Goal: Task Accomplishment & Management: Complete application form

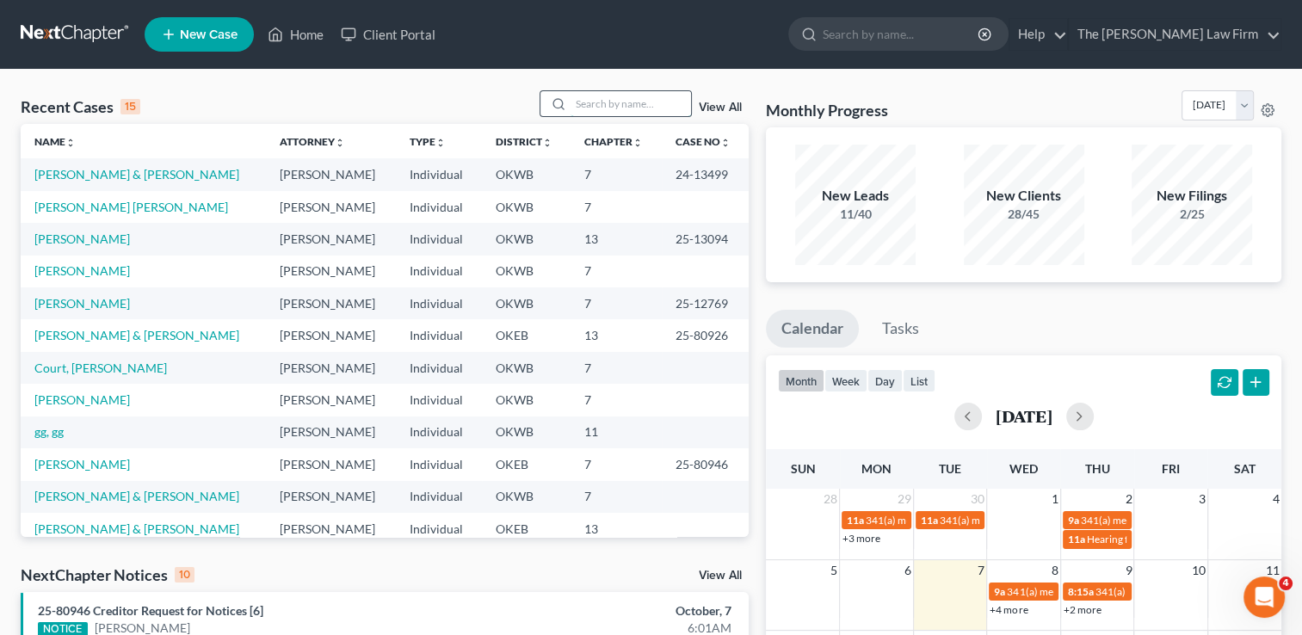
click at [634, 102] on input "search" at bounding box center [631, 103] width 121 height 25
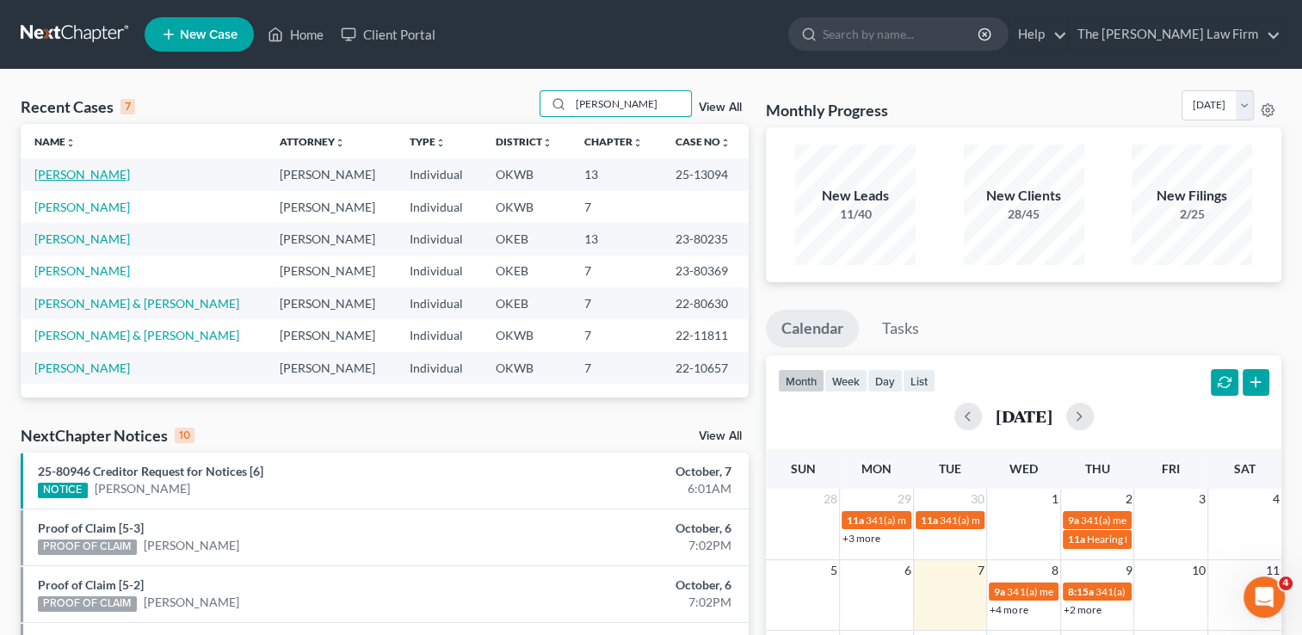
type input "dillon"
click at [72, 176] on link "[PERSON_NAME]" at bounding box center [82, 174] width 96 height 15
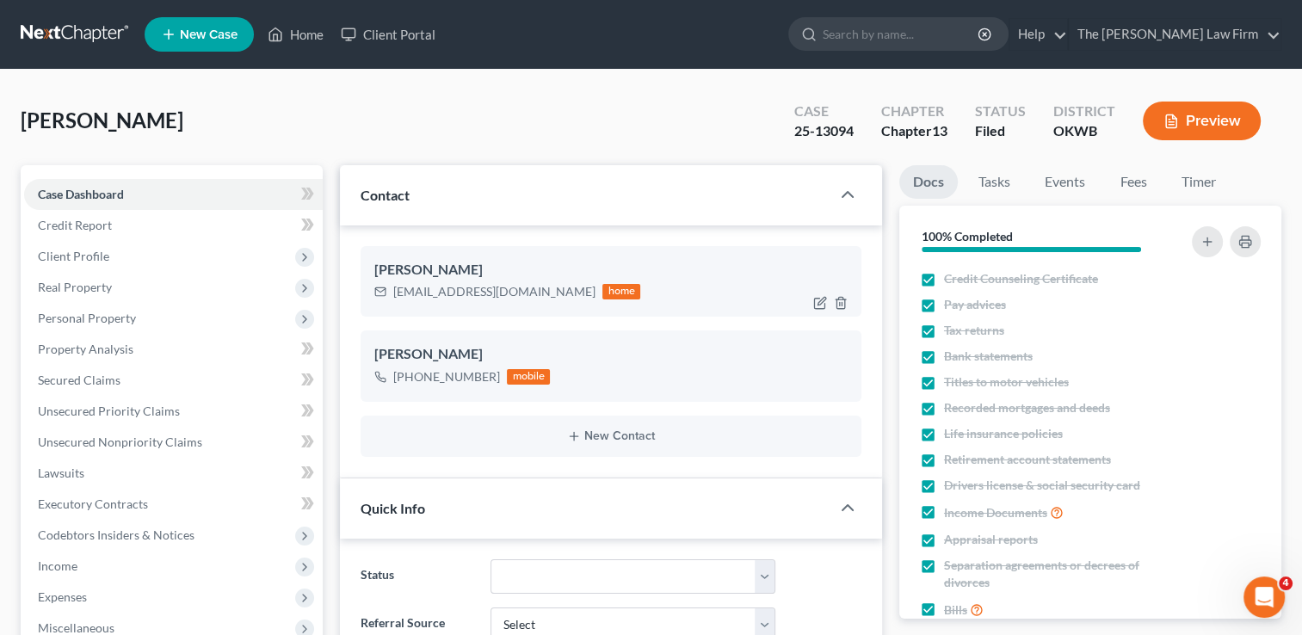
scroll to position [752, 0]
drag, startPoint x: 394, startPoint y: 291, endPoint x: 515, endPoint y: 305, distance: 121.3
click at [515, 305] on div "Robin Dillon msdillon01@yahoo.com home" at bounding box center [611, 281] width 501 height 71
drag, startPoint x: 512, startPoint y: 304, endPoint x: 486, endPoint y: 291, distance: 29.6
copy div "msdillon01@yahoo.com"
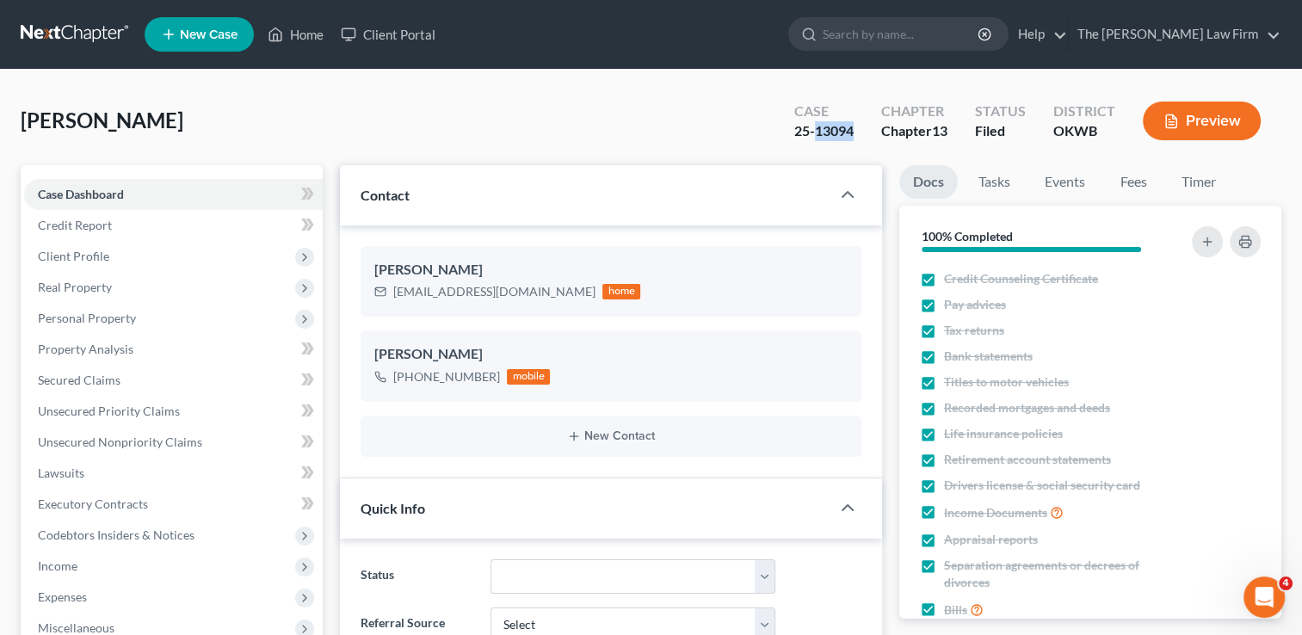
drag, startPoint x: 851, startPoint y: 132, endPoint x: 816, endPoint y: 133, distance: 34.4
click at [816, 133] on div "Case 25-13094" at bounding box center [824, 122] width 87 height 51
copy div "13094"
click at [1045, 190] on link "Events" at bounding box center [1065, 182] width 68 height 34
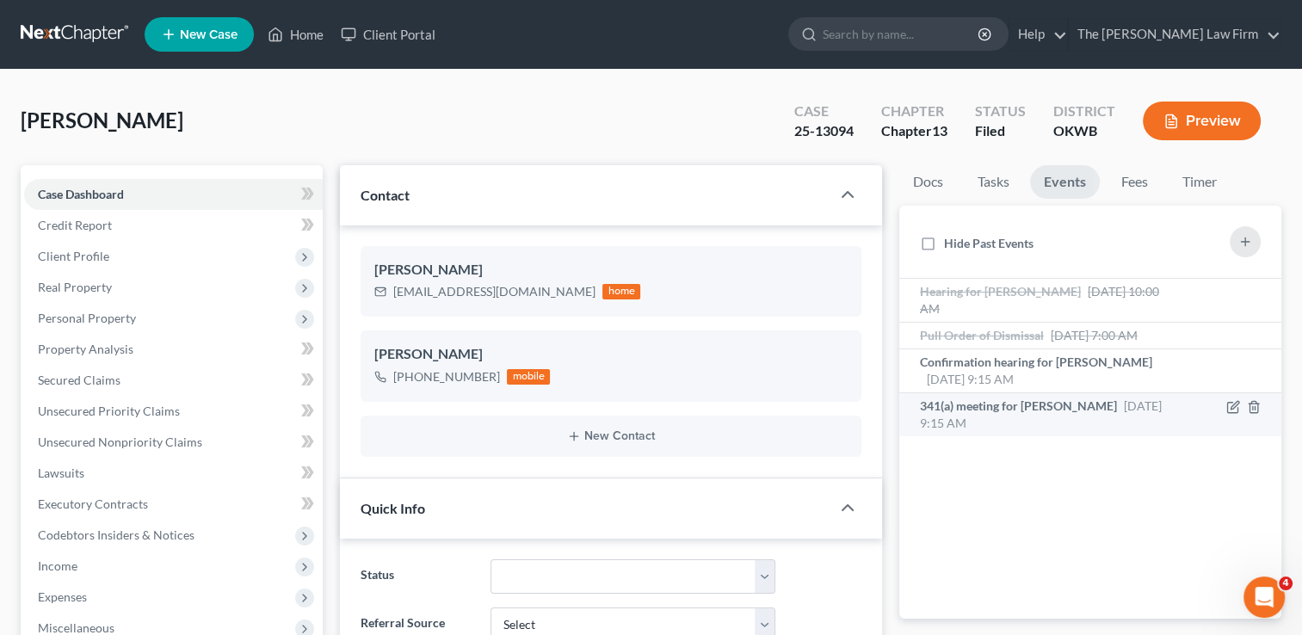
click at [1002, 409] on span "341(a) meeting for Robin Dillon" at bounding box center [1018, 406] width 197 height 15
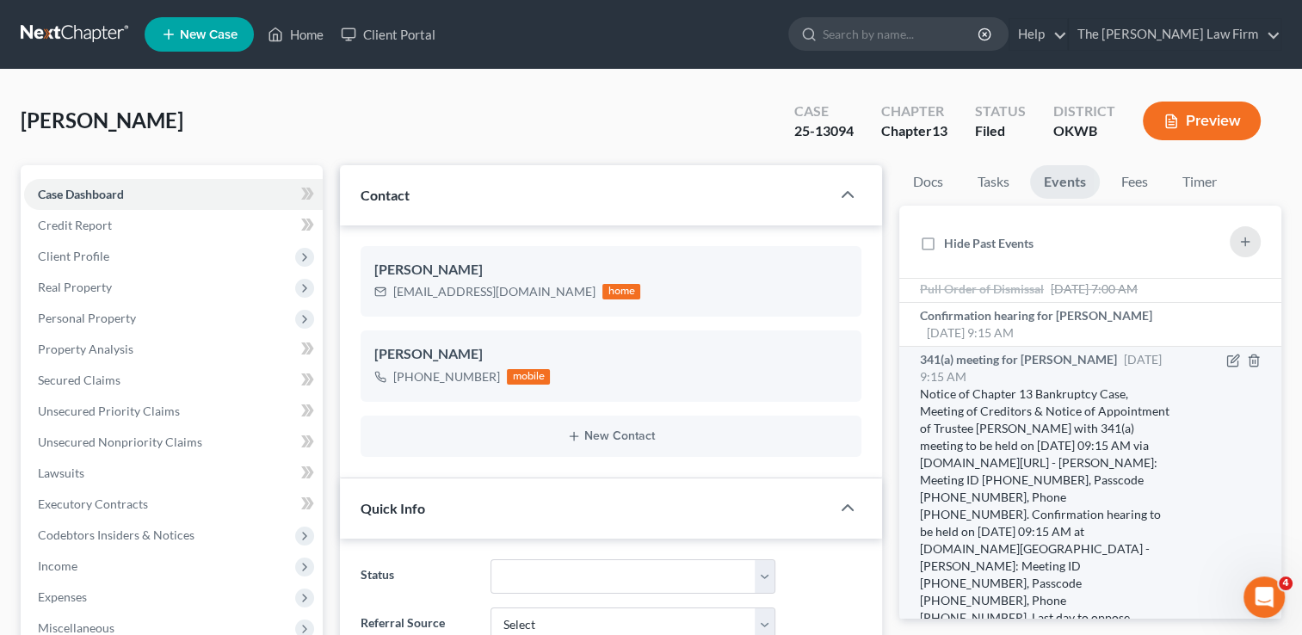
scroll to position [86, 0]
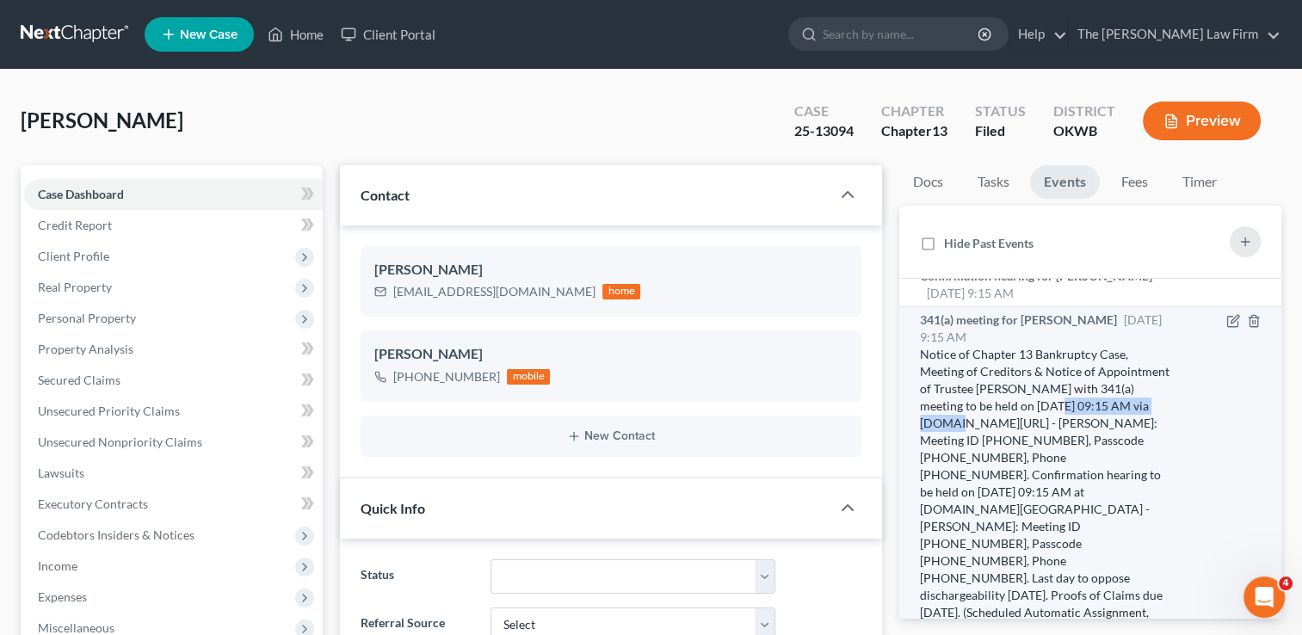
drag, startPoint x: 921, startPoint y: 439, endPoint x: 1053, endPoint y: 439, distance: 131.7
click at [1053, 439] on div "Notice of Chapter 13 Bankruptcy Case, Meeting of Creditors & Notice of Appointm…" at bounding box center [1045, 492] width 251 height 293
drag, startPoint x: 1052, startPoint y: 439, endPoint x: 1034, endPoint y: 436, distance: 18.4
copy div "11/20/2025 at 09:15 AM"
drag, startPoint x: 1042, startPoint y: 456, endPoint x: 1116, endPoint y: 455, distance: 74.0
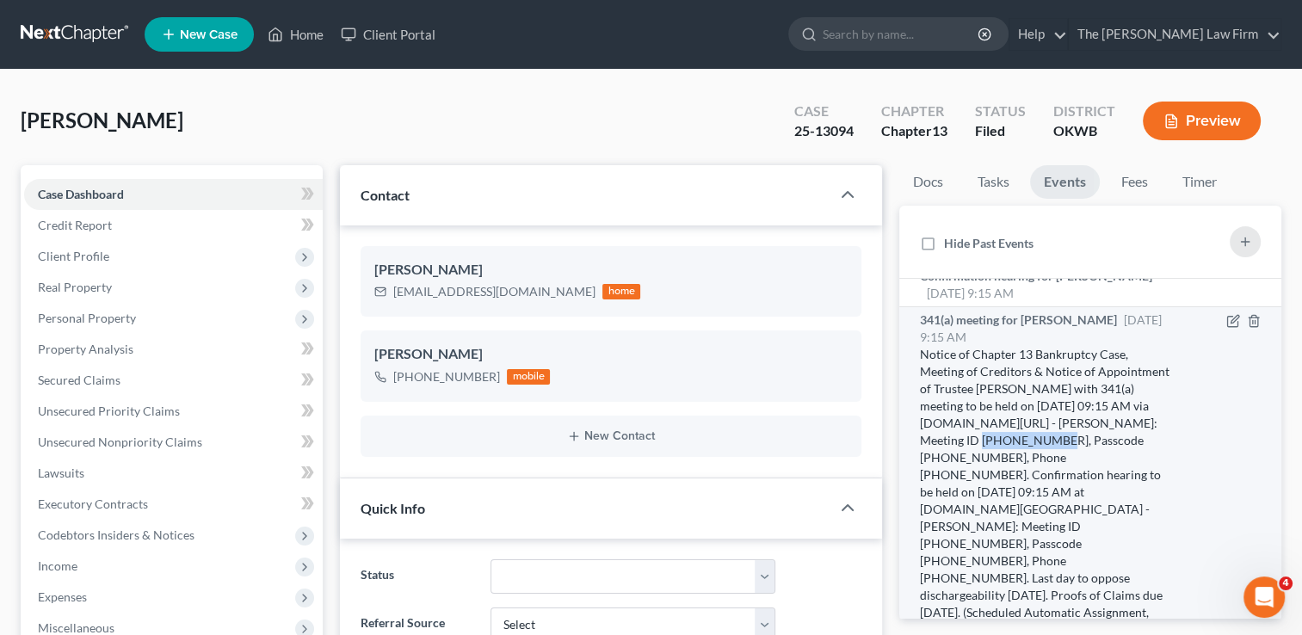
click at [1116, 455] on div "Notice of Chapter 13 Bankruptcy Case, Meeting of Creditors & Notice of Appointm…" at bounding box center [1045, 492] width 251 height 293
drag, startPoint x: 1116, startPoint y: 455, endPoint x: 1101, endPoint y: 457, distance: 14.9
copy div "524 938 2419"
drag, startPoint x: 974, startPoint y: 472, endPoint x: 1037, endPoint y: 479, distance: 64.2
click at [1037, 479] on div "Notice of Chapter 13 Bankruptcy Case, Meeting of Creditors & Notice of Appointm…" at bounding box center [1045, 492] width 251 height 293
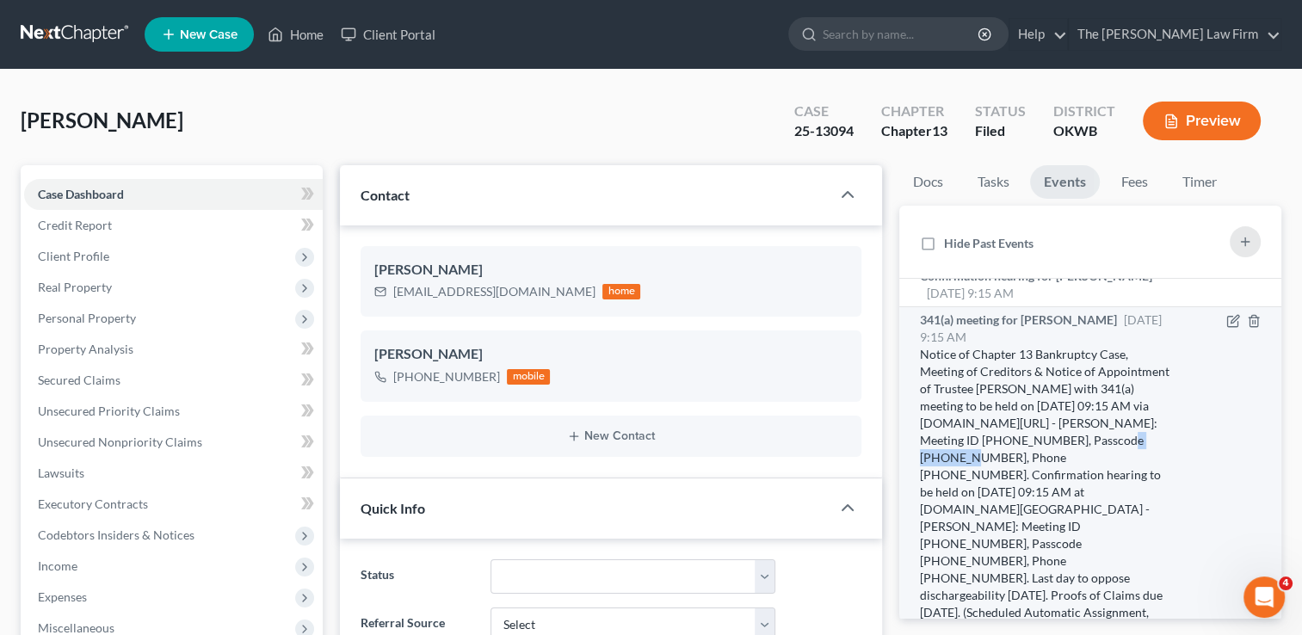
drag, startPoint x: 1037, startPoint y: 479, endPoint x: 1024, endPoint y: 473, distance: 14.6
copy div "1283125580"
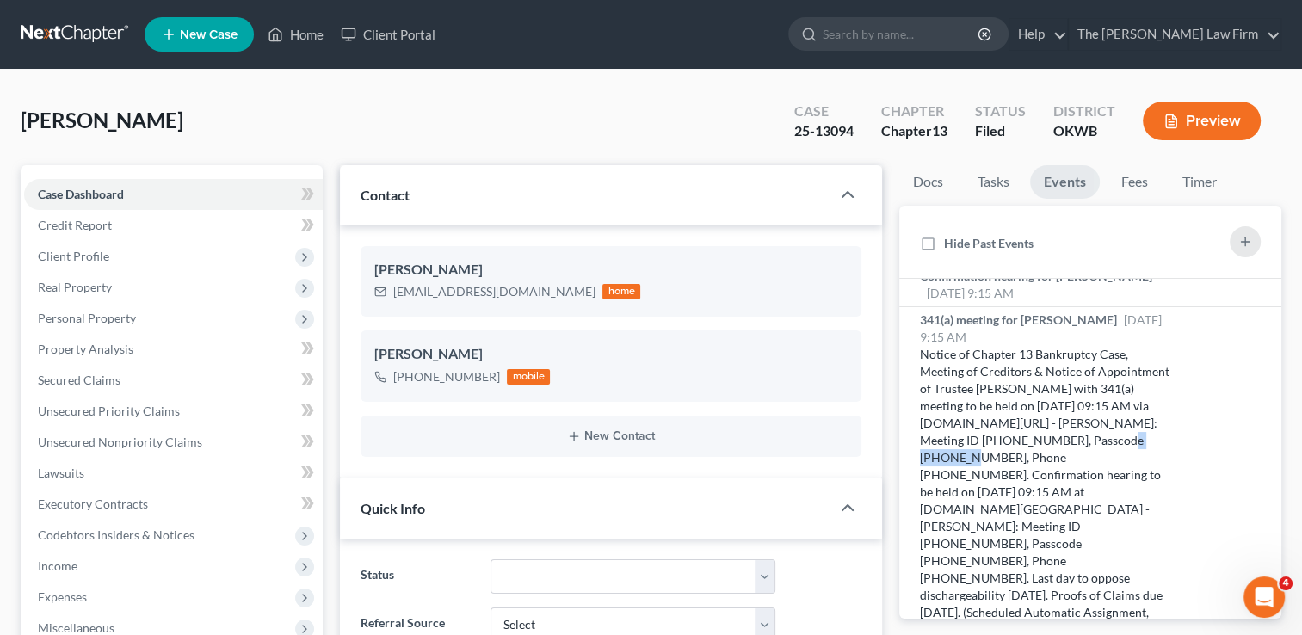
click at [69, 29] on link at bounding box center [76, 34] width 110 height 31
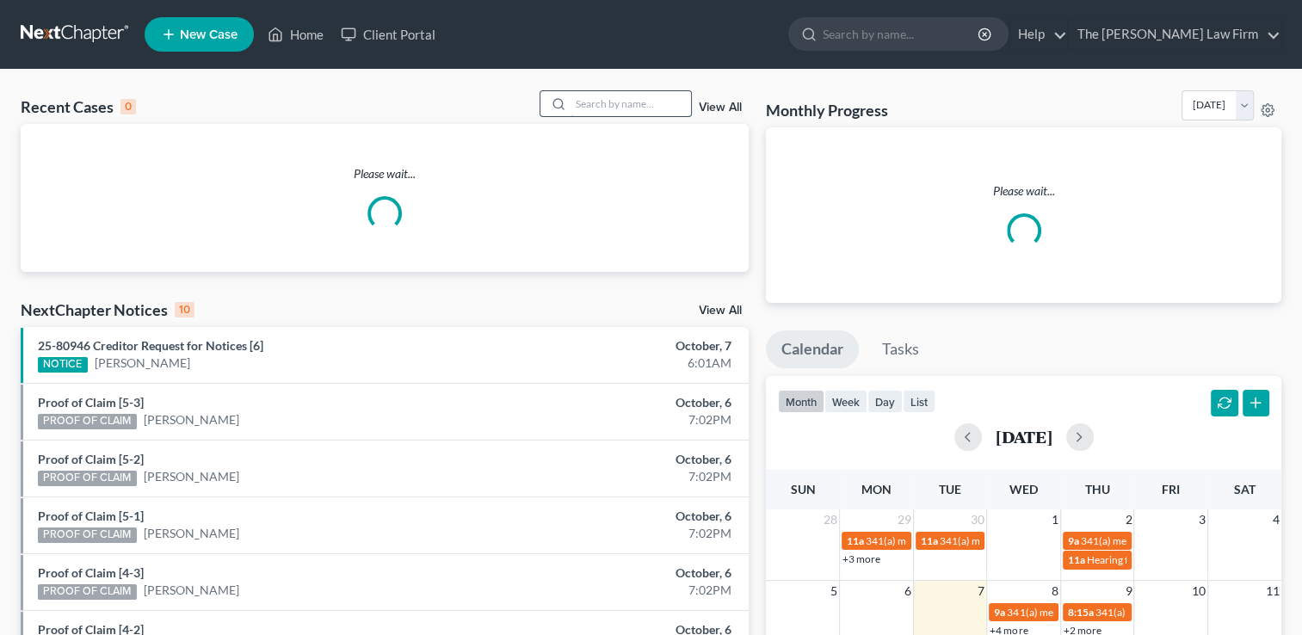
click at [609, 102] on input "search" at bounding box center [631, 103] width 121 height 25
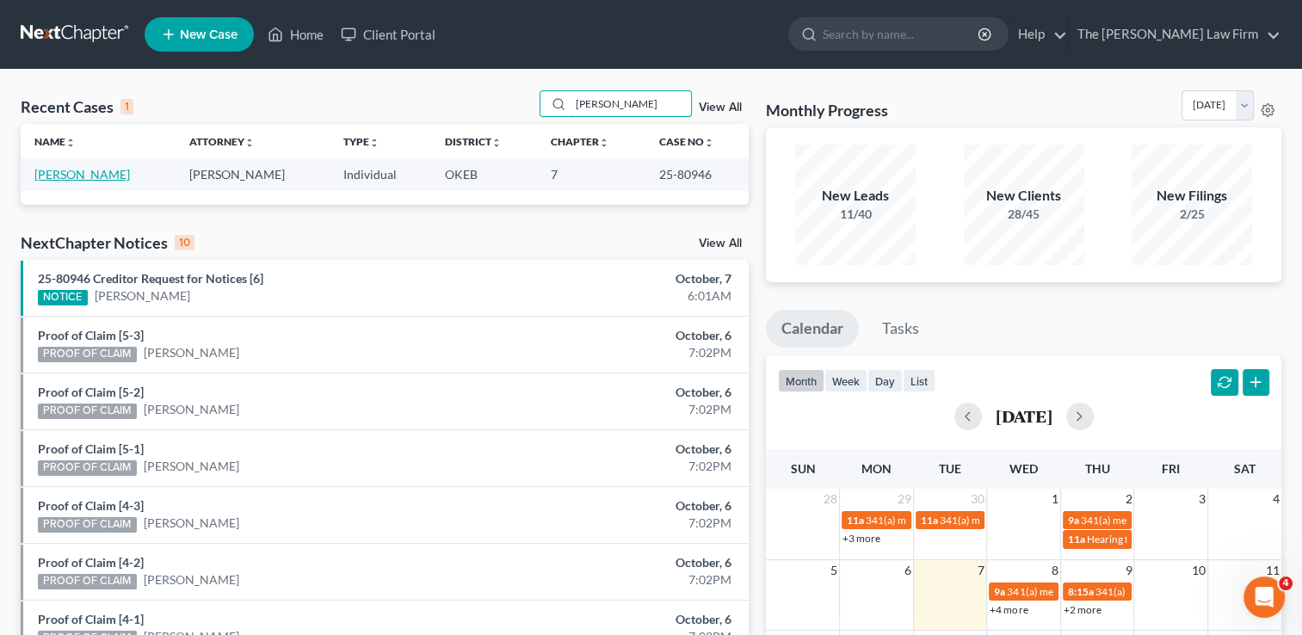
type input "scoggins"
click at [99, 174] on link "[PERSON_NAME]" at bounding box center [82, 174] width 96 height 15
select select "3"
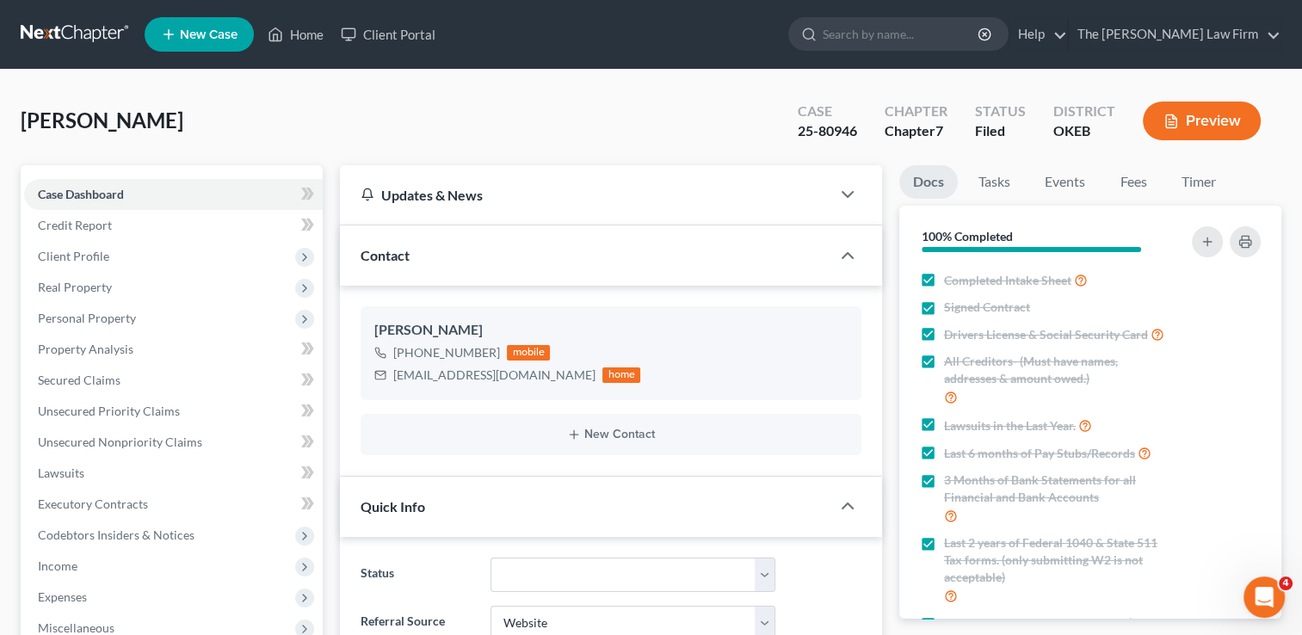
scroll to position [692, 0]
drag, startPoint x: 394, startPoint y: 374, endPoint x: 523, endPoint y: 372, distance: 128.3
click at [523, 372] on div "jscoggins89@gmail.com home" at bounding box center [507, 375] width 266 height 22
drag, startPoint x: 523, startPoint y: 372, endPoint x: 469, endPoint y: 377, distance: 53.6
copy div "jscoggins89@gmail.com"
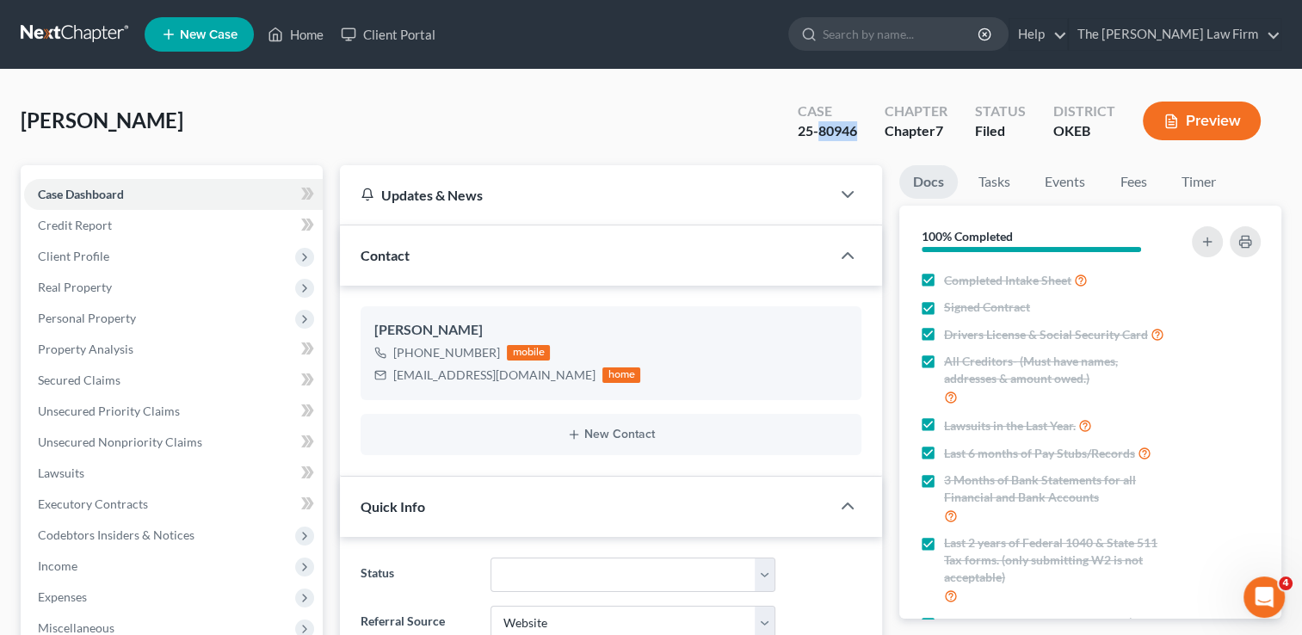
drag, startPoint x: 820, startPoint y: 132, endPoint x: 862, endPoint y: 138, distance: 42.6
click at [862, 138] on div "Case 25-80946" at bounding box center [827, 122] width 87 height 51
copy div "80946"
click at [1081, 184] on link "Events" at bounding box center [1065, 182] width 68 height 34
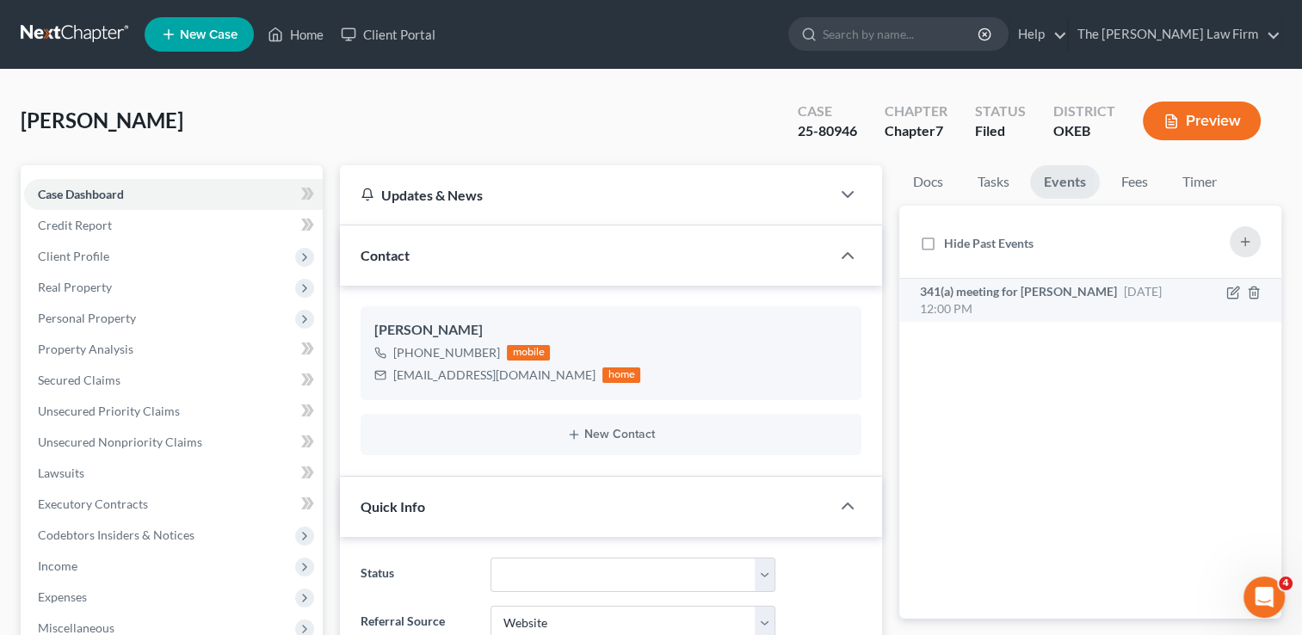
click at [1056, 305] on div "341(a) meeting for Joseph Scoggins Jr Nov 17, 2025 12:00 PM" at bounding box center [1045, 300] width 251 height 34
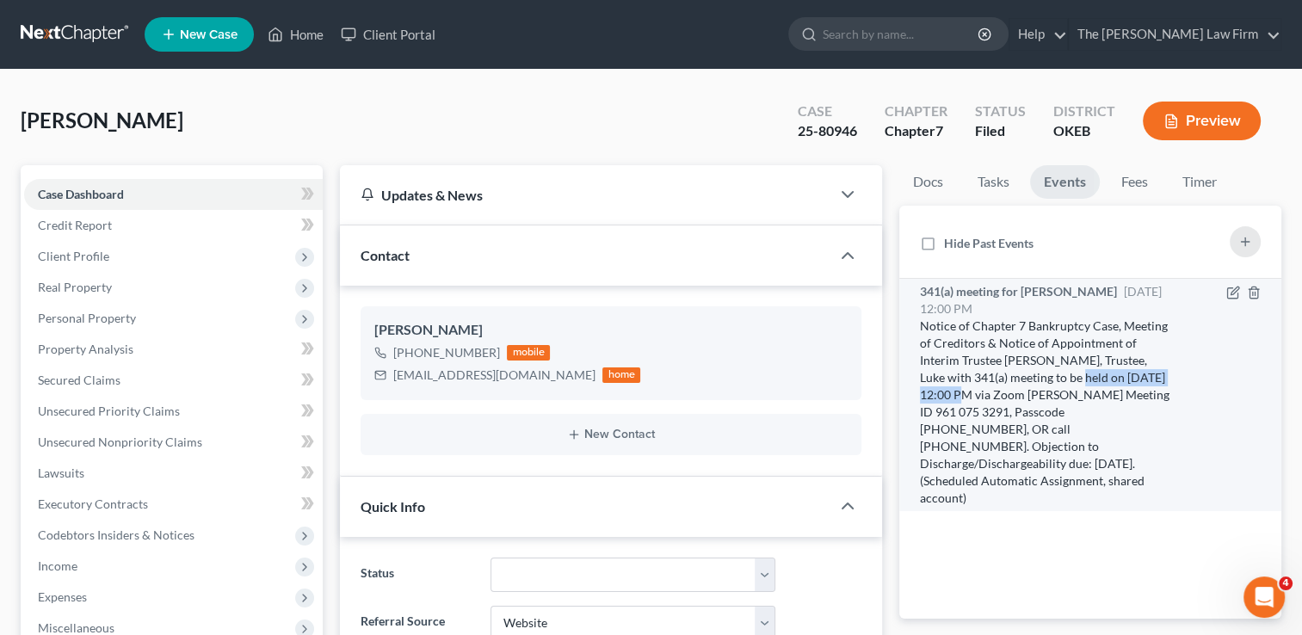
drag, startPoint x: 1073, startPoint y: 376, endPoint x: 968, endPoint y: 393, distance: 106.4
click at [968, 393] on div "Notice of Chapter 7 Bankruptcy Case, Meeting of Creditors & Notice of Appointme…" at bounding box center [1045, 412] width 251 height 189
drag, startPoint x: 968, startPoint y: 393, endPoint x: 951, endPoint y: 392, distance: 17.3
copy div "11/17/2025 at 12:00 PM"
drag, startPoint x: 1129, startPoint y: 392, endPoint x: 971, endPoint y: 414, distance: 160.0
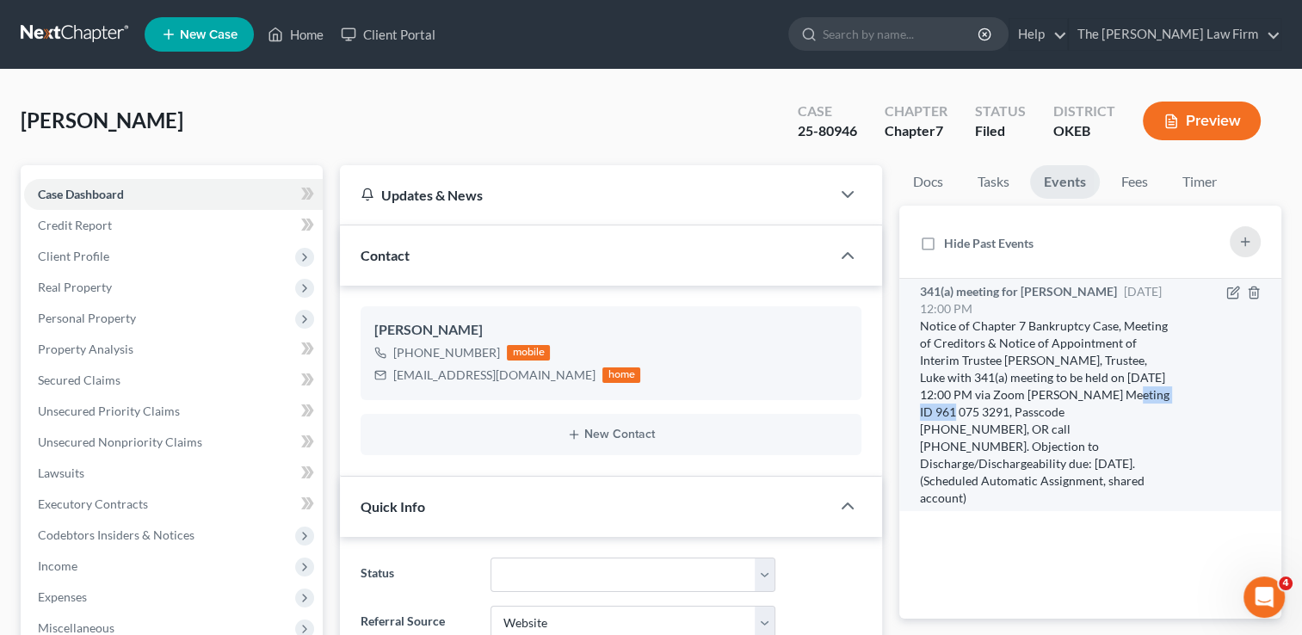
click at [971, 414] on div "Notice of Chapter 7 Bankruptcy Case, Meeting of Creditors & Notice of Appointme…" at bounding box center [1045, 412] width 251 height 189
drag, startPoint x: 971, startPoint y: 414, endPoint x: 954, endPoint y: 411, distance: 17.4
copy div "961 075 3291"
drag, startPoint x: 1028, startPoint y: 412, endPoint x: 1095, endPoint y: 418, distance: 67.4
click at [1095, 418] on div "Notice of Chapter 7 Bankruptcy Case, Meeting of Creditors & Notice of Appointme…" at bounding box center [1045, 412] width 251 height 189
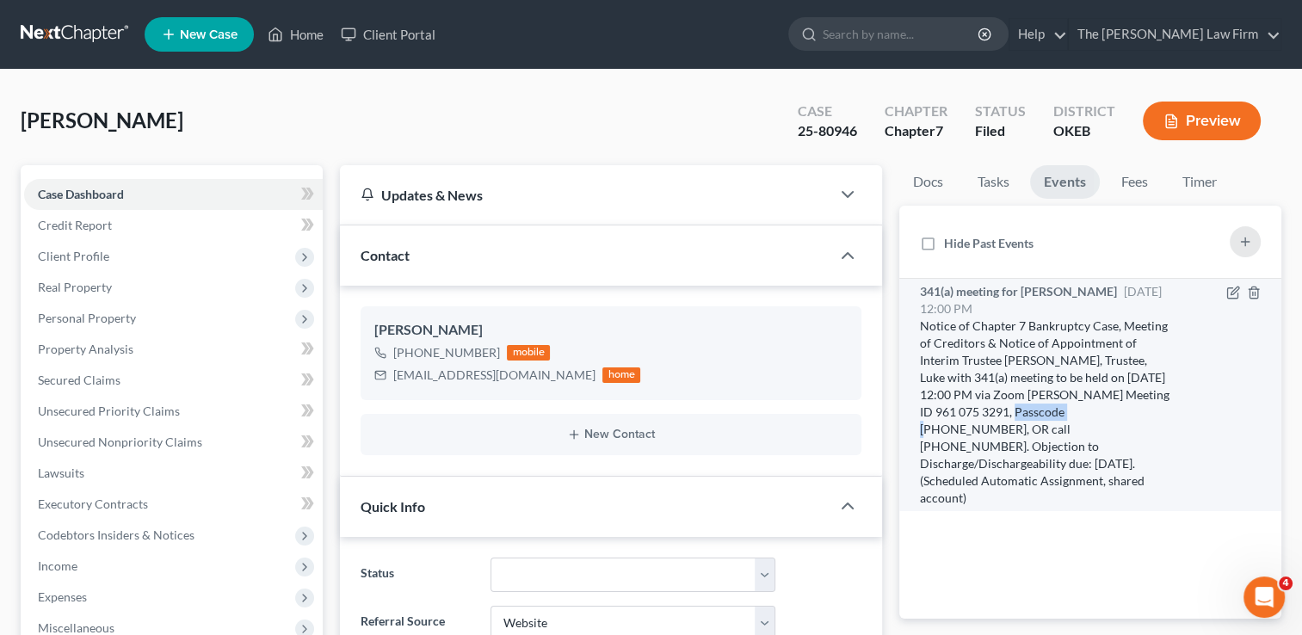
drag, startPoint x: 1095, startPoint y: 418, endPoint x: 1054, endPoint y: 410, distance: 42.2
copy div "8923715778"
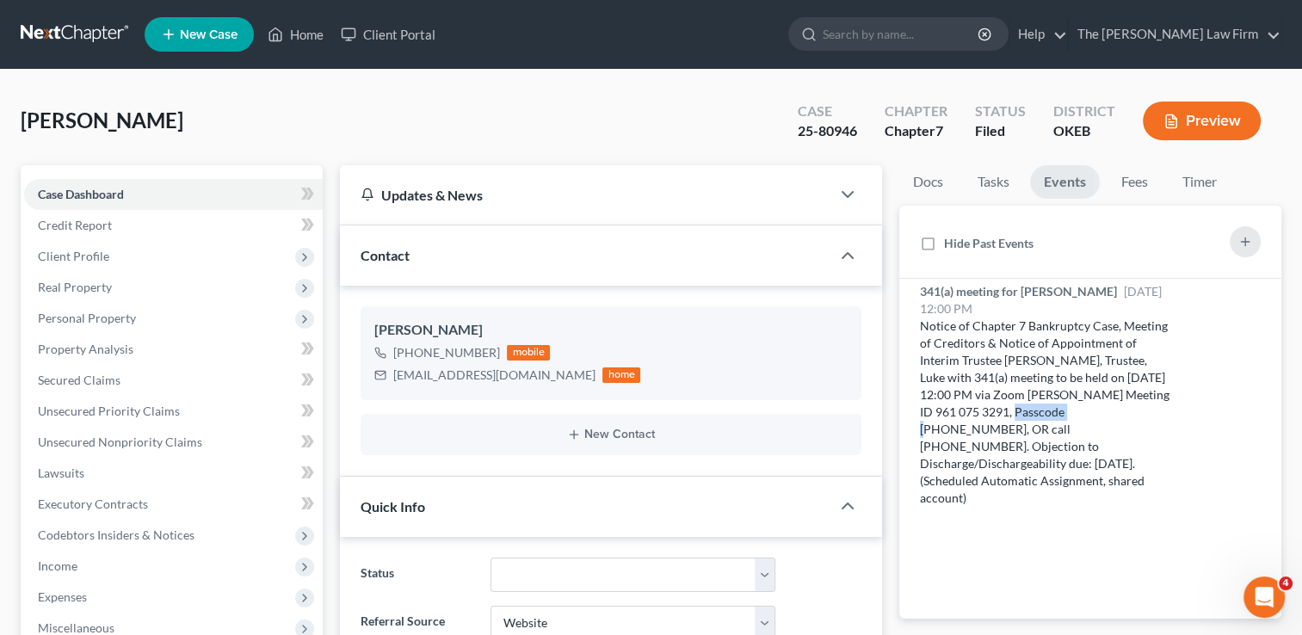
click at [52, 36] on link at bounding box center [76, 34] width 110 height 31
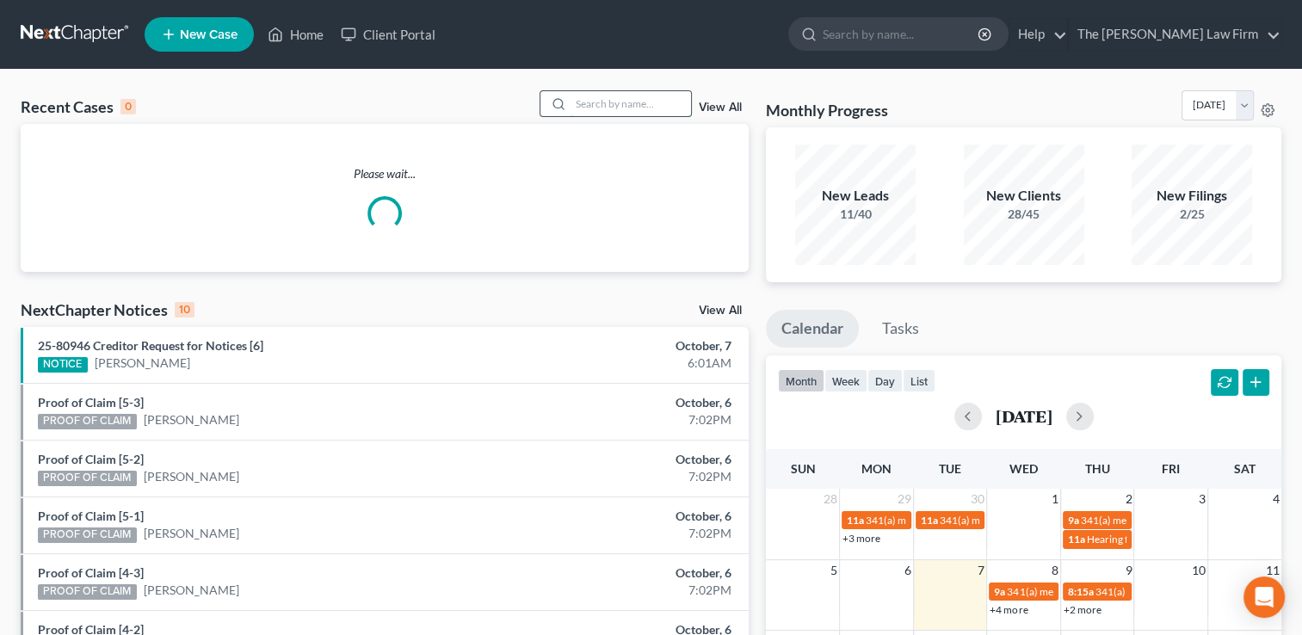
click at [609, 102] on input "search" at bounding box center [631, 103] width 121 height 25
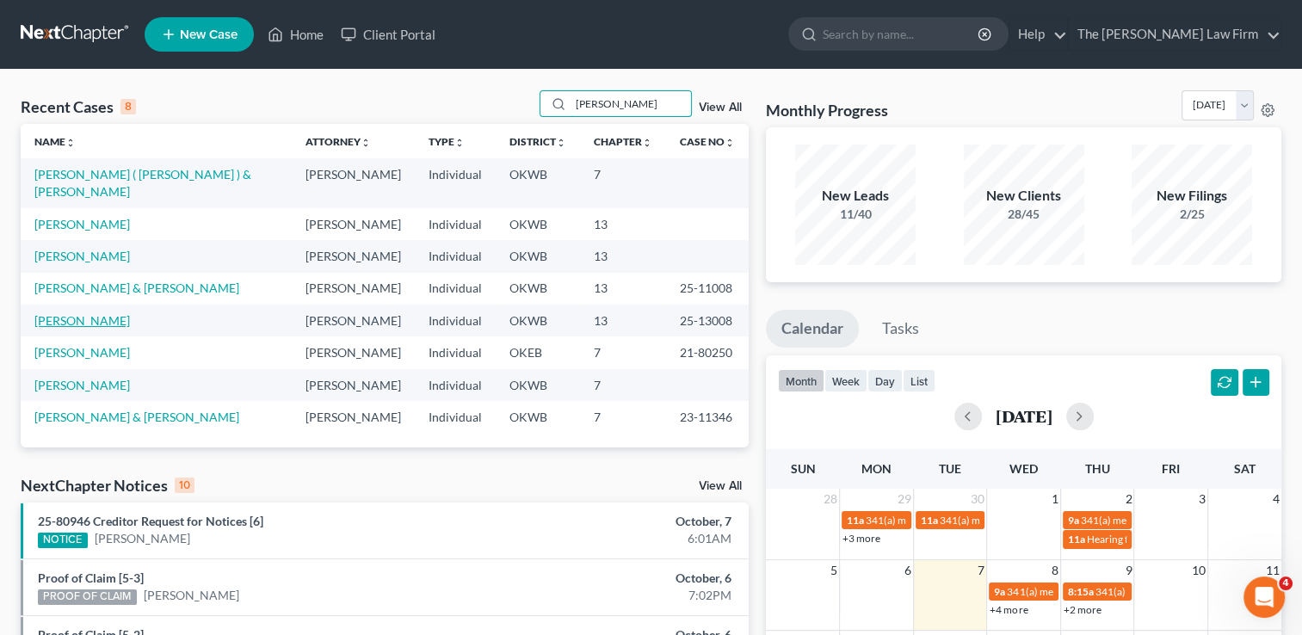
type input "[PERSON_NAME]"
click at [82, 313] on link "[PERSON_NAME]" at bounding box center [82, 320] width 96 height 15
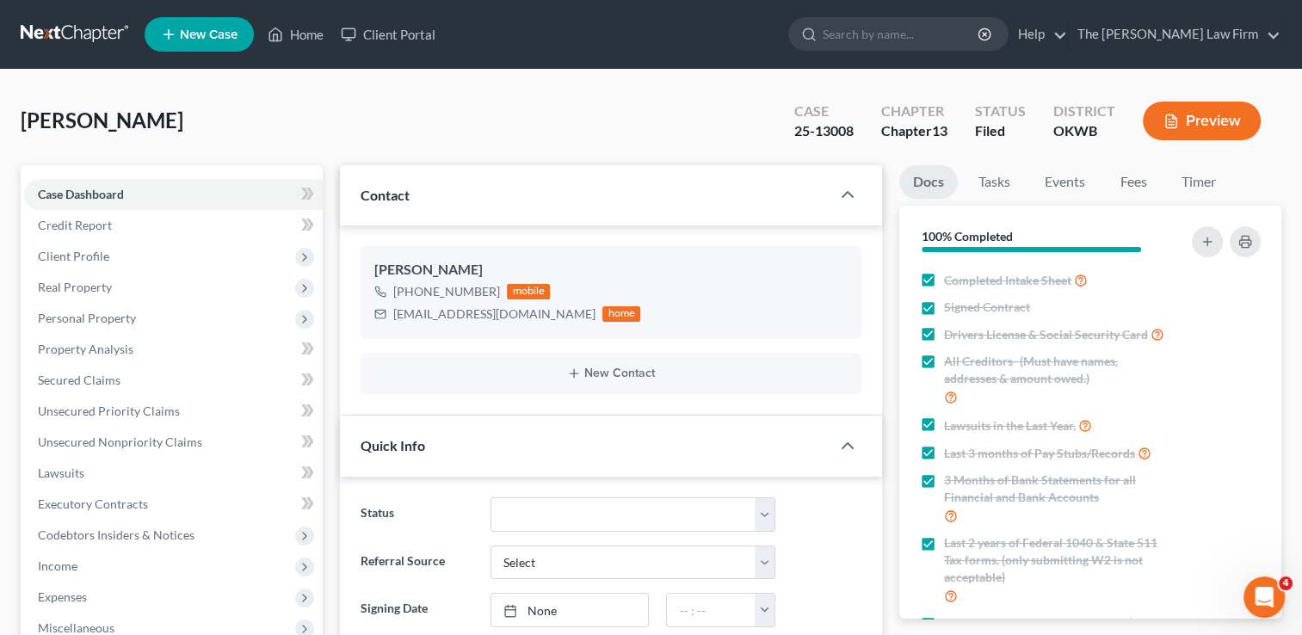
scroll to position [476, 0]
drag, startPoint x: 69, startPoint y: 30, endPoint x: 82, endPoint y: 38, distance: 15.1
click at [69, 30] on link at bounding box center [76, 34] width 110 height 31
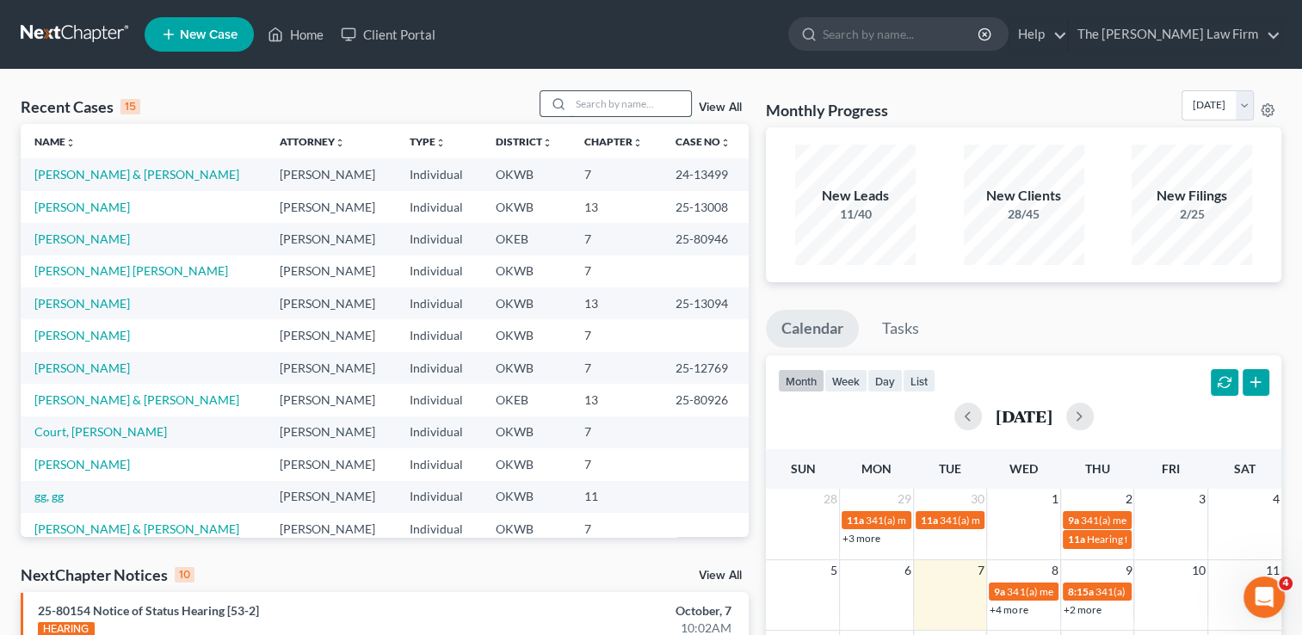
click at [629, 95] on input "search" at bounding box center [631, 103] width 121 height 25
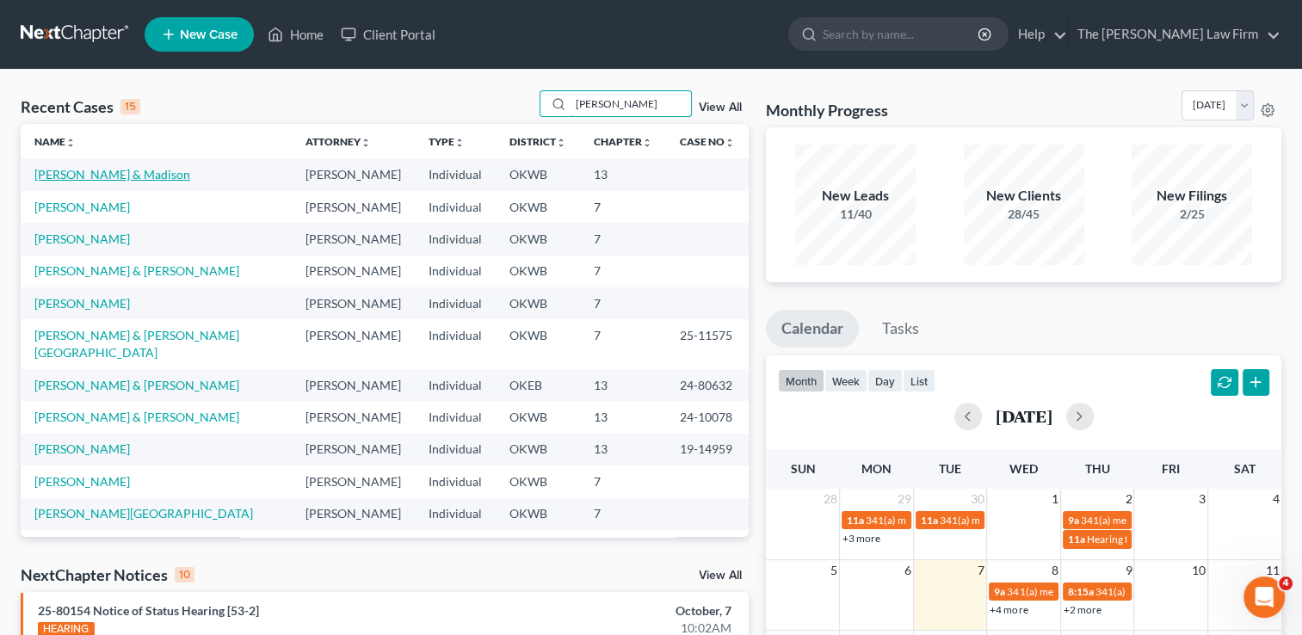
type input "williams"
click at [82, 175] on link "Williams, Kevin & Madison" at bounding box center [112, 174] width 156 height 15
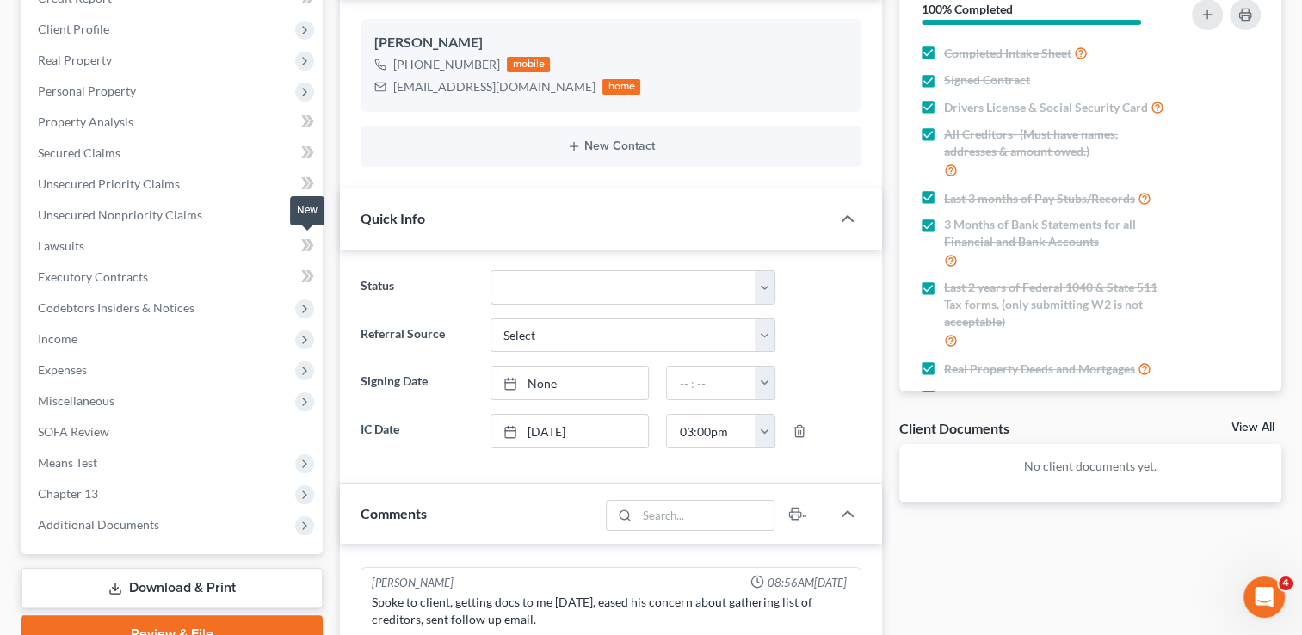
scroll to position [344, 0]
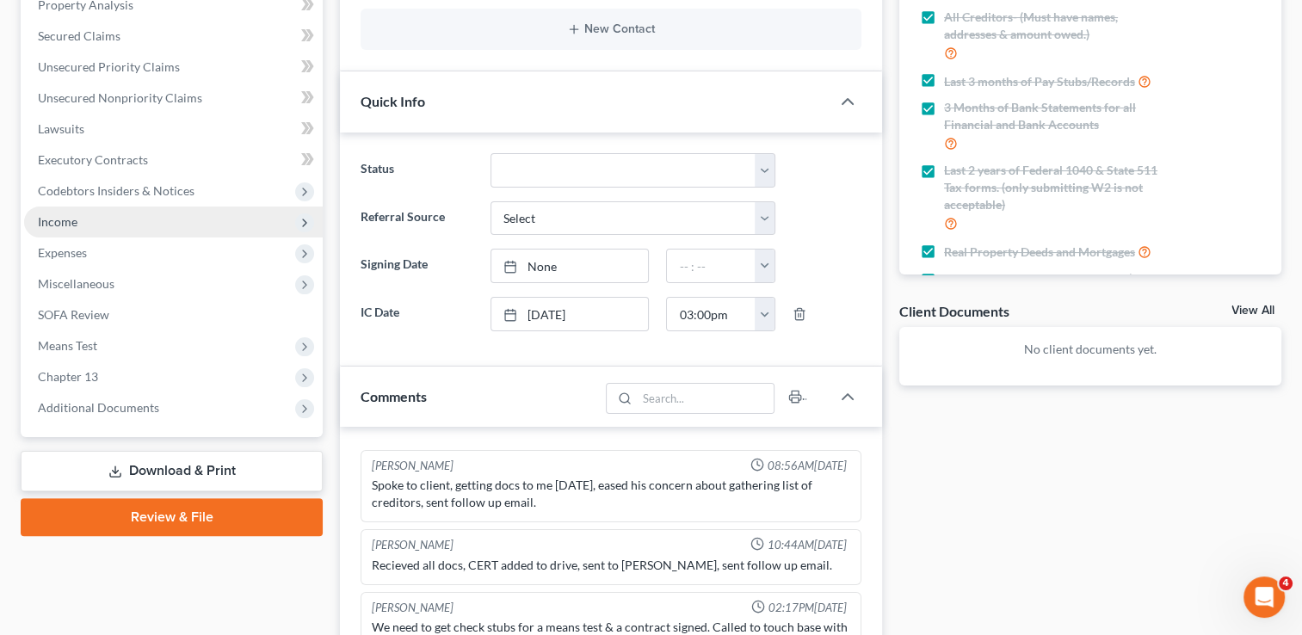
click at [76, 218] on span "Income" at bounding box center [58, 221] width 40 height 15
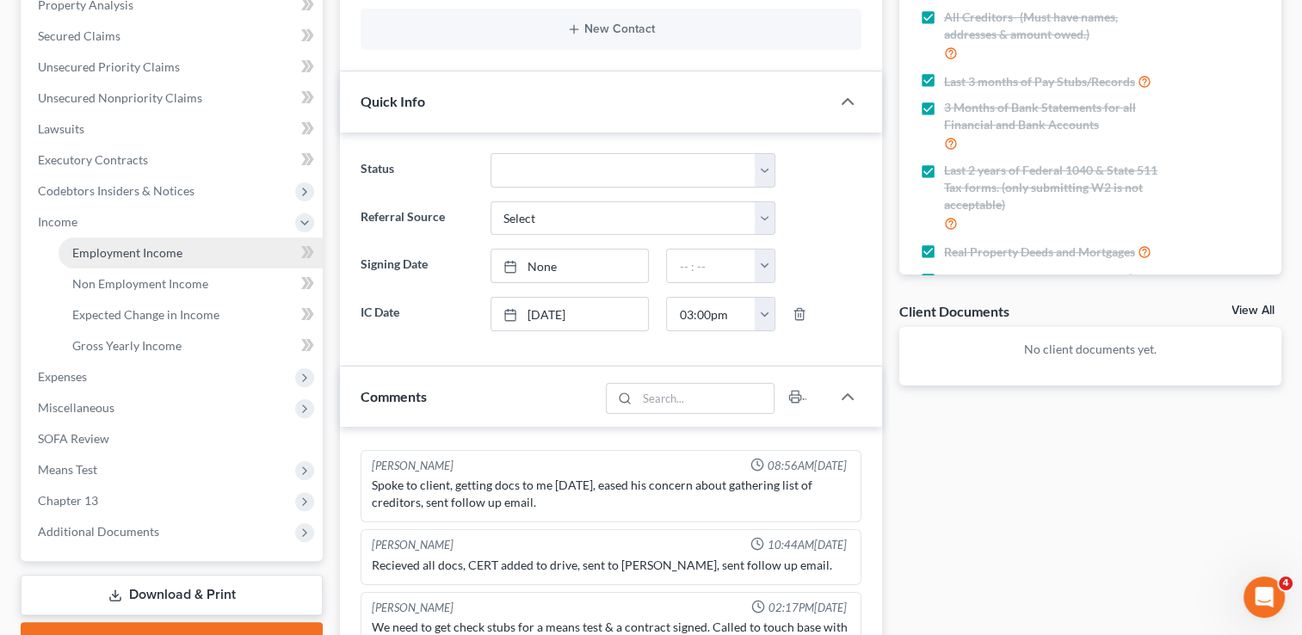
click at [124, 246] on span "Employment Income" at bounding box center [127, 252] width 110 height 15
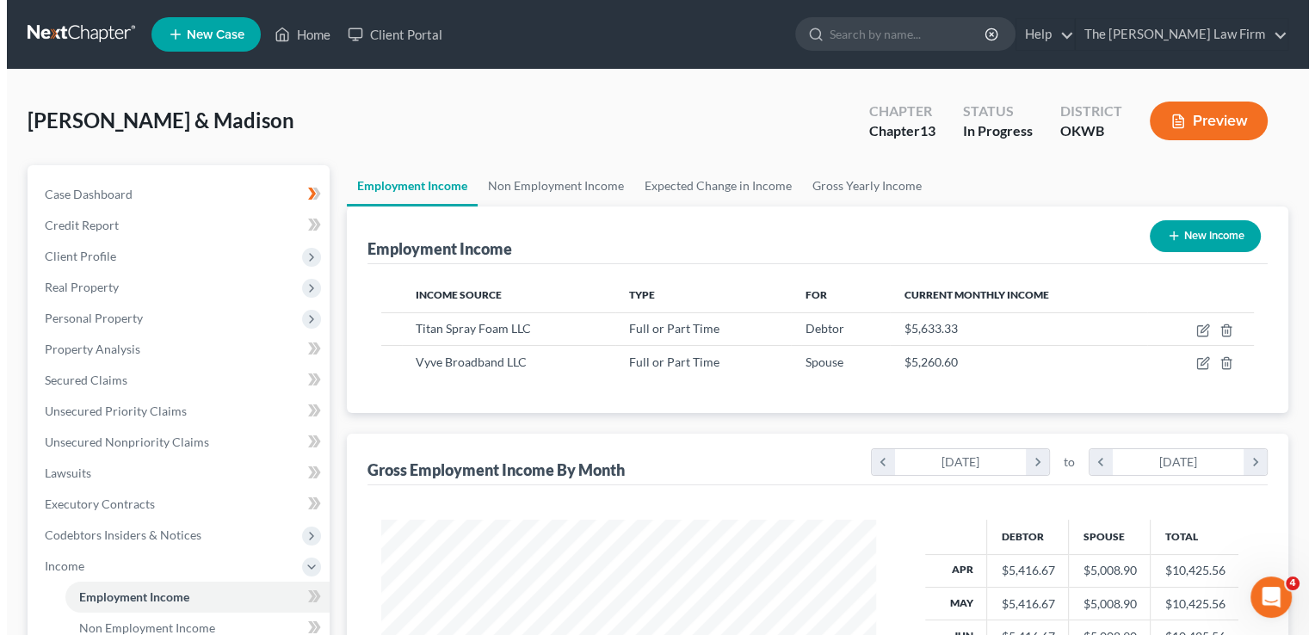
scroll to position [306, 529]
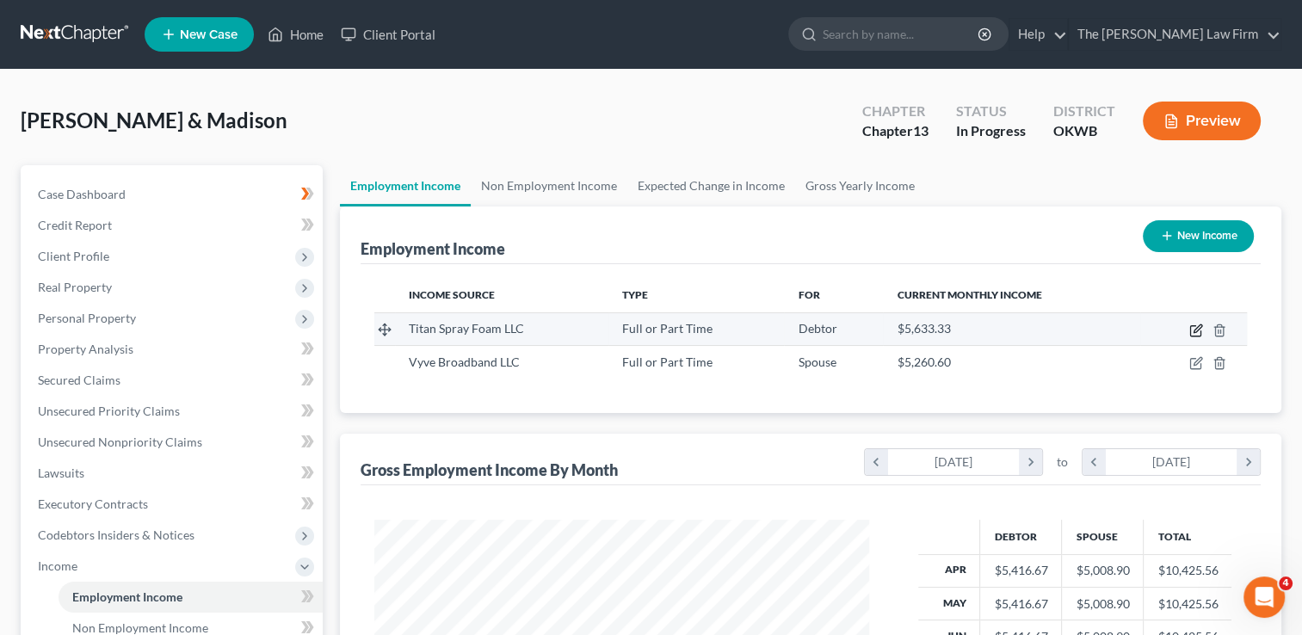
click at [1197, 331] on icon "button" at bounding box center [1198, 329] width 8 height 8
select select "0"
select select "37"
select select "3"
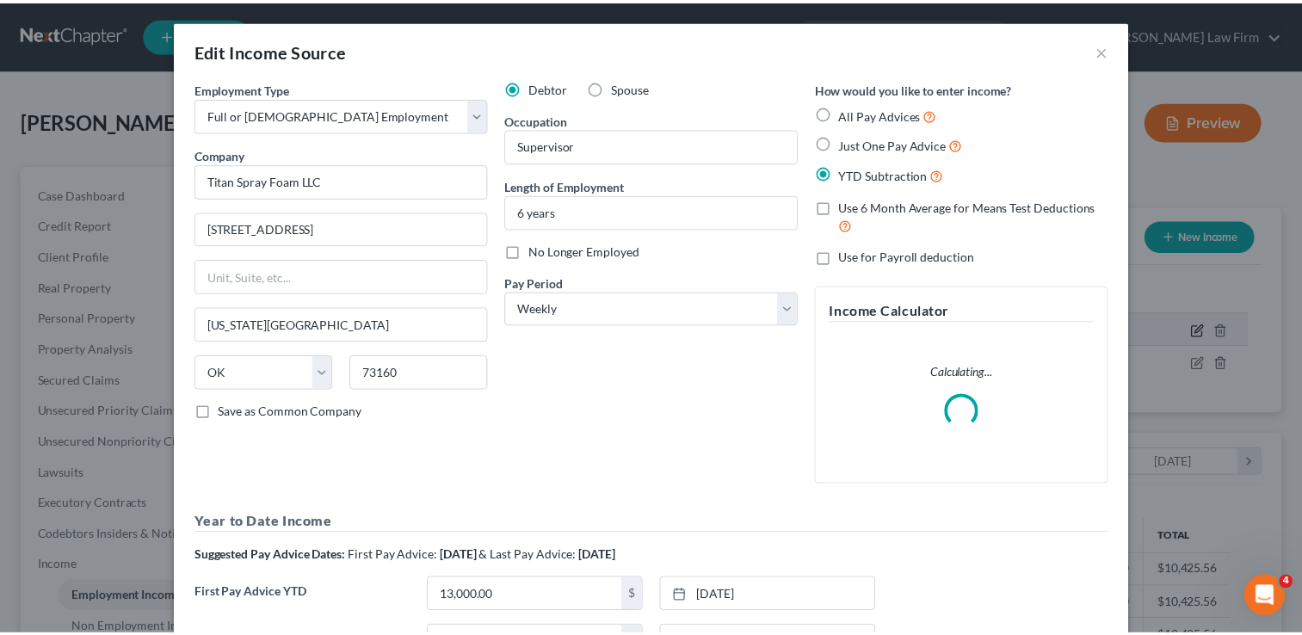
scroll to position [306, 534]
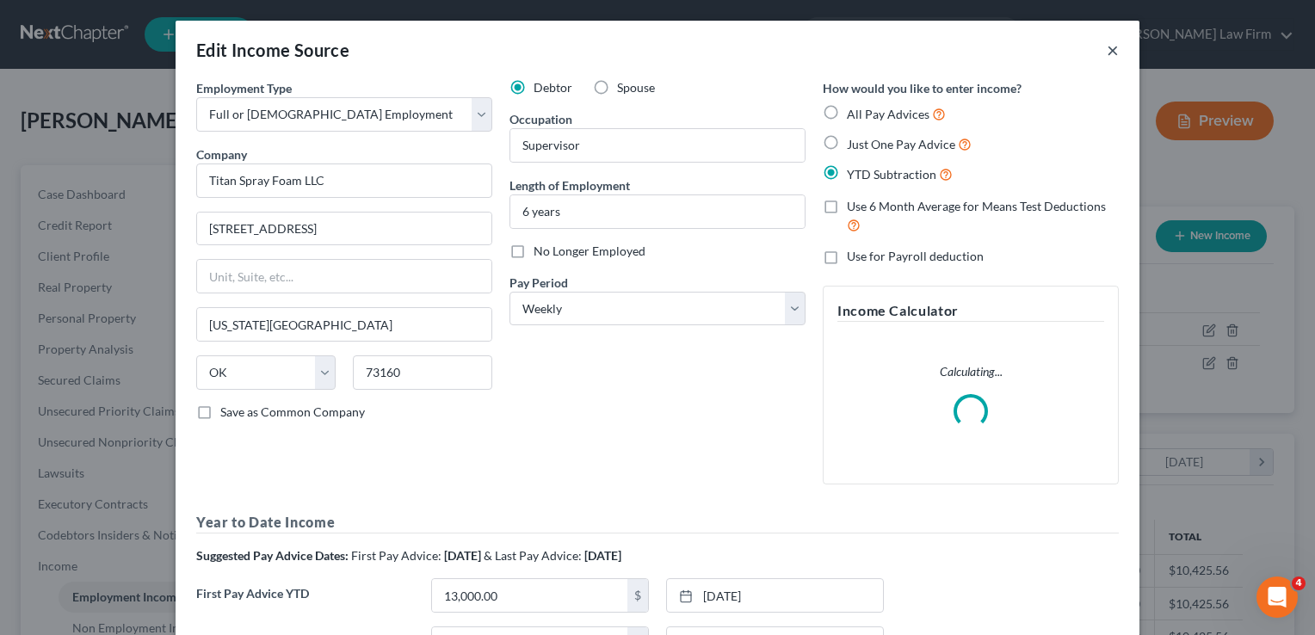
click at [1107, 53] on button "×" at bounding box center [1113, 50] width 12 height 21
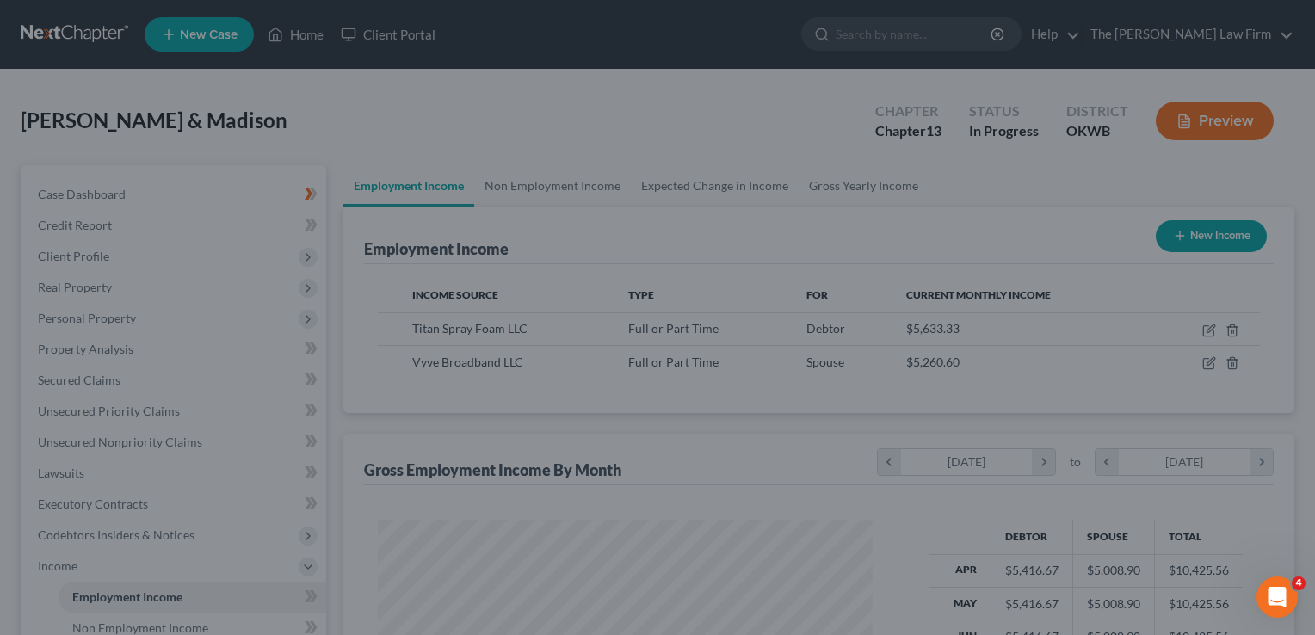
scroll to position [860536, 860314]
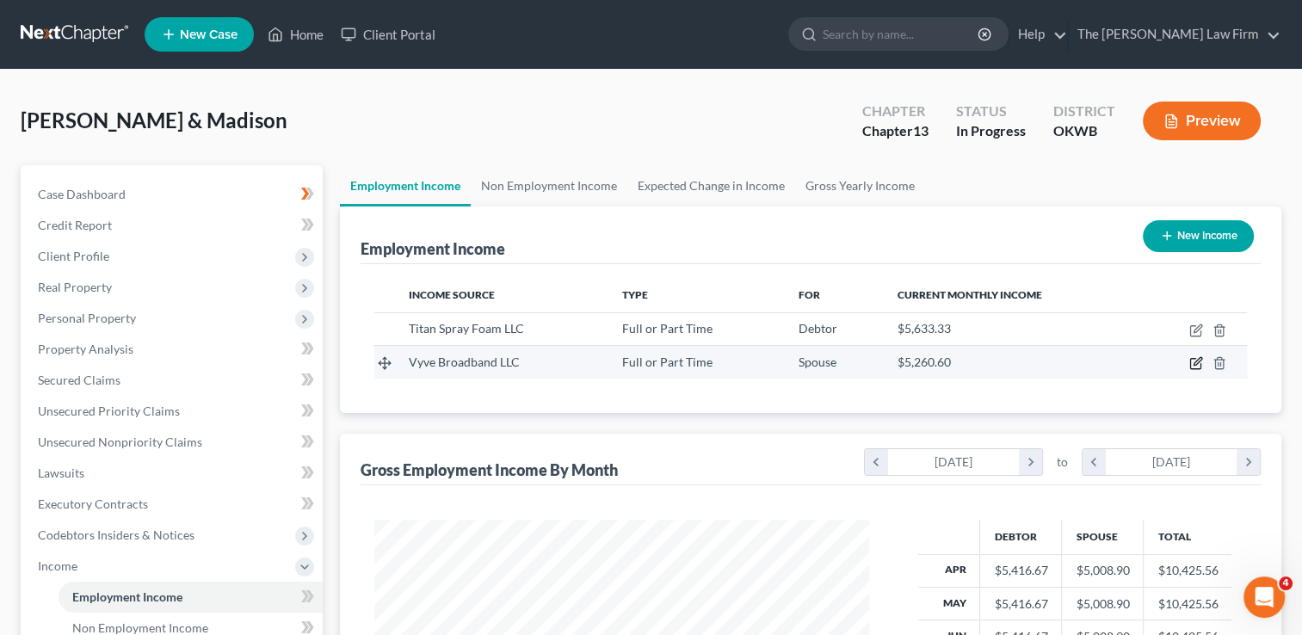
click at [1195, 363] on icon "button" at bounding box center [1197, 363] width 14 height 14
select select "0"
select select "35"
select select "2"
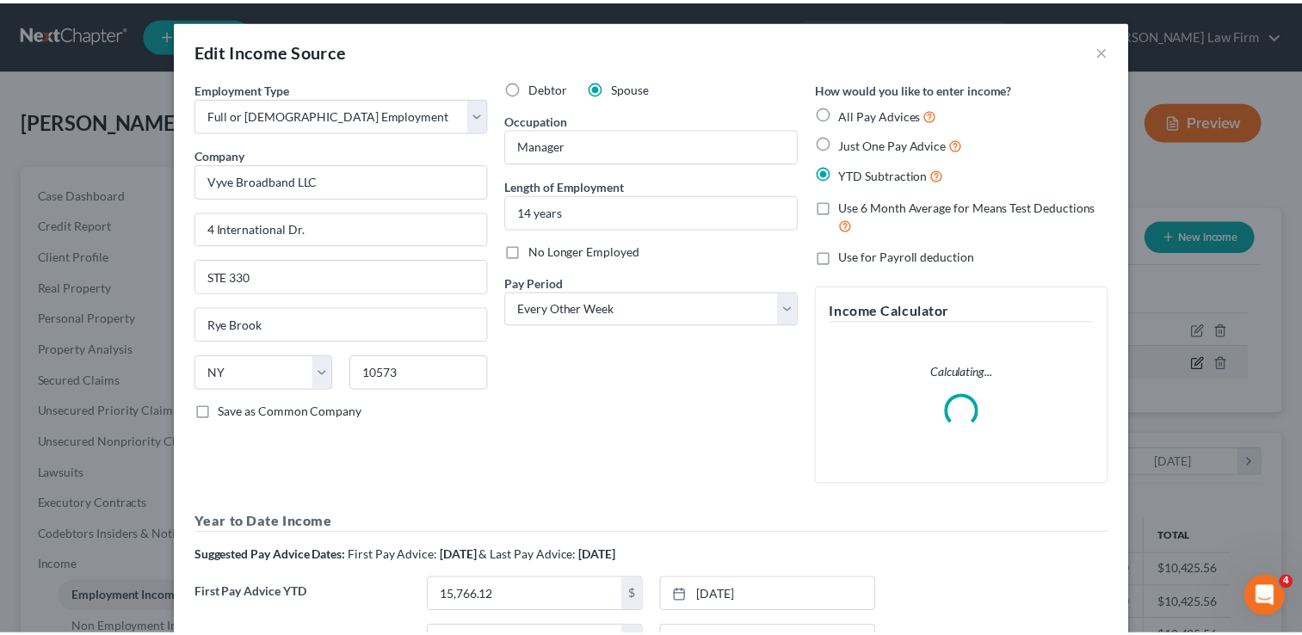
scroll to position [306, 534]
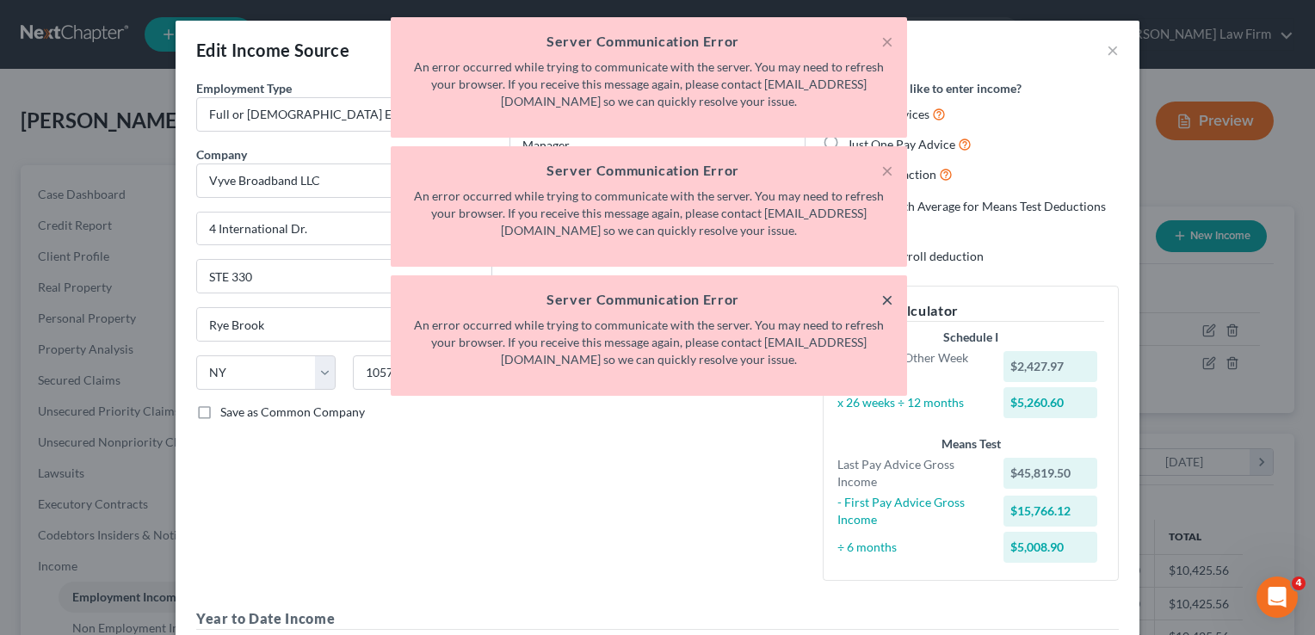
click at [885, 300] on button "×" at bounding box center [888, 299] width 12 height 21
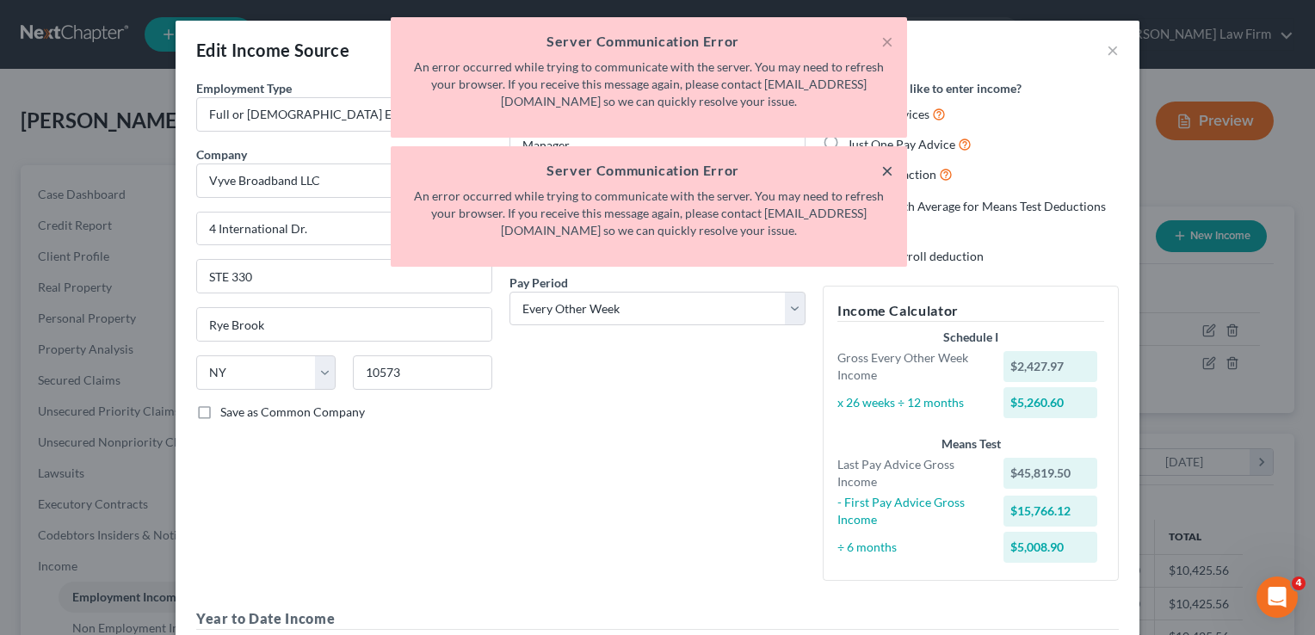
click at [886, 170] on button "×" at bounding box center [888, 170] width 12 height 21
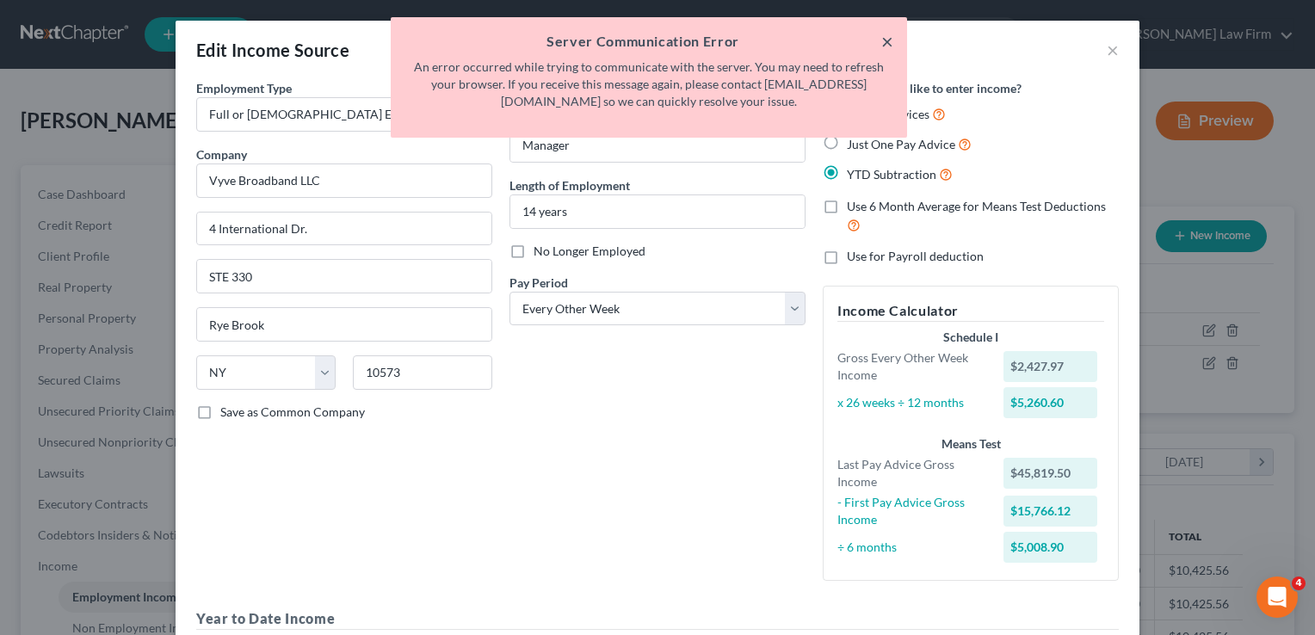
click at [886, 44] on button "×" at bounding box center [888, 41] width 12 height 21
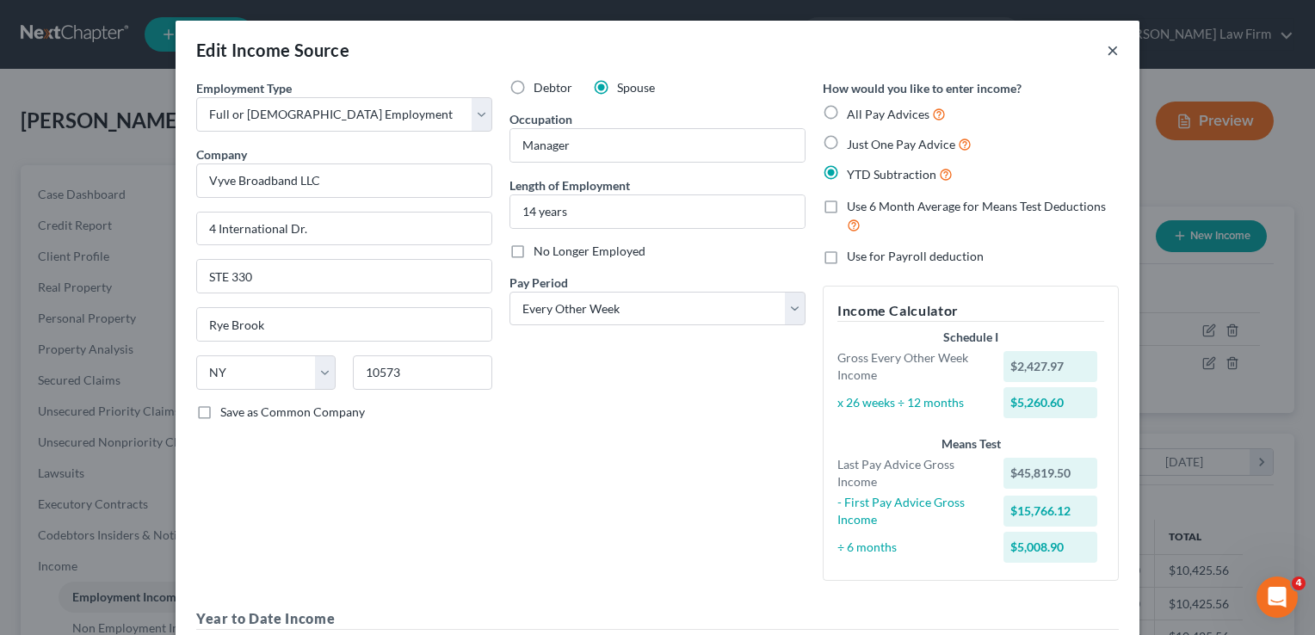
click at [1107, 48] on button "×" at bounding box center [1113, 50] width 12 height 21
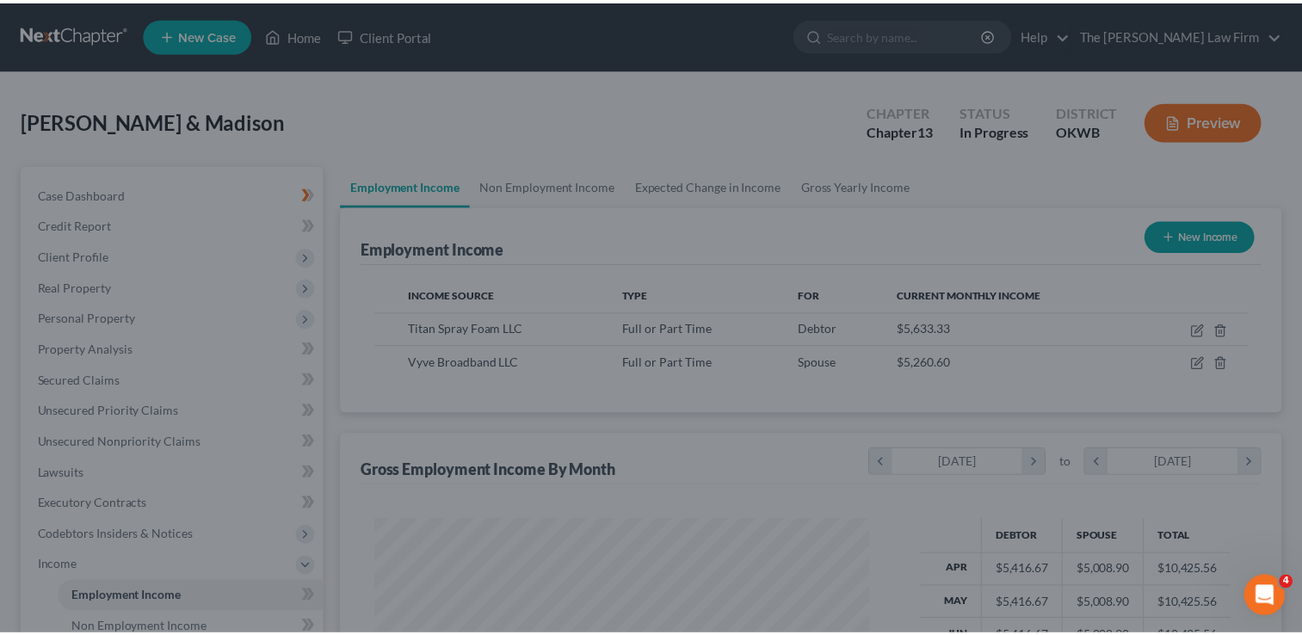
scroll to position [860536, 860314]
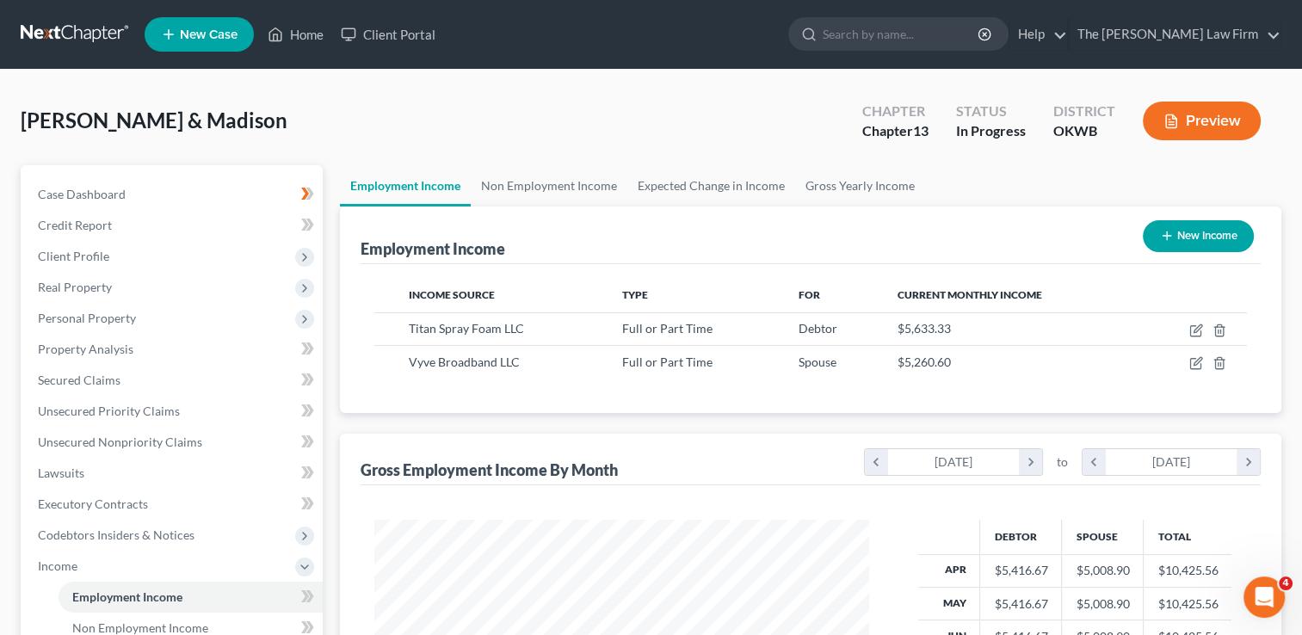
click at [52, 33] on link at bounding box center [76, 34] width 110 height 31
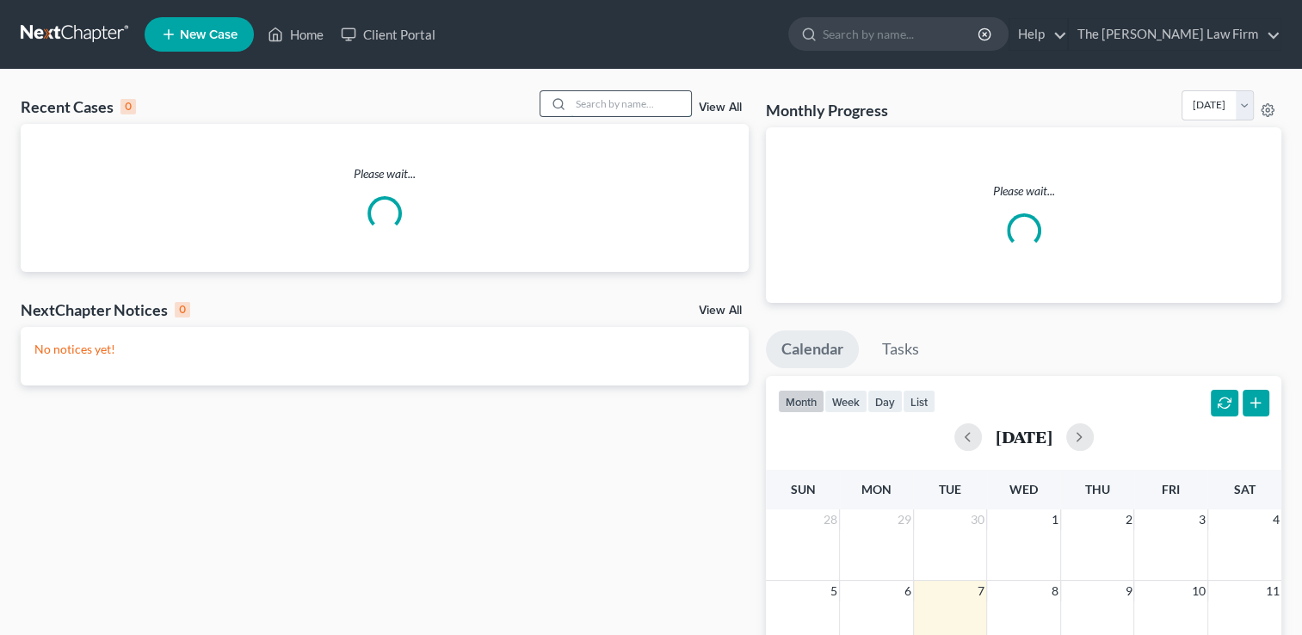
click at [620, 99] on input "search" at bounding box center [631, 103] width 121 height 25
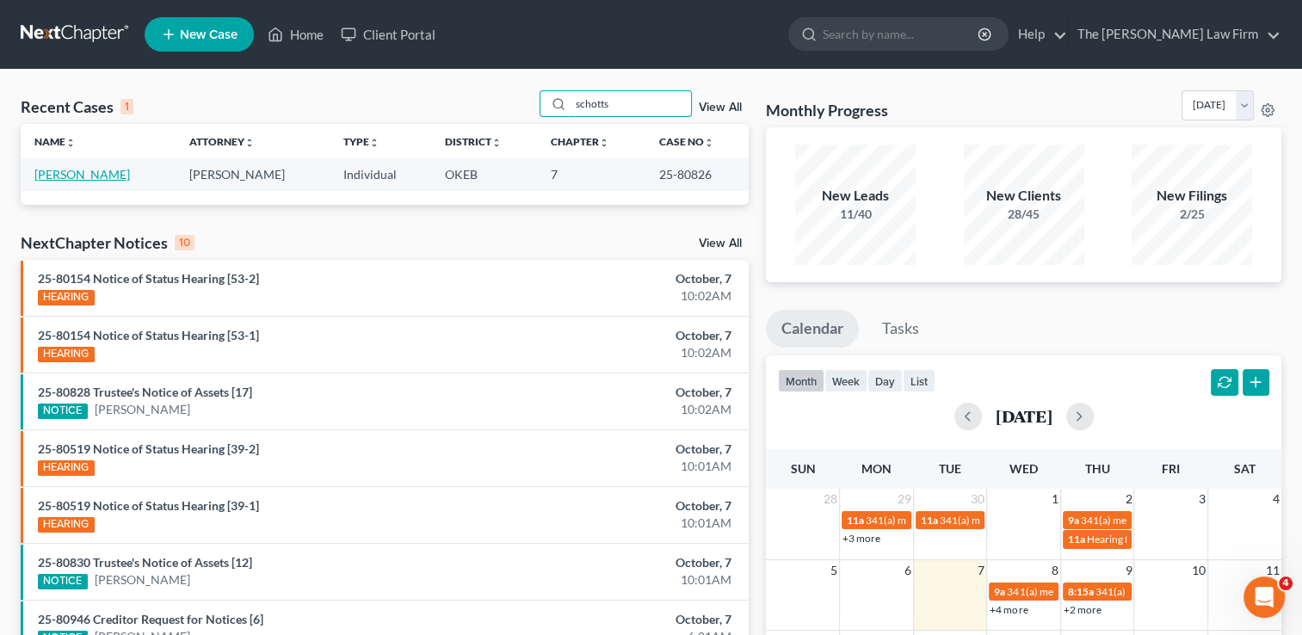
type input "schotts"
click at [75, 174] on link "[PERSON_NAME]" at bounding box center [82, 174] width 96 height 15
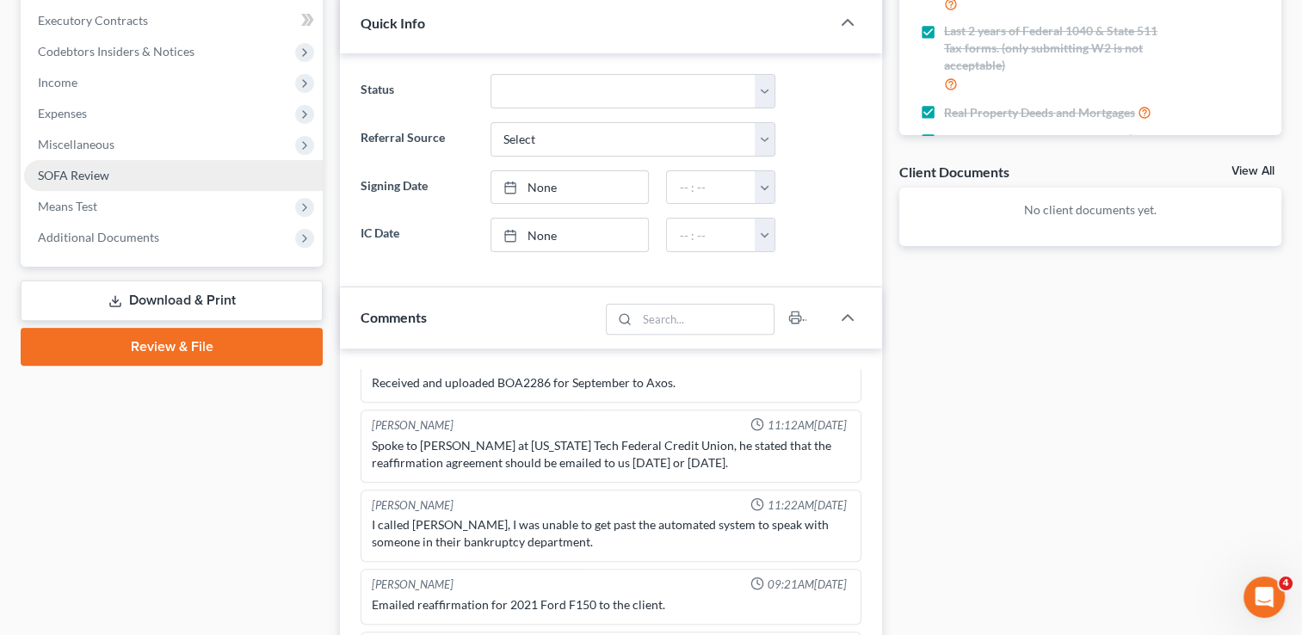
scroll to position [430, 0]
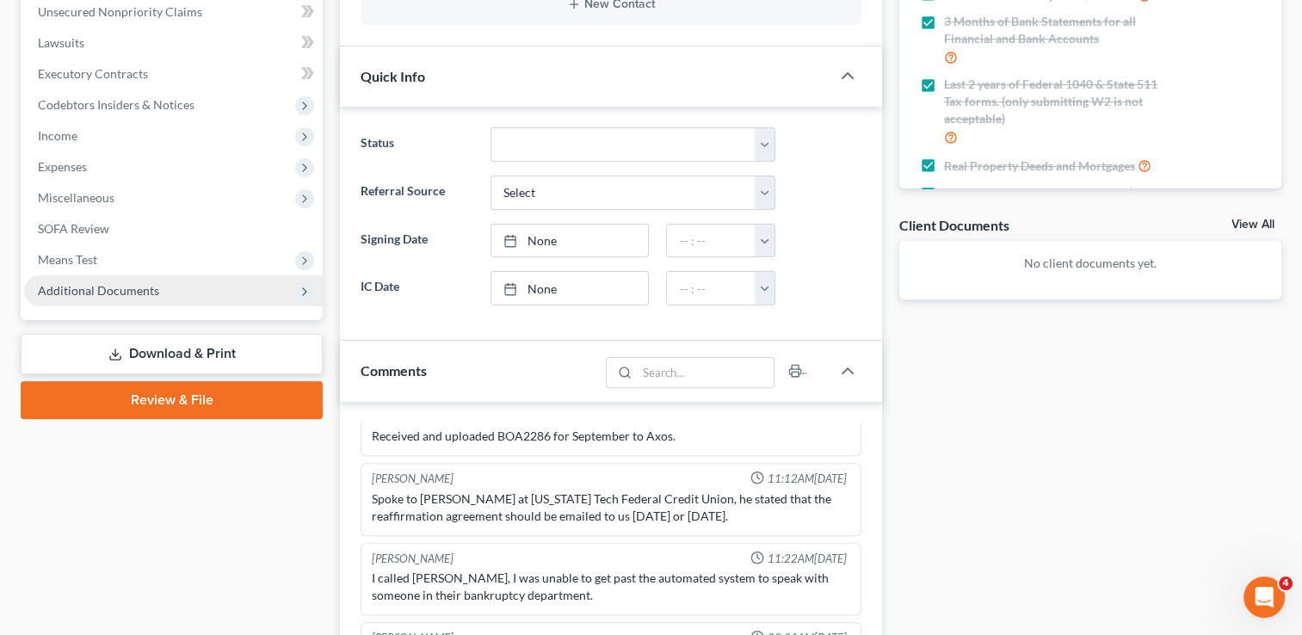
click at [99, 288] on span "Additional Documents" at bounding box center [98, 290] width 121 height 15
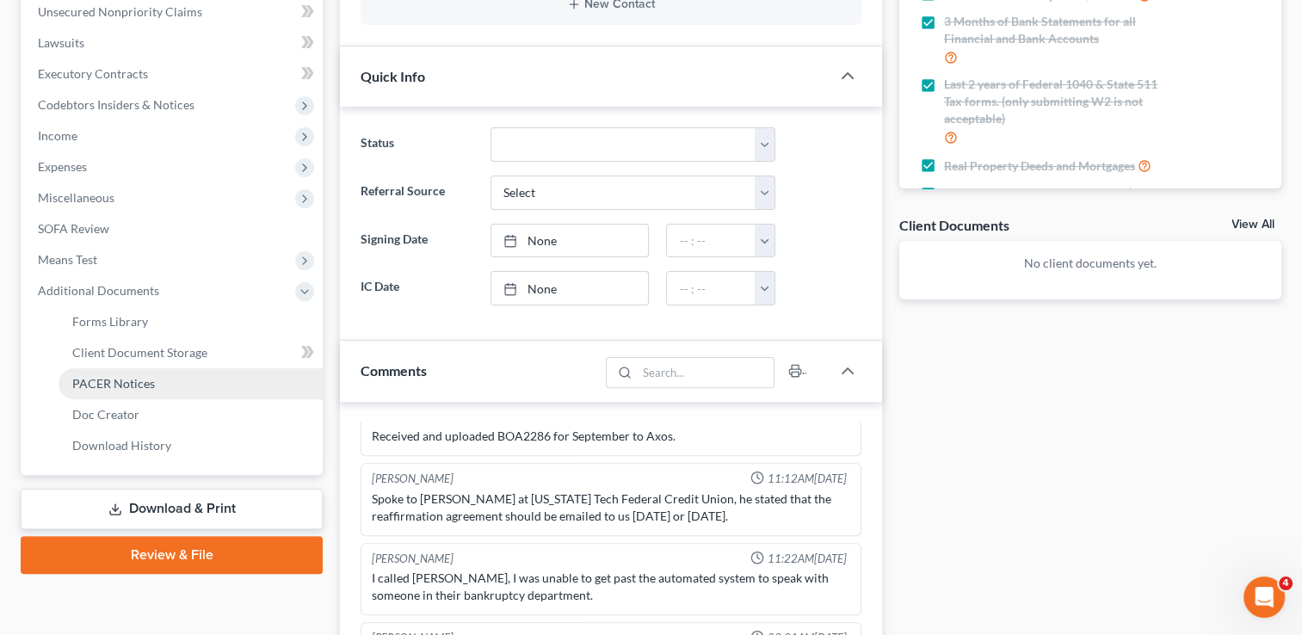
click at [100, 382] on span "PACER Notices" at bounding box center [113, 383] width 83 height 15
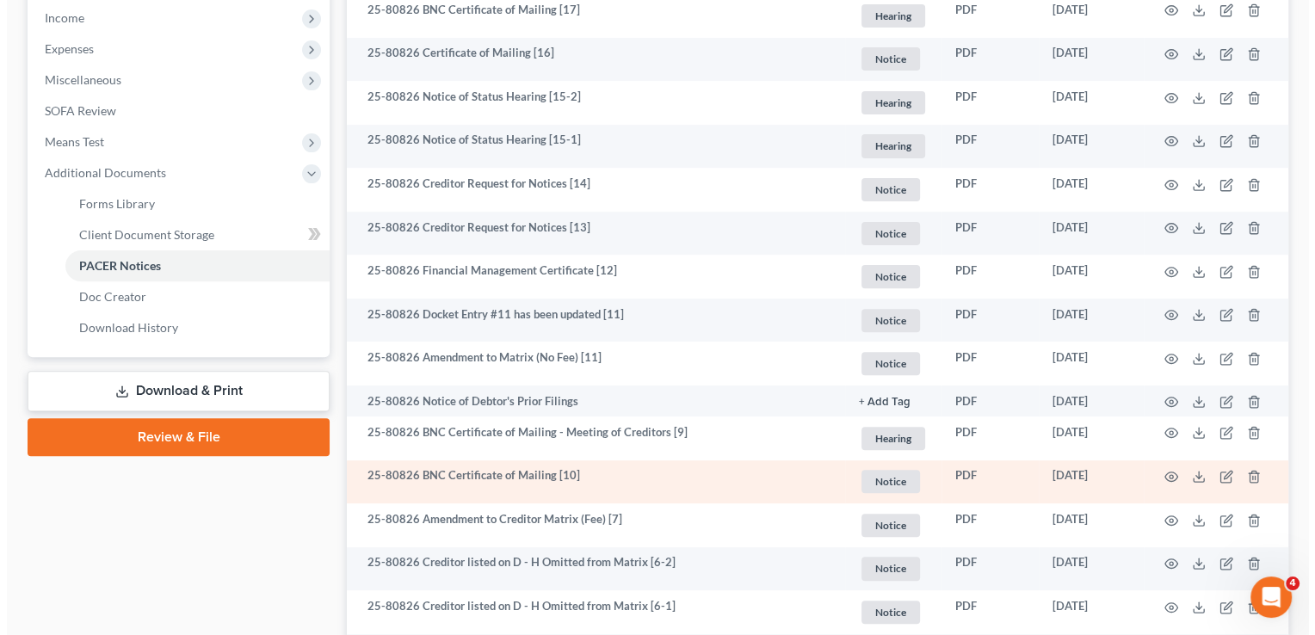
scroll to position [603, 0]
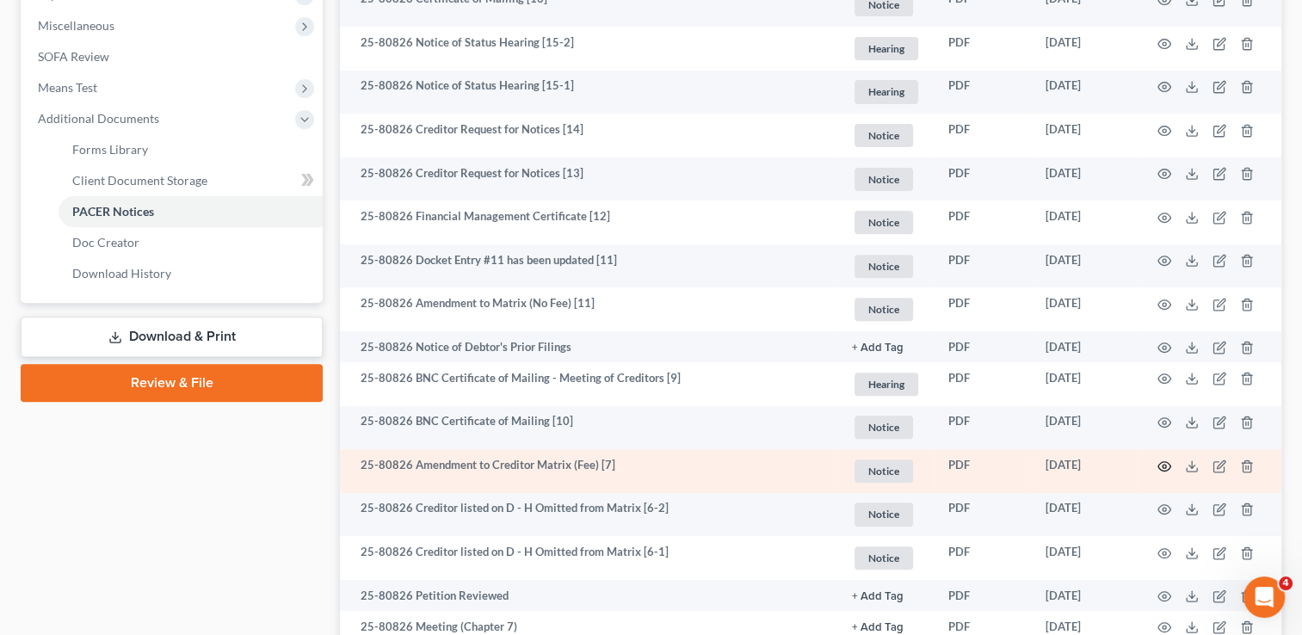
click at [1167, 467] on icon "button" at bounding box center [1165, 467] width 14 height 14
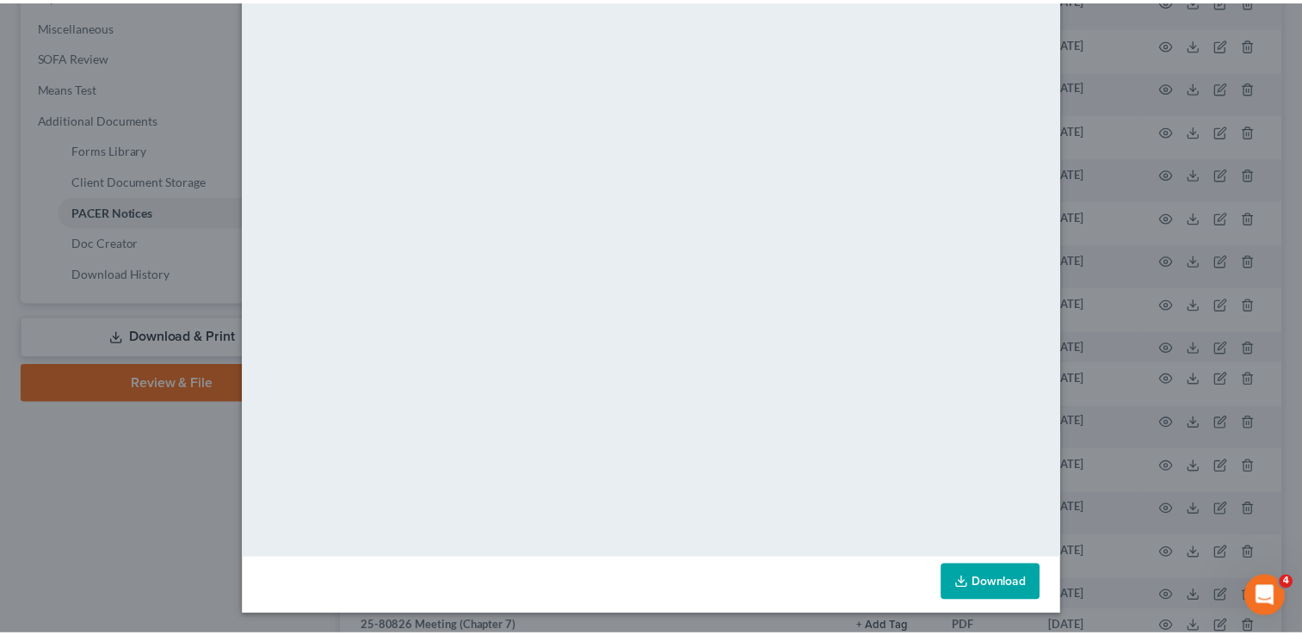
scroll to position [0, 0]
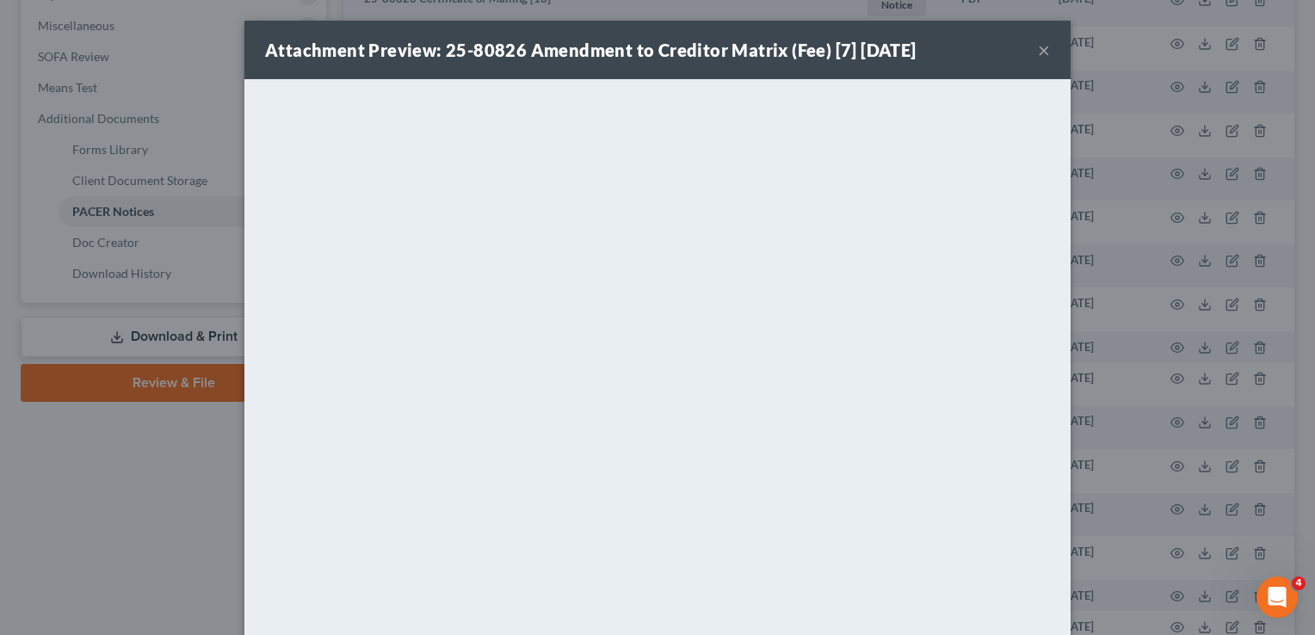
click at [1038, 50] on button "×" at bounding box center [1044, 50] width 12 height 21
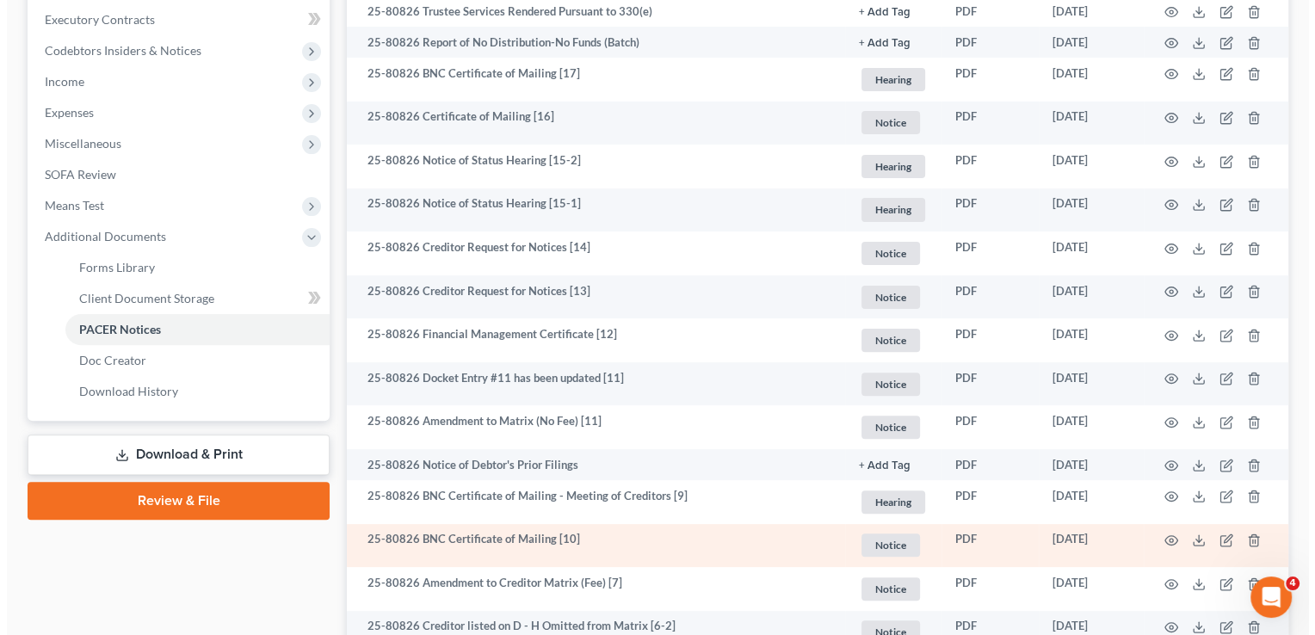
scroll to position [517, 0]
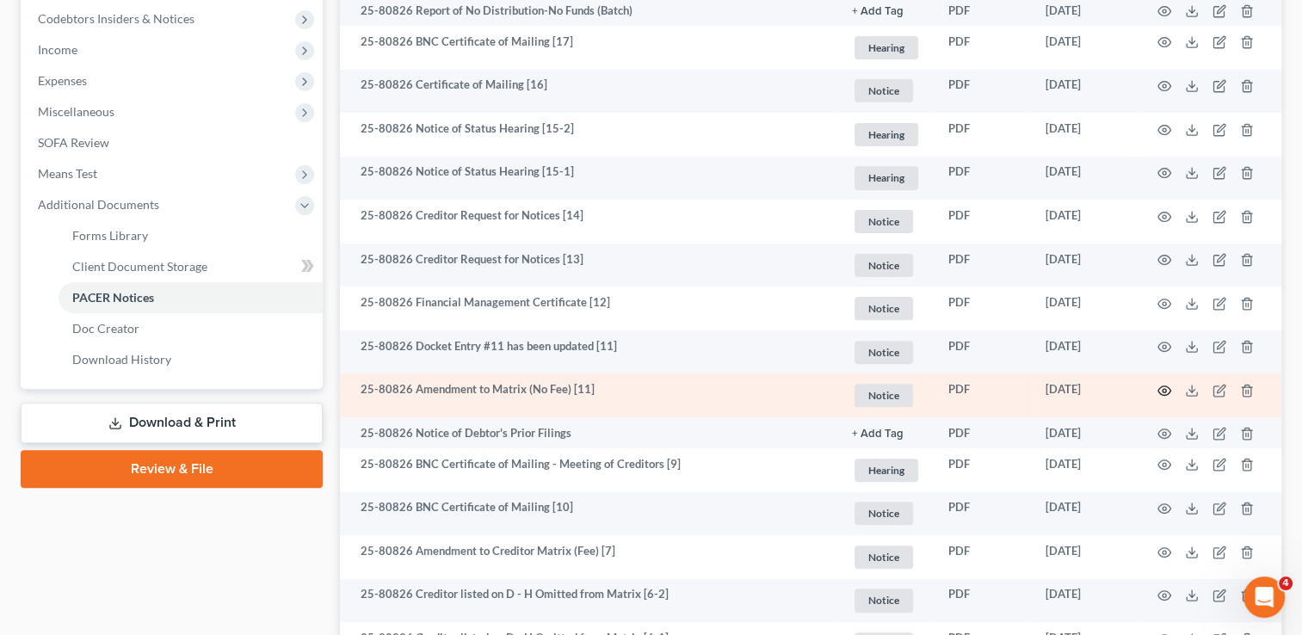
click at [1166, 390] on circle "button" at bounding box center [1164, 390] width 3 height 3
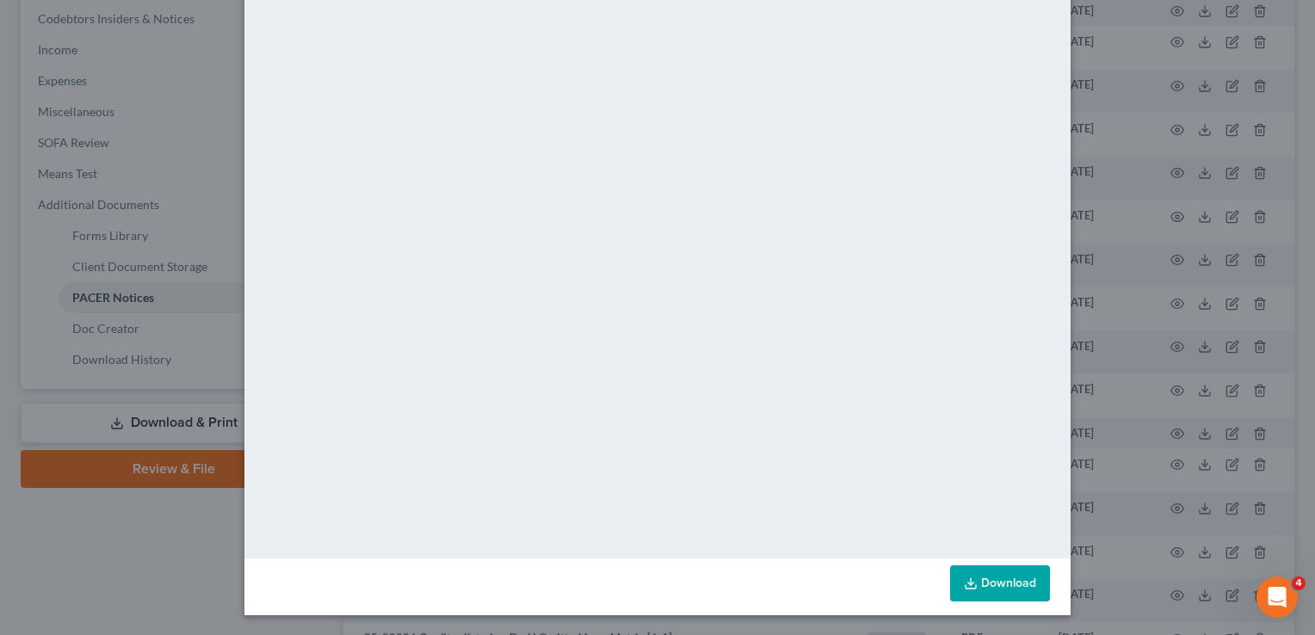
scroll to position [0, 0]
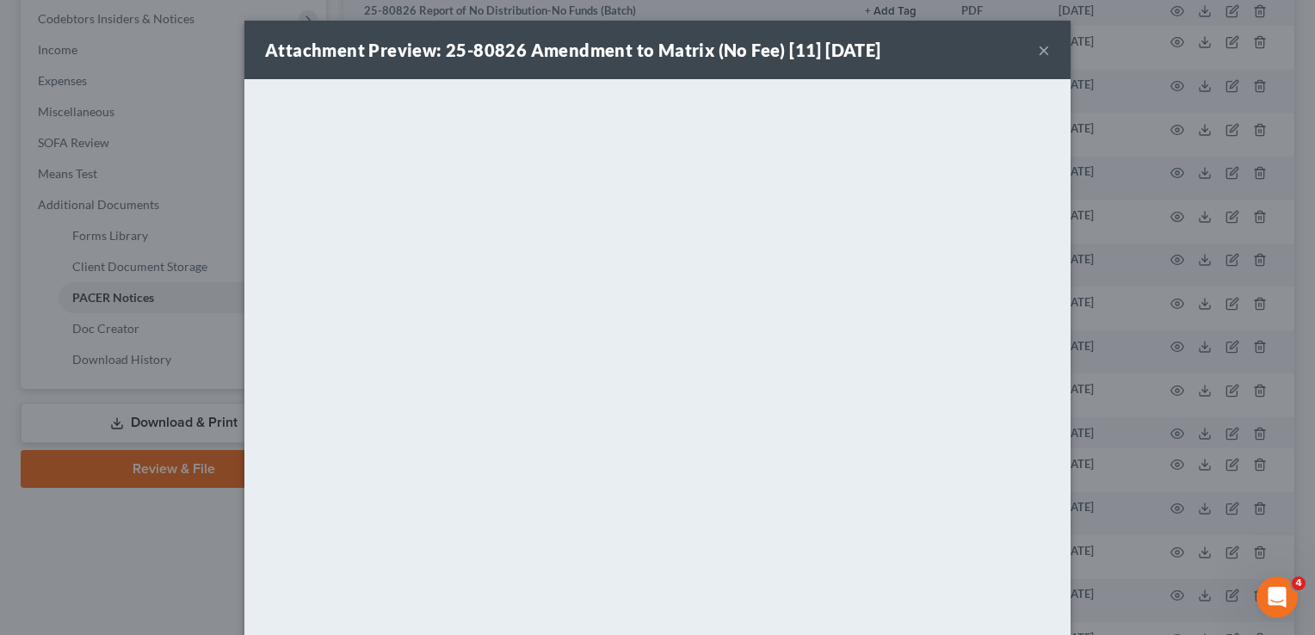
click at [1042, 50] on button "×" at bounding box center [1044, 50] width 12 height 21
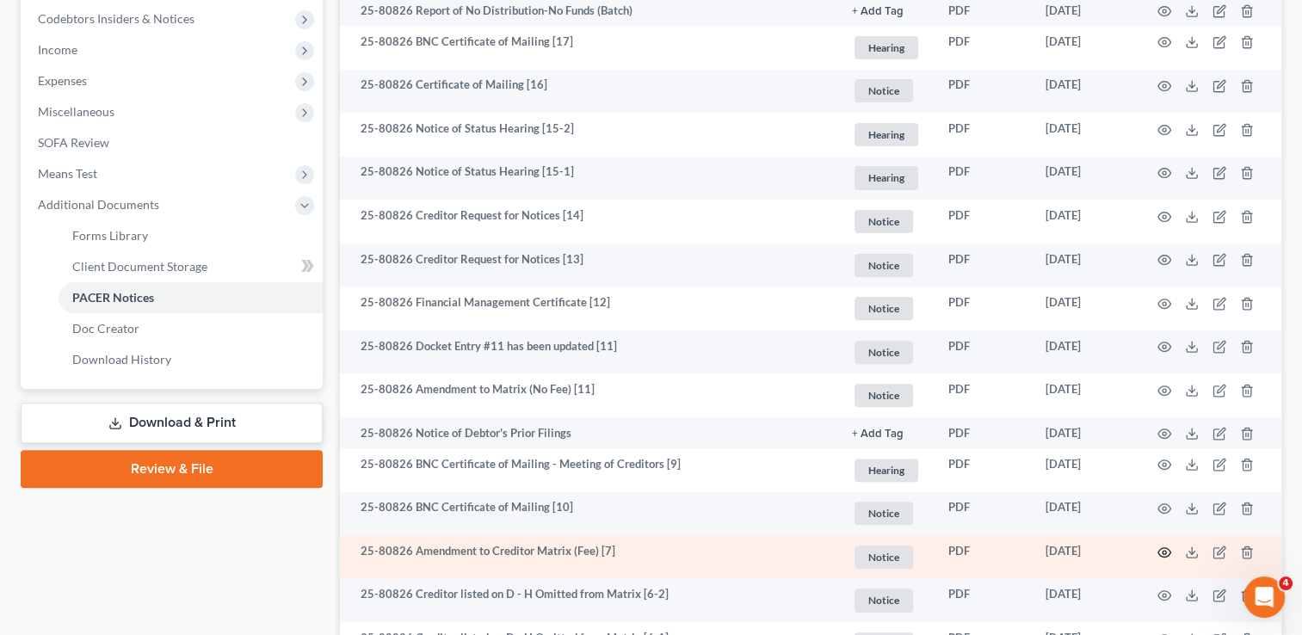
click at [1165, 551] on circle "button" at bounding box center [1164, 552] width 3 height 3
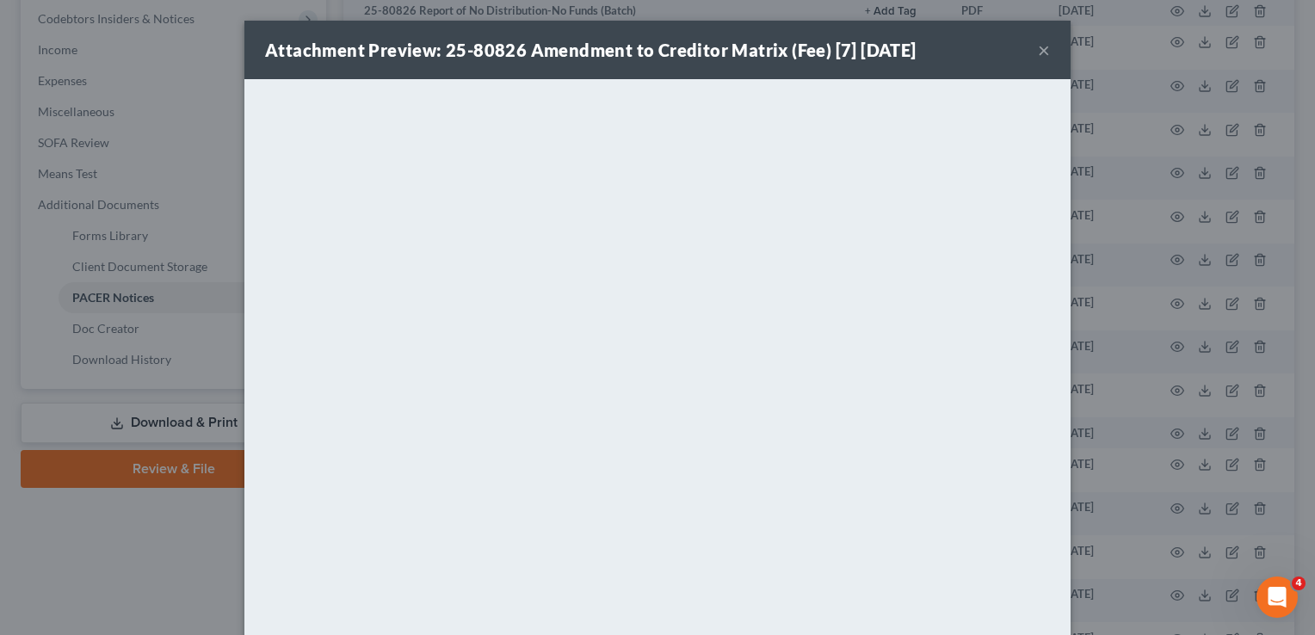
click at [795, 43] on strong "Attachment Preview: 25-80826 Amendment to Creditor Matrix (Fee) [7] 09/05/2025" at bounding box center [591, 50] width 652 height 21
click at [1038, 53] on button "×" at bounding box center [1044, 50] width 12 height 21
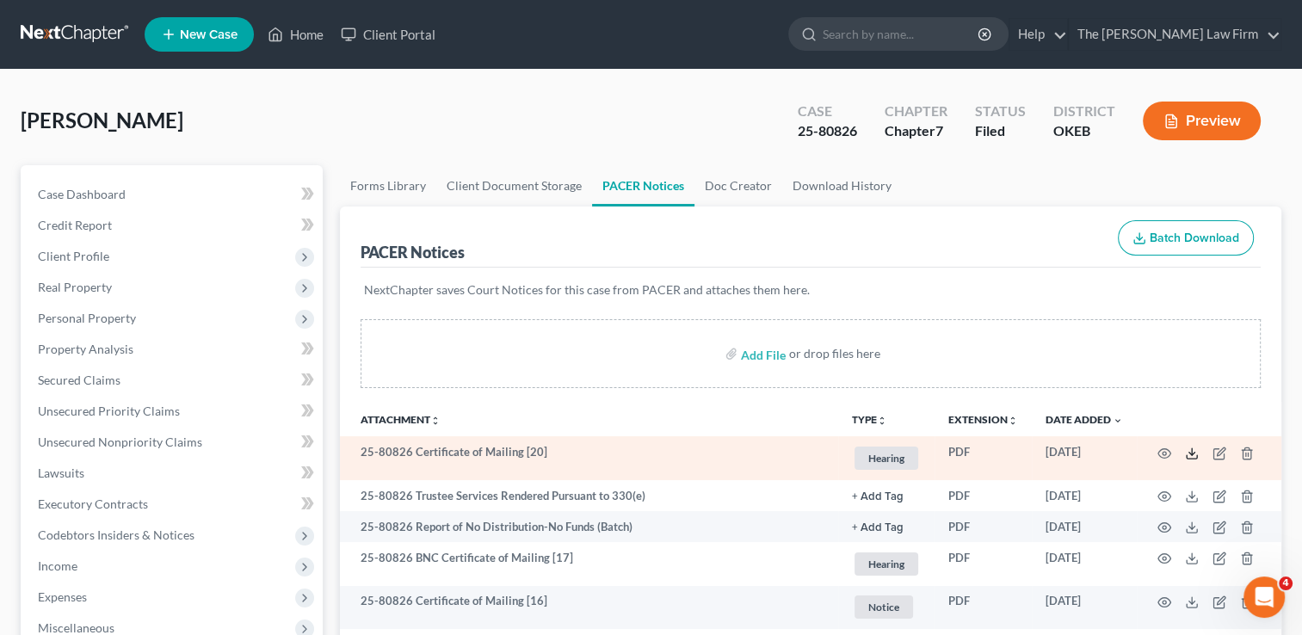
click at [1193, 451] on icon at bounding box center [1192, 454] width 14 height 14
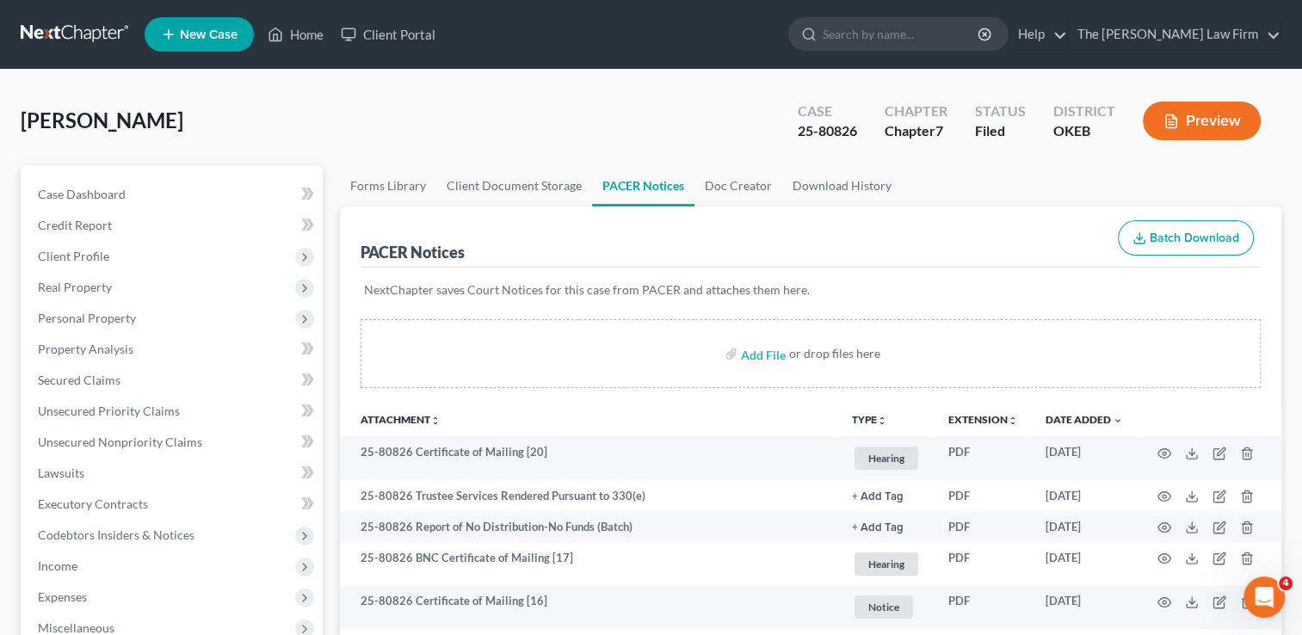
click at [77, 29] on link at bounding box center [76, 34] width 110 height 31
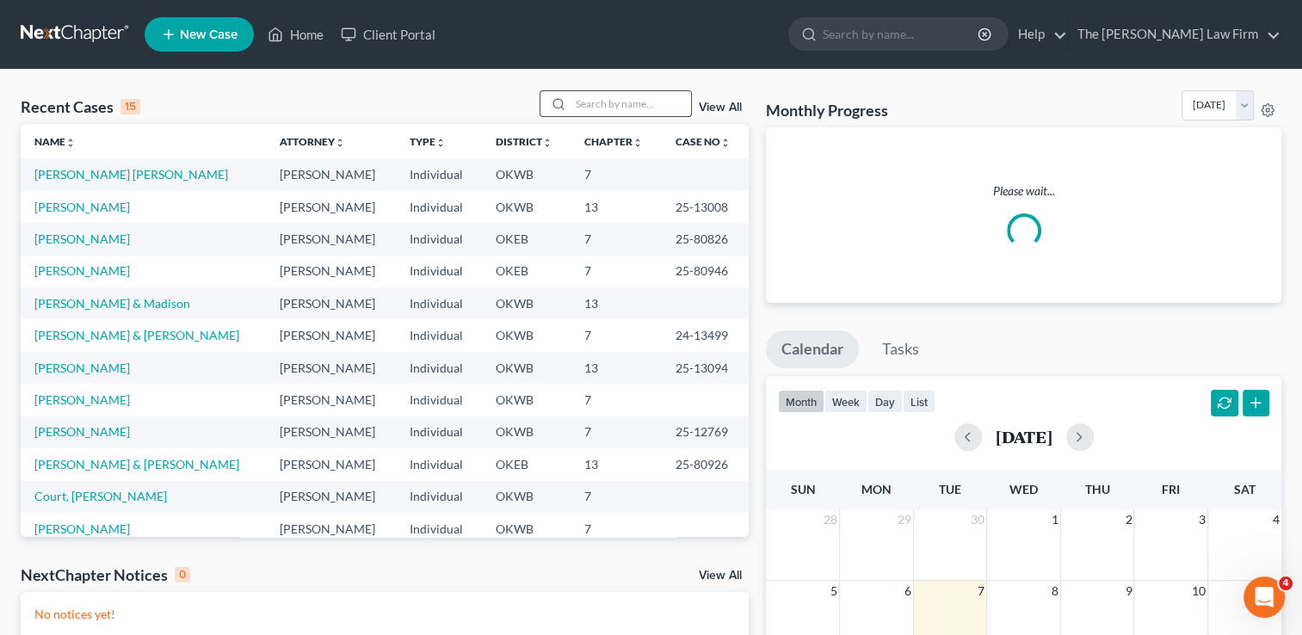
click at [608, 103] on input "search" at bounding box center [631, 103] width 121 height 25
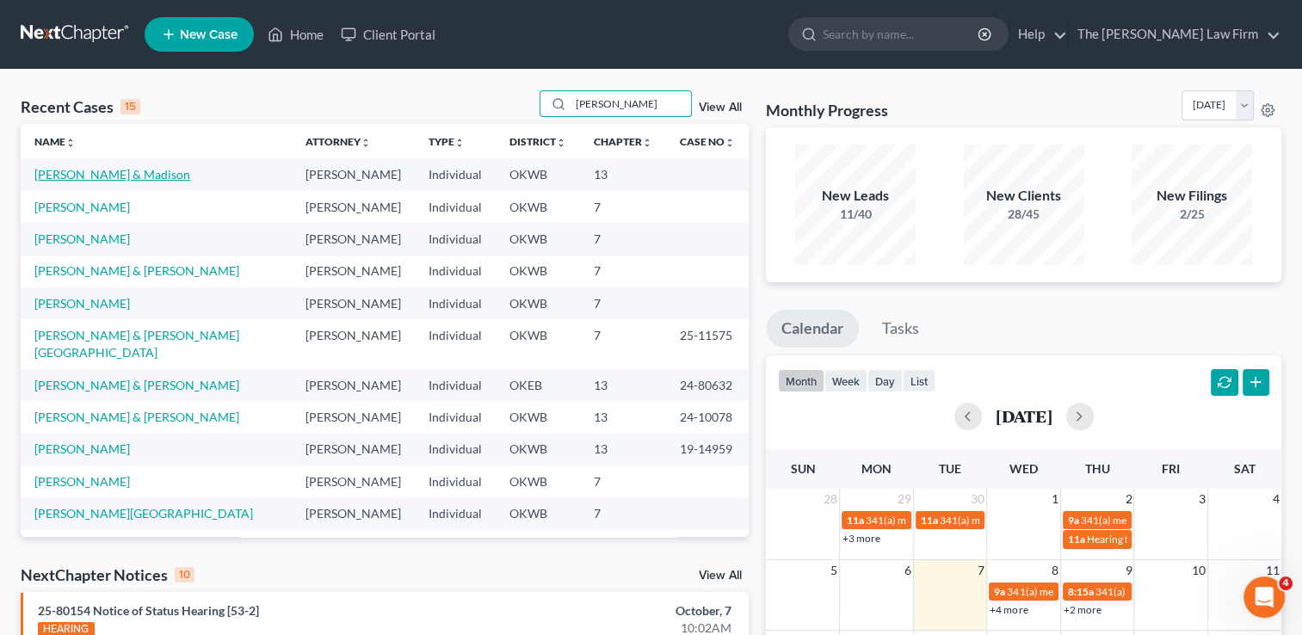
type input "[PERSON_NAME]"
click at [90, 168] on link "[PERSON_NAME] & Madison" at bounding box center [112, 174] width 156 height 15
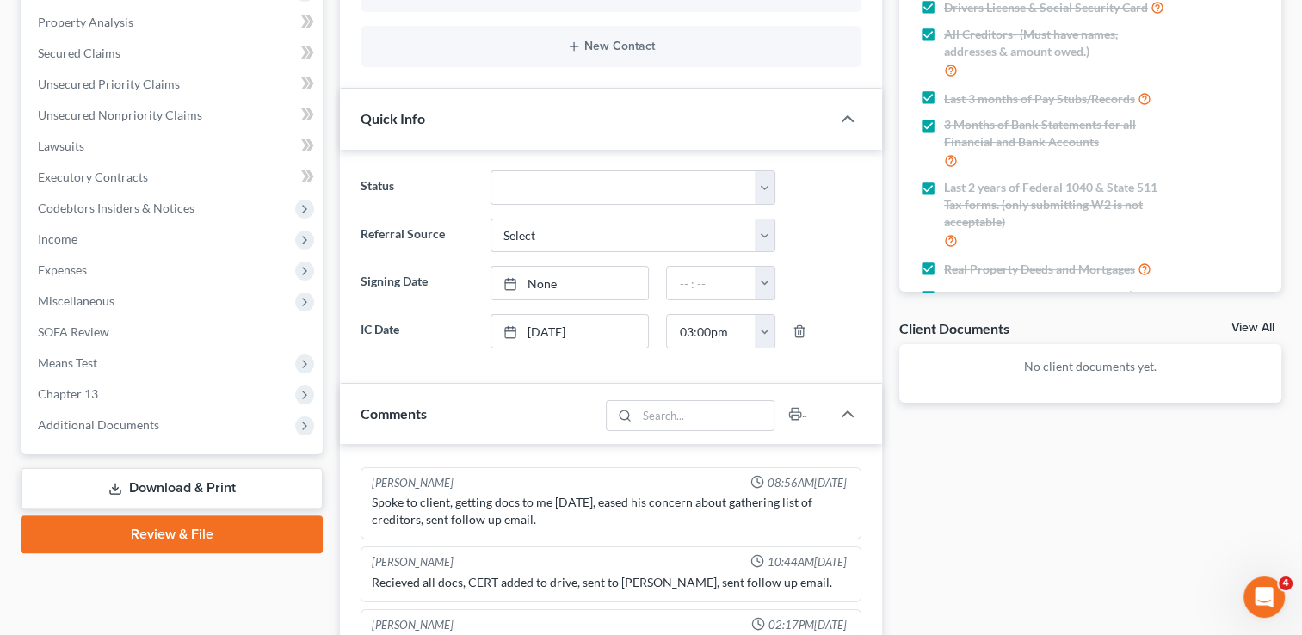
scroll to position [306, 0]
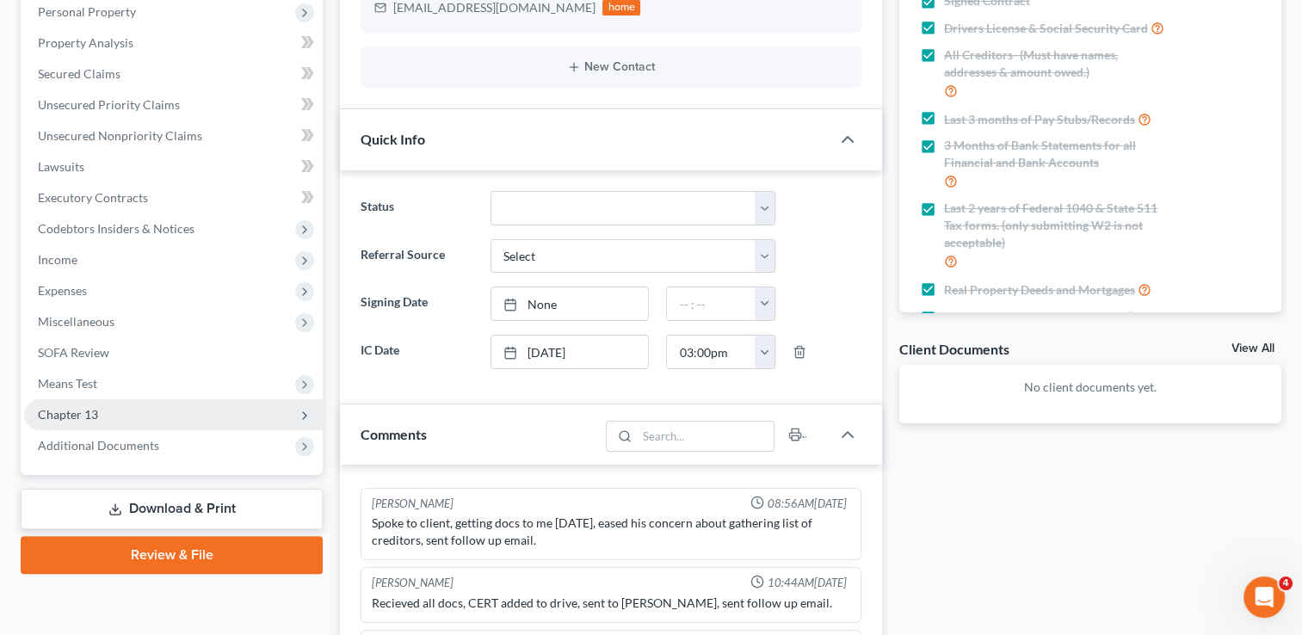
click at [76, 407] on span "Chapter 13" at bounding box center [68, 414] width 60 height 15
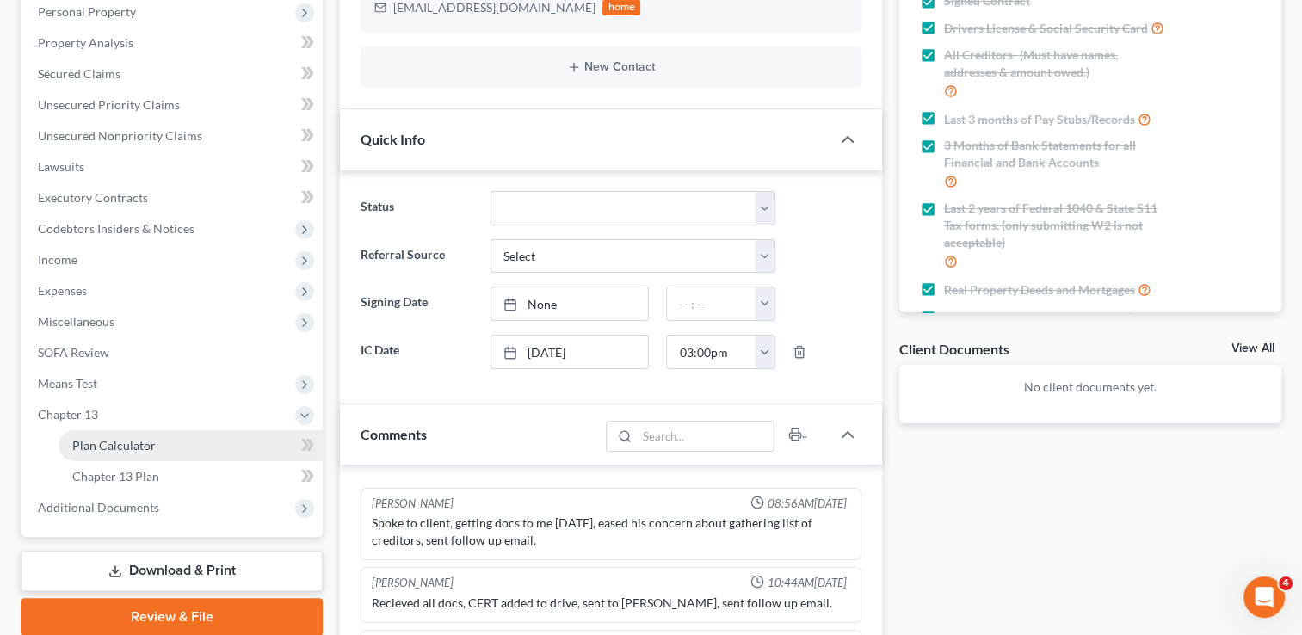
click at [122, 439] on span "Plan Calculator" at bounding box center [114, 445] width 84 height 15
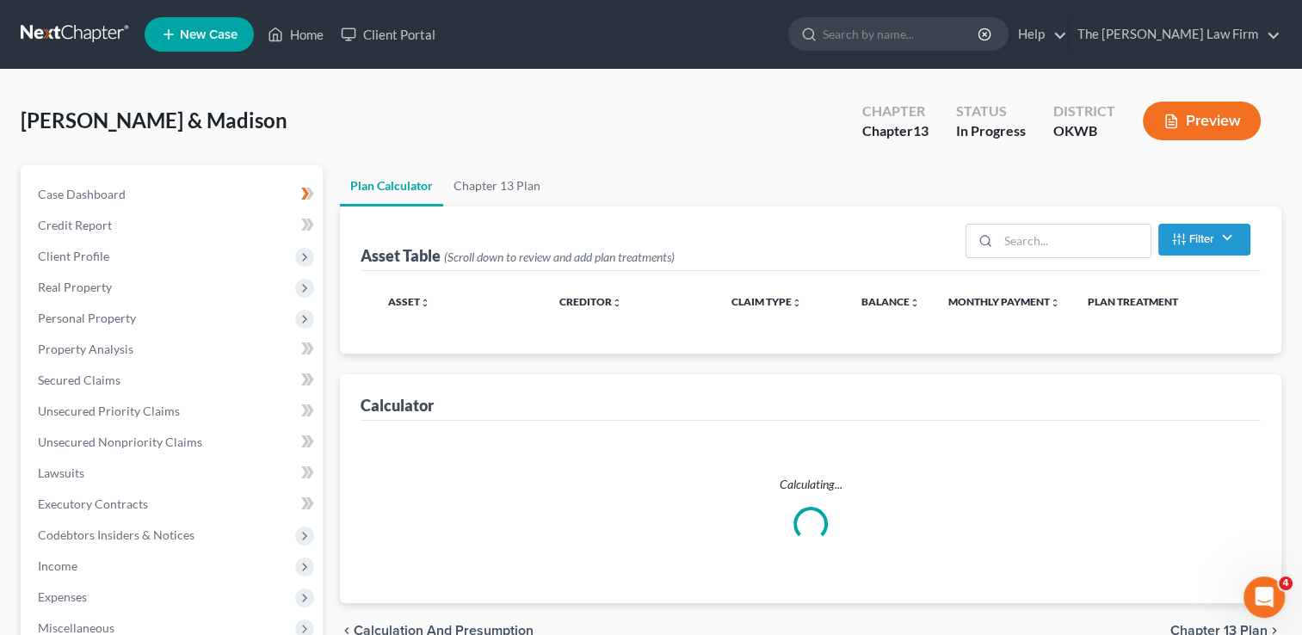
select select "59"
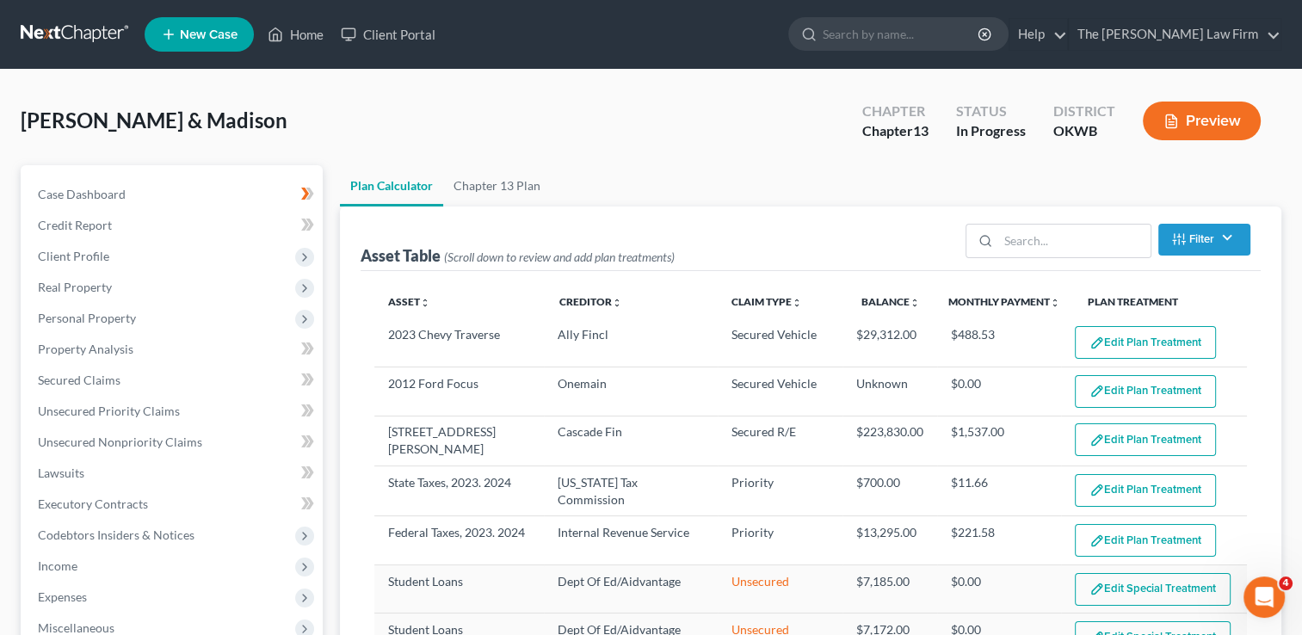
select select "59"
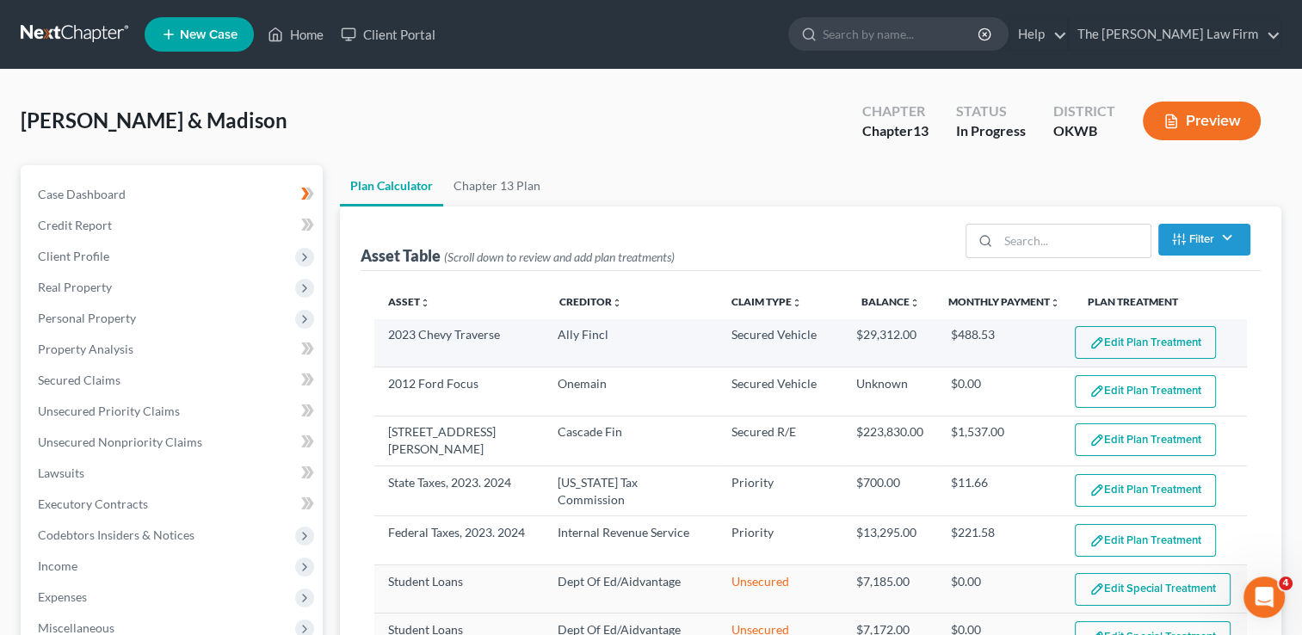
click at [1093, 344] on button "Edit Plan Treatment" at bounding box center [1145, 342] width 141 height 33
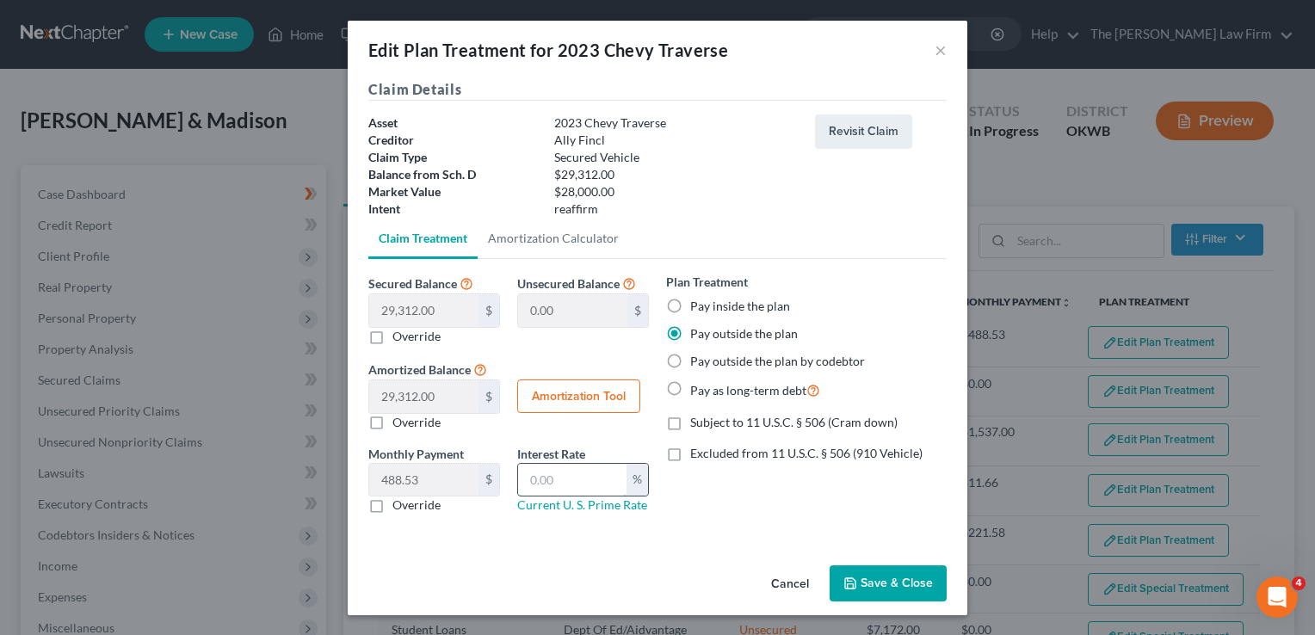
click at [571, 477] on input "text" at bounding box center [572, 480] width 108 height 33
type input "9.64"
click at [574, 393] on button "Amortization Tool" at bounding box center [578, 397] width 123 height 34
type input "29,312.00"
type input "9.64"
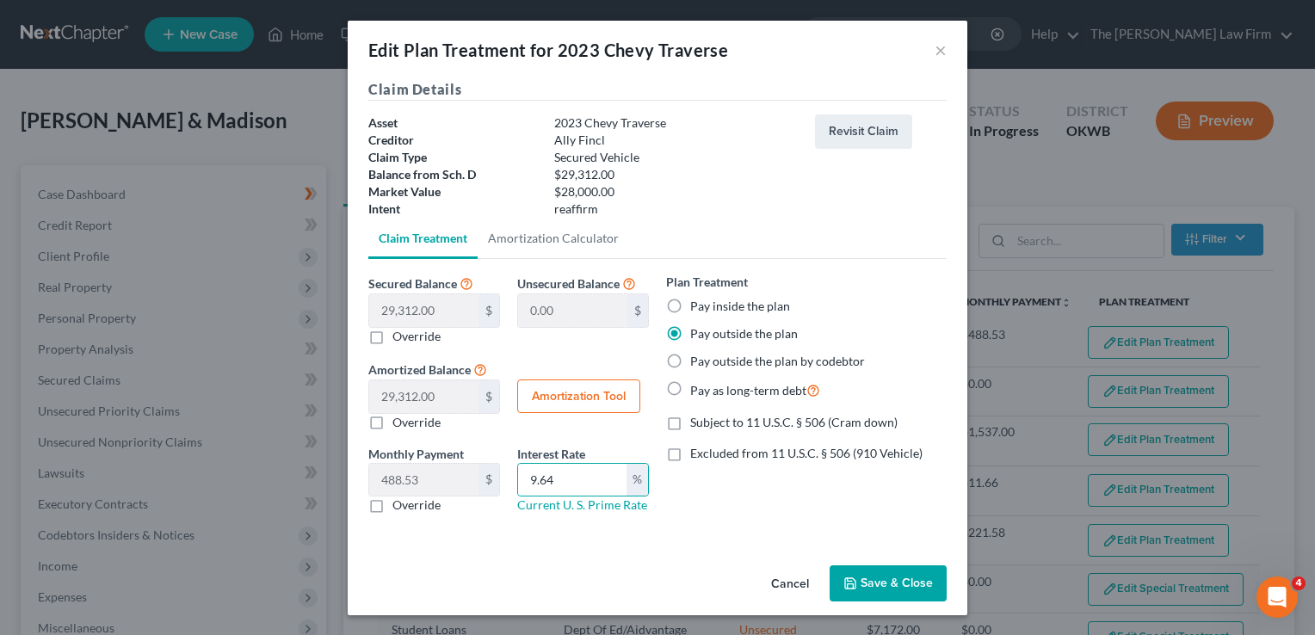
type input "60"
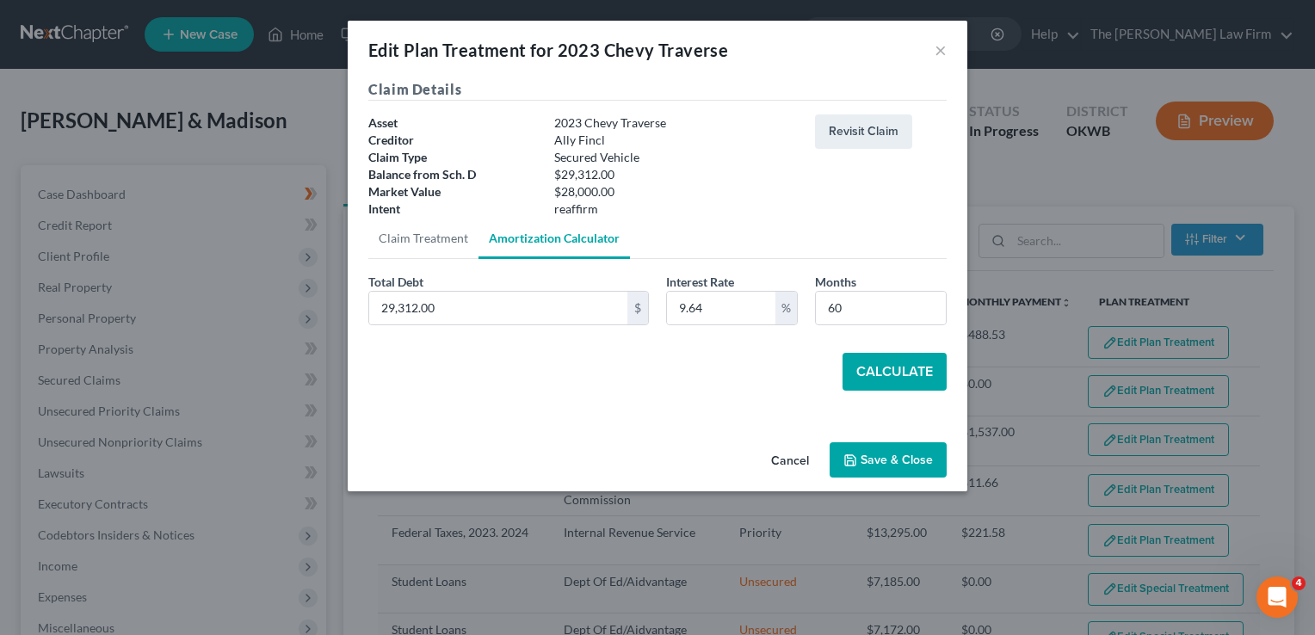
click at [875, 366] on button "Calculate" at bounding box center [895, 372] width 104 height 38
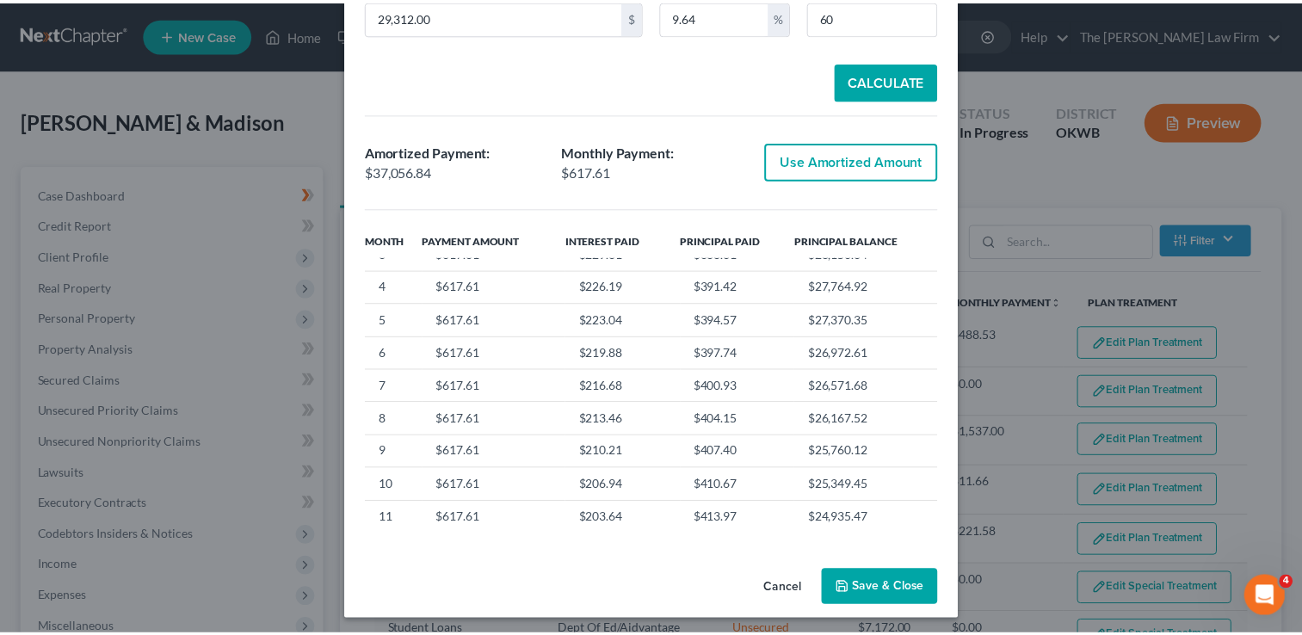
scroll to position [296, 0]
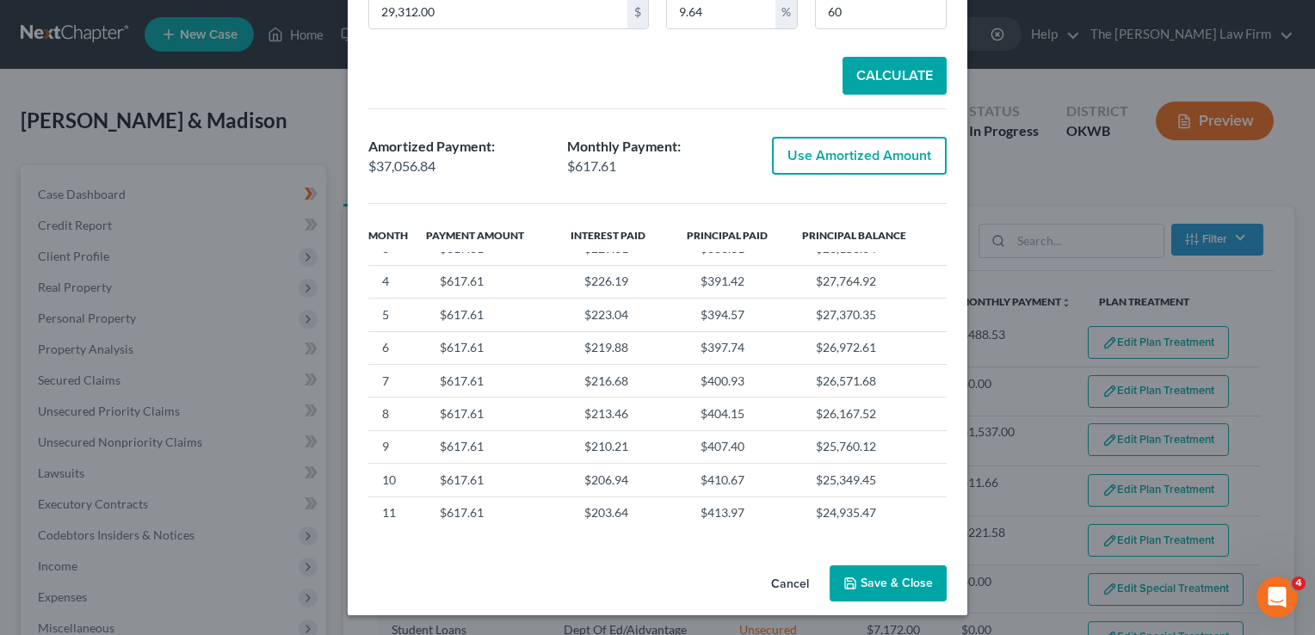
click at [888, 578] on button "Save & Close" at bounding box center [888, 584] width 117 height 36
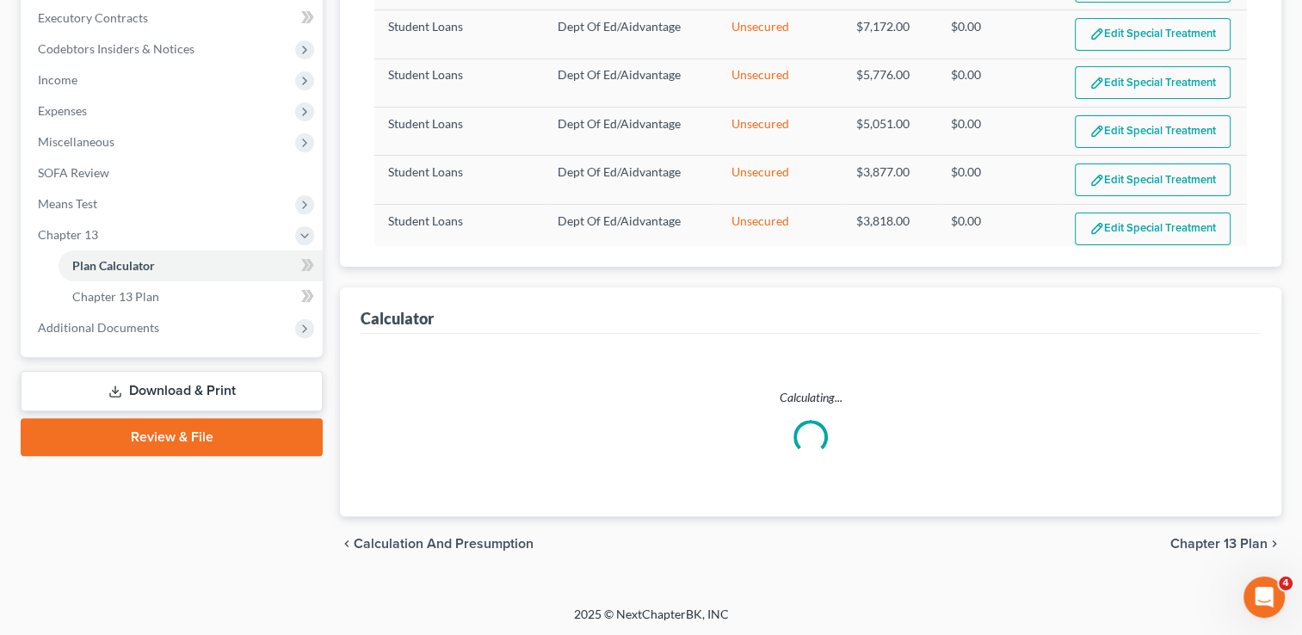
scroll to position [258, 0]
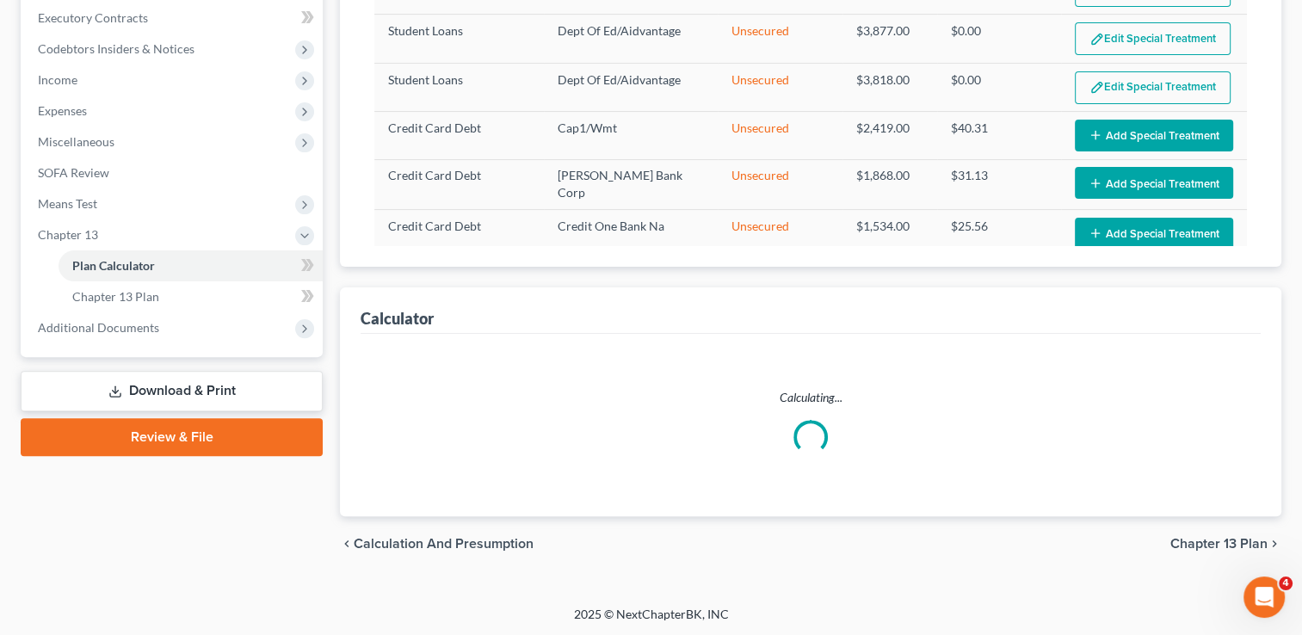
select select "59"
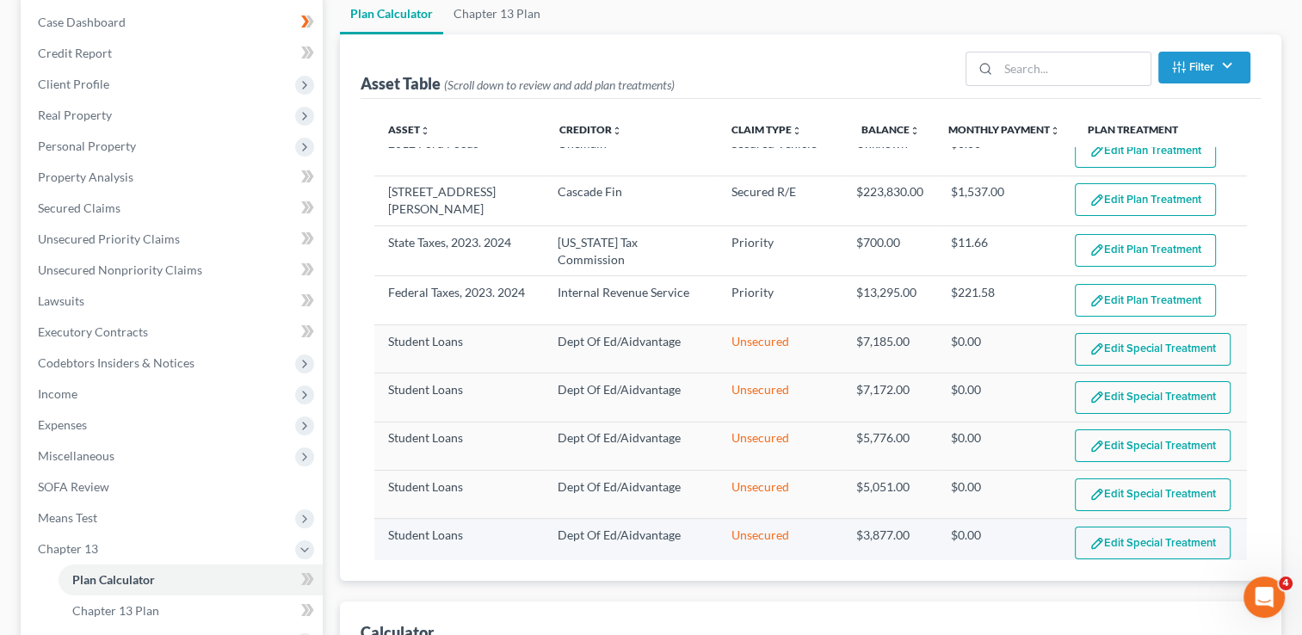
scroll to position [0, 0]
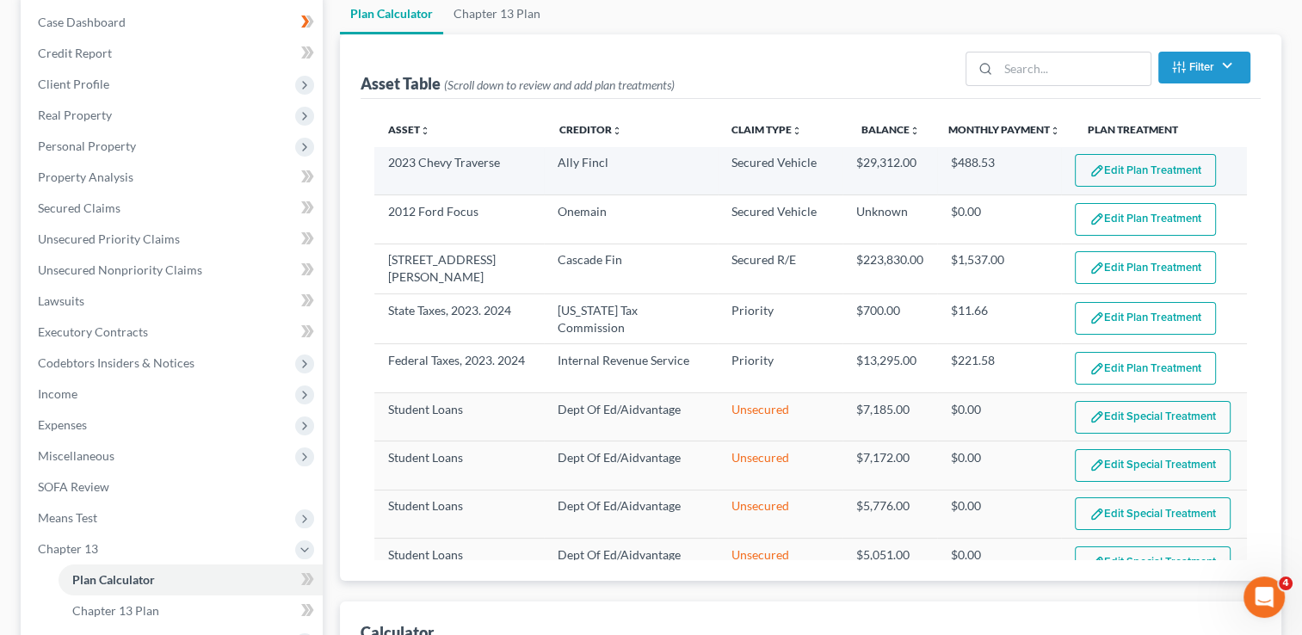
click at [1094, 168] on button "Edit Plan Treatment" at bounding box center [1145, 170] width 141 height 33
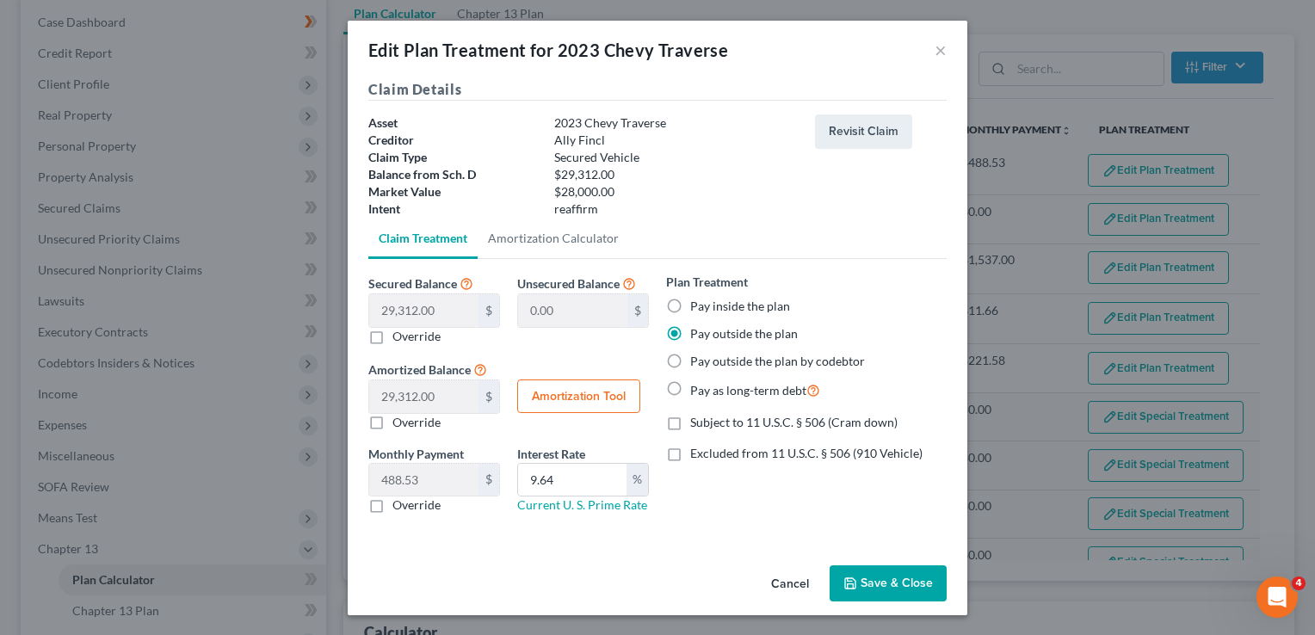
click at [690, 301] on label "Pay inside the plan" at bounding box center [740, 306] width 100 height 17
click at [697, 301] on input "Pay inside the plan" at bounding box center [702, 303] width 11 height 11
radio input "true"
click at [882, 579] on button "Save & Close" at bounding box center [888, 584] width 117 height 36
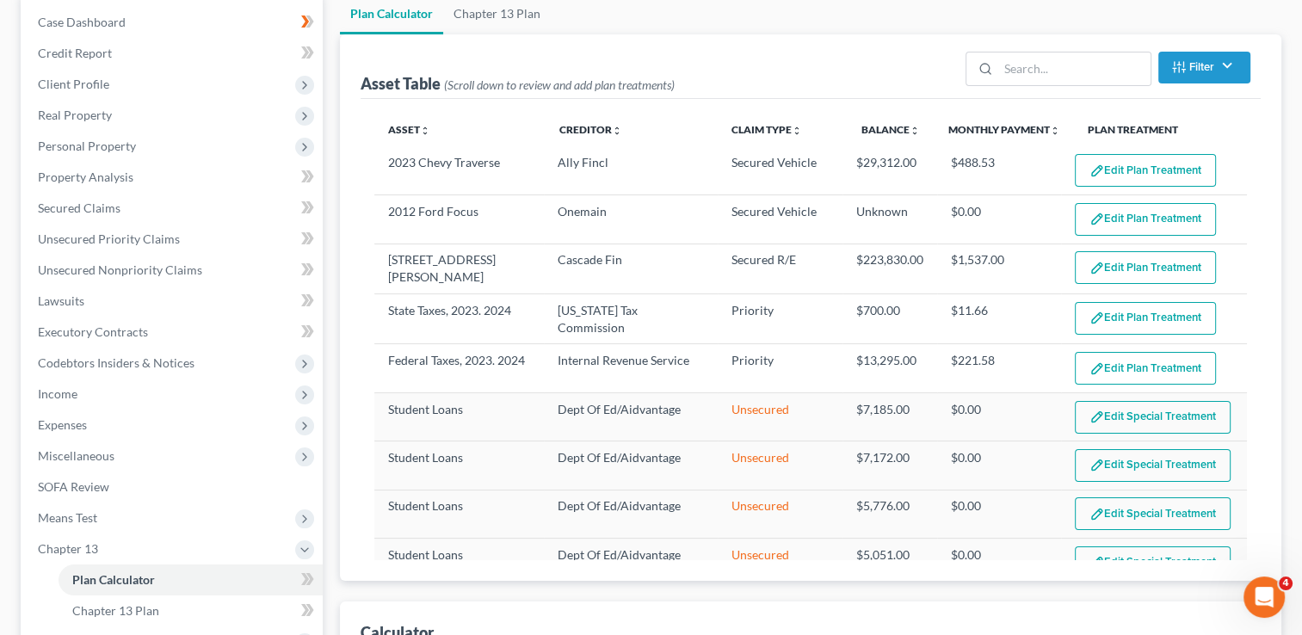
select select "59"
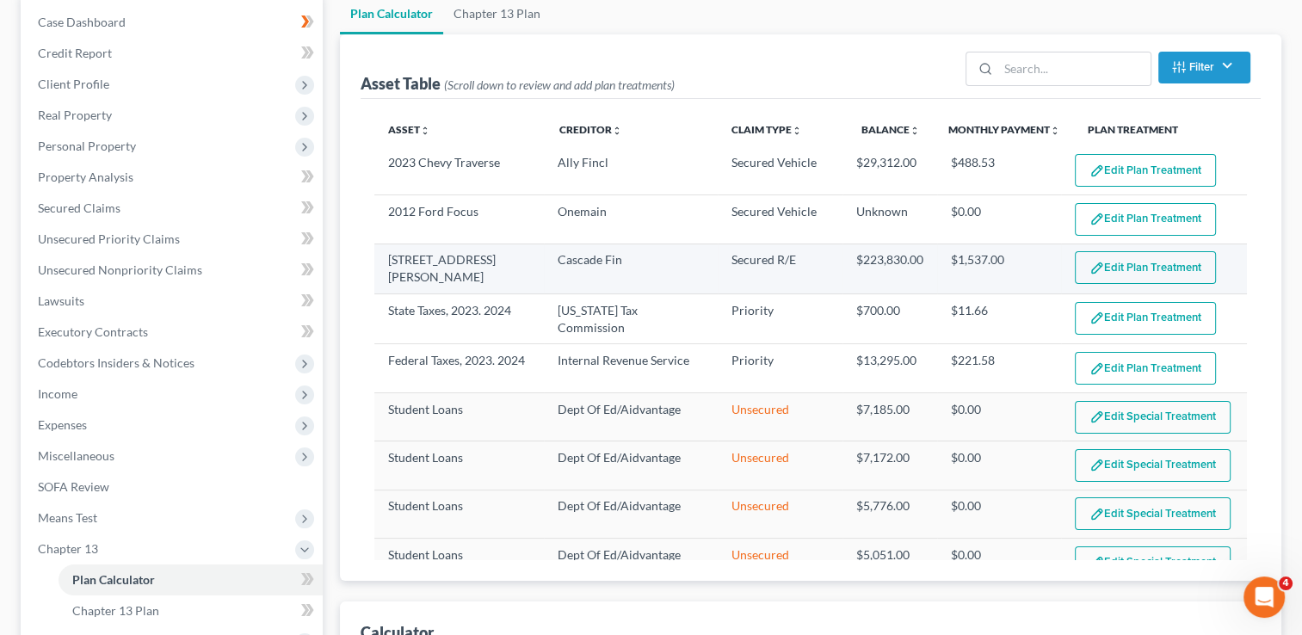
click at [1102, 267] on button "Edit Plan Treatment" at bounding box center [1145, 267] width 141 height 33
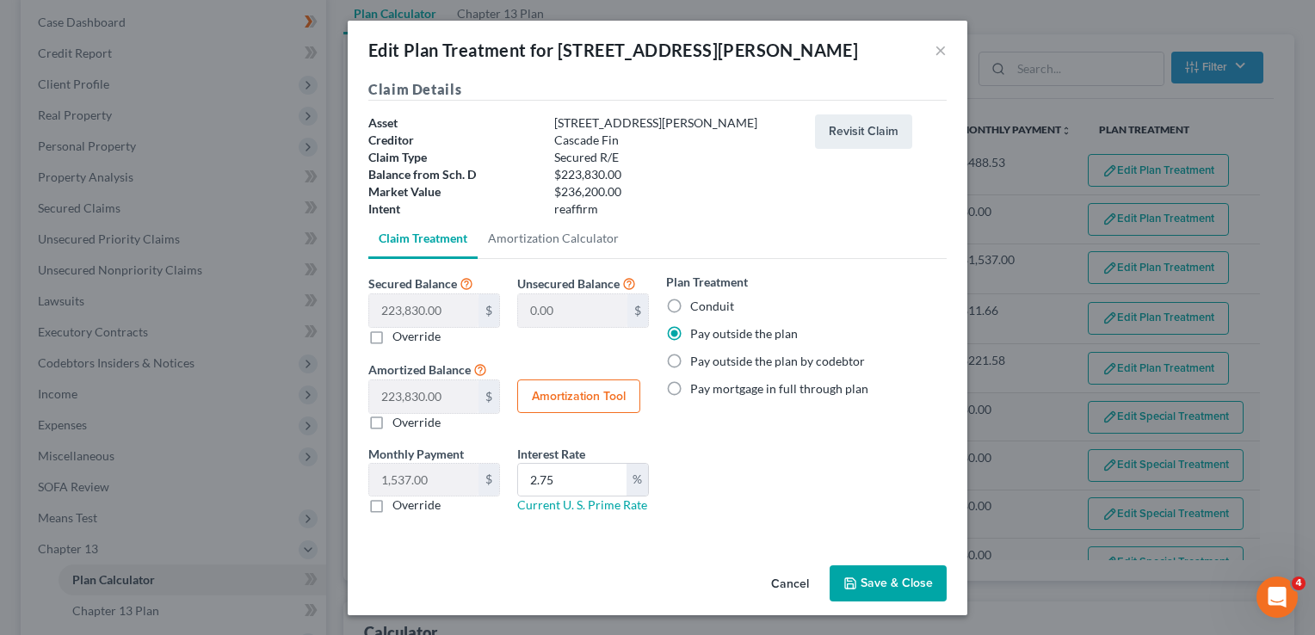
click at [906, 585] on button "Save & Close" at bounding box center [888, 584] width 117 height 36
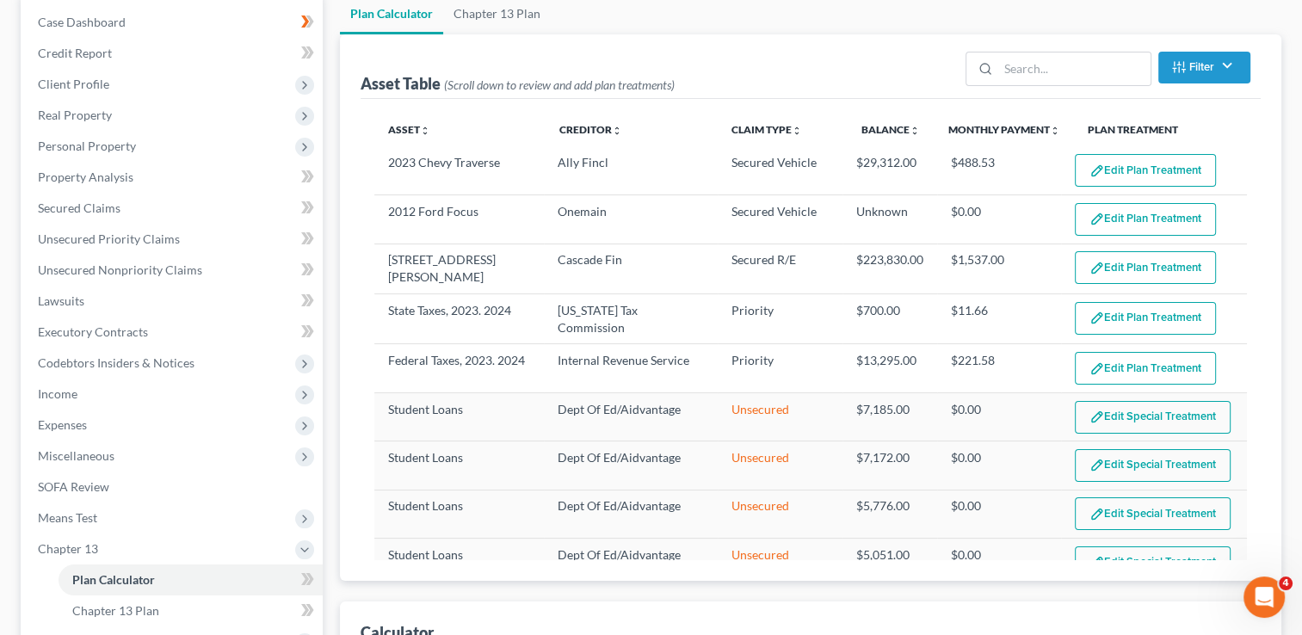
select select "59"
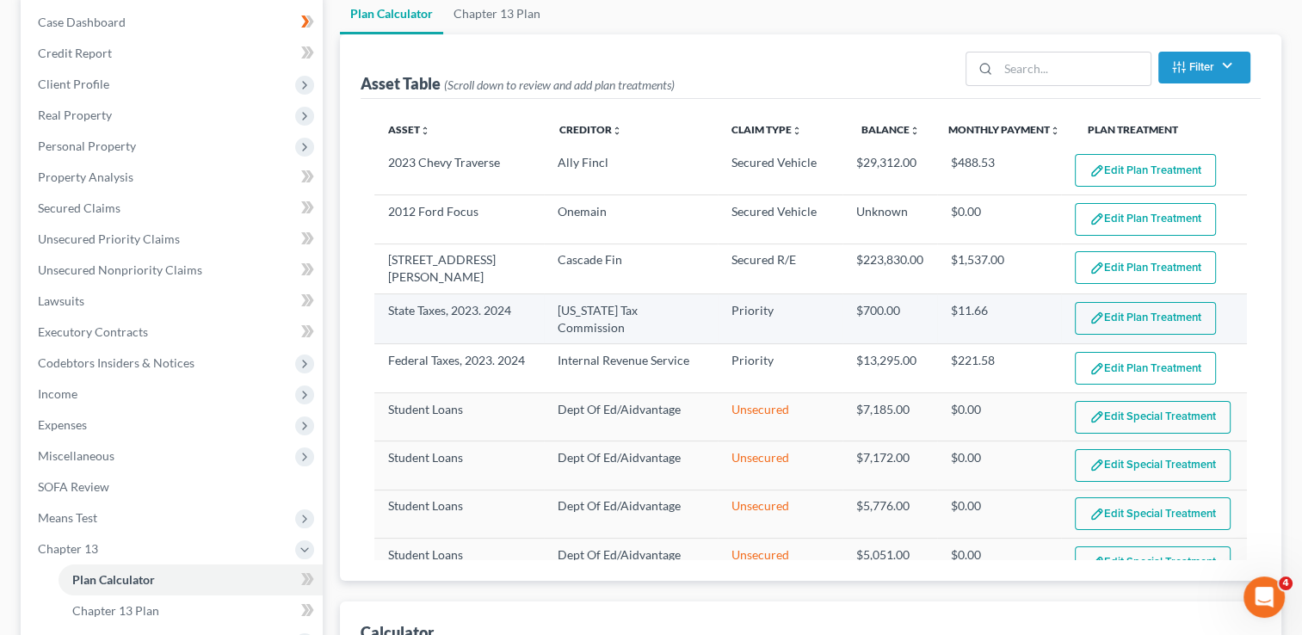
click at [1141, 313] on button "Edit Plan Treatment" at bounding box center [1145, 318] width 141 height 33
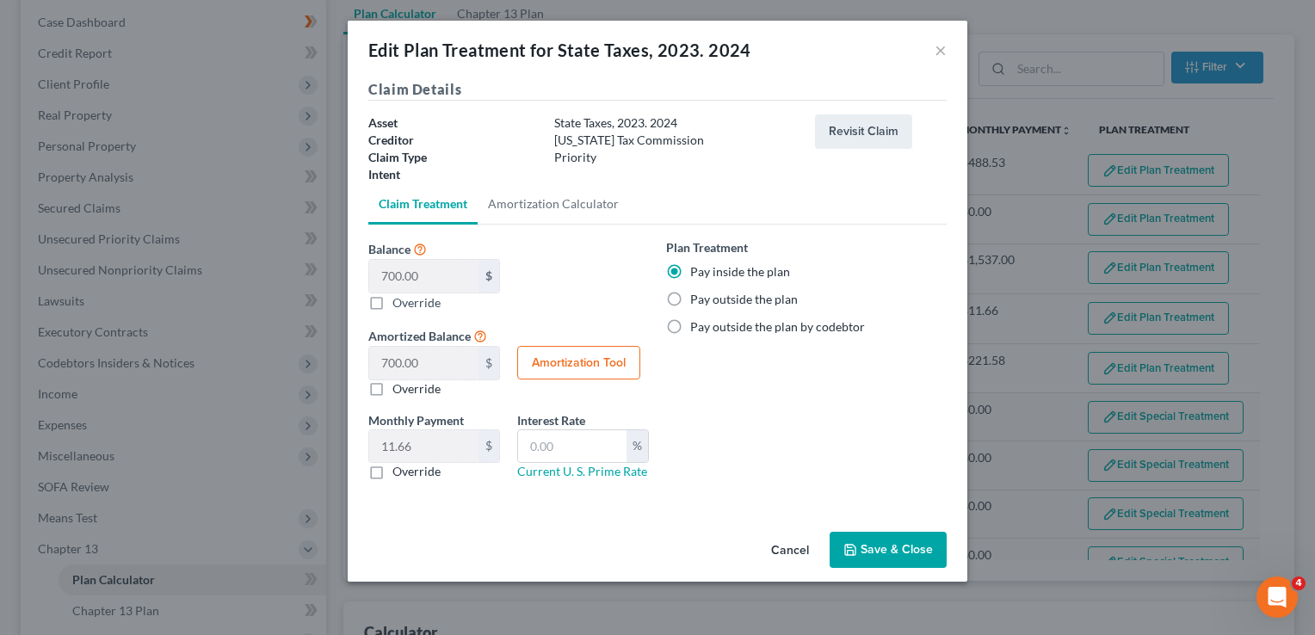
click at [875, 547] on button "Save & Close" at bounding box center [888, 550] width 117 height 36
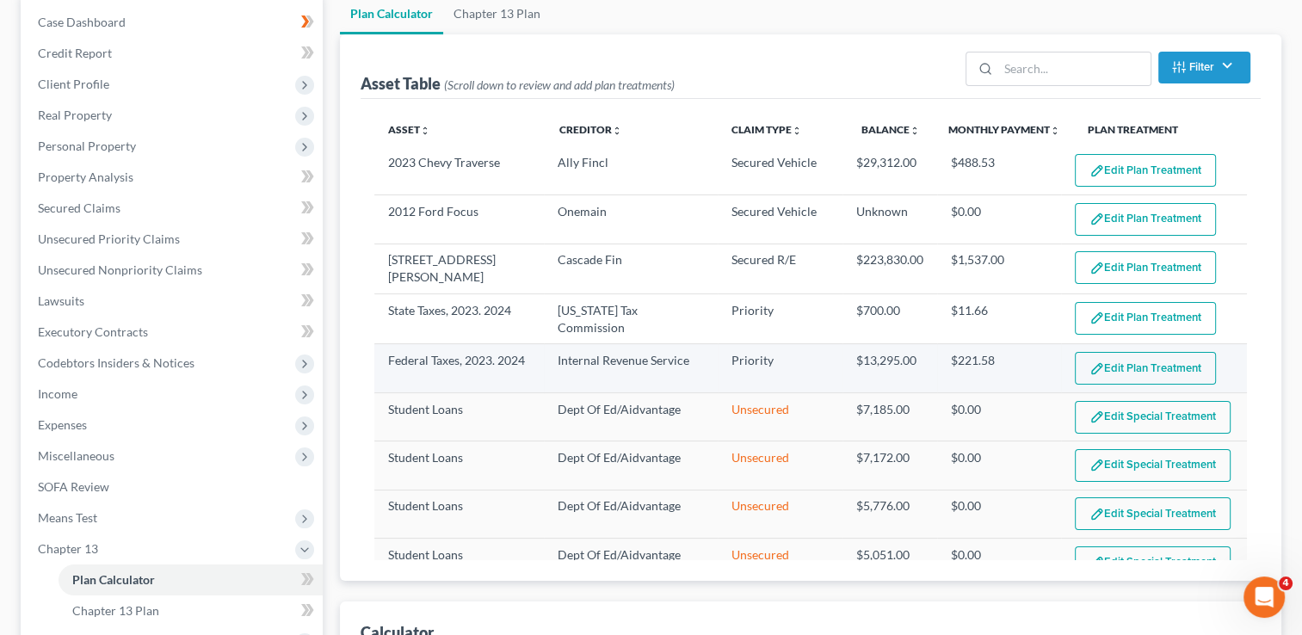
select select "59"
click at [1123, 366] on button "Edit Plan Treatment" at bounding box center [1145, 368] width 141 height 33
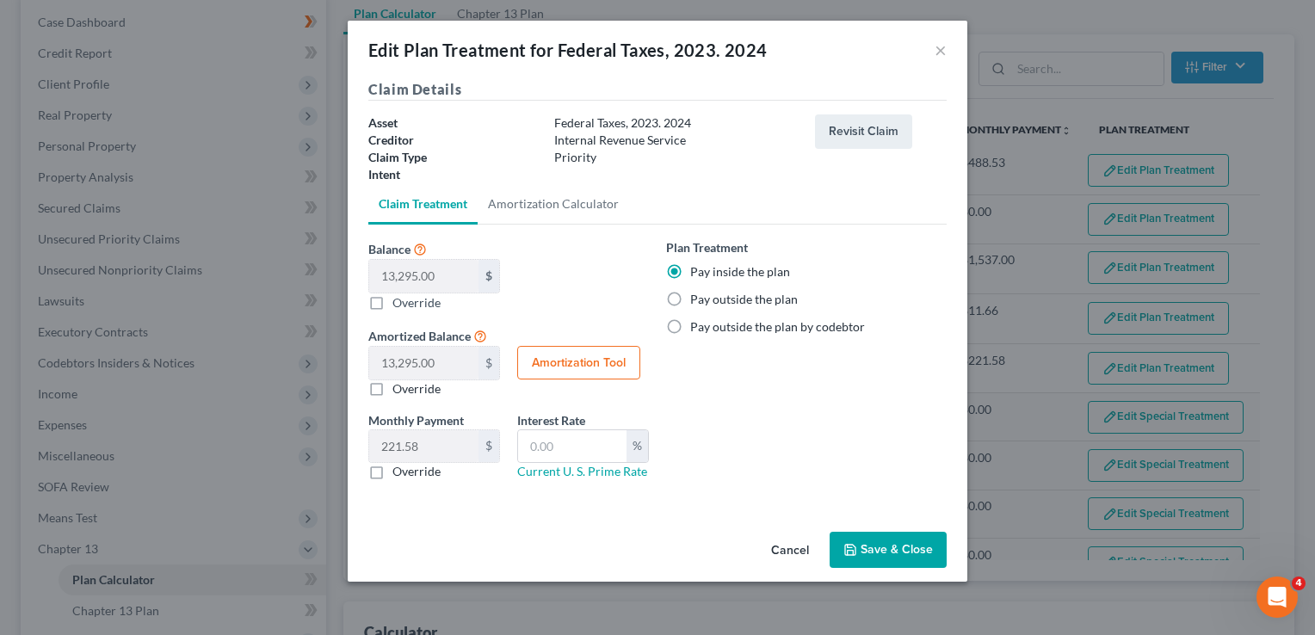
click at [871, 549] on button "Save & Close" at bounding box center [888, 550] width 117 height 36
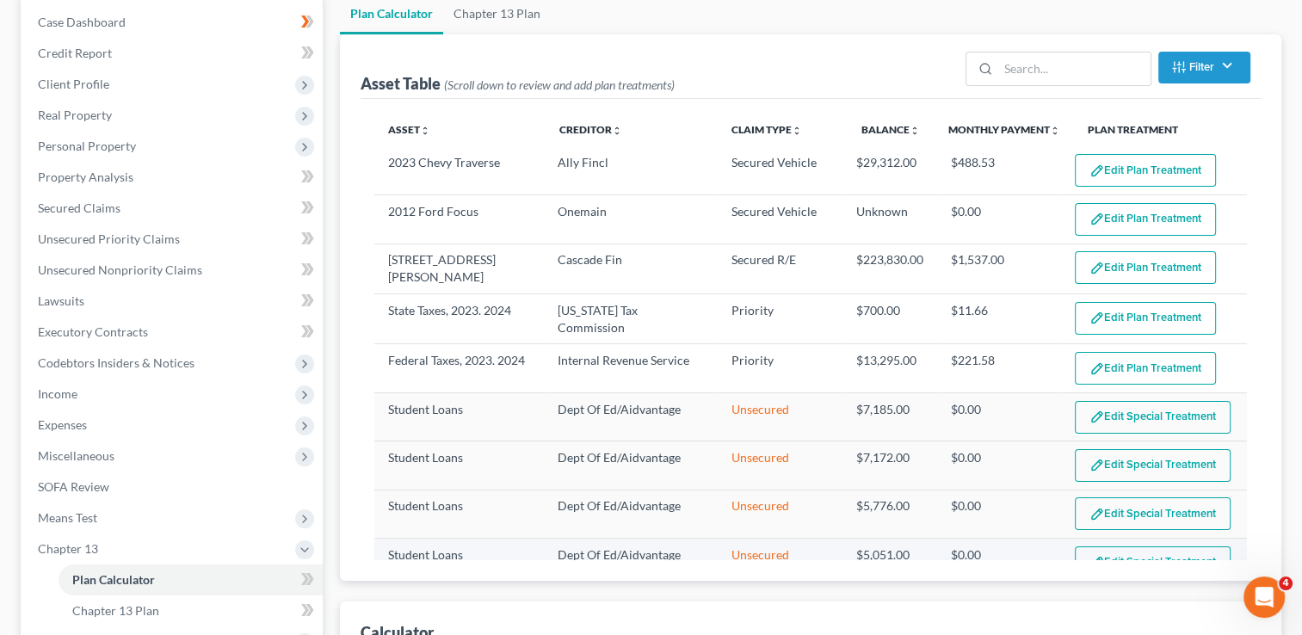
select select "59"
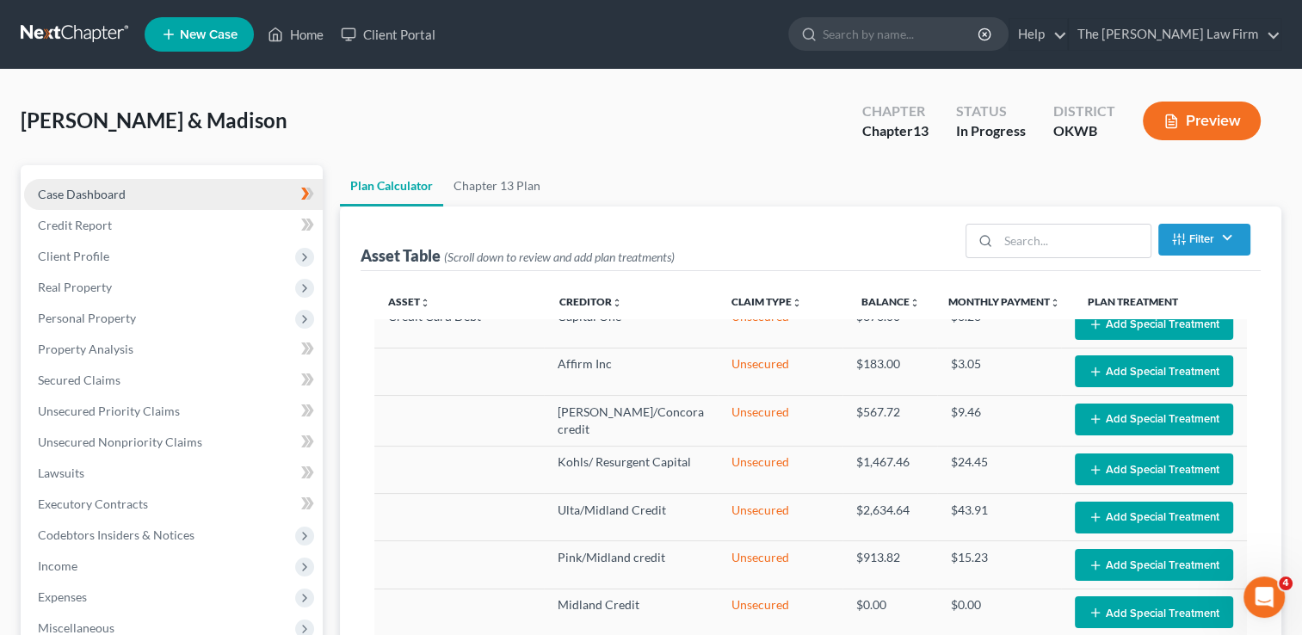
click at [137, 191] on link "Case Dashboard" at bounding box center [173, 194] width 299 height 31
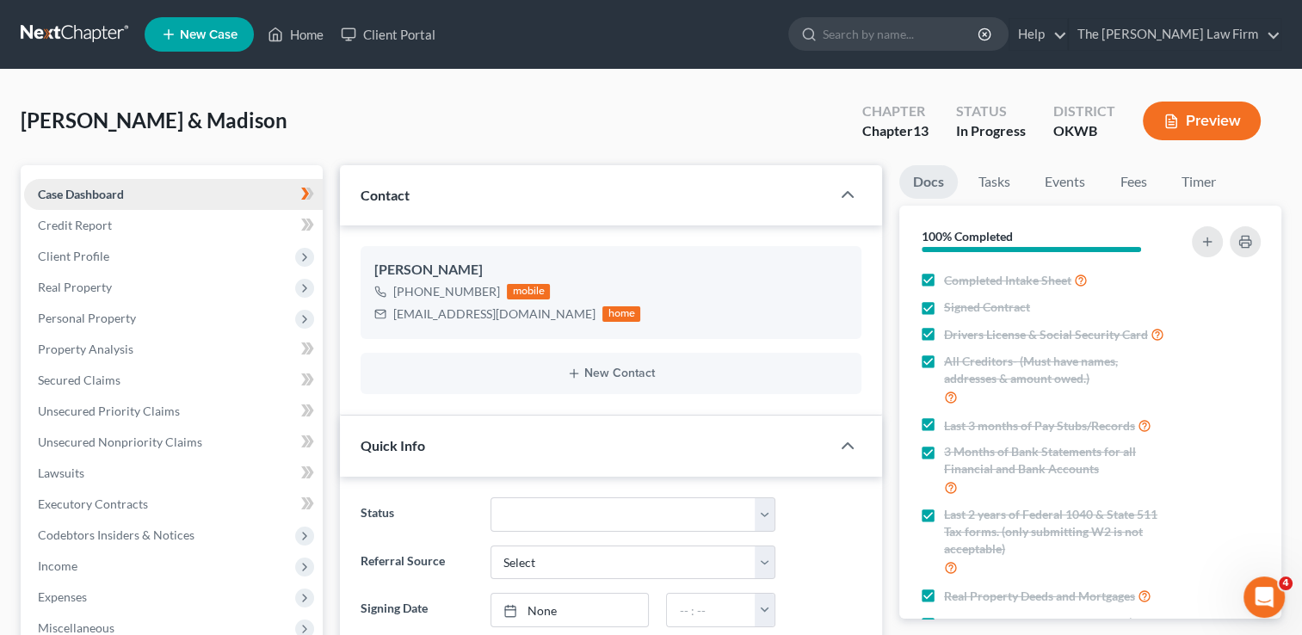
scroll to position [442, 0]
click at [65, 28] on link at bounding box center [76, 34] width 110 height 31
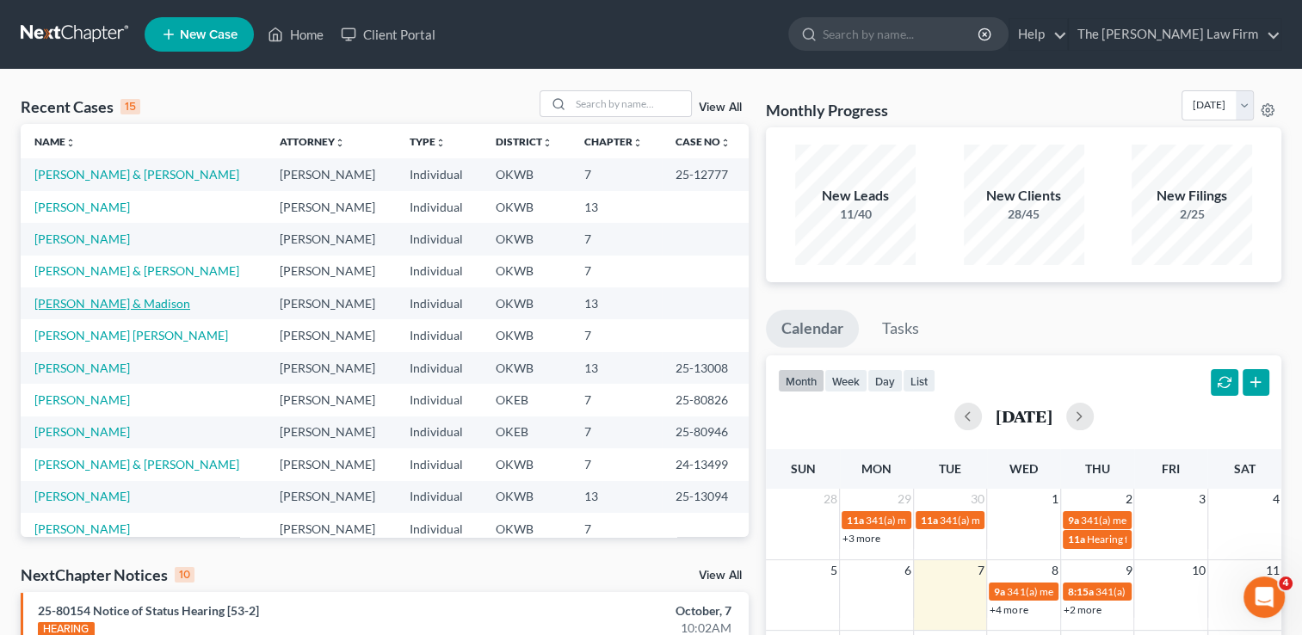
click at [127, 305] on link "[PERSON_NAME] & Madison" at bounding box center [112, 303] width 156 height 15
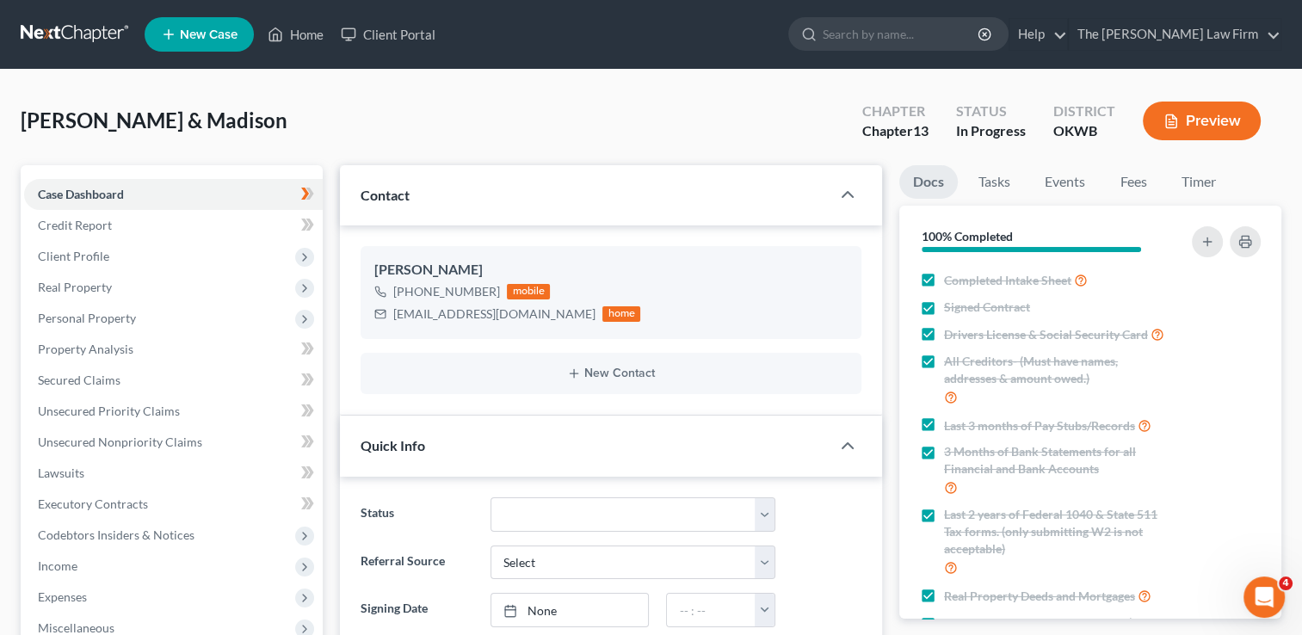
scroll to position [442, 0]
click at [86, 34] on link at bounding box center [76, 34] width 110 height 31
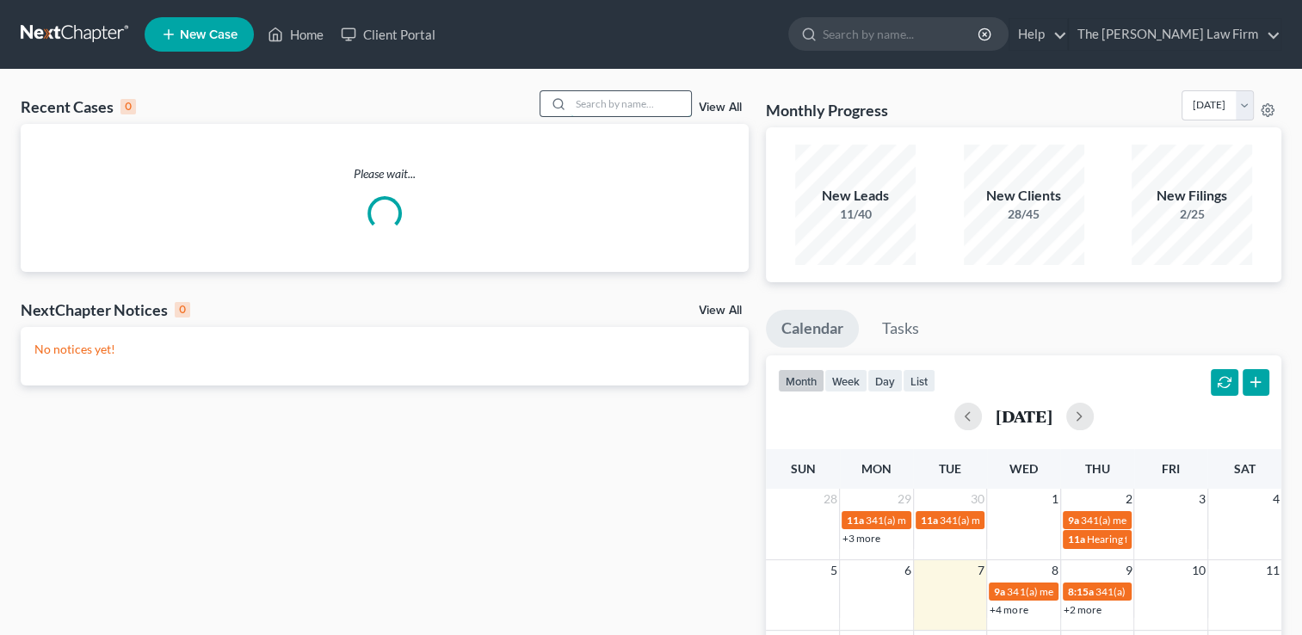
click at [620, 96] on input "search" at bounding box center [631, 103] width 121 height 25
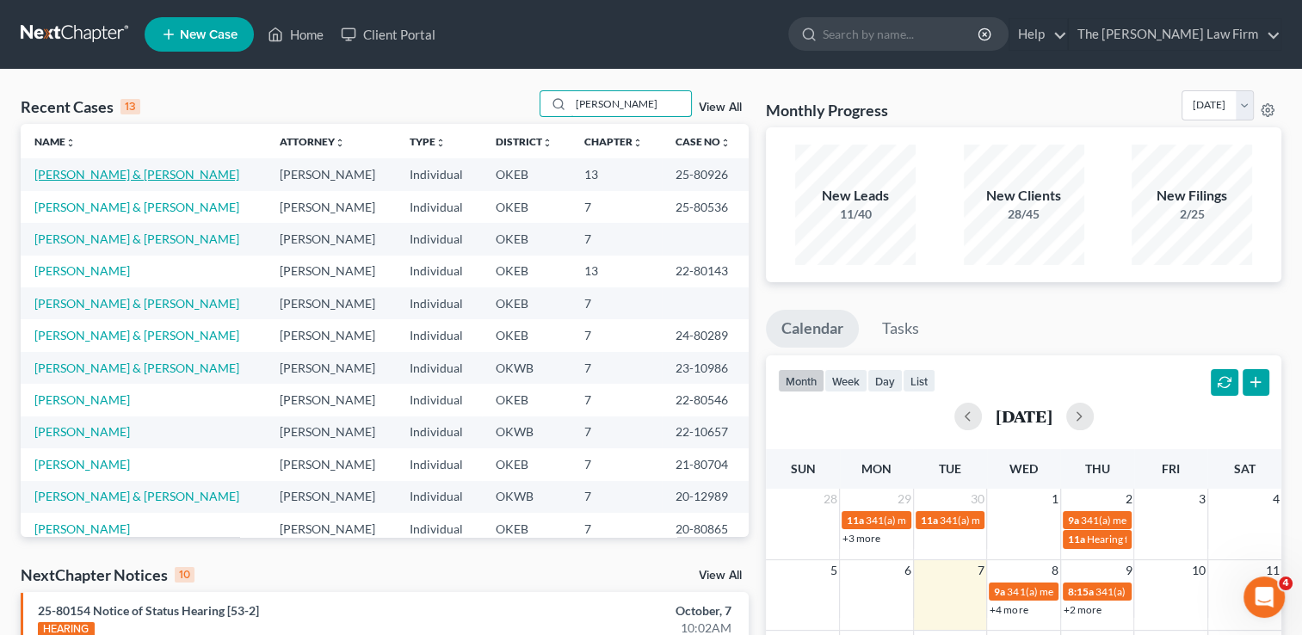
type input "[PERSON_NAME]"
click at [101, 171] on link "[PERSON_NAME] & [PERSON_NAME]" at bounding box center [136, 174] width 205 height 15
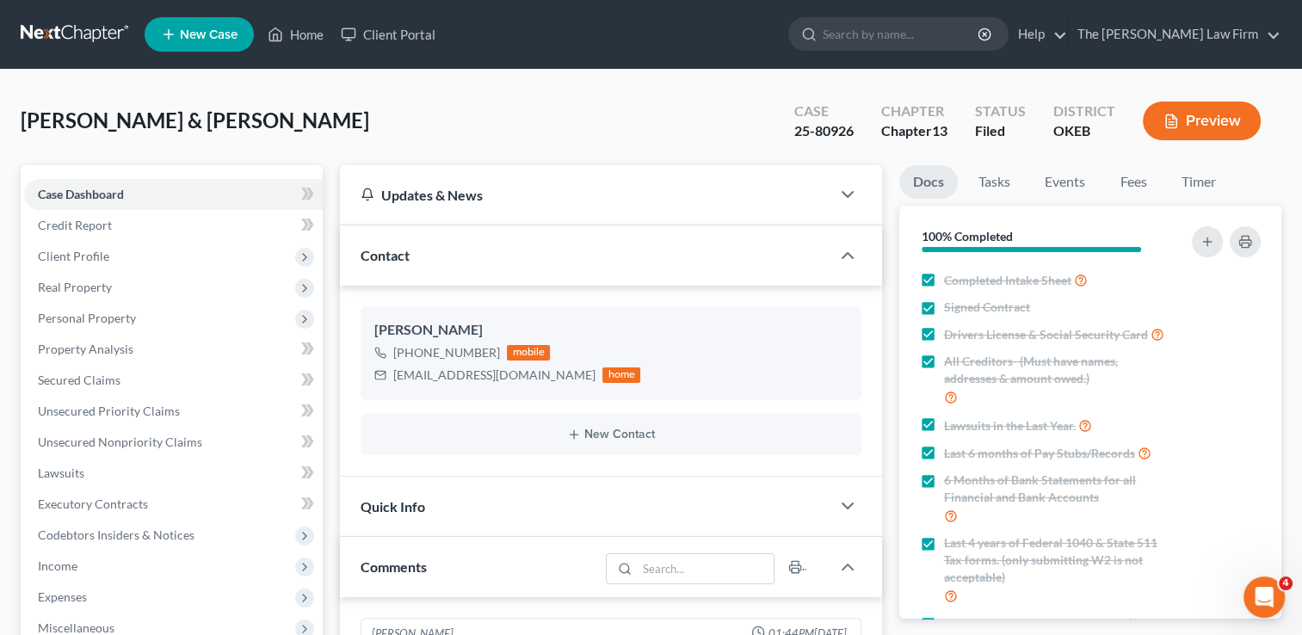
scroll to position [1976, 0]
drag, startPoint x: 393, startPoint y: 374, endPoint x: 545, endPoint y: 385, distance: 152.7
click at [545, 385] on div "[PERSON_NAME] [PHONE_NUMBER] mobile [EMAIL_ADDRESS][DOMAIN_NAME] home" at bounding box center [611, 352] width 501 height 93
drag, startPoint x: 544, startPoint y: 385, endPoint x: 450, endPoint y: 374, distance: 94.5
copy div "jesslynnmarie09@gmail.com"
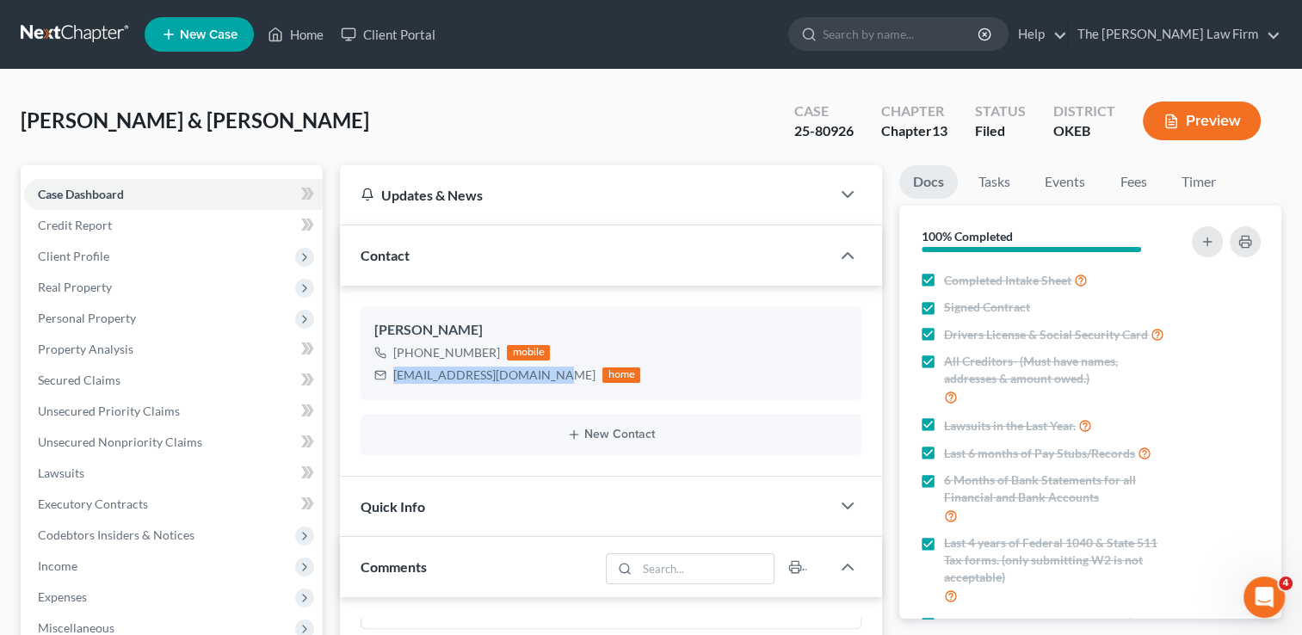
click at [21, 28] on link at bounding box center [76, 34] width 110 height 31
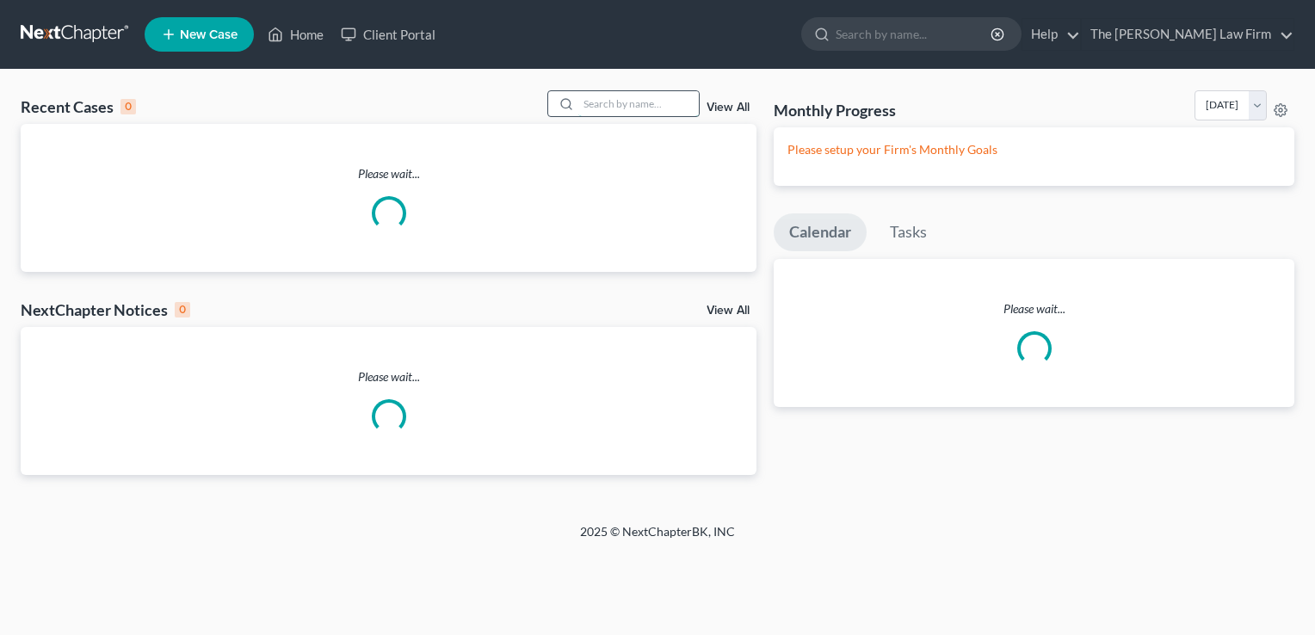
click at [621, 102] on input "search" at bounding box center [638, 103] width 121 height 25
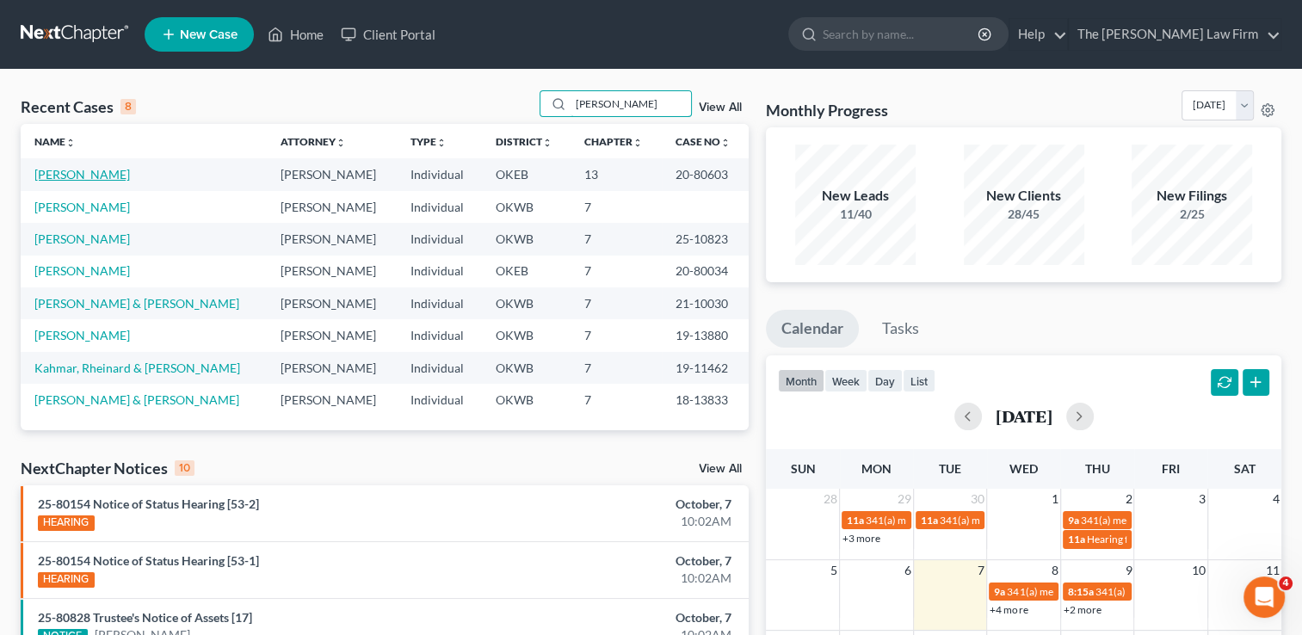
type input "george"
click at [79, 176] on link "George, Kristi" at bounding box center [82, 174] width 96 height 15
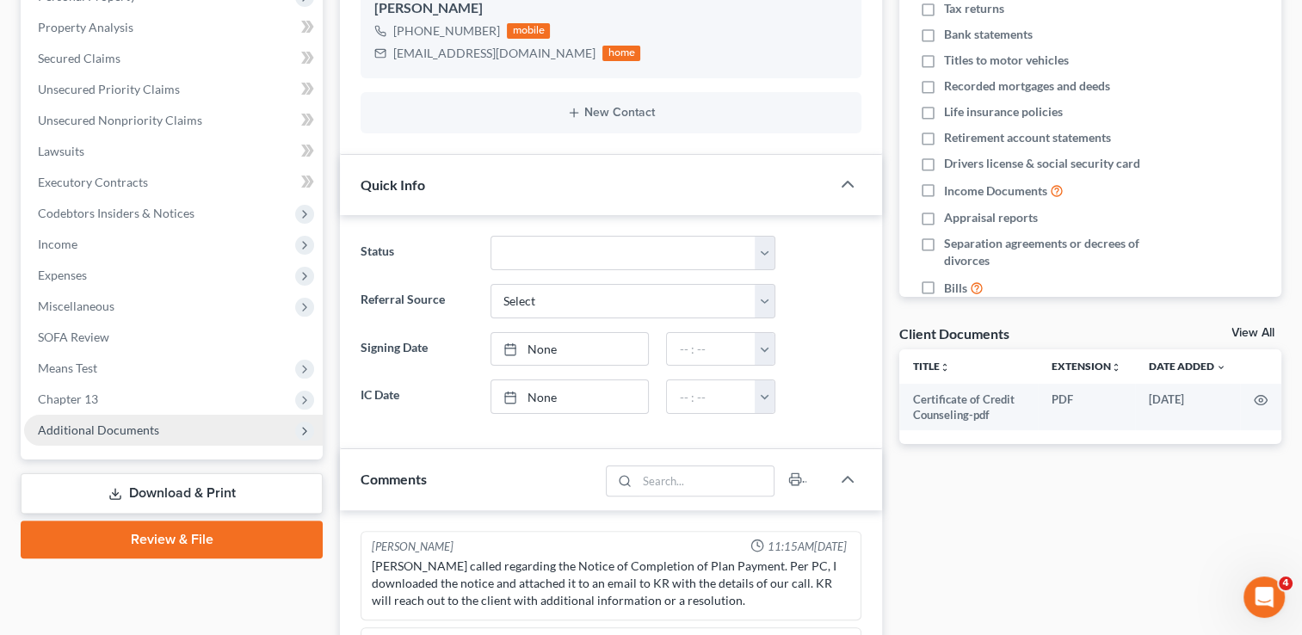
scroll to position [344, 0]
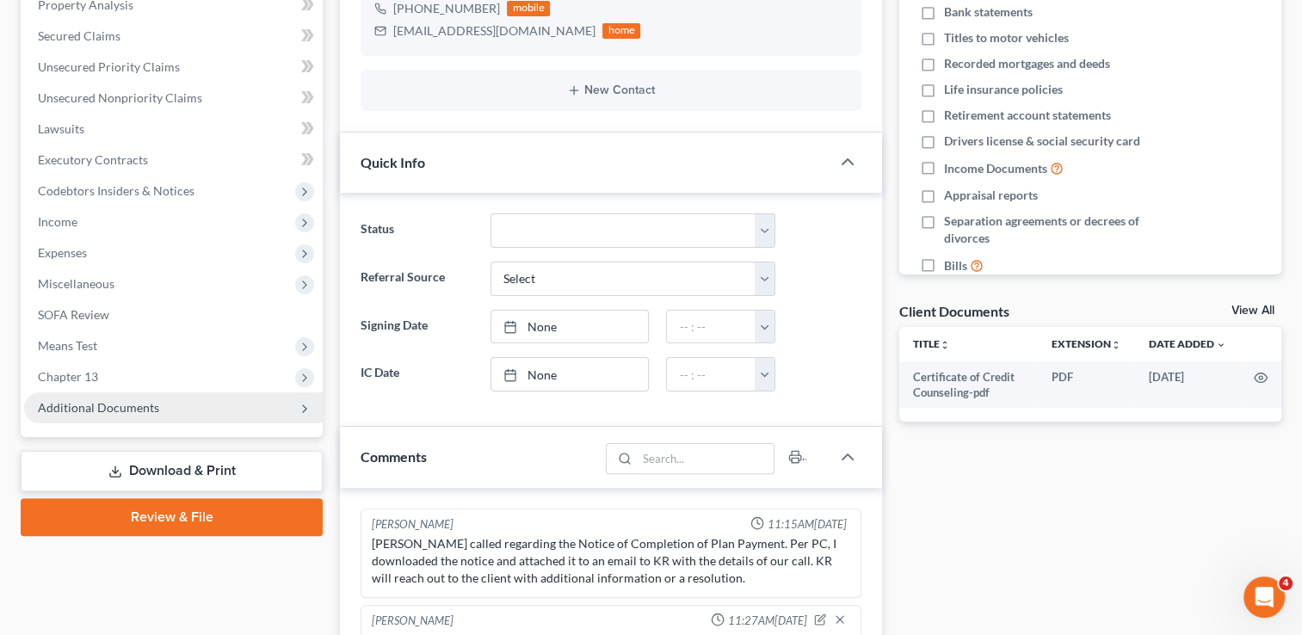
click at [102, 405] on span "Additional Documents" at bounding box center [98, 407] width 121 height 15
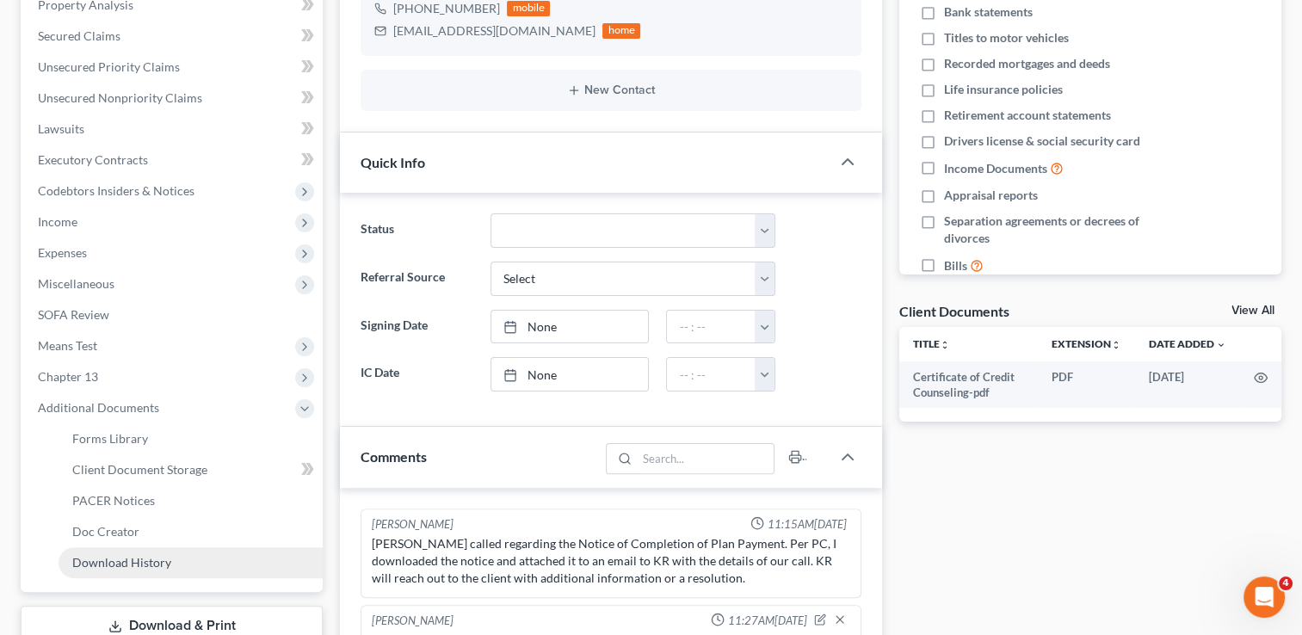
click at [155, 553] on link "Download History" at bounding box center [191, 562] width 264 height 31
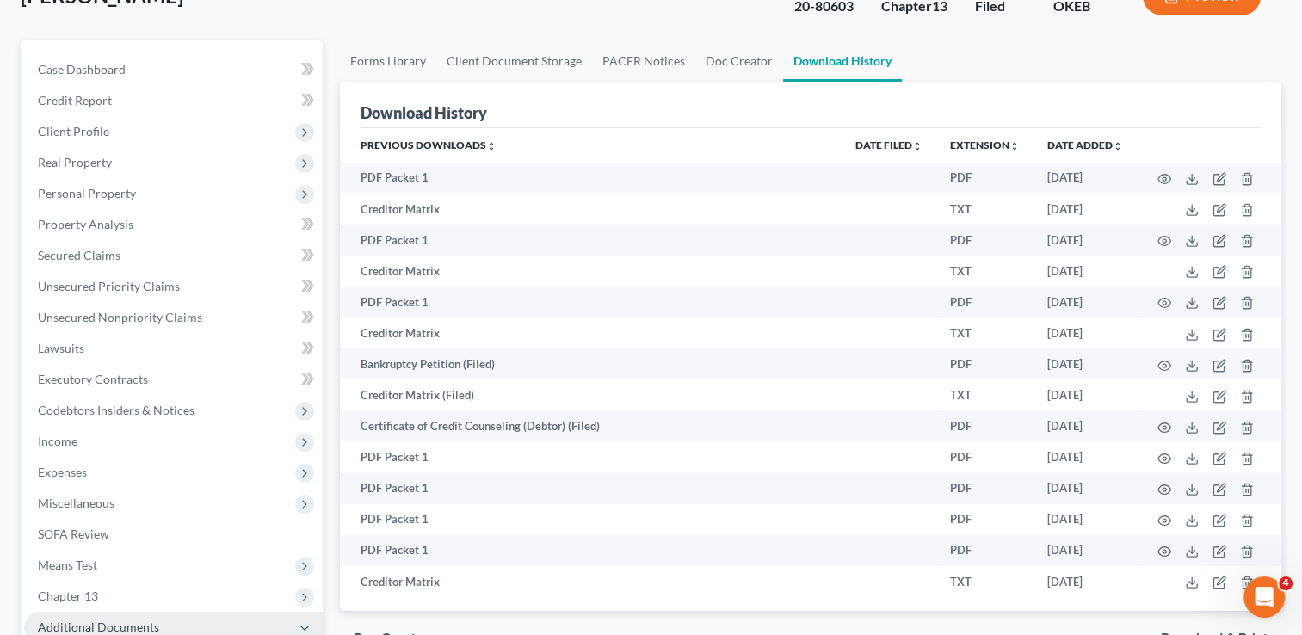
scroll to position [344, 0]
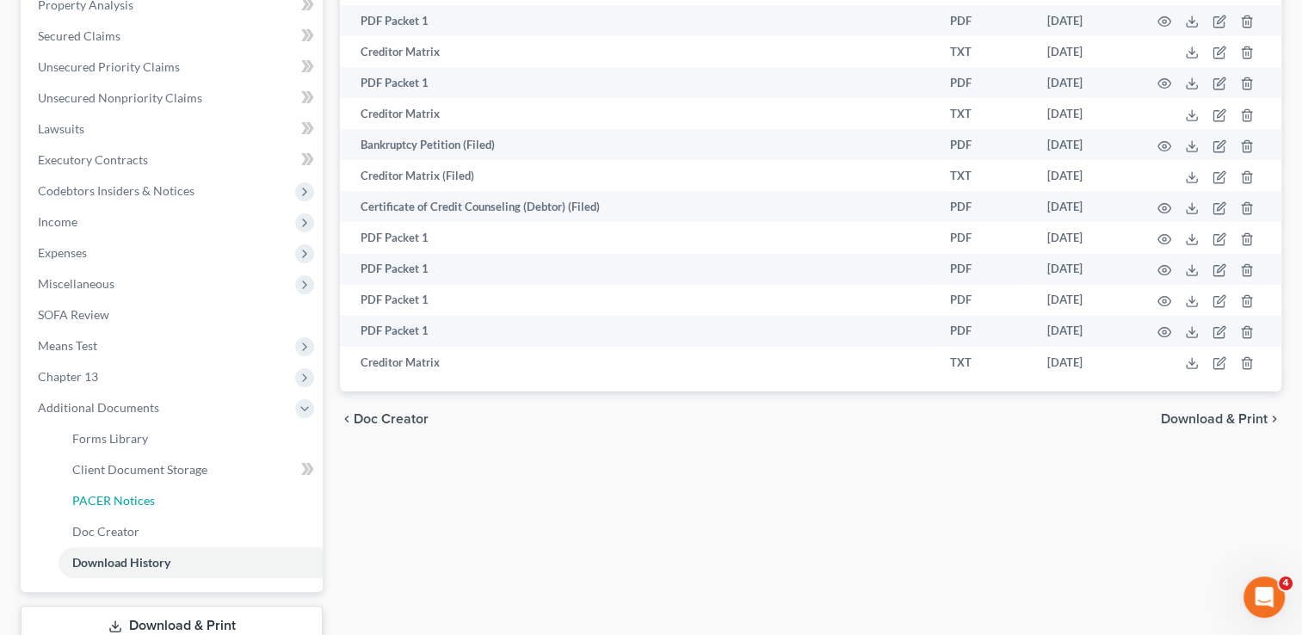
click at [123, 501] on span "PACER Notices" at bounding box center [113, 500] width 83 height 15
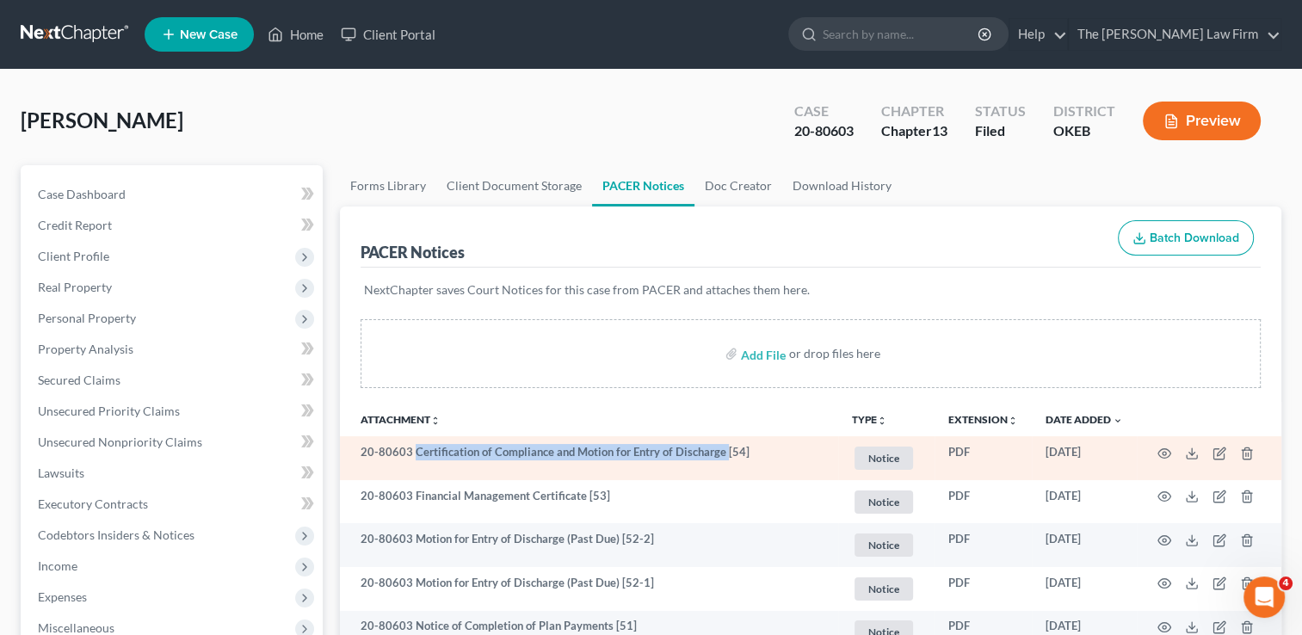
drag, startPoint x: 415, startPoint y: 449, endPoint x: 723, endPoint y: 453, distance: 308.2
click at [723, 453] on td "20-80603 Certification of Compliance and Motion for Entry of Discharge [54]" at bounding box center [589, 458] width 498 height 44
drag, startPoint x: 723, startPoint y: 453, endPoint x: 671, endPoint y: 451, distance: 51.7
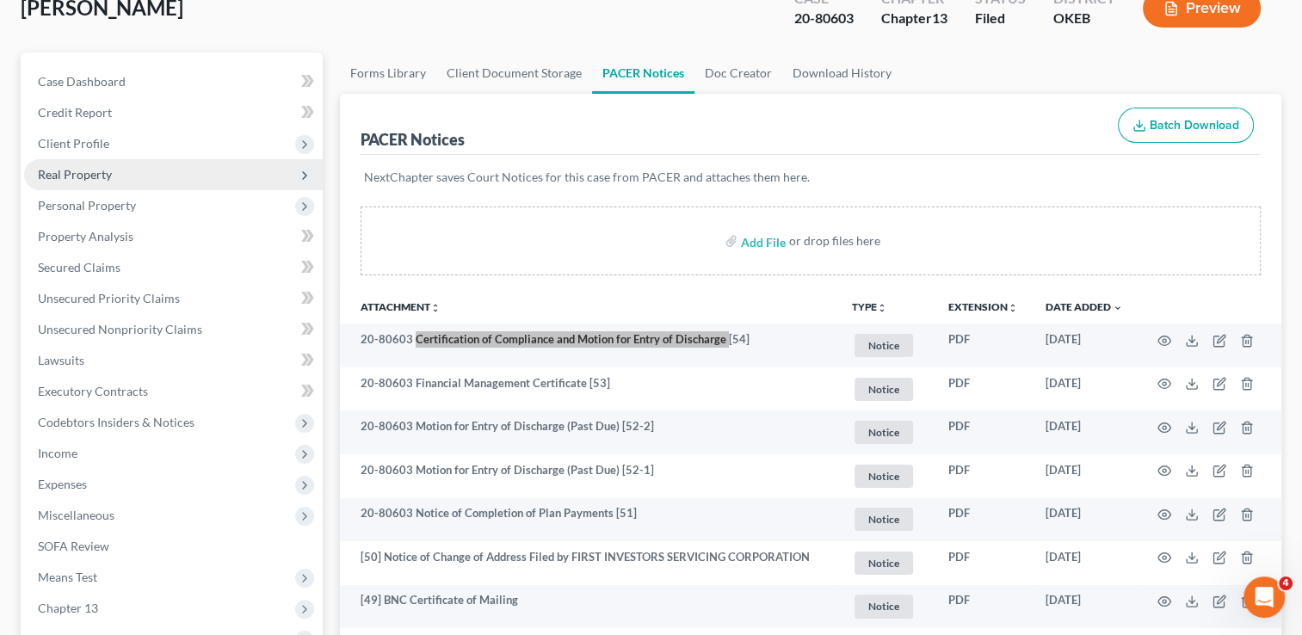
scroll to position [86, 0]
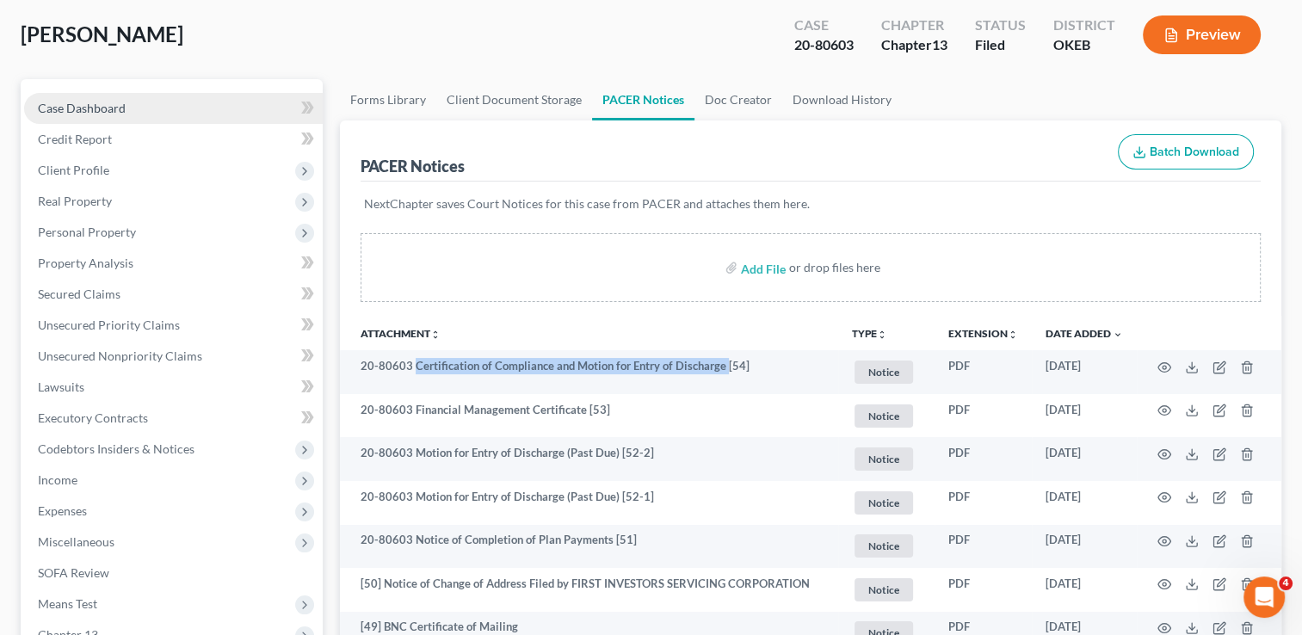
click at [115, 105] on span "Case Dashboard" at bounding box center [82, 108] width 88 height 15
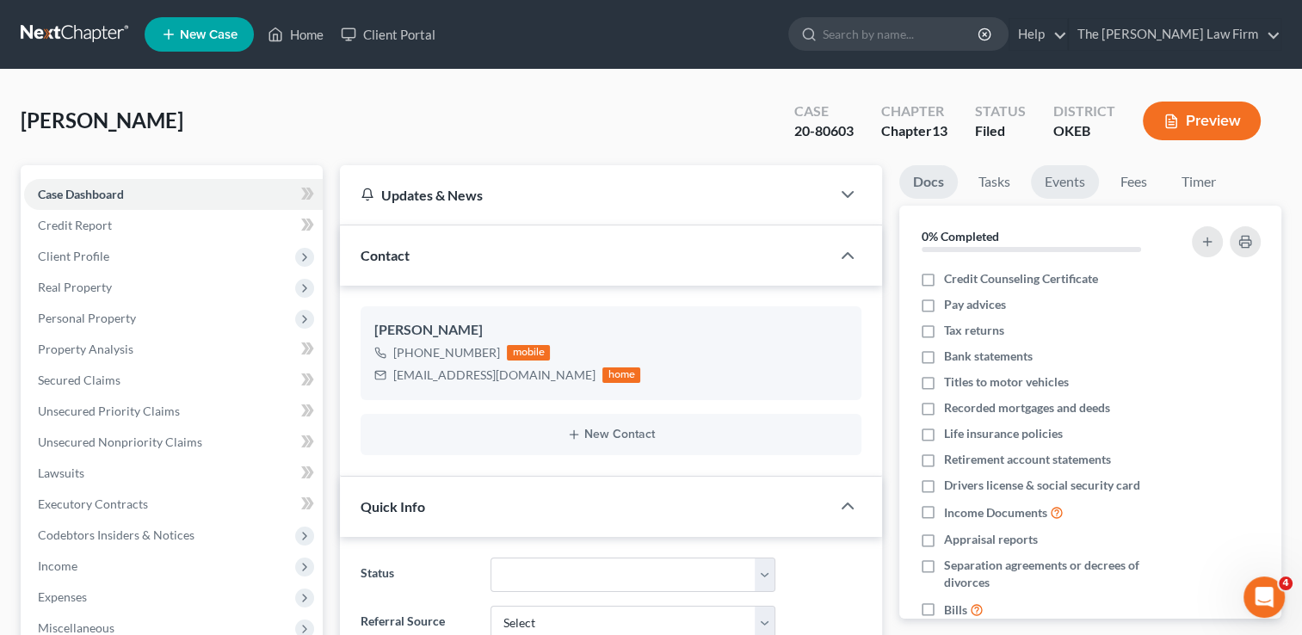
click at [1040, 183] on link "Events" at bounding box center [1065, 182] width 68 height 34
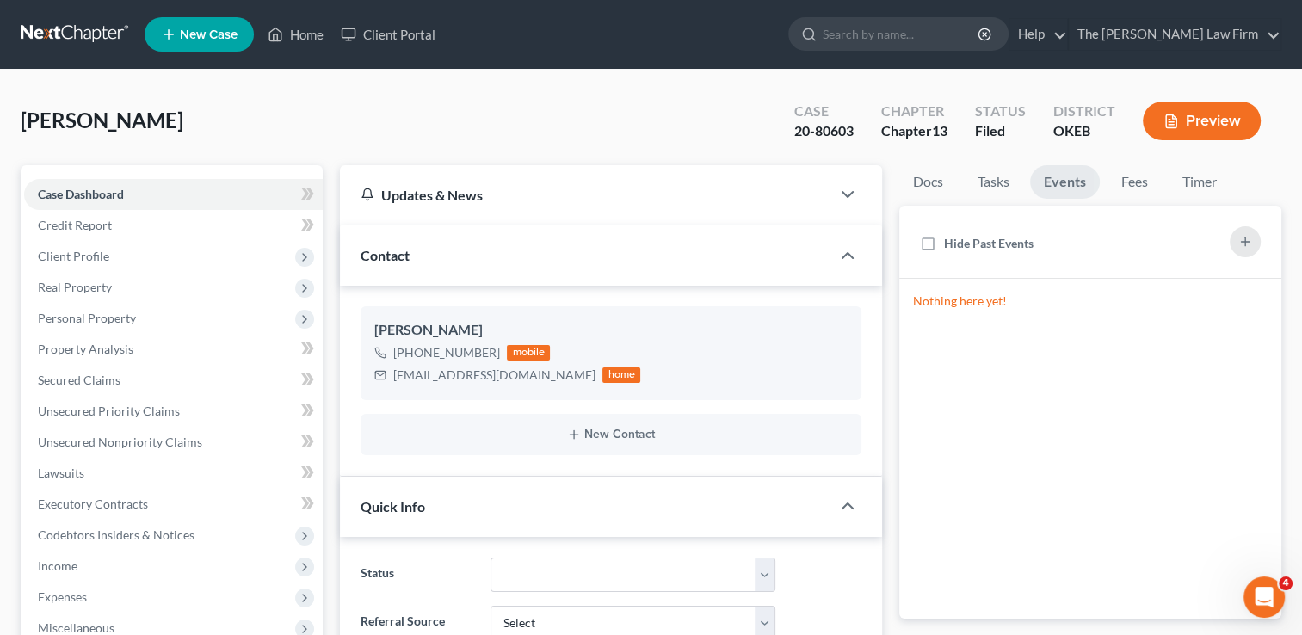
drag, startPoint x: 1056, startPoint y: 185, endPoint x: 417, endPoint y: 405, distance: 676.2
click at [1056, 184] on link "Events" at bounding box center [1065, 182] width 70 height 34
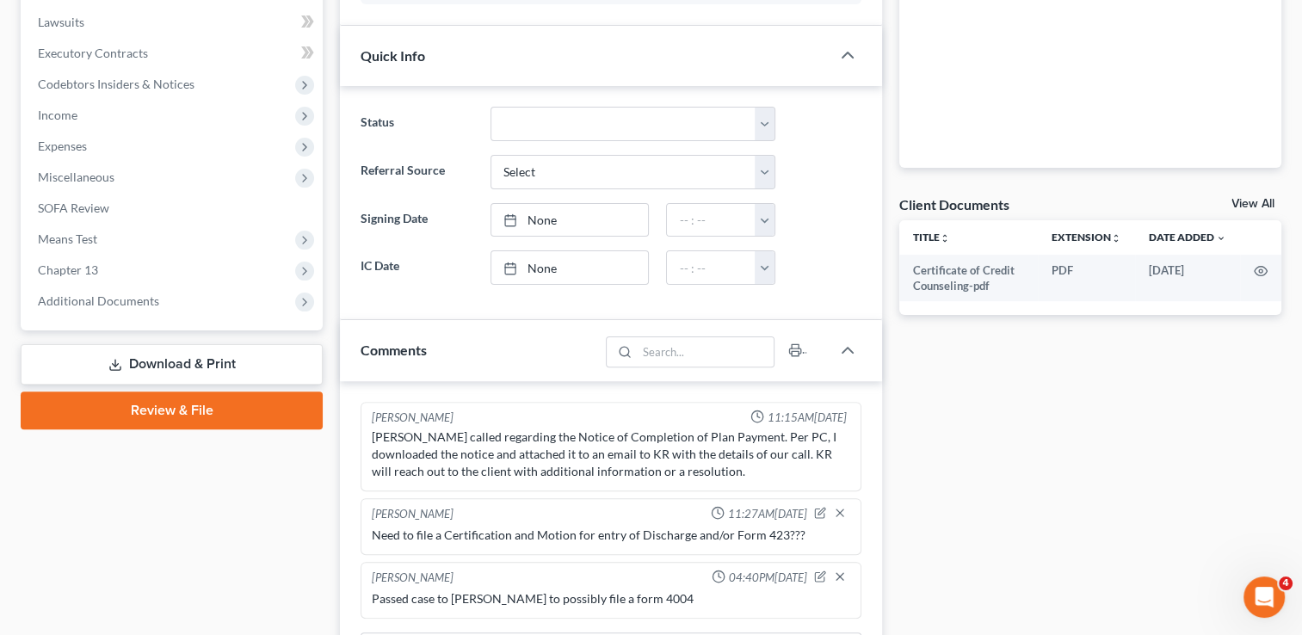
scroll to position [517, 0]
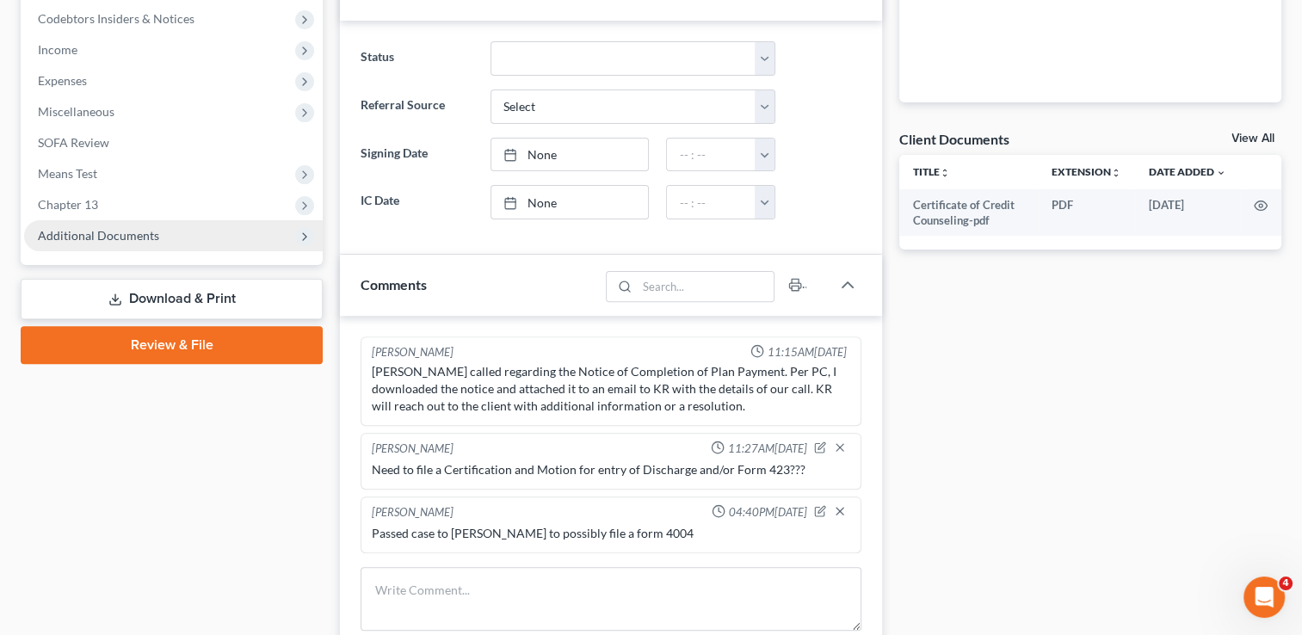
click at [102, 232] on span "Additional Documents" at bounding box center [98, 235] width 121 height 15
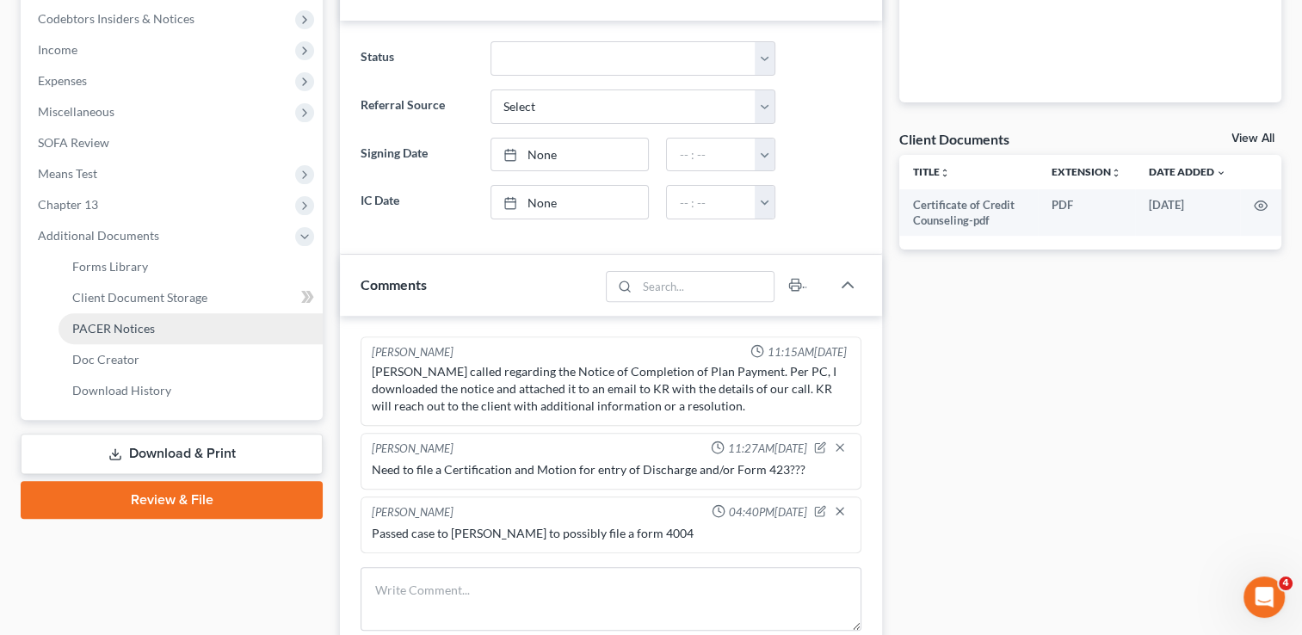
click at [132, 332] on span "PACER Notices" at bounding box center [113, 328] width 83 height 15
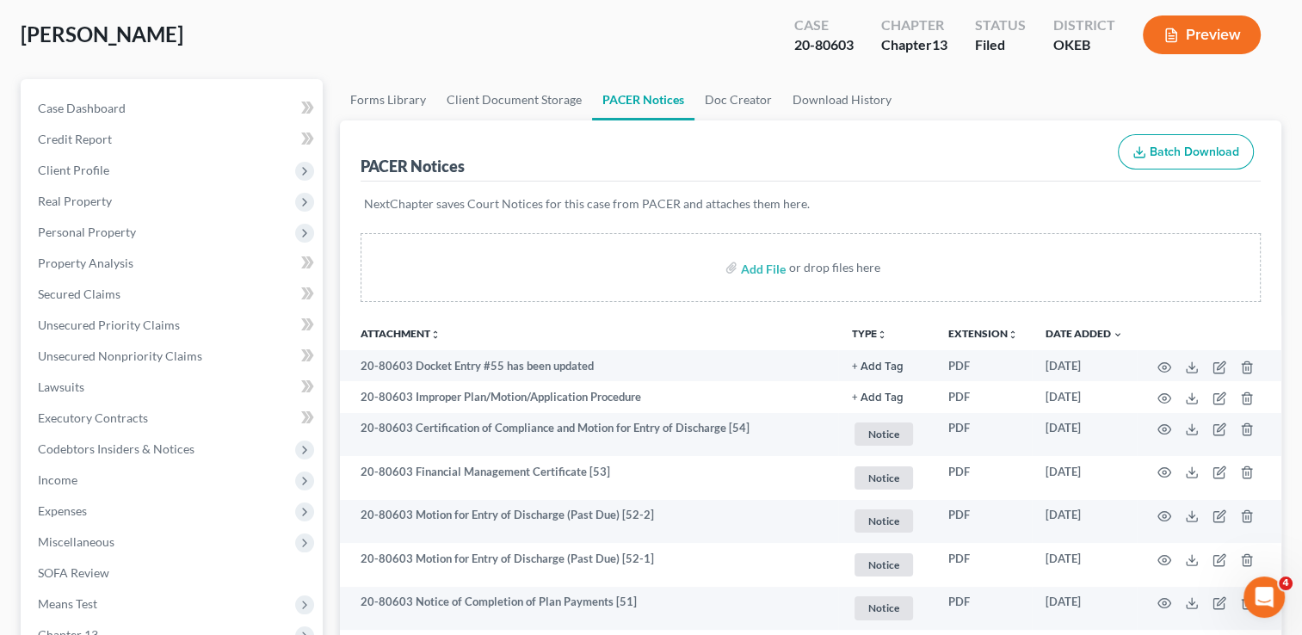
scroll to position [657, 0]
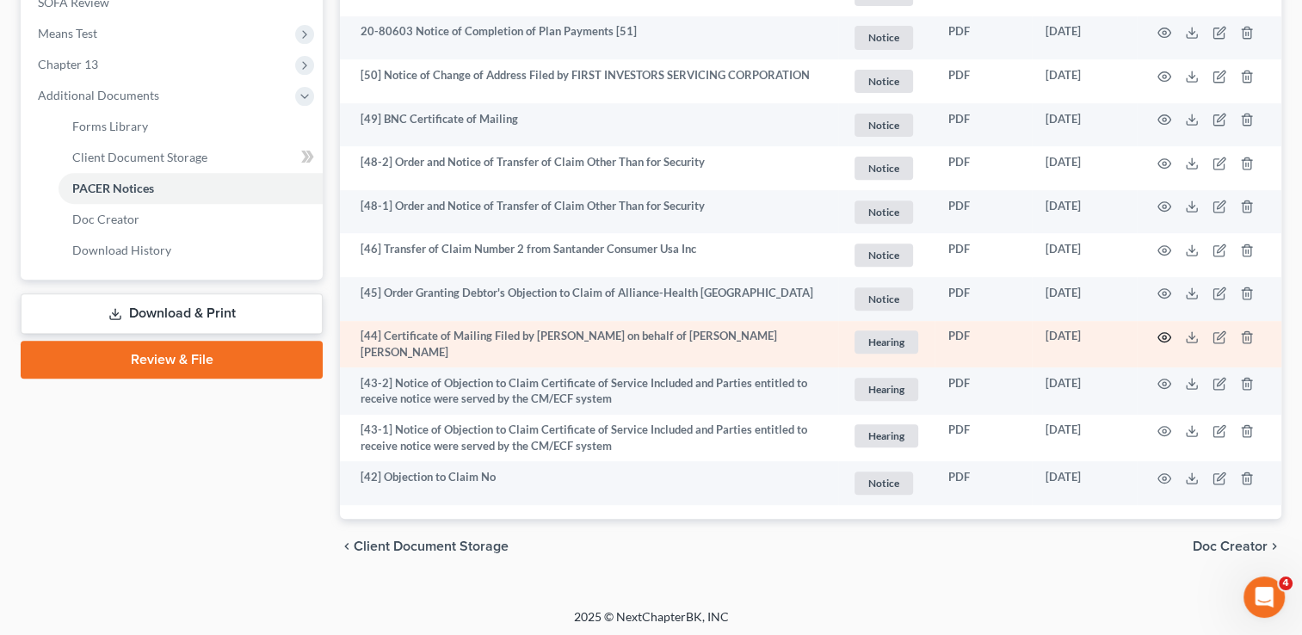
click at [1166, 336] on icon "button" at bounding box center [1165, 338] width 14 height 14
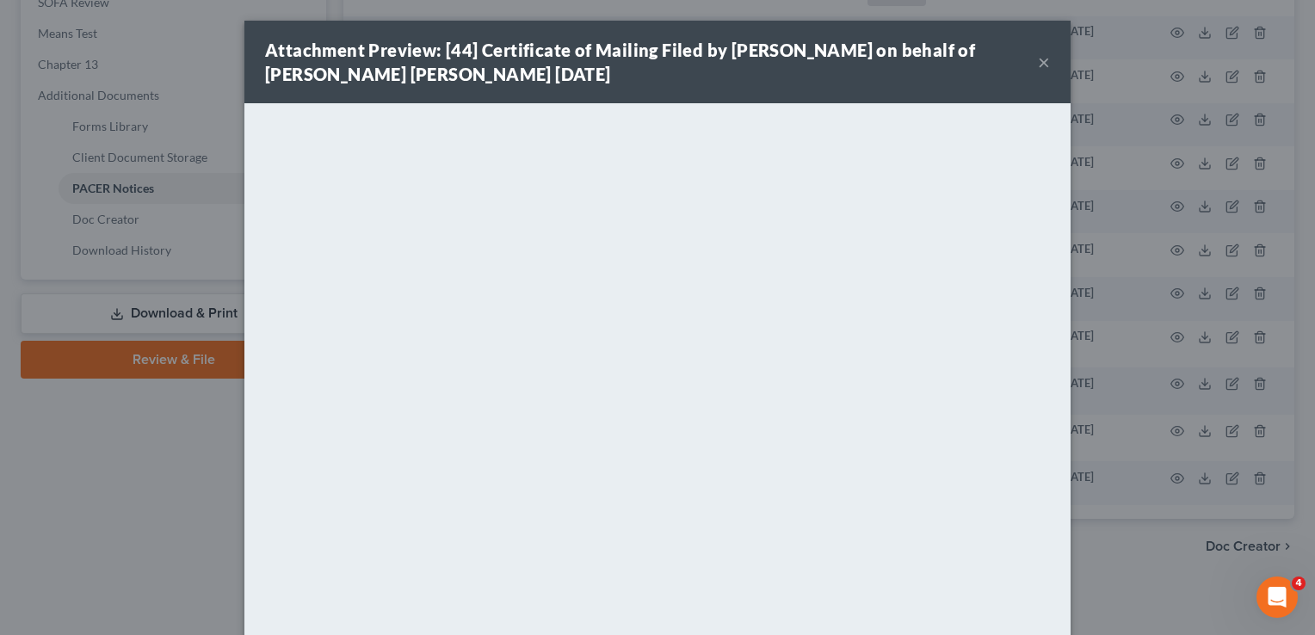
click at [1040, 67] on button "×" at bounding box center [1044, 62] width 12 height 21
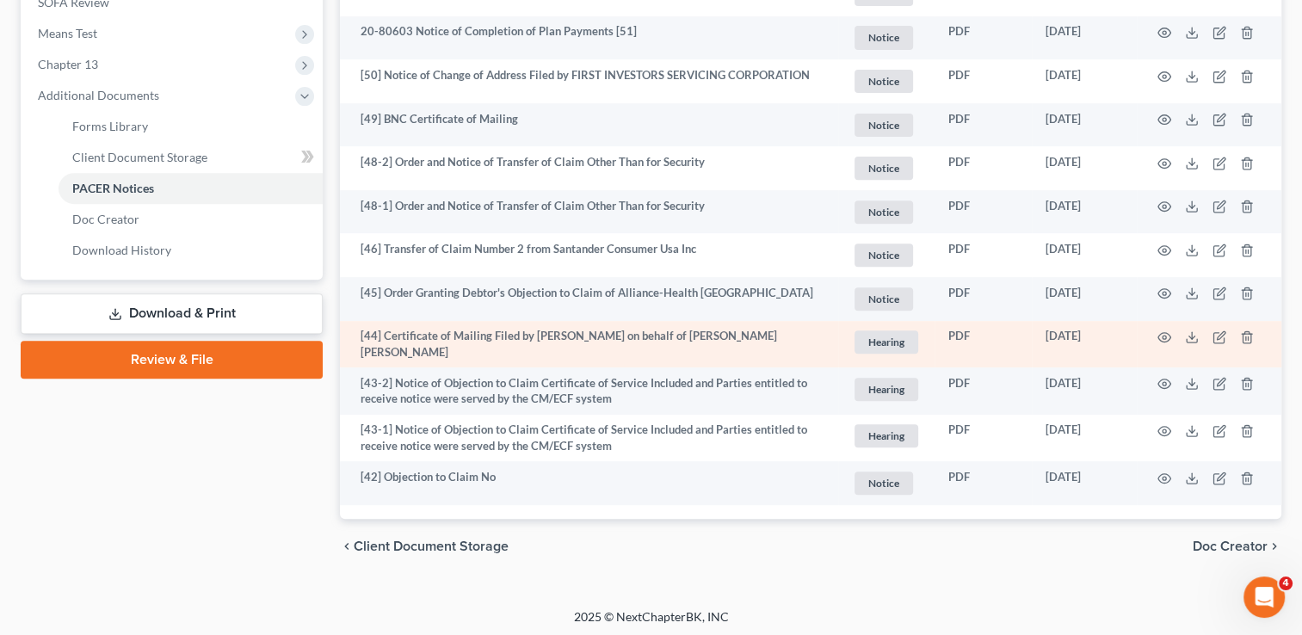
click at [540, 338] on td "[44] Certificate of Mailing Filed by Paul Choate on behalf of Kristi Denise Geo…" at bounding box center [589, 344] width 498 height 47
click at [1165, 337] on icon "button" at bounding box center [1165, 338] width 14 height 14
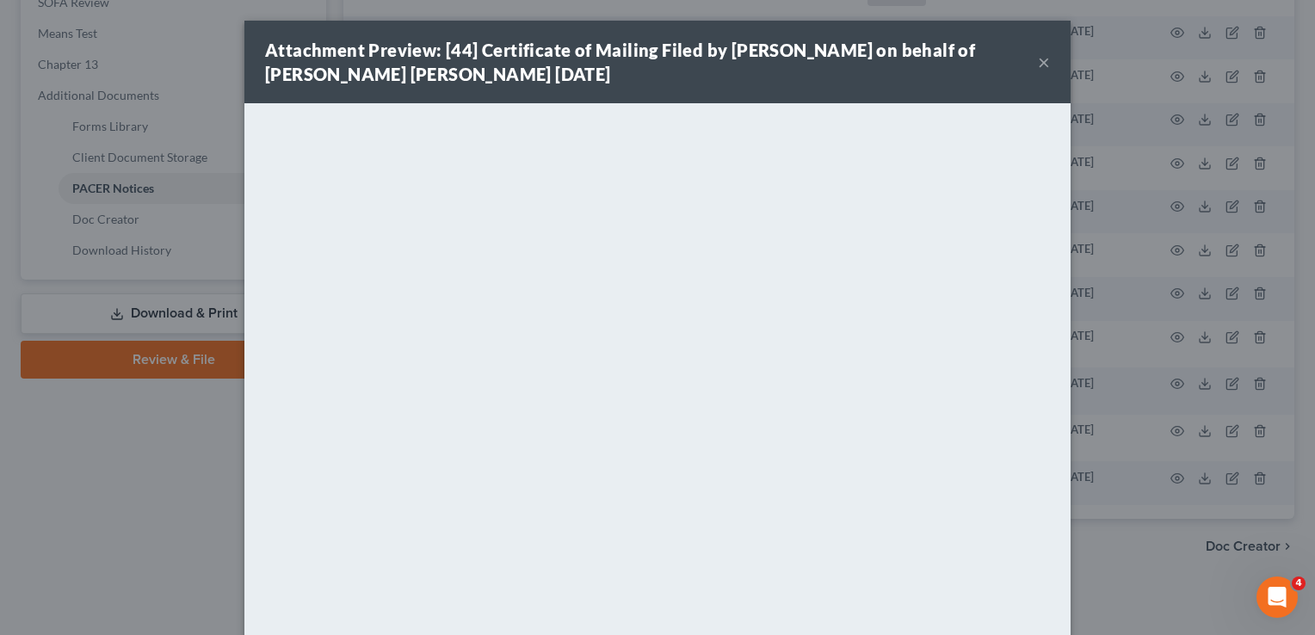
click at [1038, 57] on button "×" at bounding box center [1044, 62] width 12 height 21
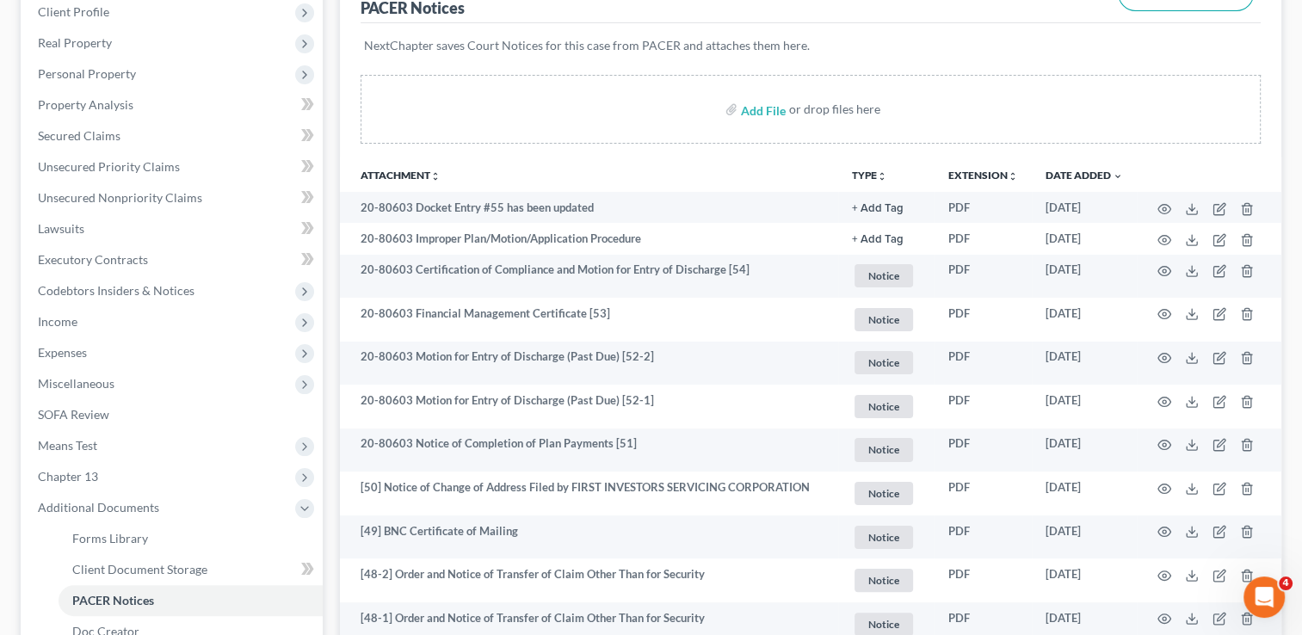
scroll to position [0, 0]
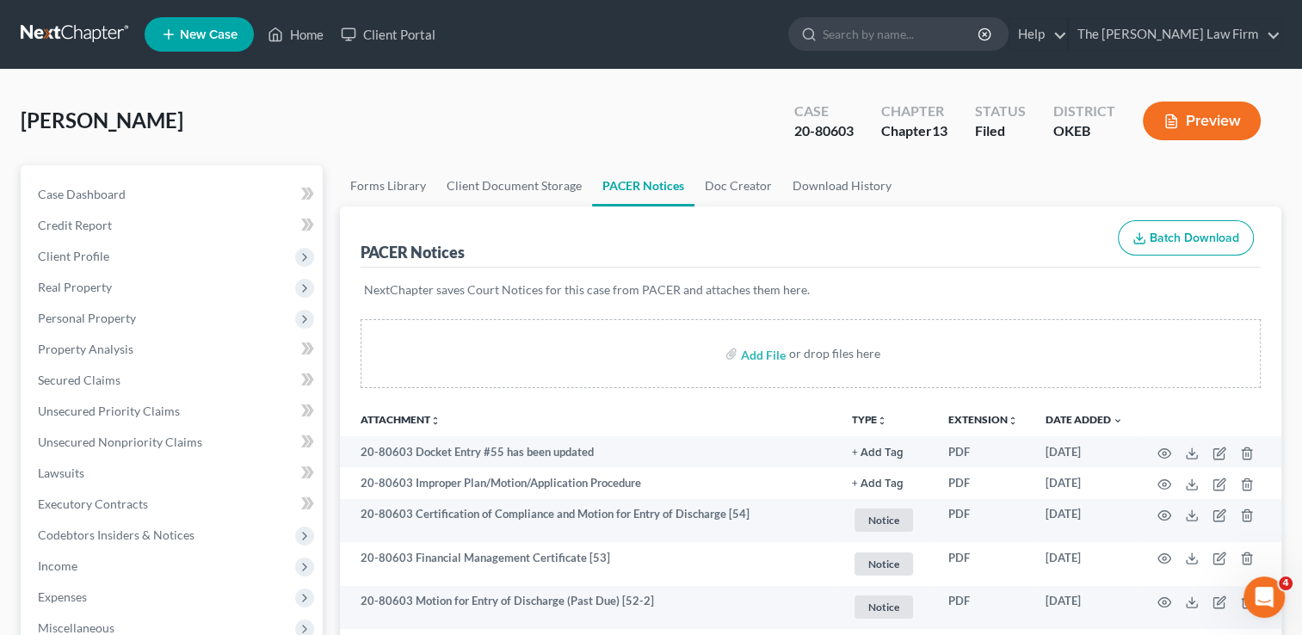
click at [60, 26] on link at bounding box center [76, 34] width 110 height 31
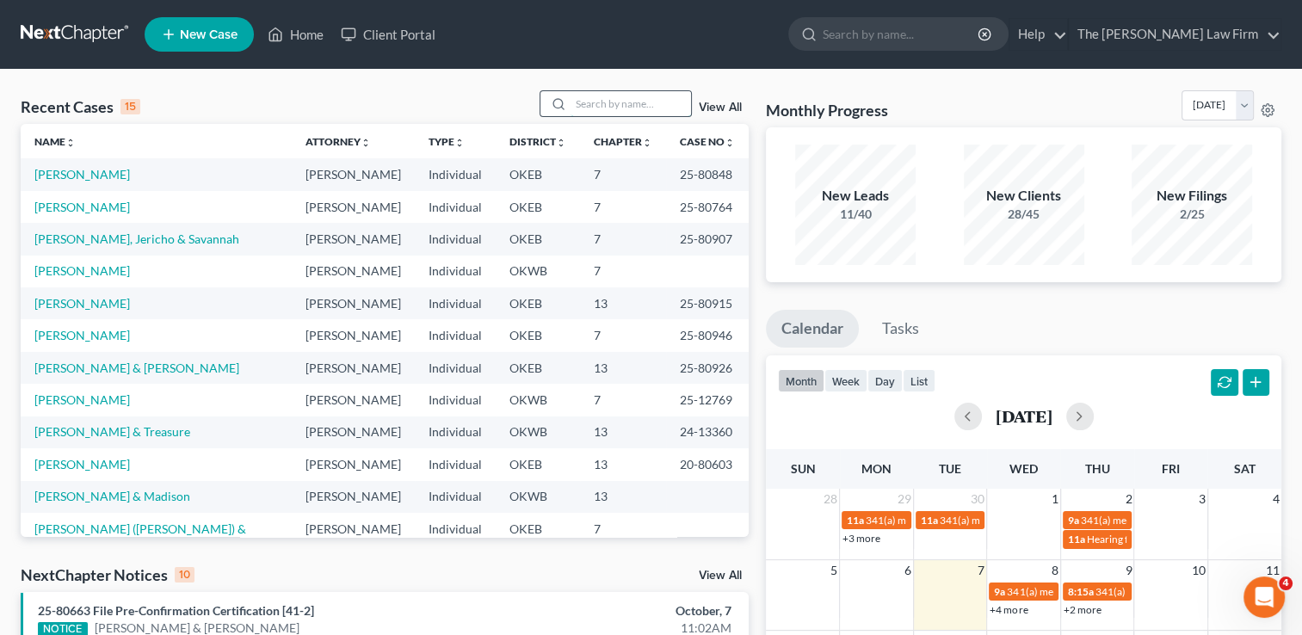
click at [628, 102] on input "search" at bounding box center [631, 103] width 121 height 25
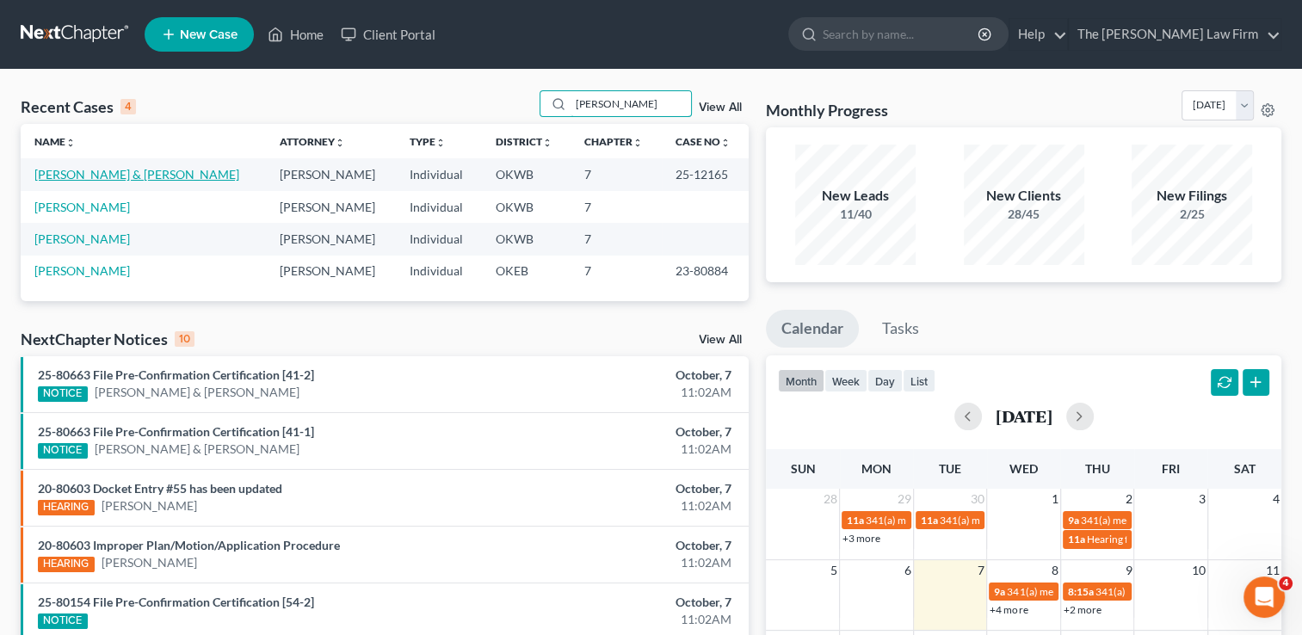
type input "[PERSON_NAME]"
click at [110, 173] on link "[PERSON_NAME] & [PERSON_NAME]" at bounding box center [136, 174] width 205 height 15
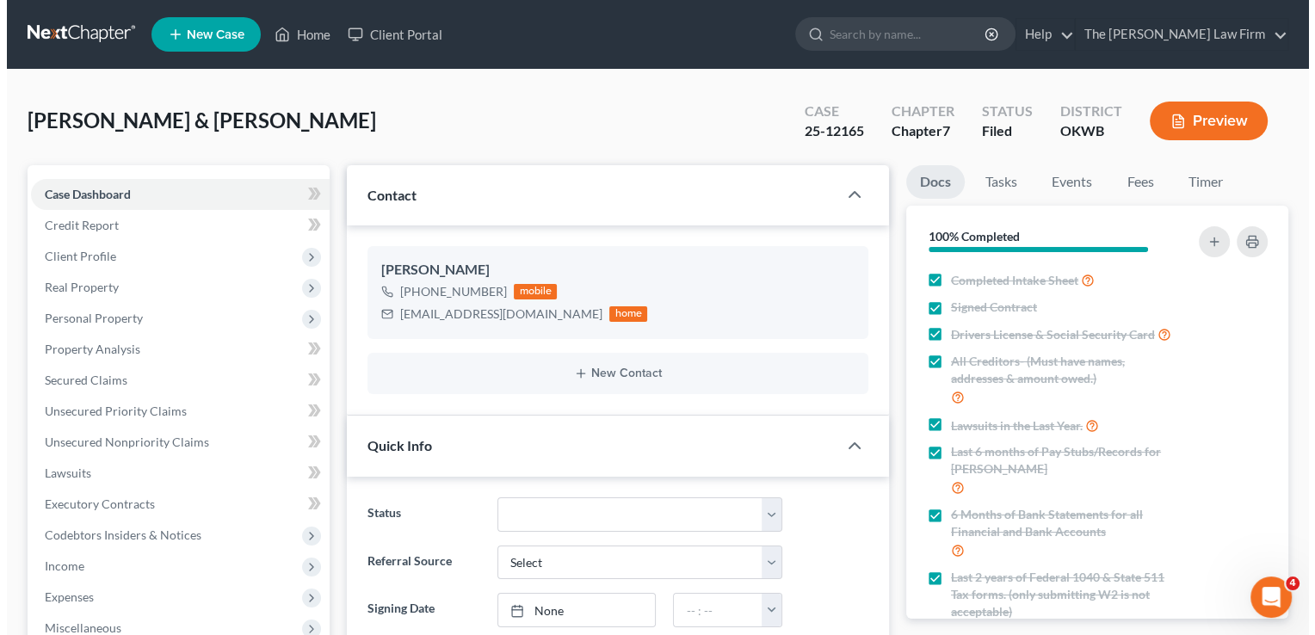
scroll to position [2302, 0]
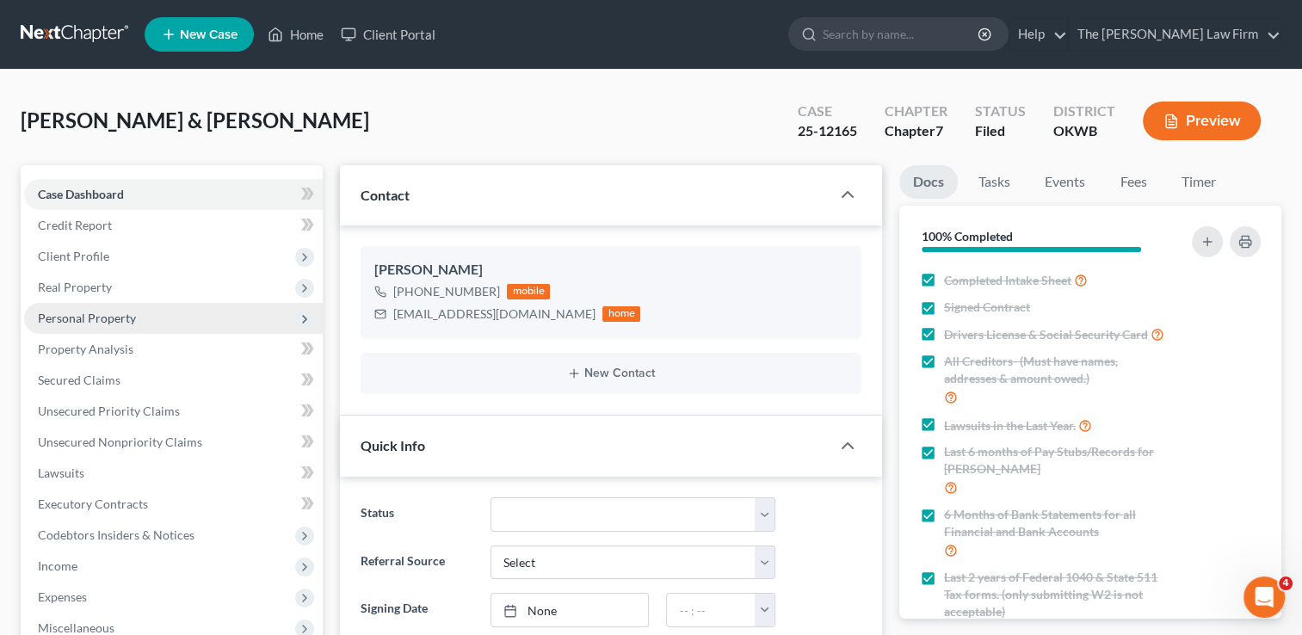
click at [113, 320] on span "Personal Property" at bounding box center [87, 318] width 98 height 15
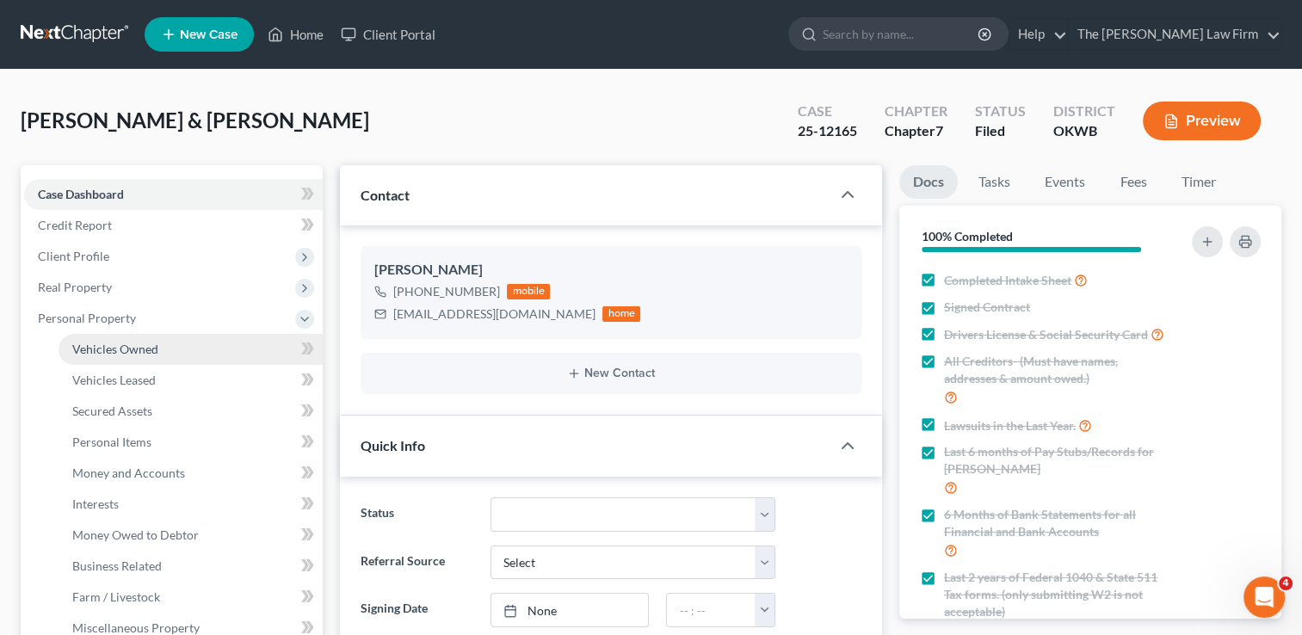
drag, startPoint x: 140, startPoint y: 356, endPoint x: 158, endPoint y: 360, distance: 18.4
click at [140, 356] on link "Vehicles Owned" at bounding box center [191, 349] width 264 height 31
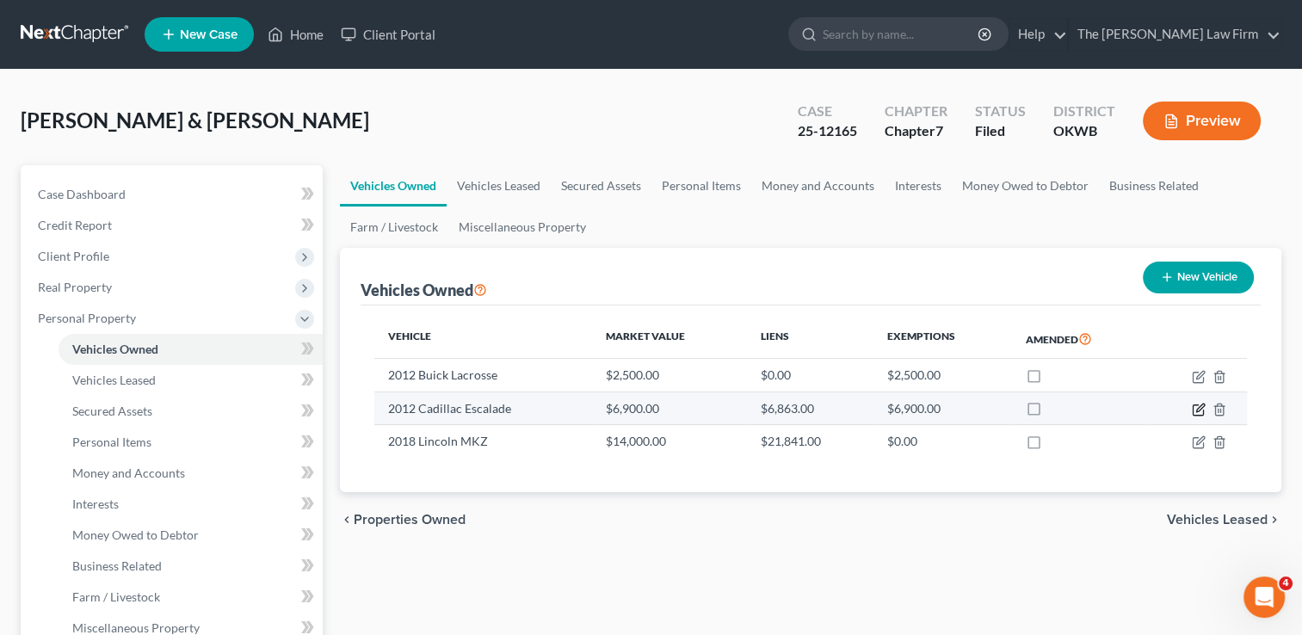
click at [1198, 409] on icon "button" at bounding box center [1199, 410] width 14 height 14
select select "0"
select select "14"
select select "2"
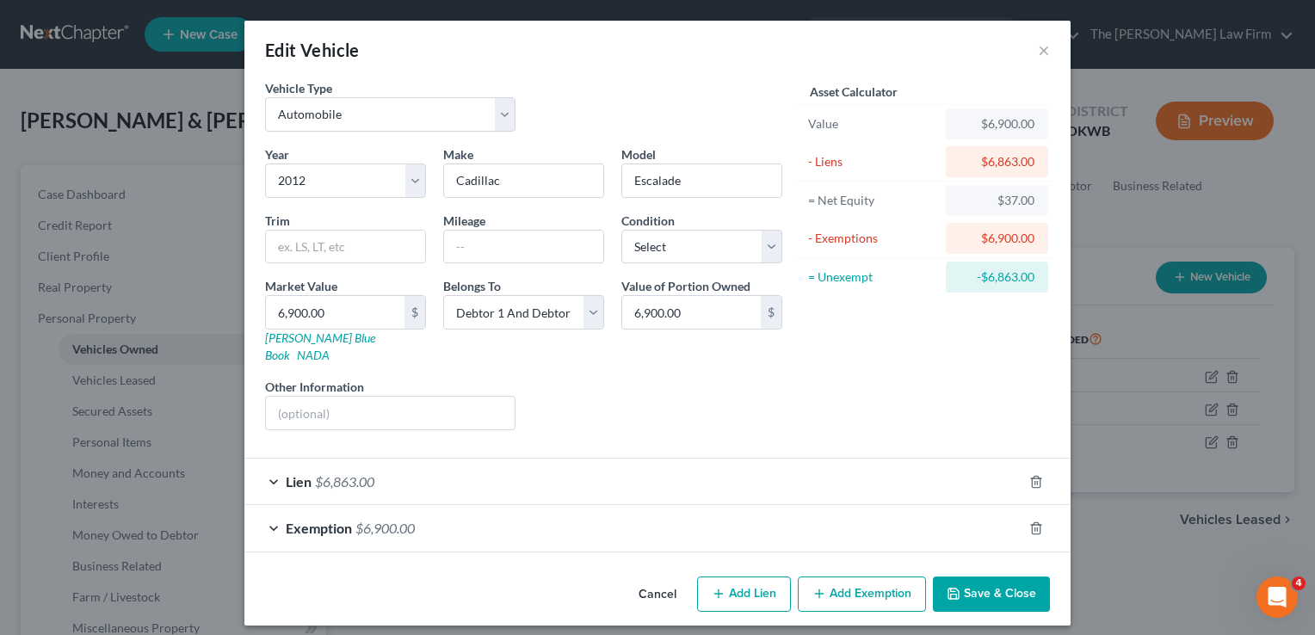
click at [451, 461] on div "Lien $6,863.00" at bounding box center [633, 482] width 778 height 46
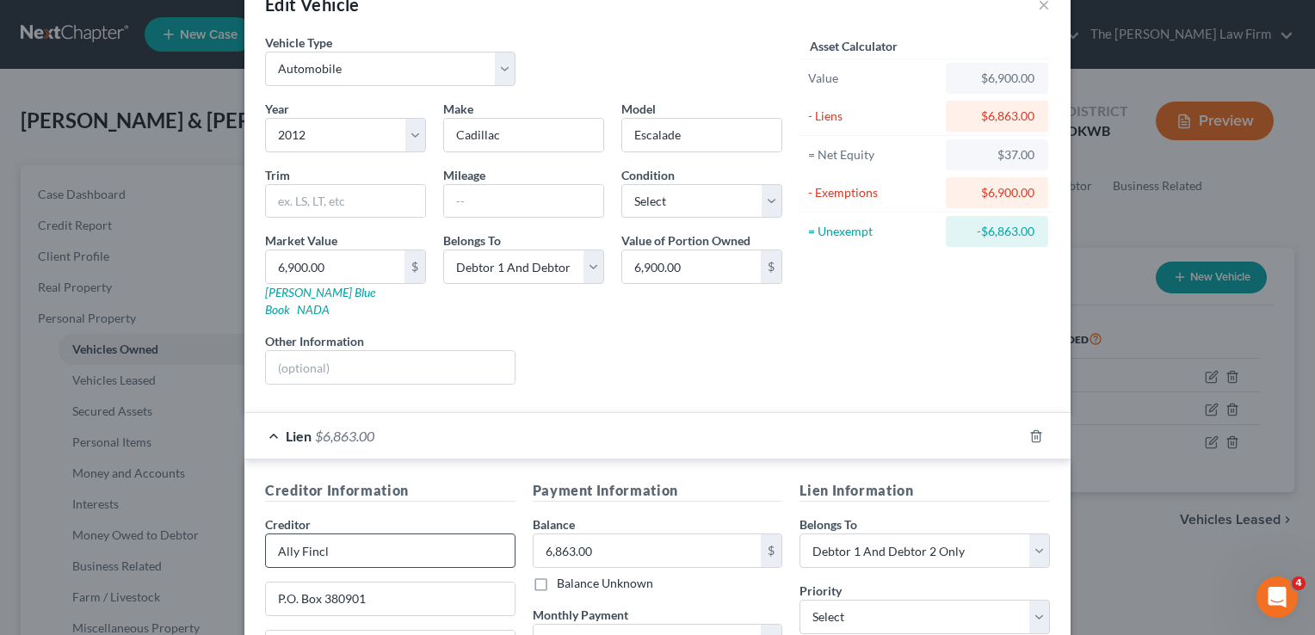
scroll to position [86, 0]
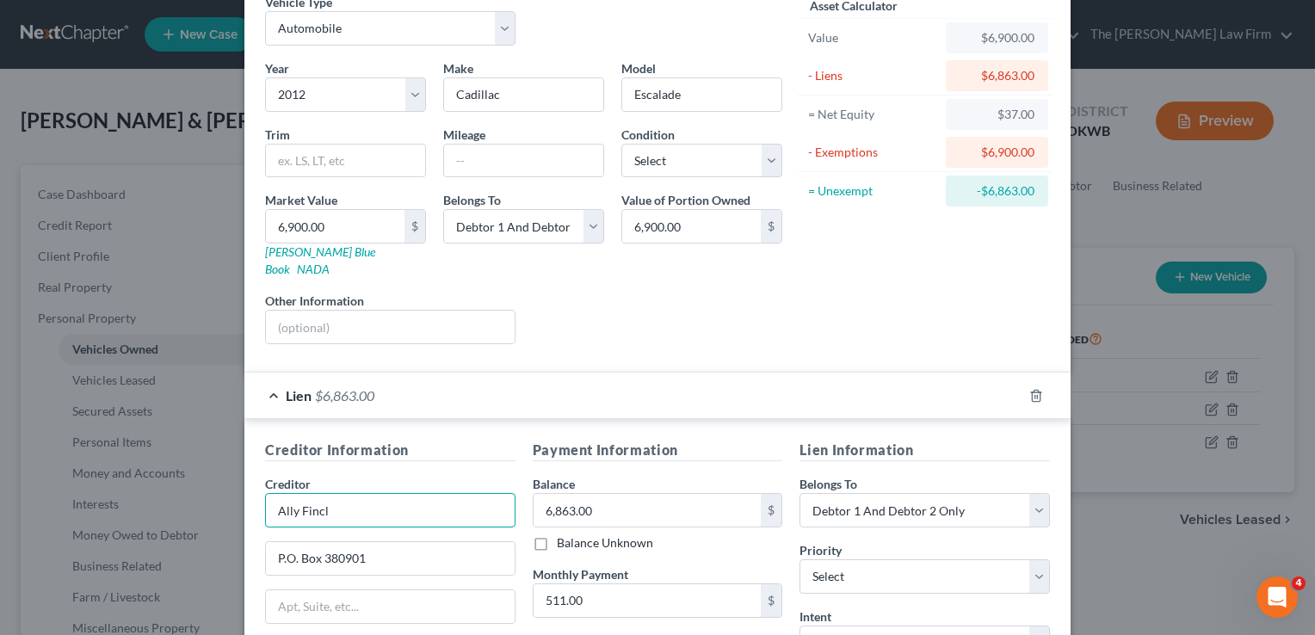
drag, startPoint x: 269, startPoint y: 493, endPoint x: 327, endPoint y: 492, distance: 58.6
click at [327, 493] on input "Ally Fincl" at bounding box center [390, 510] width 251 height 34
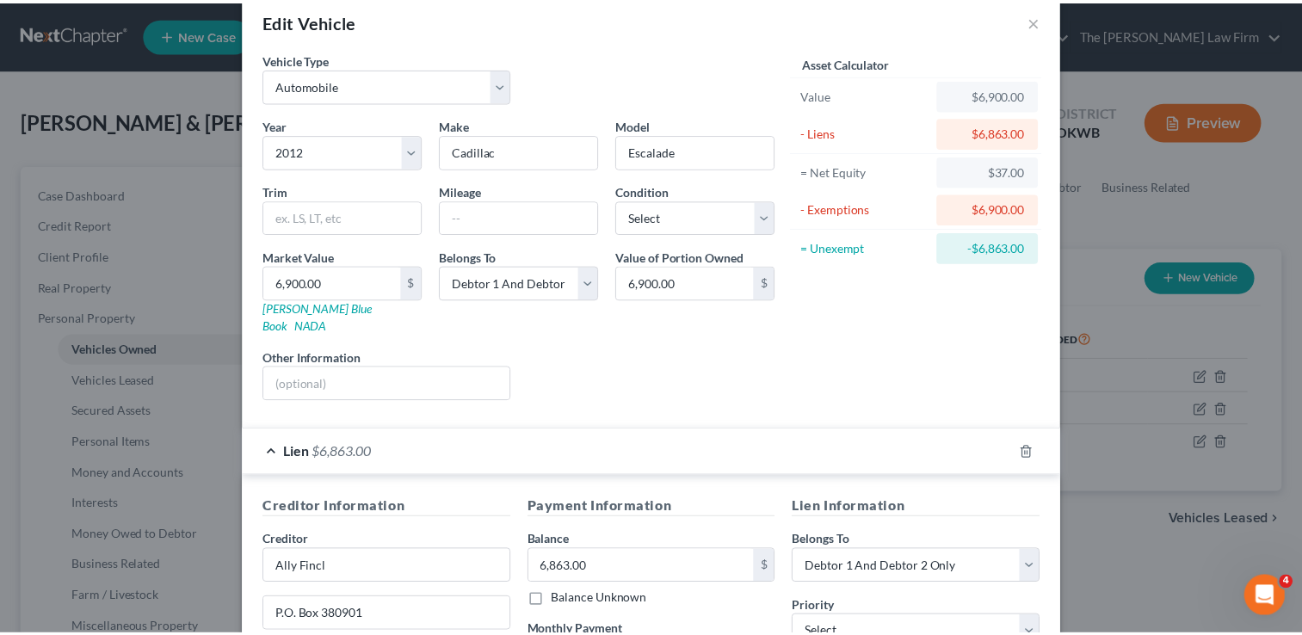
scroll to position [0, 0]
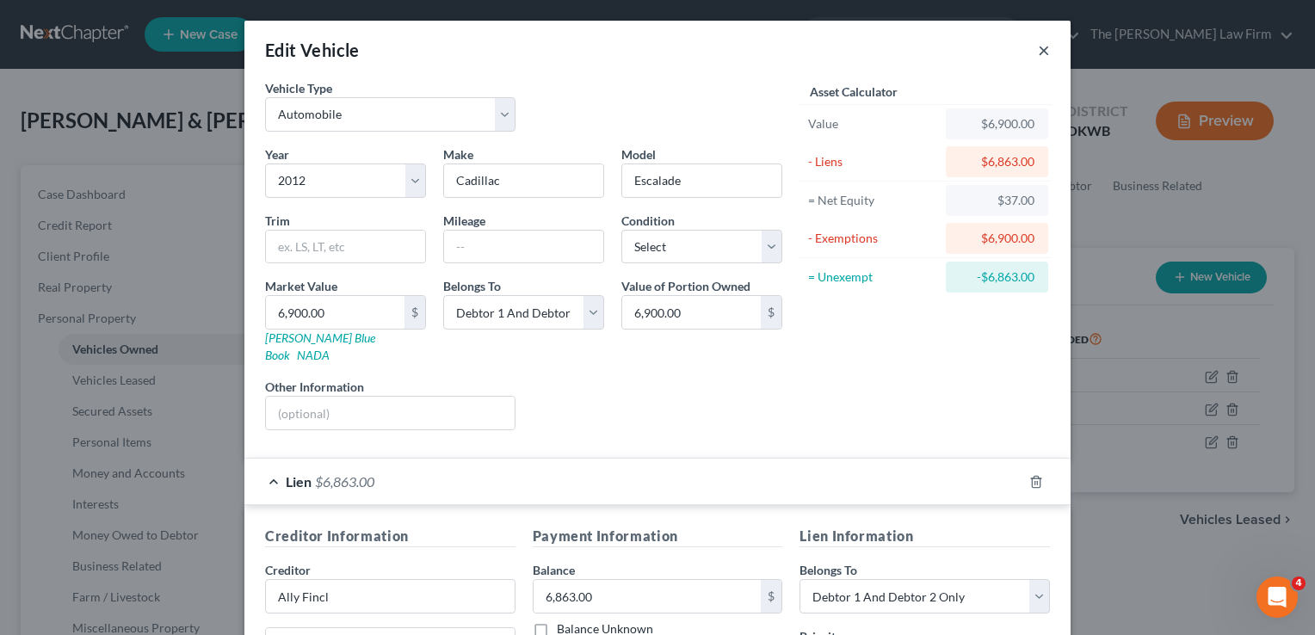
click at [1038, 53] on button "×" at bounding box center [1044, 50] width 12 height 21
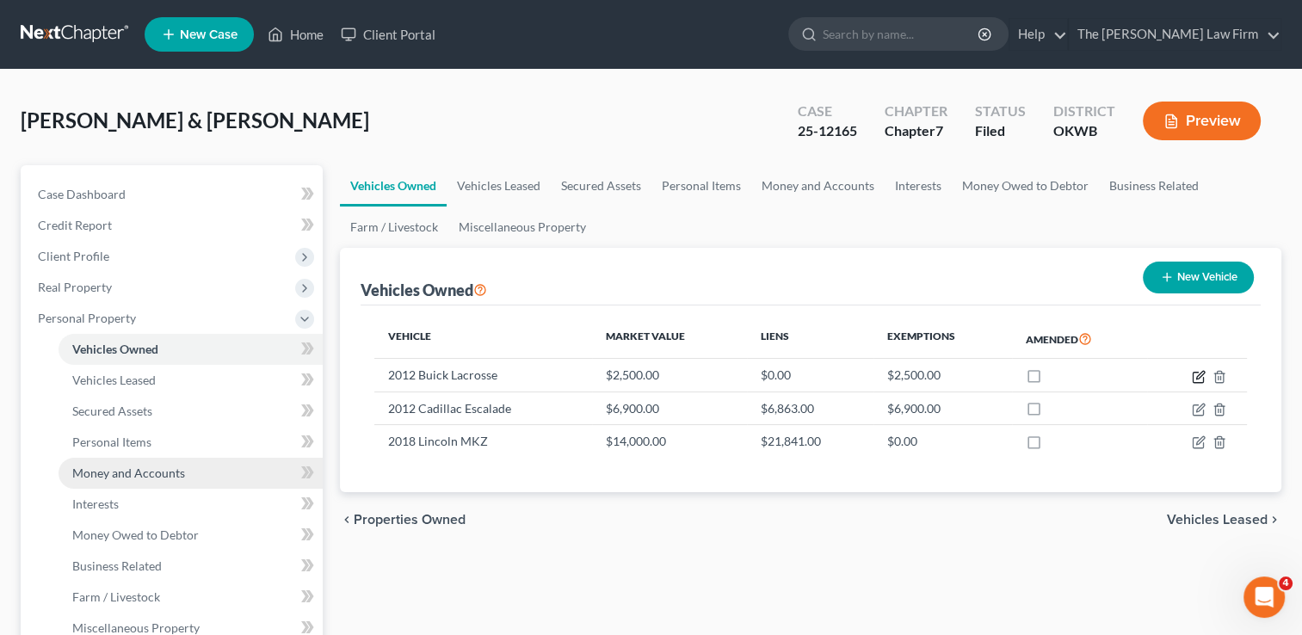
drag, startPoint x: 1199, startPoint y: 380, endPoint x: 238, endPoint y: 470, distance: 965.7
click at [1199, 380] on icon "button" at bounding box center [1199, 377] width 14 height 14
select select "0"
select select "14"
select select "2"
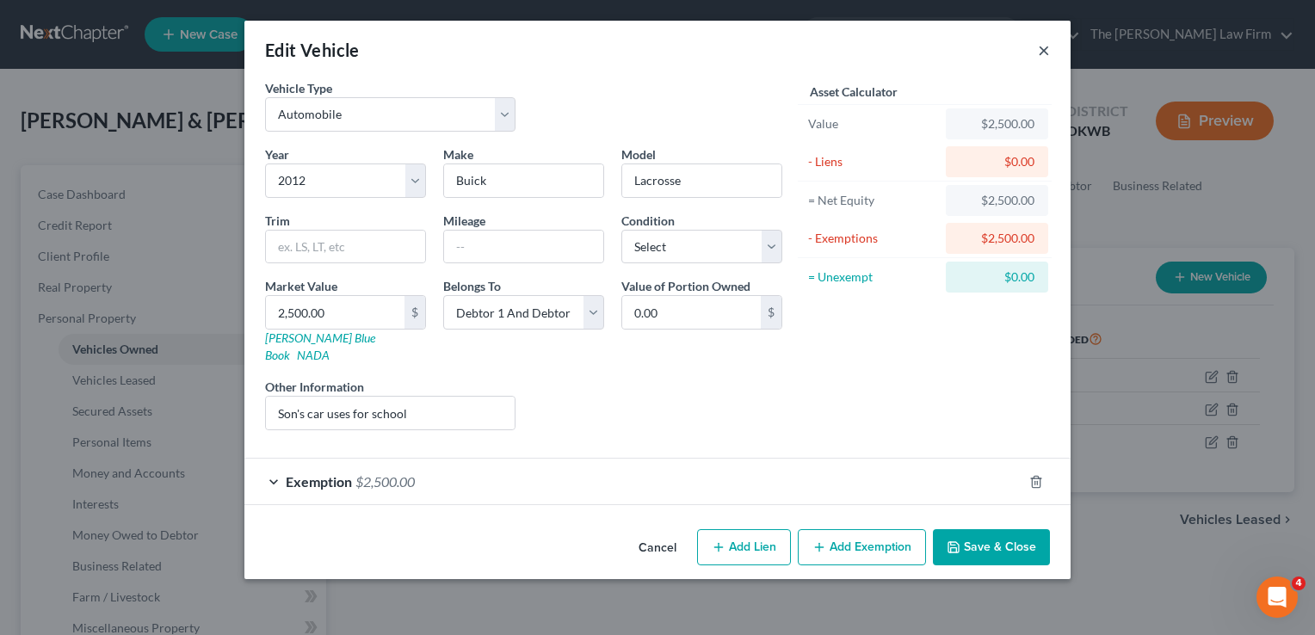
click at [1043, 46] on button "×" at bounding box center [1044, 50] width 12 height 21
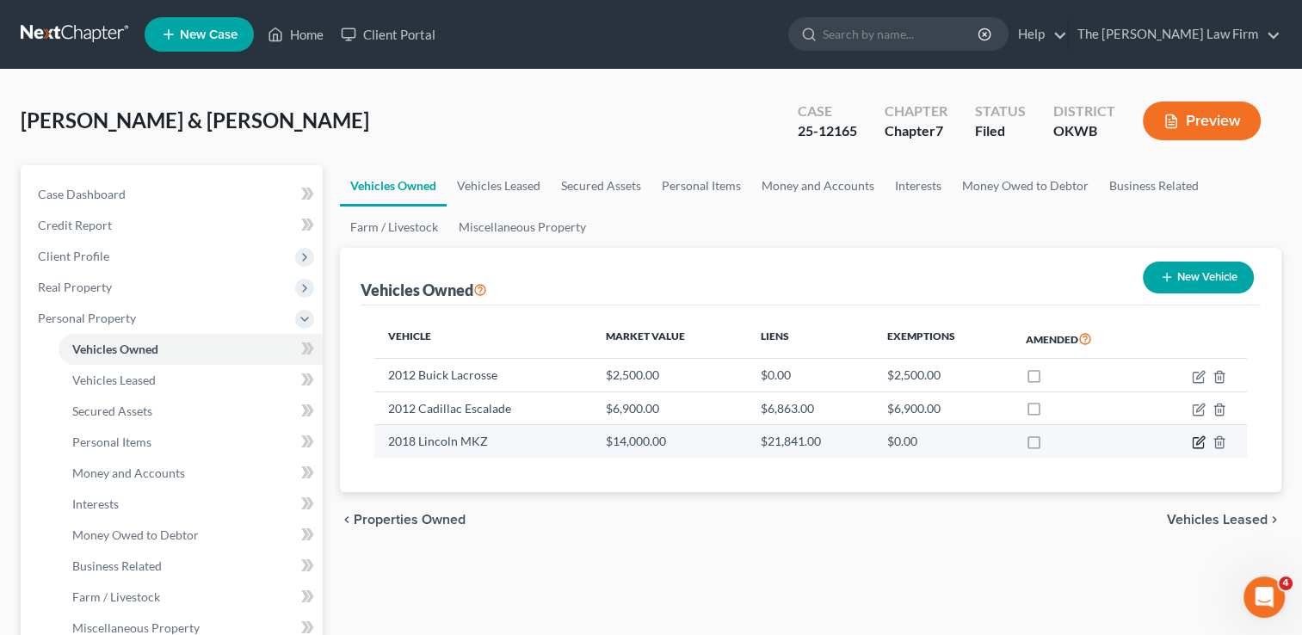
click at [1195, 442] on icon "button" at bounding box center [1199, 443] width 14 height 14
select select "0"
select select "8"
select select "2"
select select "24"
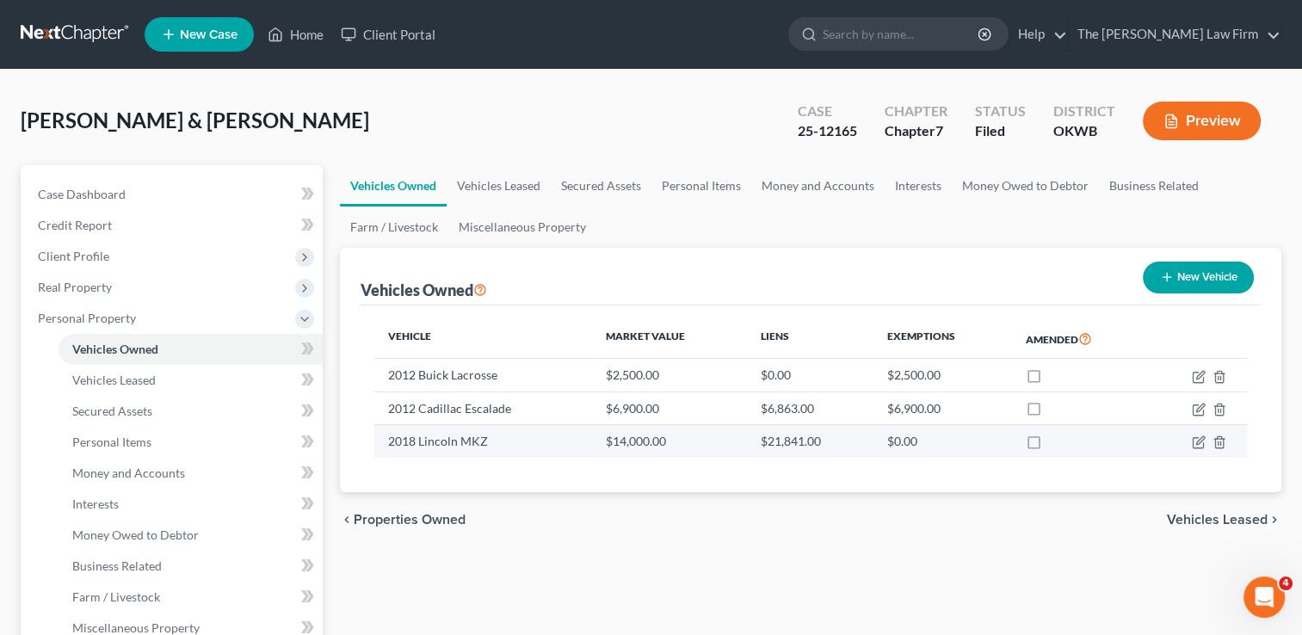
select select "2"
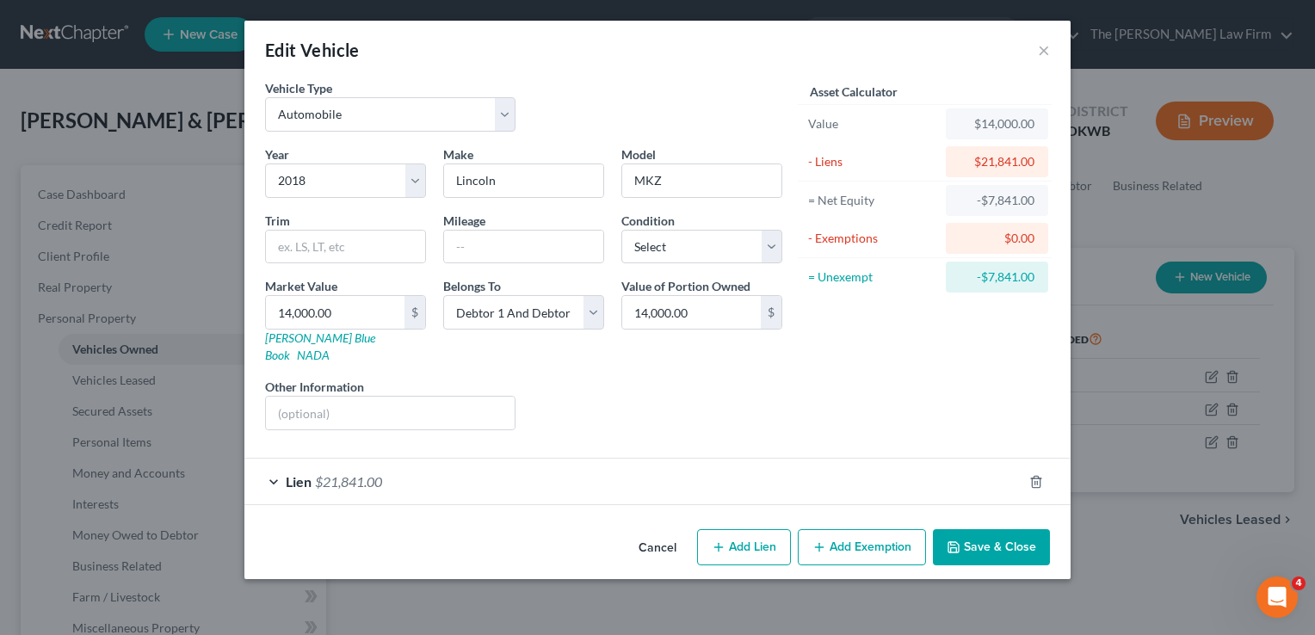
click at [501, 470] on div "Lien $21,841.00" at bounding box center [633, 482] width 778 height 46
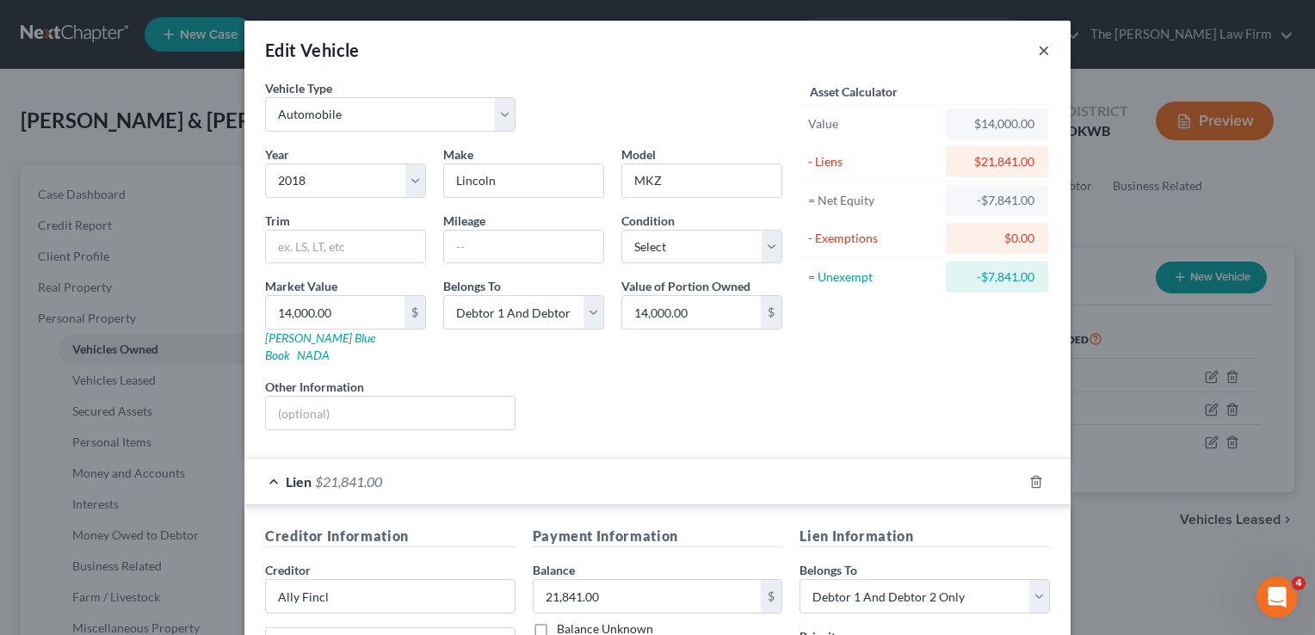
click at [1038, 45] on button "×" at bounding box center [1044, 50] width 12 height 21
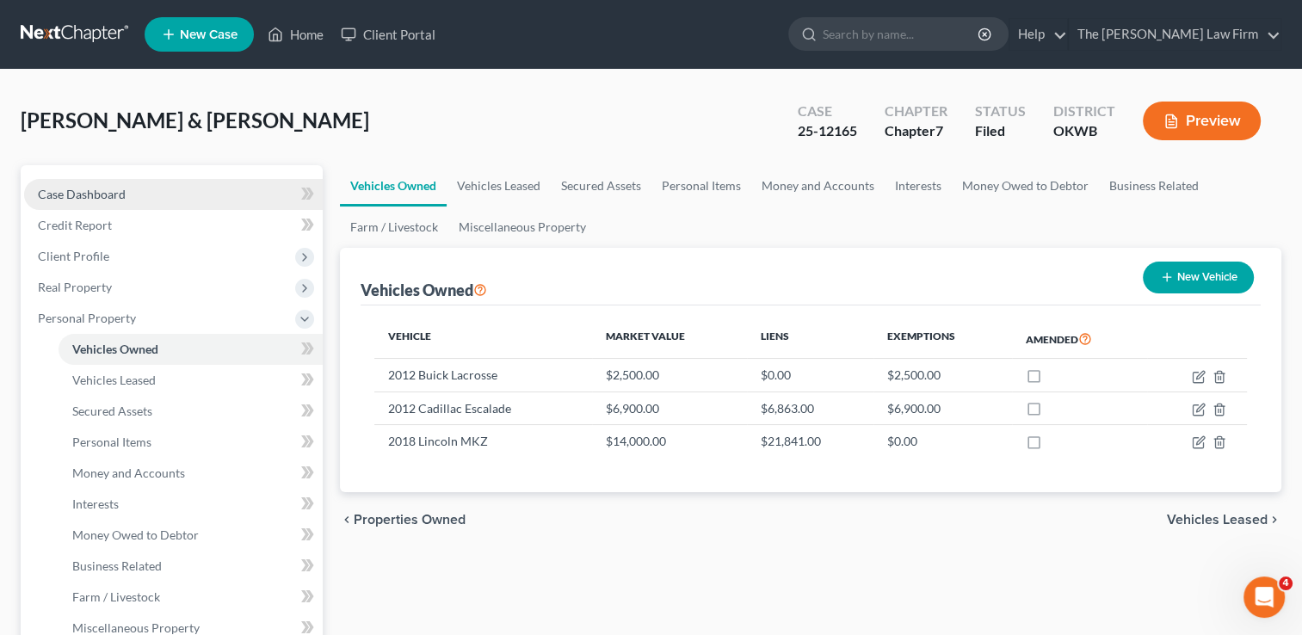
click at [116, 190] on span "Case Dashboard" at bounding box center [82, 194] width 88 height 15
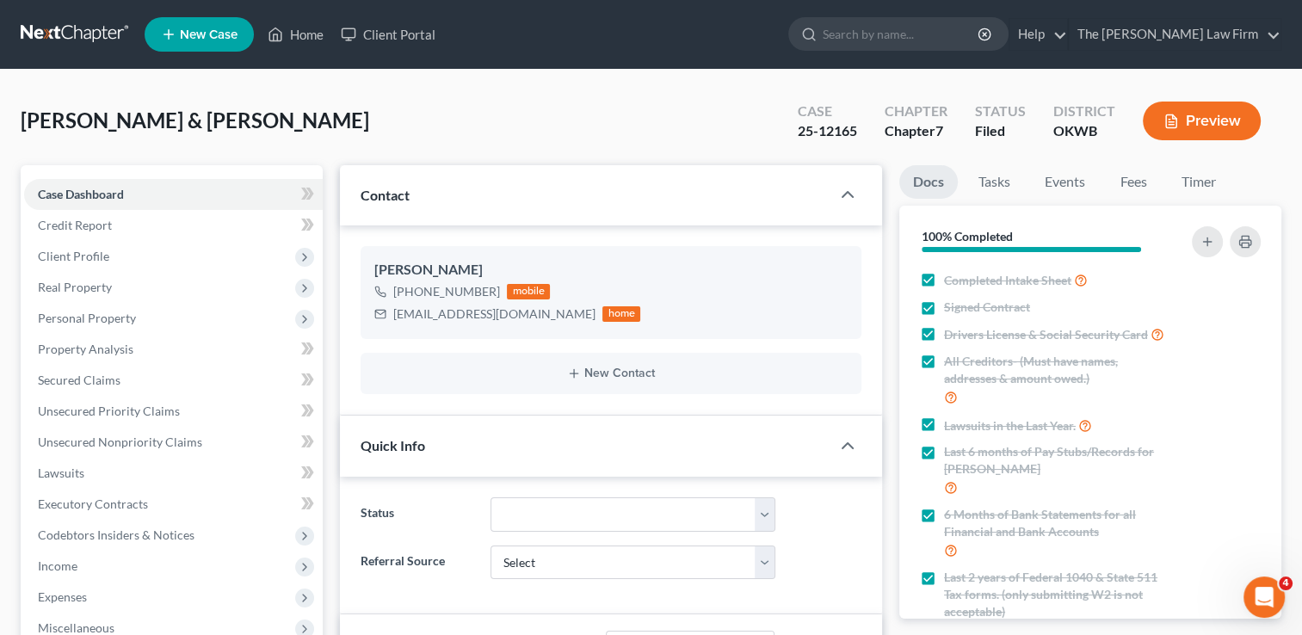
scroll to position [2302, 0]
click at [1062, 186] on link "Events" at bounding box center [1065, 182] width 68 height 34
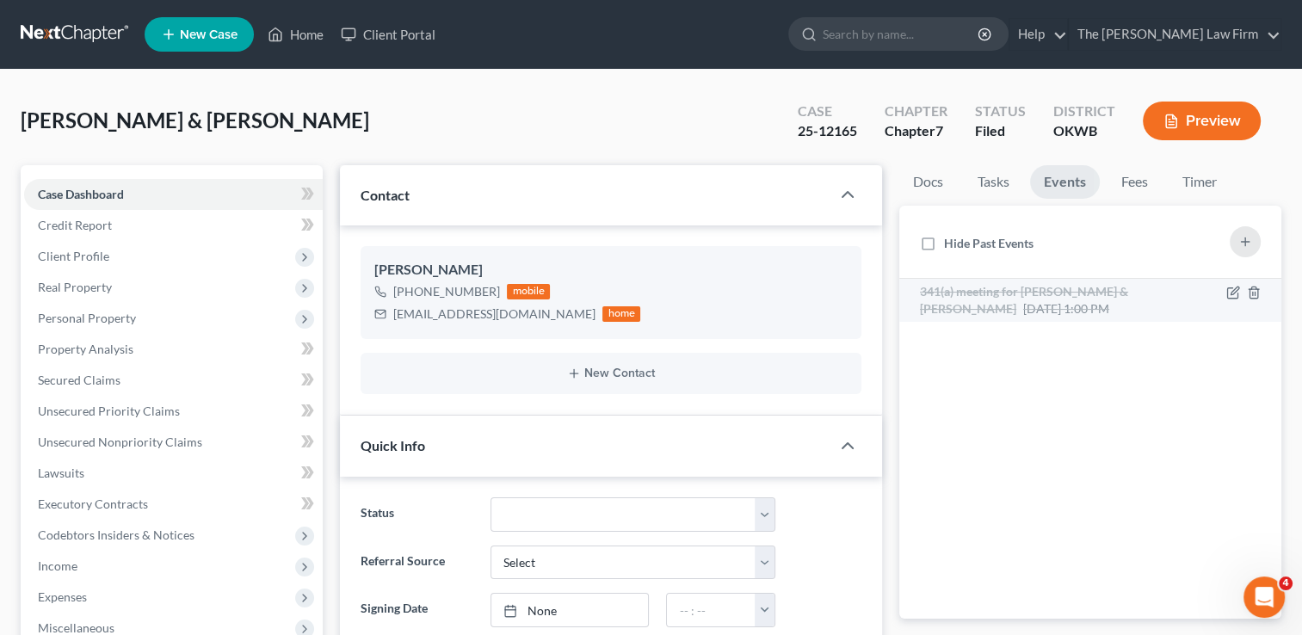
click at [1030, 292] on span "341(a) meeting for Jason Watts & Cheryl Watts" at bounding box center [1024, 300] width 208 height 32
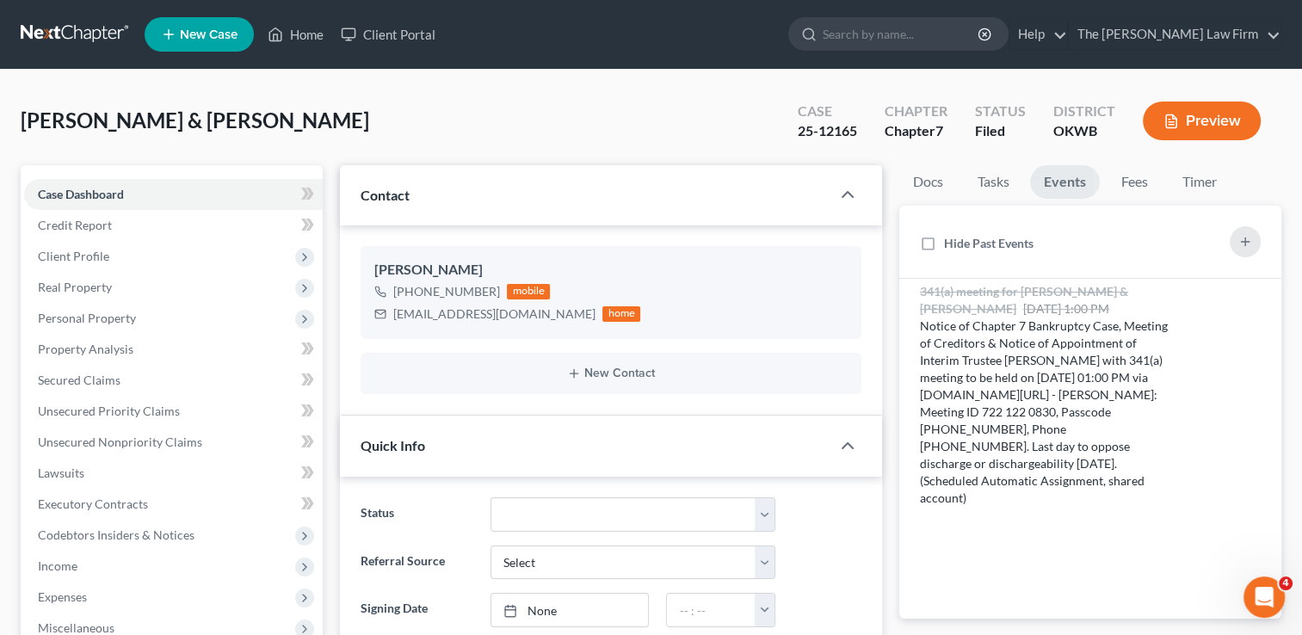
click at [68, 36] on link at bounding box center [76, 34] width 110 height 31
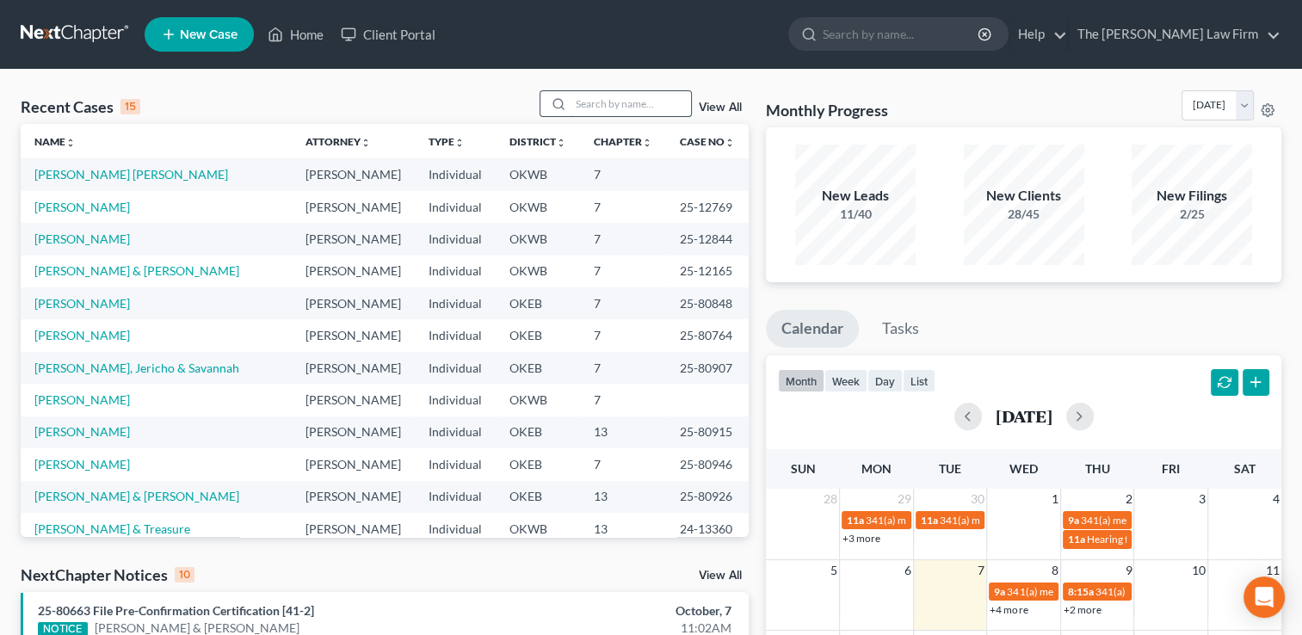
click at [613, 102] on input "search" at bounding box center [631, 103] width 121 height 25
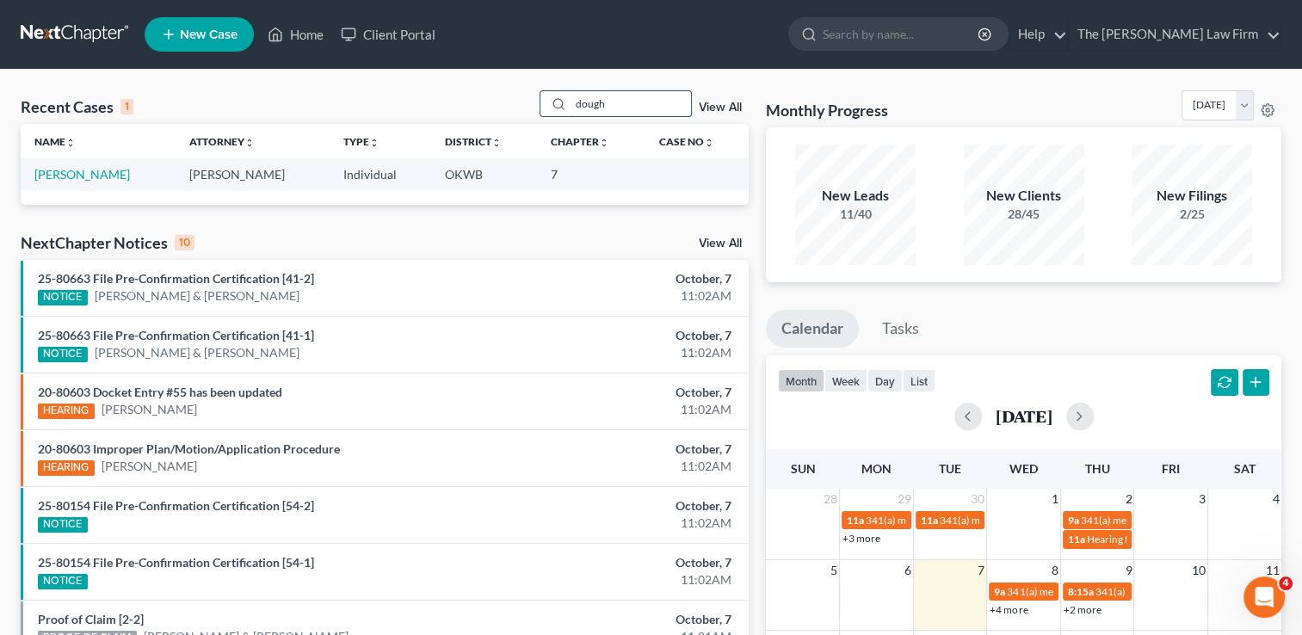
drag, startPoint x: 578, startPoint y: 105, endPoint x: 537, endPoint y: 105, distance: 40.5
click at [540, 105] on div "dough" at bounding box center [616, 103] width 153 height 27
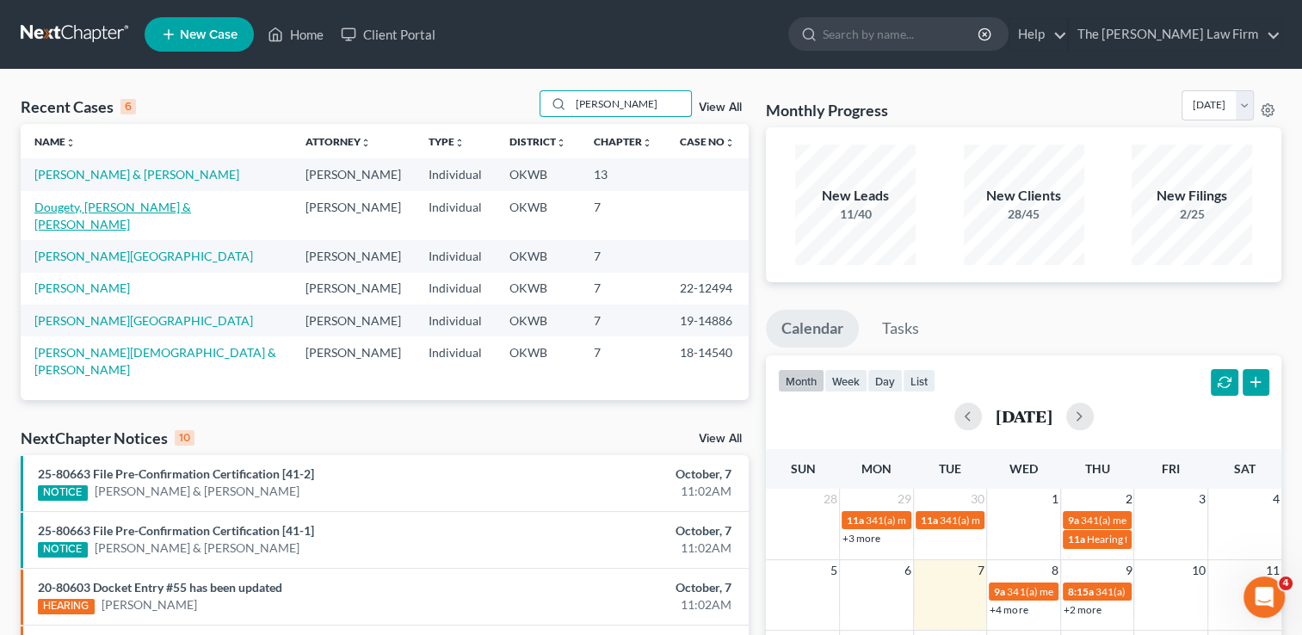
type input "britt"
click at [135, 205] on link "Dougety, [PERSON_NAME] & [PERSON_NAME]" at bounding box center [112, 216] width 157 height 32
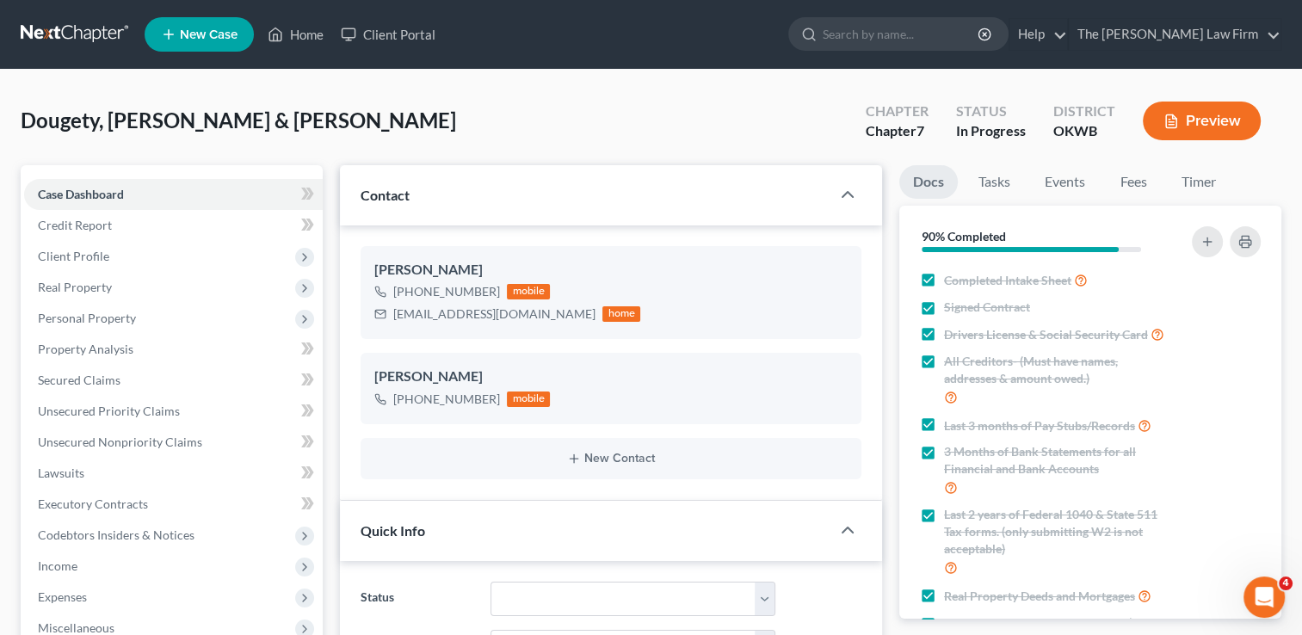
click at [688, 93] on div "Dougety, Jody & Brittany Upgraded Chapter Chapter 7 Status In Progress District…" at bounding box center [651, 127] width 1261 height 75
drag, startPoint x: 83, startPoint y: 34, endPoint x: 98, endPoint y: 44, distance: 18.6
click at [83, 33] on link at bounding box center [76, 34] width 110 height 31
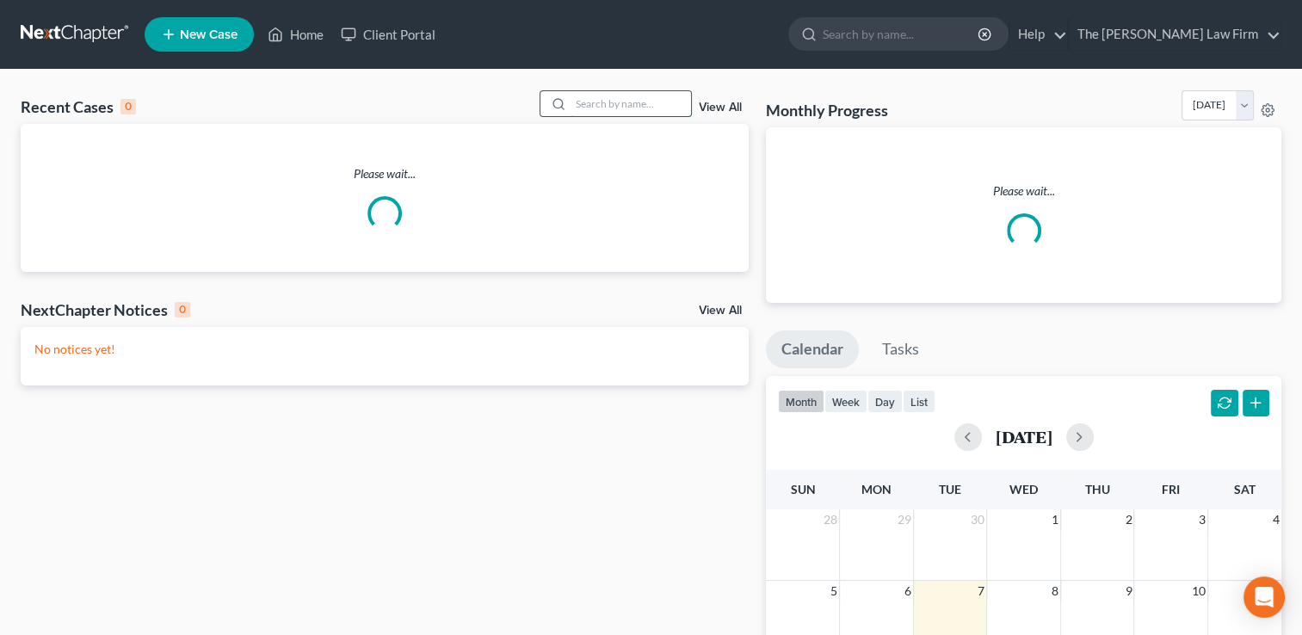
click at [640, 95] on input "search" at bounding box center [631, 103] width 121 height 25
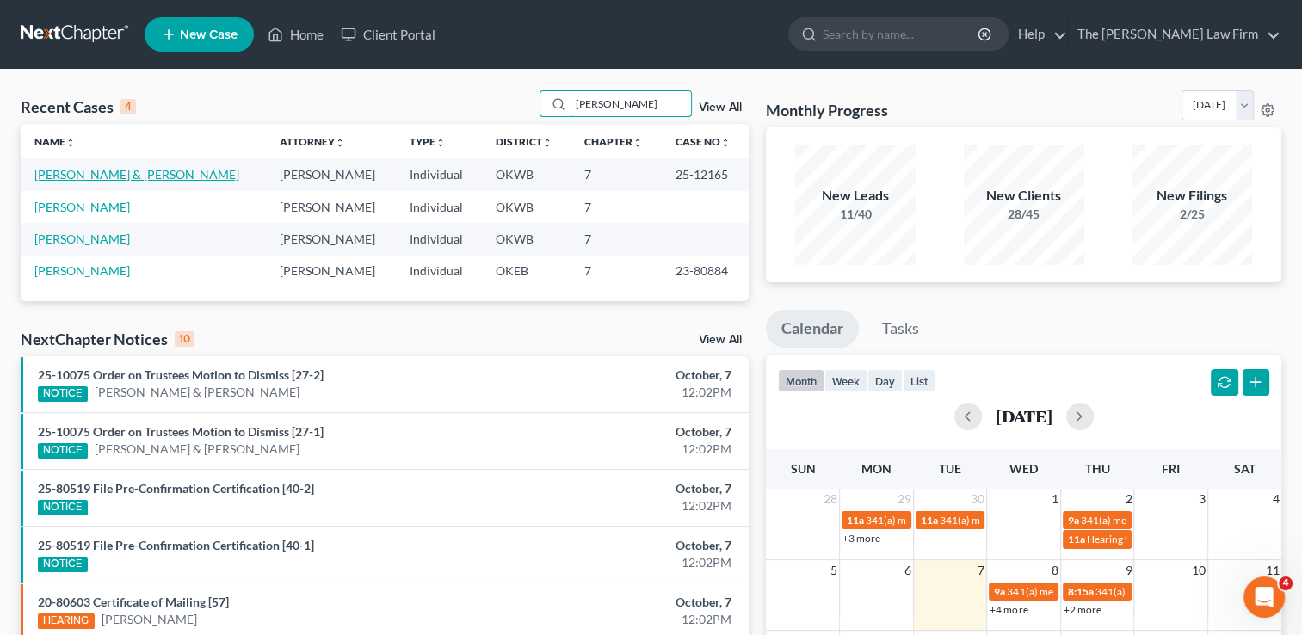
type input "[PERSON_NAME]"
click at [100, 172] on link "[PERSON_NAME] & [PERSON_NAME]" at bounding box center [136, 174] width 205 height 15
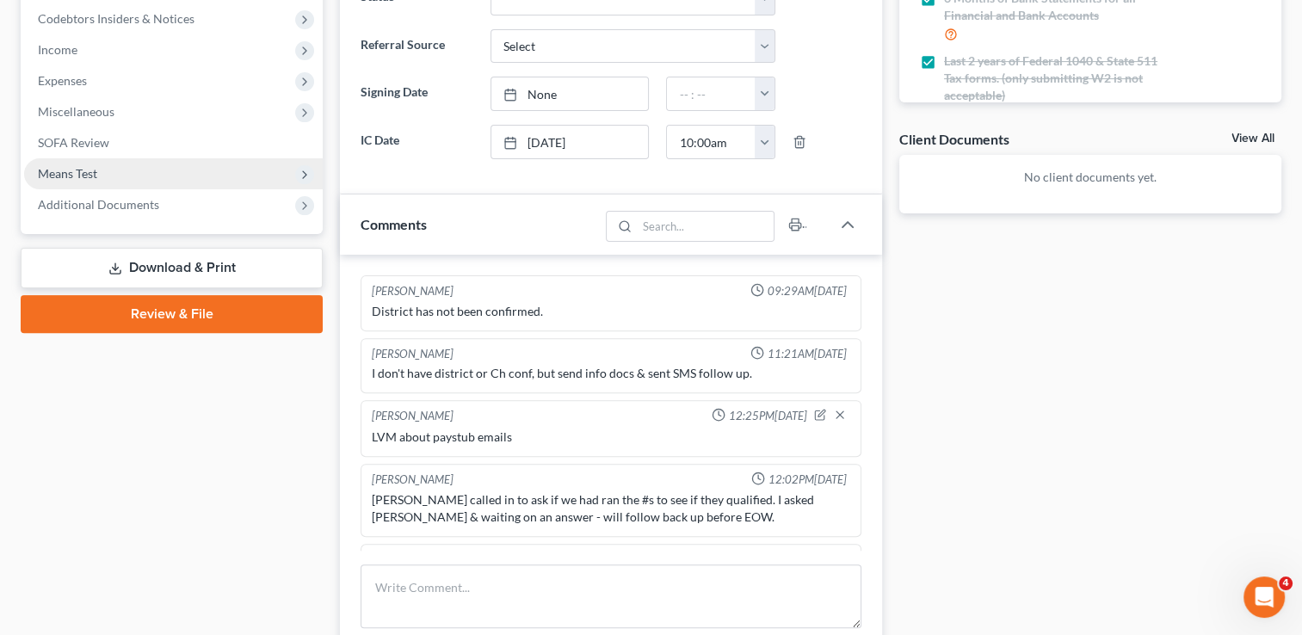
scroll to position [2302, 0]
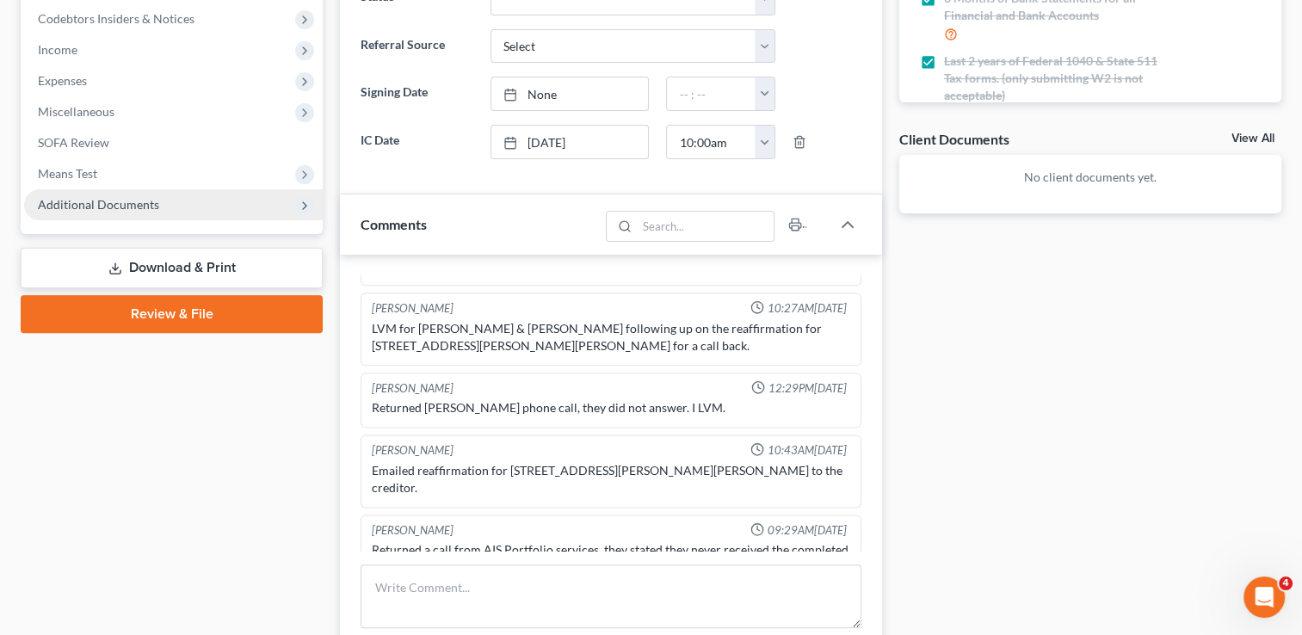
click at [84, 201] on span "Additional Documents" at bounding box center [98, 204] width 121 height 15
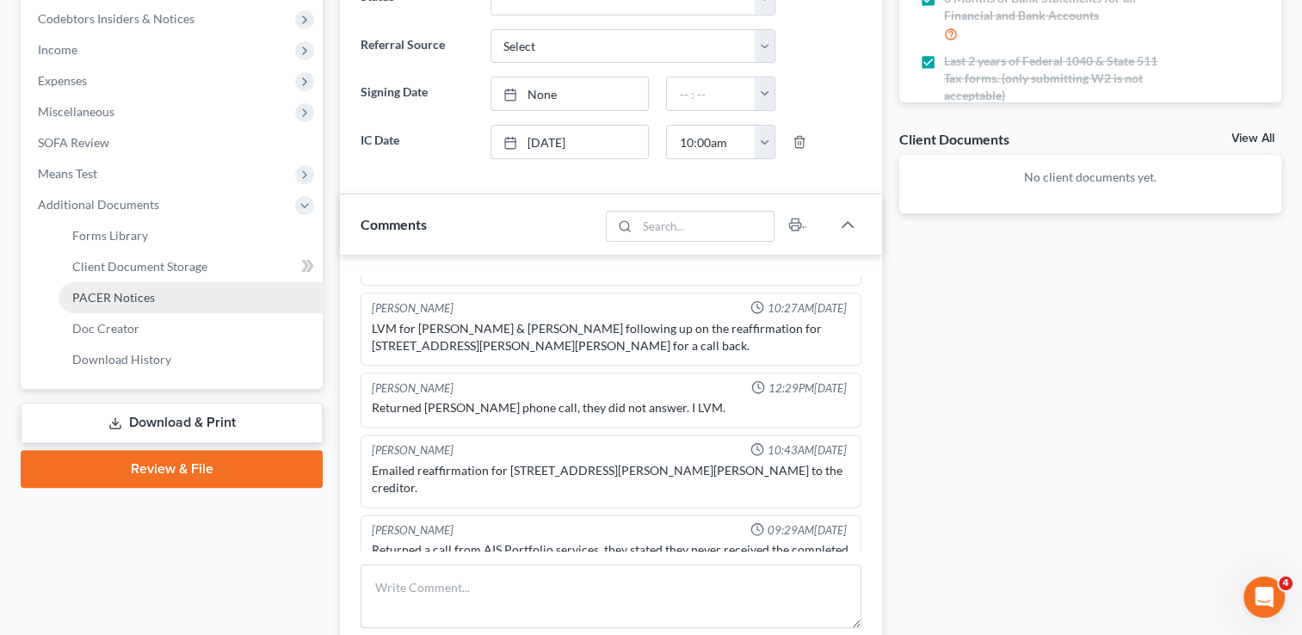
click at [124, 292] on span "PACER Notices" at bounding box center [113, 297] width 83 height 15
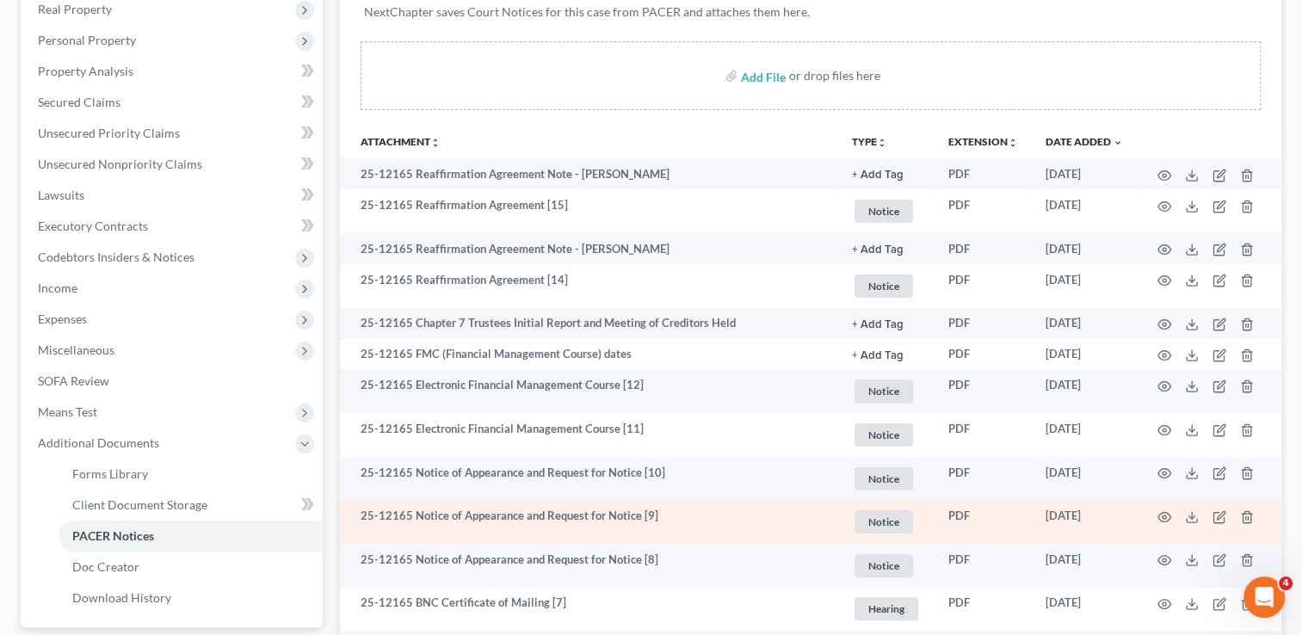
scroll to position [258, 0]
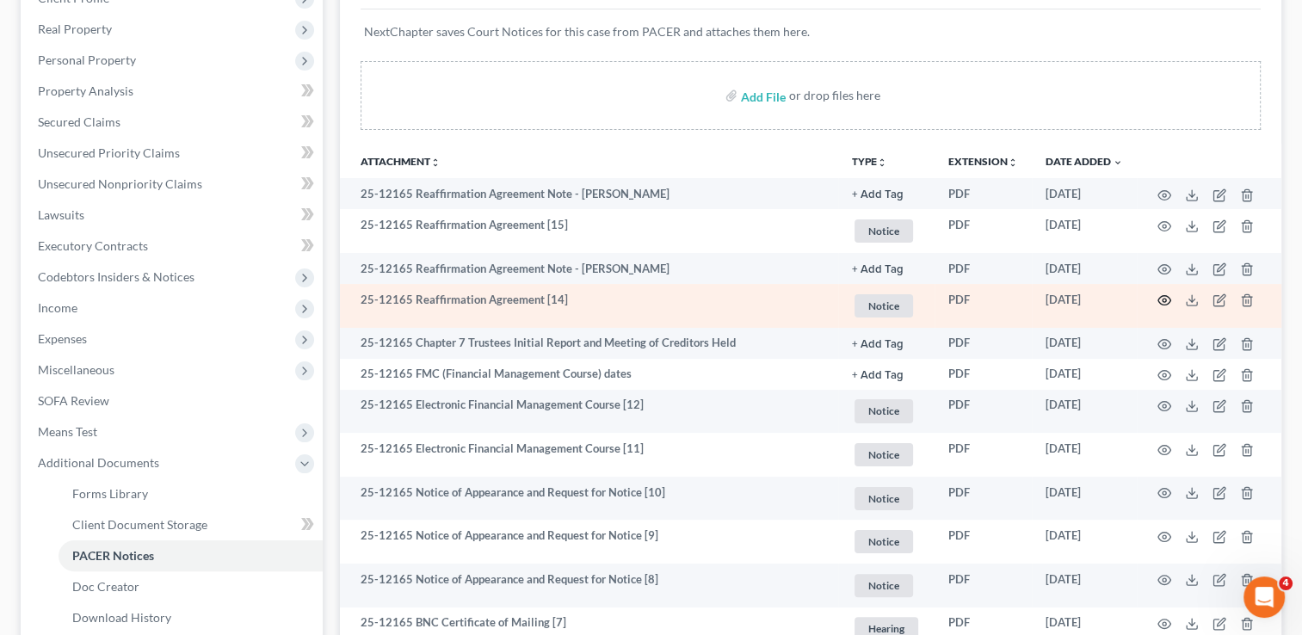
click at [1165, 299] on circle "button" at bounding box center [1164, 300] width 3 height 3
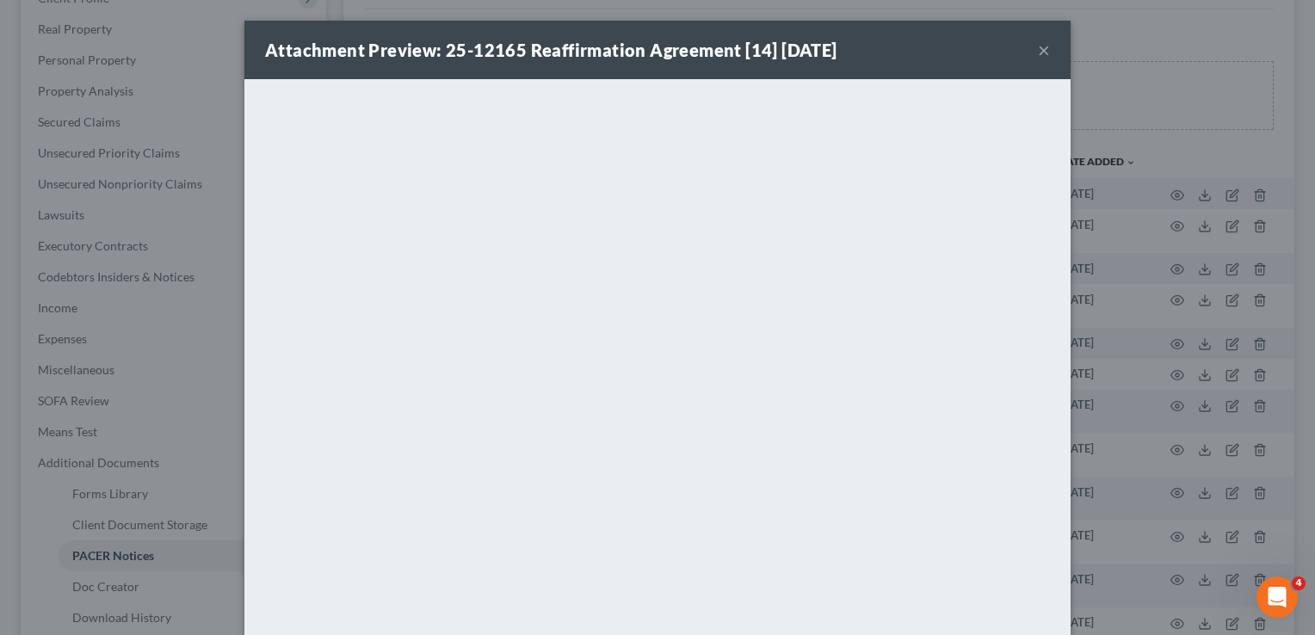
click at [1038, 50] on button "×" at bounding box center [1044, 50] width 12 height 21
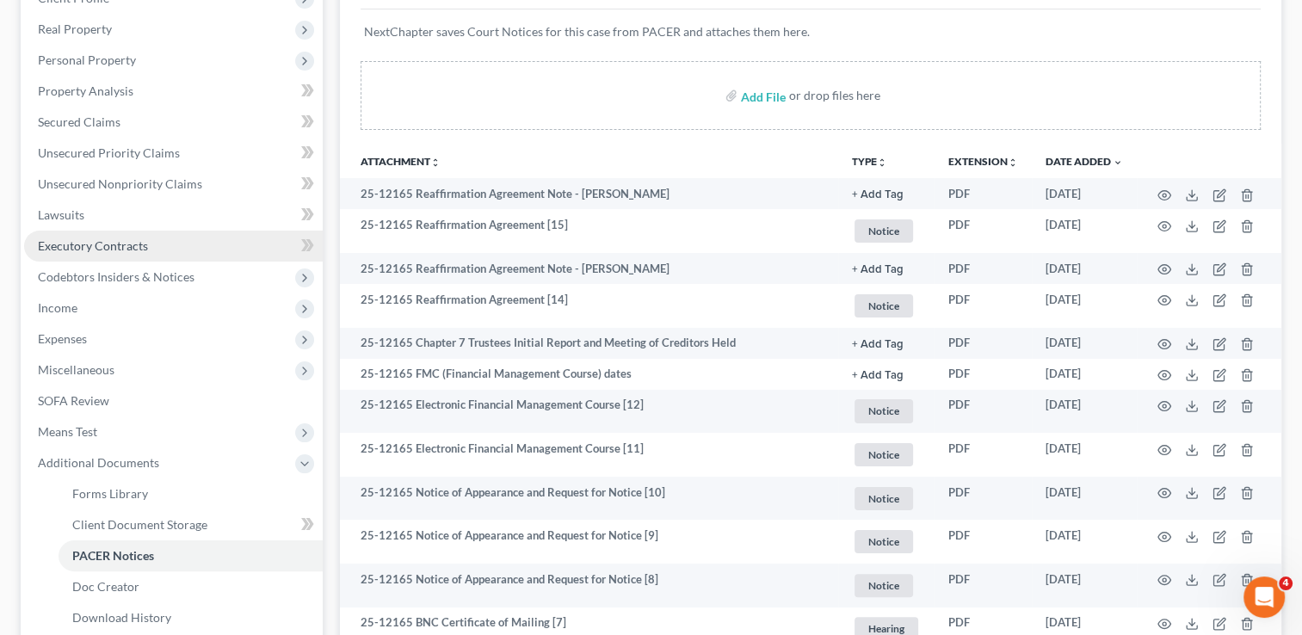
scroll to position [172, 0]
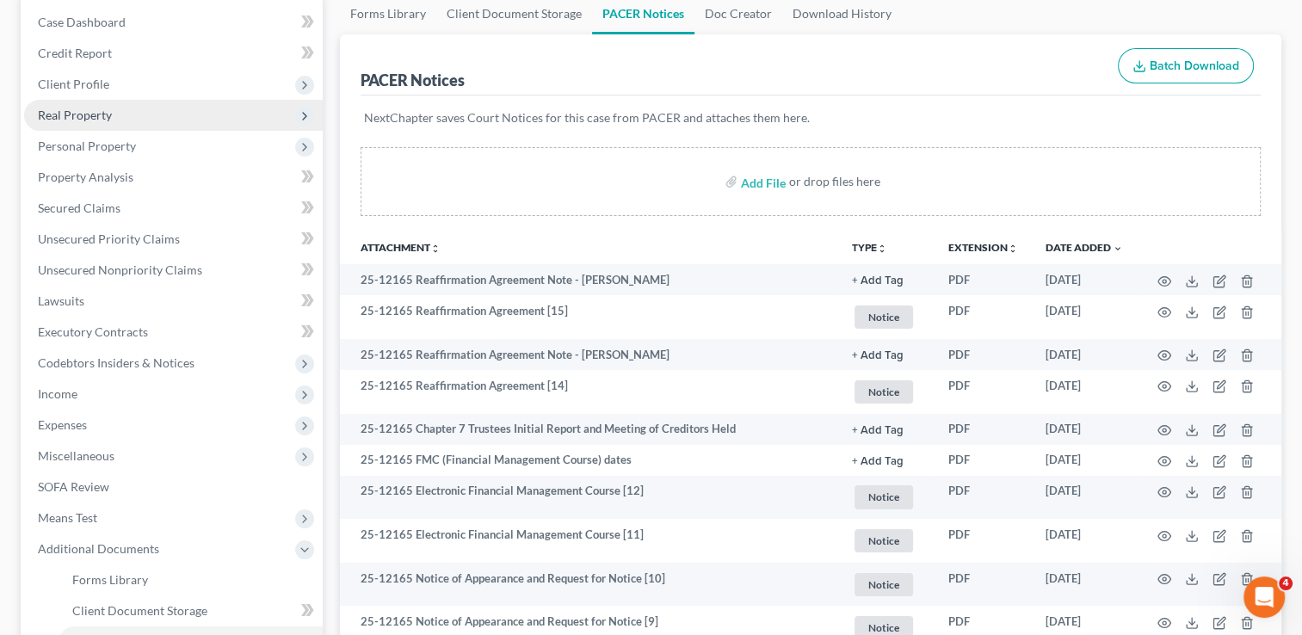
click at [104, 112] on span "Real Property" at bounding box center [75, 115] width 74 height 15
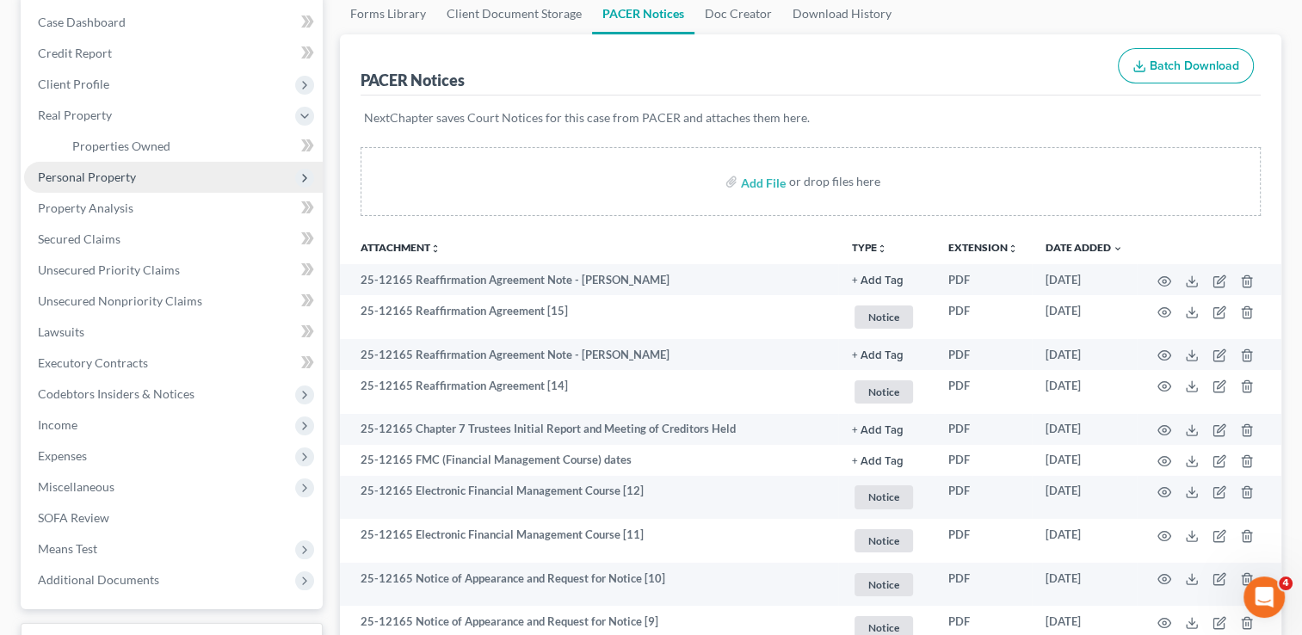
click at [106, 173] on span "Personal Property" at bounding box center [87, 177] width 98 height 15
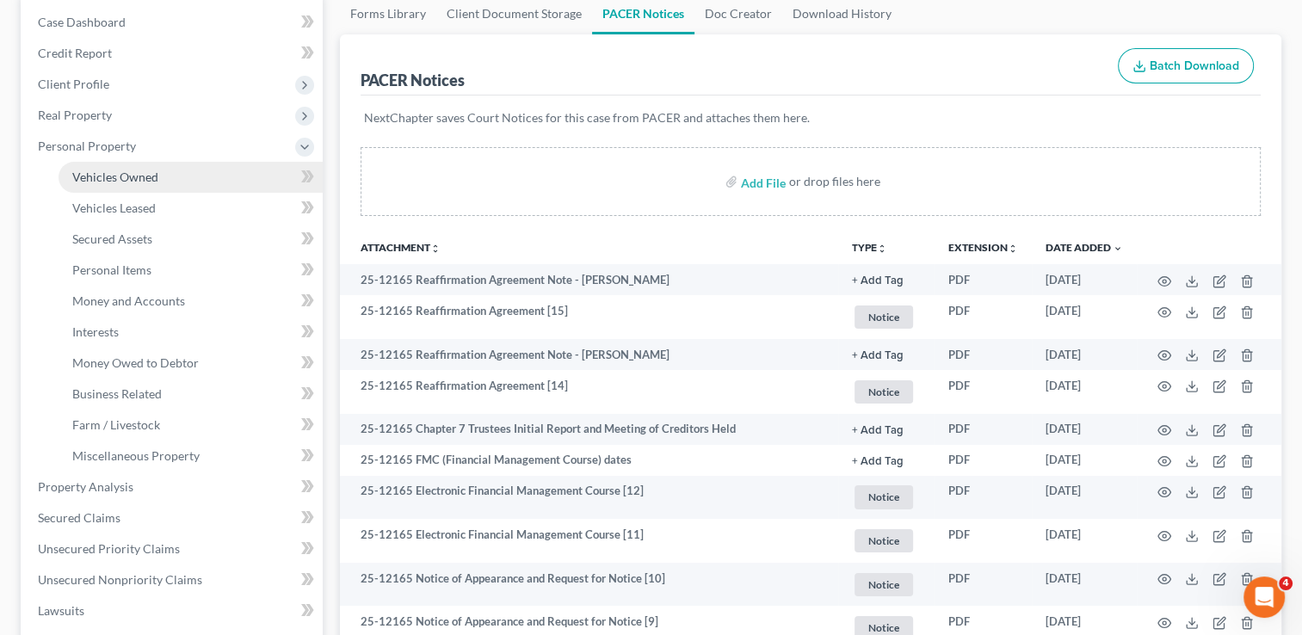
click at [147, 176] on span "Vehicles Owned" at bounding box center [115, 177] width 86 height 15
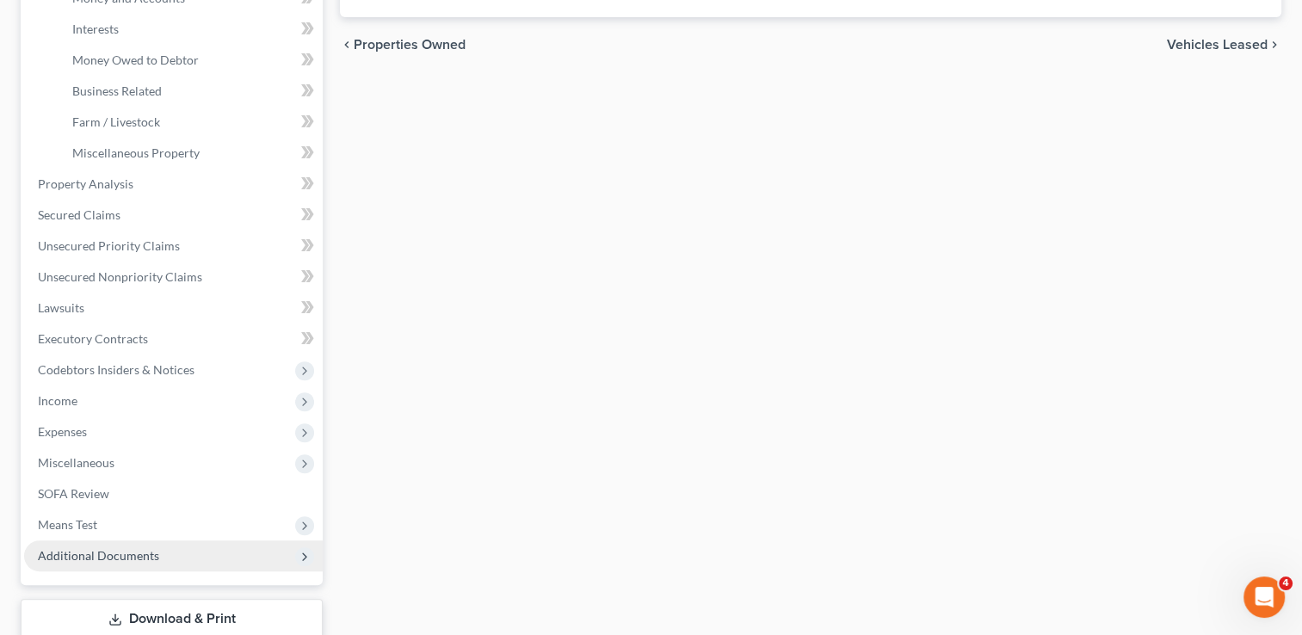
scroll to position [517, 0]
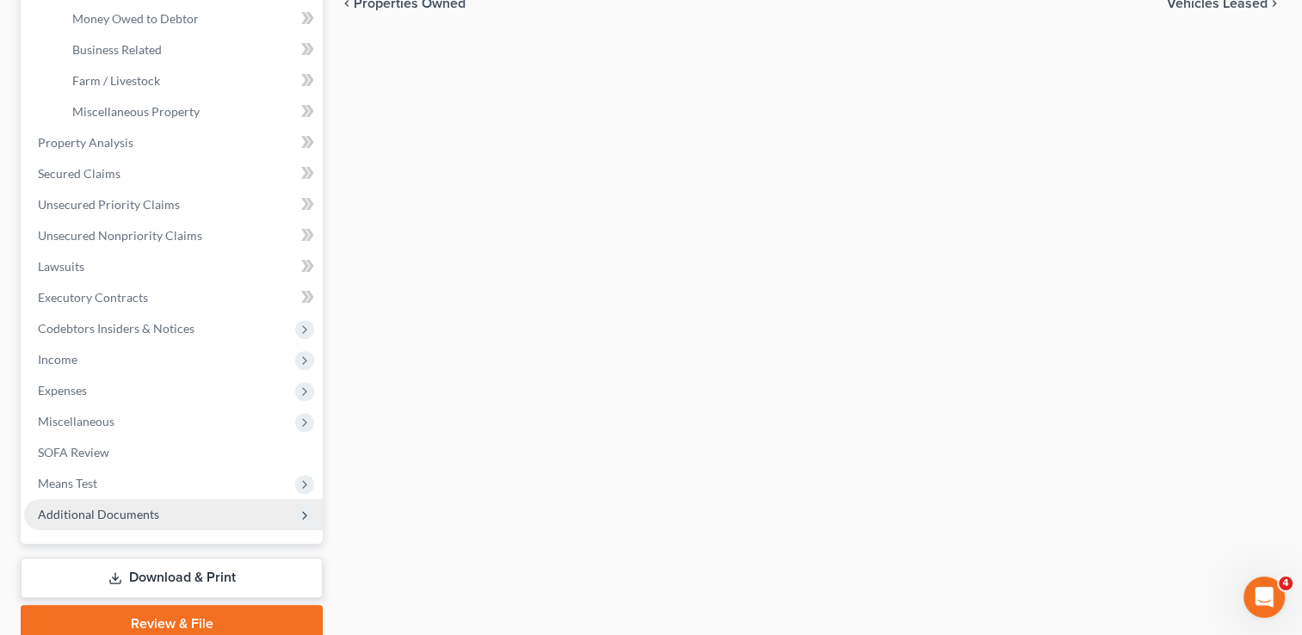
drag, startPoint x: 83, startPoint y: 508, endPoint x: 99, endPoint y: 514, distance: 17.4
click at [83, 508] on span "Additional Documents" at bounding box center [98, 514] width 121 height 15
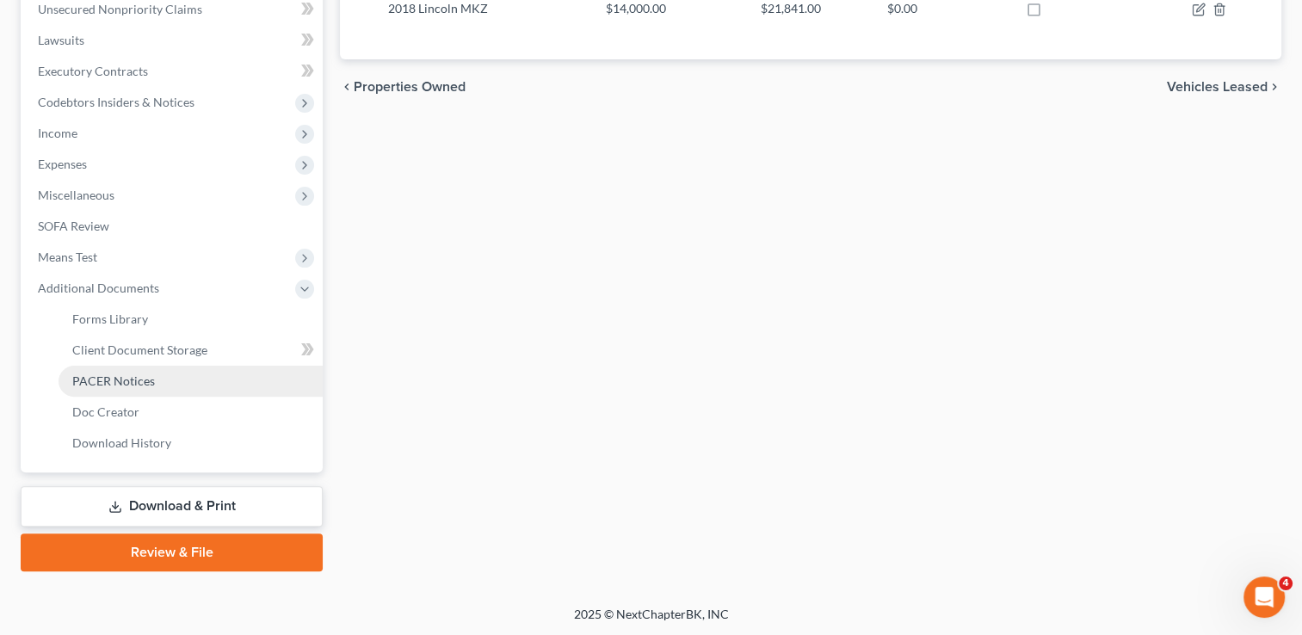
click at [148, 377] on span "PACER Notices" at bounding box center [113, 381] width 83 height 15
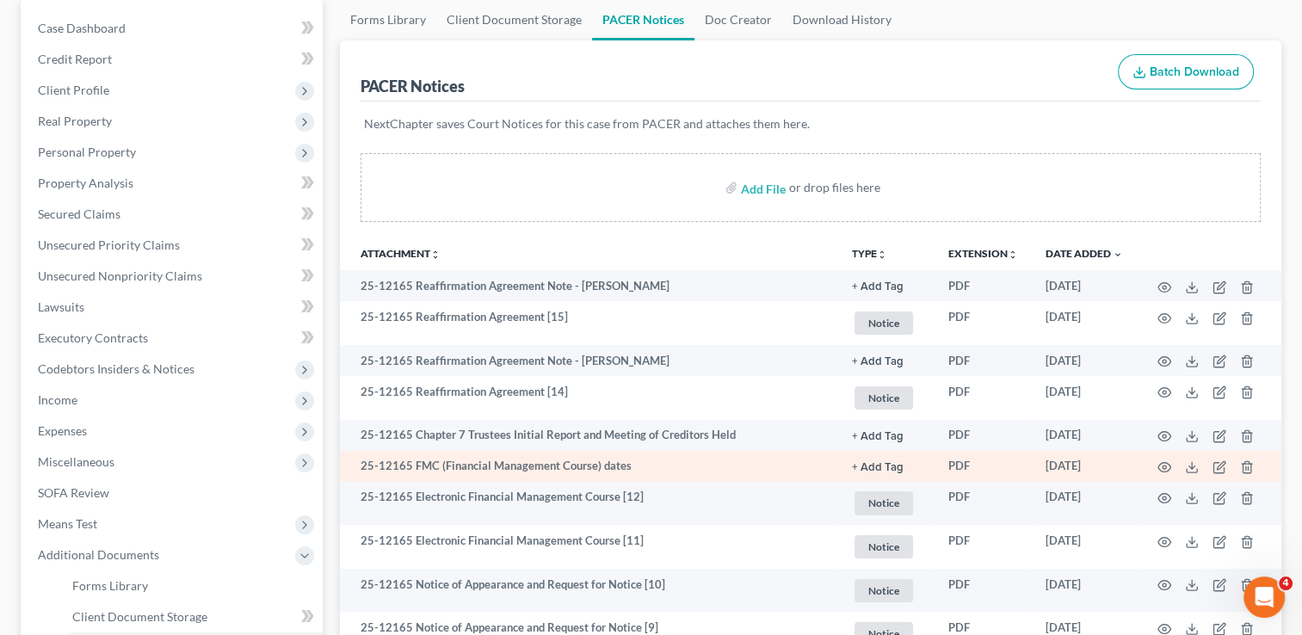
scroll to position [172, 0]
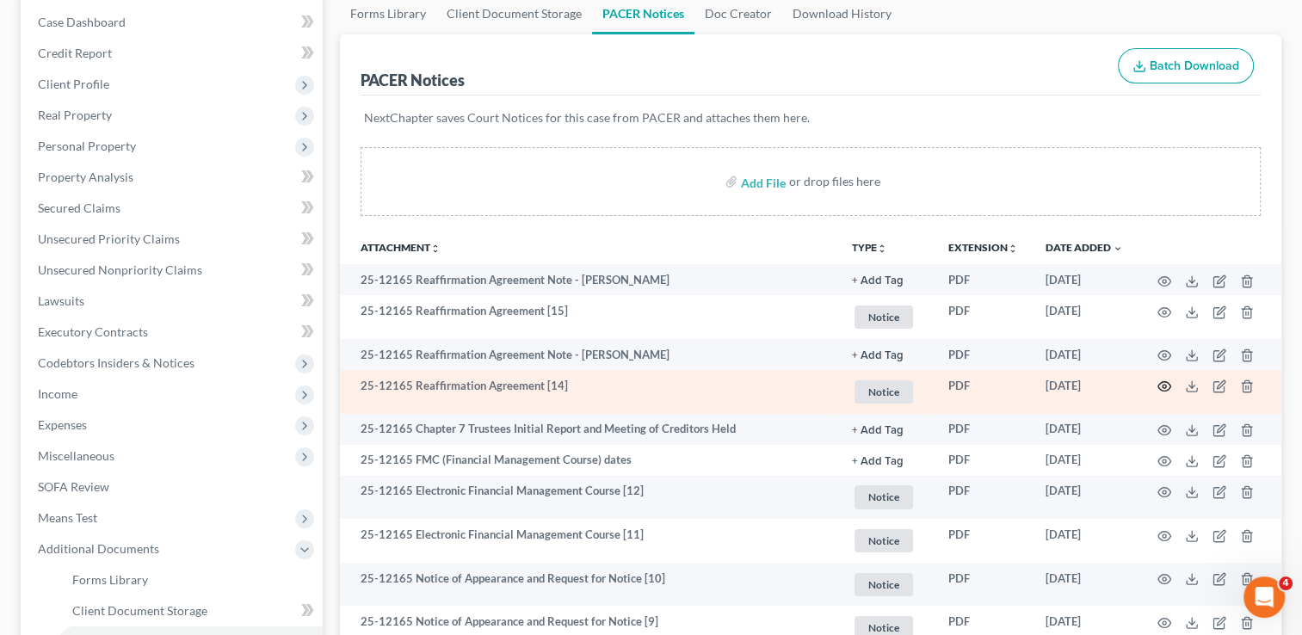
click at [1161, 387] on icon "button" at bounding box center [1165, 387] width 14 height 14
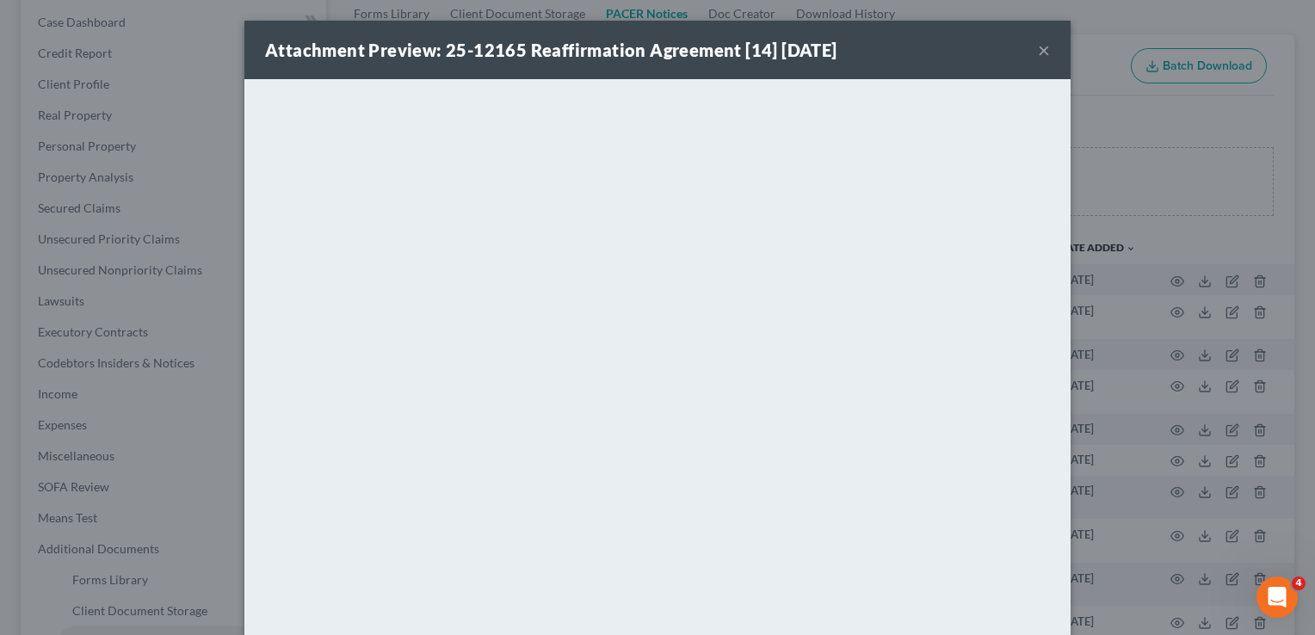
click at [1038, 52] on button "×" at bounding box center [1044, 50] width 12 height 21
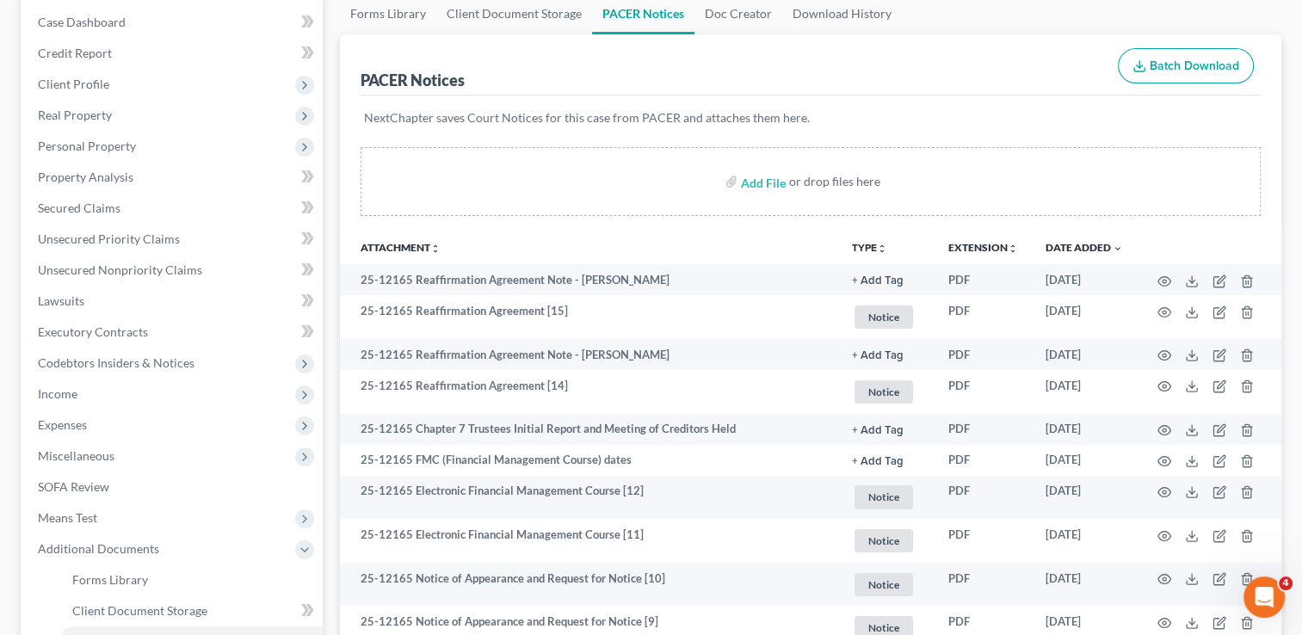
scroll to position [0, 0]
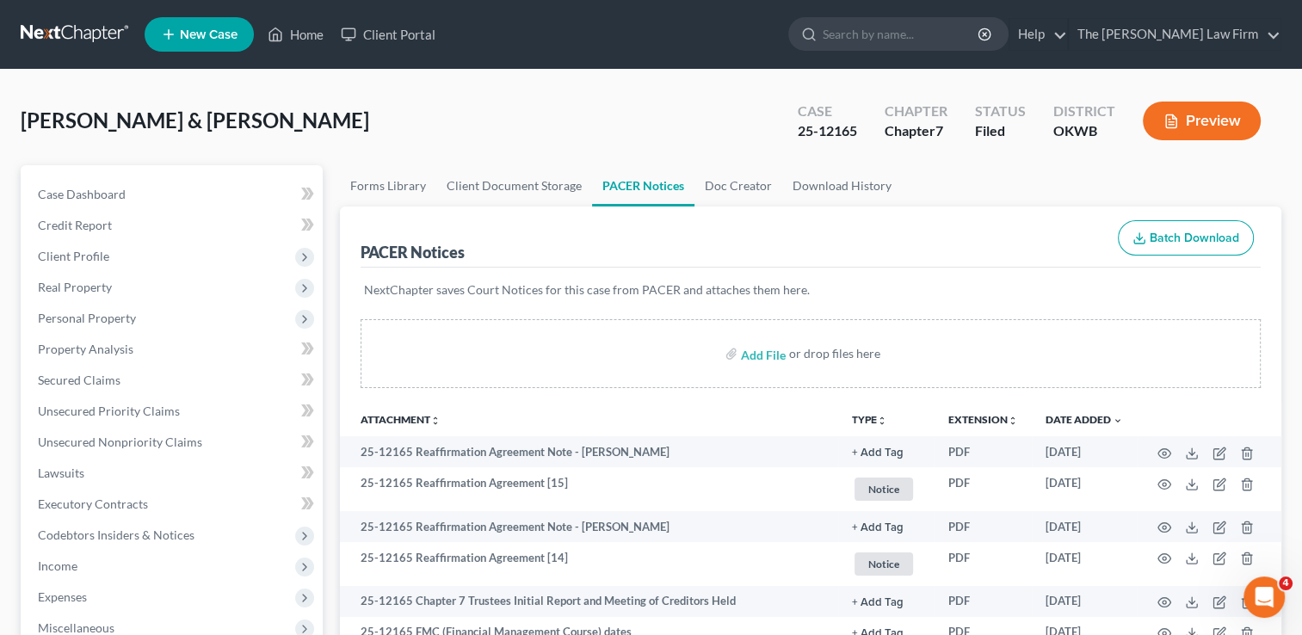
click at [64, 37] on link at bounding box center [76, 34] width 110 height 31
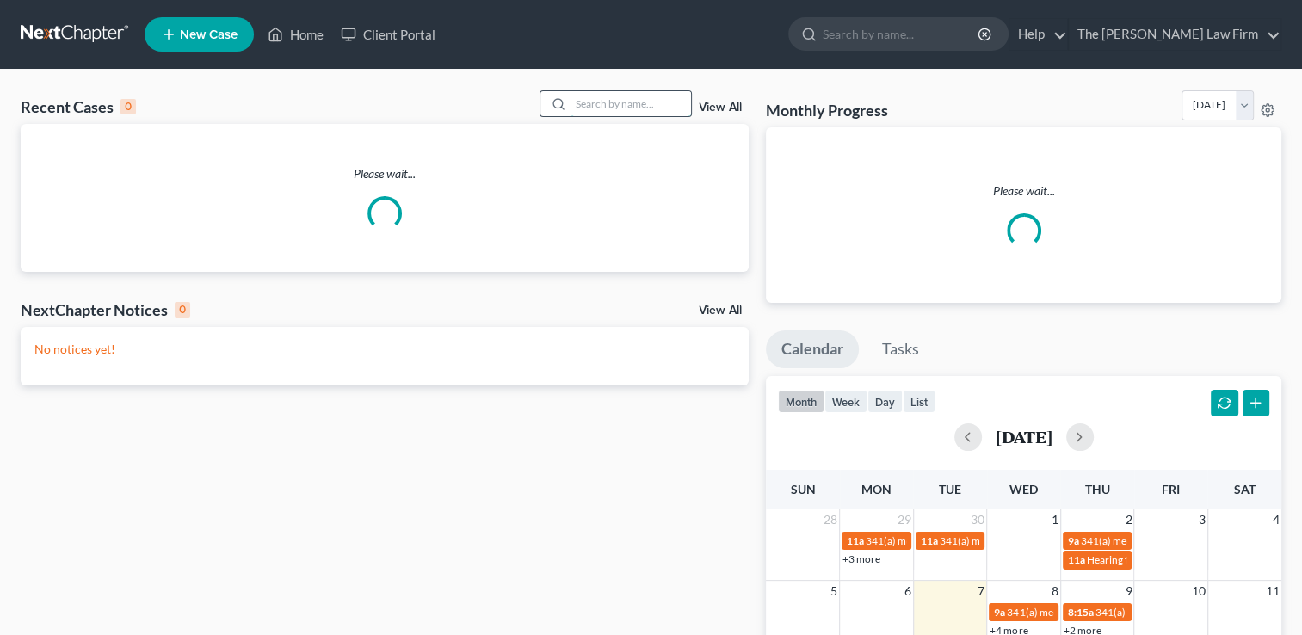
click at [606, 93] on input "search" at bounding box center [631, 103] width 121 height 25
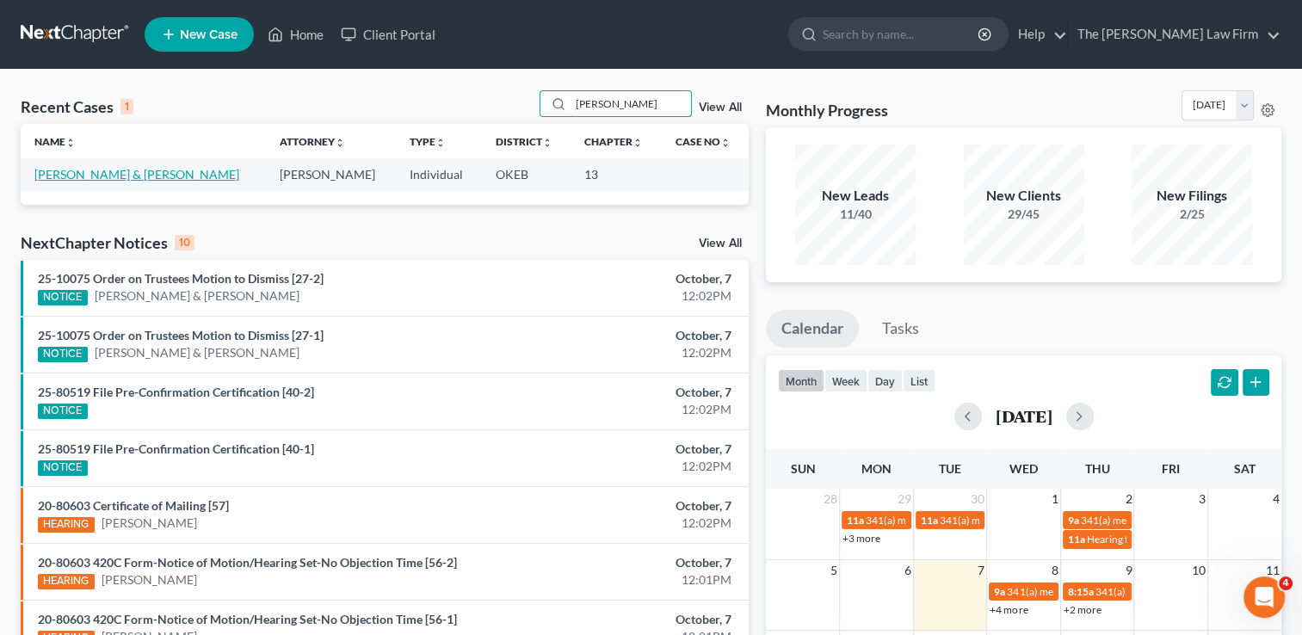
type input "[PERSON_NAME]"
click at [134, 177] on link "[PERSON_NAME] & [PERSON_NAME]" at bounding box center [136, 174] width 205 height 15
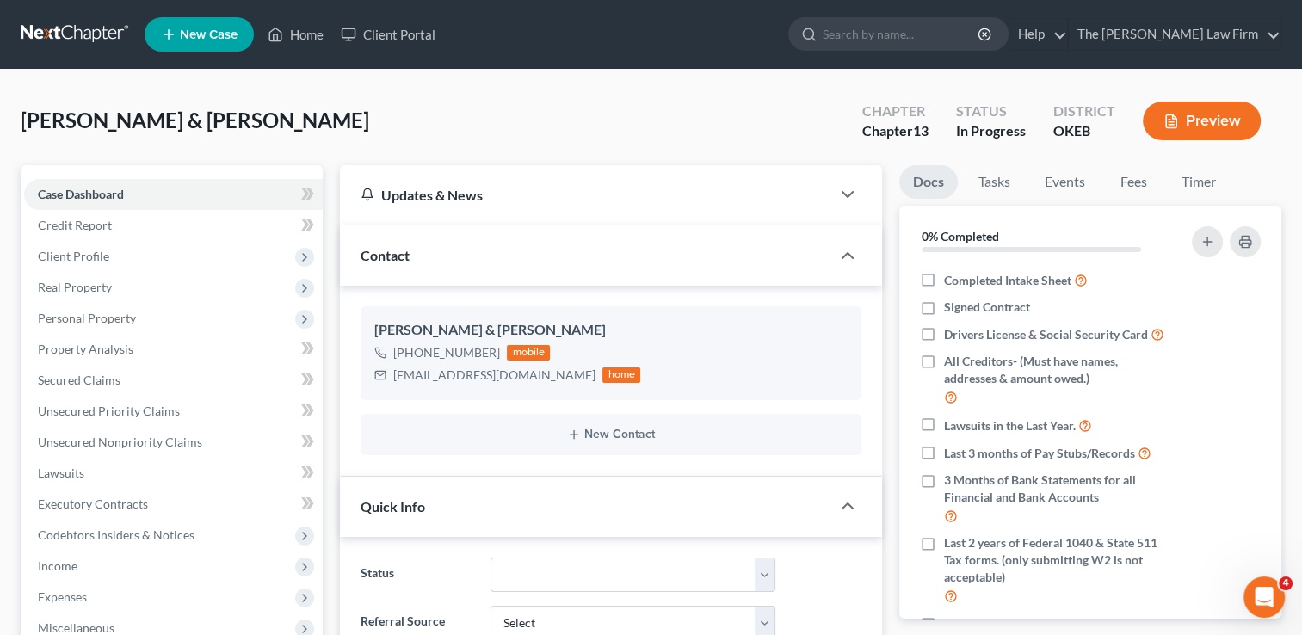
scroll to position [176, 0]
click at [79, 28] on link at bounding box center [76, 34] width 110 height 31
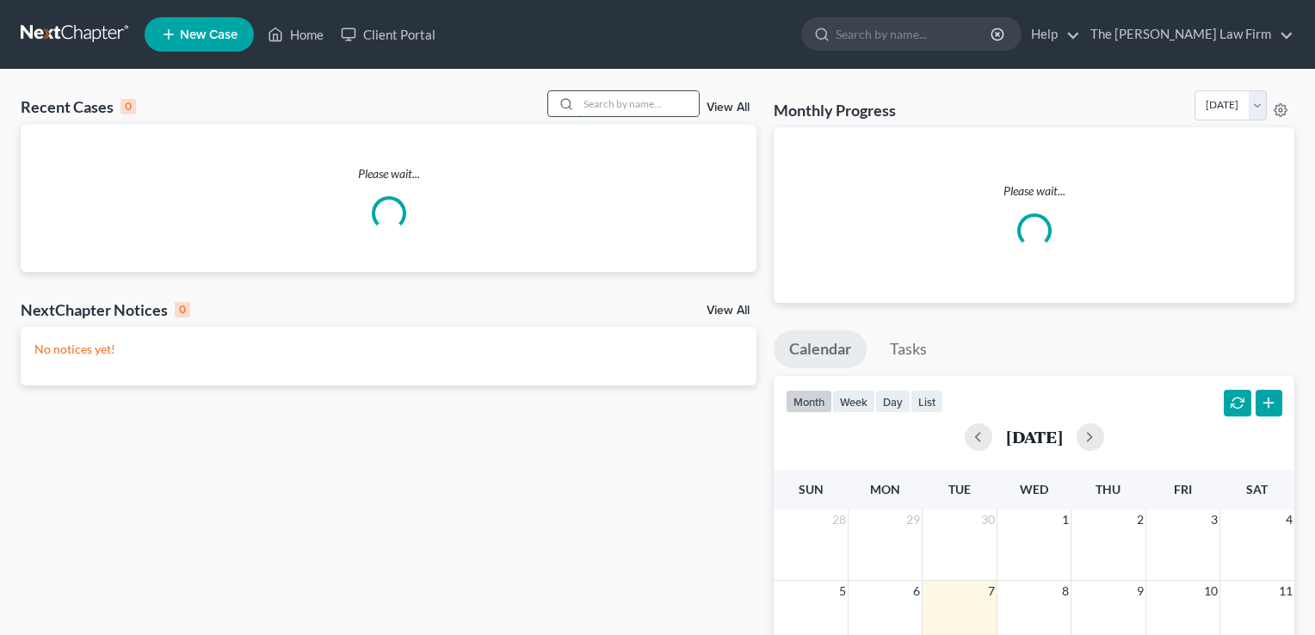
click at [620, 103] on input "search" at bounding box center [638, 103] width 121 height 25
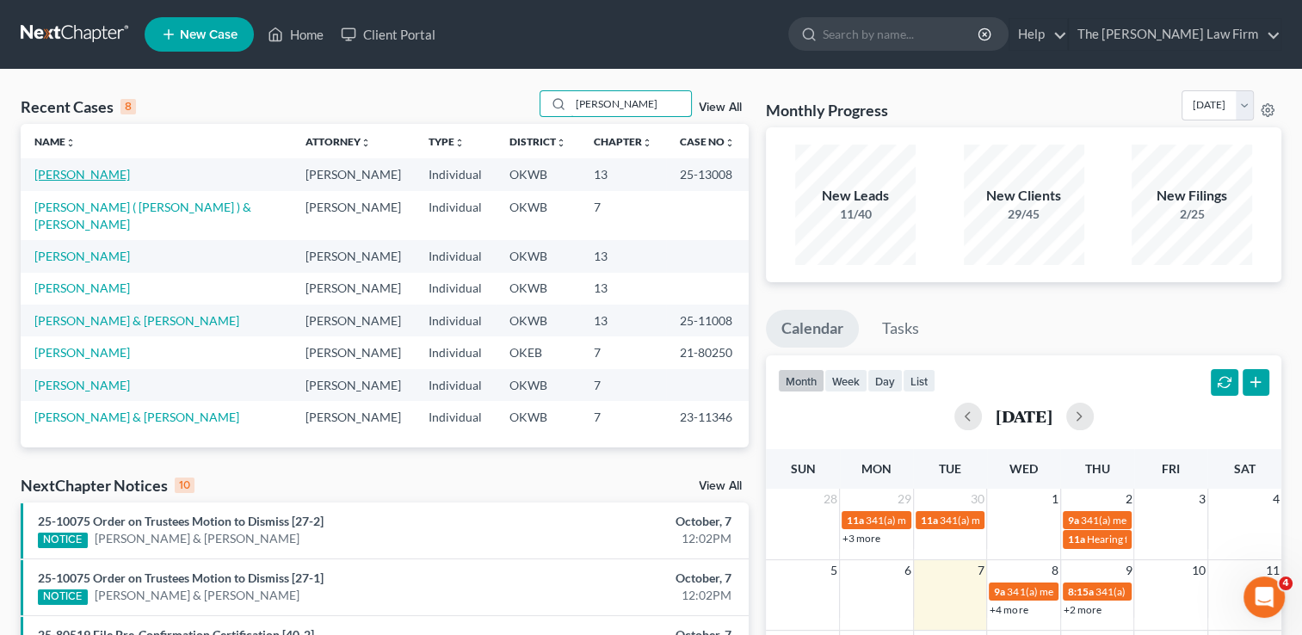
type input "[PERSON_NAME]"
click at [70, 176] on link "[PERSON_NAME]" at bounding box center [82, 174] width 96 height 15
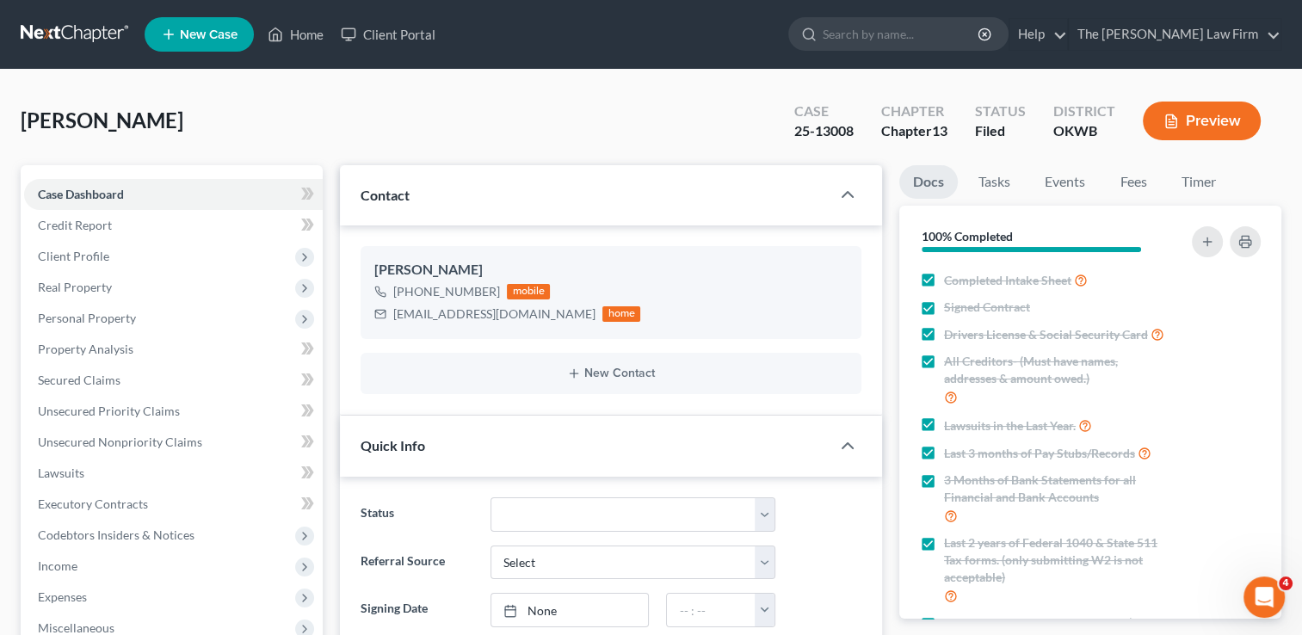
scroll to position [476, 0]
drag, startPoint x: 61, startPoint y: 36, endPoint x: 86, endPoint y: 40, distance: 25.2
click at [61, 36] on link at bounding box center [76, 34] width 110 height 31
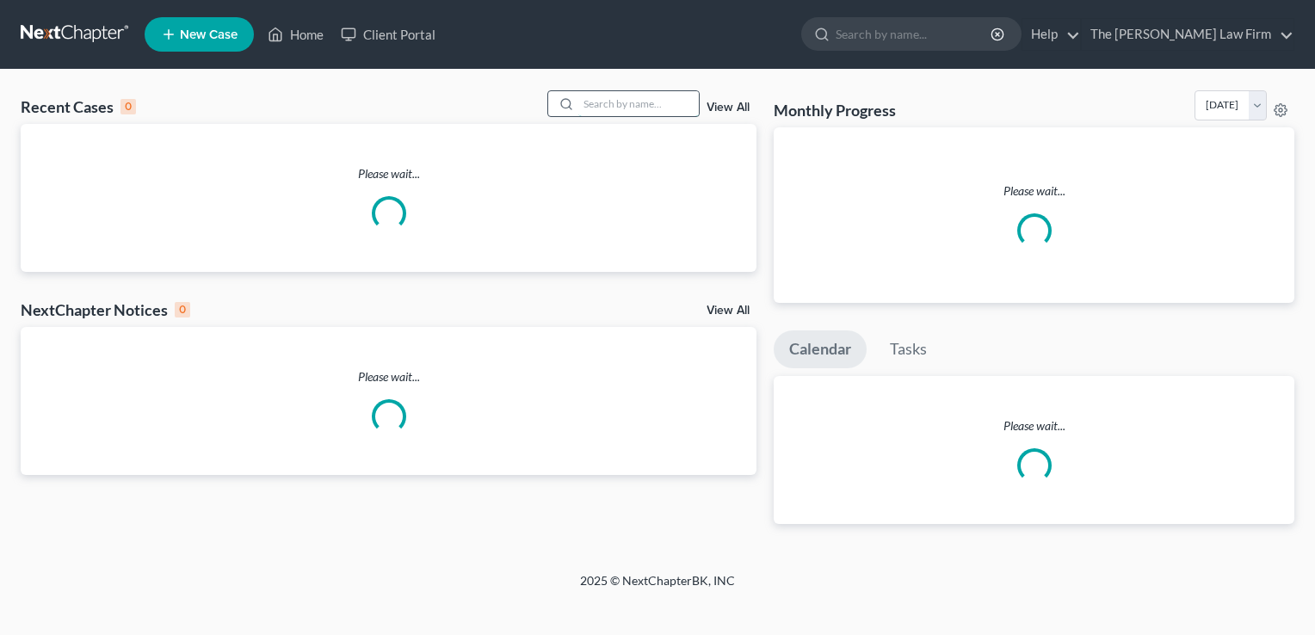
click at [611, 105] on input "search" at bounding box center [638, 103] width 121 height 25
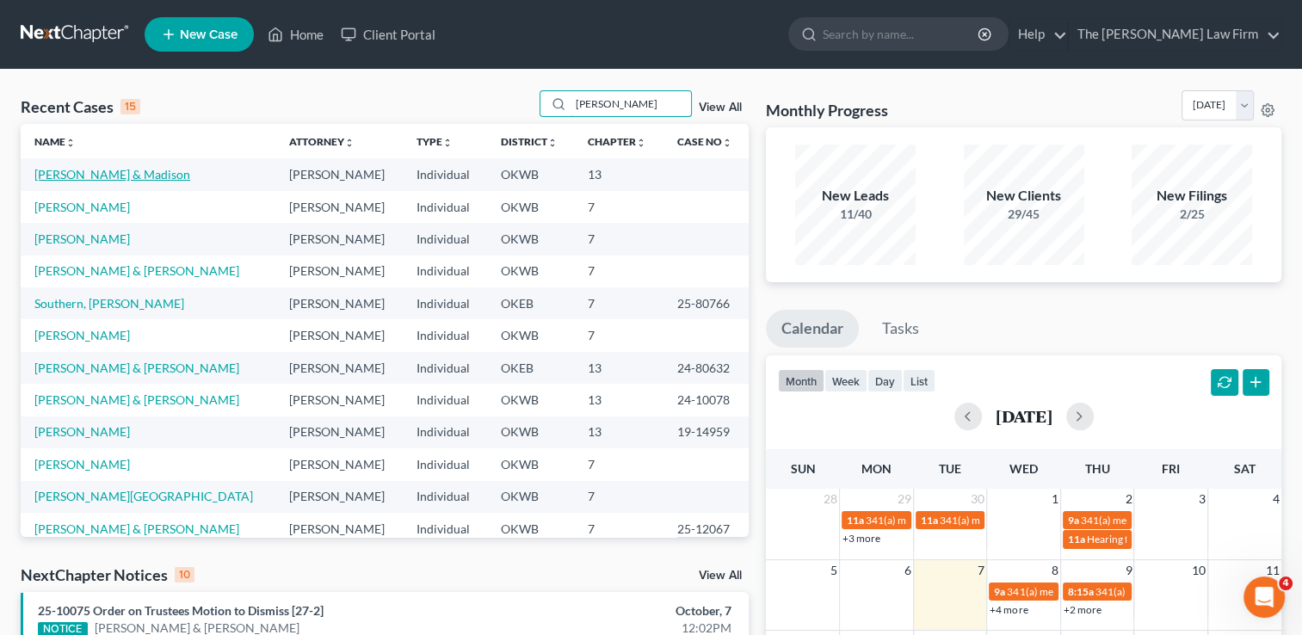
type input "willi"
click at [109, 174] on link "[PERSON_NAME] & Madison" at bounding box center [112, 174] width 156 height 15
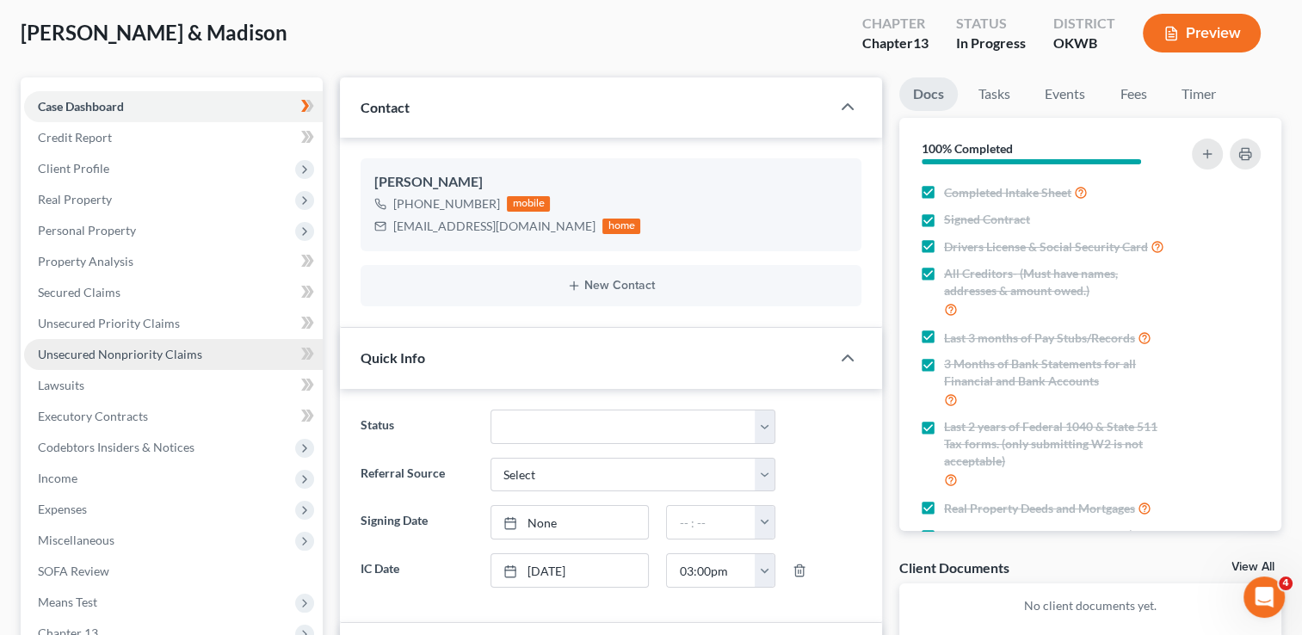
scroll to position [258, 0]
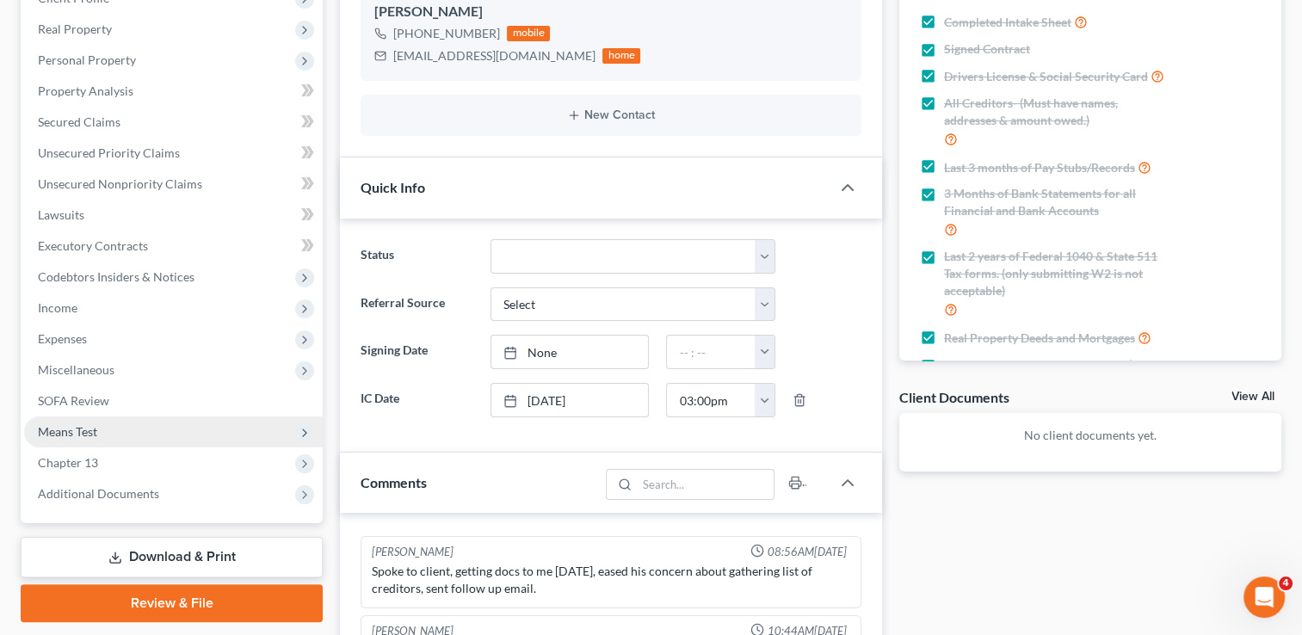
click at [71, 436] on span "Means Test" at bounding box center [67, 431] width 59 height 15
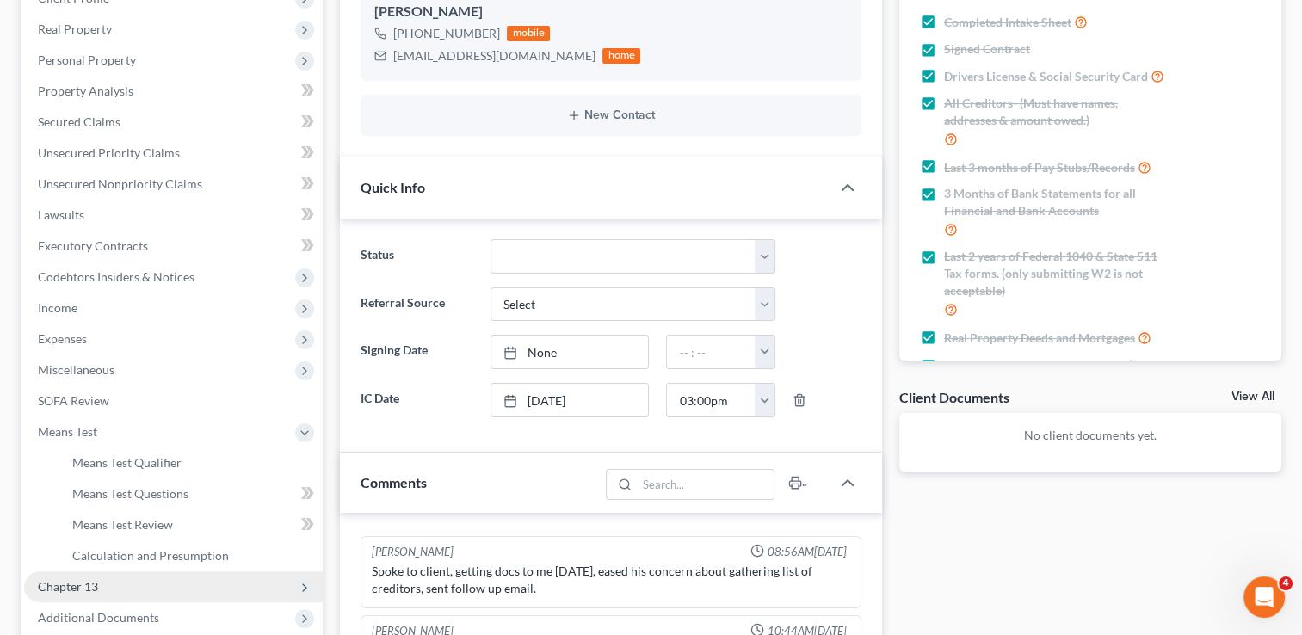
click at [81, 587] on span "Chapter 13" at bounding box center [68, 586] width 60 height 15
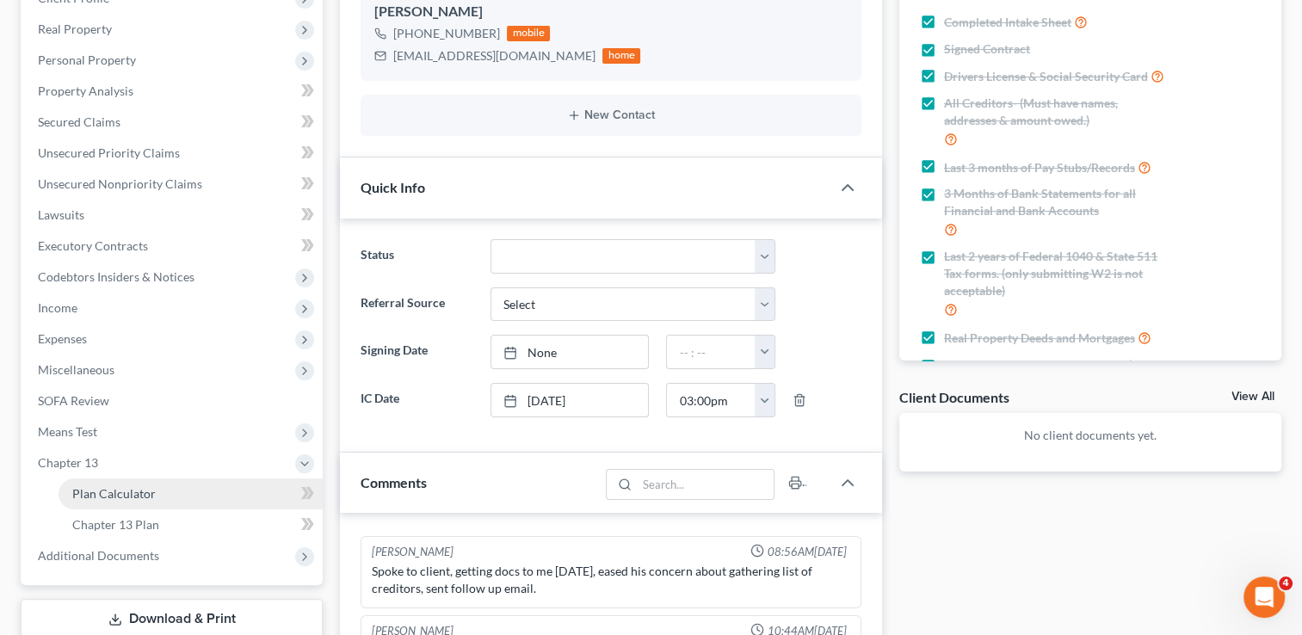
click at [133, 497] on span "Plan Calculator" at bounding box center [114, 493] width 84 height 15
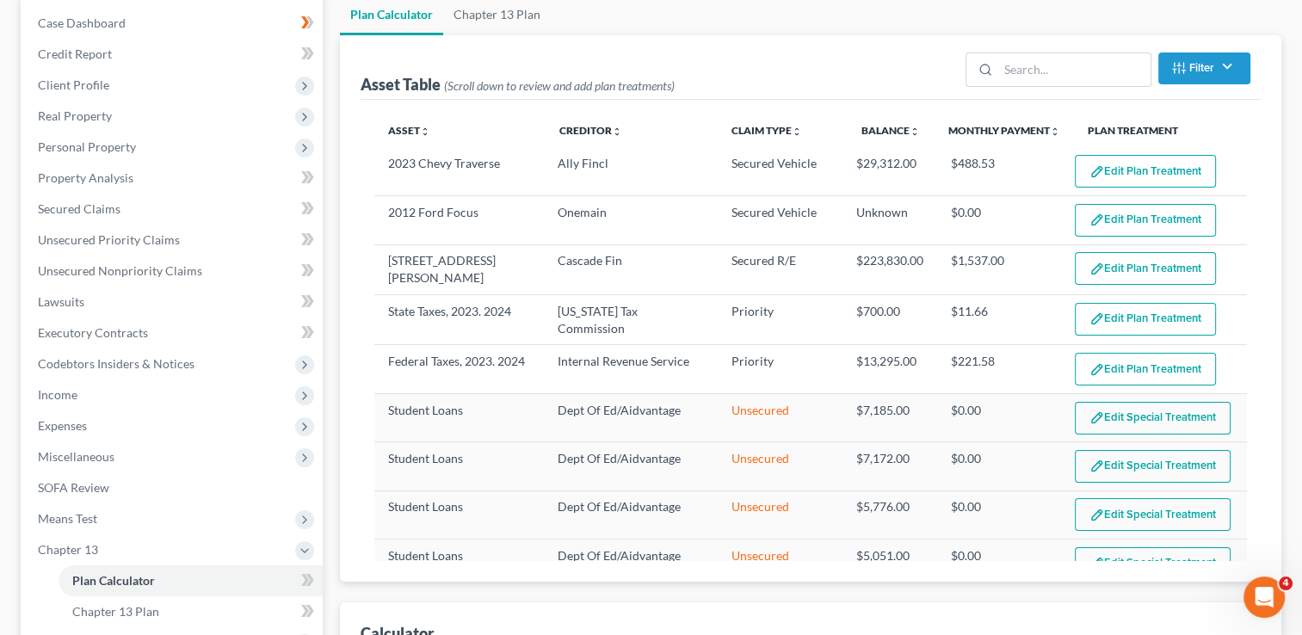
scroll to position [172, 0]
click at [90, 451] on span "Miscellaneous" at bounding box center [76, 455] width 77 height 15
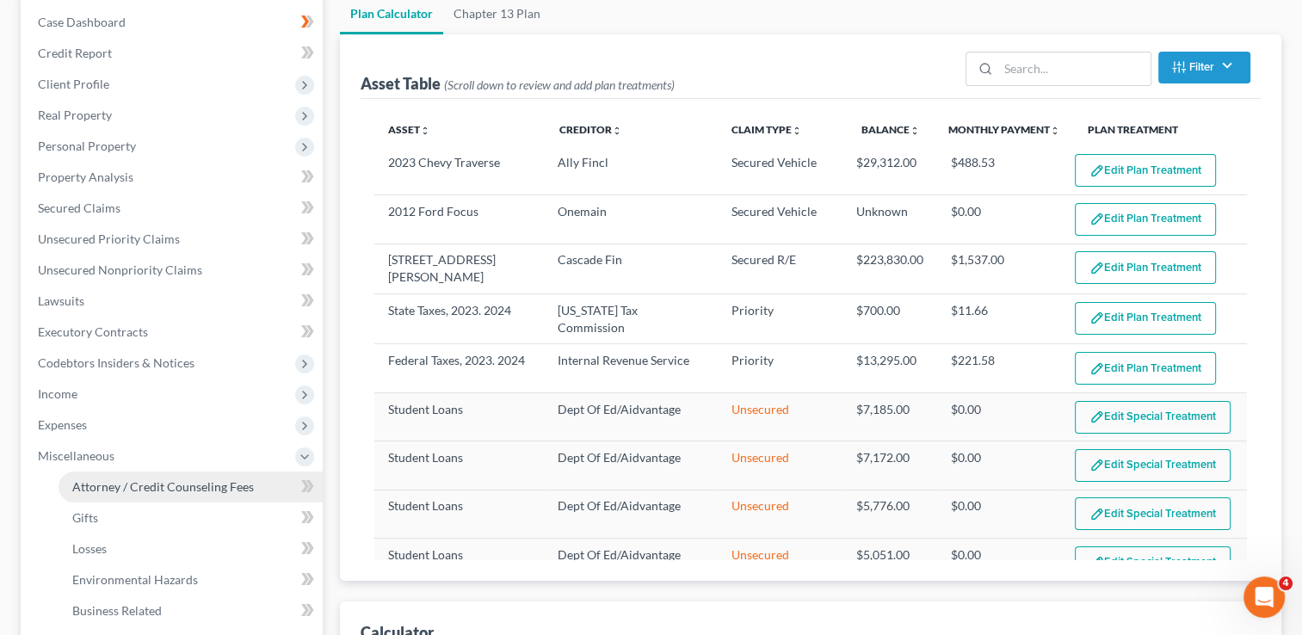
click at [146, 485] on span "Attorney / Credit Counseling Fees" at bounding box center [163, 486] width 182 height 15
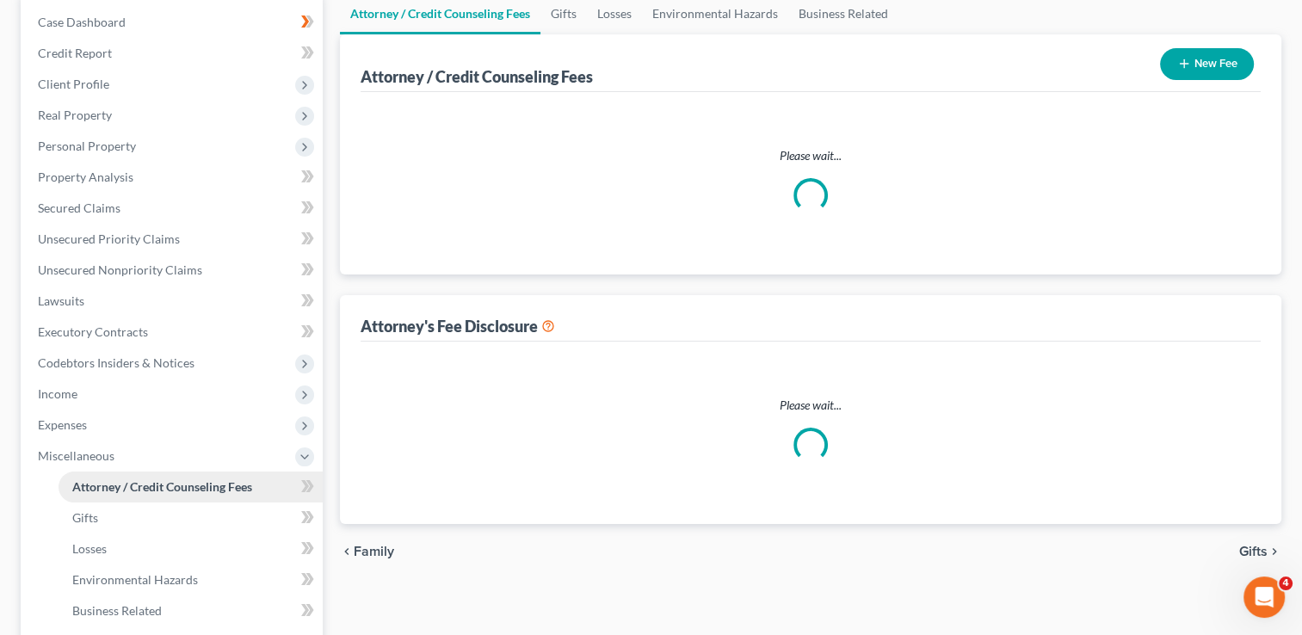
scroll to position [33, 0]
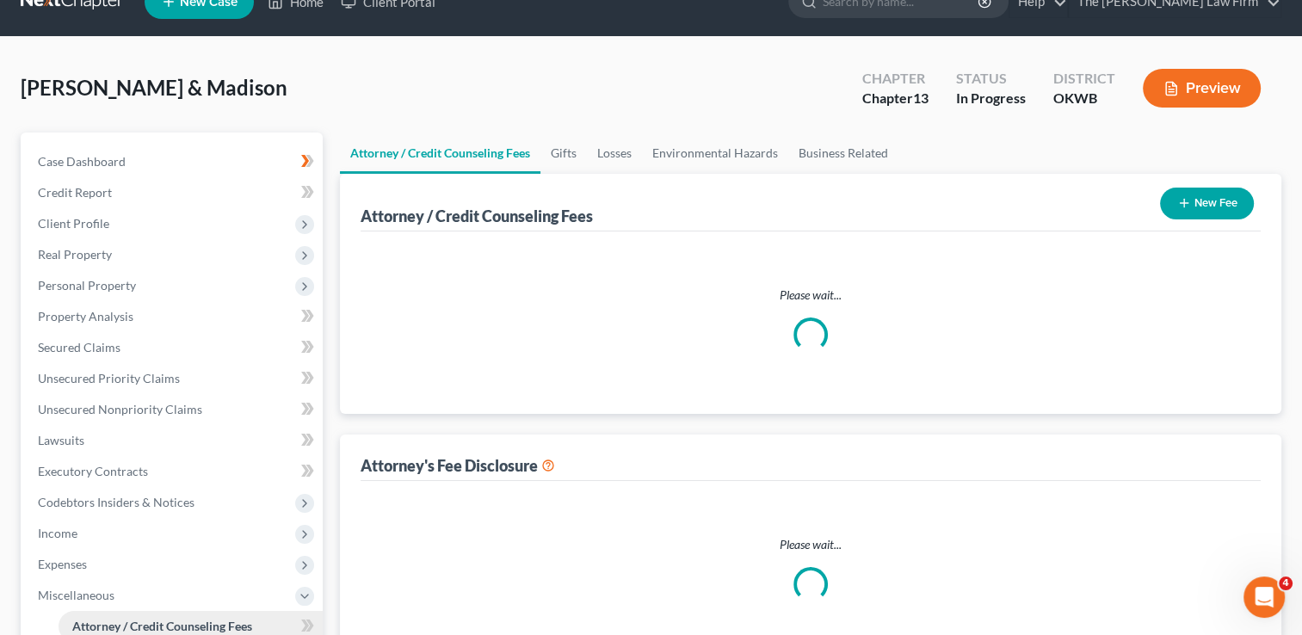
select select "0"
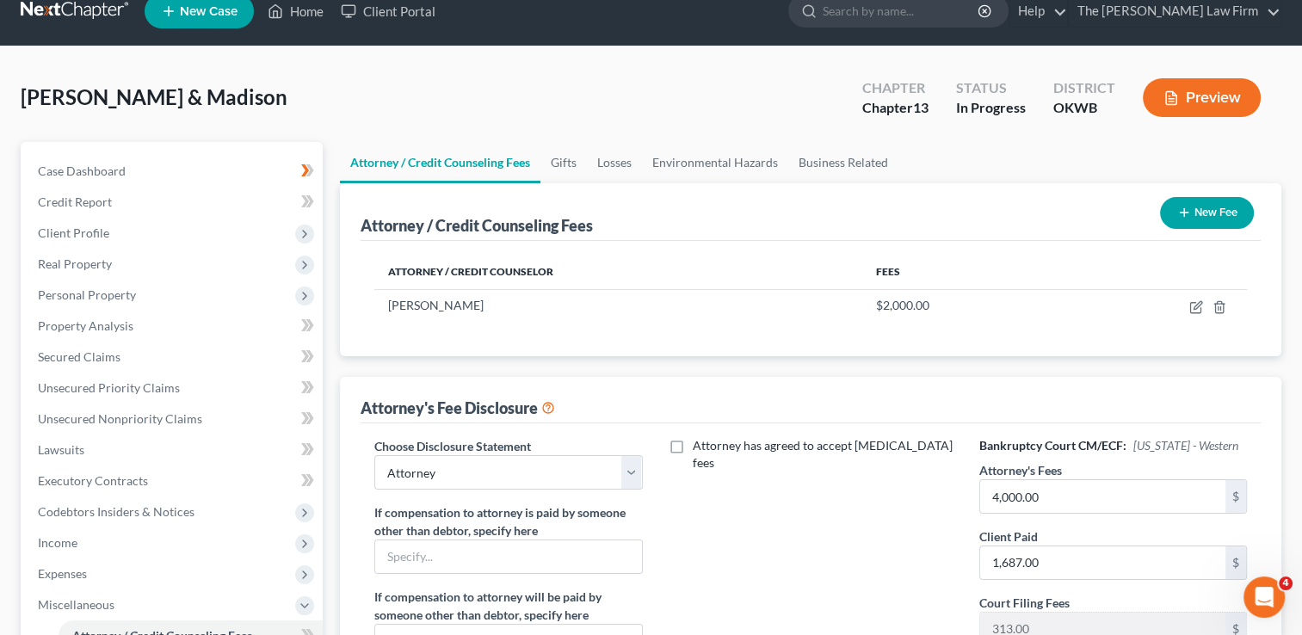
scroll to position [0, 0]
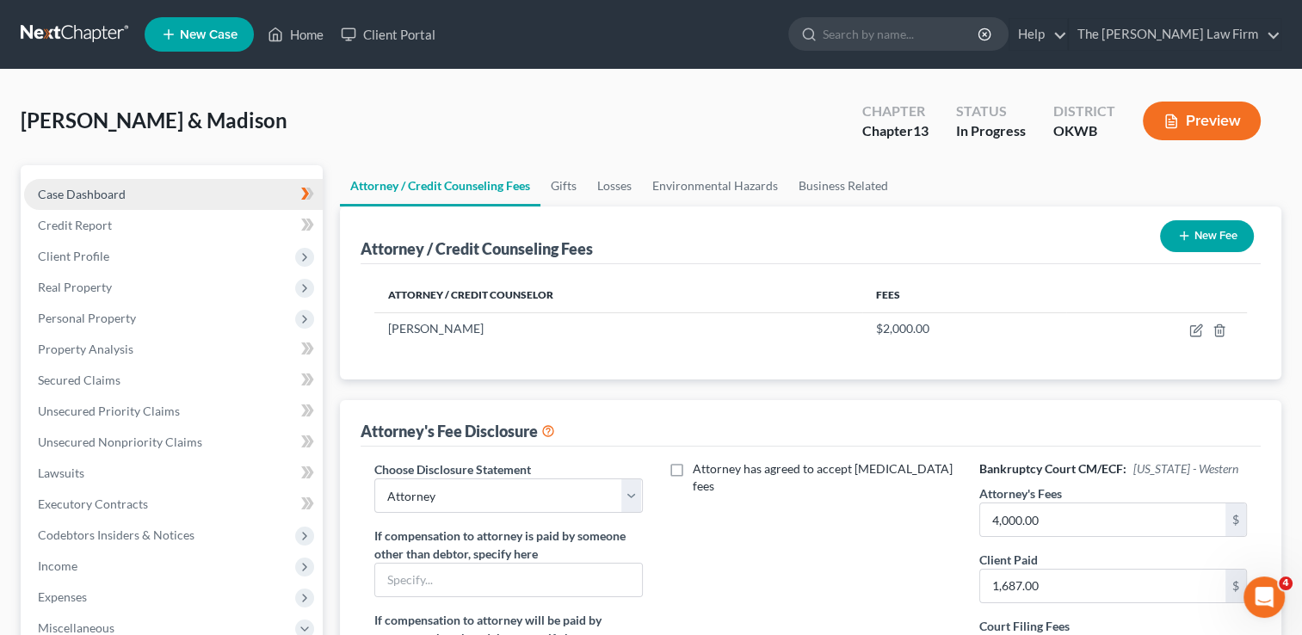
click at [151, 188] on link "Case Dashboard" at bounding box center [173, 194] width 299 height 31
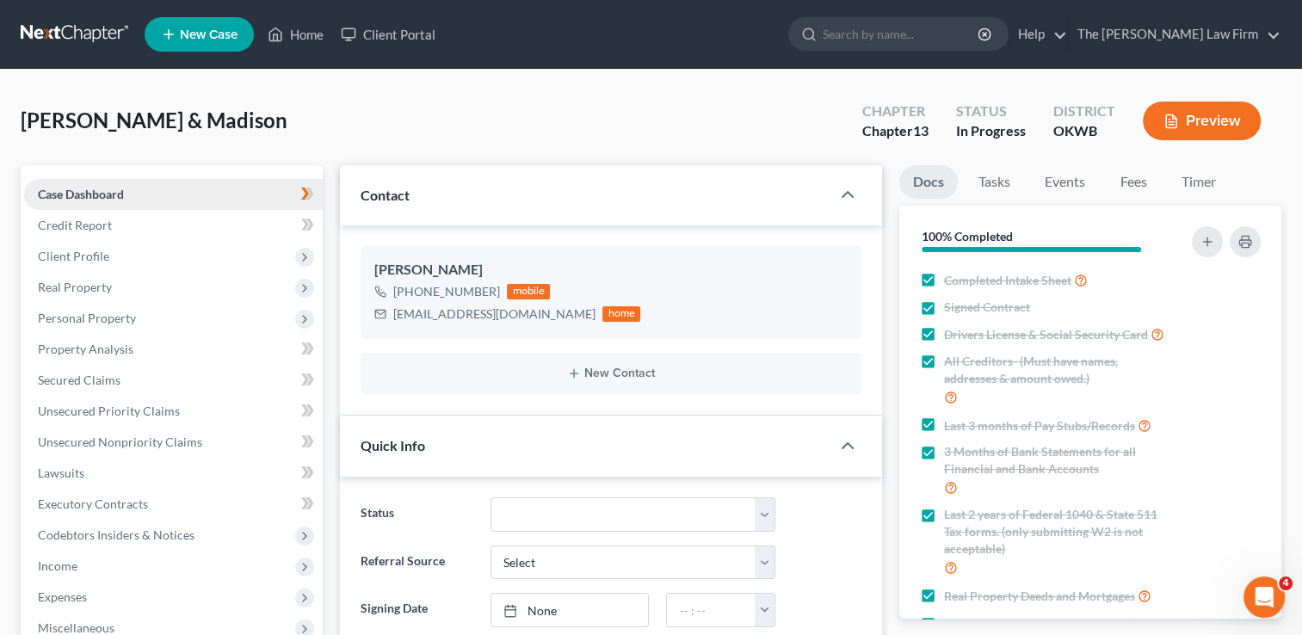
scroll to position [442, 0]
click at [101, 260] on span "Client Profile" at bounding box center [73, 256] width 71 height 15
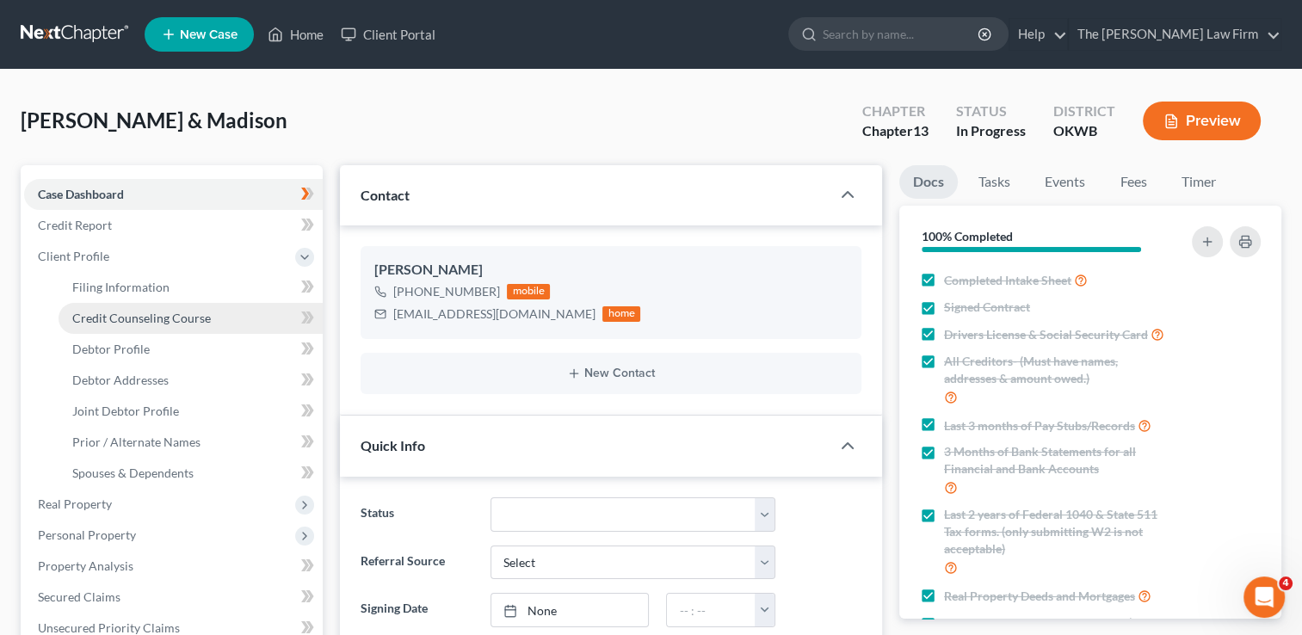
click at [136, 319] on span "Credit Counseling Course" at bounding box center [141, 318] width 139 height 15
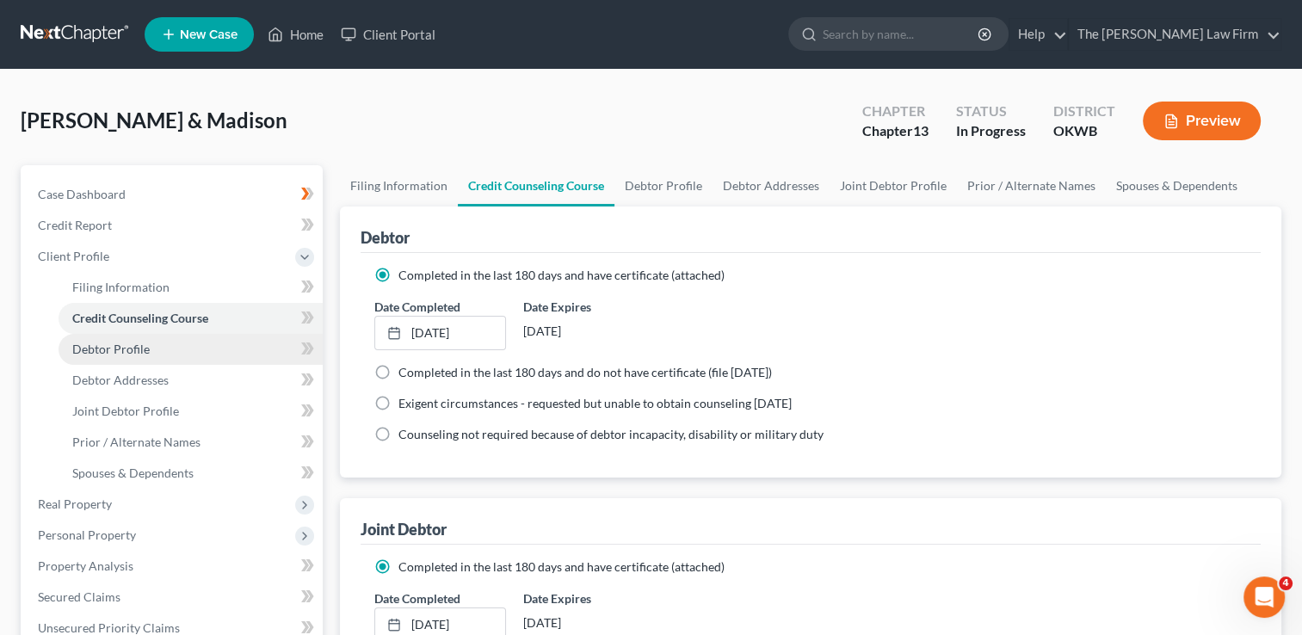
click at [124, 343] on span "Debtor Profile" at bounding box center [110, 349] width 77 height 15
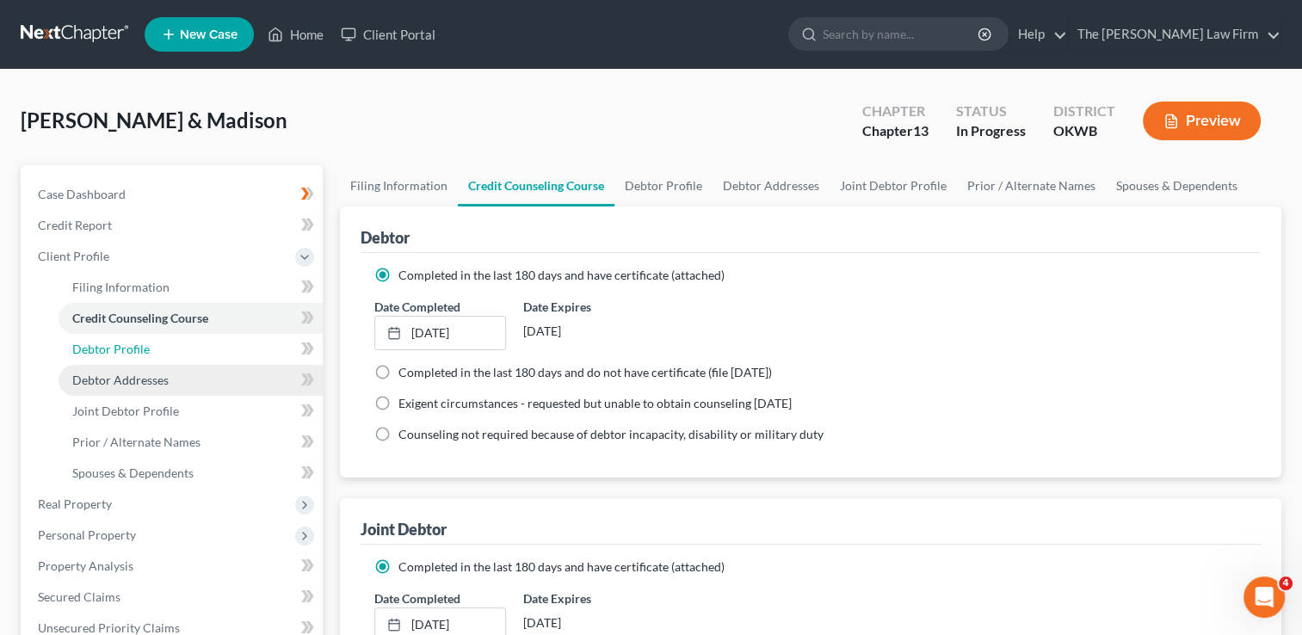
select select "1"
select select "3"
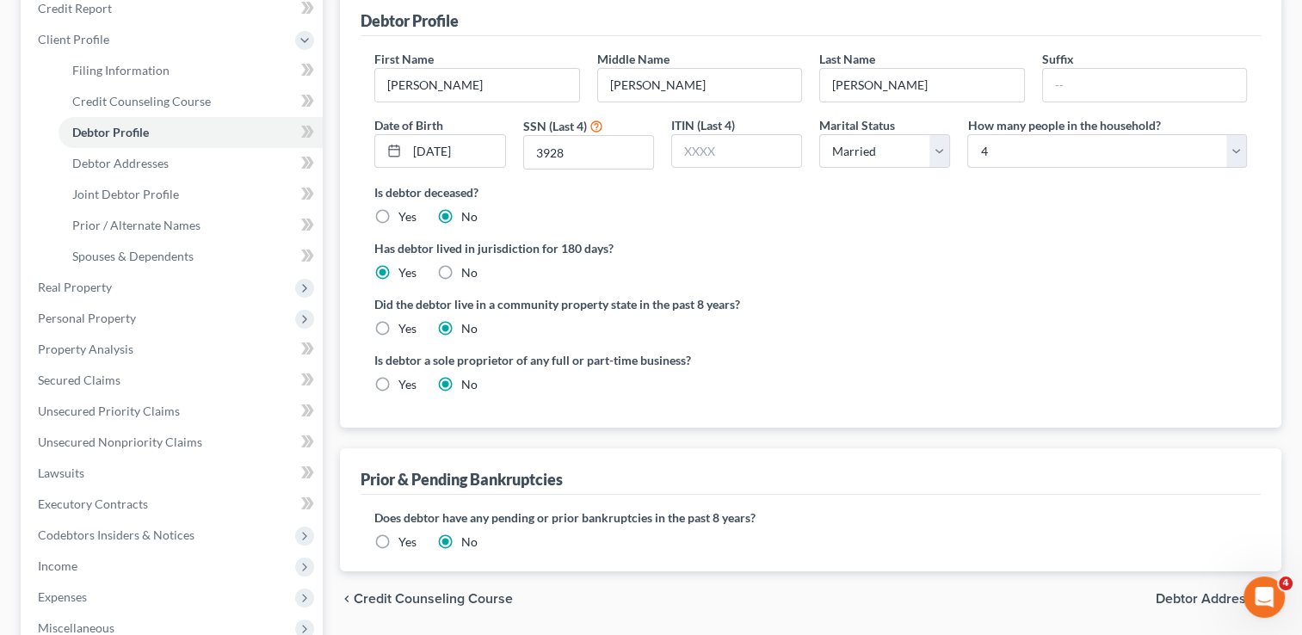
scroll to position [258, 0]
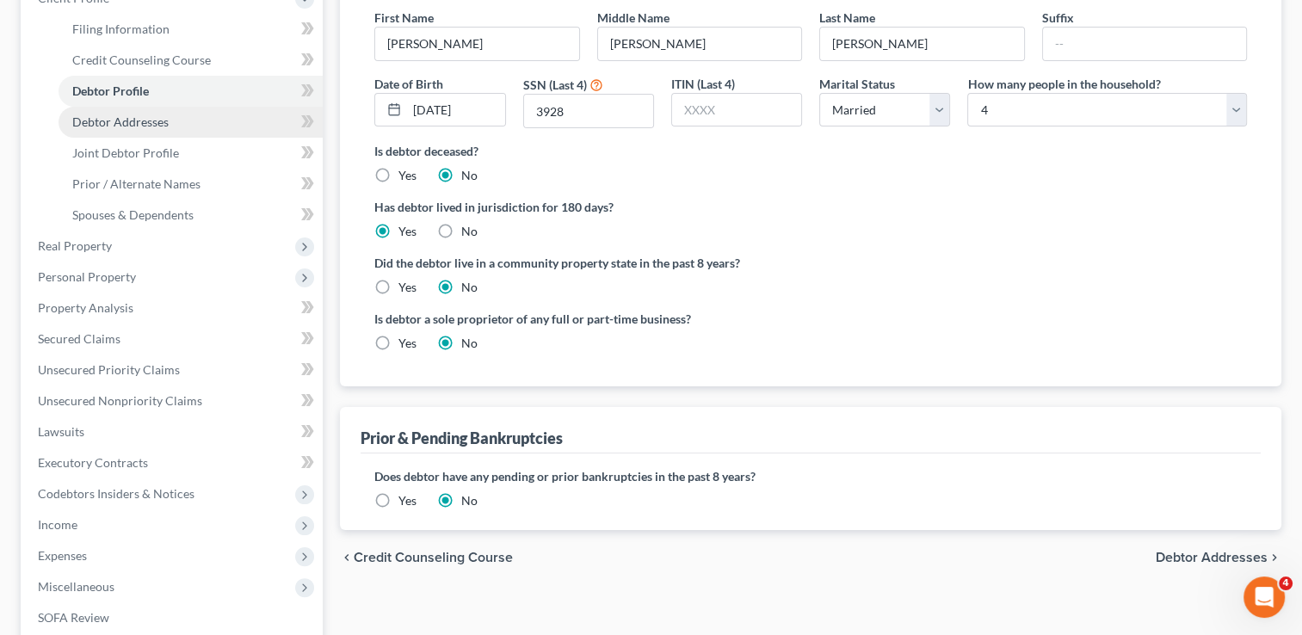
click at [169, 123] on link "Debtor Addresses" at bounding box center [191, 122] width 264 height 31
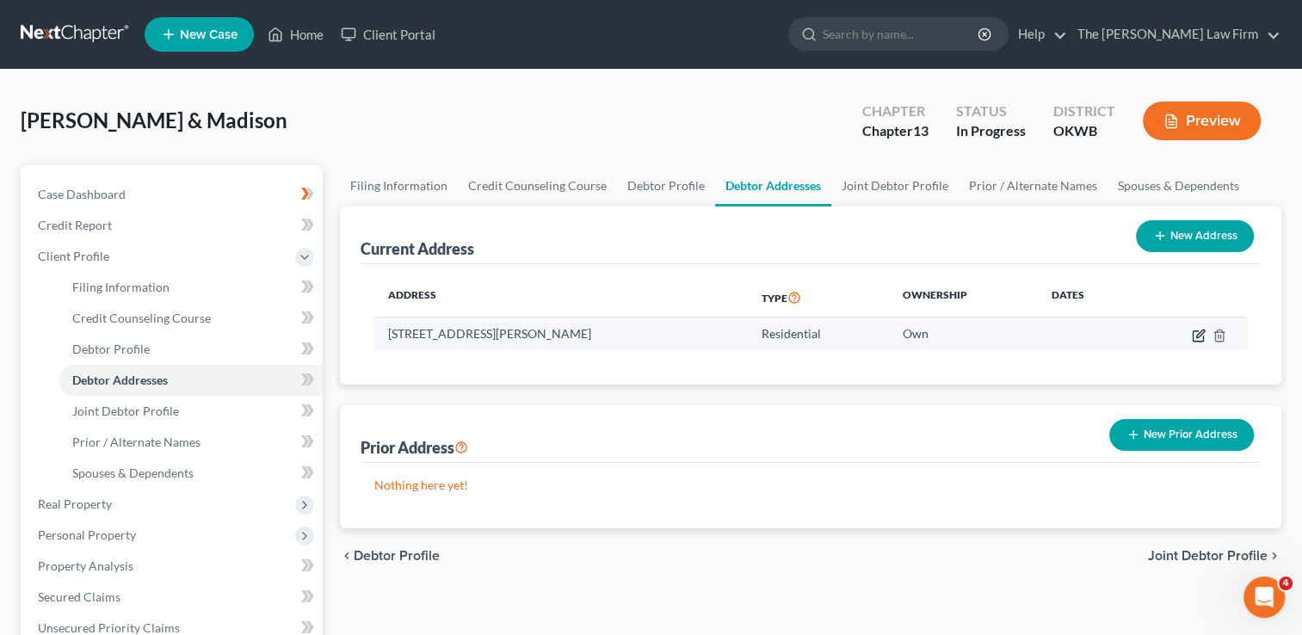
click at [1198, 336] on icon "button" at bounding box center [1201, 334] width 8 height 8
select select "37"
select select "0"
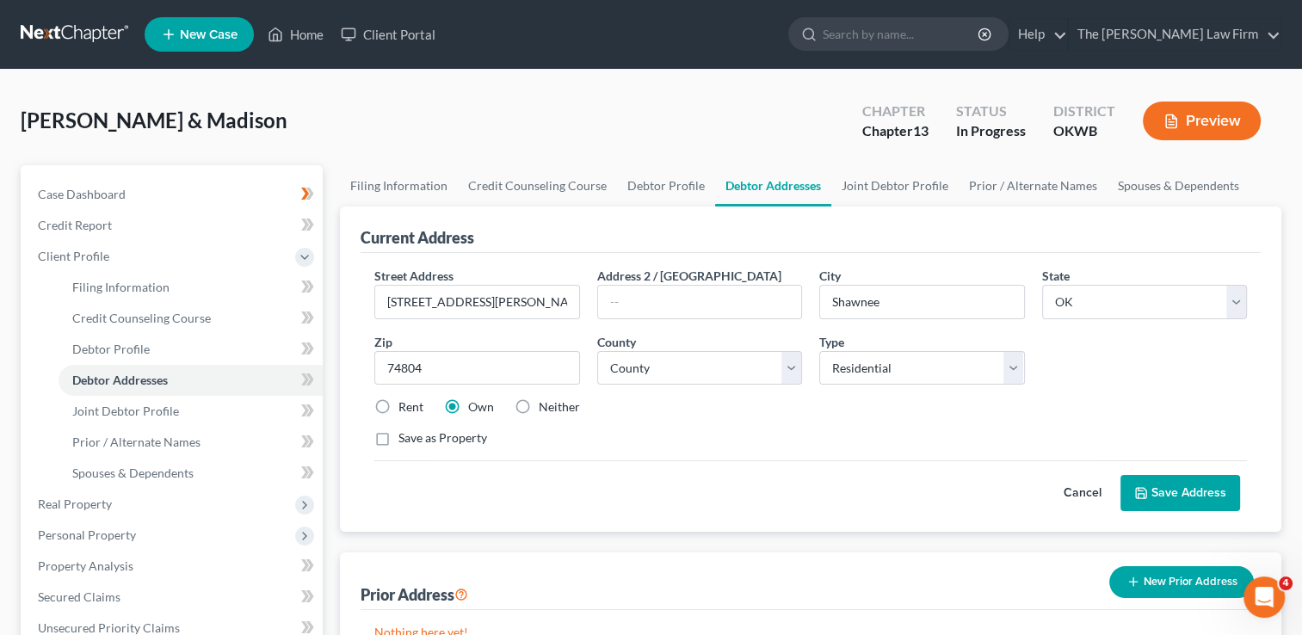
click at [1081, 492] on button "Cancel" at bounding box center [1083, 493] width 76 height 34
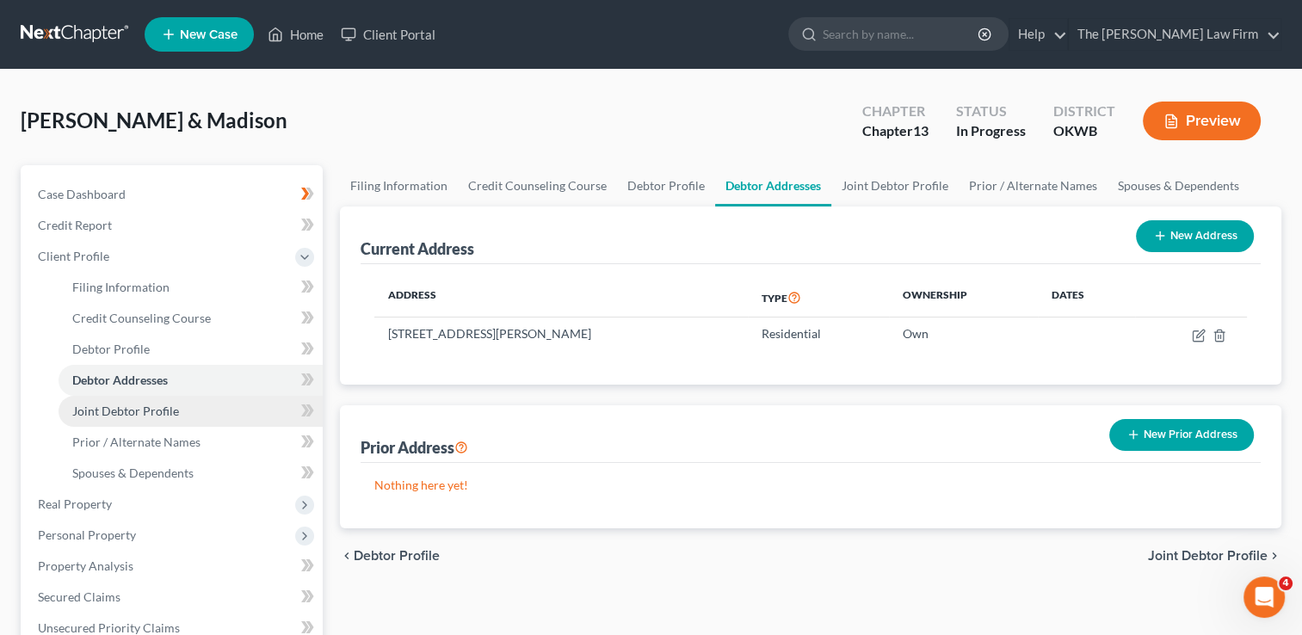
click at [139, 413] on span "Joint Debtor Profile" at bounding box center [125, 411] width 107 height 15
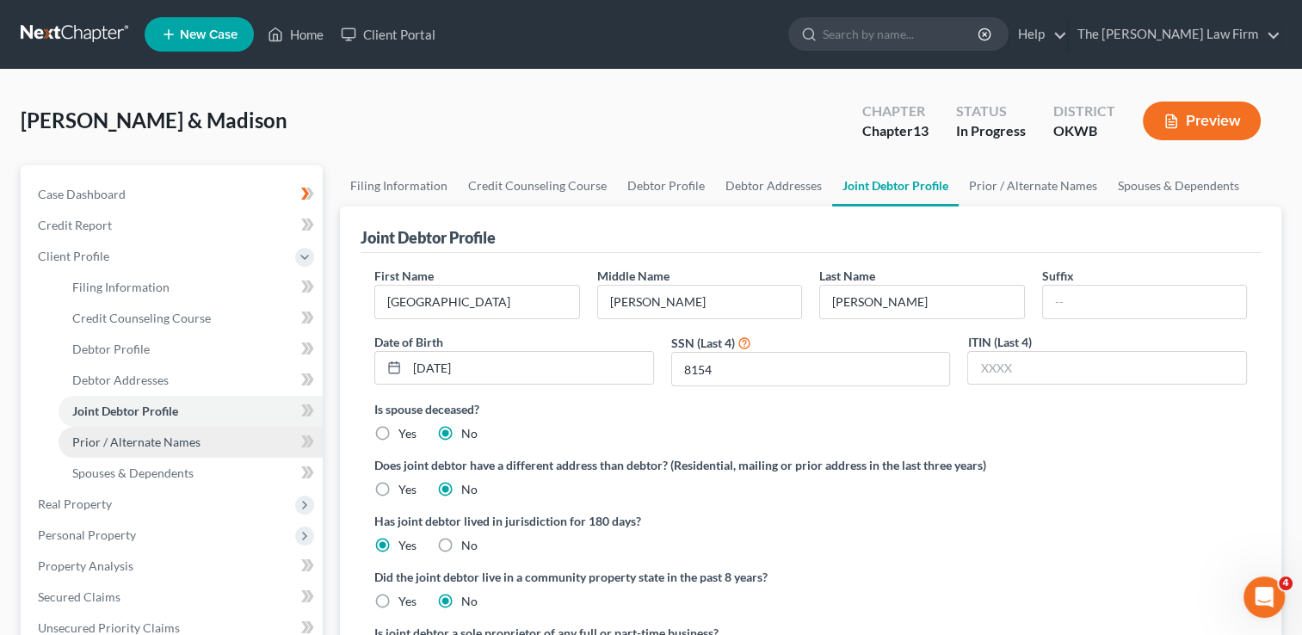
click at [125, 448] on span "Prior / Alternate Names" at bounding box center [136, 442] width 128 height 15
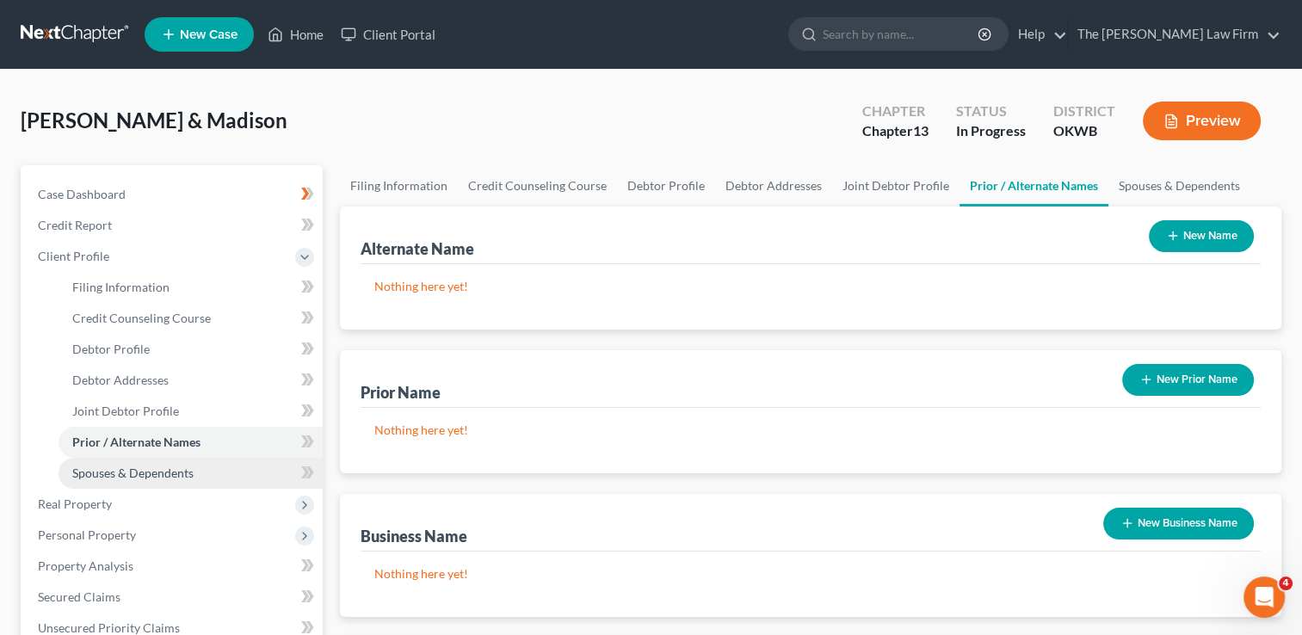
click at [170, 470] on span "Spouses & Dependents" at bounding box center [132, 473] width 121 height 15
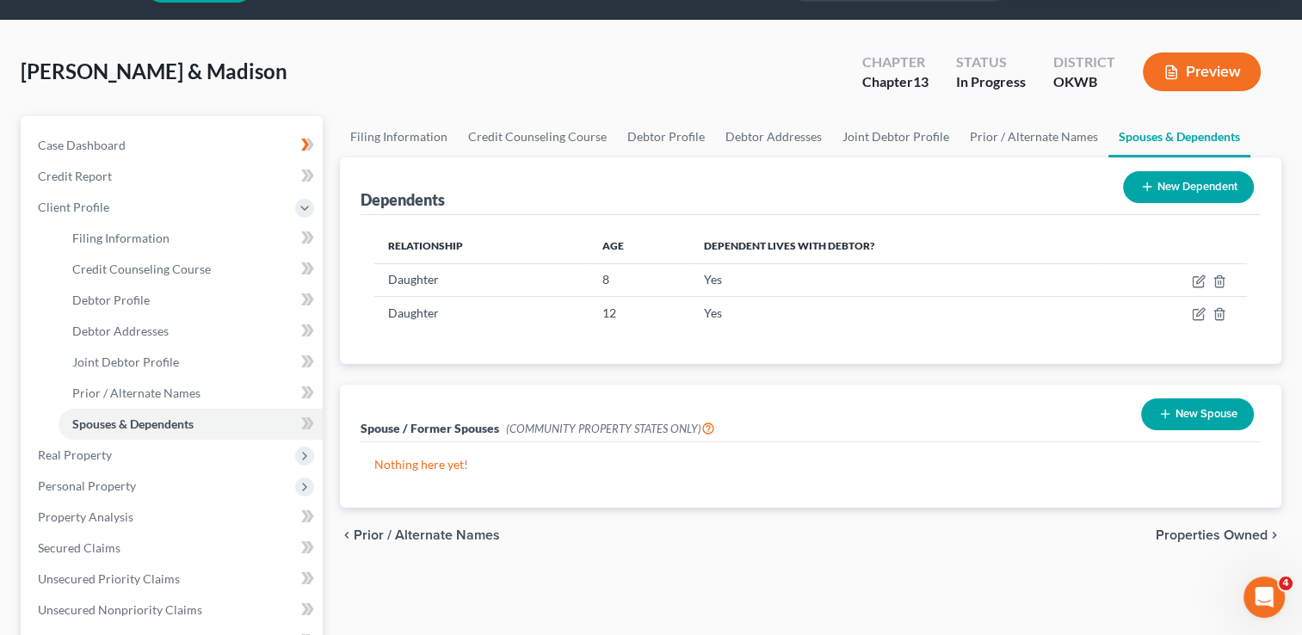
scroll to position [86, 0]
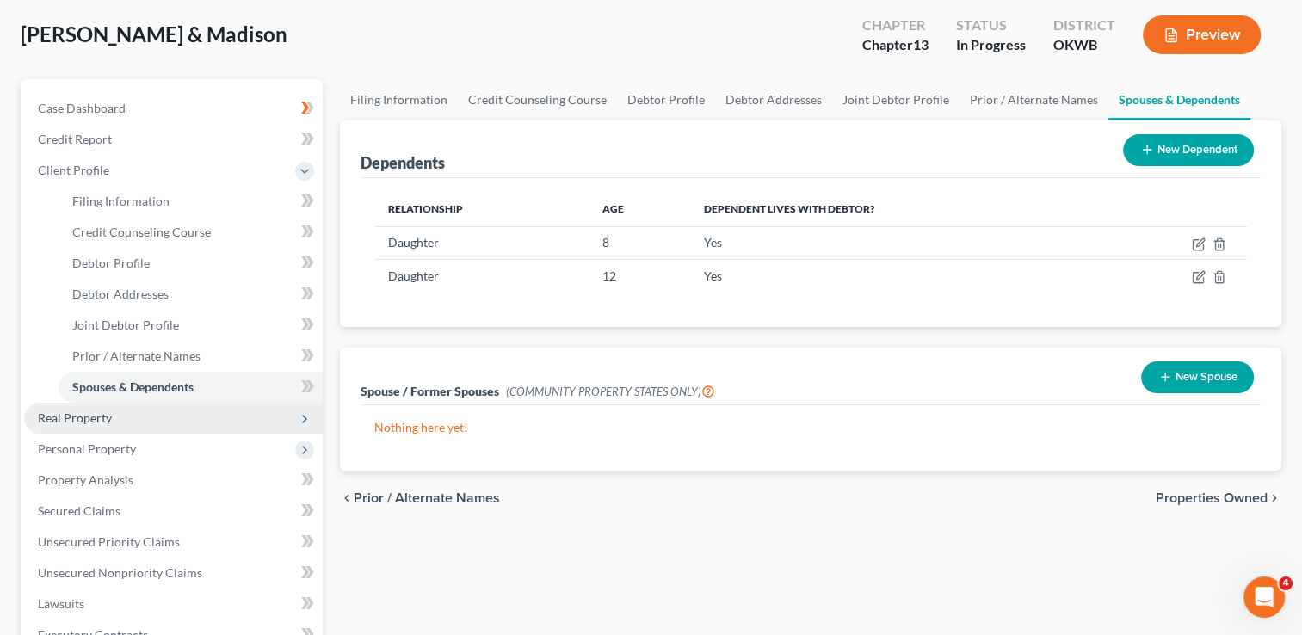
click at [79, 420] on span "Real Property" at bounding box center [75, 418] width 74 height 15
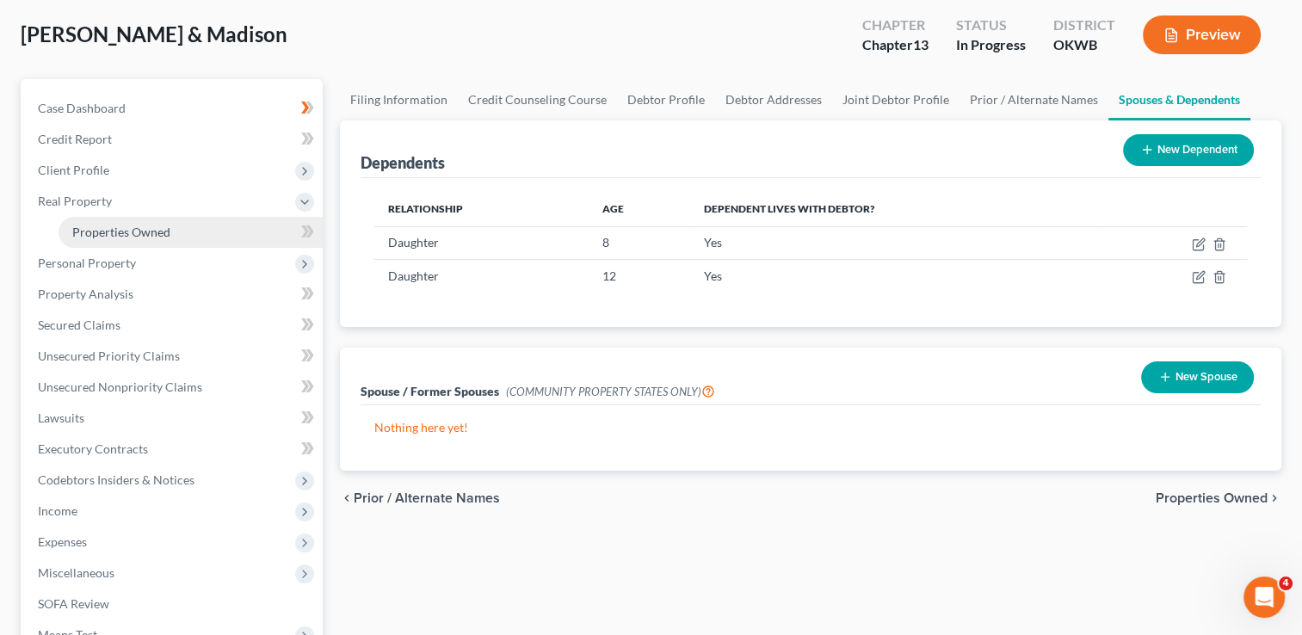
click at [127, 238] on span "Properties Owned" at bounding box center [121, 232] width 98 height 15
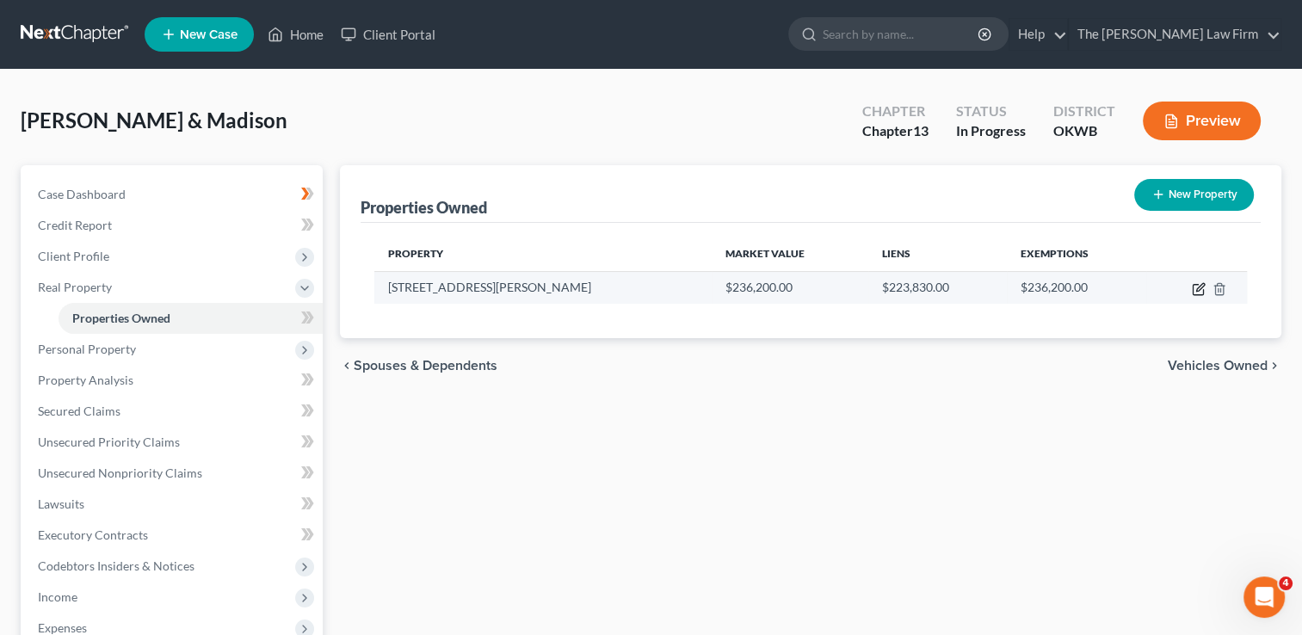
click at [1194, 288] on icon "button" at bounding box center [1199, 289] width 14 height 14
select select "37"
select select "62"
select select "2"
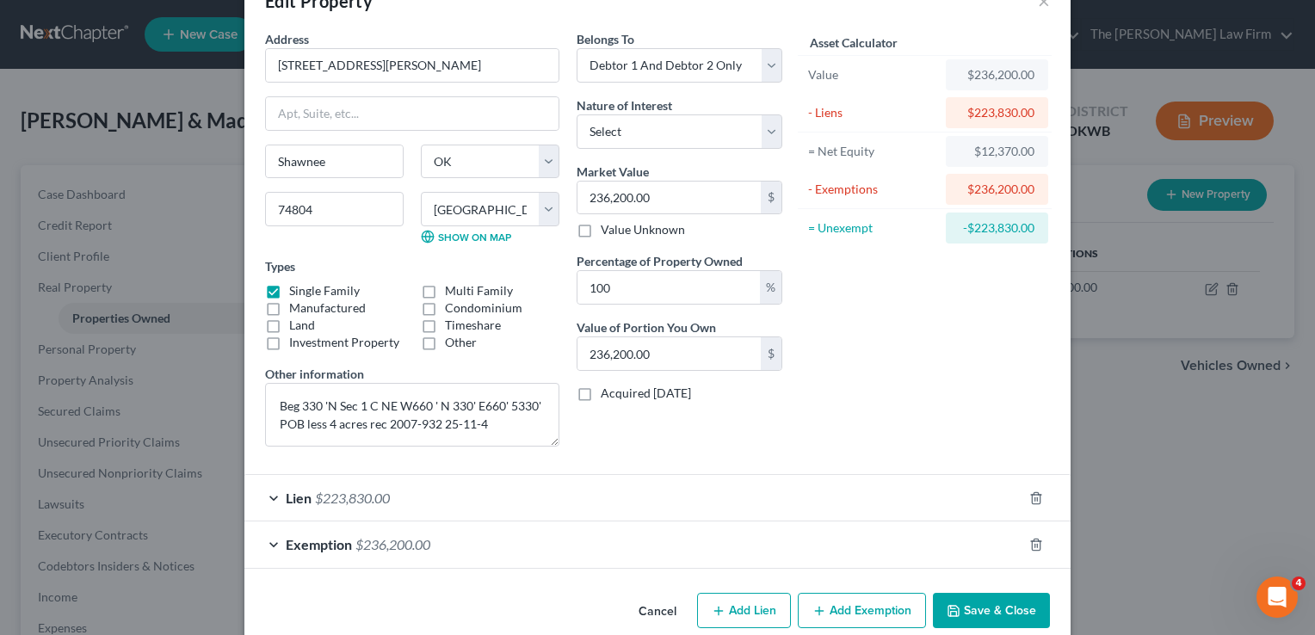
scroll to position [74, 0]
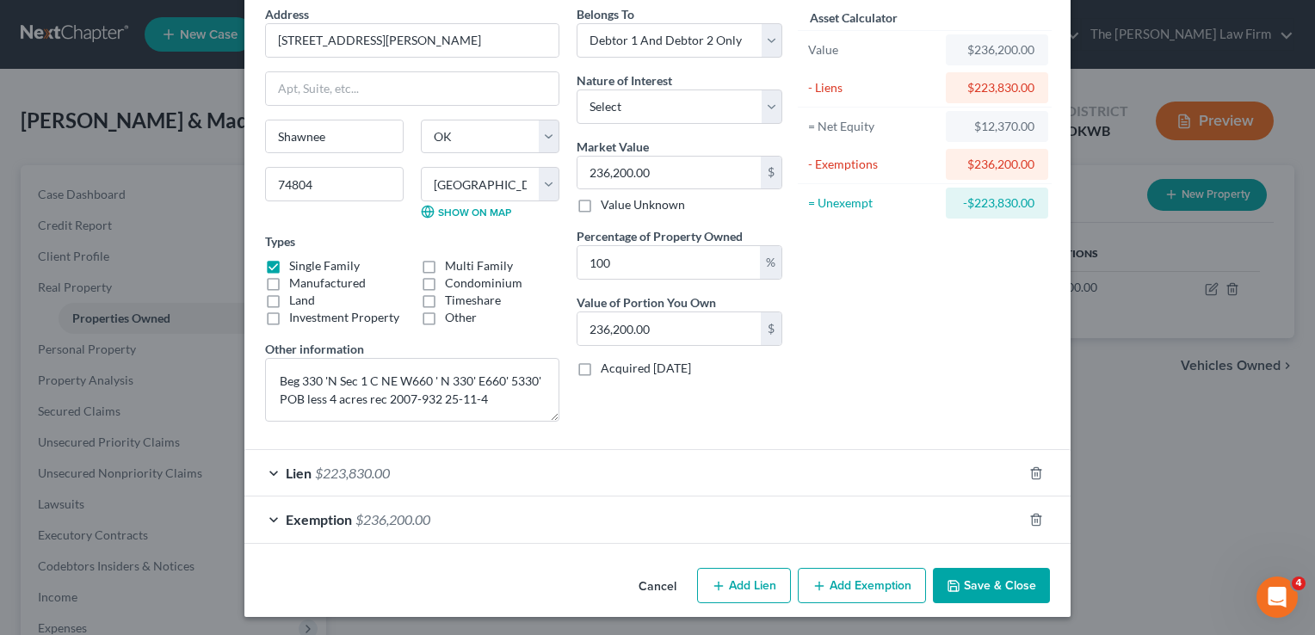
click at [467, 467] on div "Lien $223,830.00" at bounding box center [633, 473] width 778 height 46
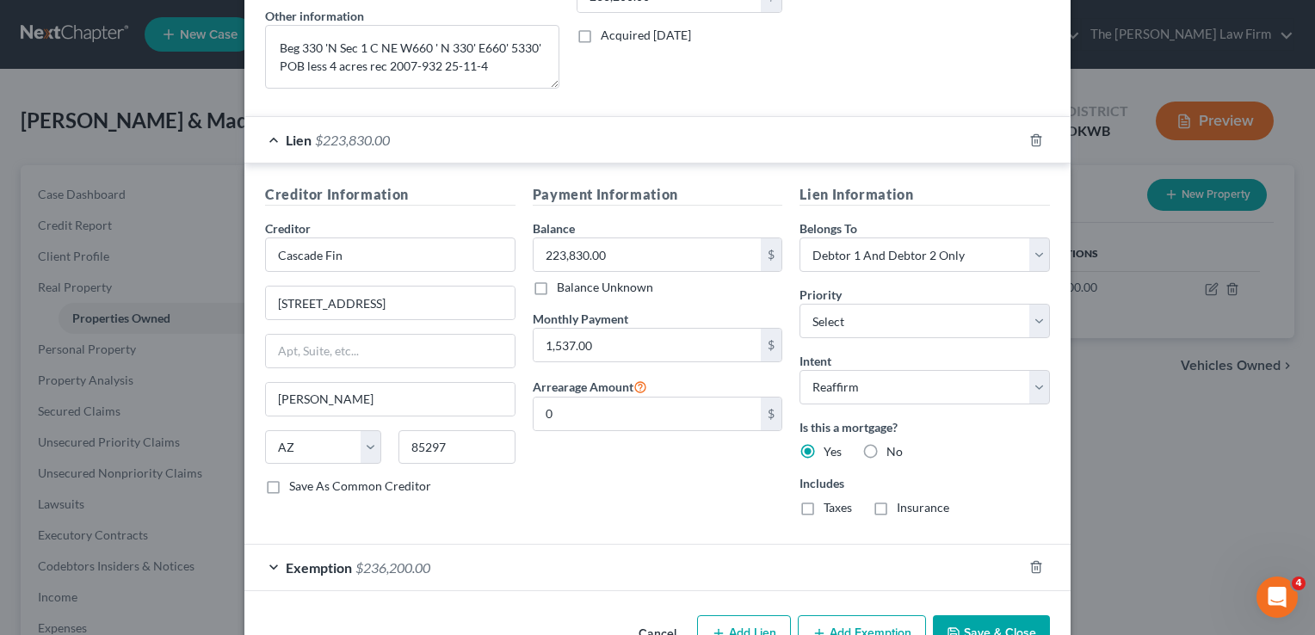
scroll to position [418, 0]
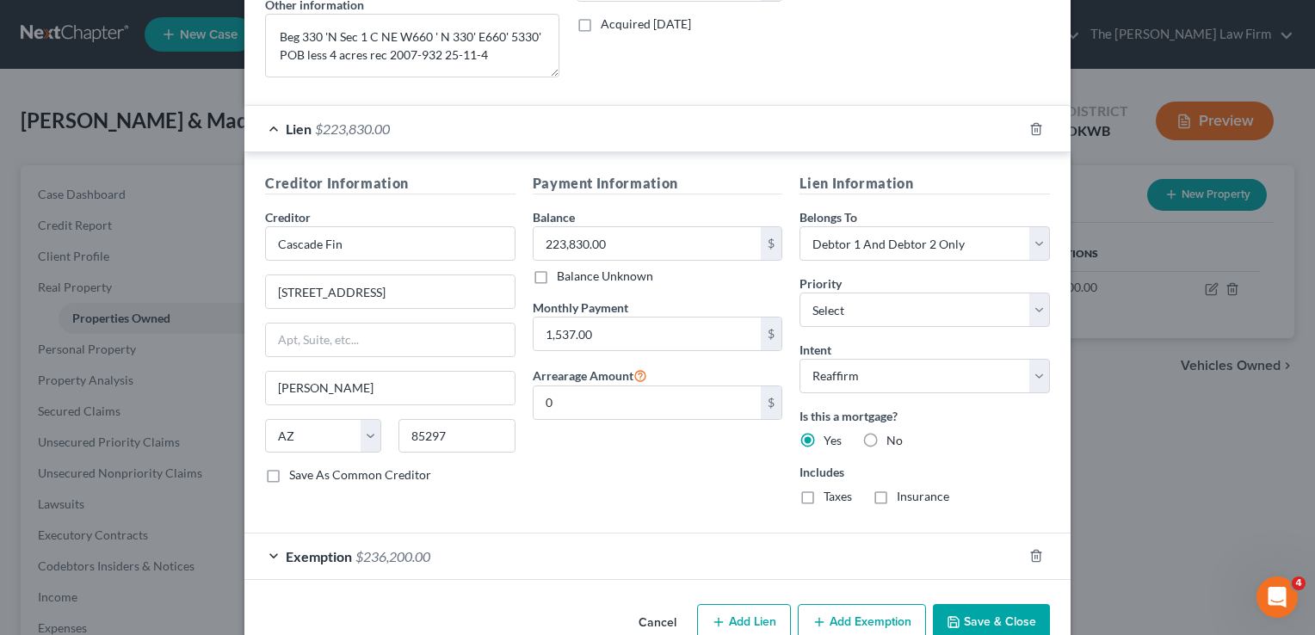
click at [462, 549] on div "Exemption $236,200.00" at bounding box center [633, 557] width 778 height 46
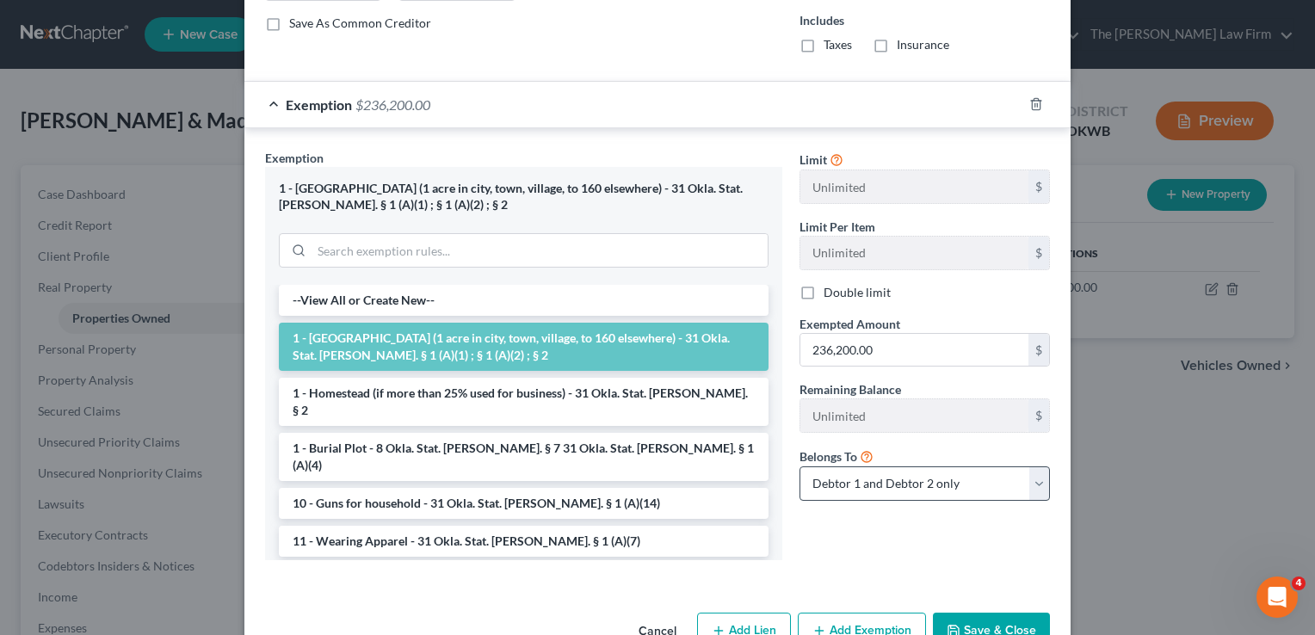
scroll to position [913, 0]
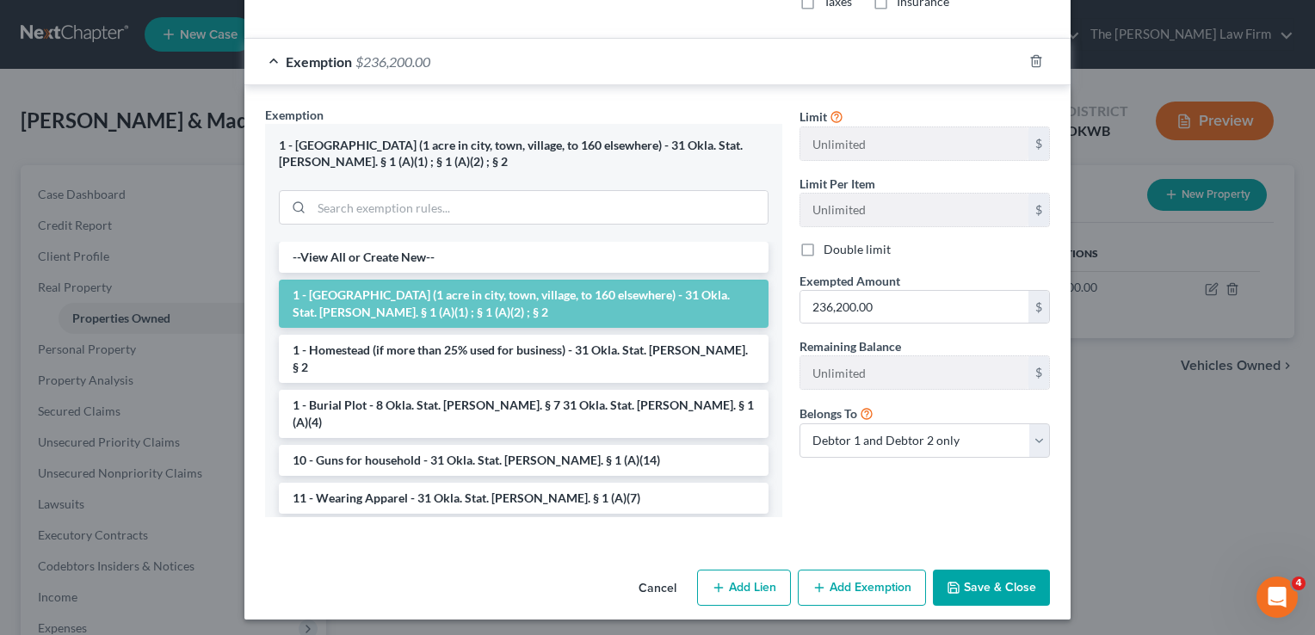
click at [993, 585] on button "Save & Close" at bounding box center [991, 588] width 117 height 36
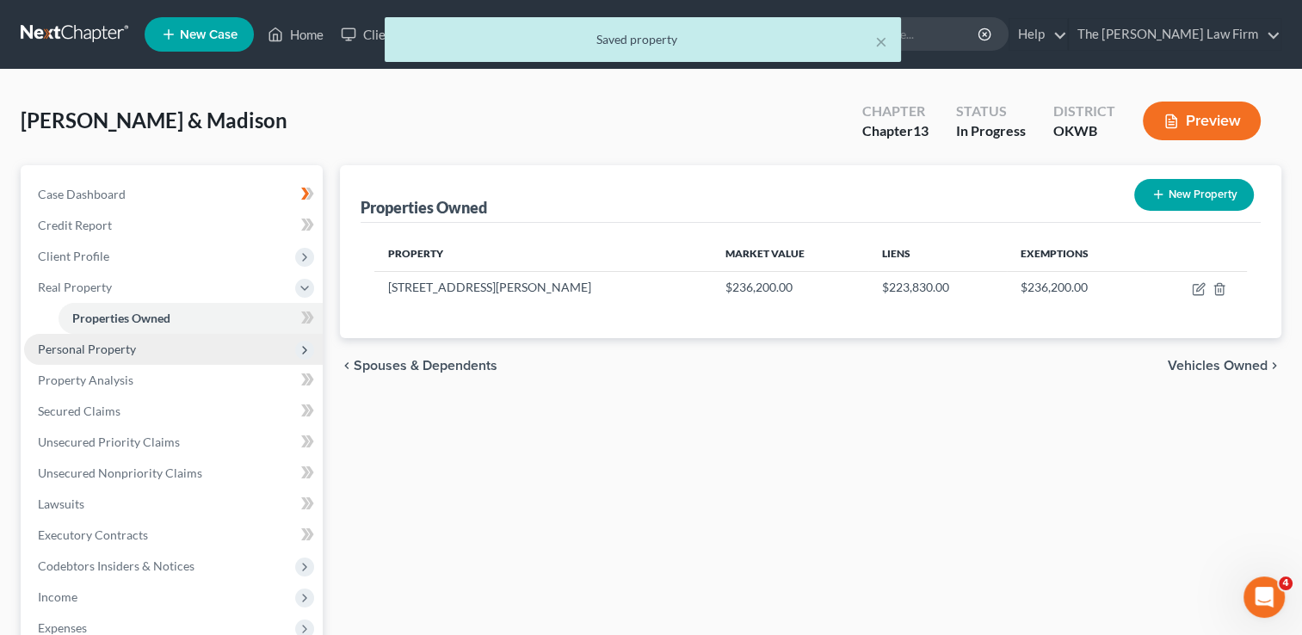
click at [126, 350] on span "Personal Property" at bounding box center [87, 349] width 98 height 15
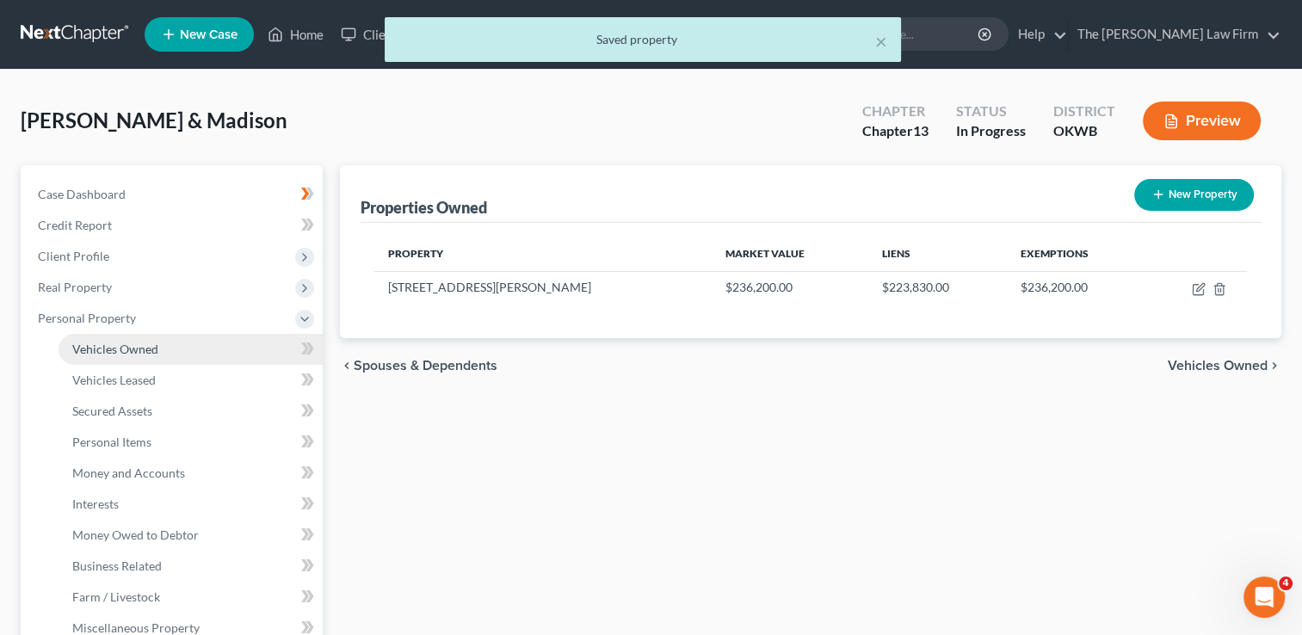
click at [164, 346] on link "Vehicles Owned" at bounding box center [191, 349] width 264 height 31
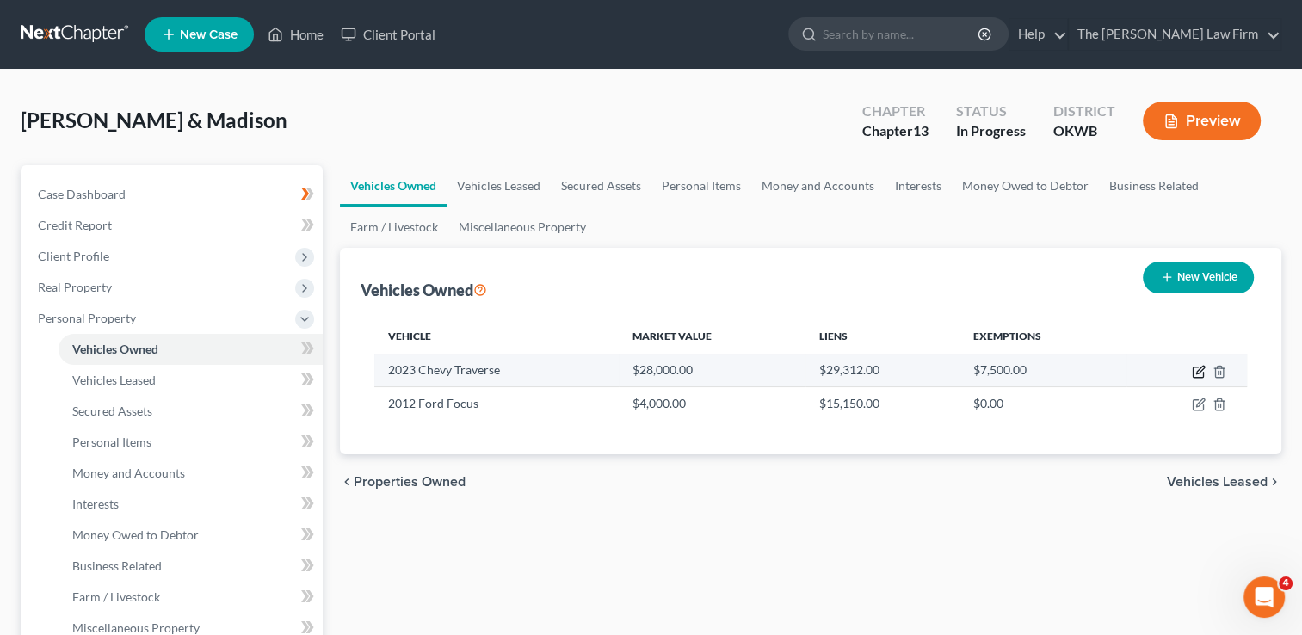
click at [1196, 372] on icon "button" at bounding box center [1199, 372] width 14 height 14
select select "0"
select select "3"
select select "2"
select select "24"
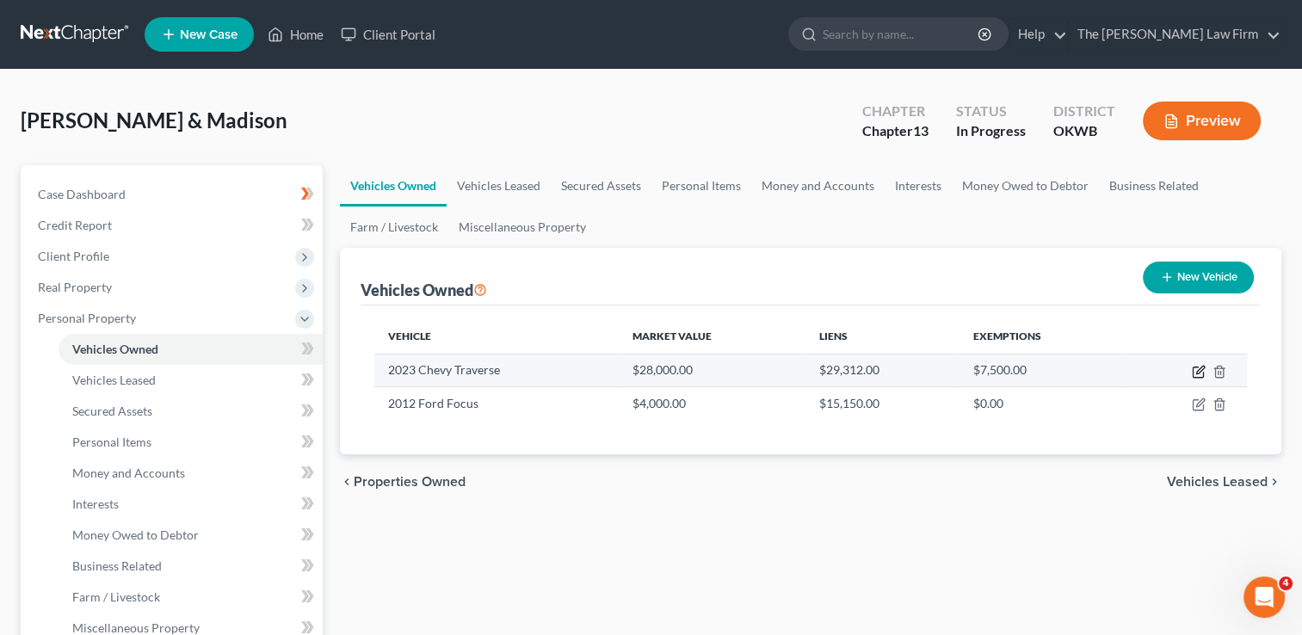
select select "1"
select select "2"
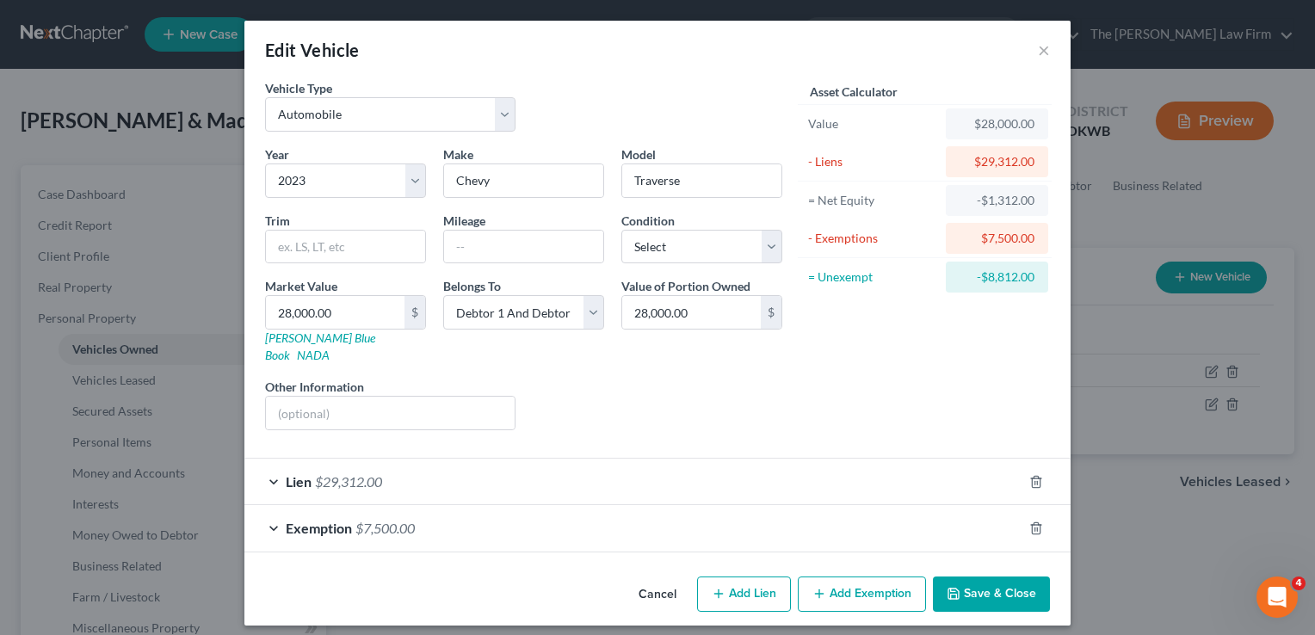
click at [424, 459] on div "Lien $29,312.00" at bounding box center [633, 482] width 778 height 46
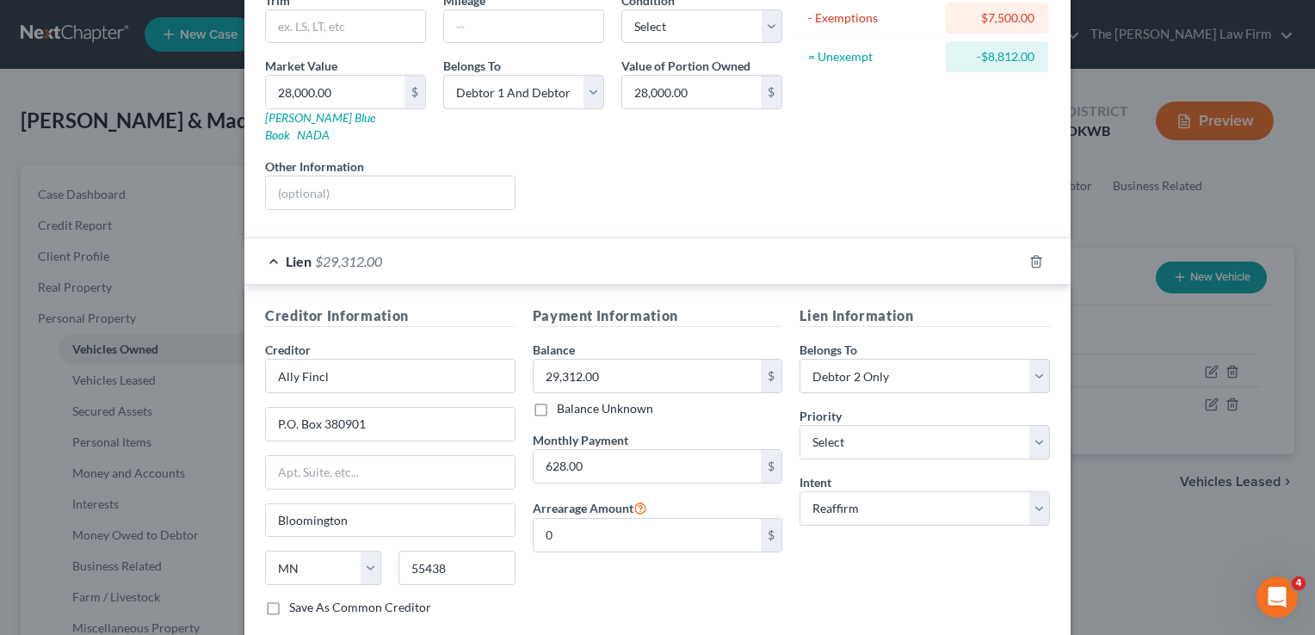
scroll to position [258, 0]
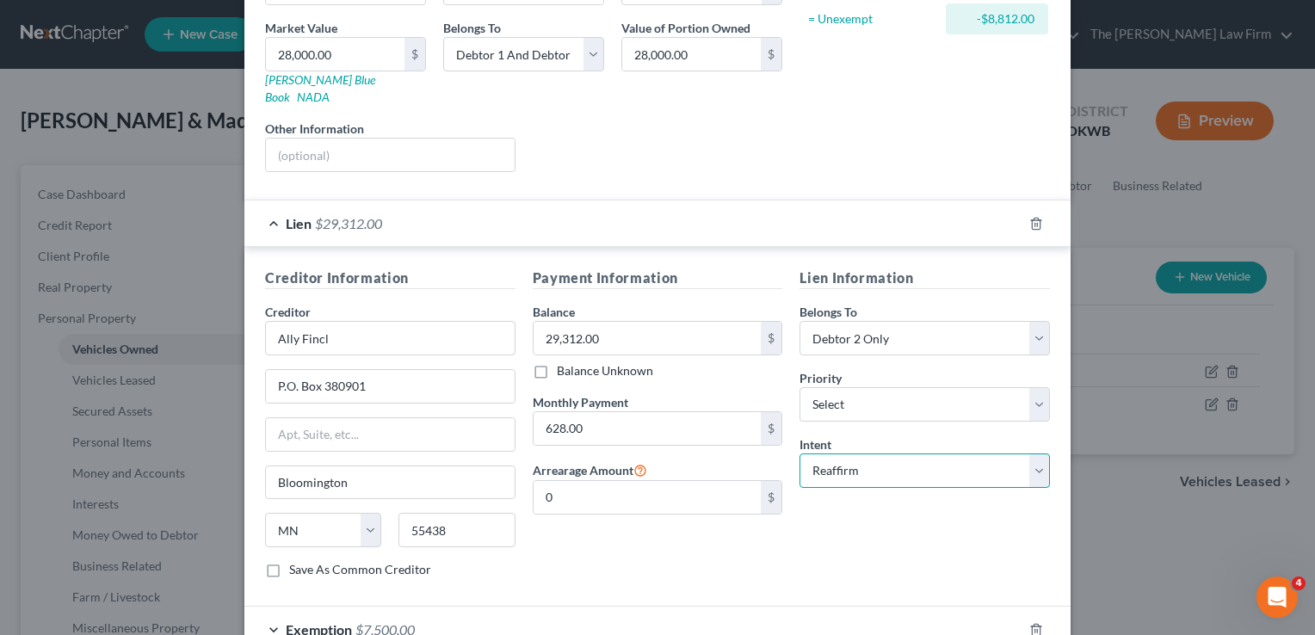
click at [934, 454] on select "Select Surrender Redeem Reaffirm Avoid Other" at bounding box center [925, 471] width 251 height 34
click at [800, 454] on select "Select Surrender Redeem Reaffirm Avoid Other" at bounding box center [925, 471] width 251 height 34
click at [669, 537] on div "Payment Information Balance 29,312.00 $ Balance Unknown Balance Undetermined 29…" at bounding box center [658, 430] width 268 height 325
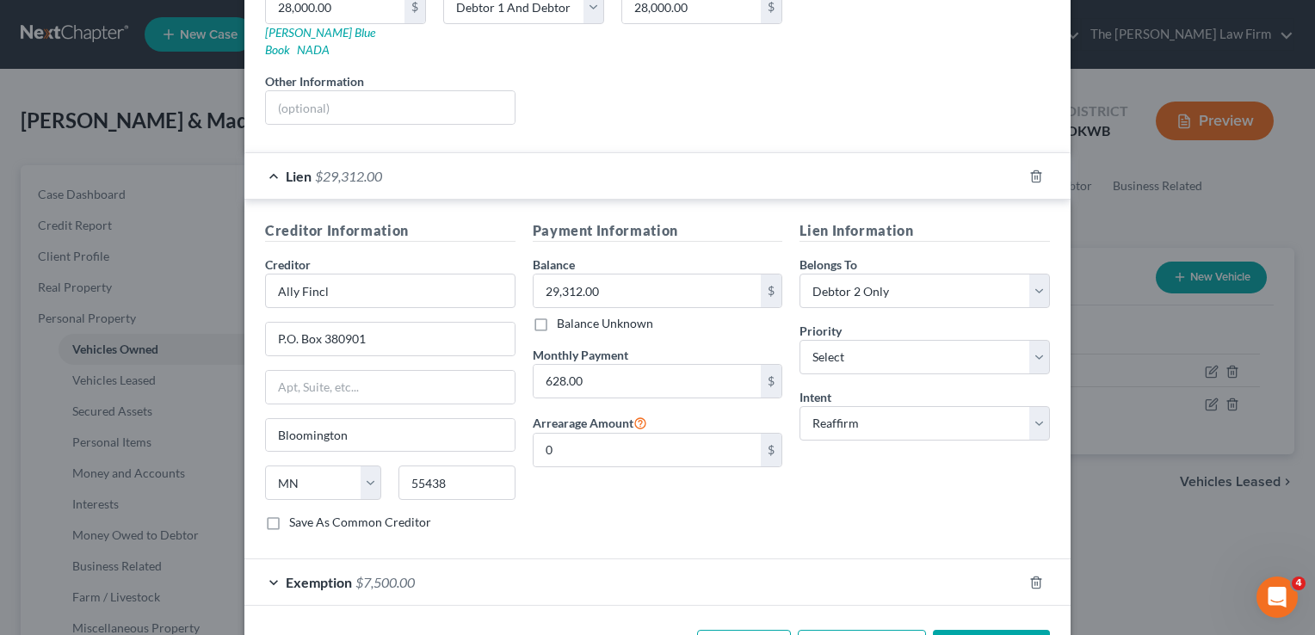
scroll to position [344, 0]
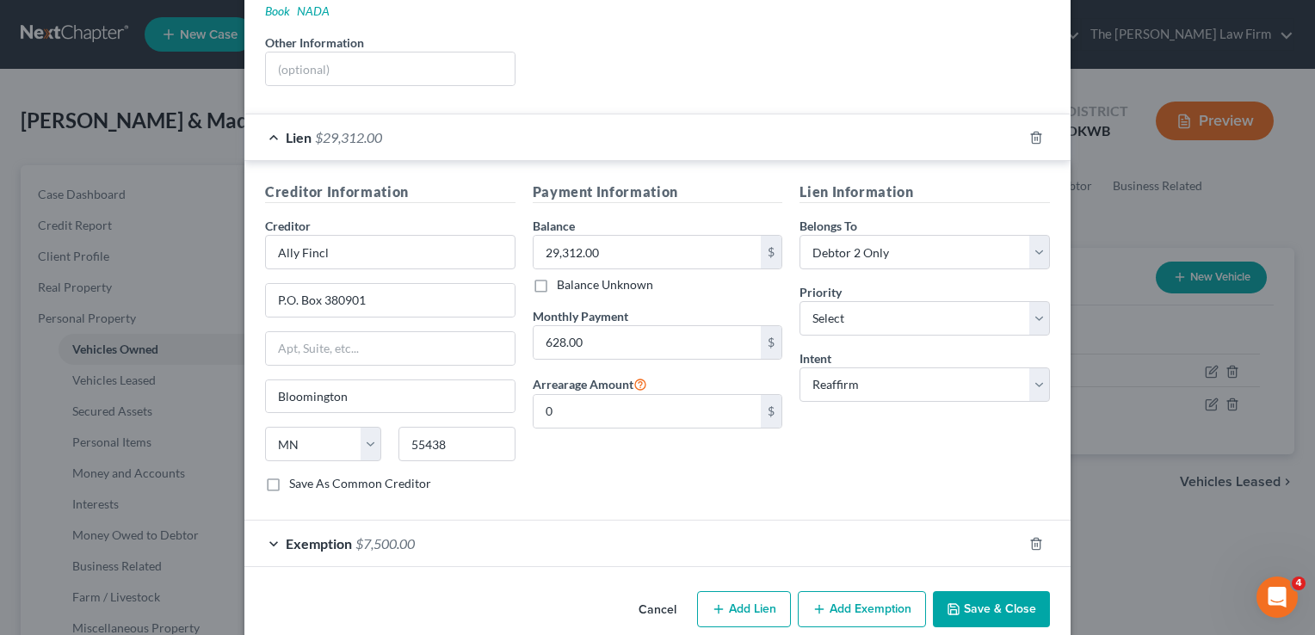
click at [990, 591] on button "Save & Close" at bounding box center [991, 609] width 117 height 36
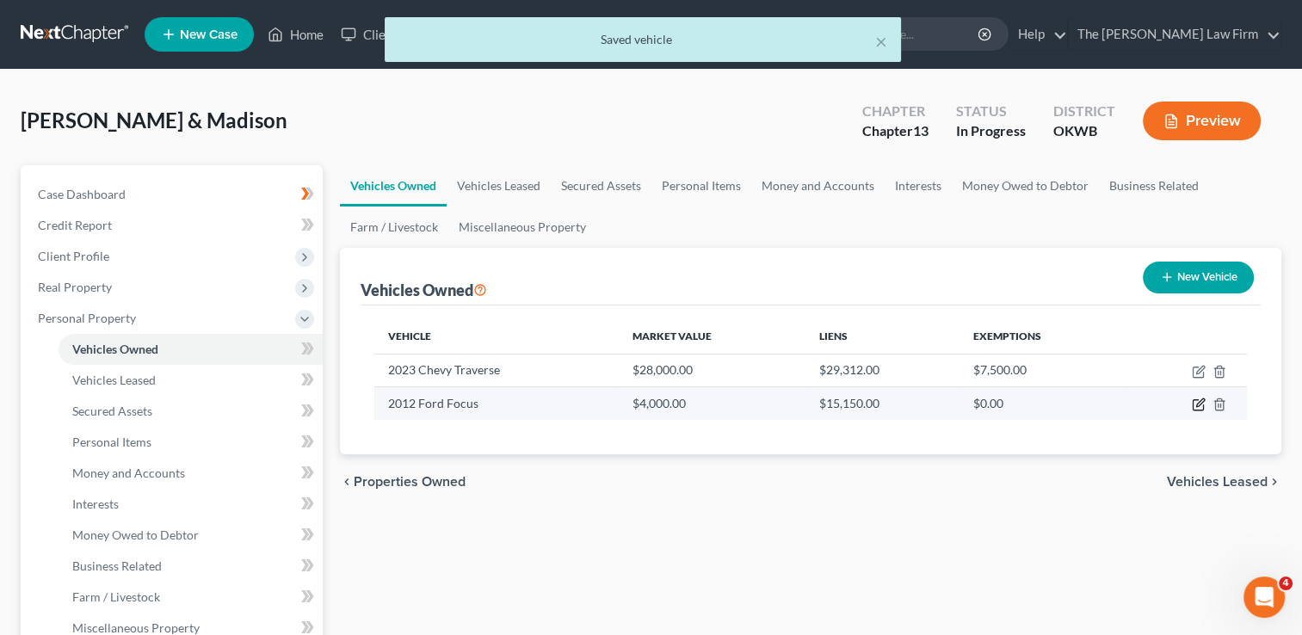
click at [1198, 402] on icon "button" at bounding box center [1201, 403] width 8 height 8
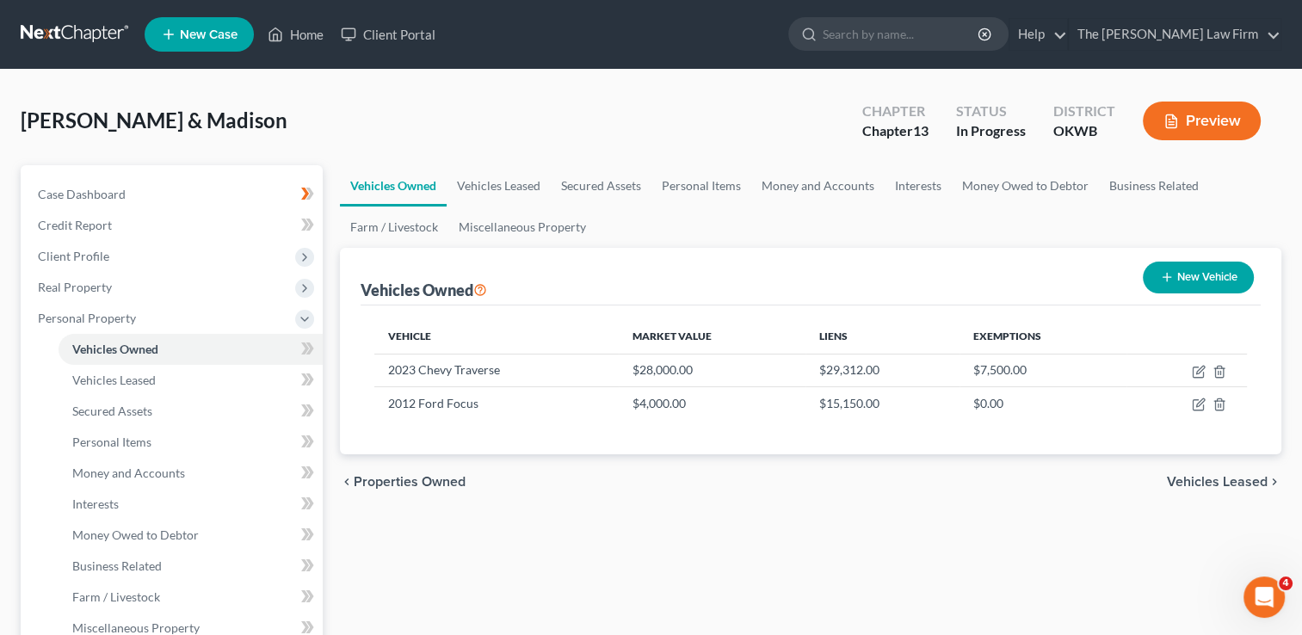
select select "0"
select select "14"
select select "2"
select select "15"
select select "0"
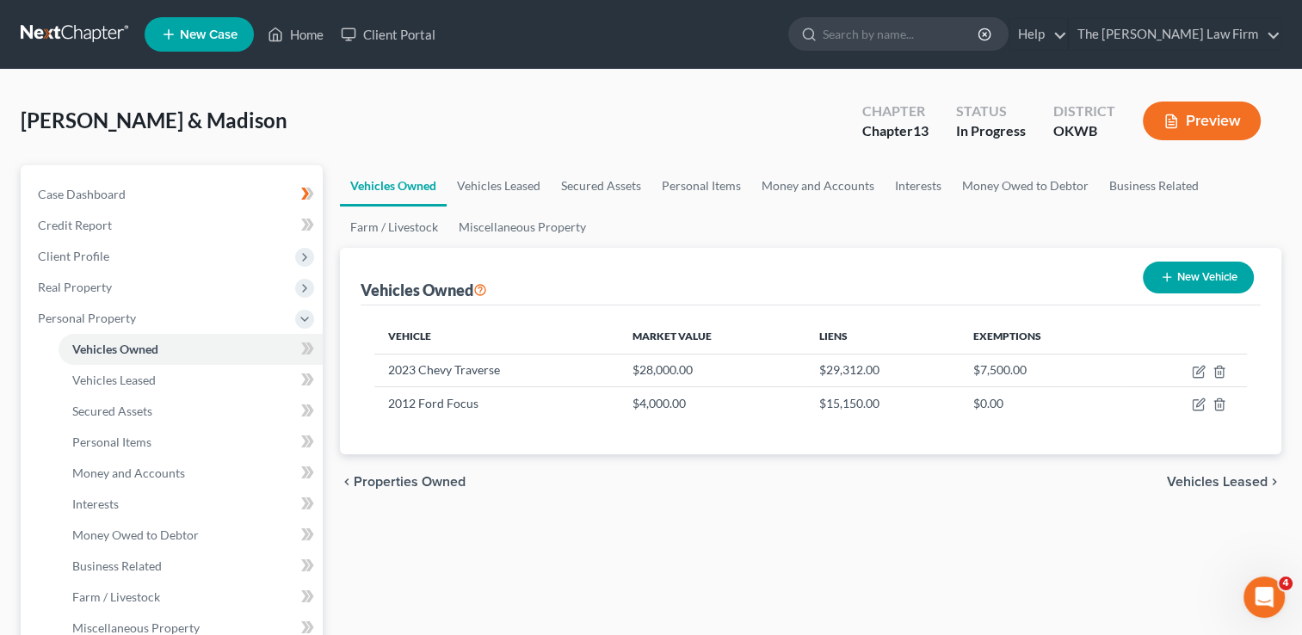
select select "0"
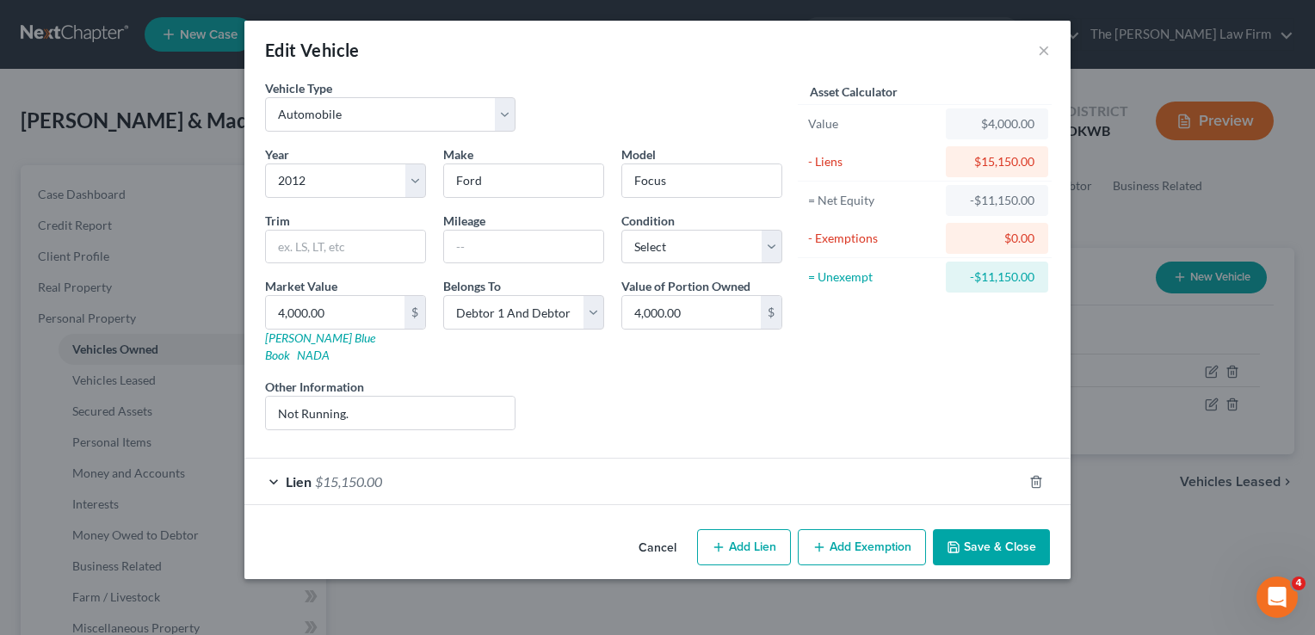
click at [437, 467] on div "Lien $15,150.00" at bounding box center [633, 482] width 778 height 46
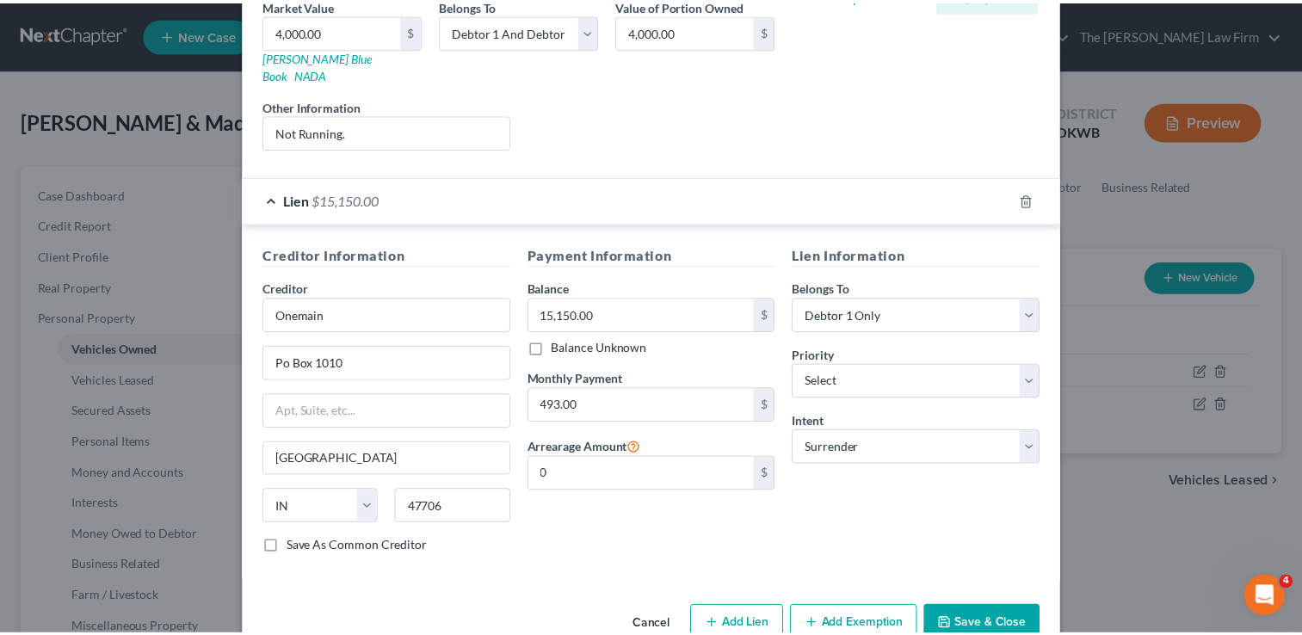
scroll to position [302, 0]
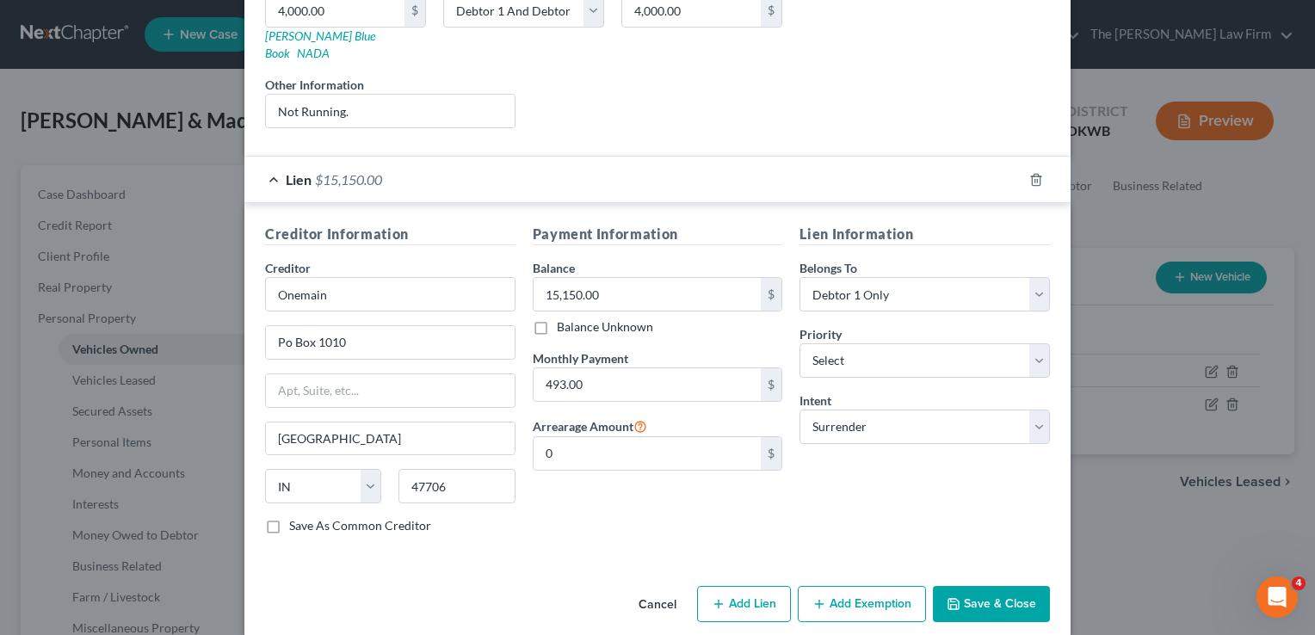
click at [987, 586] on button "Save & Close" at bounding box center [991, 604] width 117 height 36
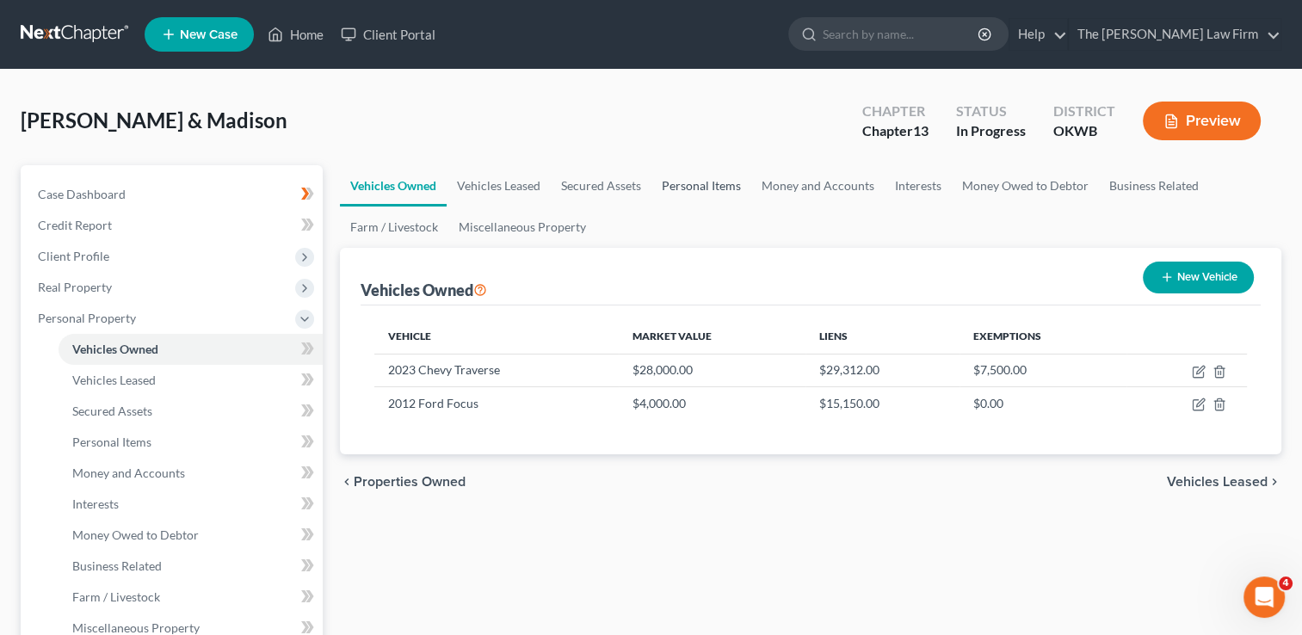
click at [691, 185] on link "Personal Items" at bounding box center [702, 185] width 100 height 41
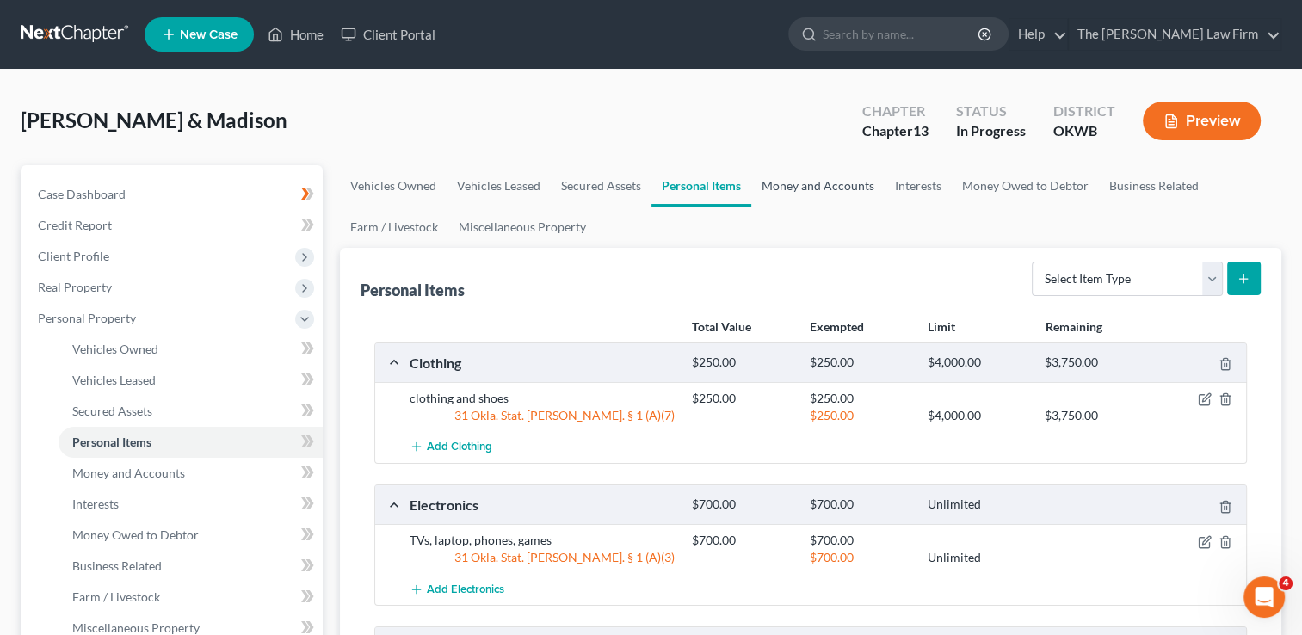
click at [813, 178] on link "Money and Accounts" at bounding box center [818, 185] width 133 height 41
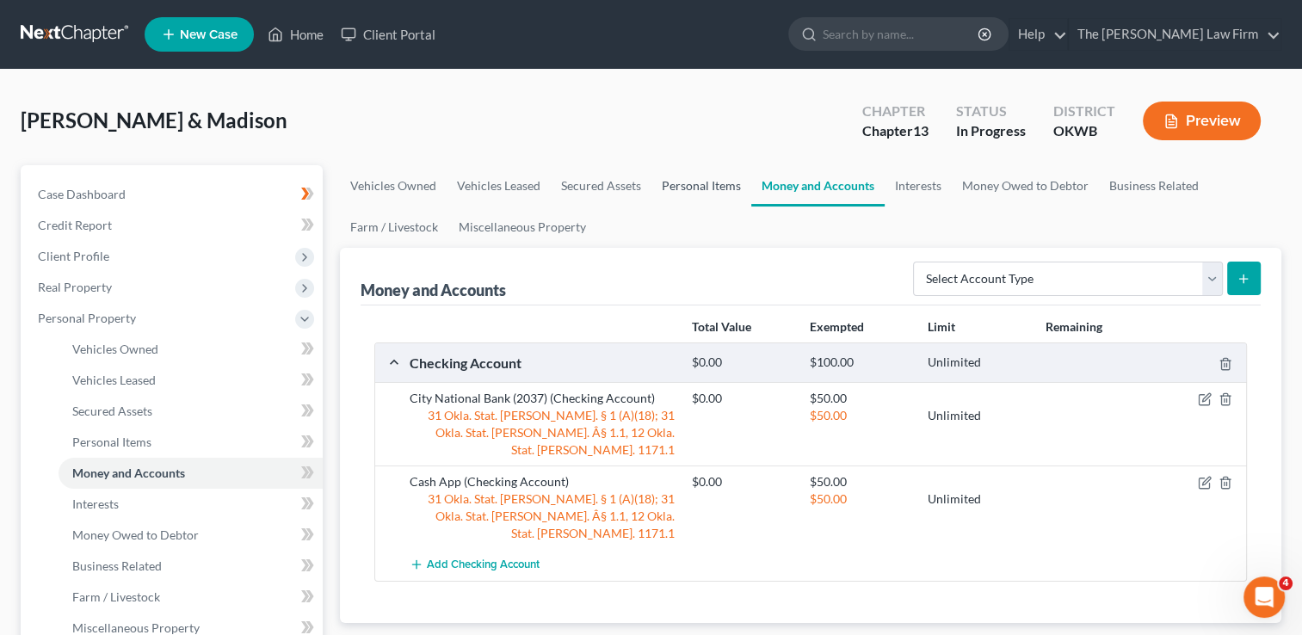
click at [693, 187] on link "Personal Items" at bounding box center [702, 185] width 100 height 41
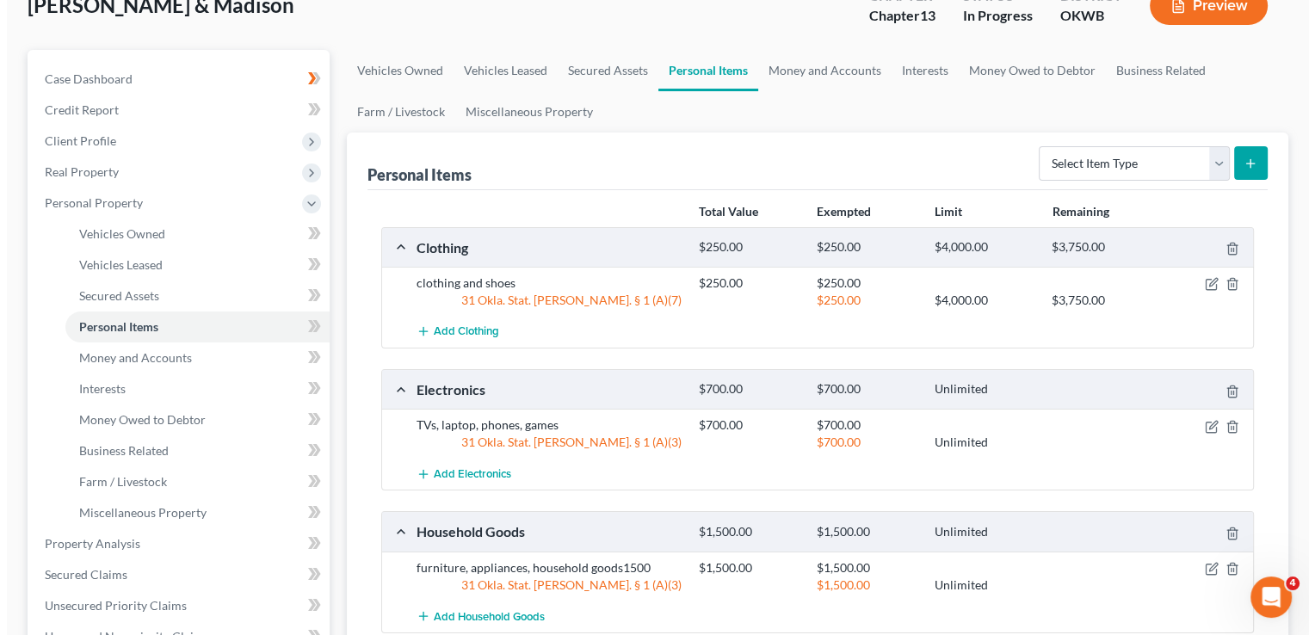
scroll to position [86, 0]
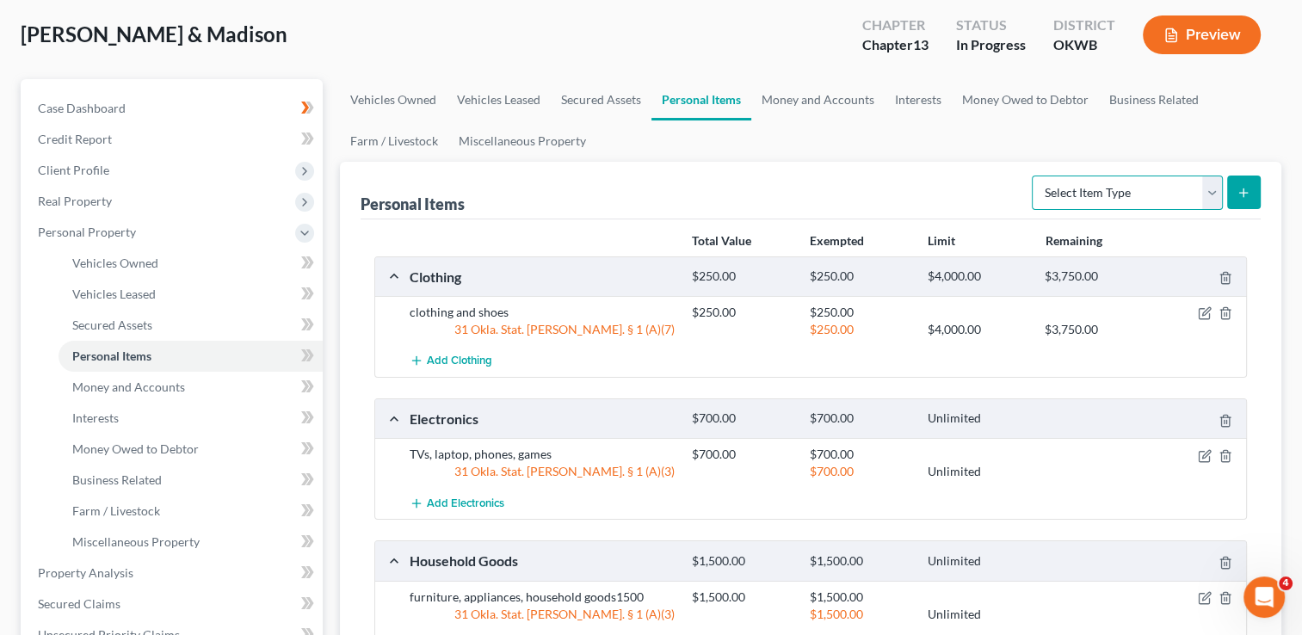
click at [1147, 177] on select "Select Item Type Clothing Collectibles Of Value Electronics Firearms Household …" at bounding box center [1127, 193] width 191 height 34
select select "firearms"
click at [1034, 176] on select "Select Item Type Clothing Collectibles Of Value Electronics Firearms Household …" at bounding box center [1127, 193] width 191 height 34
click at [1236, 196] on button "submit" at bounding box center [1245, 193] width 34 height 34
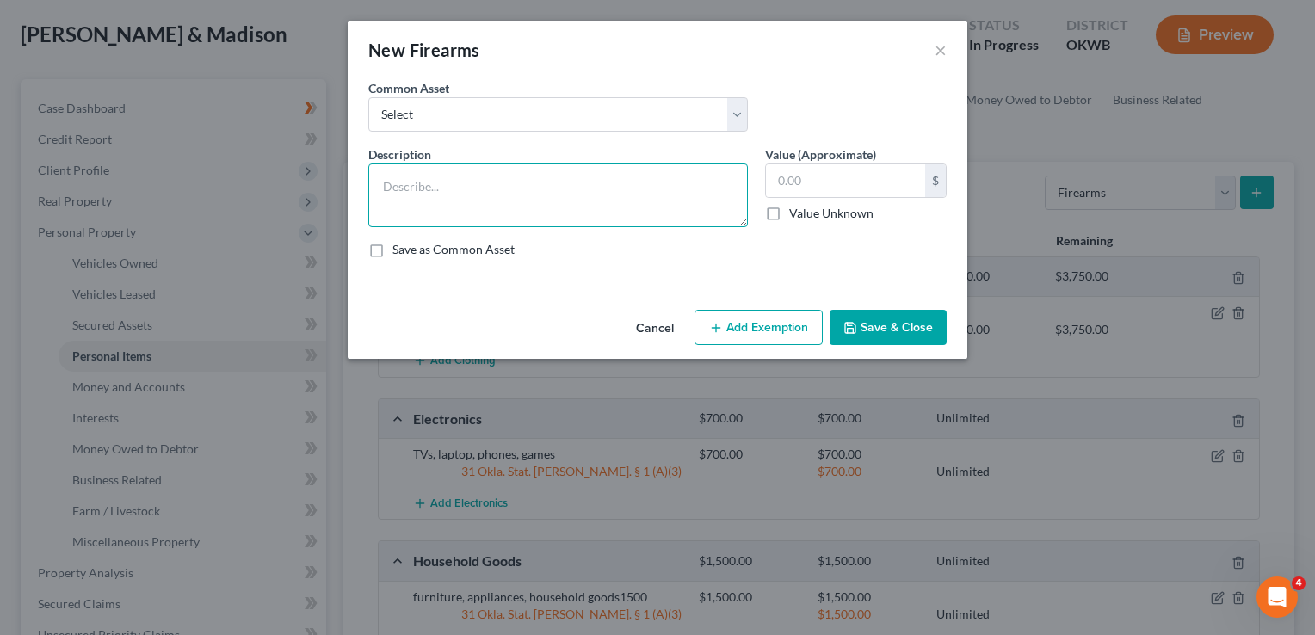
click at [468, 185] on textarea at bounding box center [558, 196] width 380 height 64
type textarea "Pistol"
click at [851, 184] on input "text" at bounding box center [845, 180] width 159 height 33
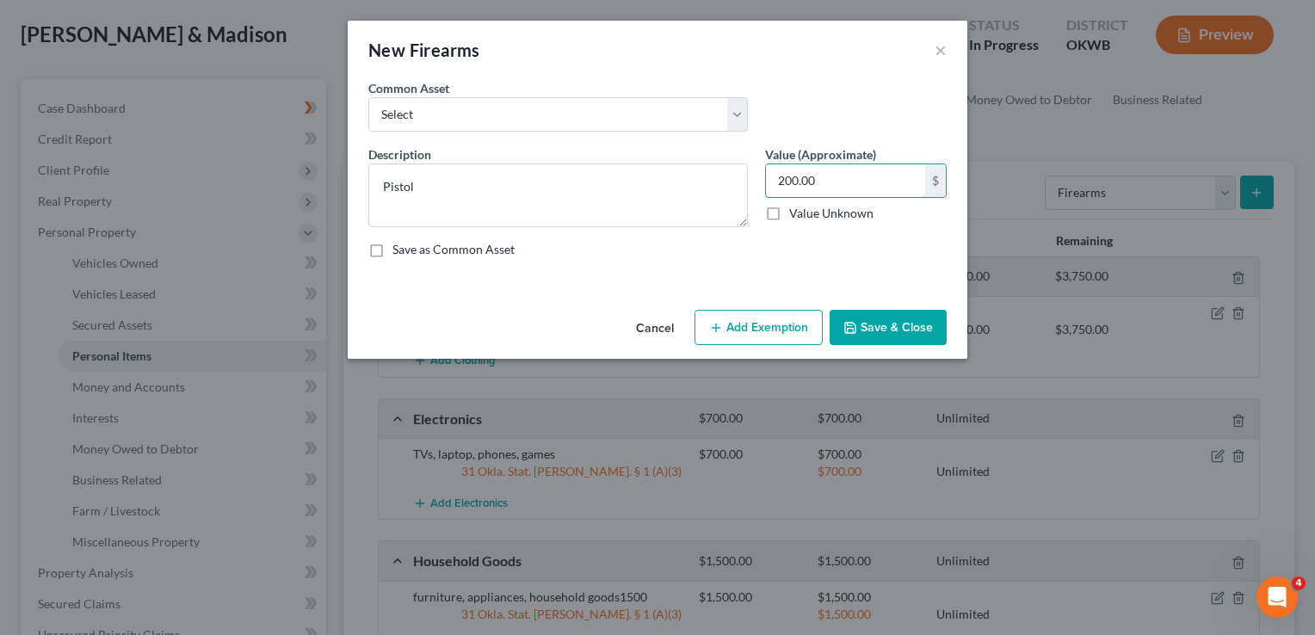
type input "200.00"
click at [764, 331] on button "Add Exemption" at bounding box center [759, 328] width 128 height 36
select select "2"
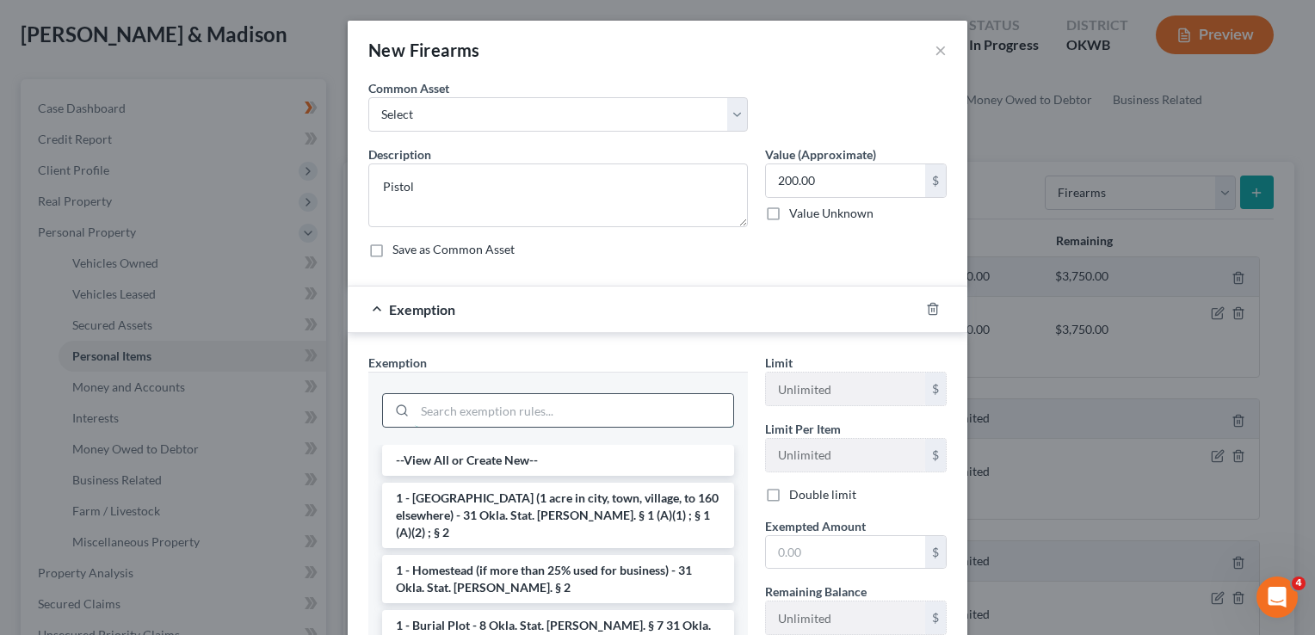
click at [513, 408] on input "search" at bounding box center [574, 410] width 319 height 33
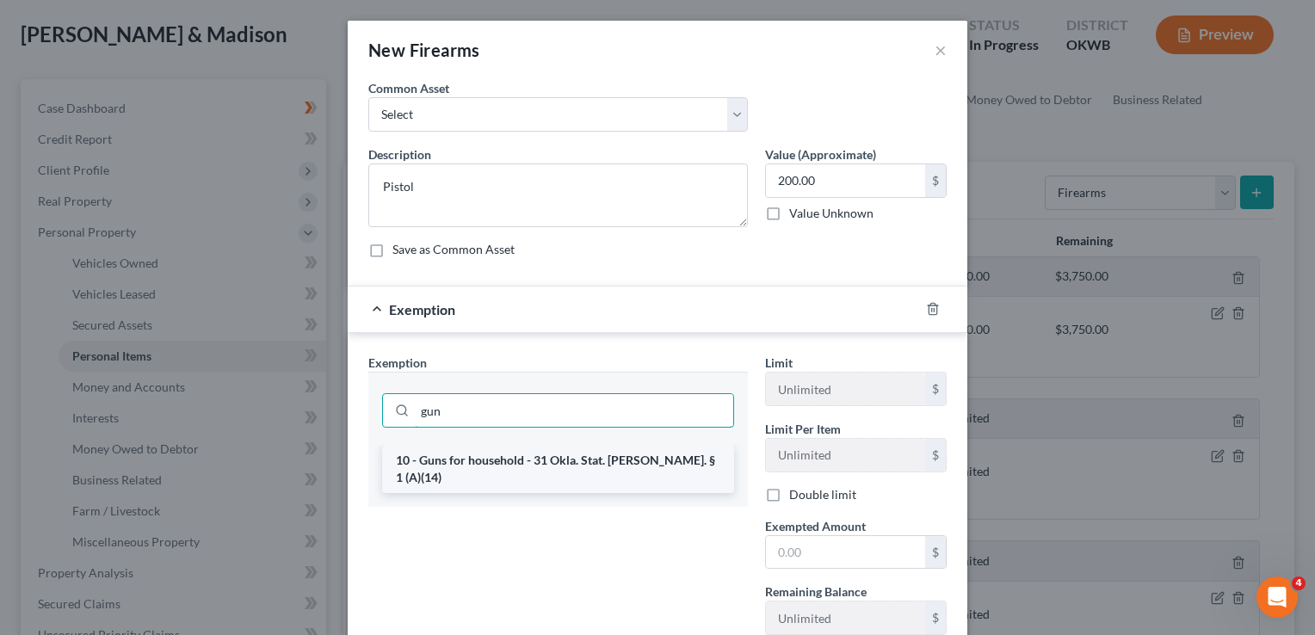
type input "gun"
drag, startPoint x: 474, startPoint y: 457, endPoint x: 479, endPoint y: 467, distance: 10.4
click at [474, 456] on li "10 - Guns for household - 31 Okla. Stat. Ann. § 1 (A)(14)" at bounding box center [558, 469] width 352 height 48
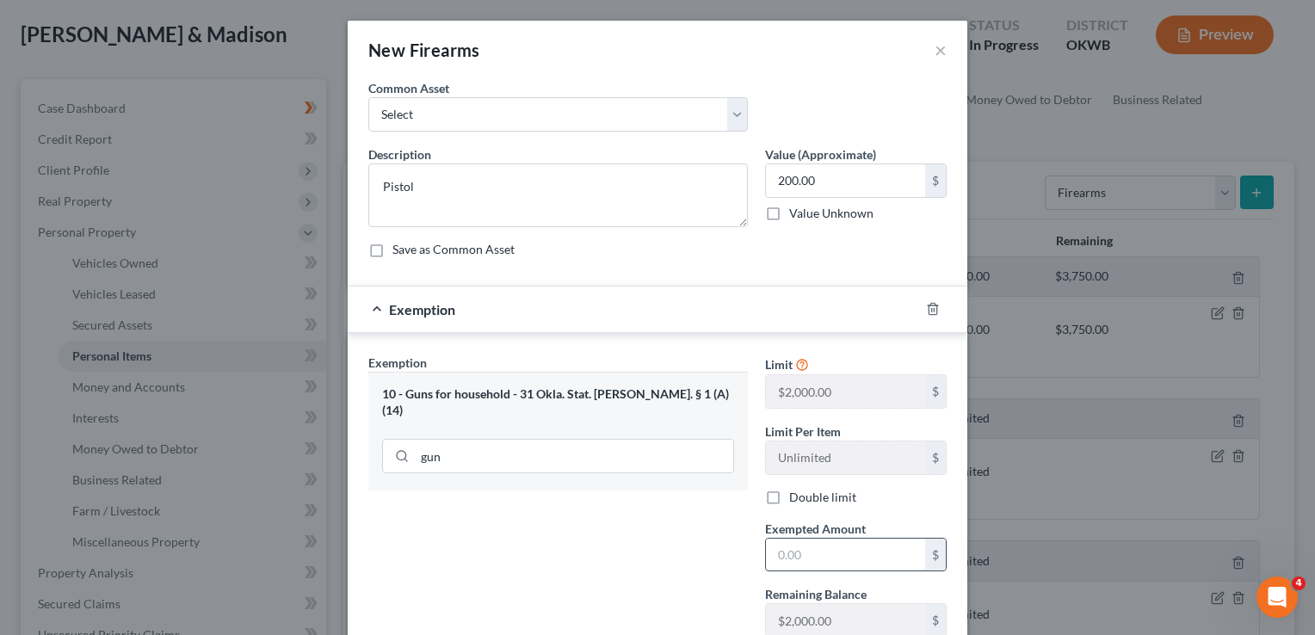
click at [811, 556] on input "text" at bounding box center [845, 555] width 159 height 33
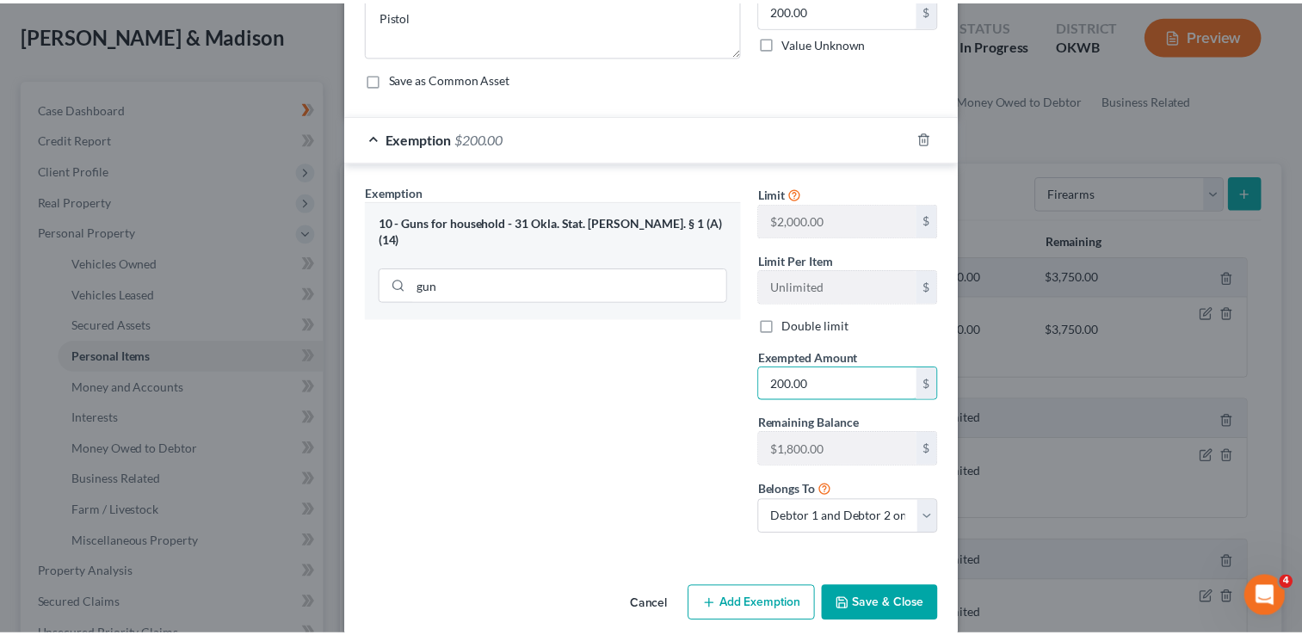
scroll to position [172, 0]
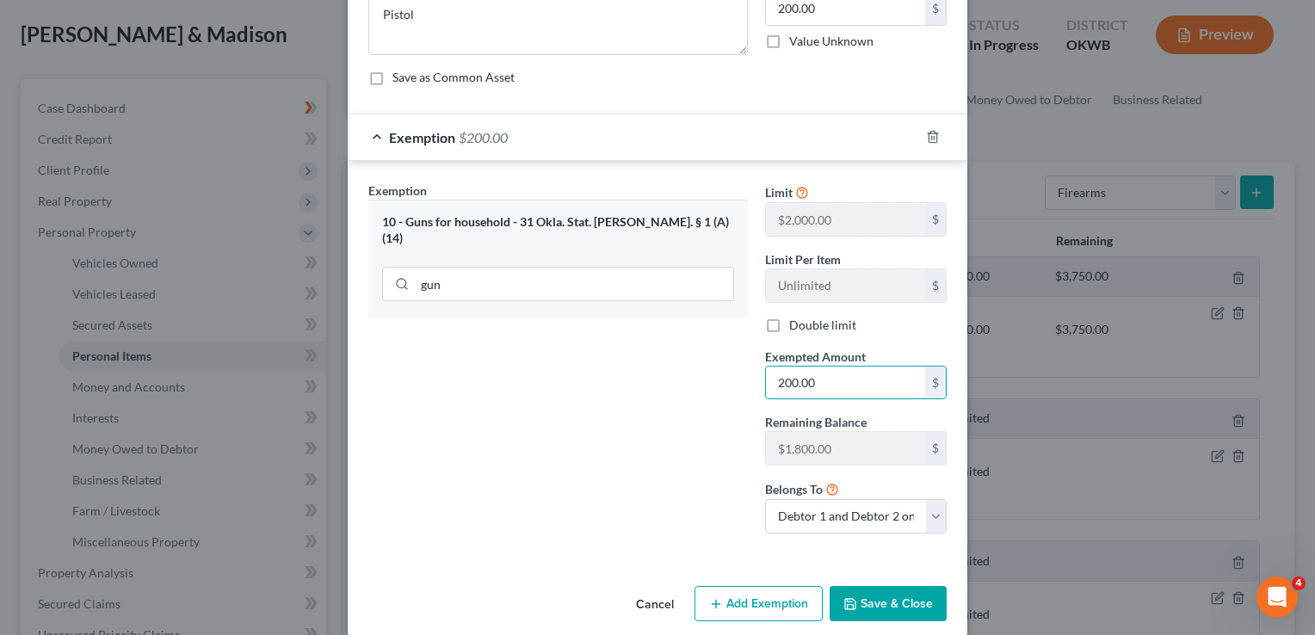
type input "200.00"
click at [895, 603] on button "Save & Close" at bounding box center [888, 604] width 117 height 36
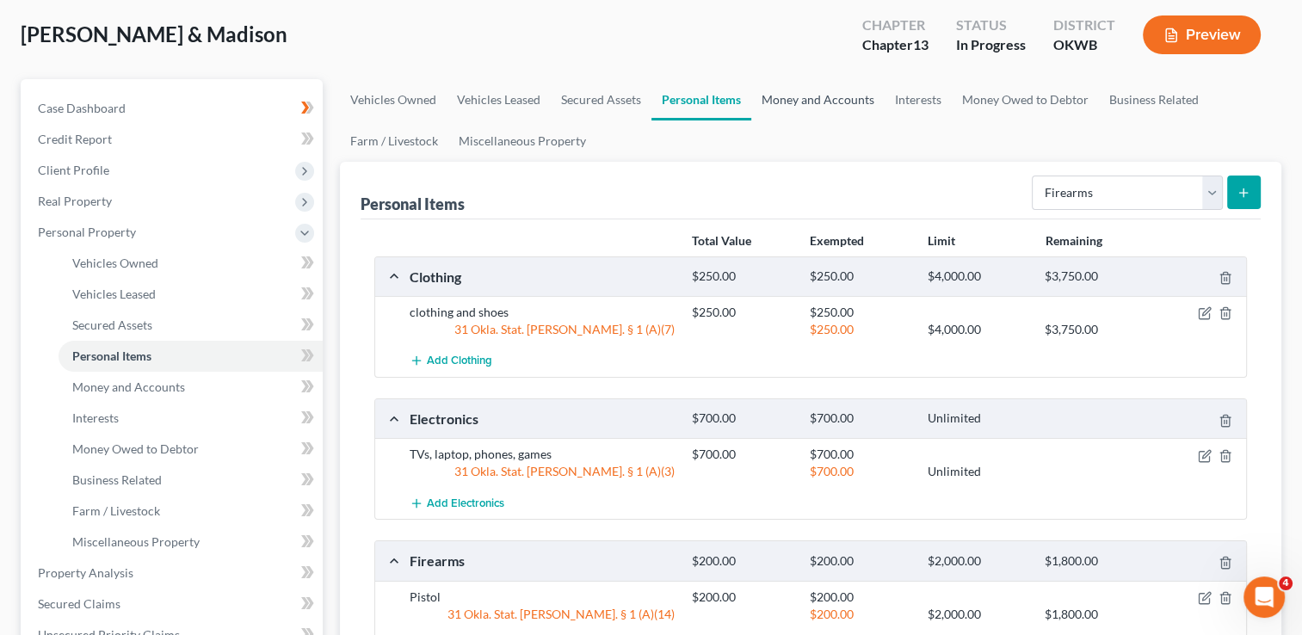
click at [815, 101] on link "Money and Accounts" at bounding box center [818, 99] width 133 height 41
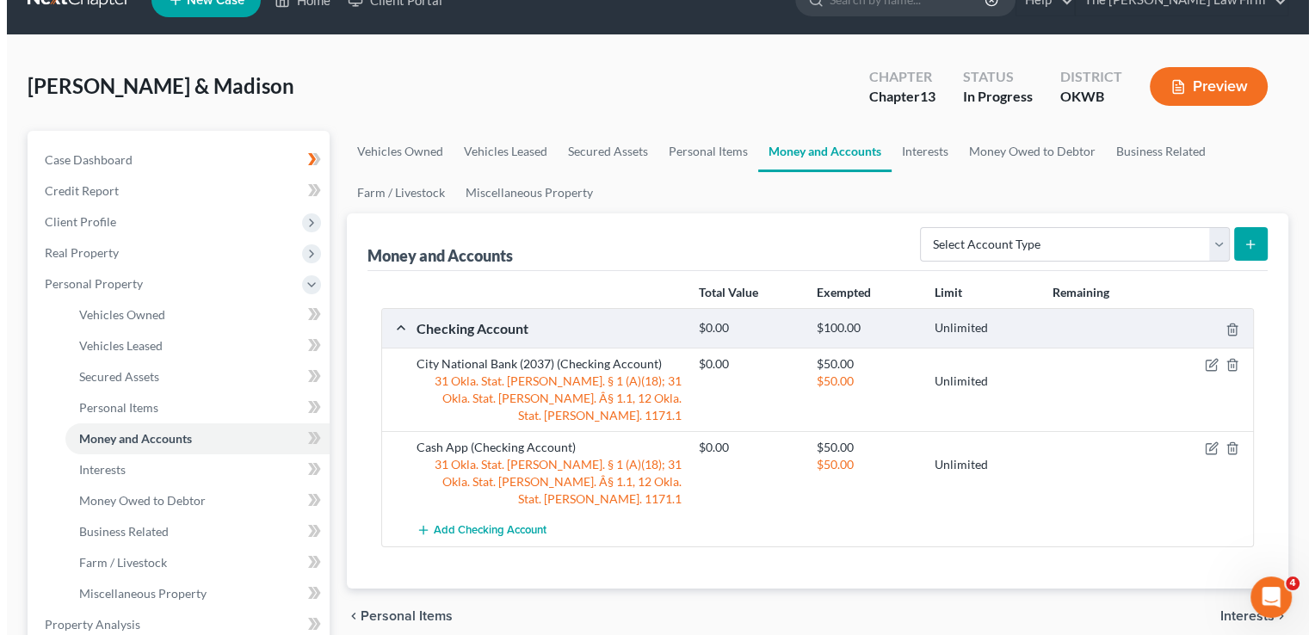
scroll to position [86, 0]
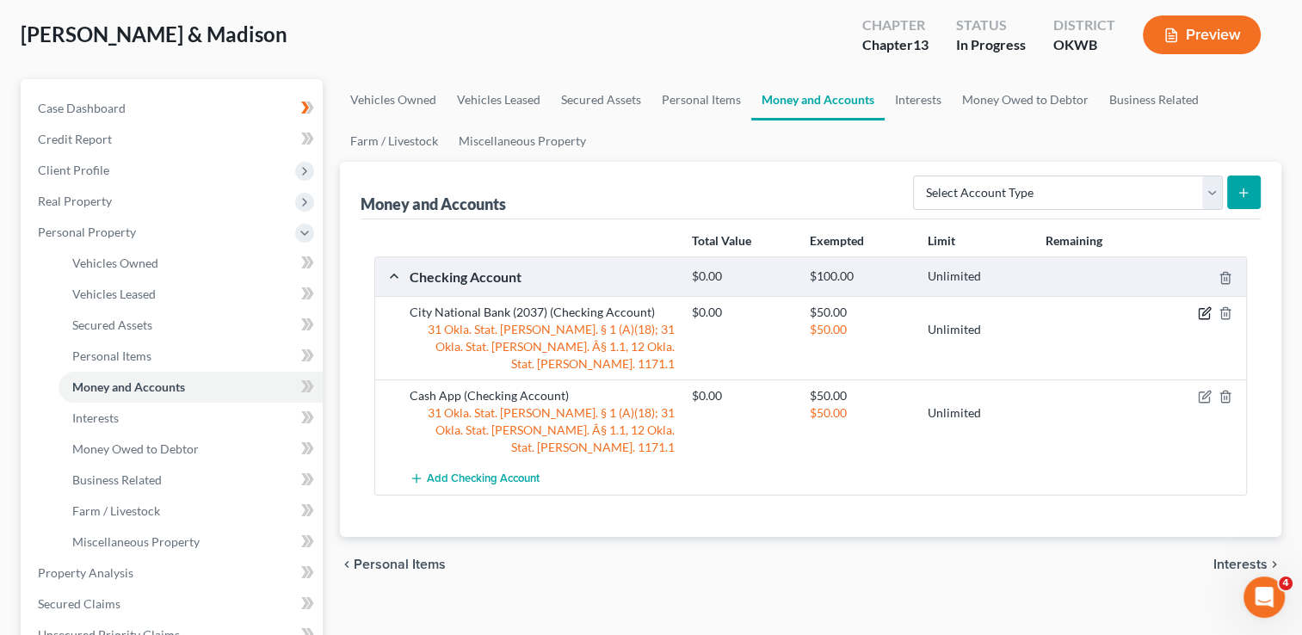
click at [1203, 312] on icon "button" at bounding box center [1207, 312] width 8 height 8
select select "2"
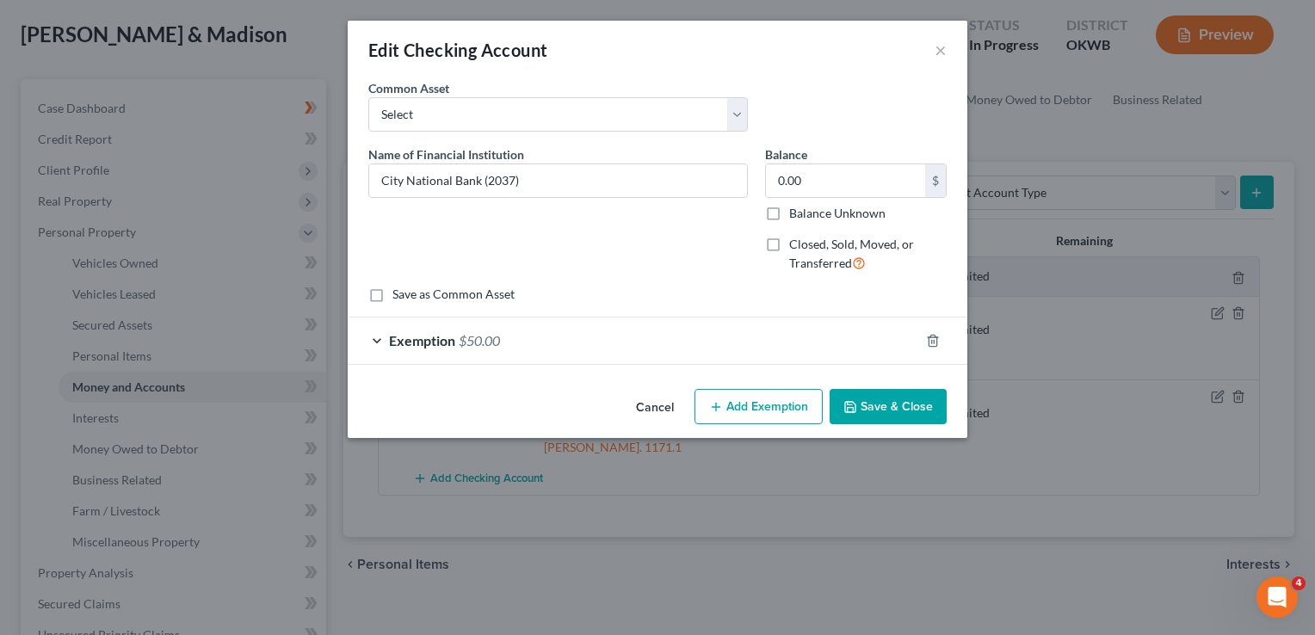
click at [537, 351] on div "Exemption $50.00" at bounding box center [634, 341] width 572 height 46
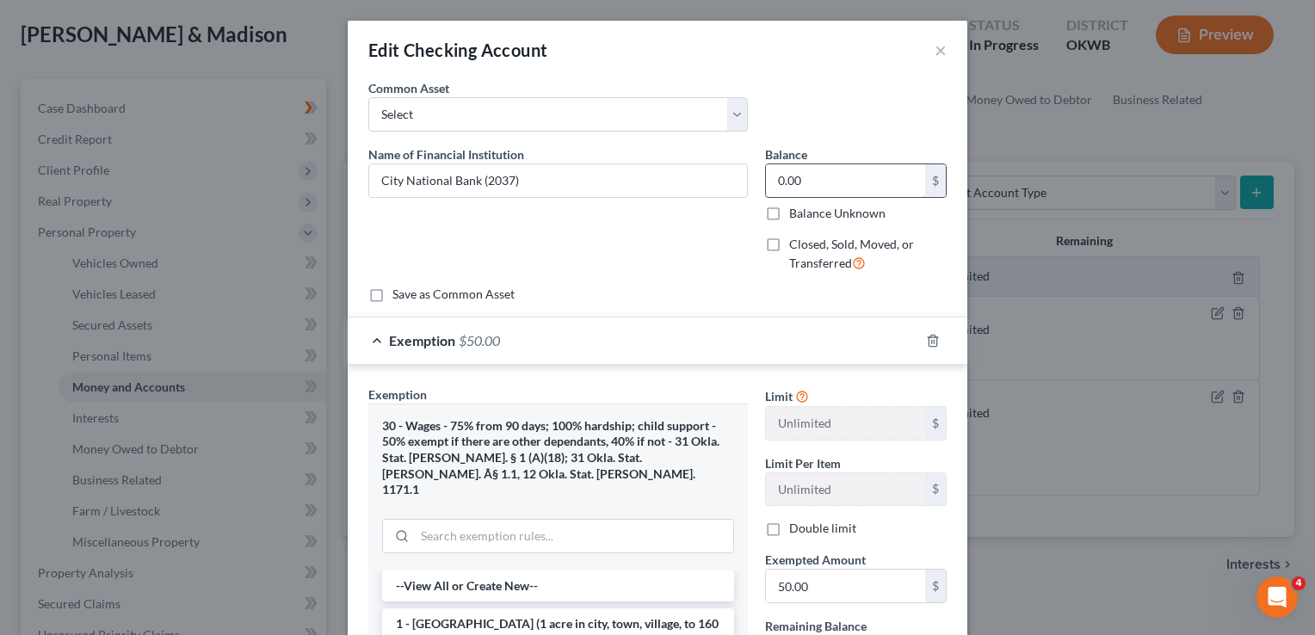
click at [812, 188] on input "0.00" at bounding box center [845, 180] width 159 height 33
type input "400.00"
click at [826, 588] on input "50.00" at bounding box center [845, 586] width 159 height 33
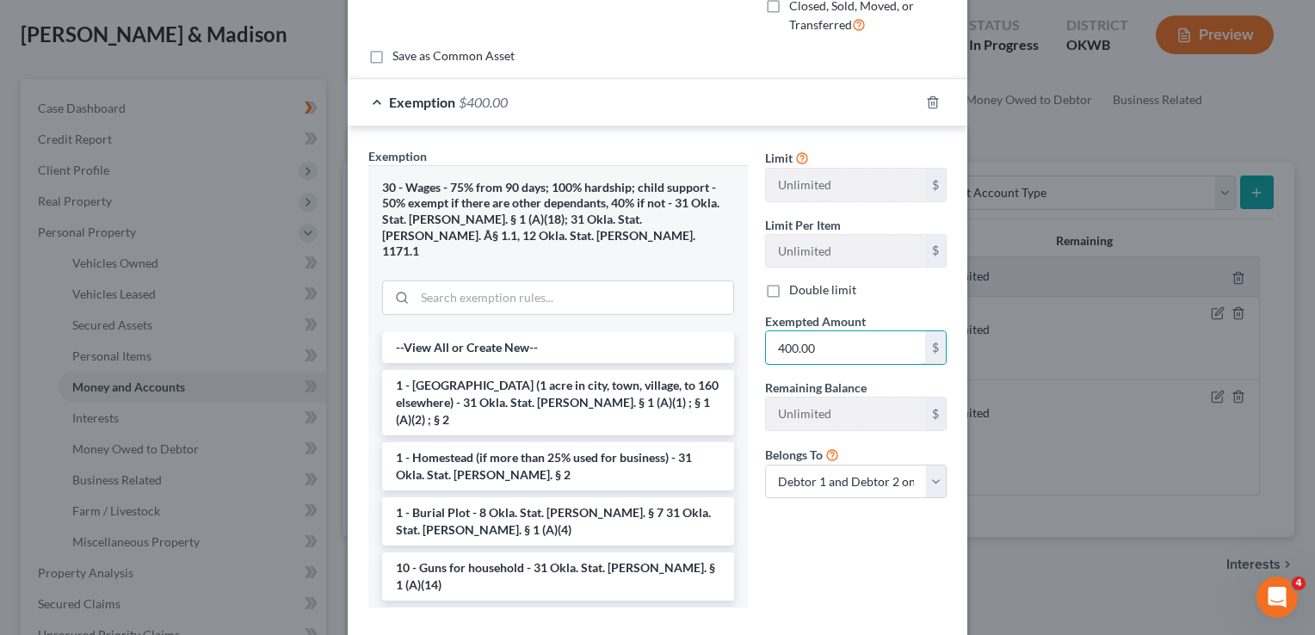
scroll to position [143, 0]
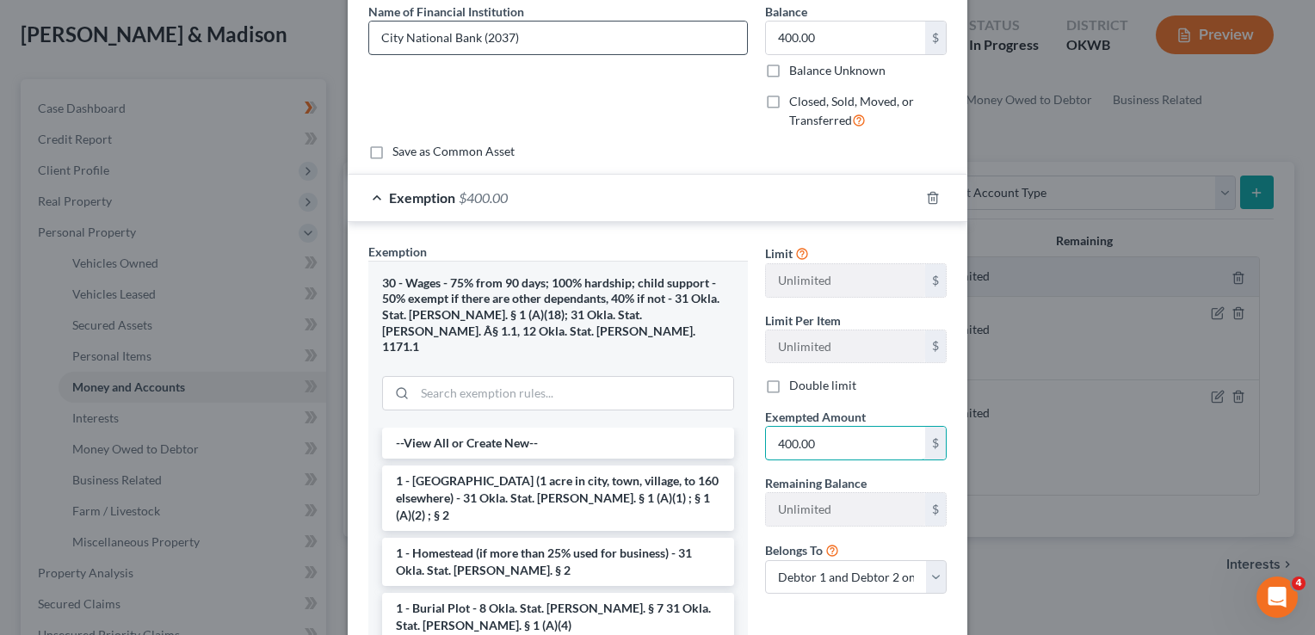
type input "400.00"
drag, startPoint x: 471, startPoint y: 36, endPoint x: 372, endPoint y: 36, distance: 99.0
click at [372, 36] on input "City National Bank (2037)" at bounding box center [558, 38] width 378 height 33
click at [532, 112] on div "Name of Financial Institution * City National Bank (2037)" at bounding box center [558, 73] width 397 height 141
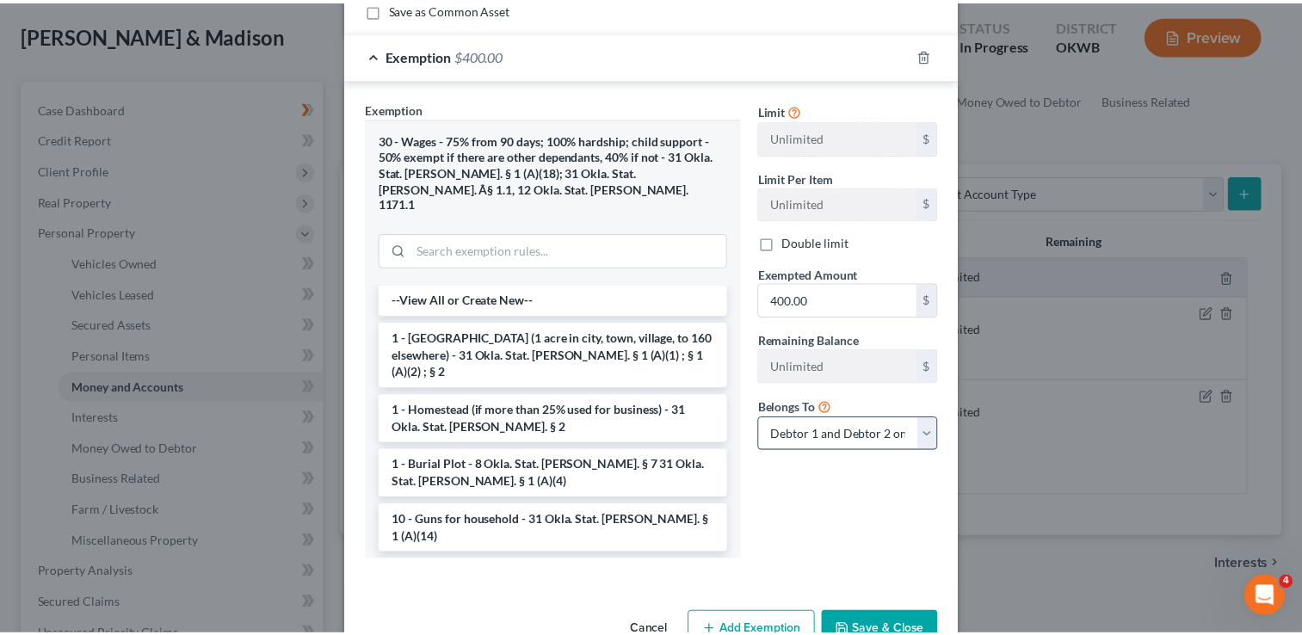
scroll to position [315, 0]
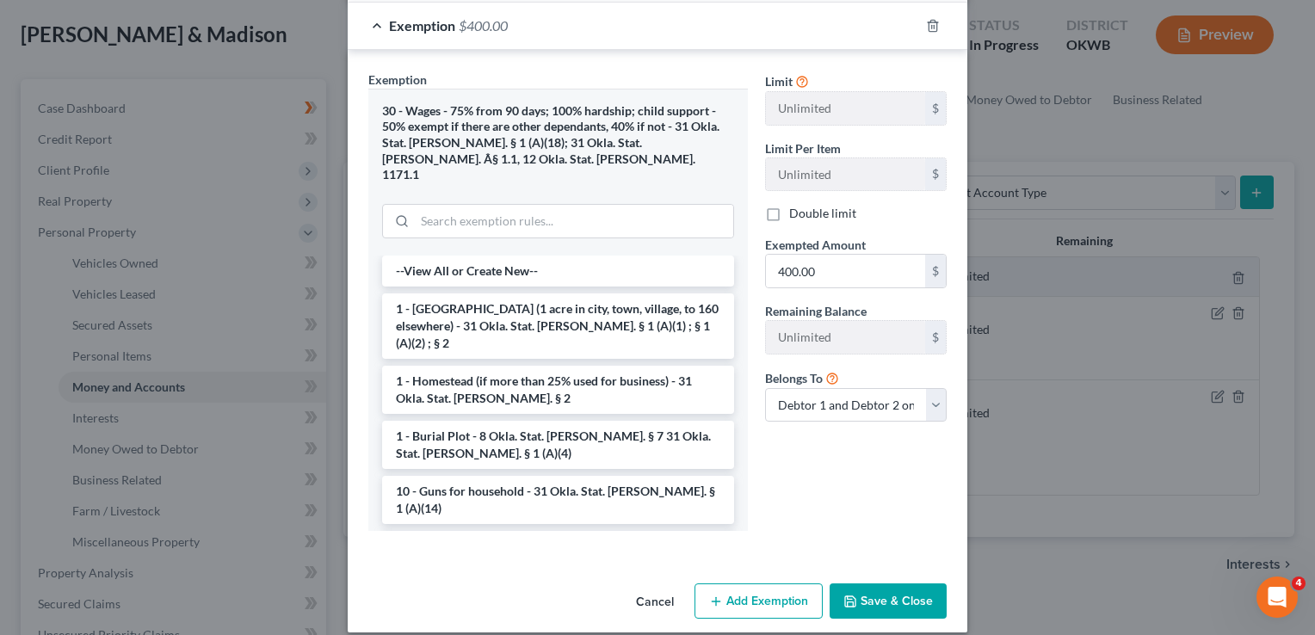
click at [882, 584] on button "Save & Close" at bounding box center [888, 602] width 117 height 36
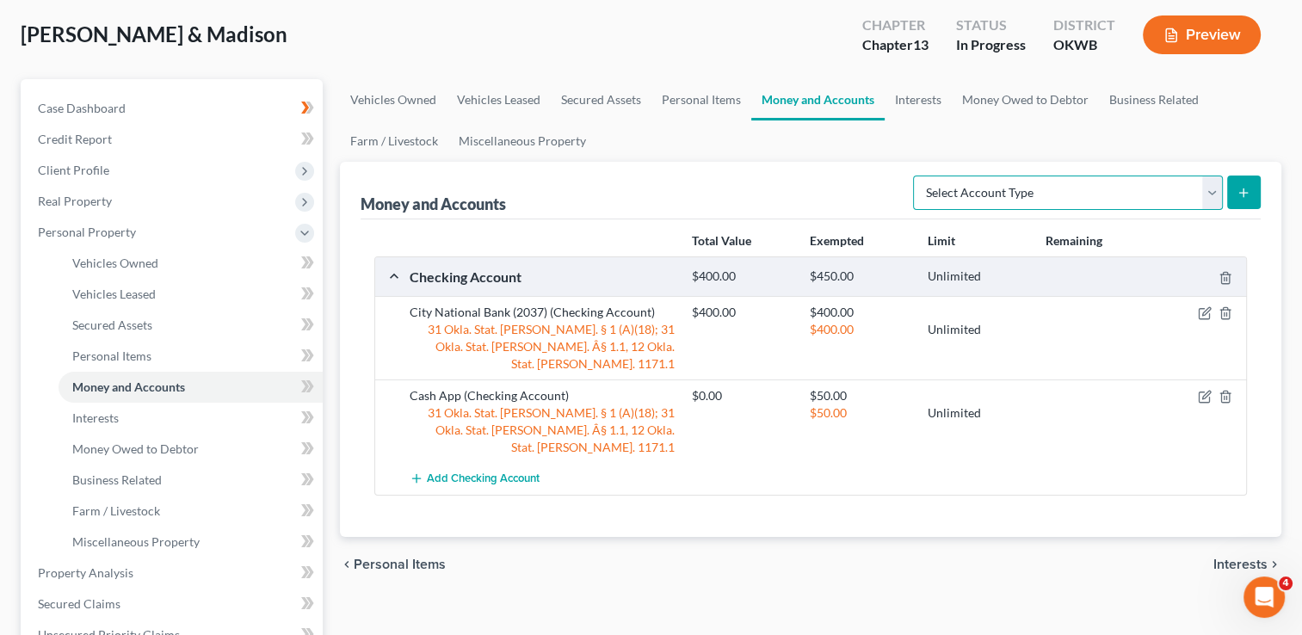
click at [1209, 190] on select "Select Account Type Brokerage Cash on Hand Certificates of Deposit Checking Acc…" at bounding box center [1068, 193] width 310 height 34
select select "savings"
click at [917, 176] on select "Select Account Type Brokerage Cash on Hand Certificates of Deposit Checking Acc…" at bounding box center [1068, 193] width 310 height 34
click at [1242, 189] on icon "submit" at bounding box center [1244, 193] width 14 height 14
click at [909, 95] on link "Interests" at bounding box center [918, 99] width 67 height 41
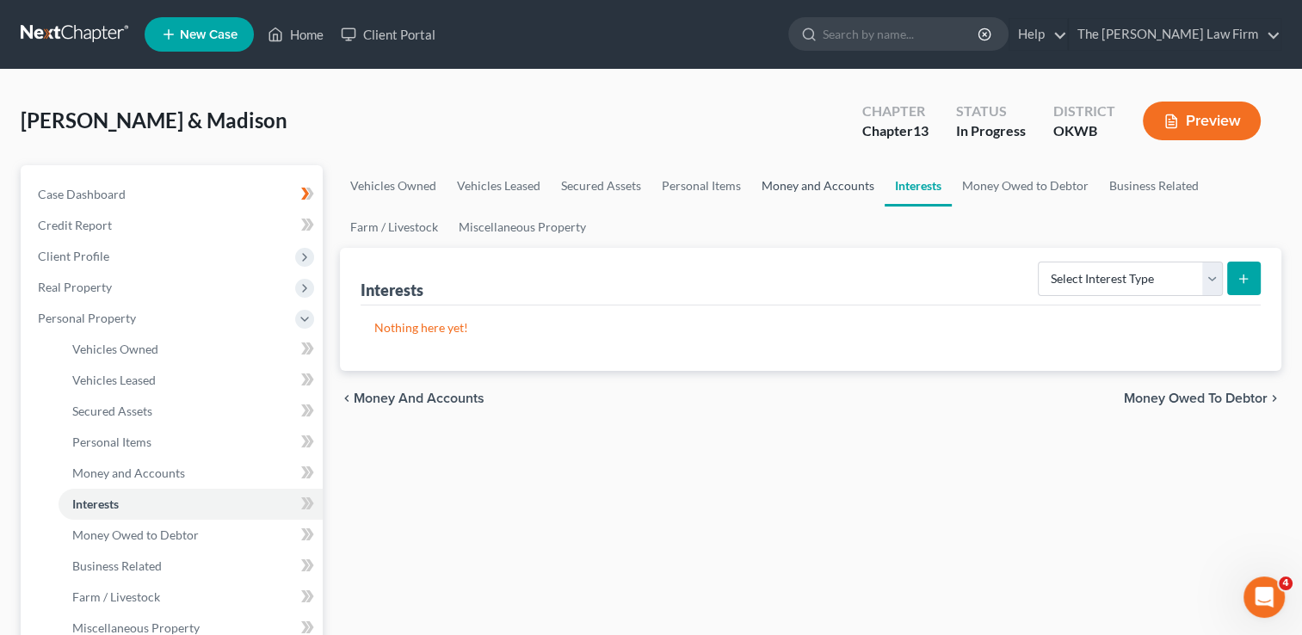
click at [821, 188] on link "Money and Accounts" at bounding box center [818, 185] width 133 height 41
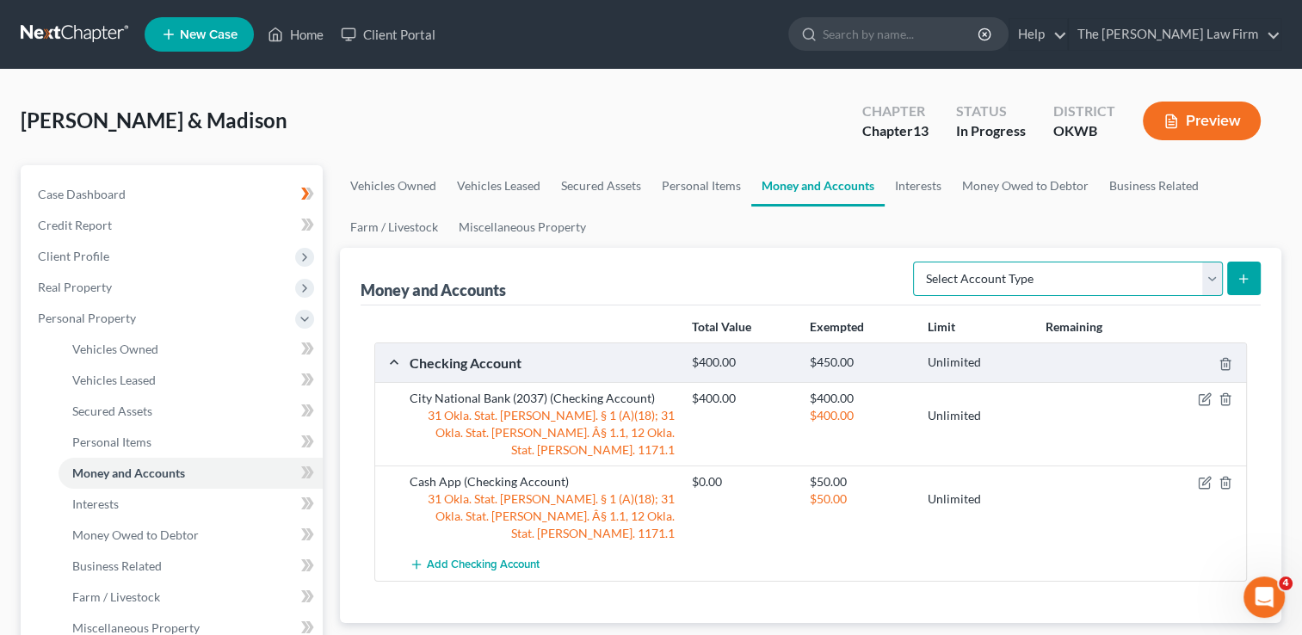
click at [1133, 275] on select "Select Account Type Brokerage Cash on Hand Certificates of Deposit Checking Acc…" at bounding box center [1068, 279] width 310 height 34
select select "savings"
click at [917, 262] on select "Select Account Type Brokerage Cash on Hand Certificates of Deposit Checking Acc…" at bounding box center [1068, 279] width 310 height 34
click at [1249, 279] on icon "submit" at bounding box center [1244, 279] width 14 height 14
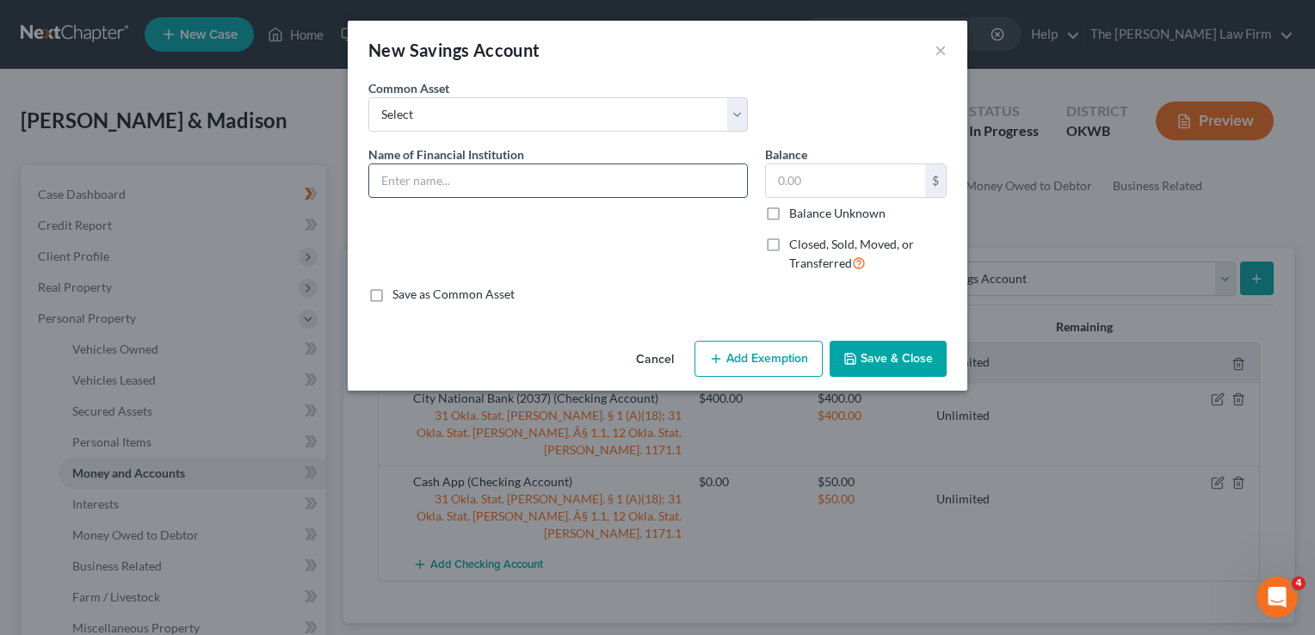
paste input "City National Bank"
type input "City National Bank"
click at [814, 180] on input "text" at bounding box center [845, 180] width 159 height 33
type input "10.00"
click at [737, 359] on button "Add Exemption" at bounding box center [759, 359] width 128 height 36
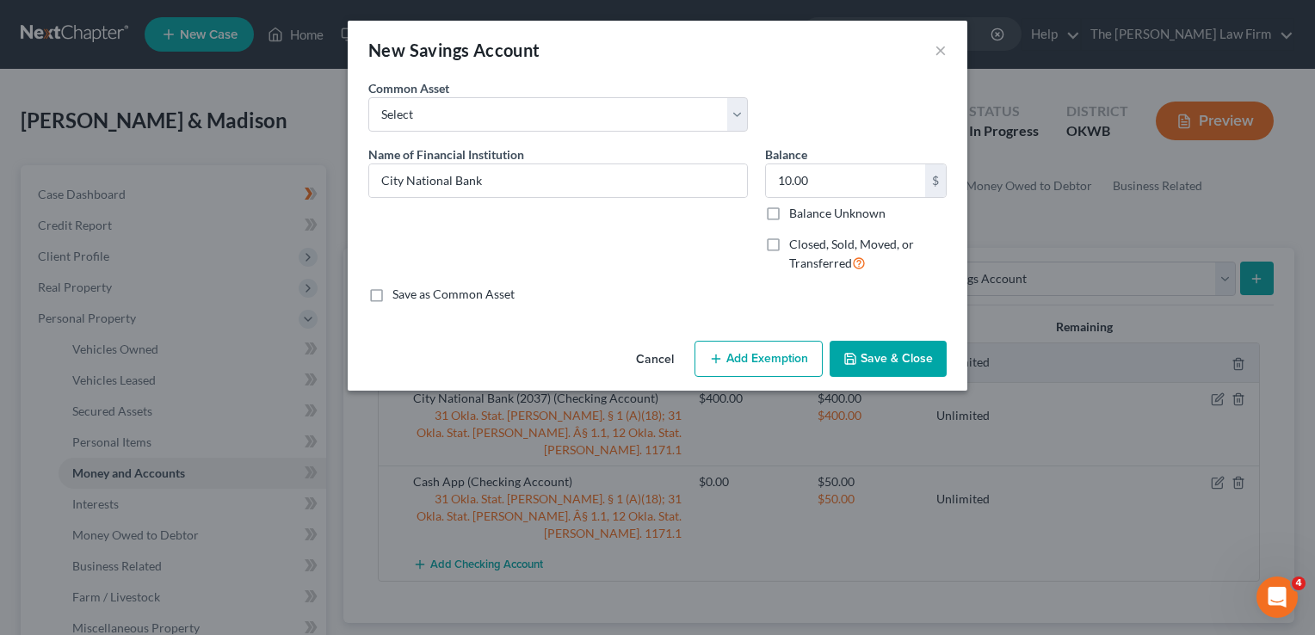
select select "2"
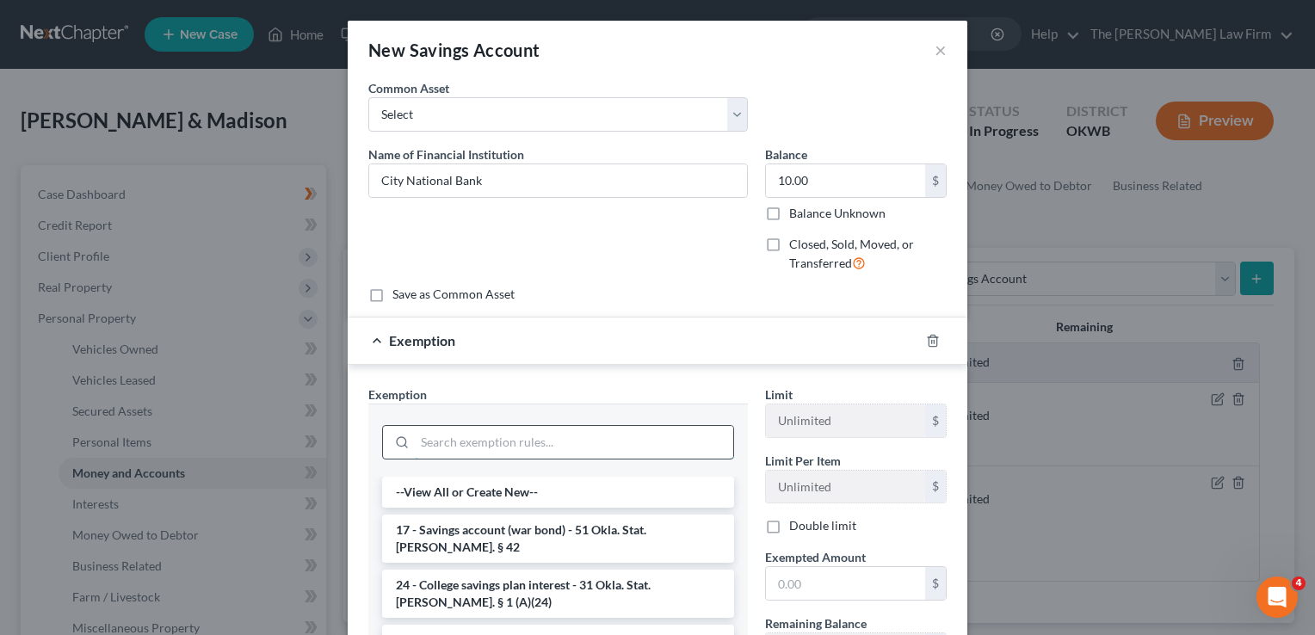
click at [517, 441] on input "search" at bounding box center [574, 442] width 319 height 33
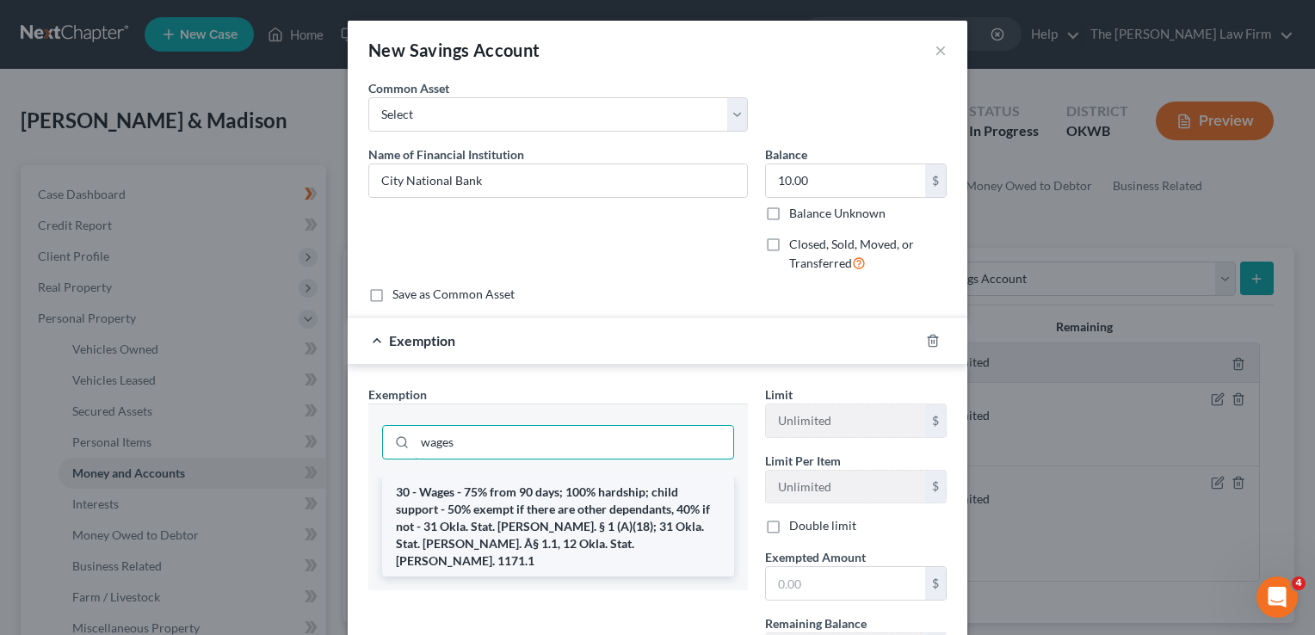
type input "wages"
click at [525, 510] on li "30 - Wages - 75% from 90 days; 100% hardship; child support - 50% exempt if the…" at bounding box center [558, 527] width 352 height 100
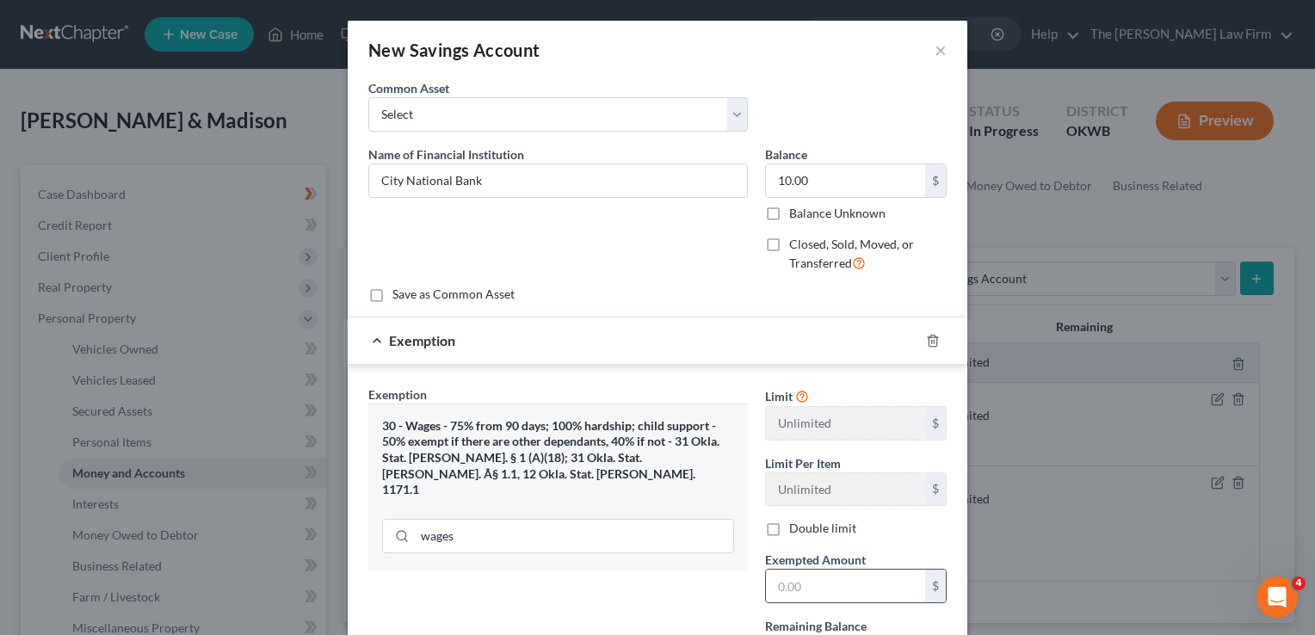
click at [835, 587] on input "text" at bounding box center [845, 586] width 159 height 33
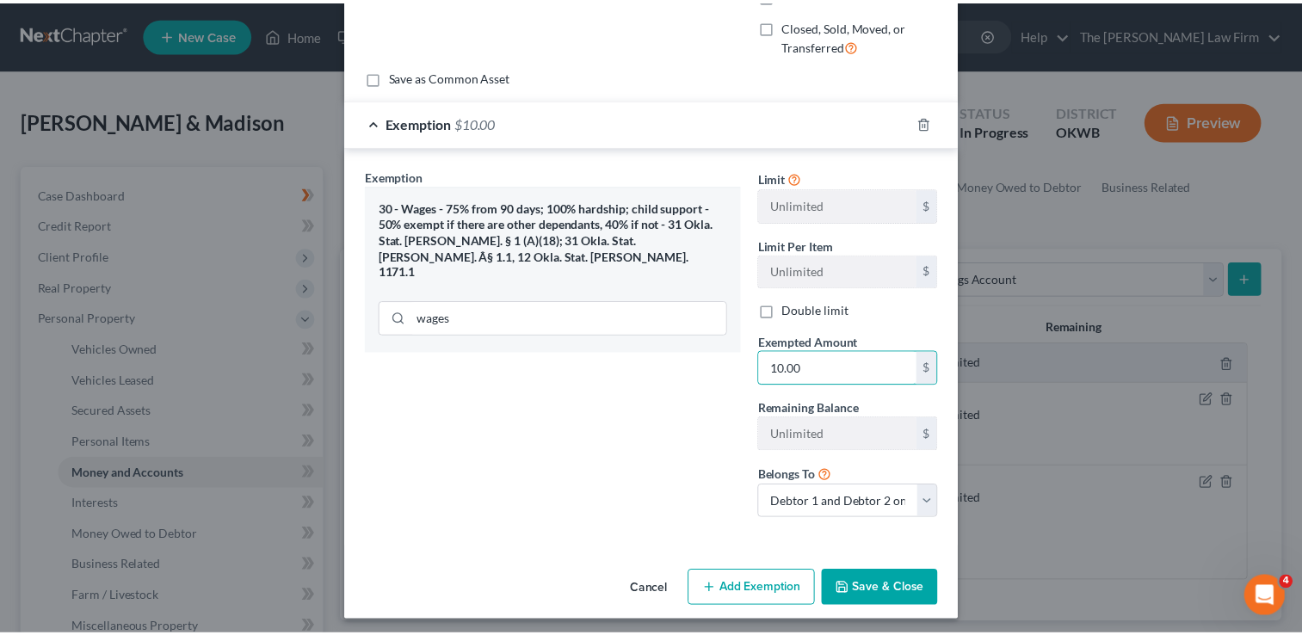
scroll to position [222, 0]
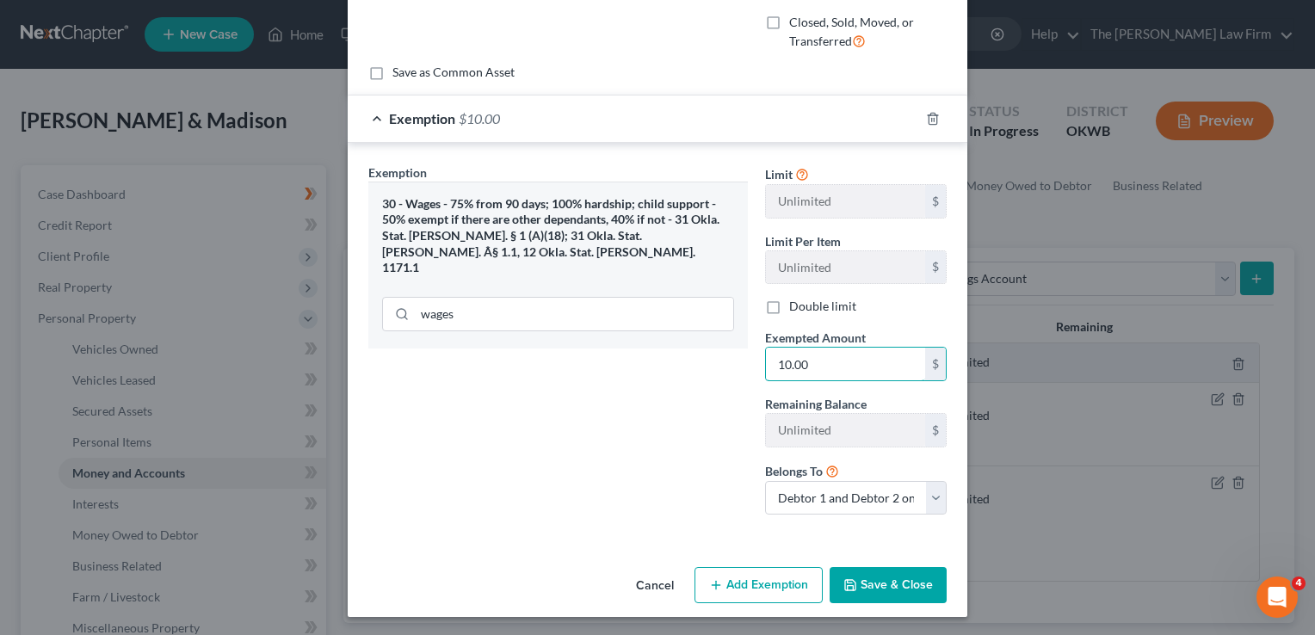
type input "10.00"
click at [855, 577] on button "Save & Close" at bounding box center [888, 585] width 117 height 36
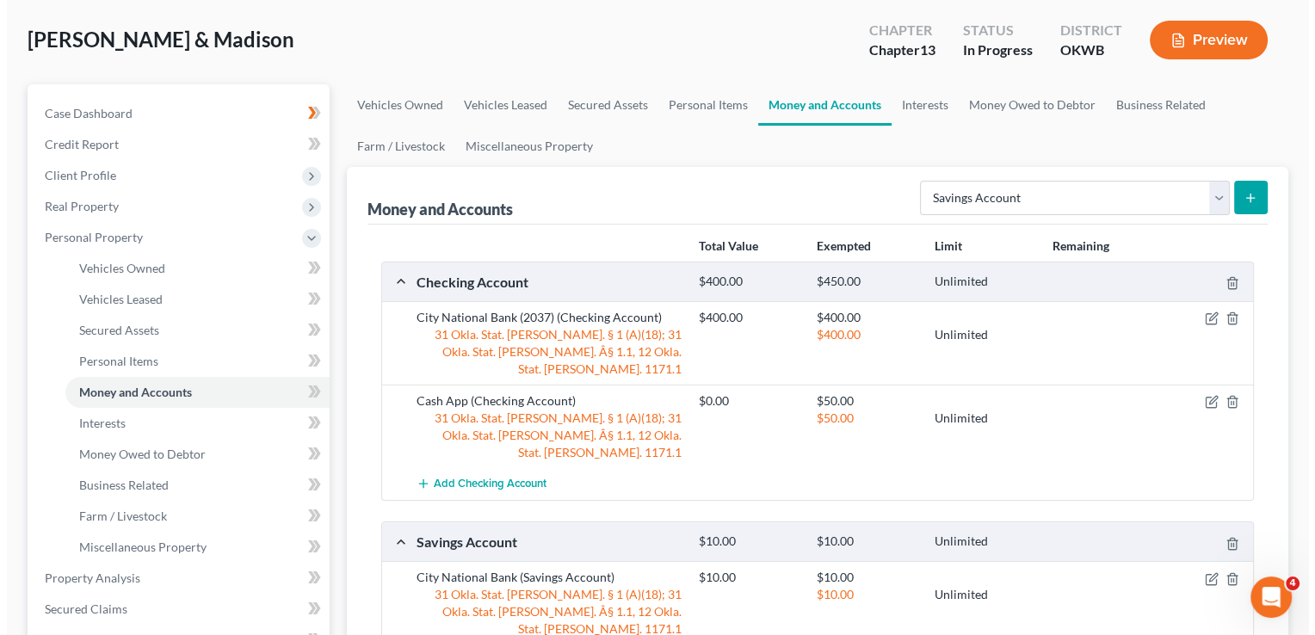
scroll to position [172, 0]
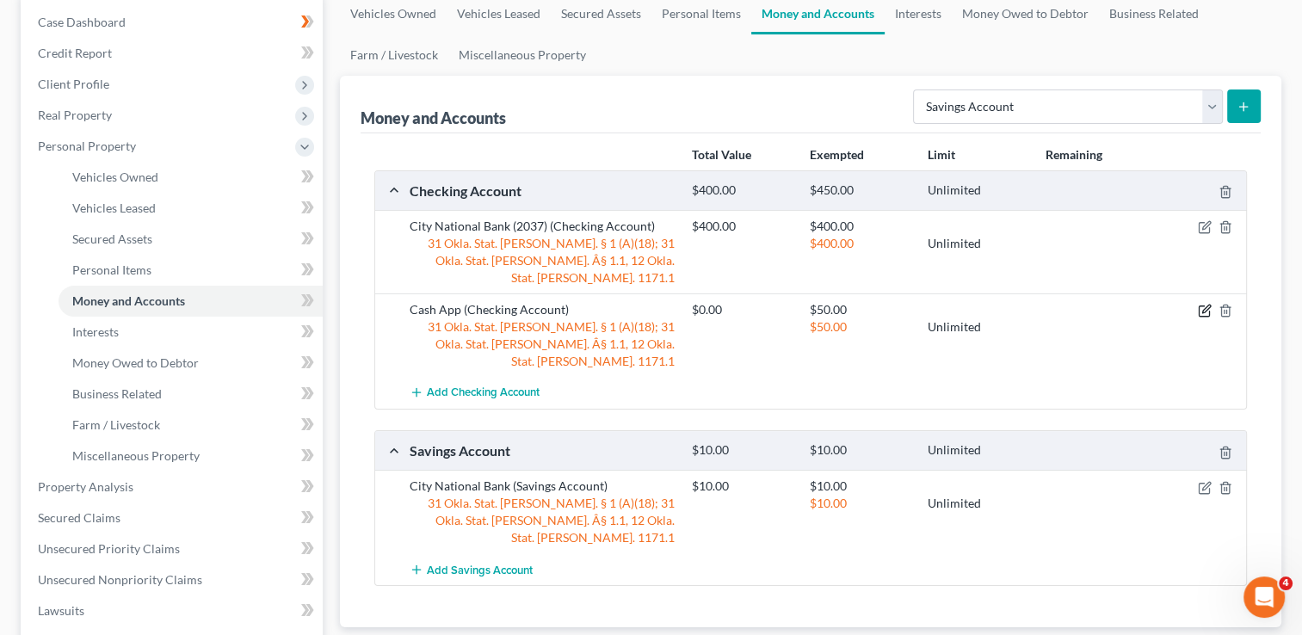
click at [1206, 304] on icon "button" at bounding box center [1205, 311] width 14 height 14
select select "2"
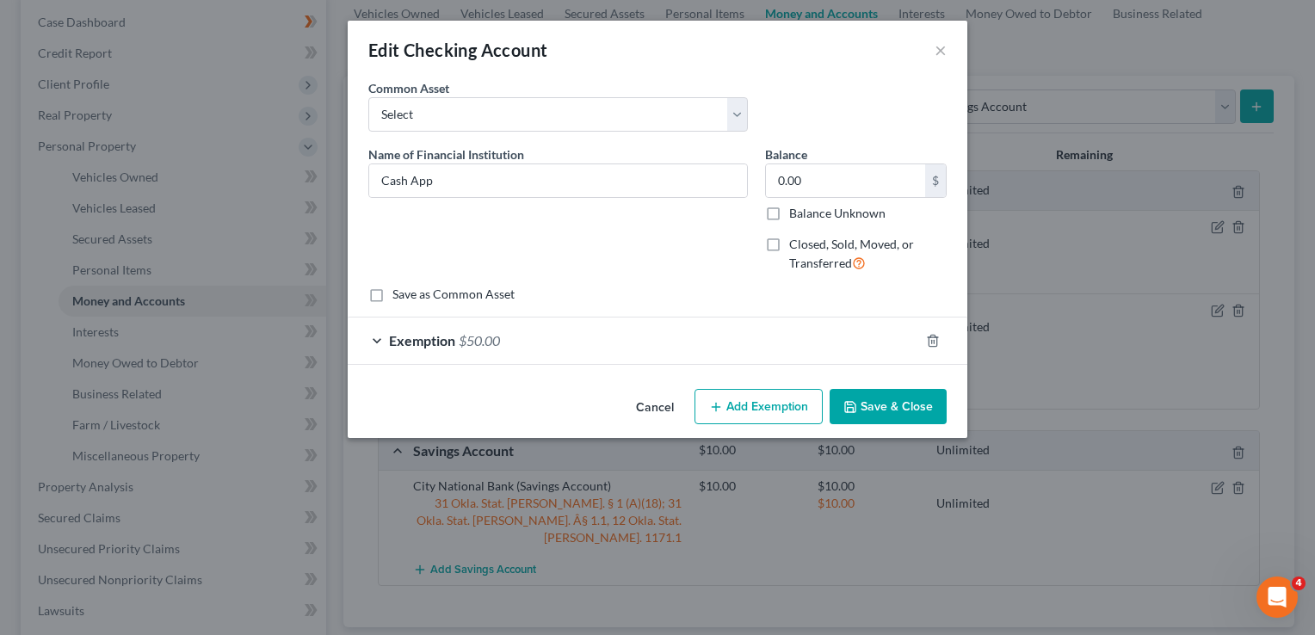
click at [547, 332] on div "Exemption $50.00" at bounding box center [634, 341] width 572 height 46
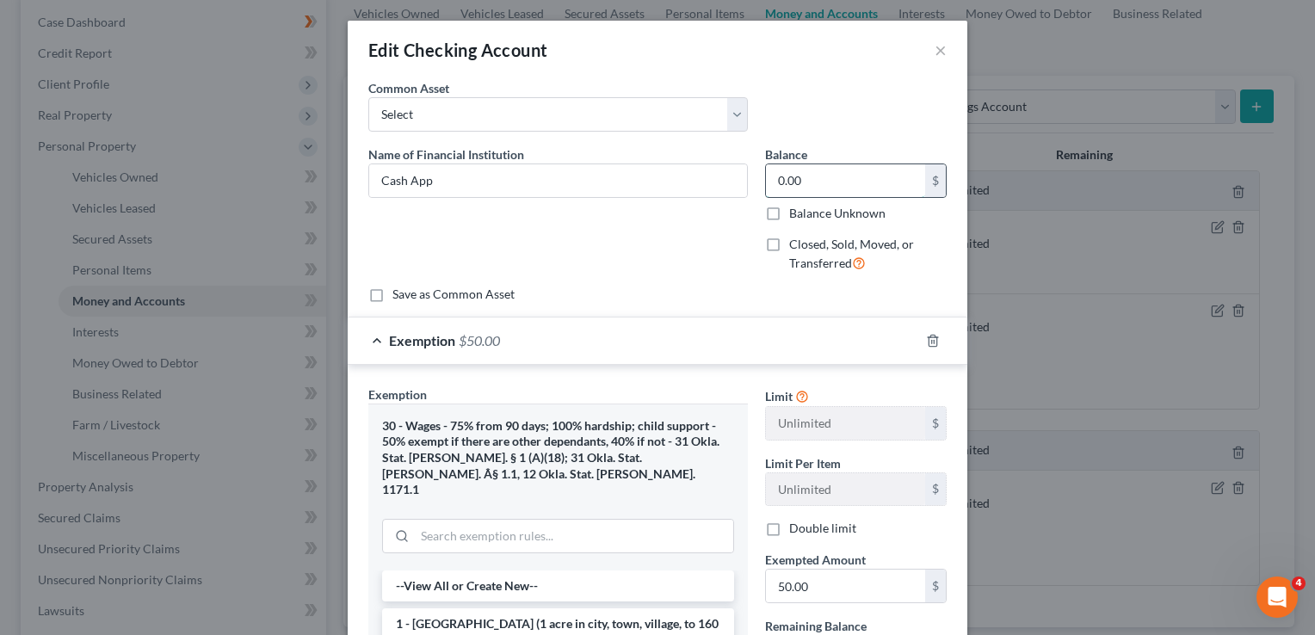
click at [817, 182] on input "0.00" at bounding box center [845, 180] width 159 height 33
type input "0.01"
click at [816, 581] on input "50.00" at bounding box center [845, 586] width 159 height 33
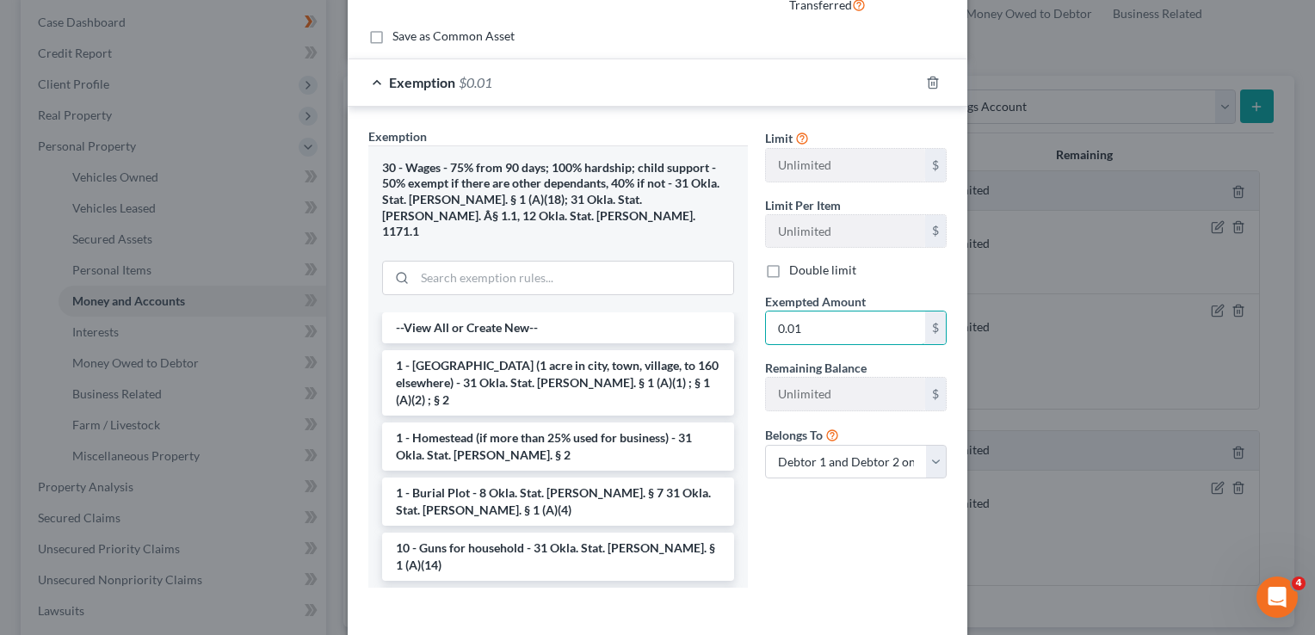
scroll to position [315, 0]
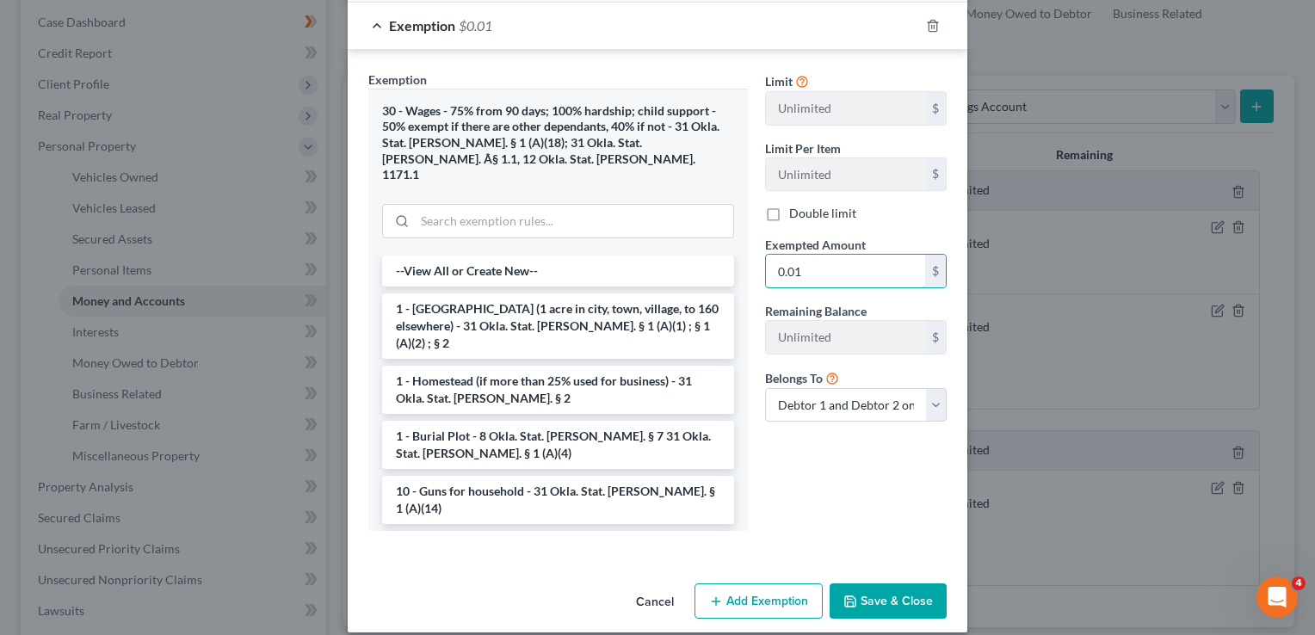
type input "0.01"
click at [882, 585] on button "Save & Close" at bounding box center [888, 602] width 117 height 36
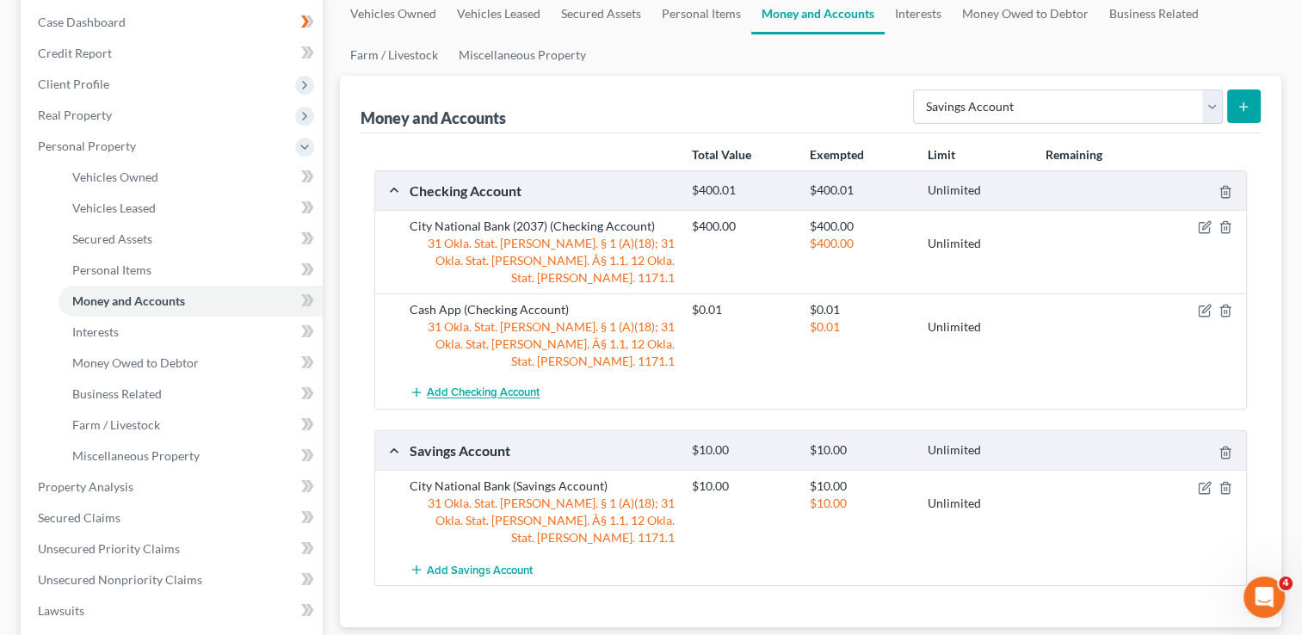
click at [504, 387] on span "Add Checking Account" at bounding box center [483, 394] width 113 height 14
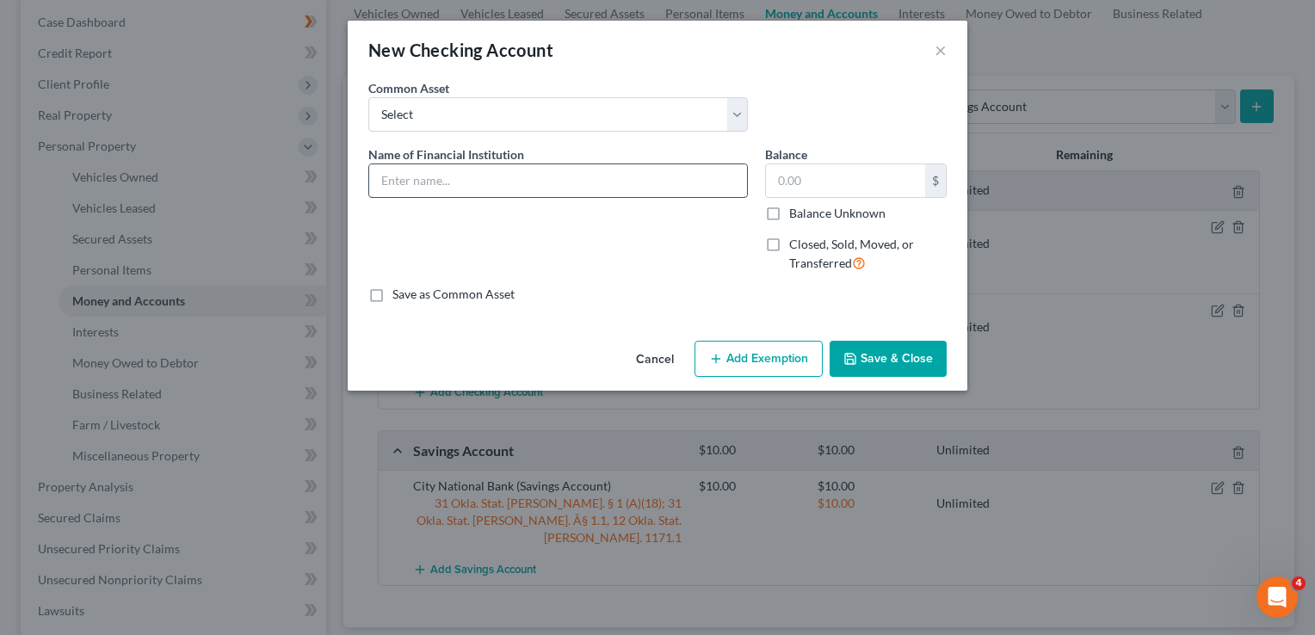
click at [544, 182] on input "text" at bounding box center [558, 180] width 378 height 33
type input "Cash App"
drag, startPoint x: 813, startPoint y: 182, endPoint x: 836, endPoint y: 157, distance: 34.1
click at [813, 182] on input "text" at bounding box center [845, 180] width 159 height 33
click at [814, 176] on input "text" at bounding box center [845, 180] width 159 height 33
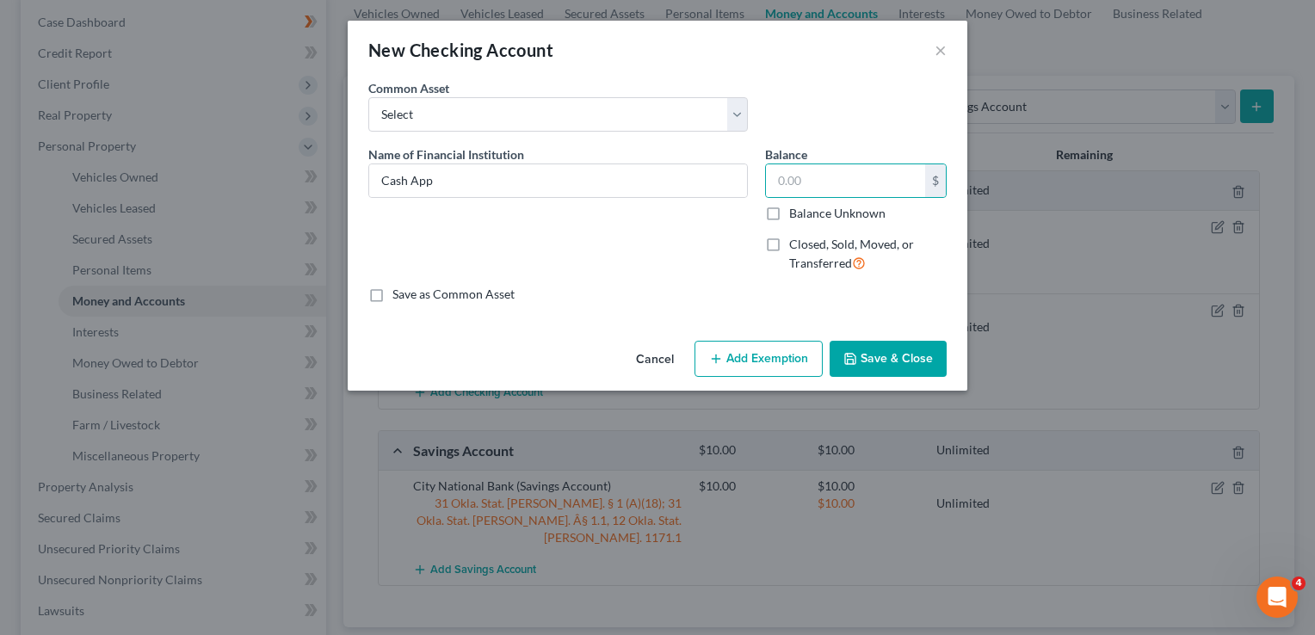
click at [752, 363] on button "Add Exemption" at bounding box center [759, 359] width 128 height 36
select select "2"
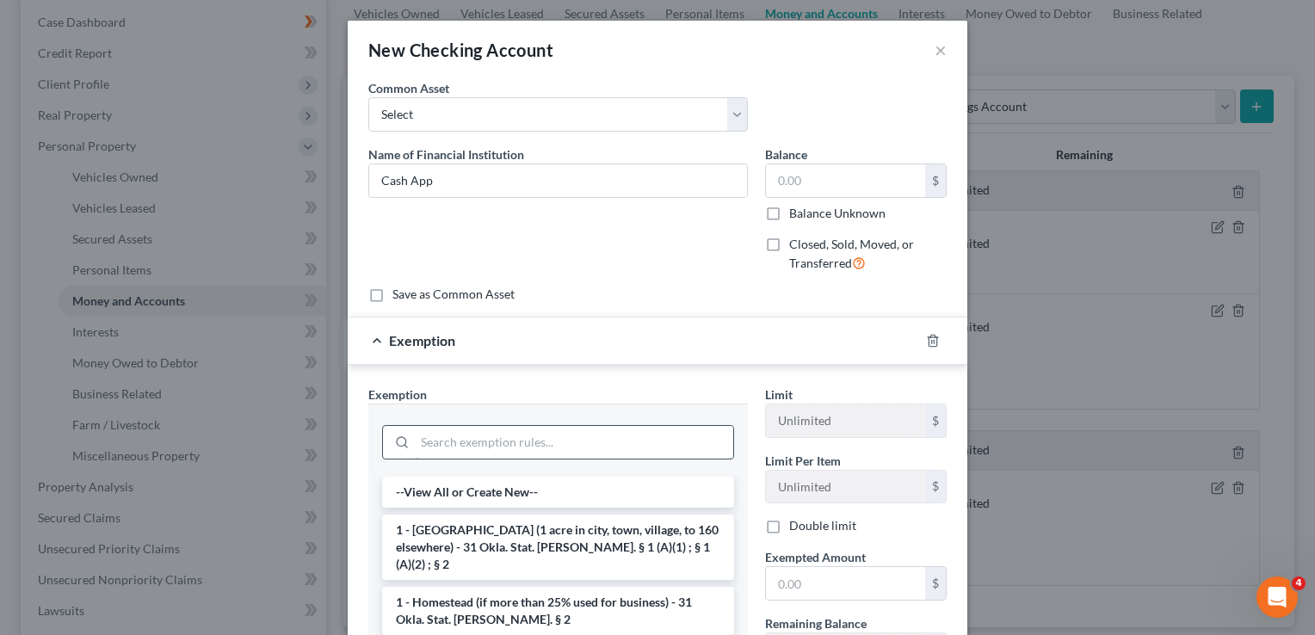
click at [460, 440] on input "search" at bounding box center [574, 442] width 319 height 33
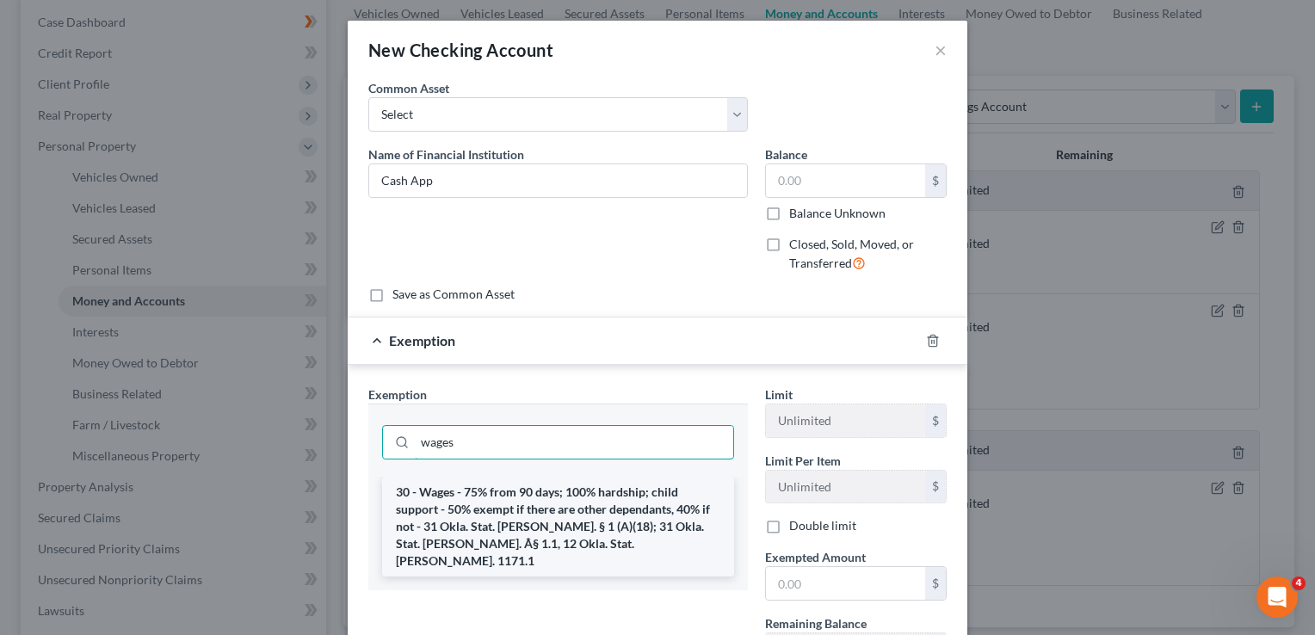
type input "wages"
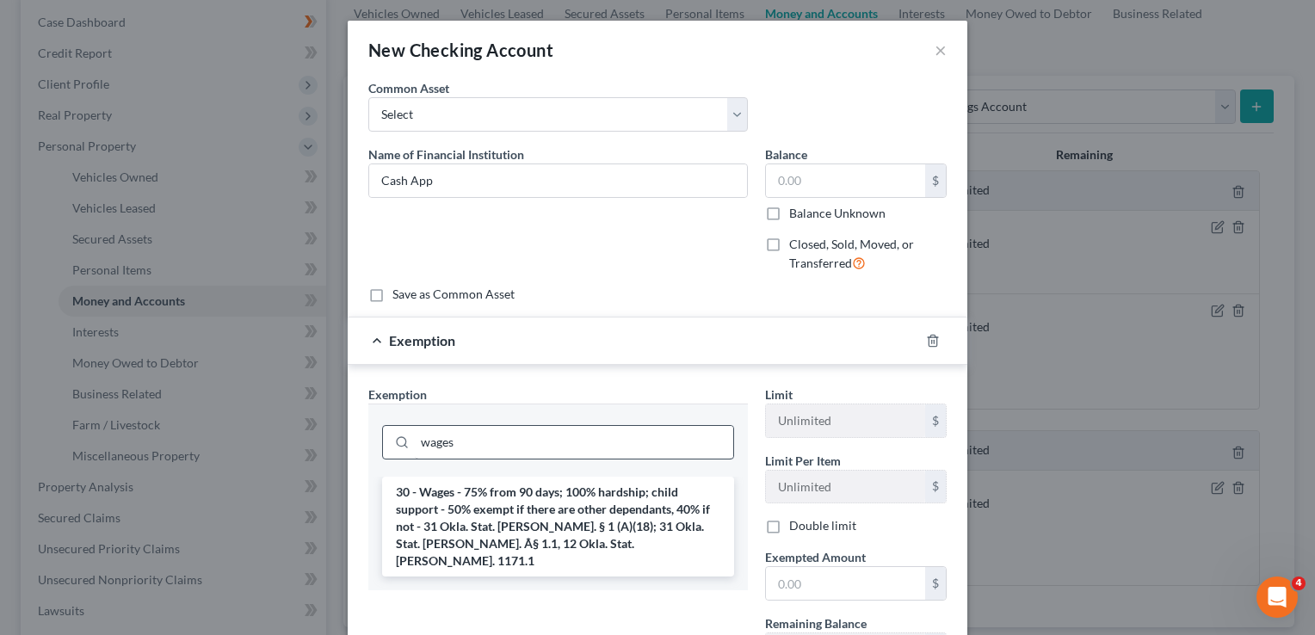
drag, startPoint x: 461, startPoint y: 534, endPoint x: 537, endPoint y: 512, distance: 79.6
click at [461, 533] on li "30 - Wages - 75% from 90 days; 100% hardship; child support - 50% exempt if the…" at bounding box center [558, 527] width 352 height 100
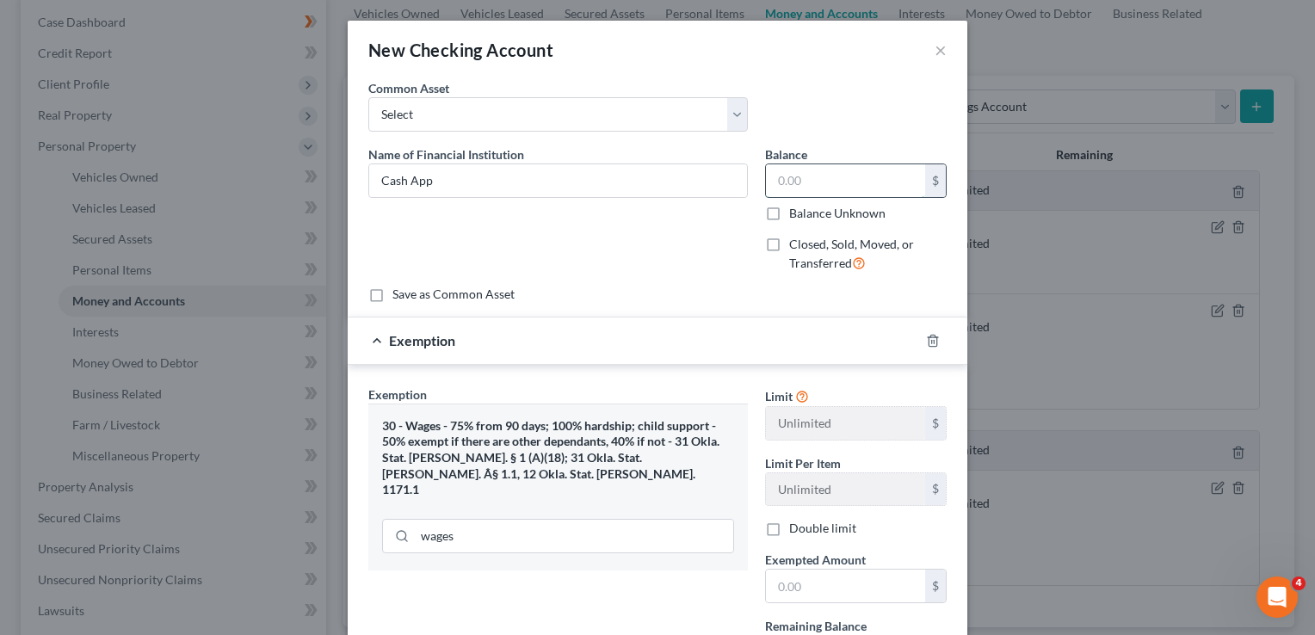
click at [833, 185] on input "text" at bounding box center [845, 180] width 159 height 33
type input "100.00"
click at [802, 583] on input "text" at bounding box center [845, 586] width 159 height 33
type input "100.00"
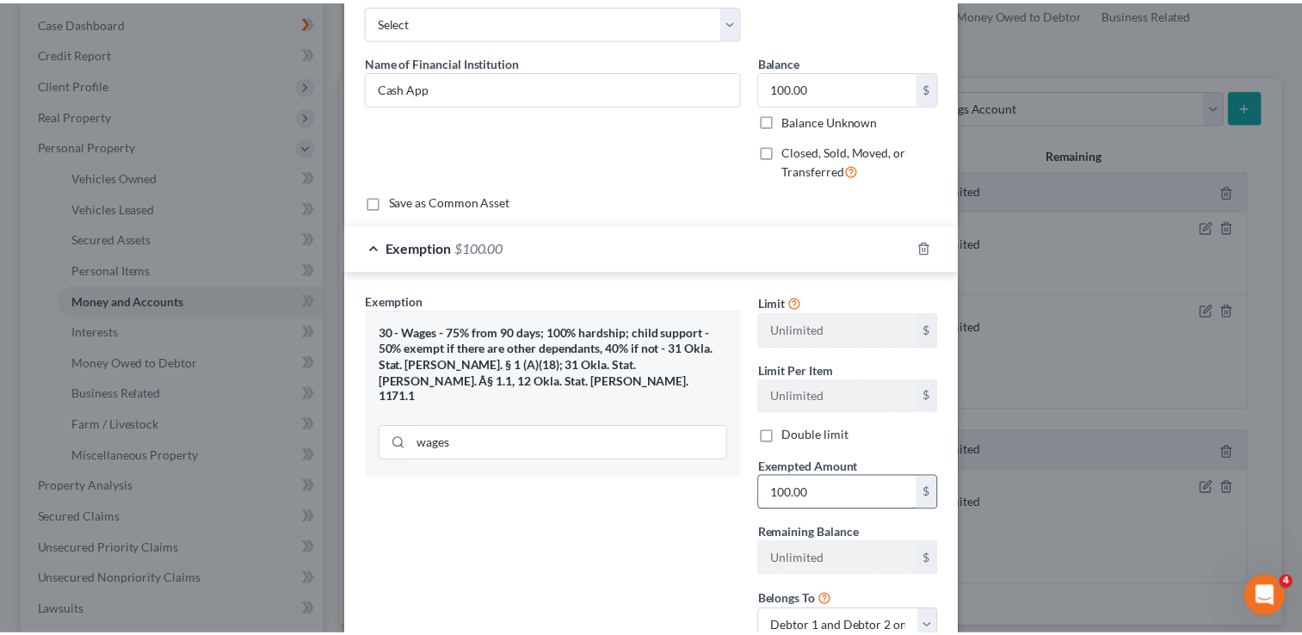
scroll to position [222, 0]
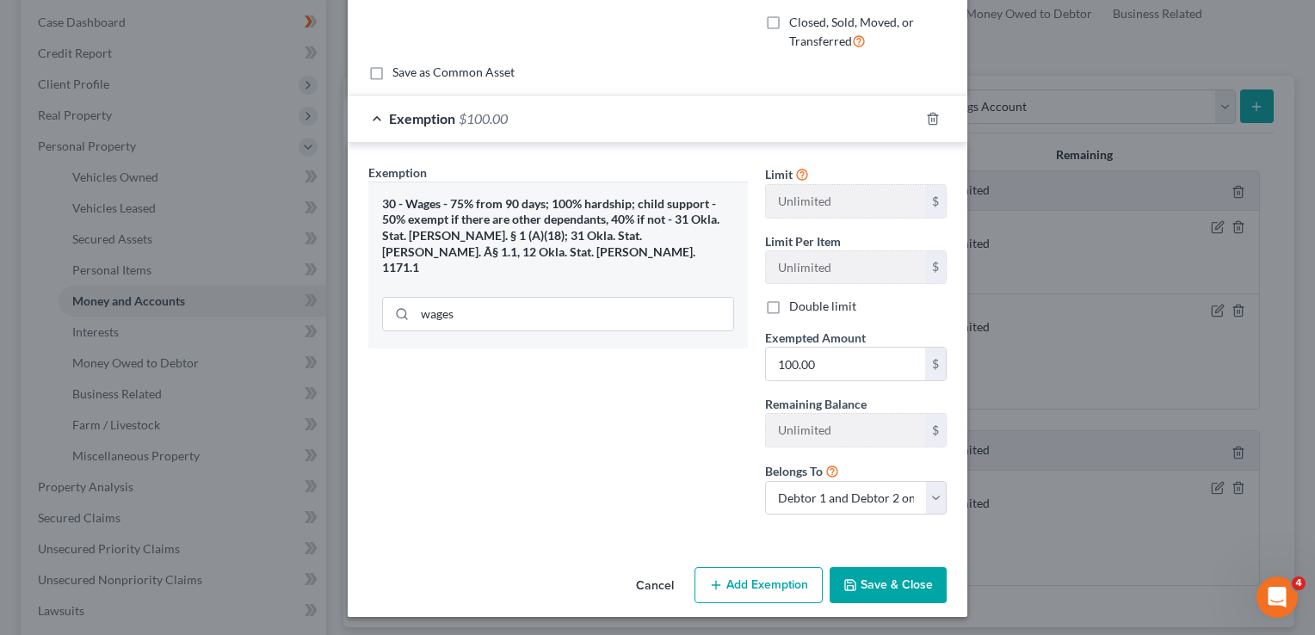
click at [895, 577] on button "Save & Close" at bounding box center [888, 585] width 117 height 36
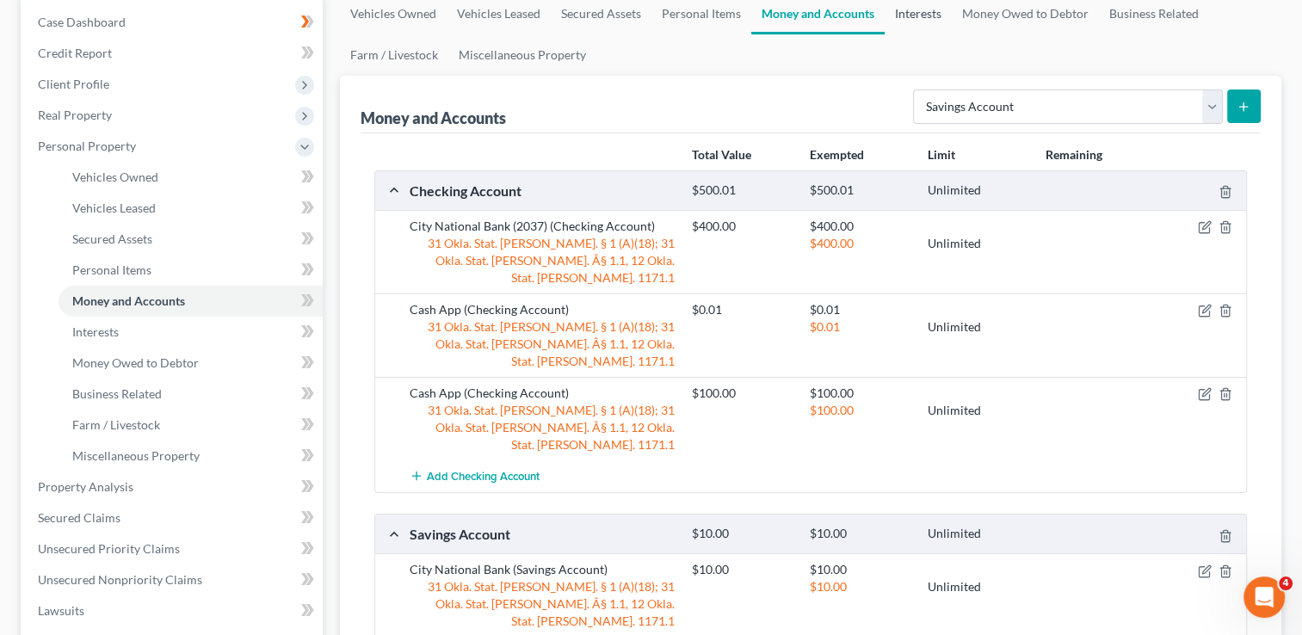
click at [919, 15] on link "Interests" at bounding box center [918, 13] width 67 height 41
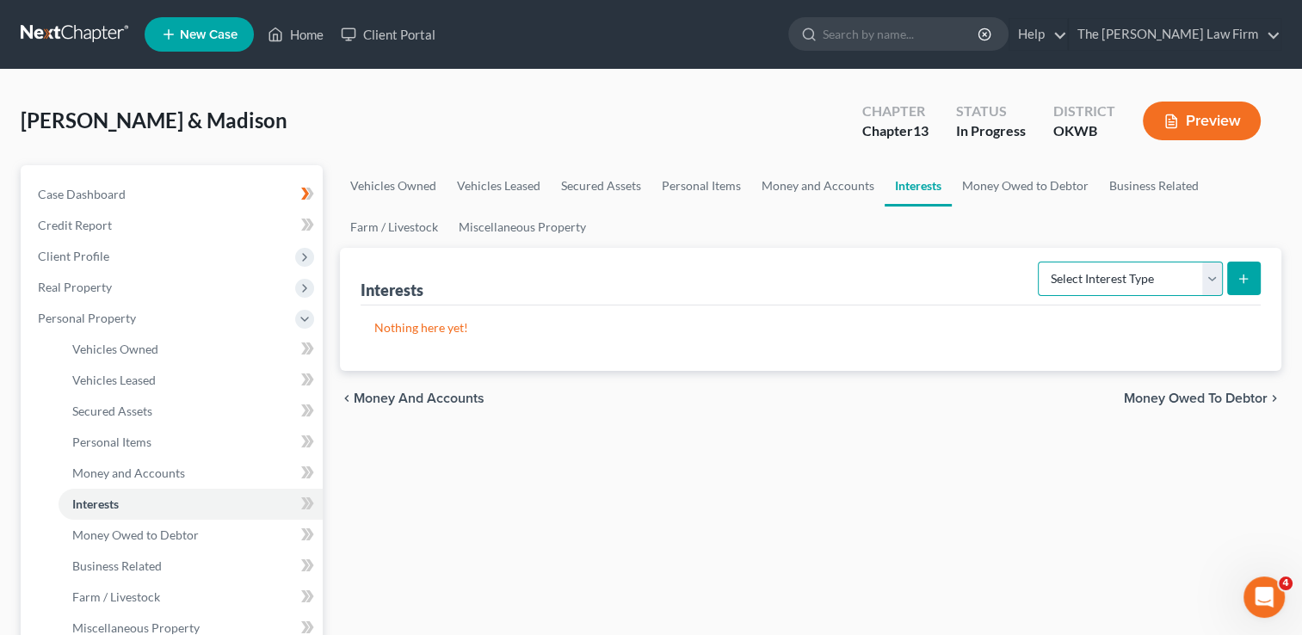
click at [1167, 269] on select "Select Interest Type 401K Annuity Bond Education IRA Government Bond Government…" at bounding box center [1130, 279] width 185 height 34
click at [1023, 183] on link "Money Owed to Debtor" at bounding box center [1025, 185] width 147 height 41
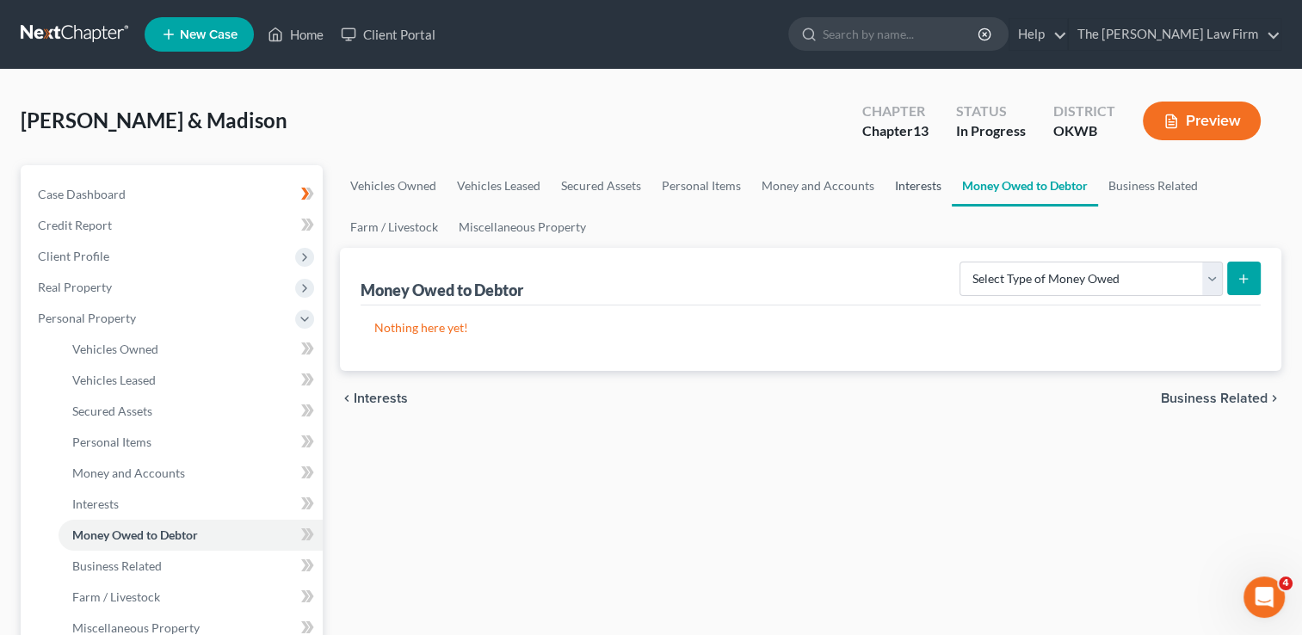
click at [918, 189] on link "Interests" at bounding box center [918, 185] width 67 height 41
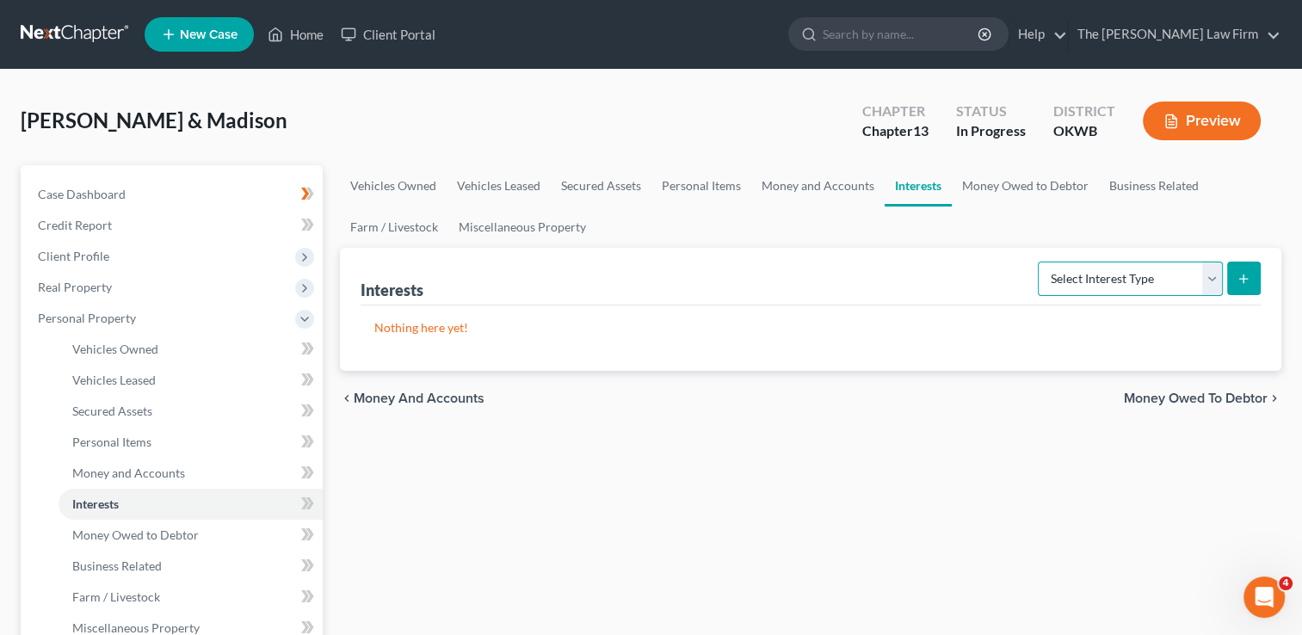
click at [1128, 275] on select "Select Interest Type 401K Annuity Bond Education IRA Government Bond Government…" at bounding box center [1130, 279] width 185 height 34
select select "401k"
click at [1040, 262] on select "Select Interest Type 401K Annuity Bond Education IRA Government Bond Government…" at bounding box center [1130, 279] width 185 height 34
click at [1241, 277] on icon "submit" at bounding box center [1244, 279] width 14 height 14
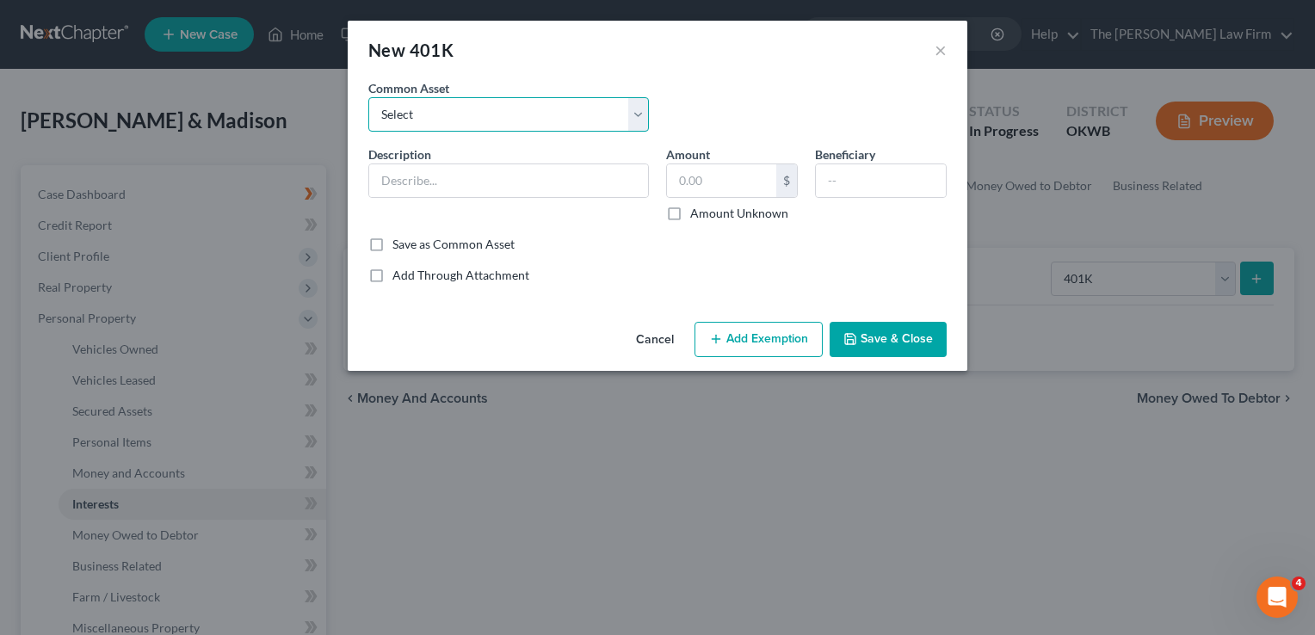
click at [550, 115] on select "Select Employment 401K" at bounding box center [508, 114] width 281 height 34
select select "0"
click at [368, 97] on select "Select Employment 401K" at bounding box center [508, 114] width 281 height 34
type input "Employment 401K"
type input "30,000.00"
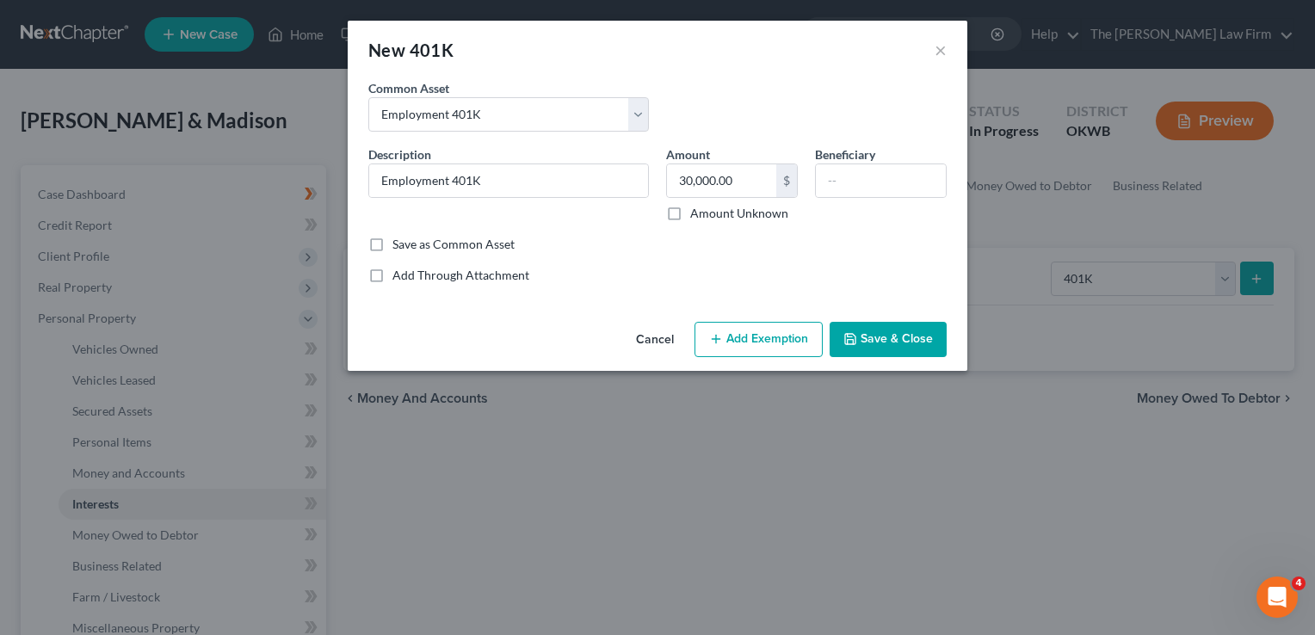
click at [761, 344] on button "Add Exemption" at bounding box center [759, 340] width 128 height 36
select select "2"
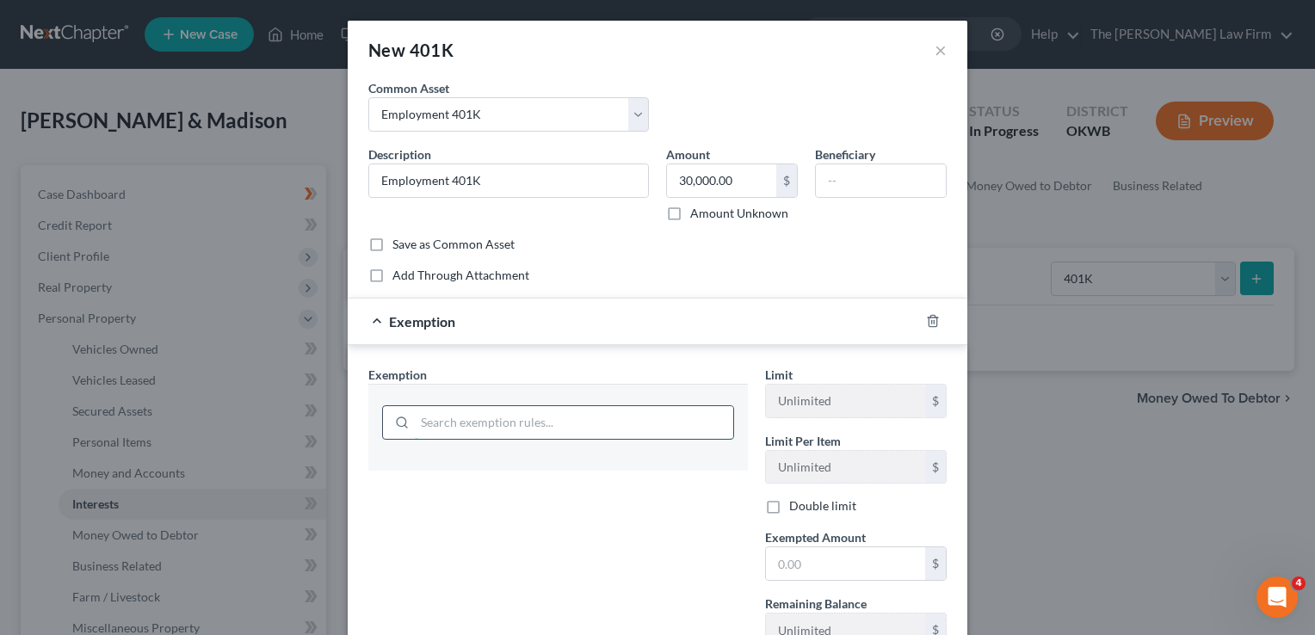
click at [523, 418] on input "search" at bounding box center [574, 422] width 319 height 33
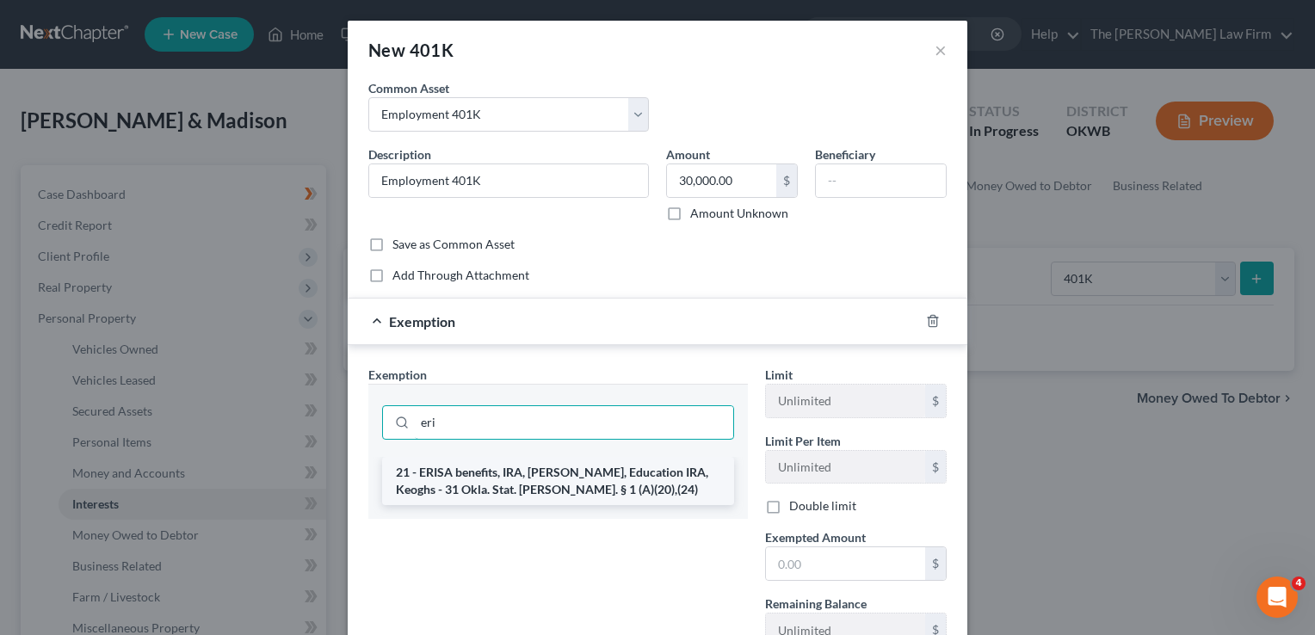
type input "eri"
click at [492, 488] on li "21 - ERISA benefits, IRA, Roth IRA, Education IRA, Keoghs - 31 Okla. Stat. Ann.…" at bounding box center [558, 481] width 352 height 48
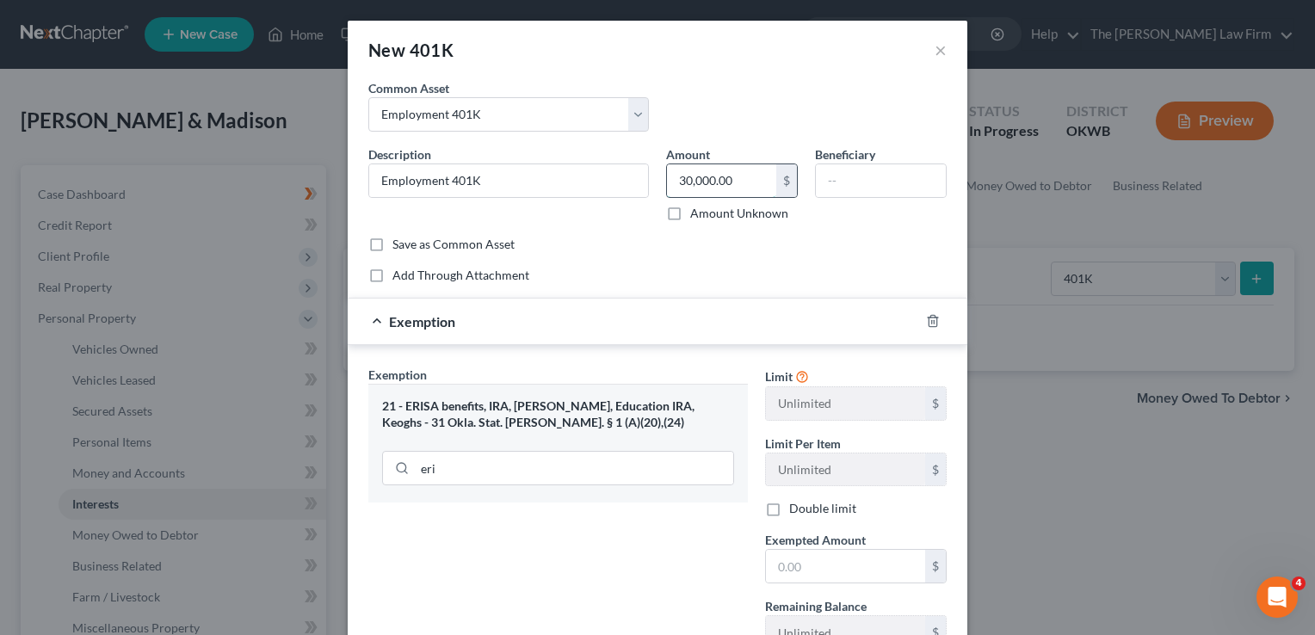
click at [744, 179] on input "30,000.00" at bounding box center [721, 180] width 109 height 33
type input "10,000"
click at [830, 566] on input "text" at bounding box center [845, 566] width 159 height 33
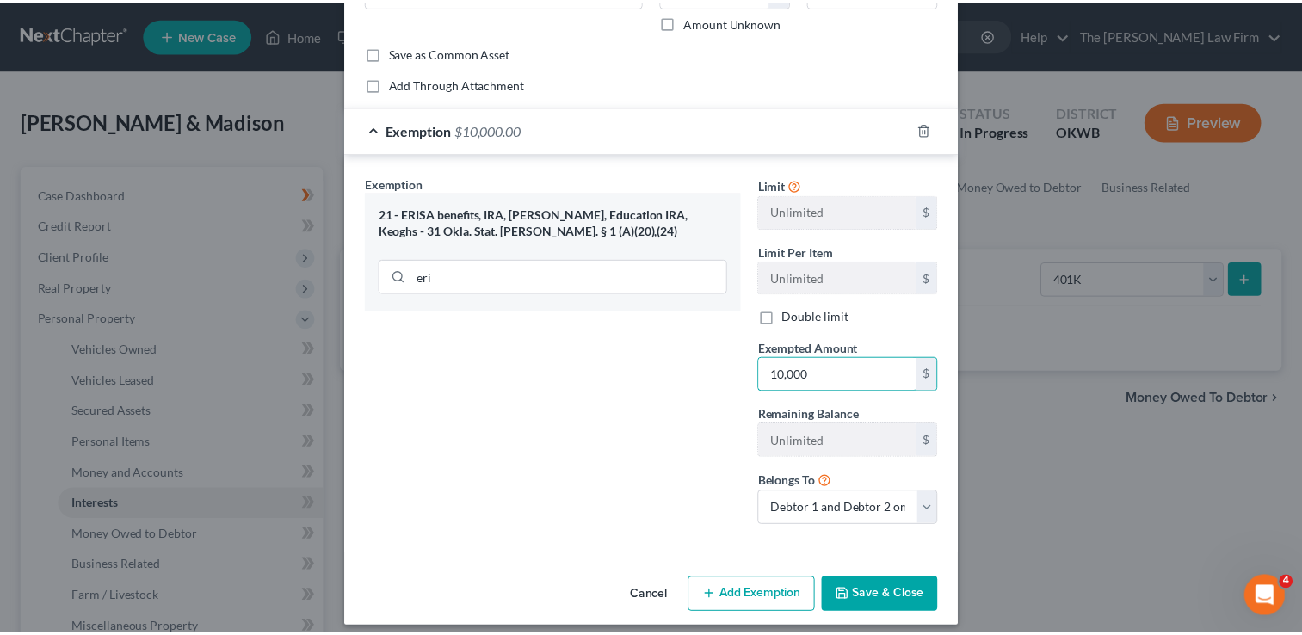
scroll to position [202, 0]
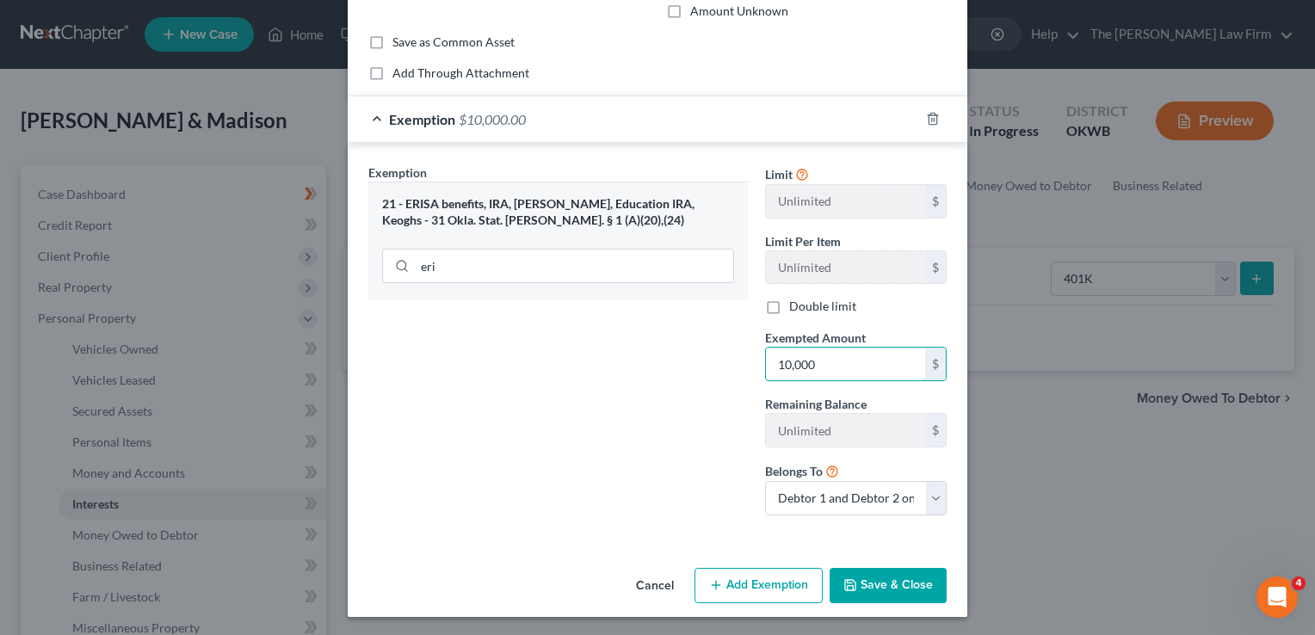
type input "10,000"
click at [875, 581] on button "Save & Close" at bounding box center [888, 586] width 117 height 36
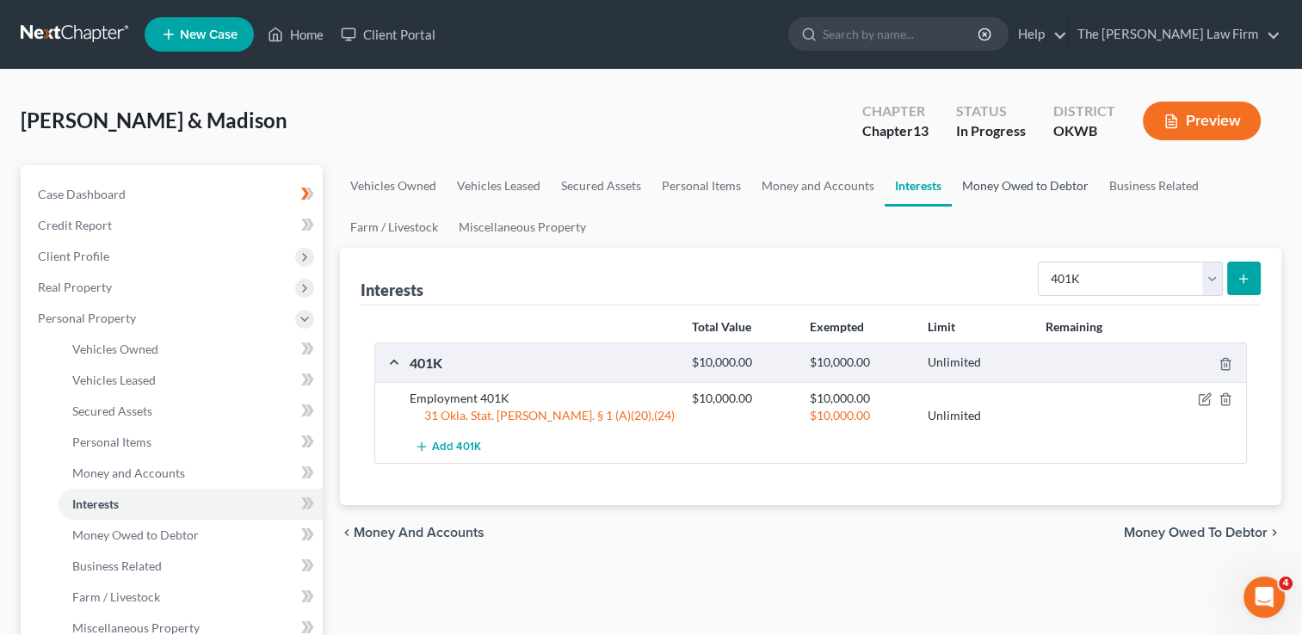
click at [1026, 182] on link "Money Owed to Debtor" at bounding box center [1025, 185] width 147 height 41
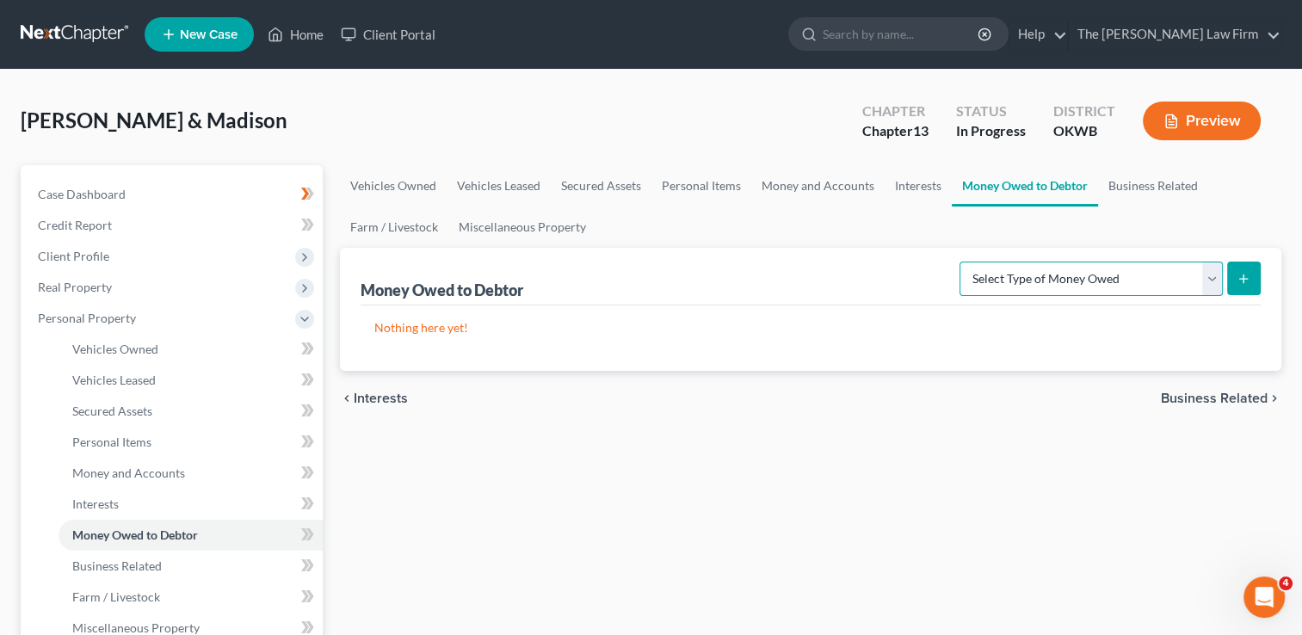
click at [1210, 276] on select "Select Type of Money Owed Accounts Receivable Alimony Child Support Claims Agai…" at bounding box center [1091, 279] width 263 height 34
click at [383, 229] on link "Farm / Livestock" at bounding box center [394, 227] width 108 height 41
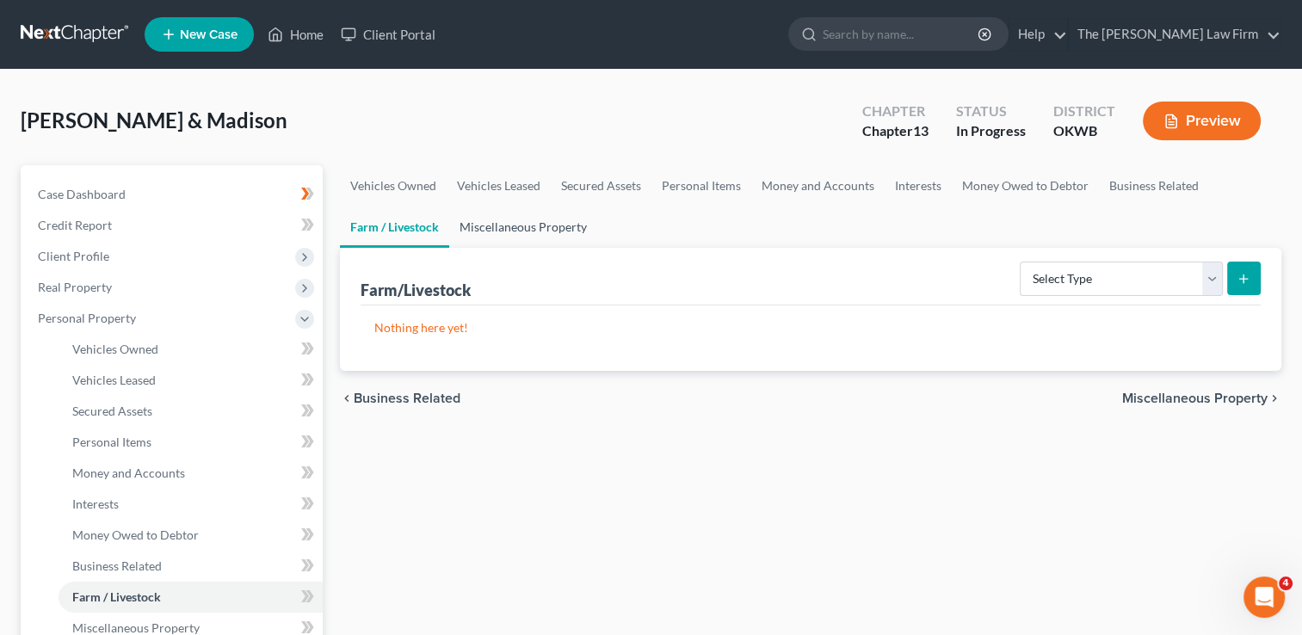
click at [529, 222] on link "Miscellaneous Property" at bounding box center [523, 227] width 148 height 41
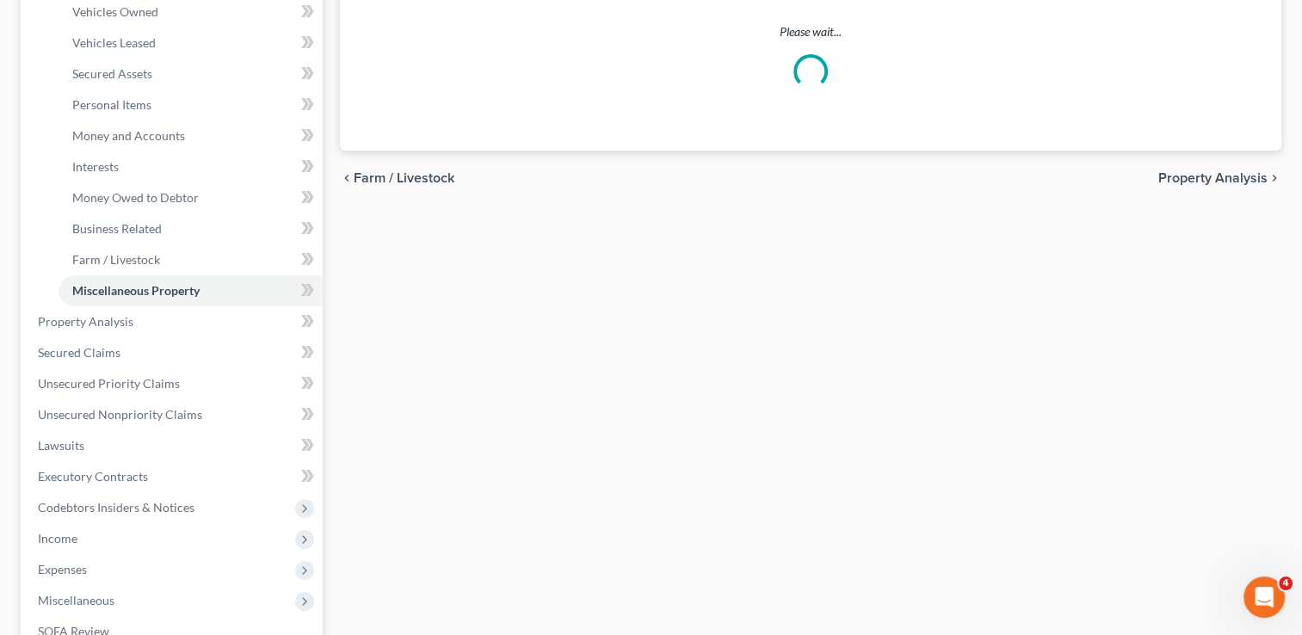
scroll to position [344, 0]
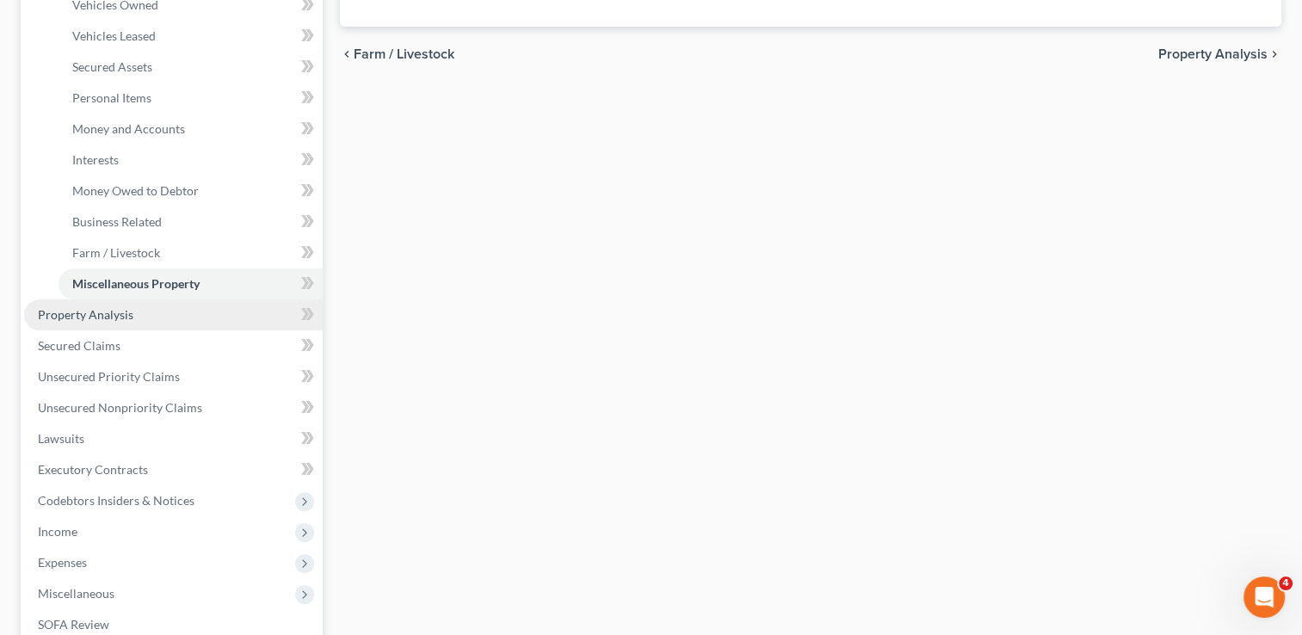
click at [106, 308] on span "Property Analysis" at bounding box center [86, 314] width 96 height 15
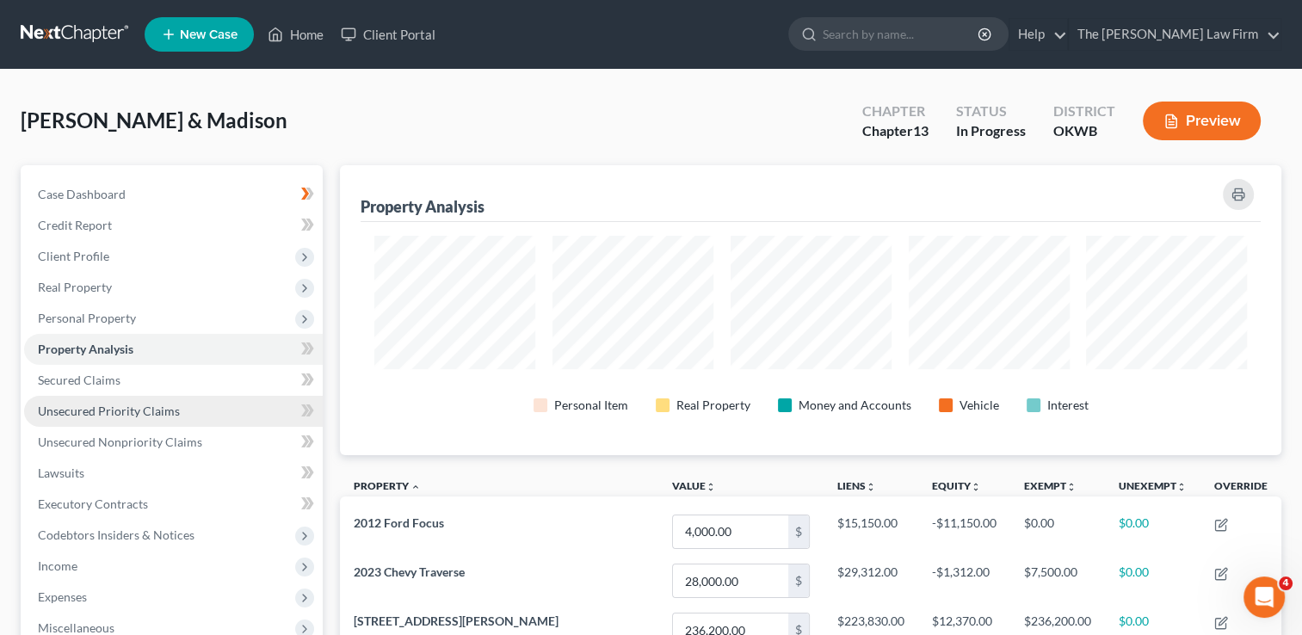
click at [136, 408] on span "Unsecured Priority Claims" at bounding box center [109, 411] width 142 height 15
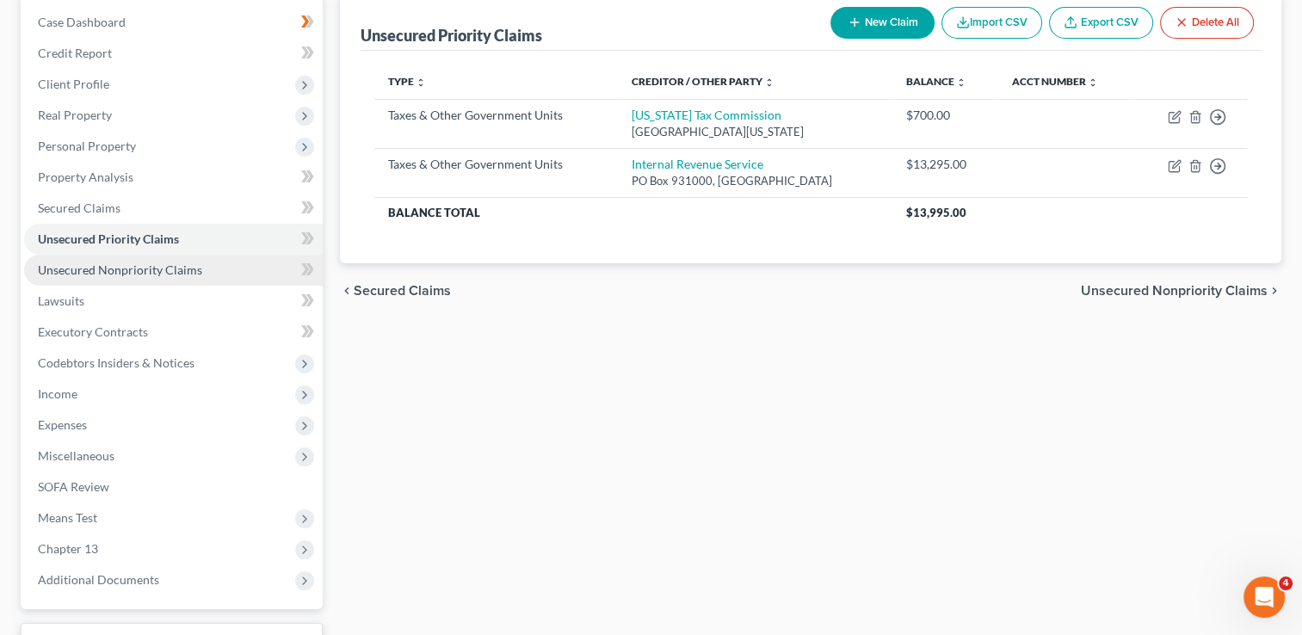
click at [166, 269] on span "Unsecured Nonpriority Claims" at bounding box center [120, 270] width 164 height 15
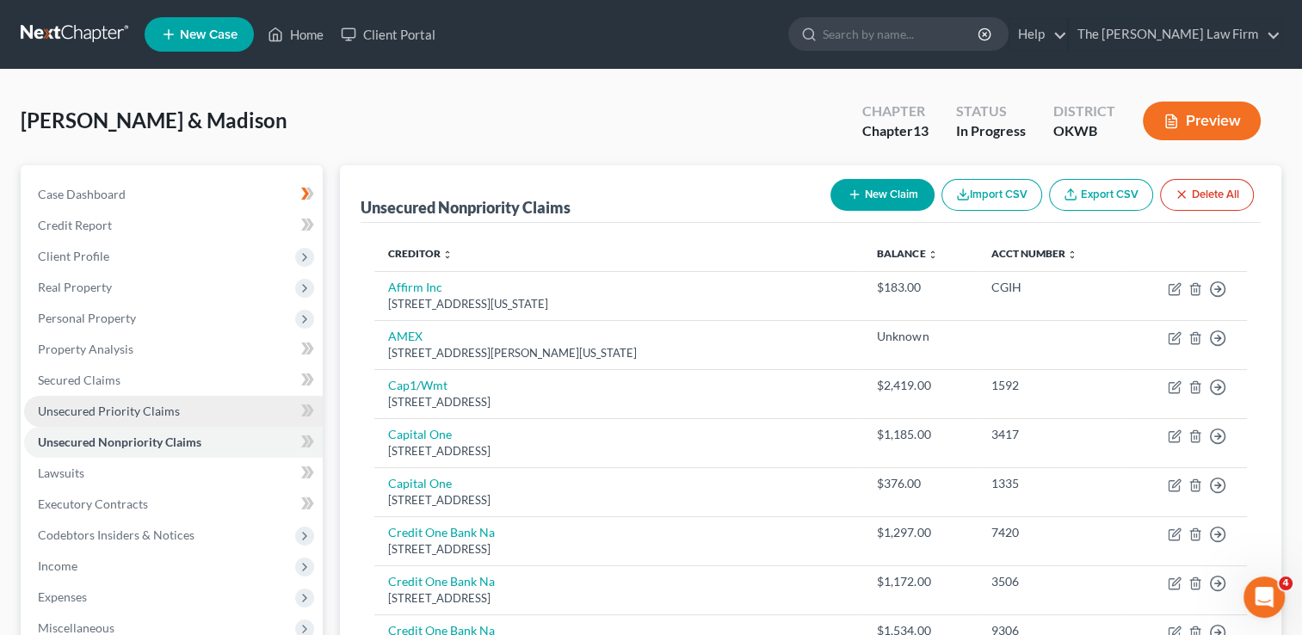
click at [108, 415] on span "Unsecured Priority Claims" at bounding box center [109, 411] width 142 height 15
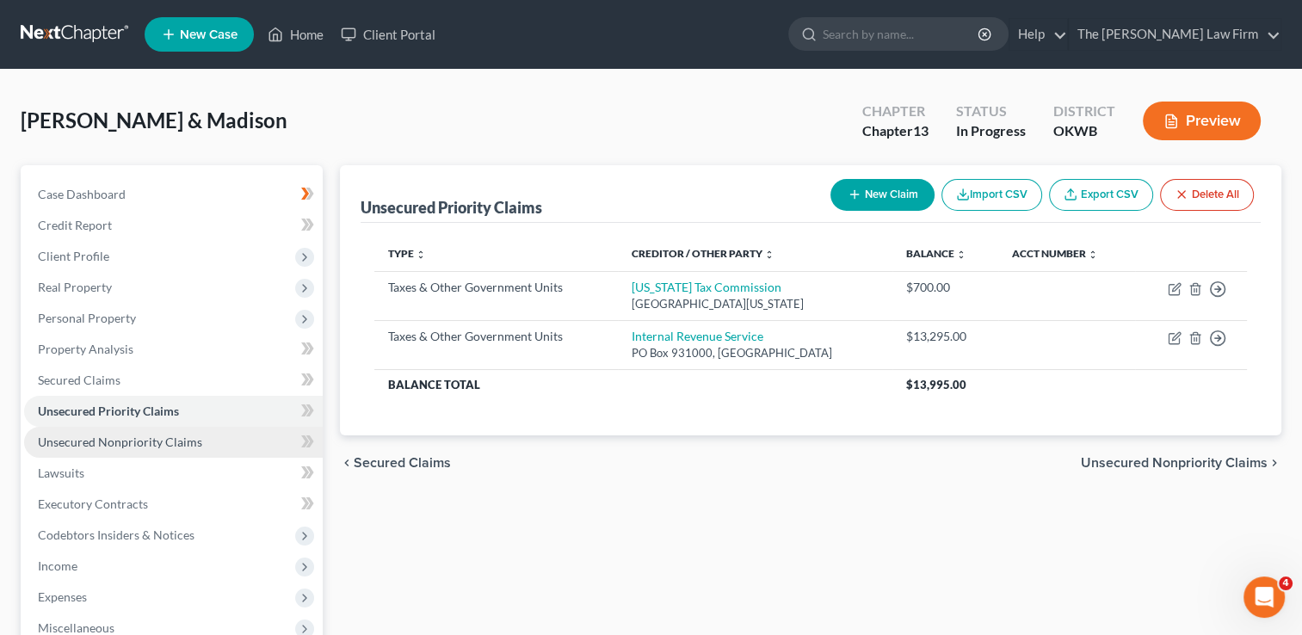
click at [133, 448] on span "Unsecured Nonpriority Claims" at bounding box center [120, 442] width 164 height 15
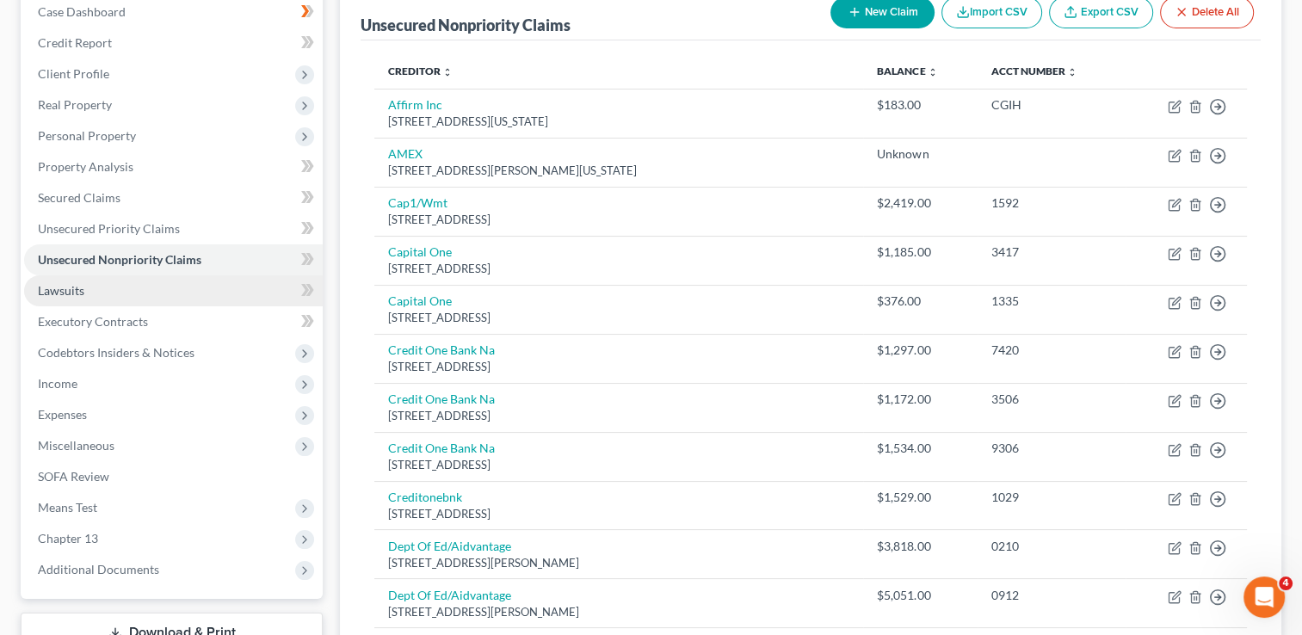
click at [82, 288] on span "Lawsuits" at bounding box center [61, 290] width 46 height 15
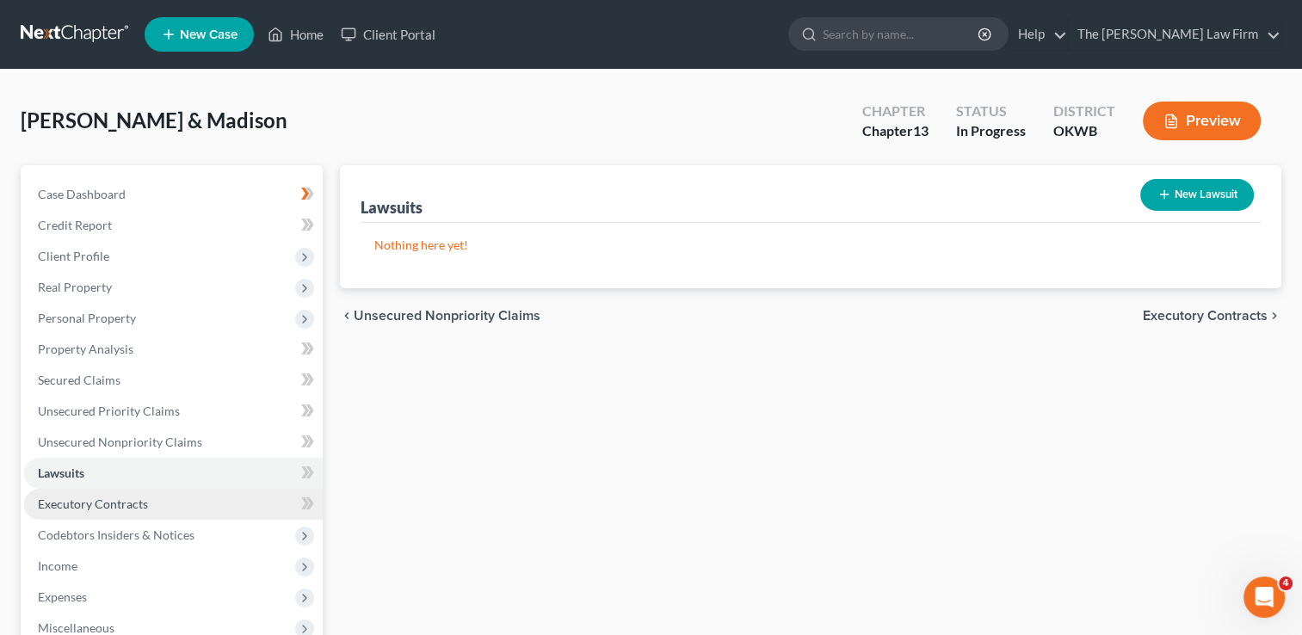
click at [169, 504] on link "Executory Contracts" at bounding box center [173, 504] width 299 height 31
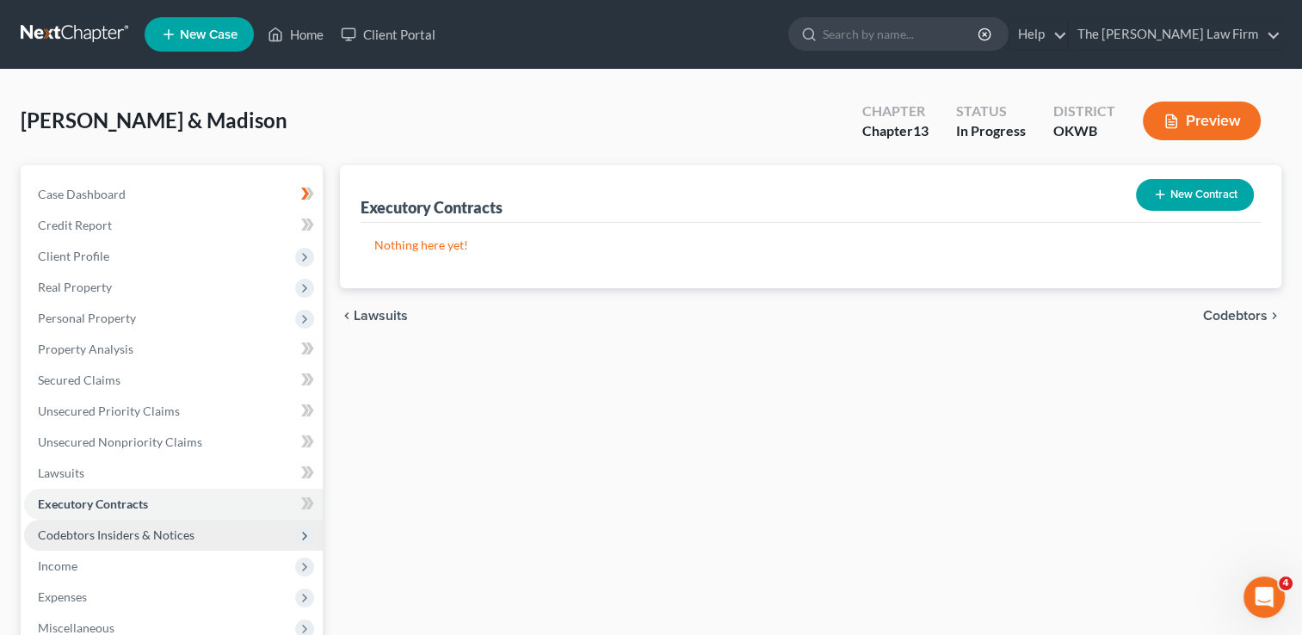
click at [121, 537] on span "Codebtors Insiders & Notices" at bounding box center [116, 535] width 157 height 15
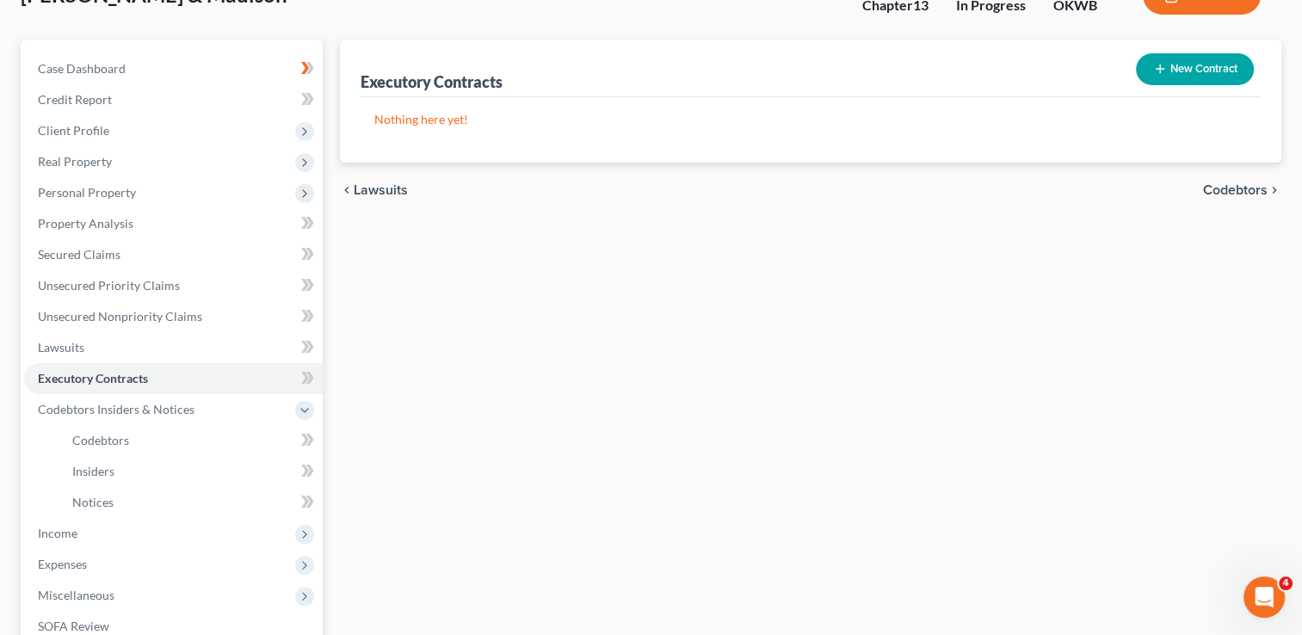
scroll to position [172, 0]
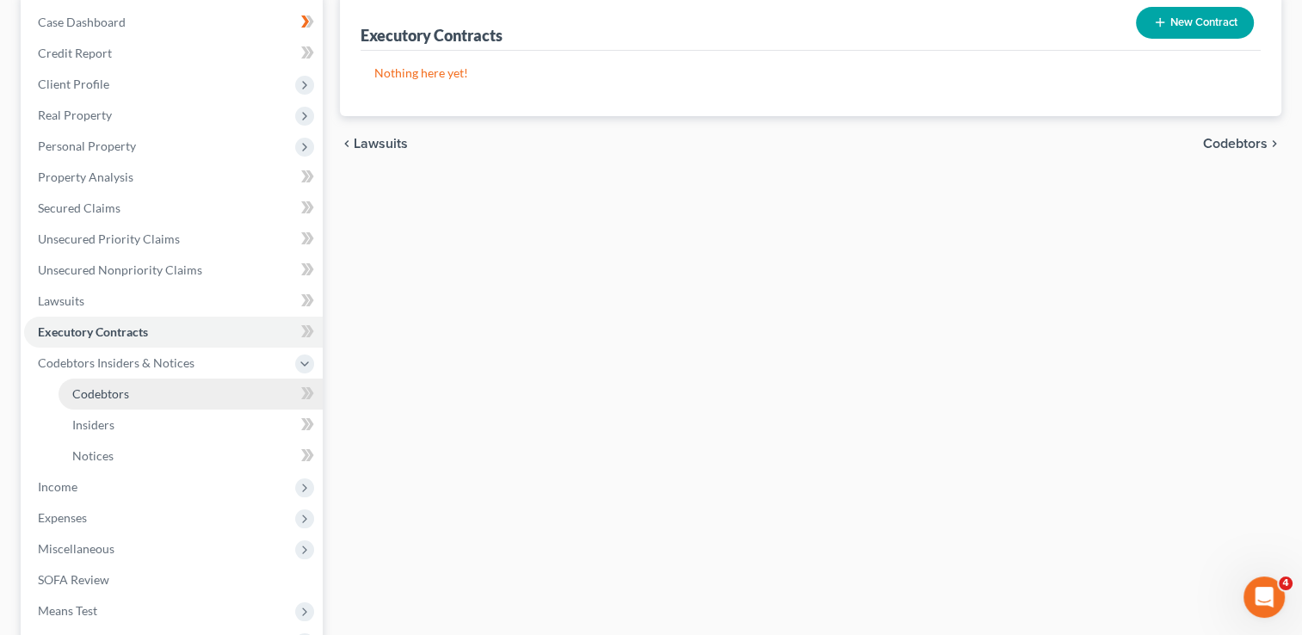
click at [111, 393] on span "Codebtors" at bounding box center [100, 394] width 57 height 15
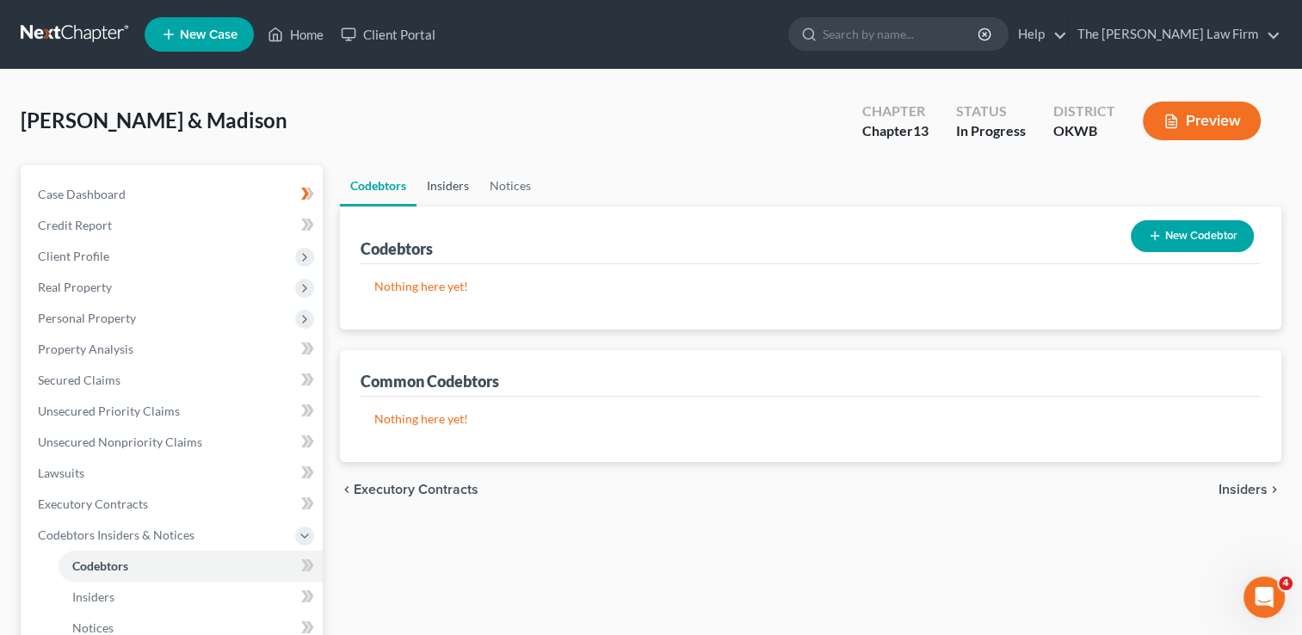
click at [453, 182] on link "Insiders" at bounding box center [448, 185] width 63 height 41
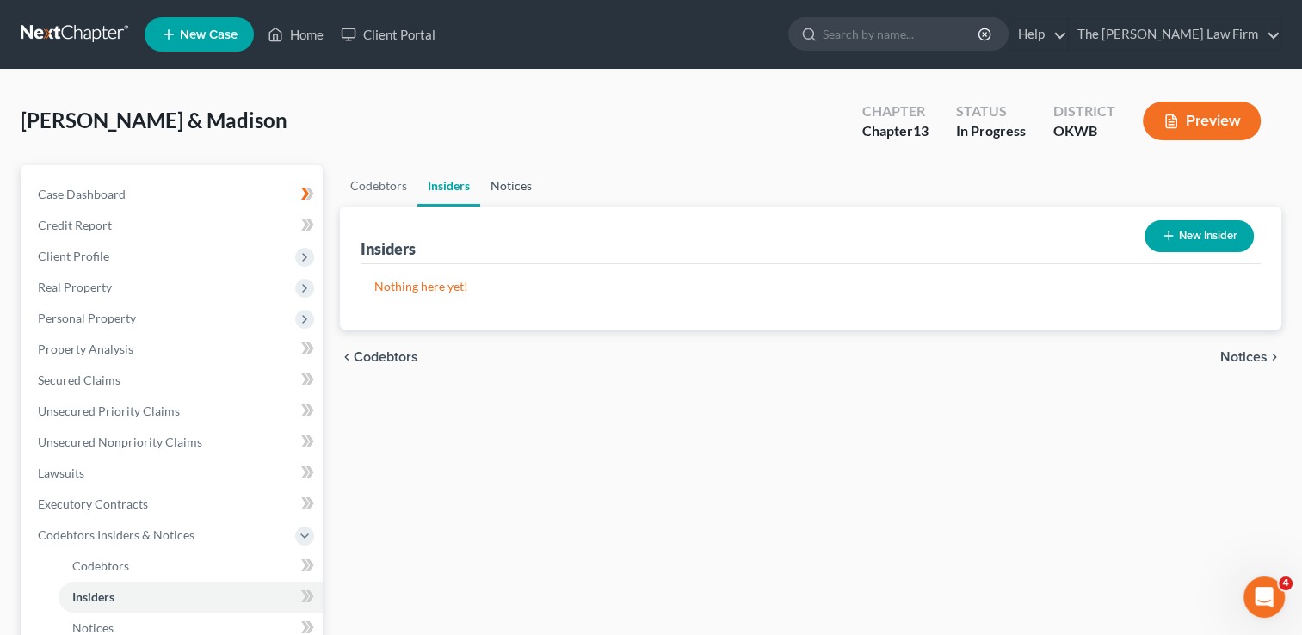
click at [506, 183] on link "Notices" at bounding box center [511, 185] width 62 height 41
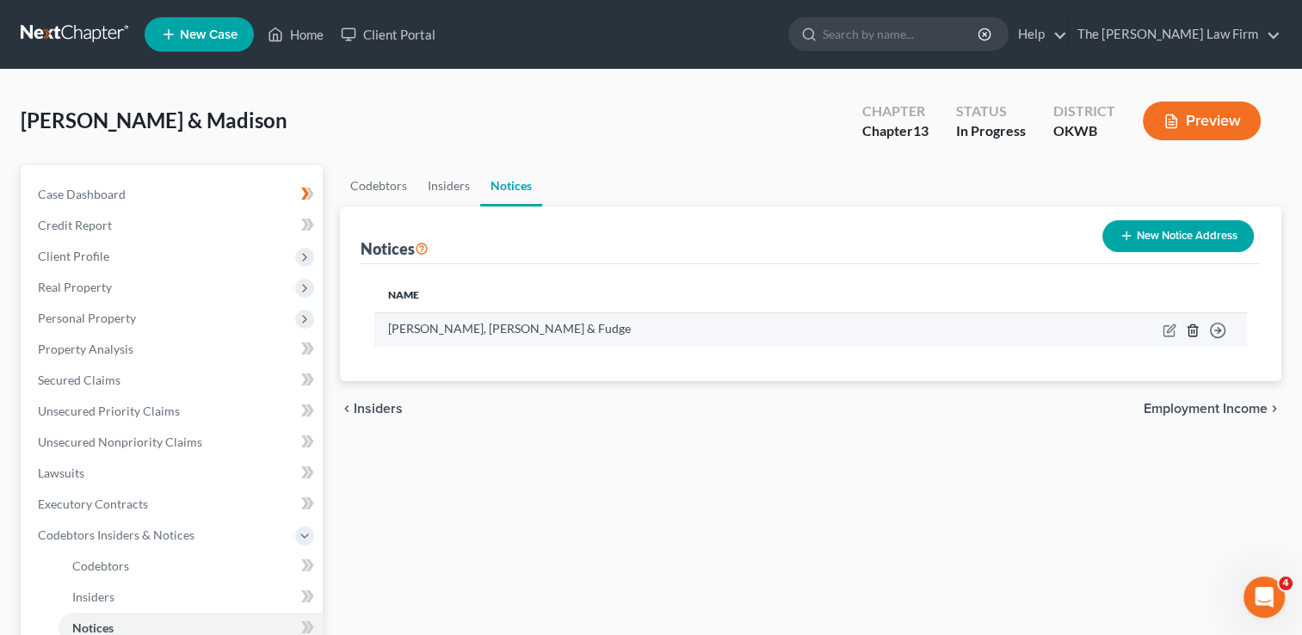
click at [1191, 328] on icon "button" at bounding box center [1193, 331] width 14 height 14
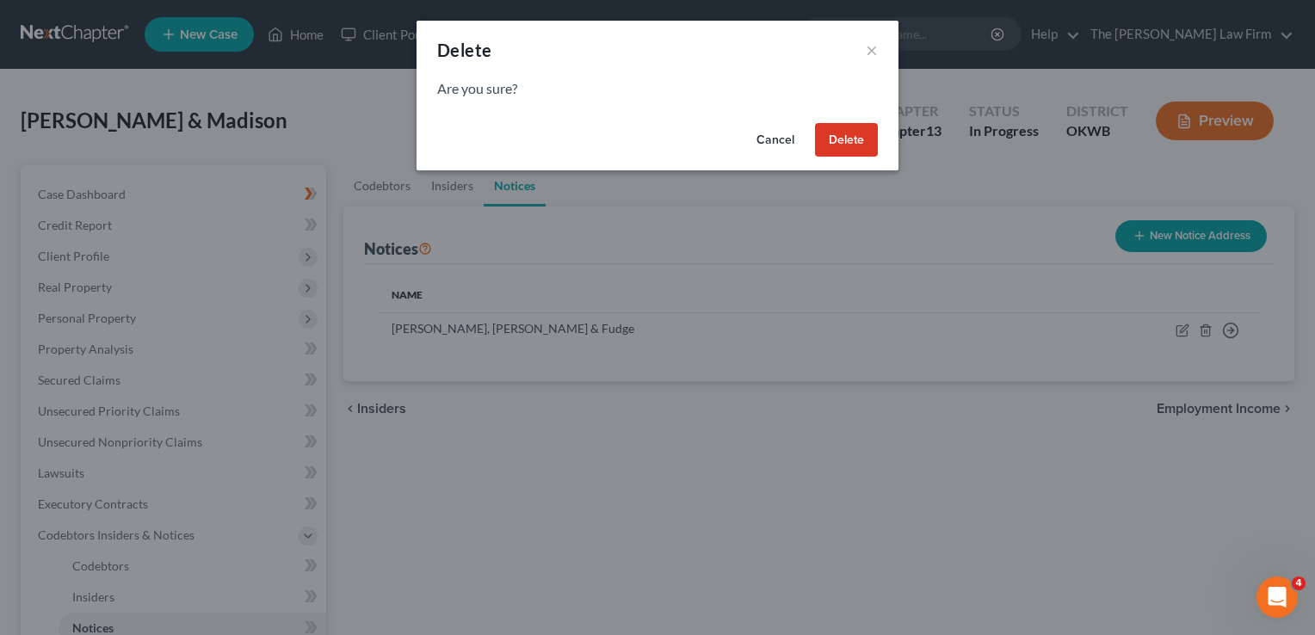
click at [837, 144] on button "Delete" at bounding box center [846, 140] width 63 height 34
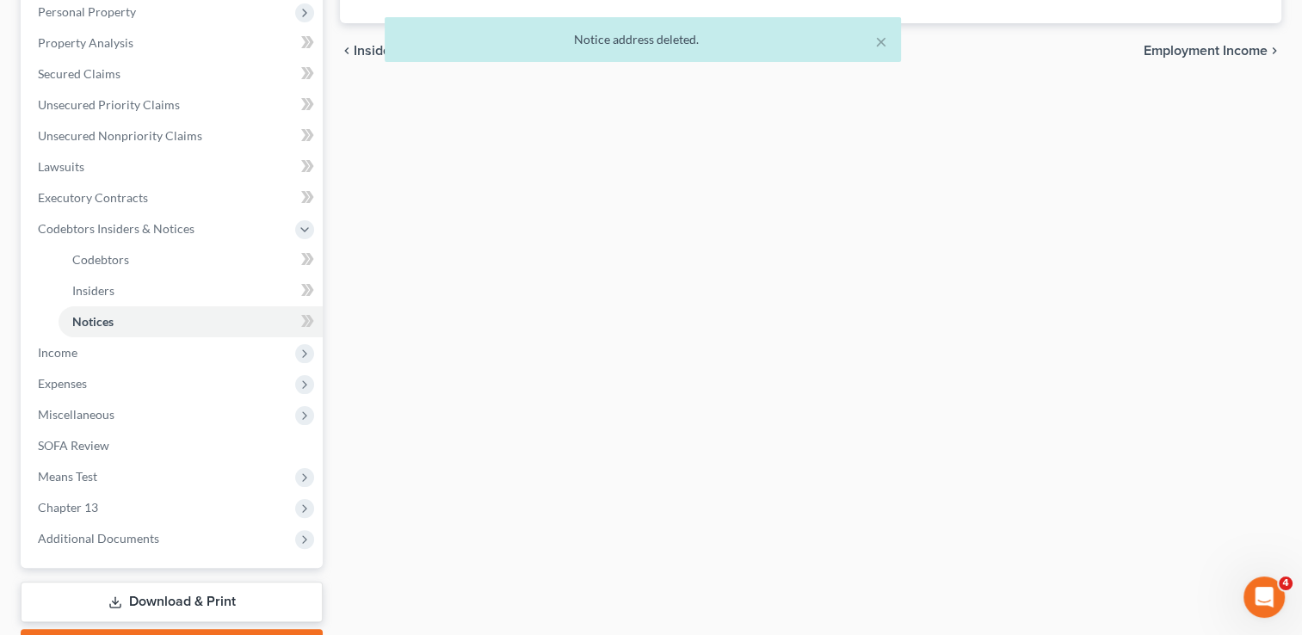
scroll to position [344, 0]
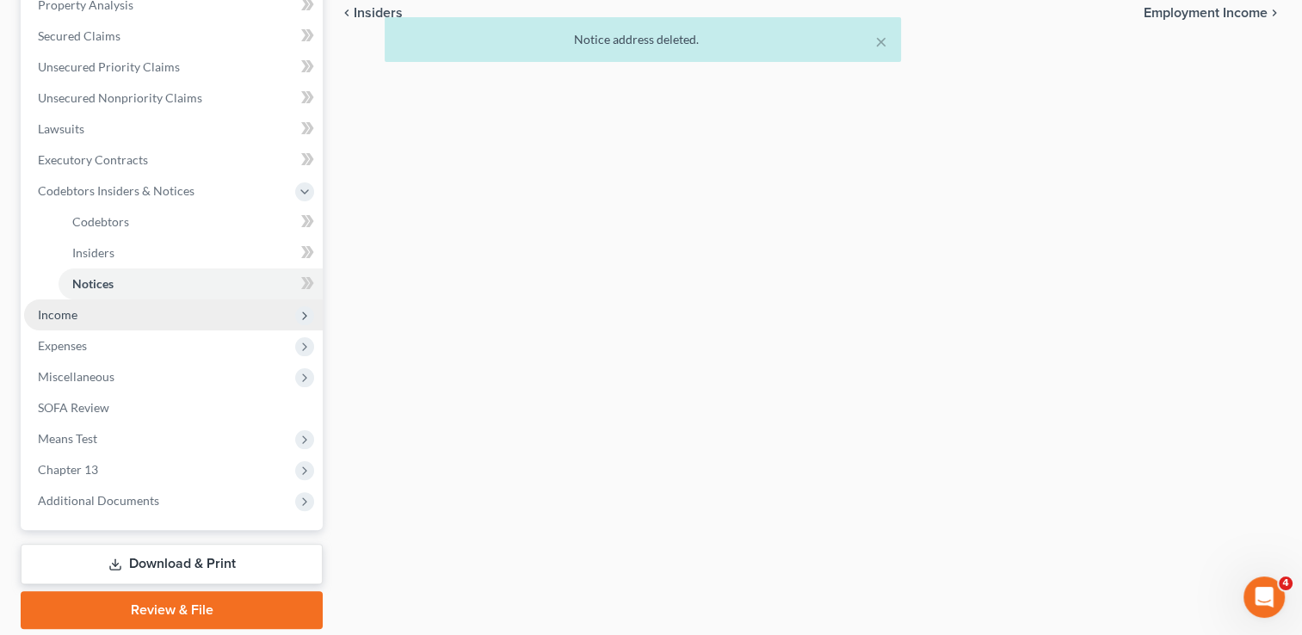
click at [78, 320] on span "Income" at bounding box center [173, 315] width 299 height 31
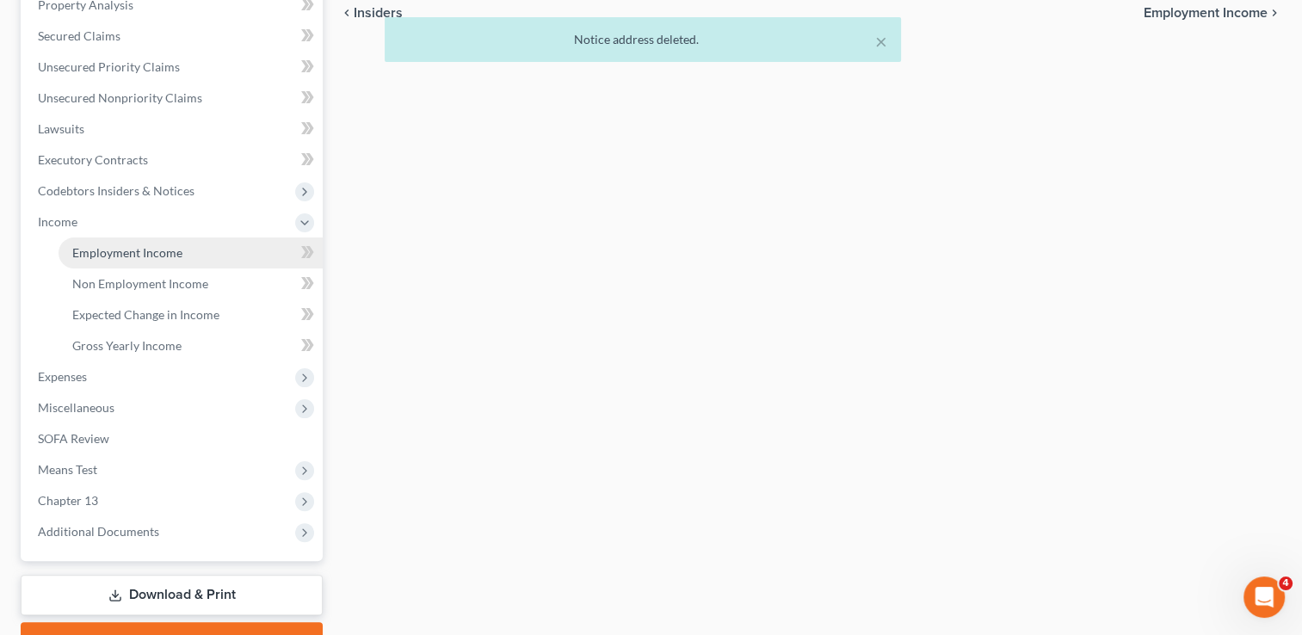
click at [174, 257] on span "Employment Income" at bounding box center [127, 252] width 110 height 15
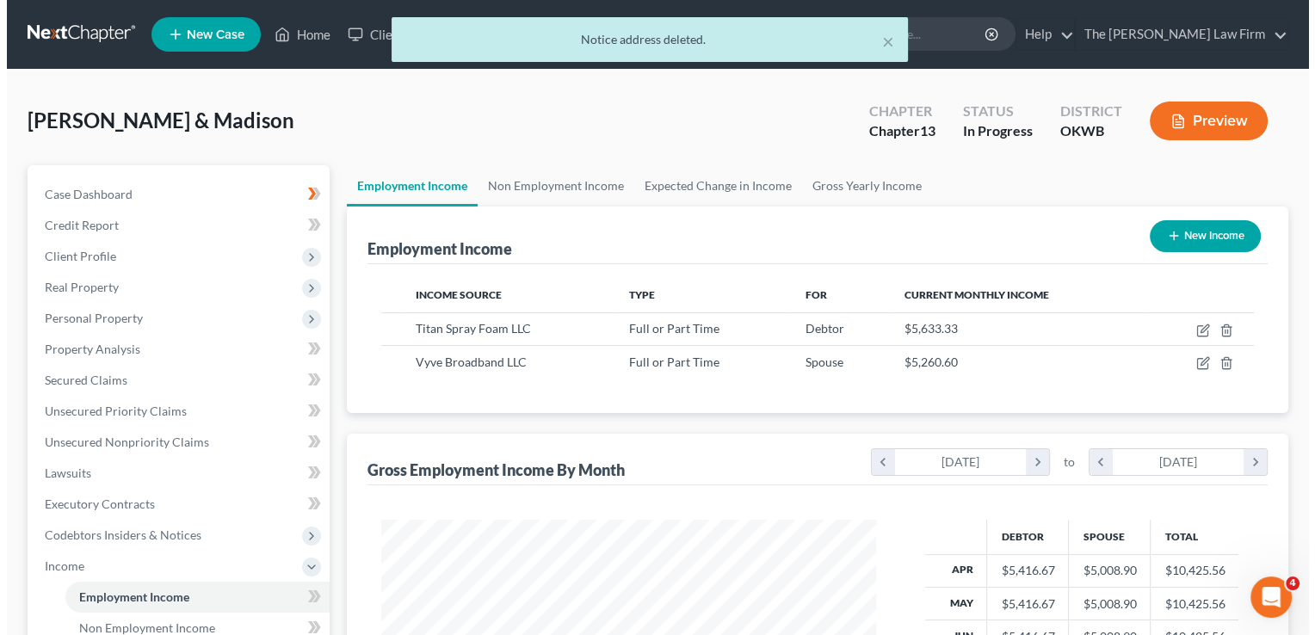
scroll to position [306, 529]
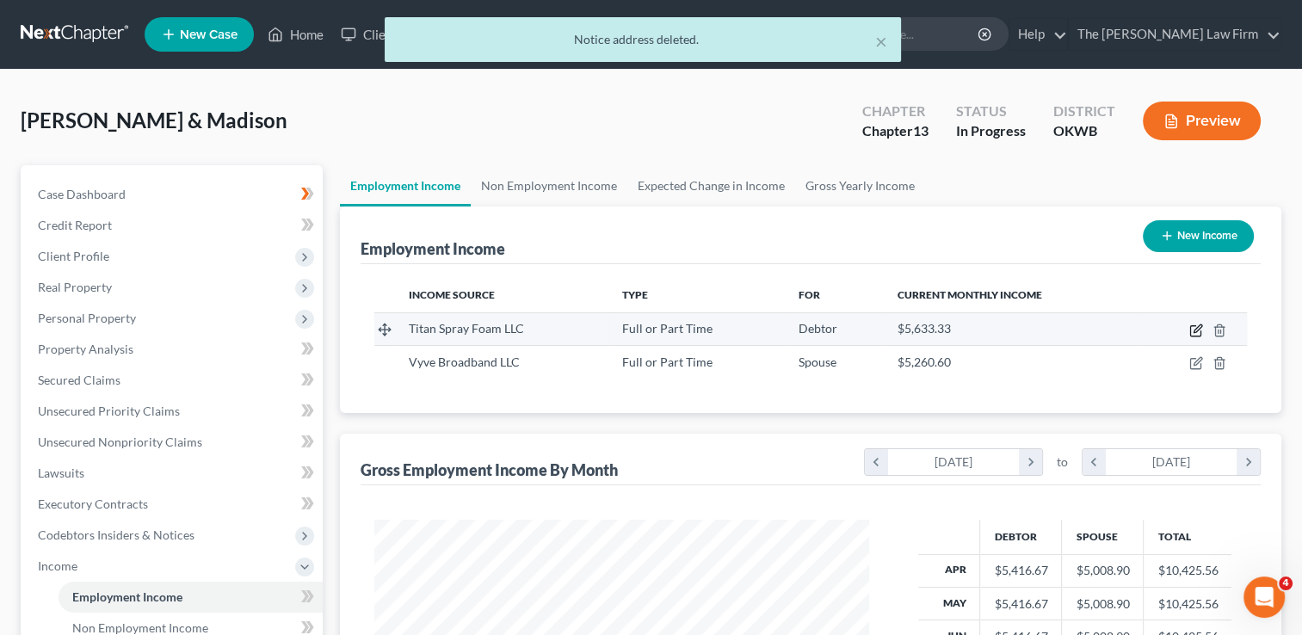
click at [1198, 329] on icon "button" at bounding box center [1197, 331] width 14 height 14
select select "0"
select select "37"
select select "3"
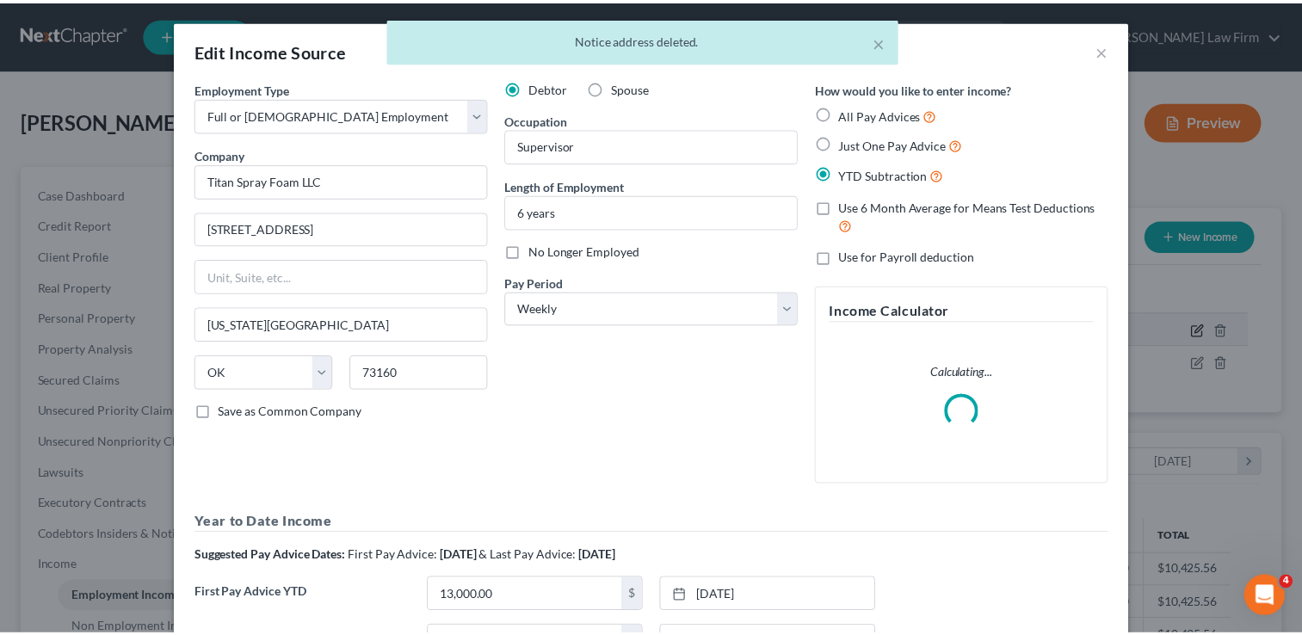
scroll to position [306, 534]
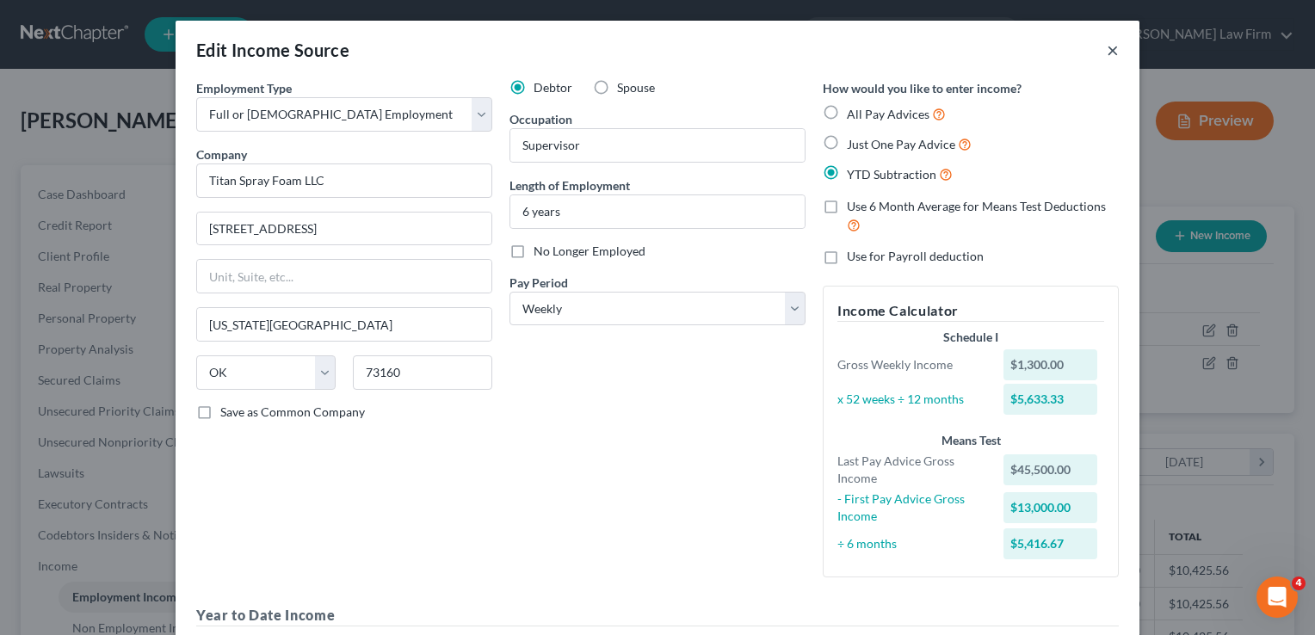
click at [1107, 51] on button "×" at bounding box center [1113, 50] width 12 height 21
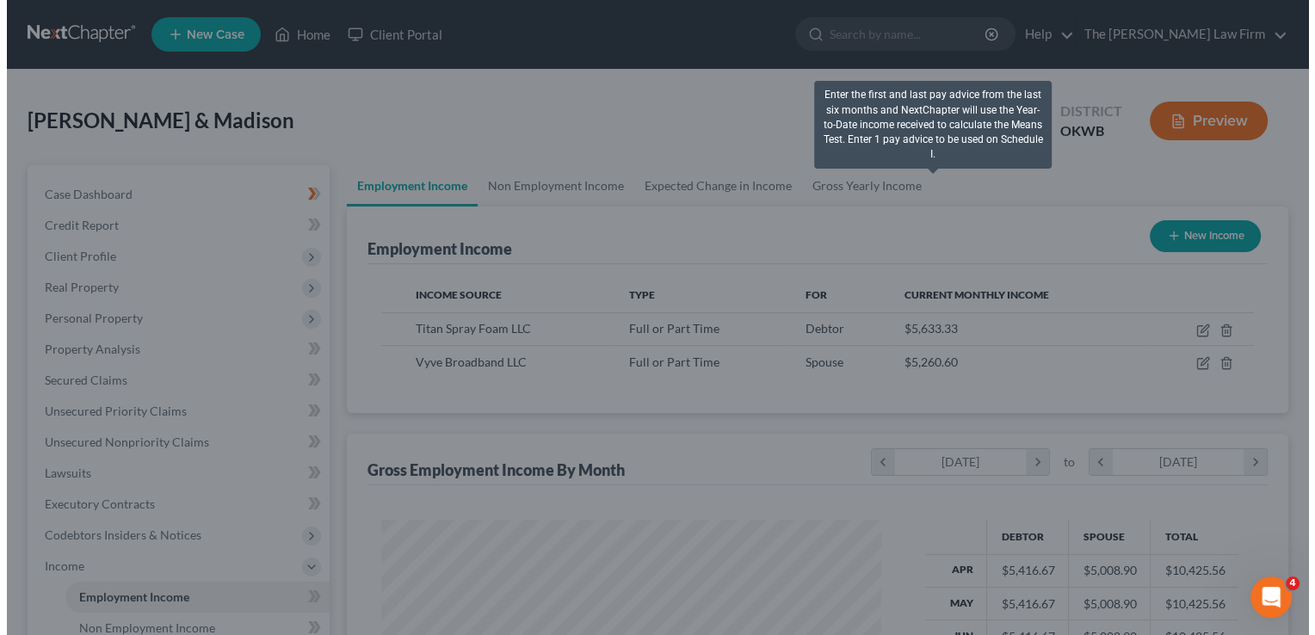
scroll to position [860536, 860314]
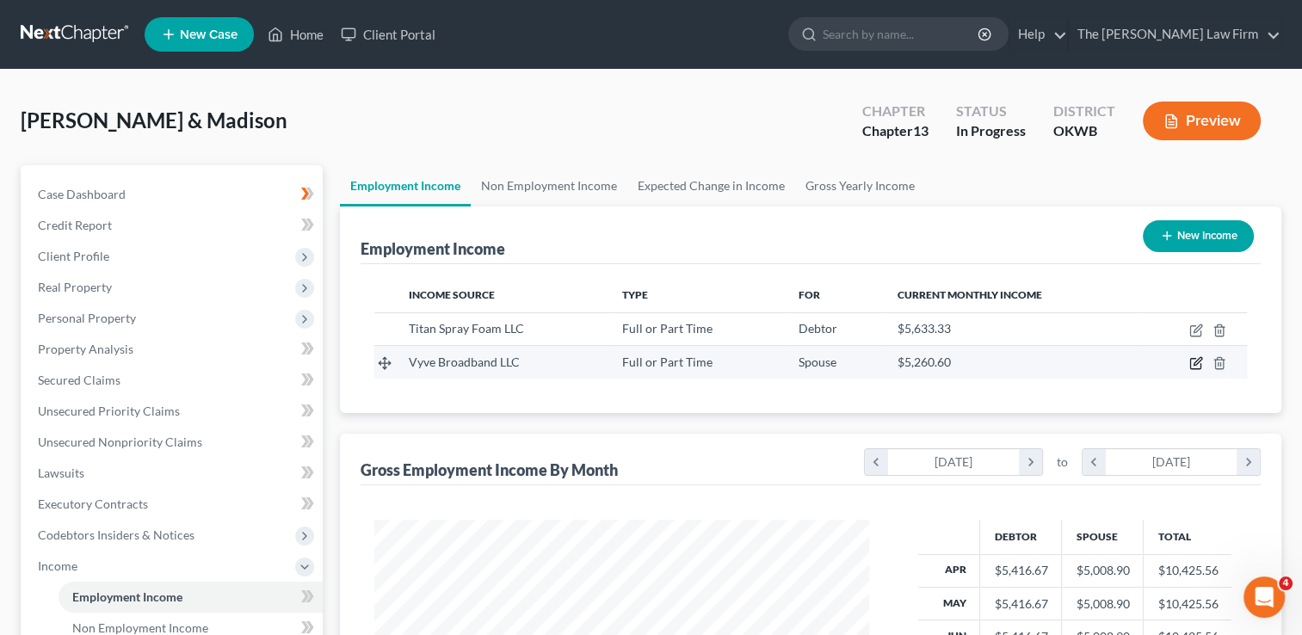
click at [1195, 361] on icon "button" at bounding box center [1197, 363] width 14 height 14
select select "0"
select select "35"
select select "2"
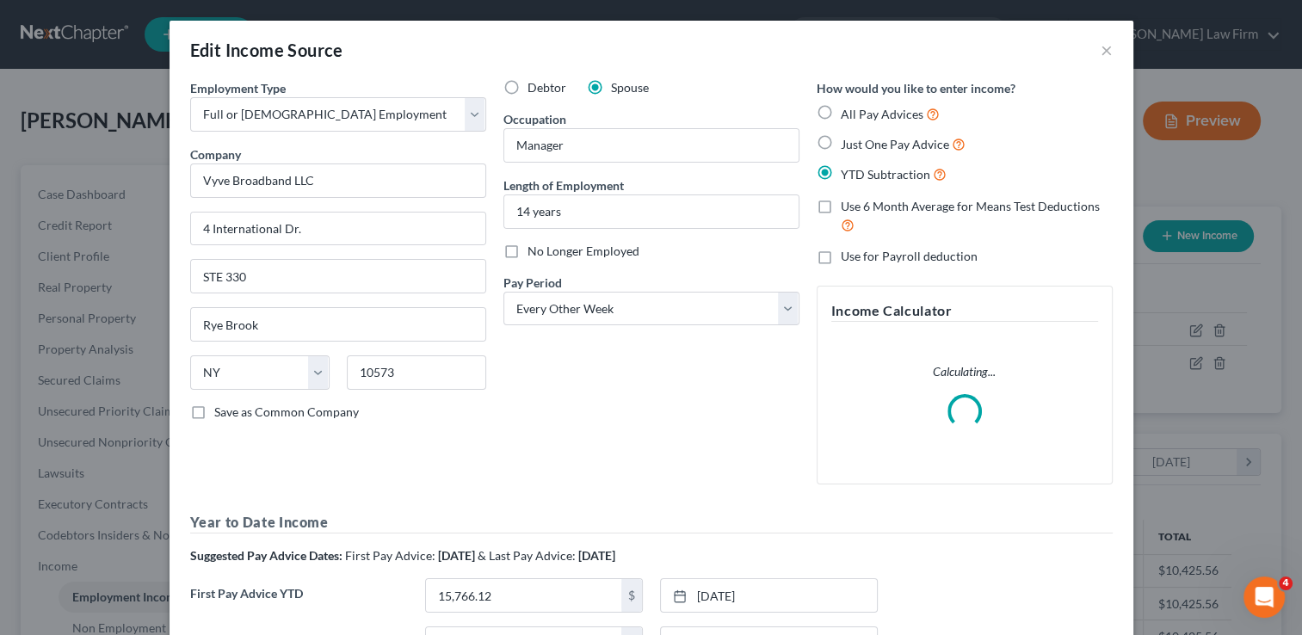
scroll to position [306, 534]
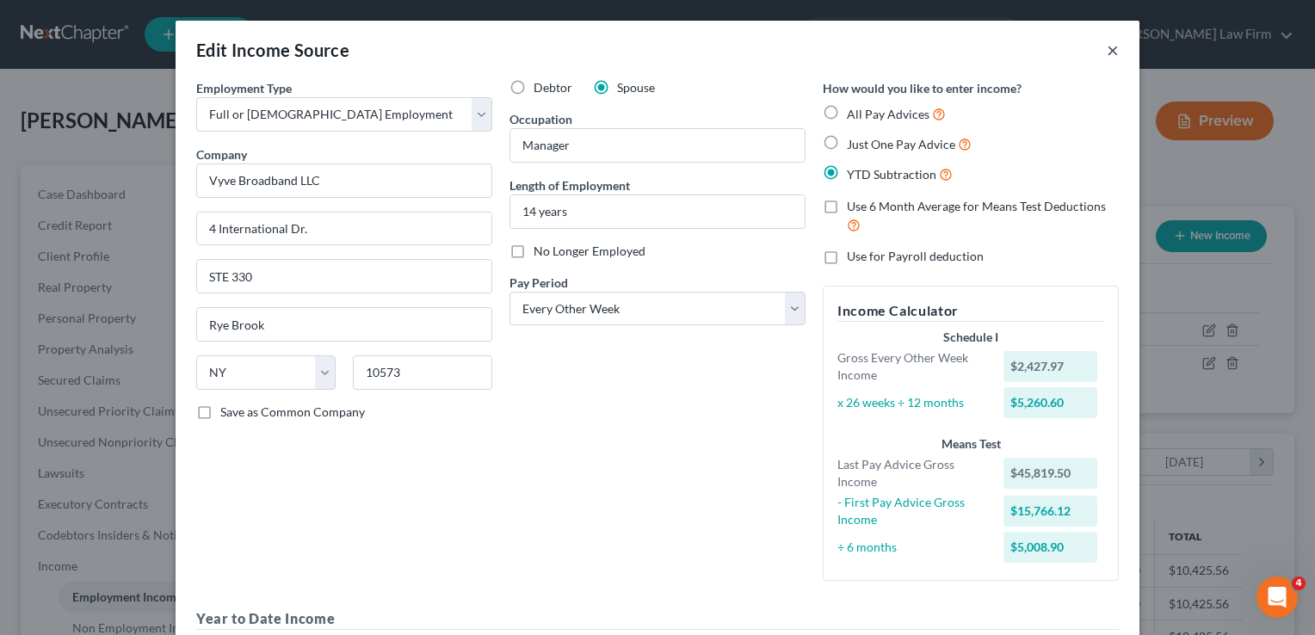
click at [1109, 53] on button "×" at bounding box center [1113, 50] width 12 height 21
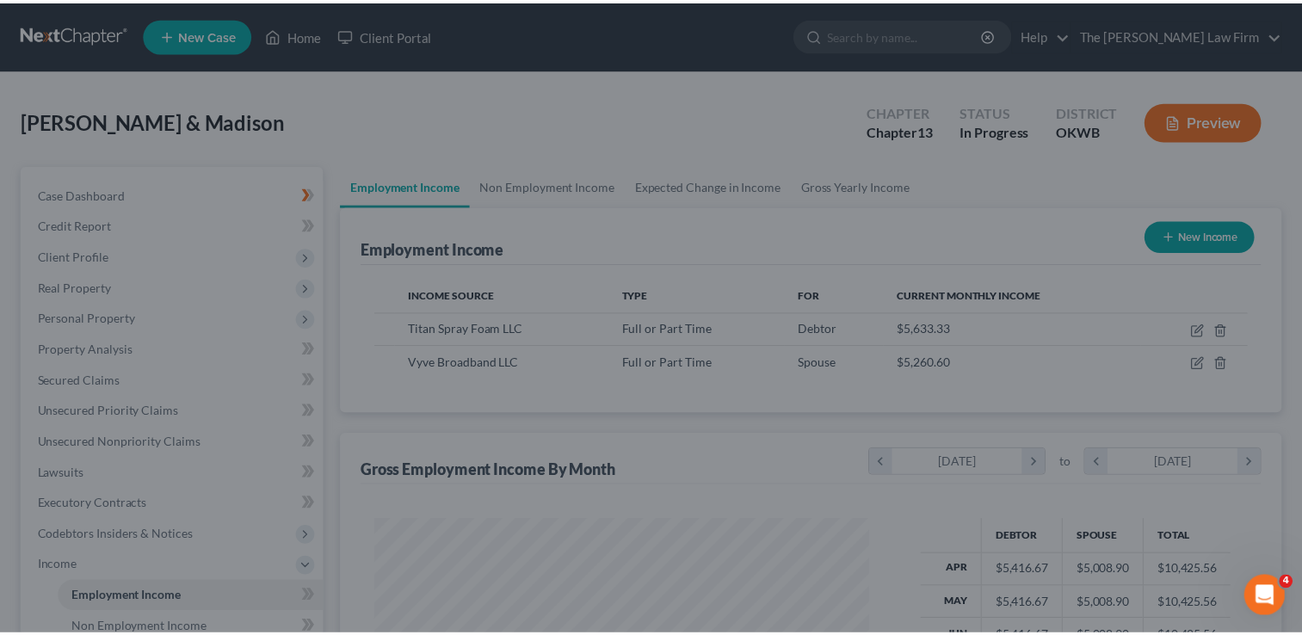
scroll to position [860536, 860314]
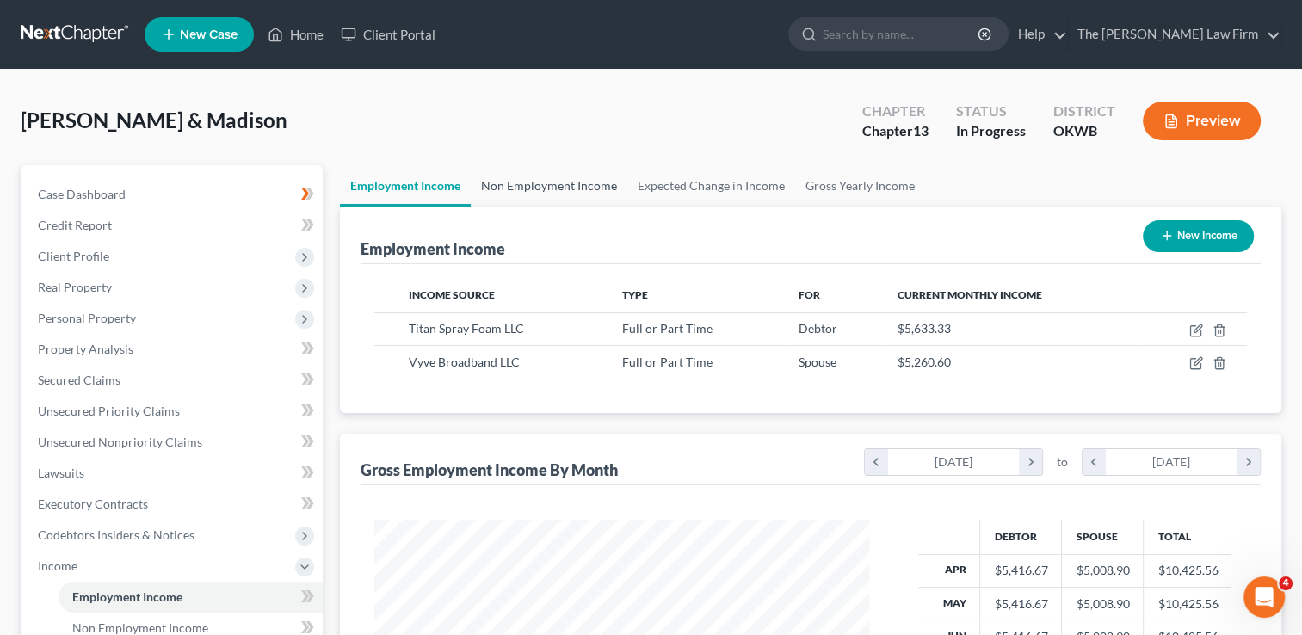
click at [547, 176] on link "Non Employment Income" at bounding box center [549, 185] width 157 height 41
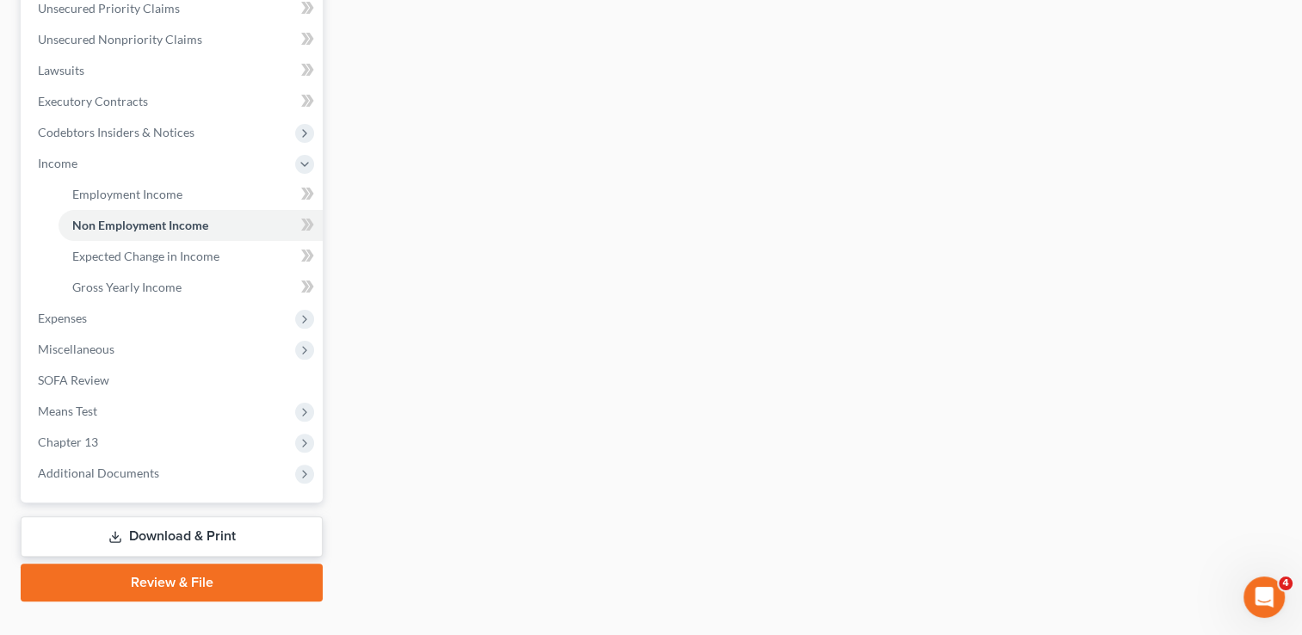
scroll to position [430, 0]
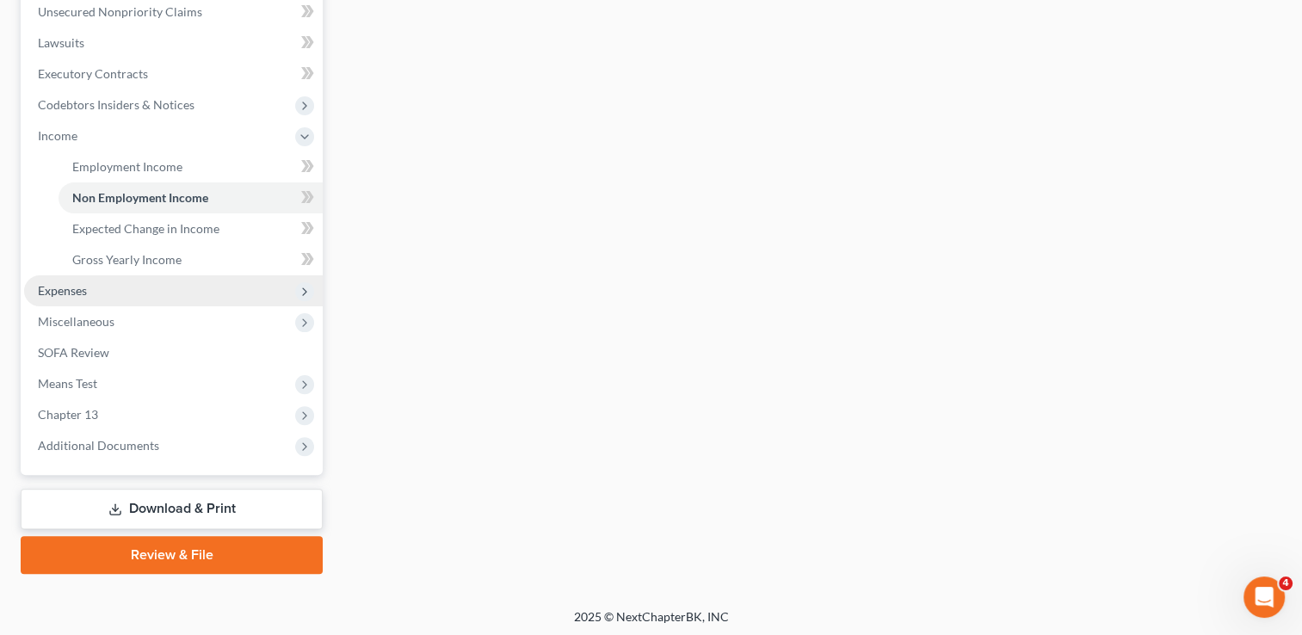
click at [65, 294] on span "Expenses" at bounding box center [62, 290] width 49 height 15
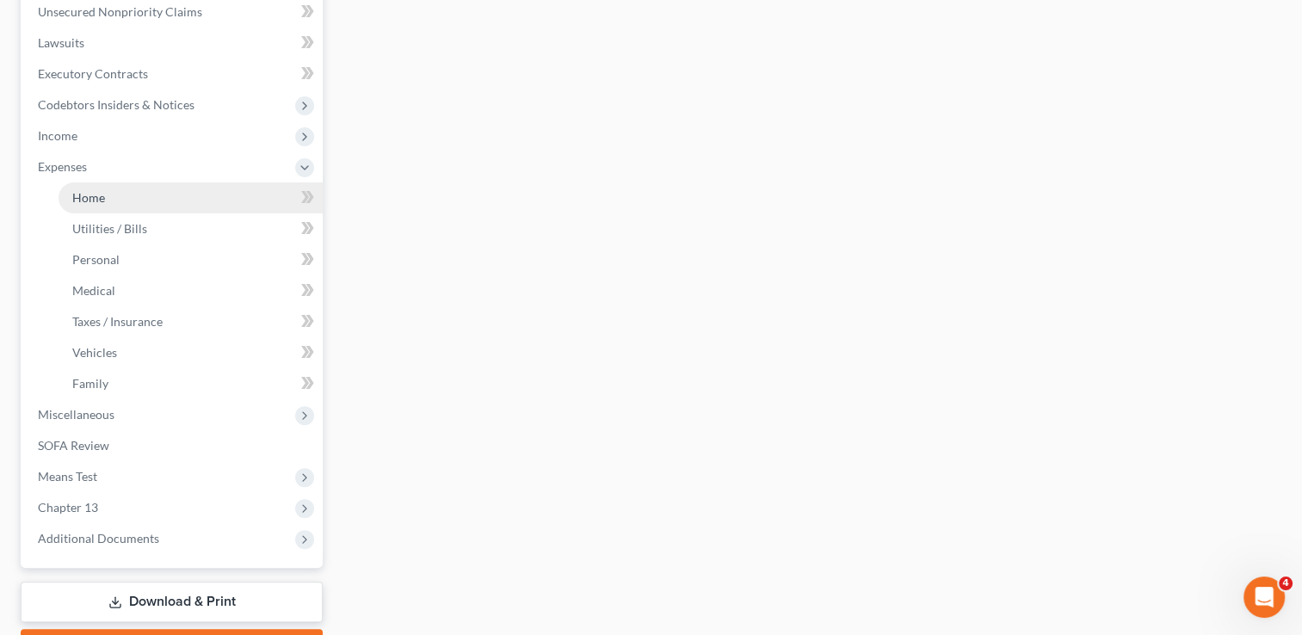
drag, startPoint x: 106, startPoint y: 193, endPoint x: 142, endPoint y: 198, distance: 36.5
click at [106, 192] on link "Home" at bounding box center [191, 197] width 264 height 31
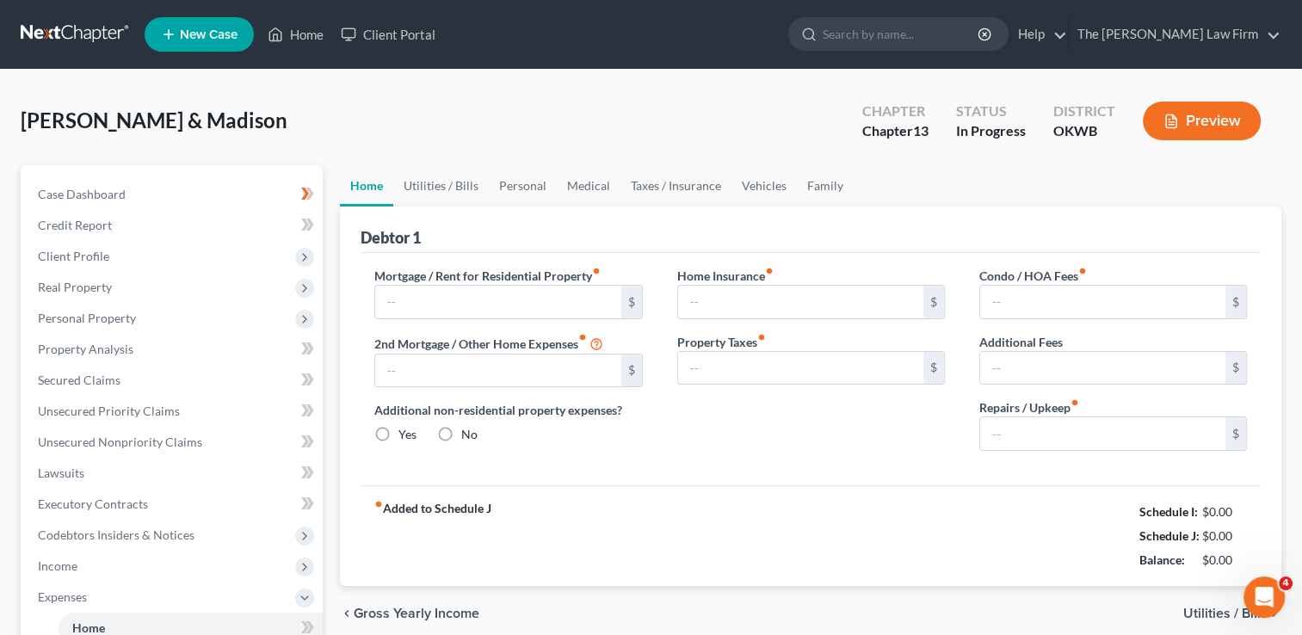
type input "1,537.00"
type input "0.00"
radio input "true"
type input "0.00"
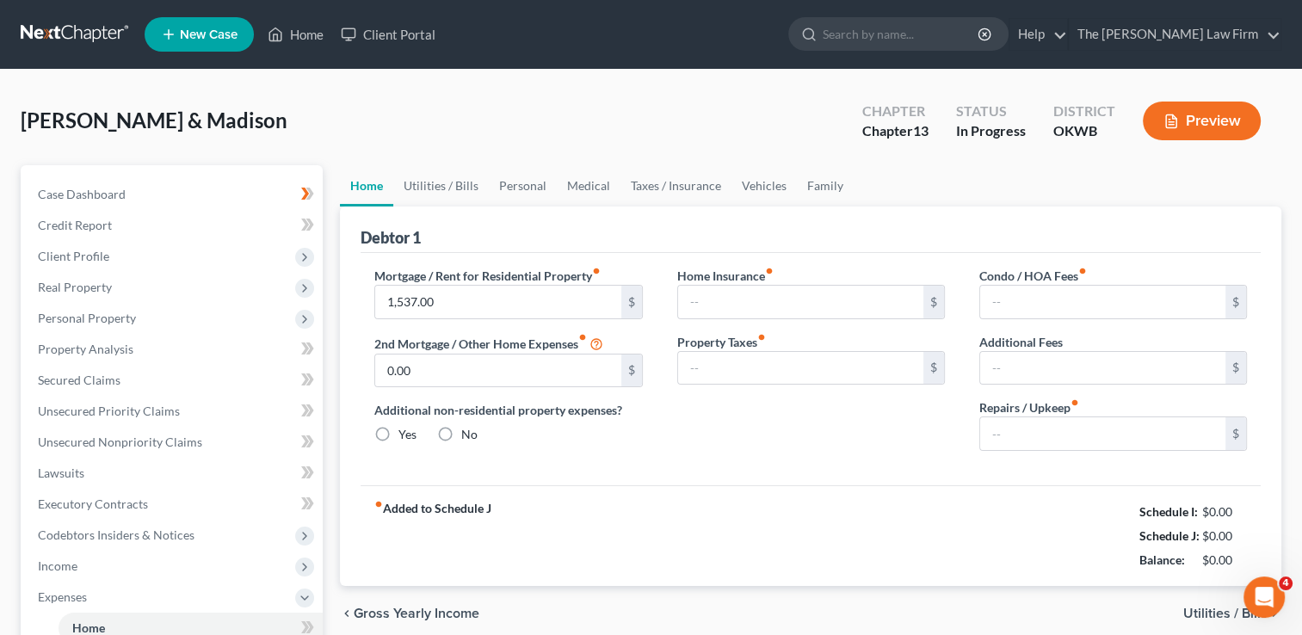
type input "0.00"
type input "150.00"
click at [428, 188] on link "Utilities / Bills" at bounding box center [441, 185] width 96 height 41
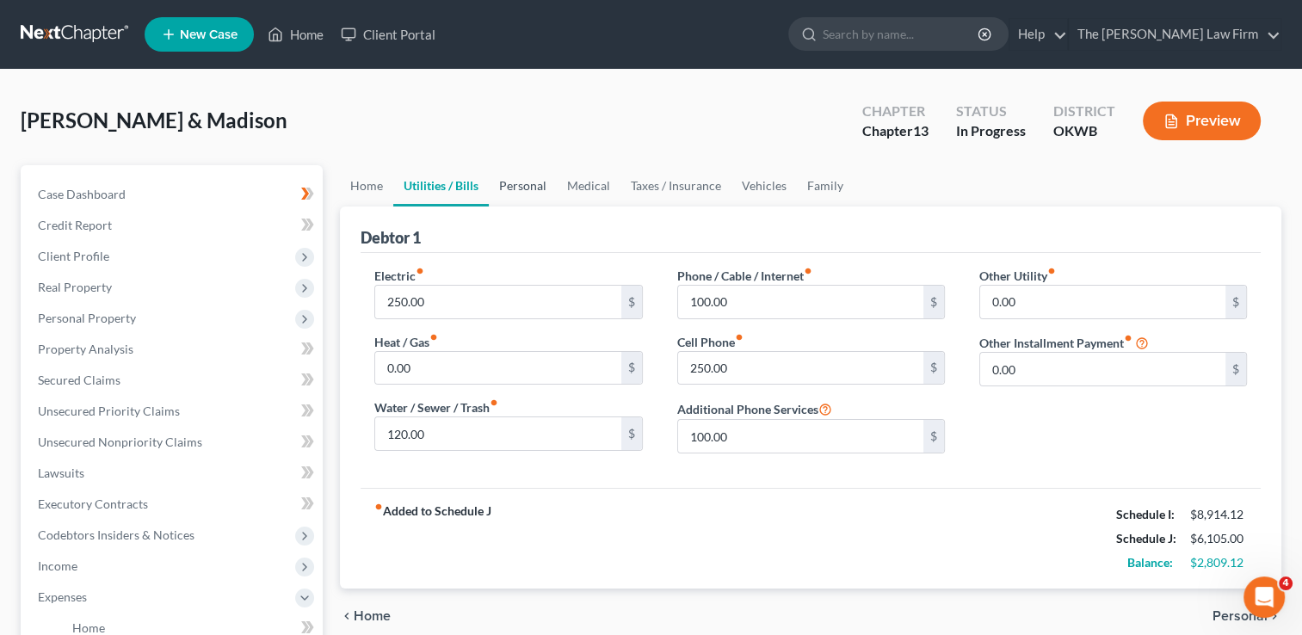
click at [518, 188] on link "Personal" at bounding box center [523, 185] width 68 height 41
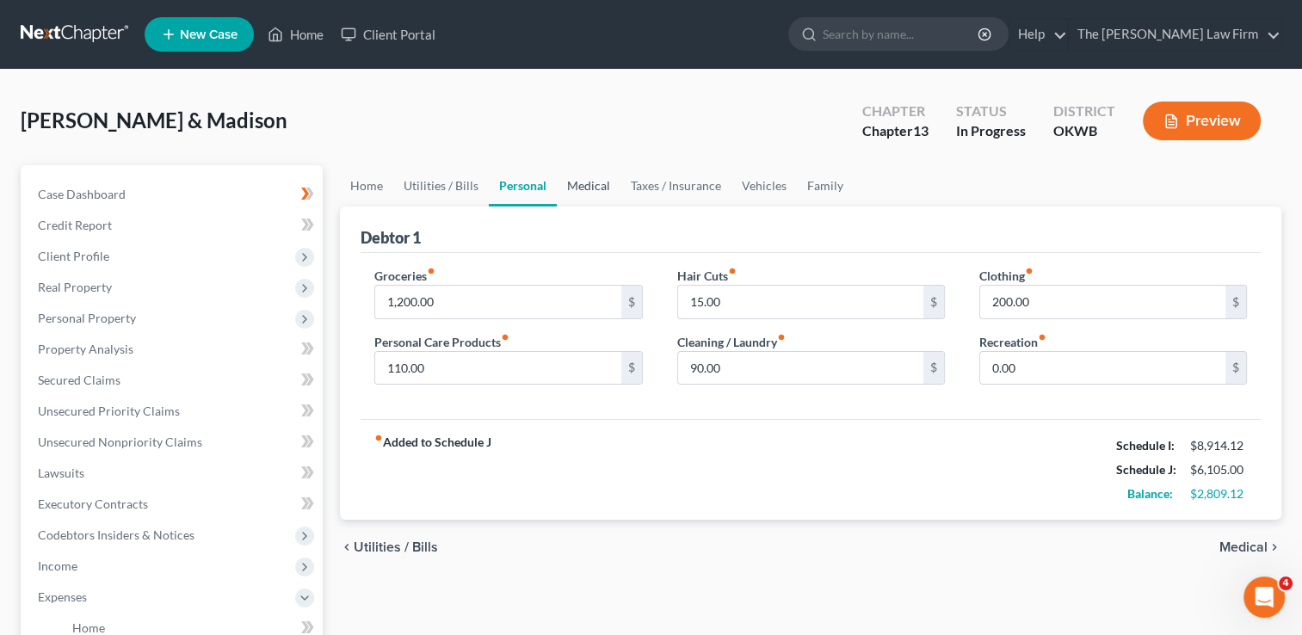
click at [591, 182] on link "Medical" at bounding box center [589, 185] width 64 height 41
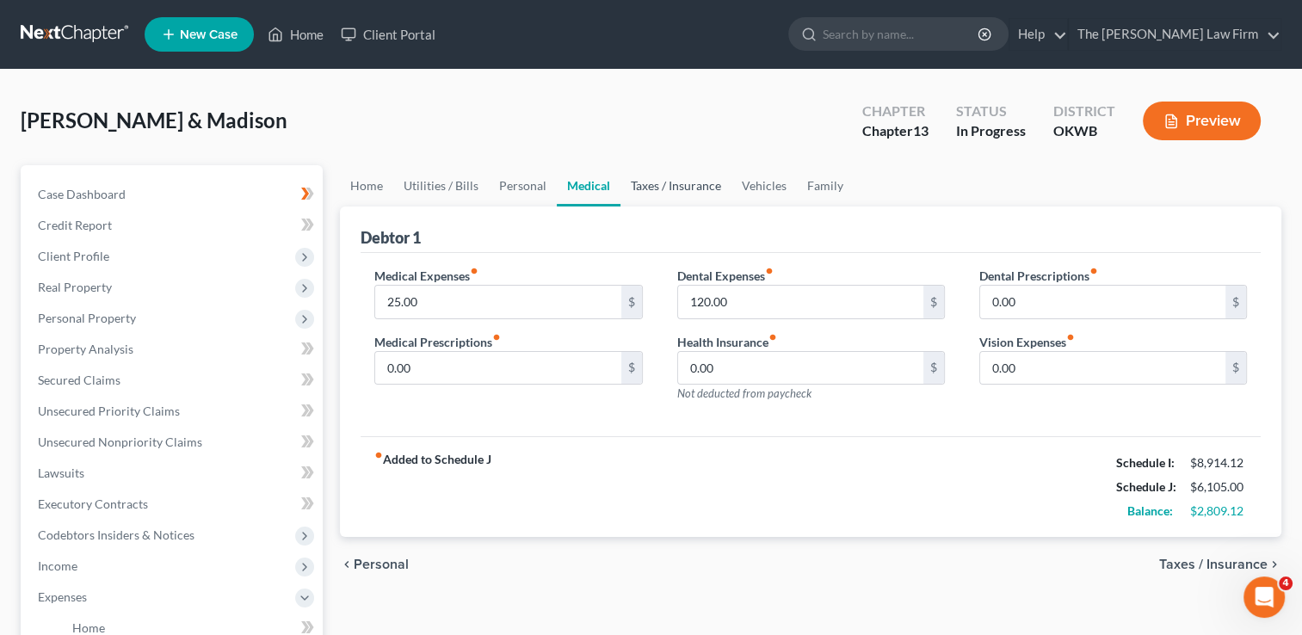
click at [668, 187] on link "Taxes / Insurance" at bounding box center [676, 185] width 111 height 41
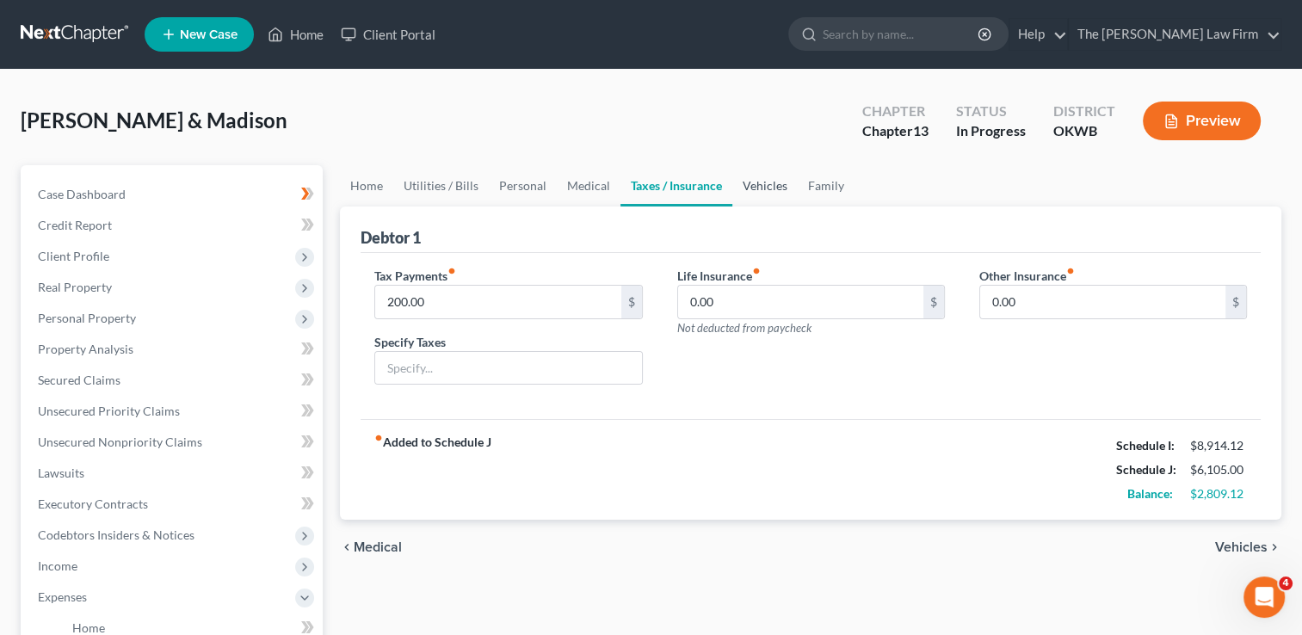
click at [759, 188] on link "Vehicles" at bounding box center [765, 185] width 65 height 41
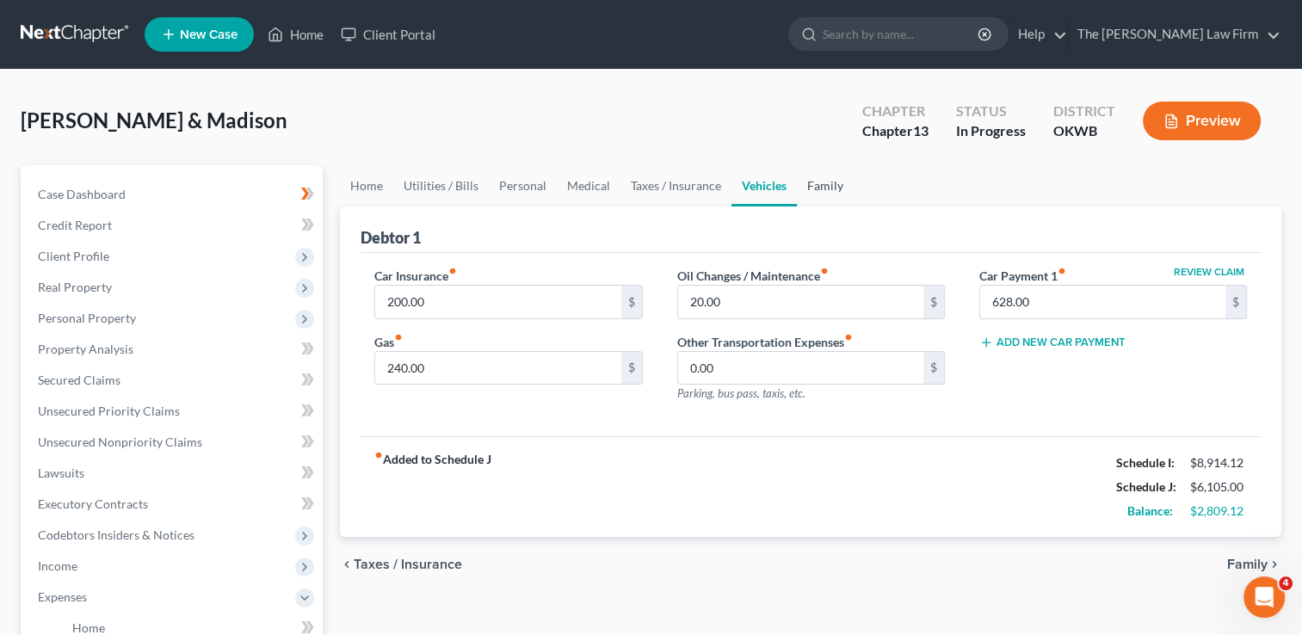
click at [827, 185] on link "Family" at bounding box center [825, 185] width 57 height 41
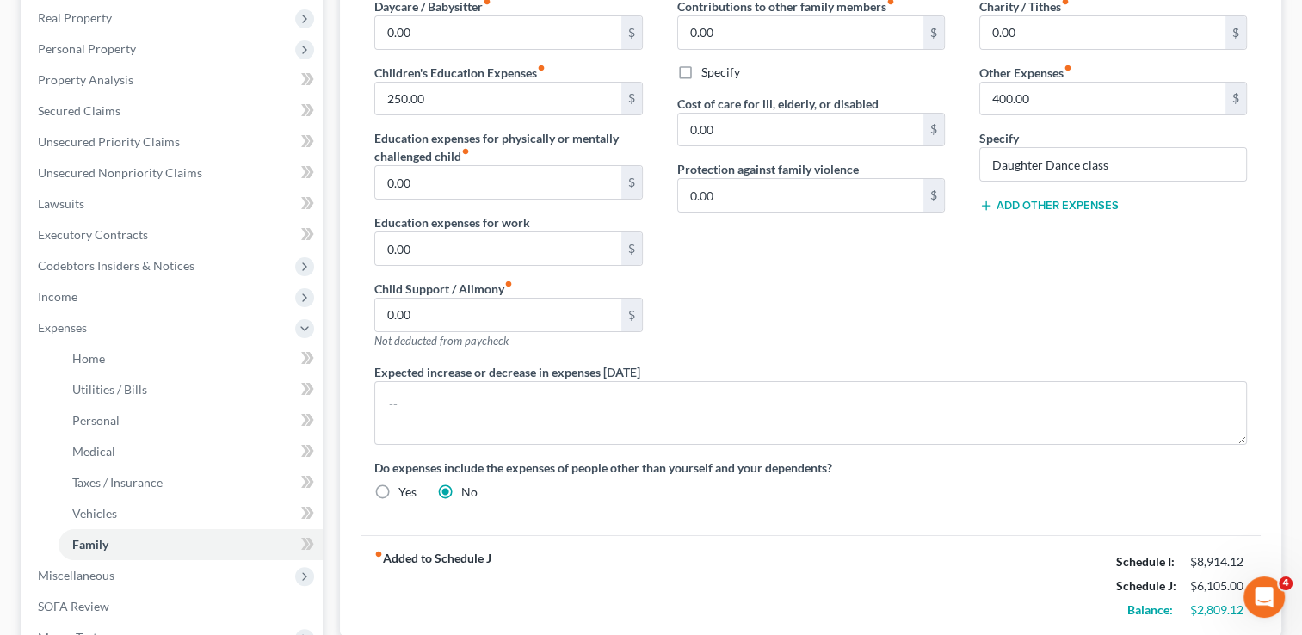
scroll to position [430, 0]
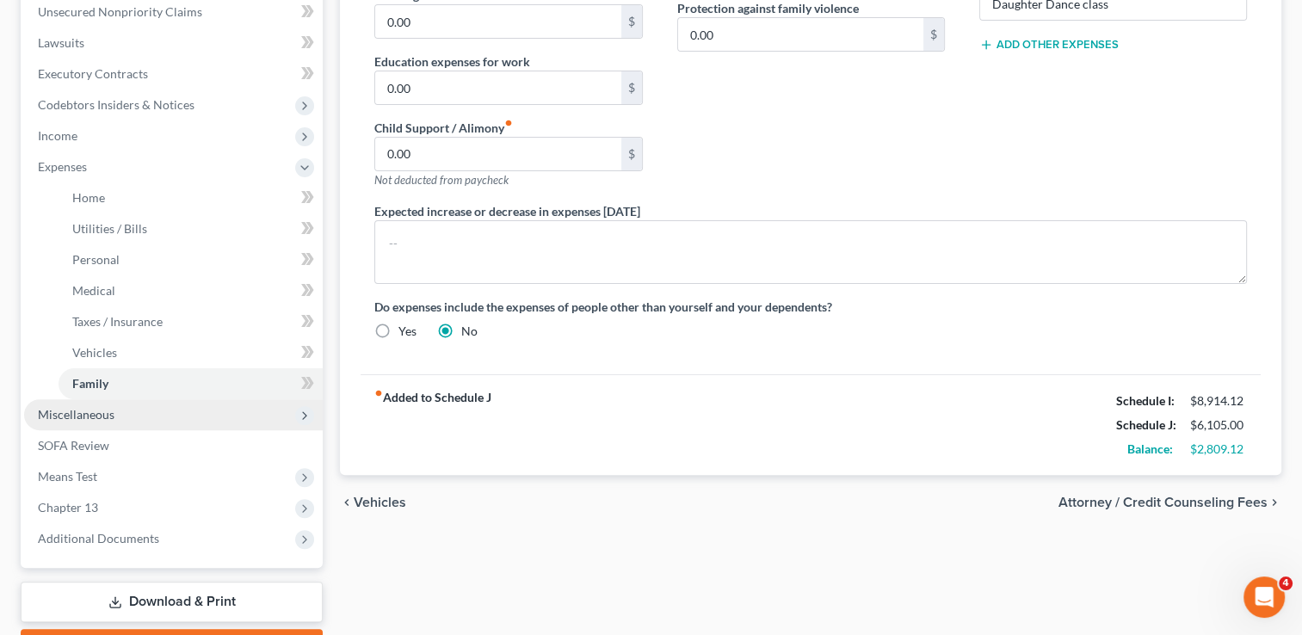
click at [100, 419] on span "Miscellaneous" at bounding box center [76, 414] width 77 height 15
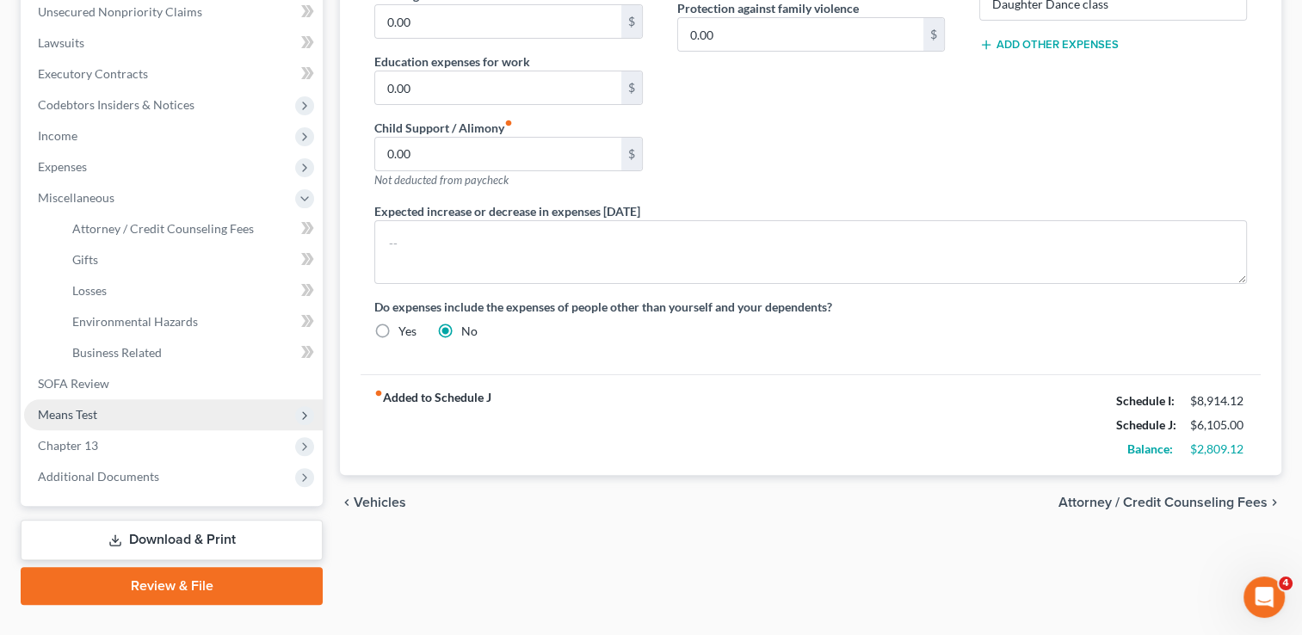
click at [76, 416] on span "Means Test" at bounding box center [67, 414] width 59 height 15
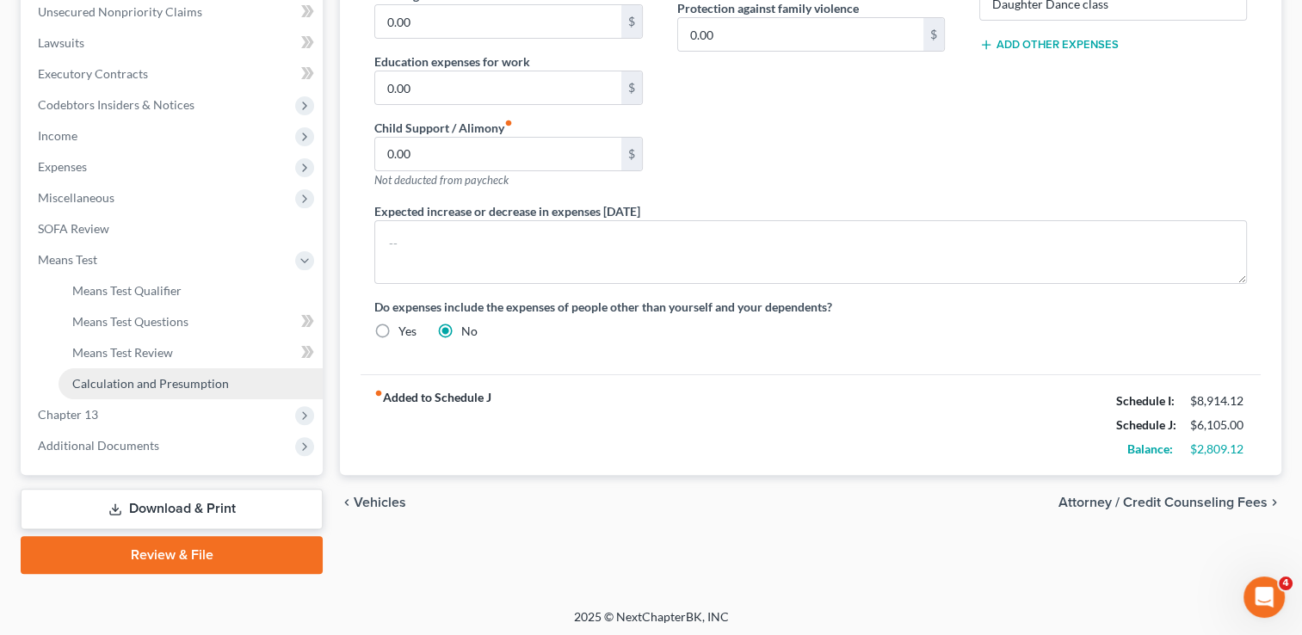
click at [138, 380] on span "Calculation and Presumption" at bounding box center [150, 383] width 157 height 15
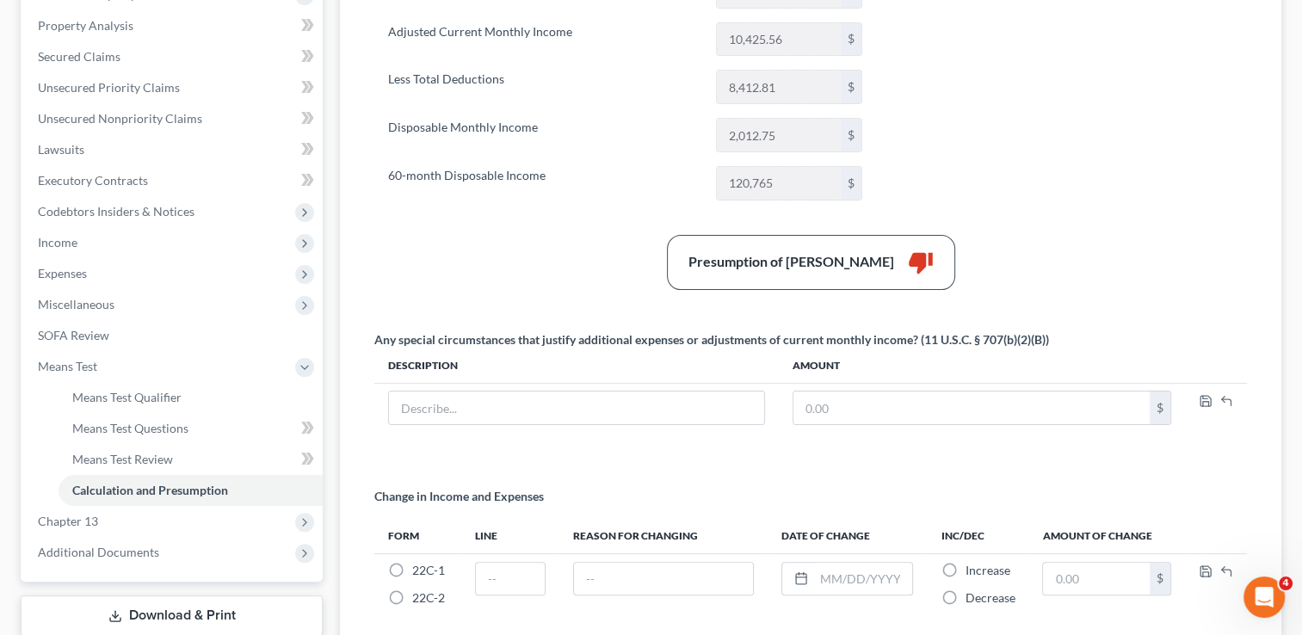
scroll to position [430, 0]
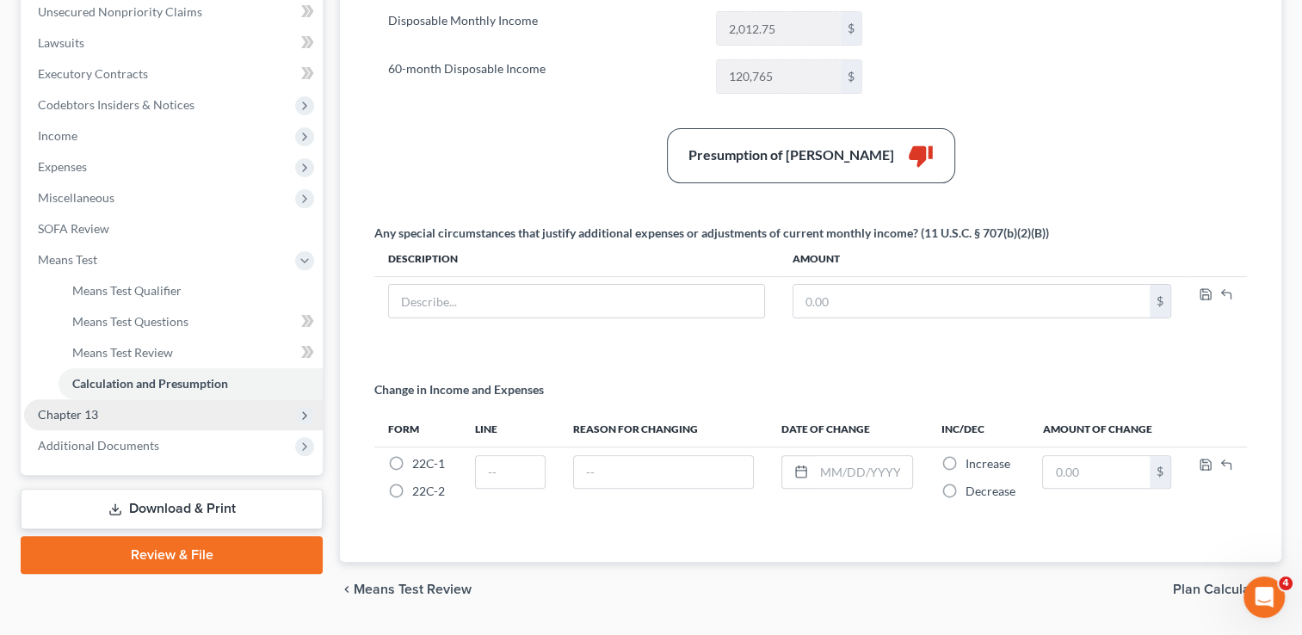
click at [62, 418] on span "Chapter 13" at bounding box center [68, 414] width 60 height 15
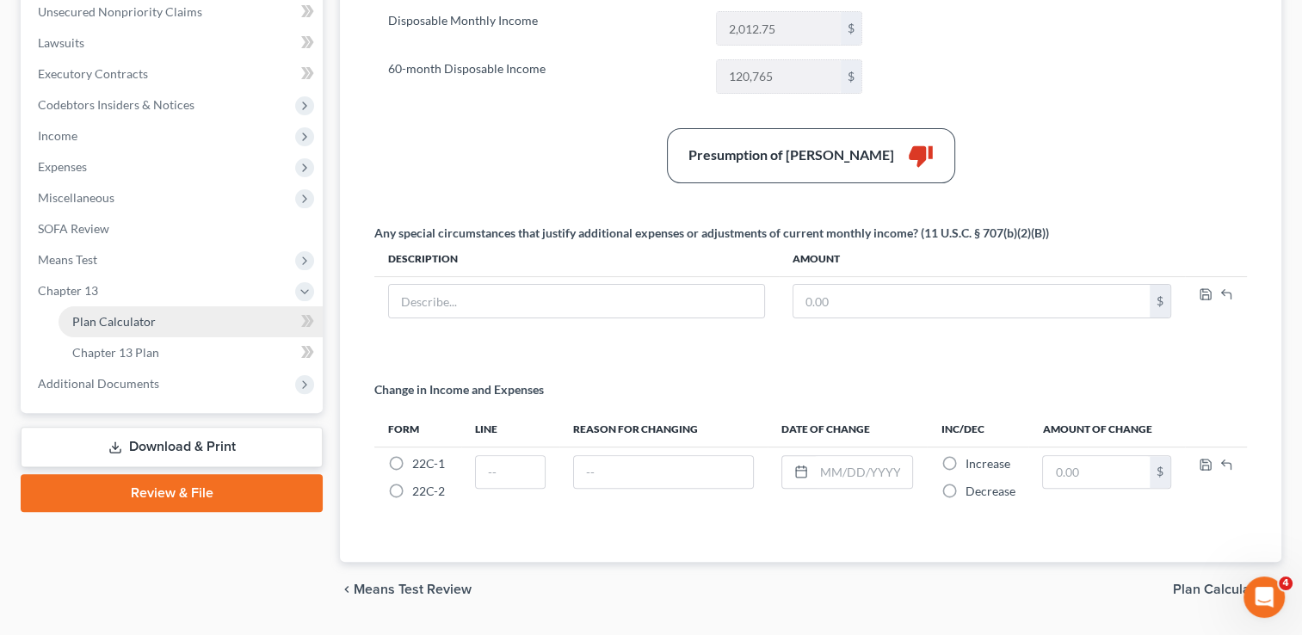
click at [139, 325] on span "Plan Calculator" at bounding box center [114, 321] width 84 height 15
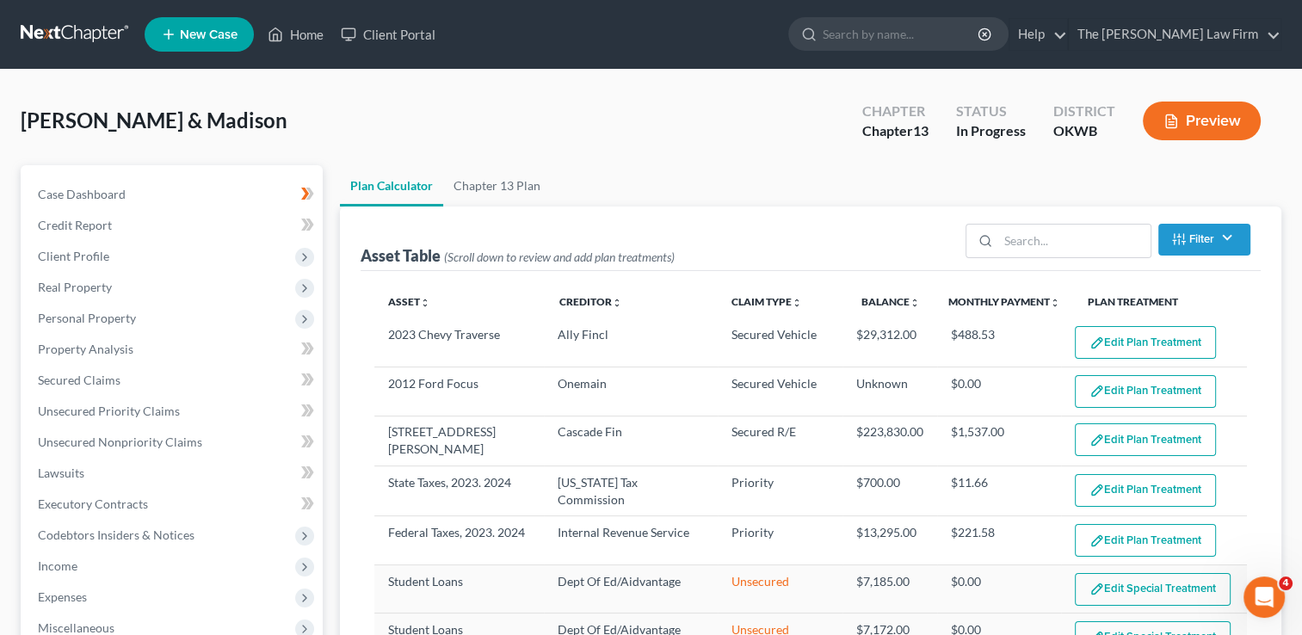
select select "59"
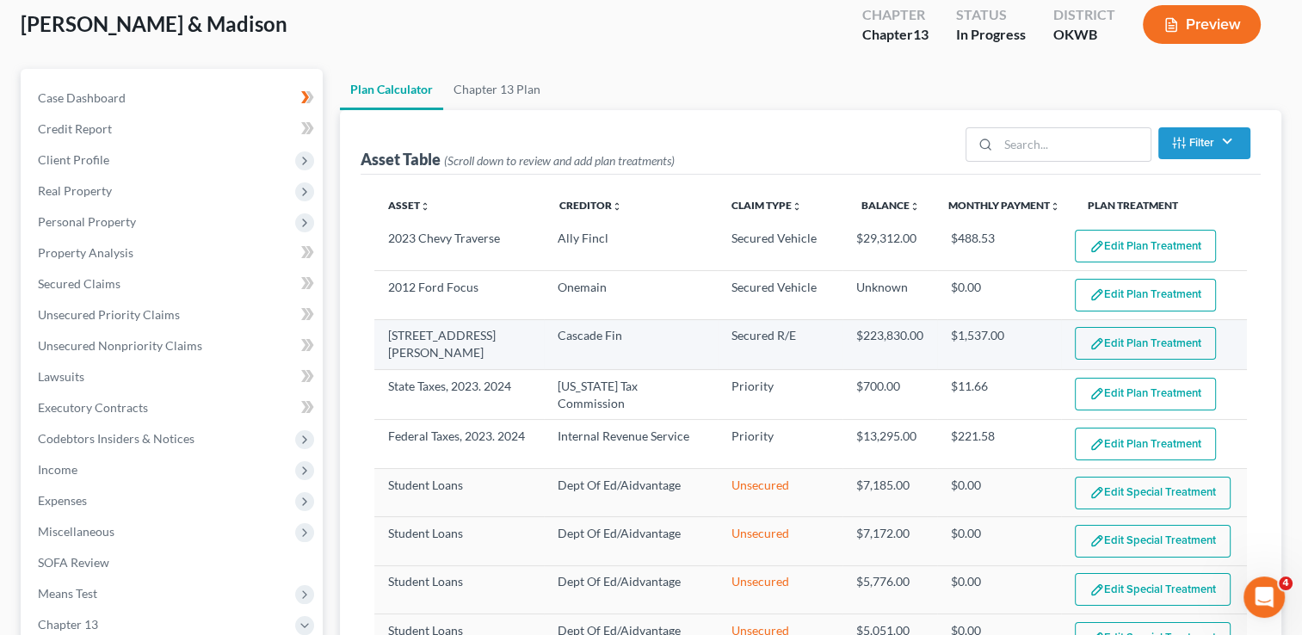
scroll to position [86, 0]
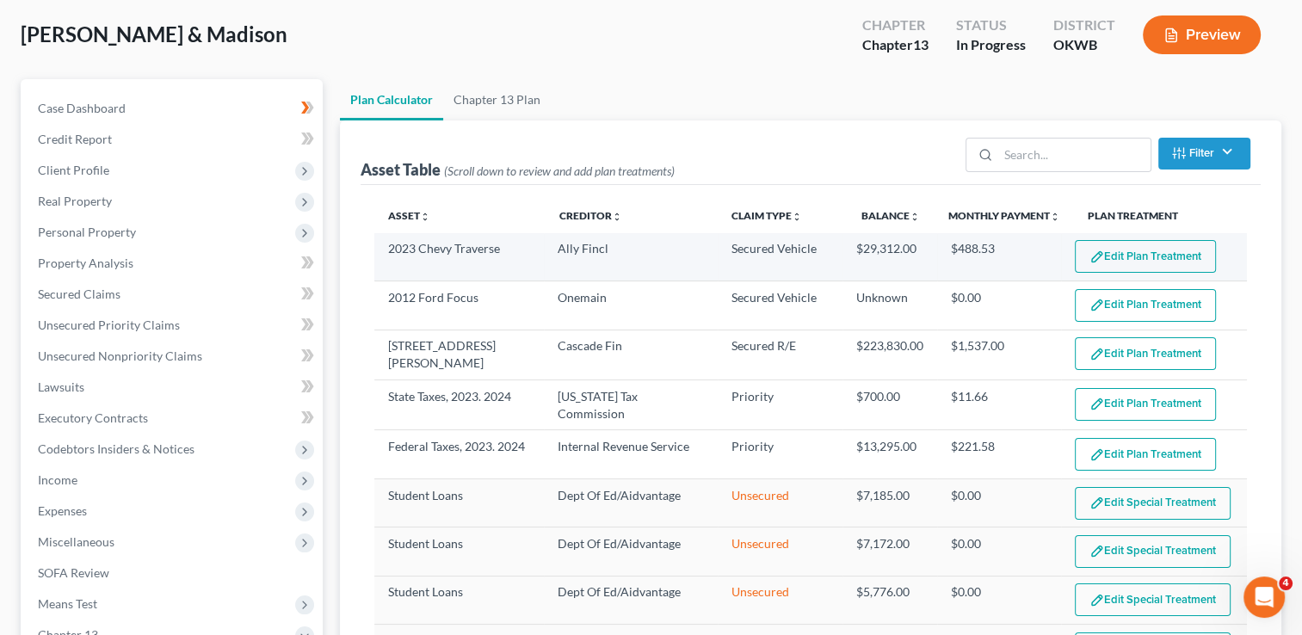
click at [1110, 258] on button "Edit Plan Treatment" at bounding box center [1145, 256] width 141 height 33
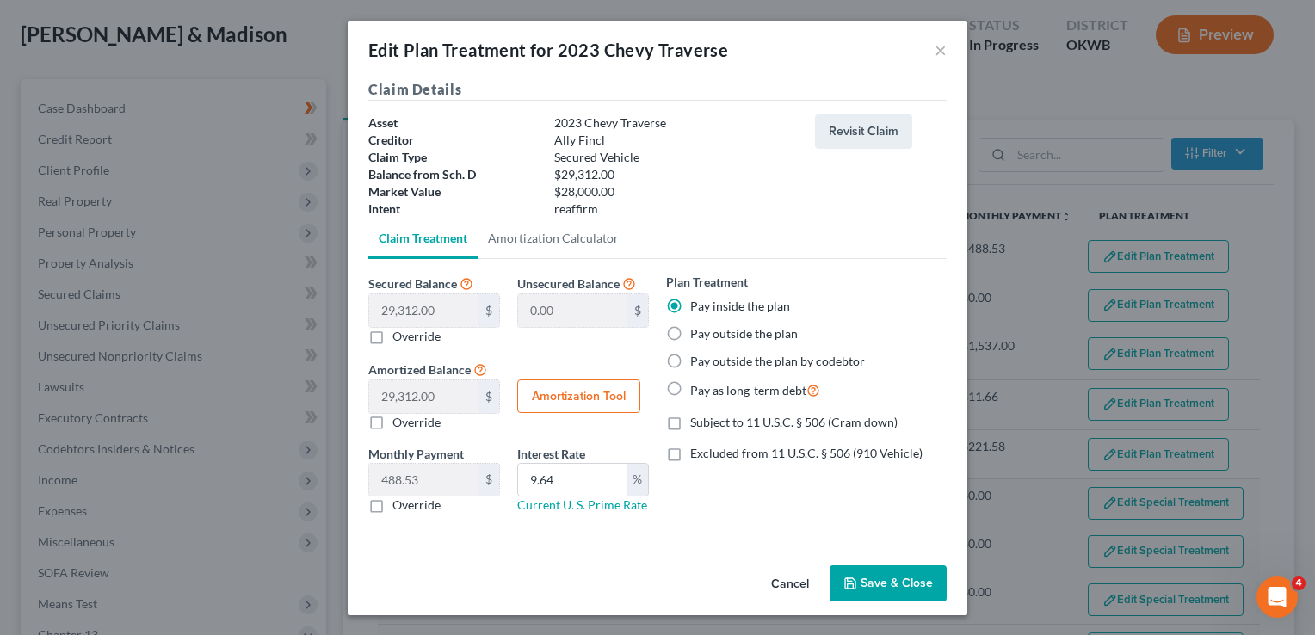
drag, startPoint x: 676, startPoint y: 329, endPoint x: 708, endPoint y: 354, distance: 41.1
click at [690, 328] on label "Pay outside the plan" at bounding box center [744, 333] width 108 height 17
click at [697, 328] on input "Pay outside the plan" at bounding box center [702, 330] width 11 height 11
radio input "true"
click at [902, 577] on button "Save & Close" at bounding box center [888, 584] width 117 height 36
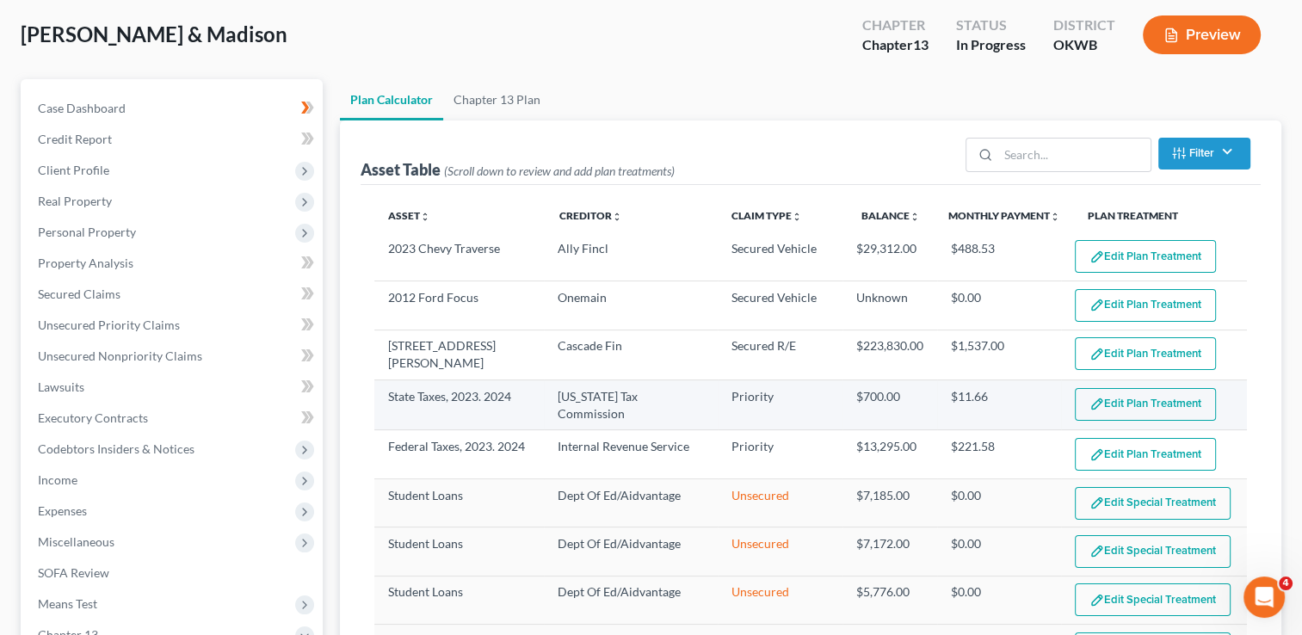
select select "59"
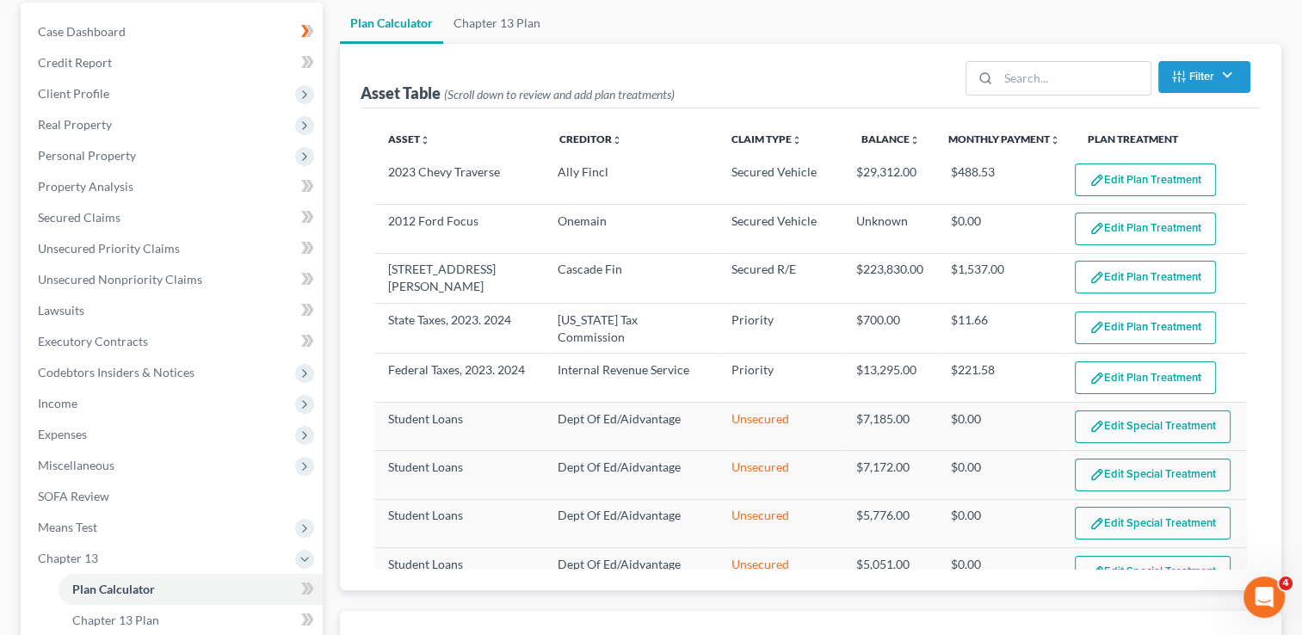
scroll to position [172, 0]
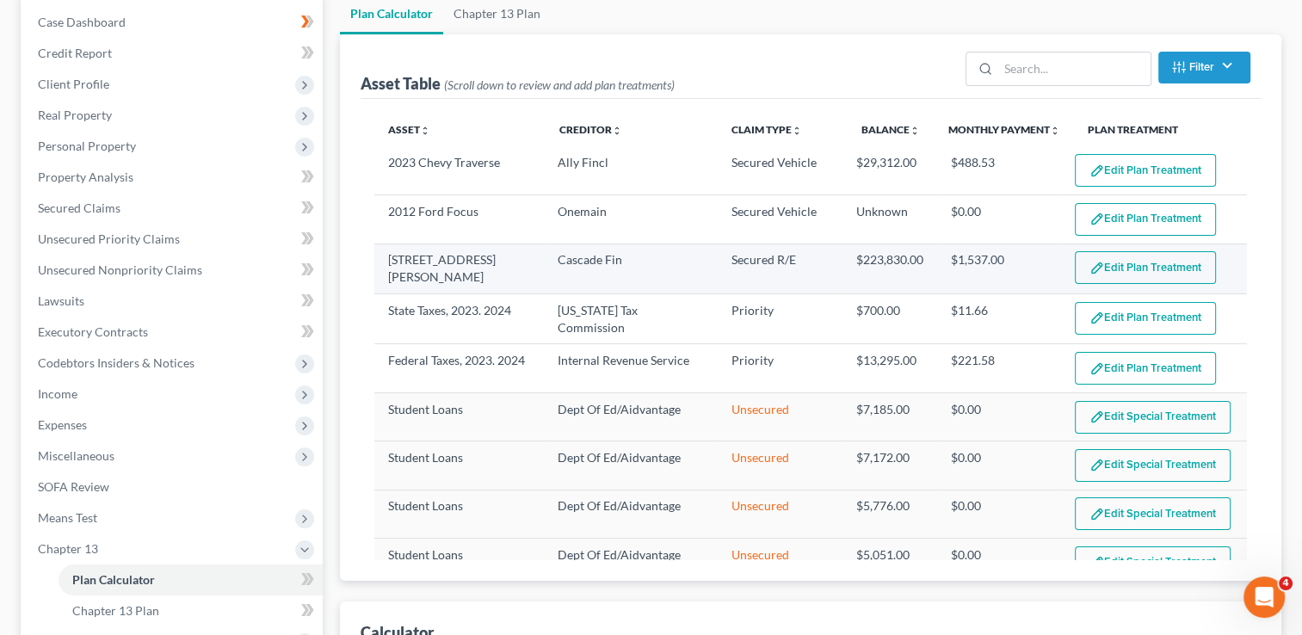
click at [1119, 267] on button "Edit Plan Treatment" at bounding box center [1145, 267] width 141 height 33
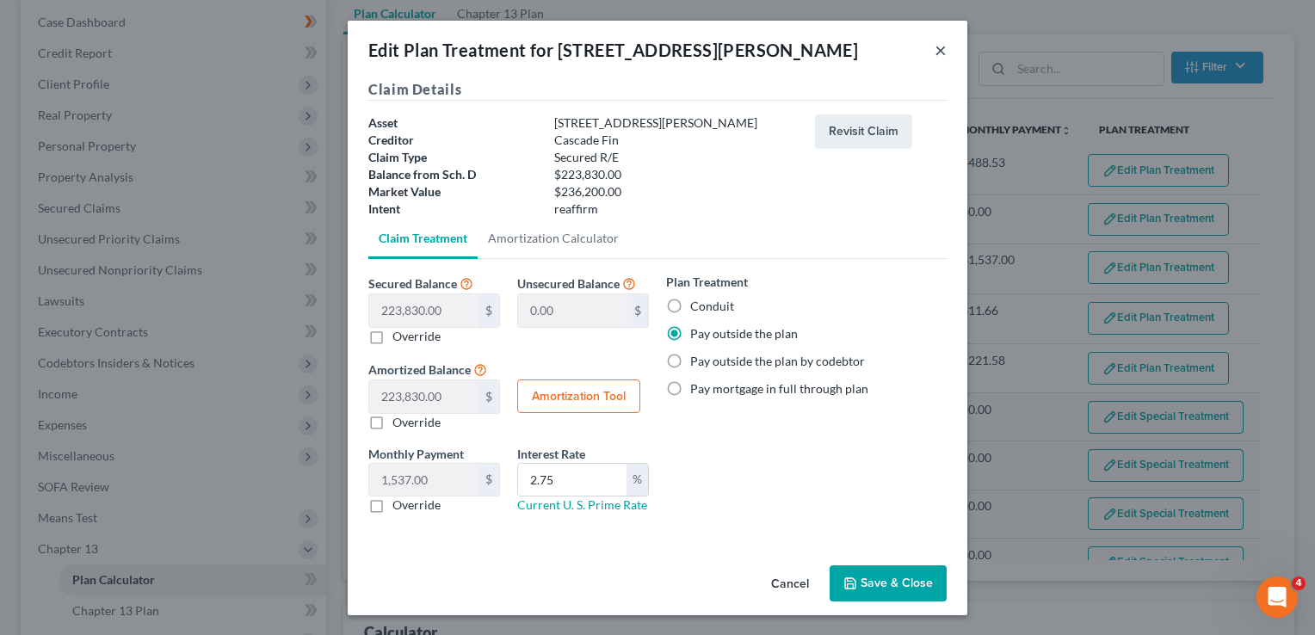
click at [941, 48] on button "×" at bounding box center [941, 50] width 12 height 21
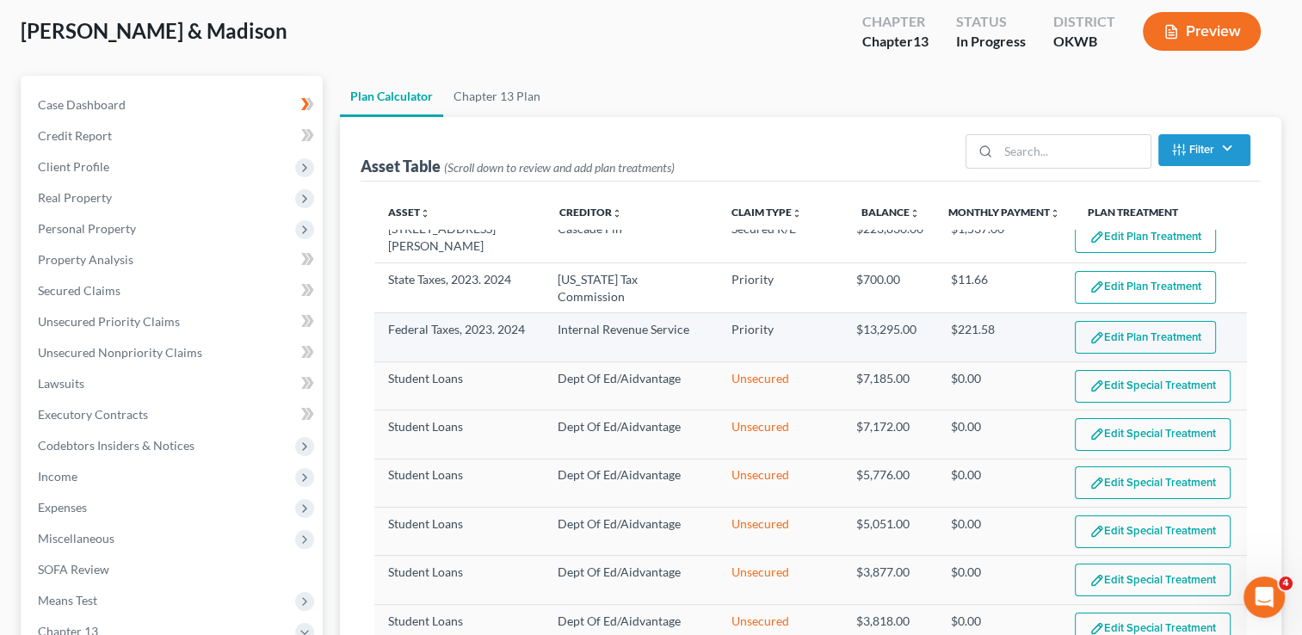
scroll to position [0, 0]
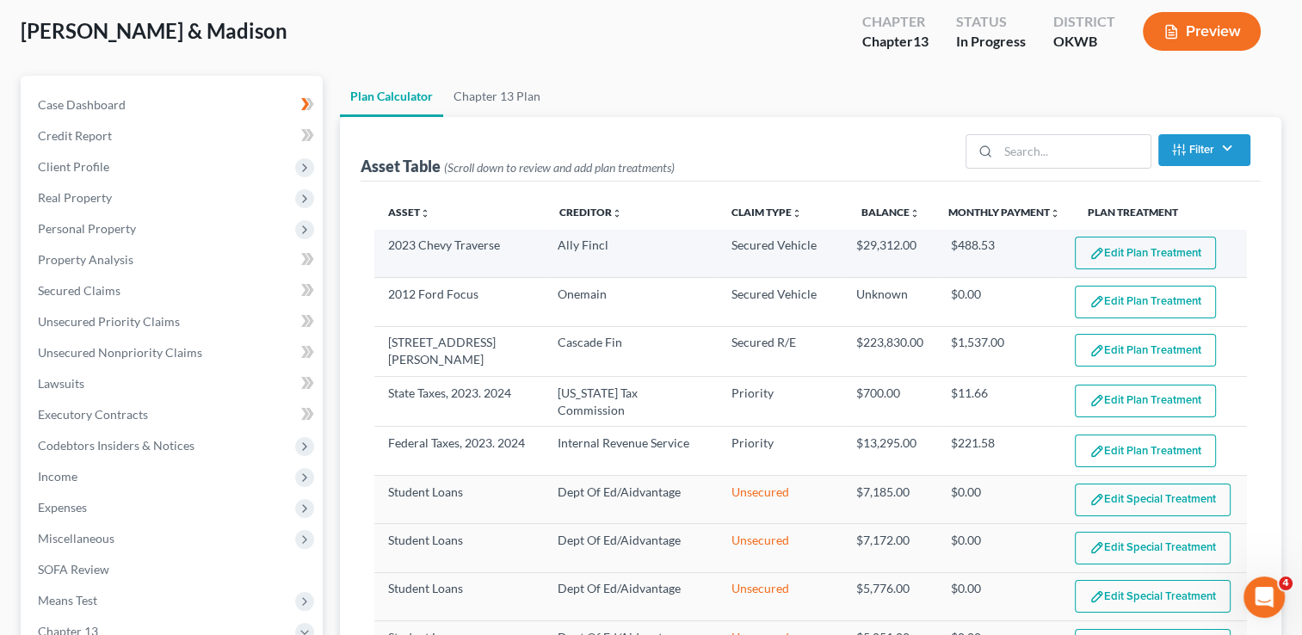
click at [1118, 245] on button "Edit Plan Treatment" at bounding box center [1145, 253] width 141 height 33
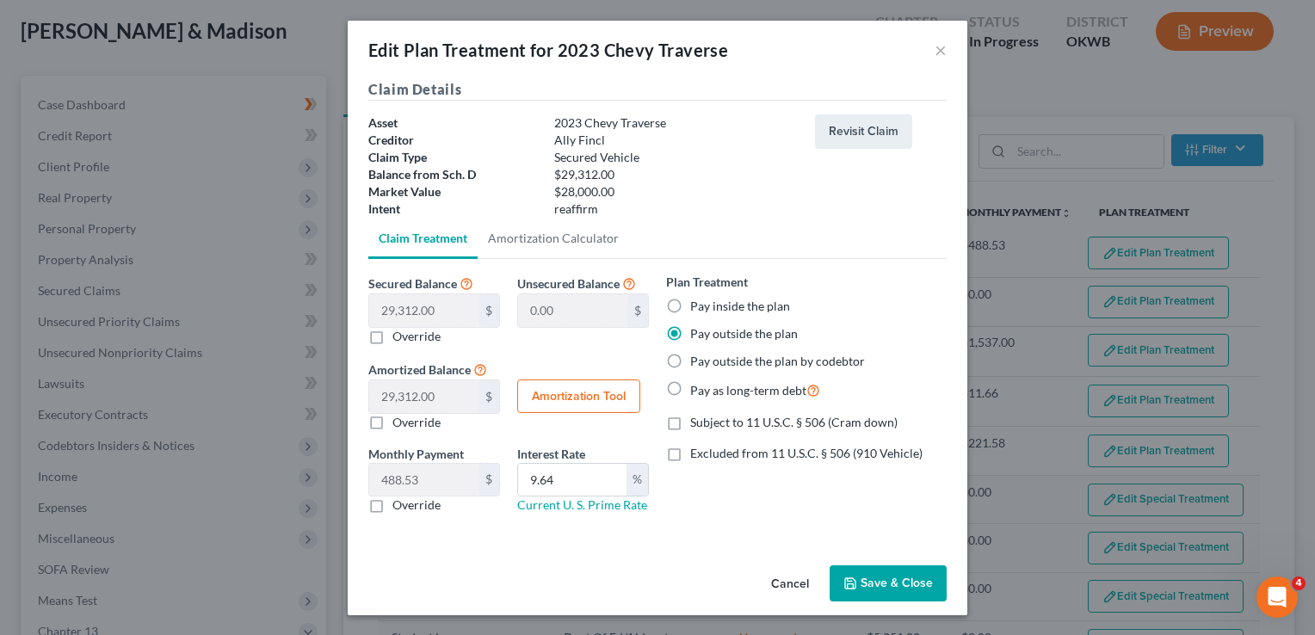
click at [690, 306] on label "Pay inside the plan" at bounding box center [740, 306] width 100 height 17
click at [697, 306] on input "Pay inside the plan" at bounding box center [702, 303] width 11 height 11
radio input "true"
click at [690, 328] on label "Pay outside the plan" at bounding box center [744, 333] width 108 height 17
click at [697, 328] on input "Pay outside the plan" at bounding box center [702, 330] width 11 height 11
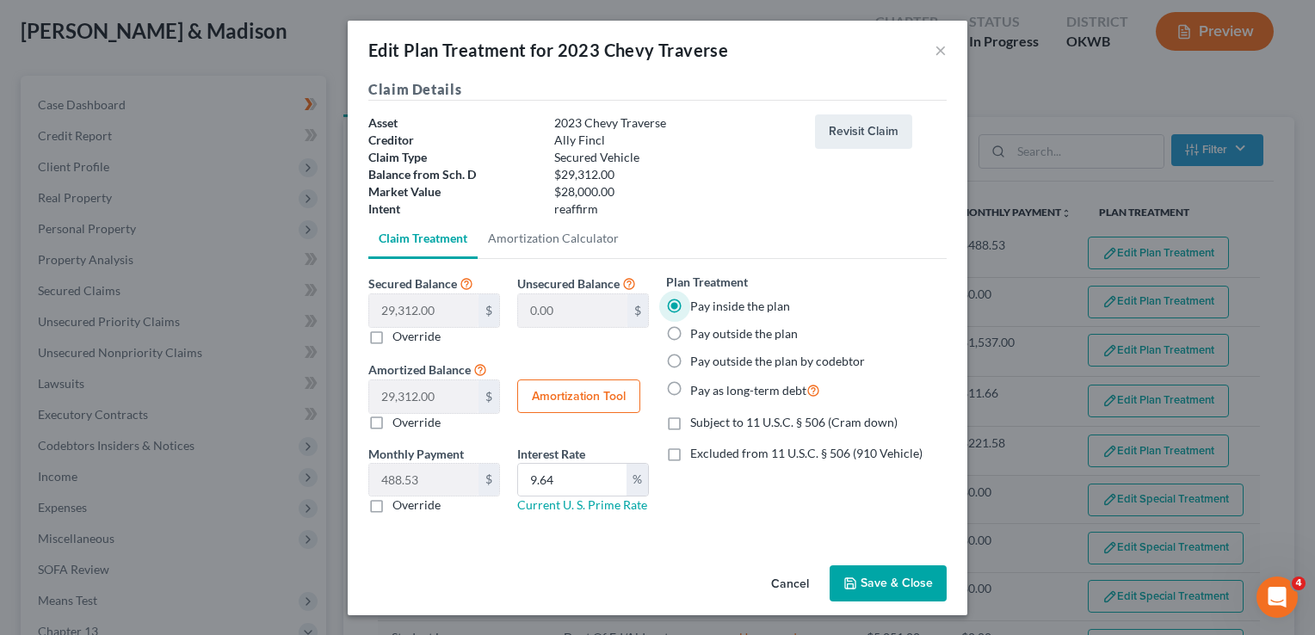
radio input "true"
click at [882, 580] on button "Save & Close" at bounding box center [888, 584] width 117 height 36
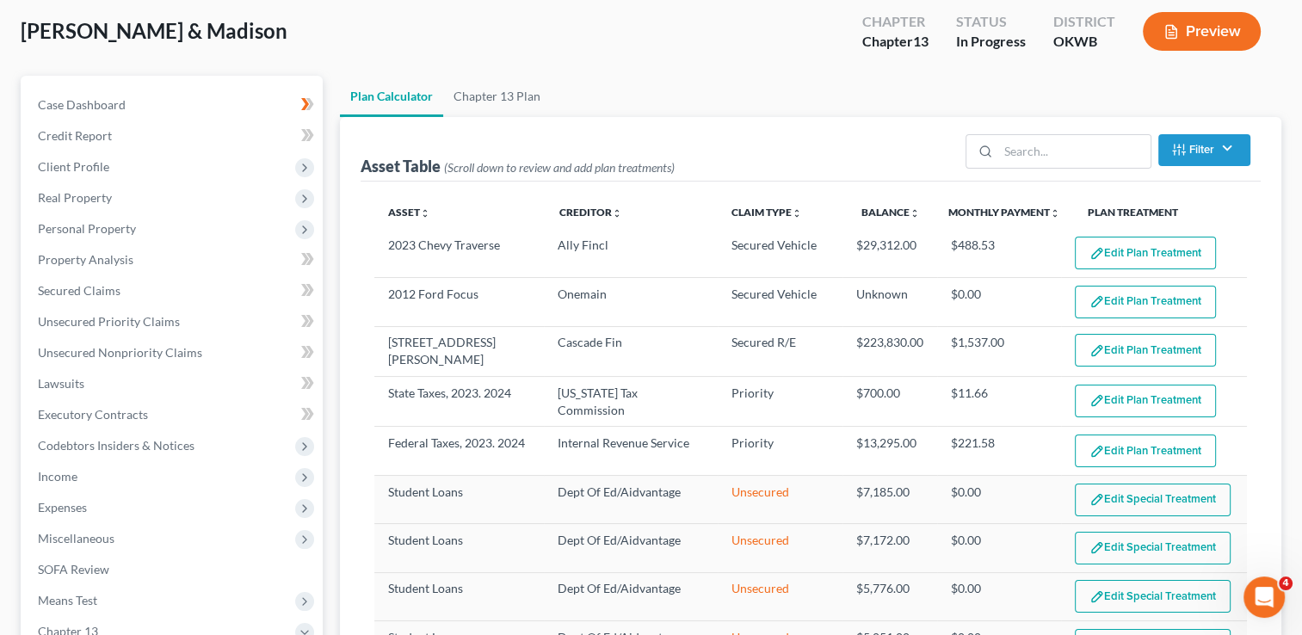
select select "59"
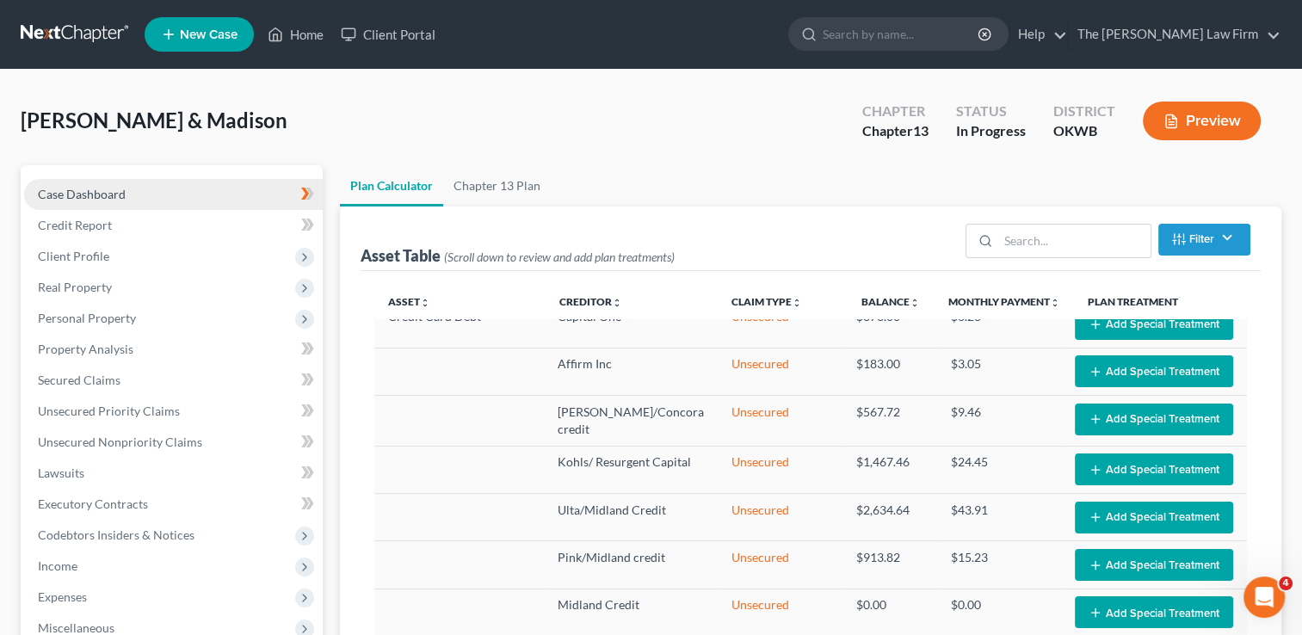
drag, startPoint x: 123, startPoint y: 185, endPoint x: 168, endPoint y: 193, distance: 45.4
click at [123, 185] on link "Case Dashboard" at bounding box center [173, 194] width 299 height 31
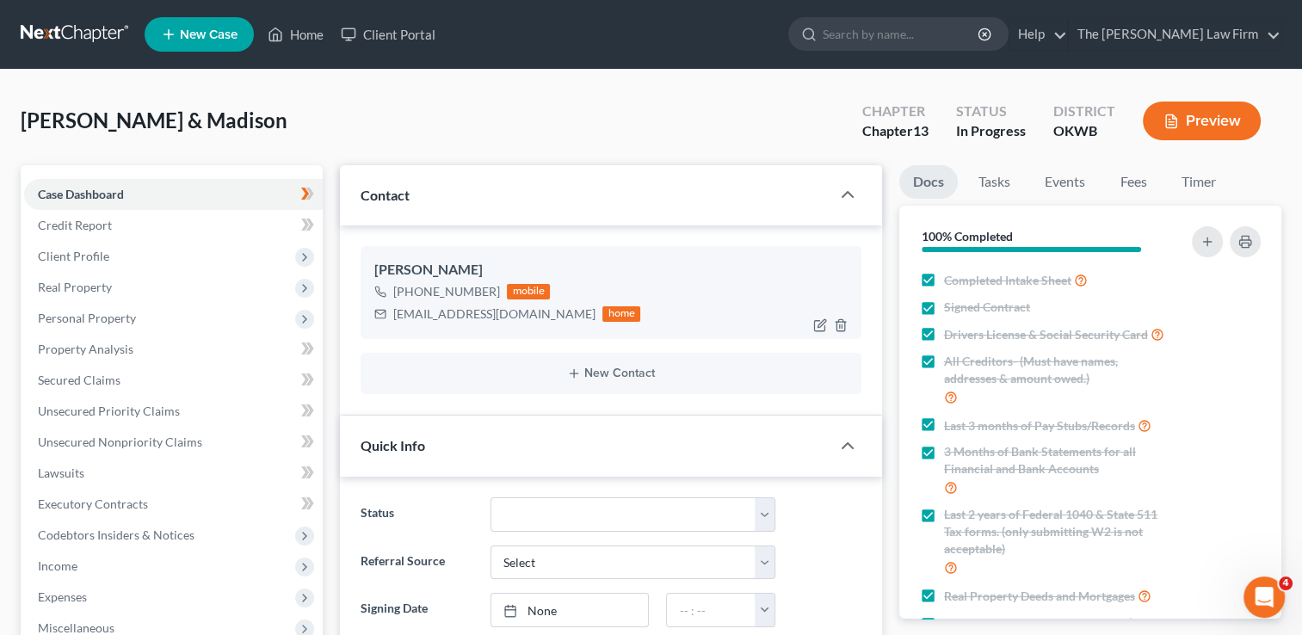
scroll to position [442, 0]
drag, startPoint x: 492, startPoint y: 318, endPoint x: 524, endPoint y: 318, distance: 31.9
click at [556, 315] on div "kevinwilliams1813@icloud.com" at bounding box center [494, 314] width 202 height 17
click at [699, 127] on div "Williams, Kevin & Madison Upgraded Chapter Chapter 13 Status In Progress Distri…" at bounding box center [651, 127] width 1261 height 75
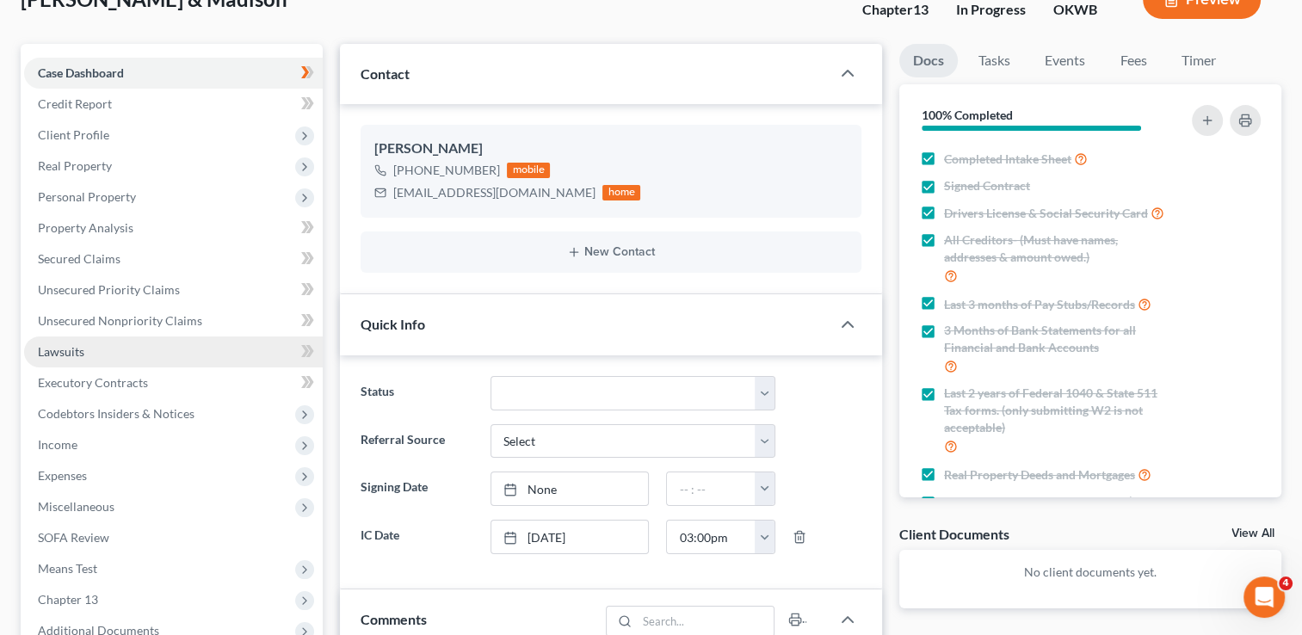
scroll to position [86, 0]
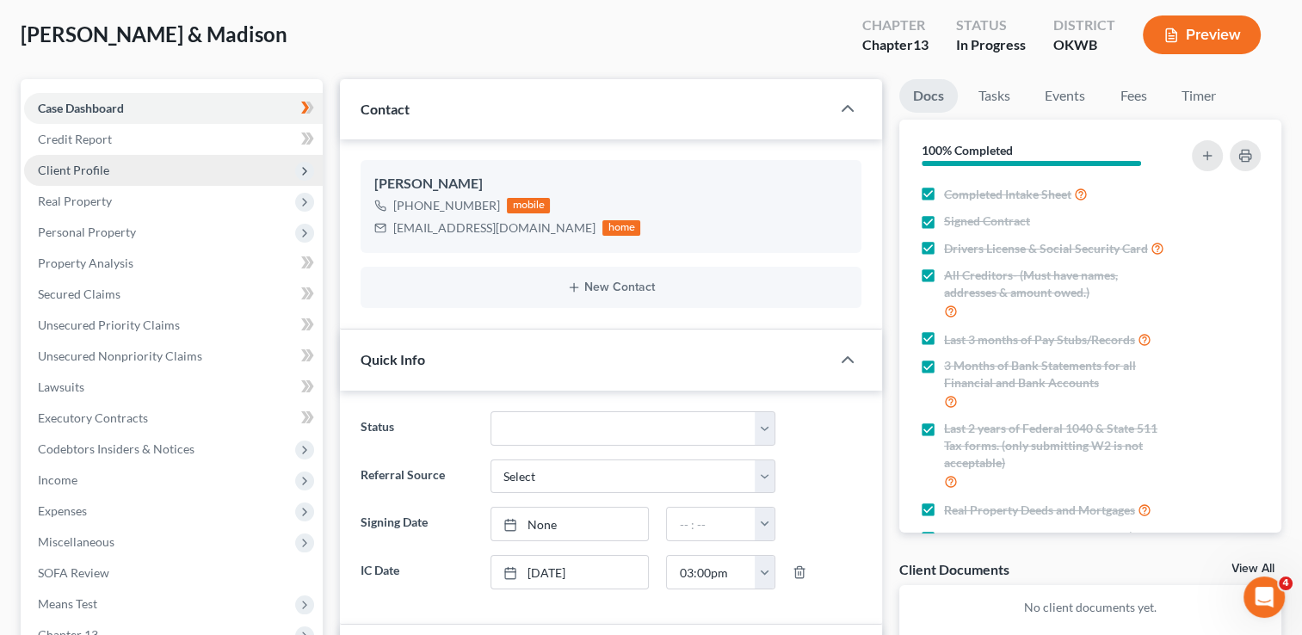
click at [107, 167] on span "Client Profile" at bounding box center [73, 170] width 71 height 15
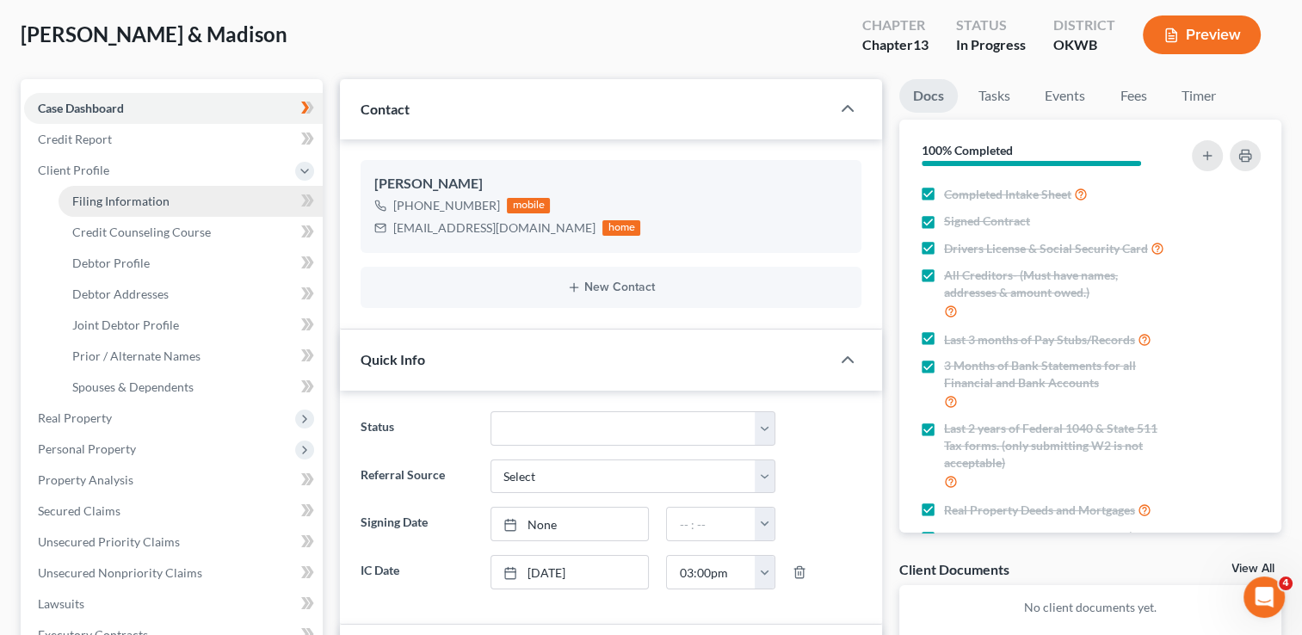
click at [124, 201] on span "Filing Information" at bounding box center [120, 201] width 97 height 15
select select "1"
select select "3"
select select "37"
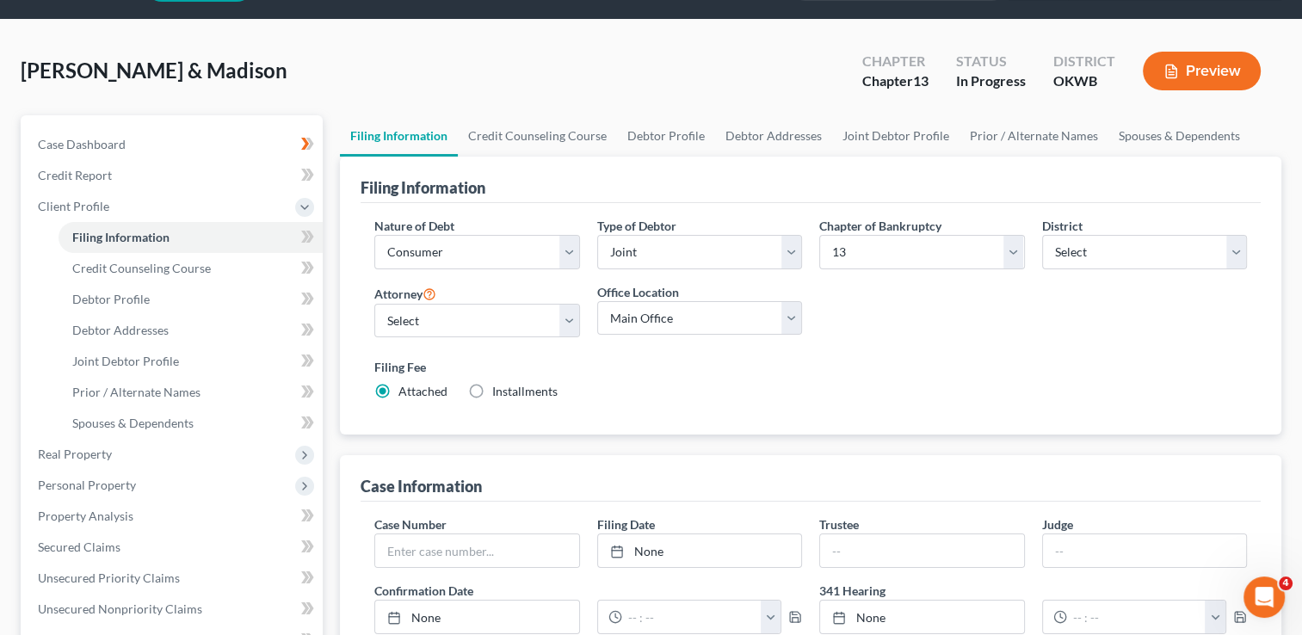
scroll to position [344, 0]
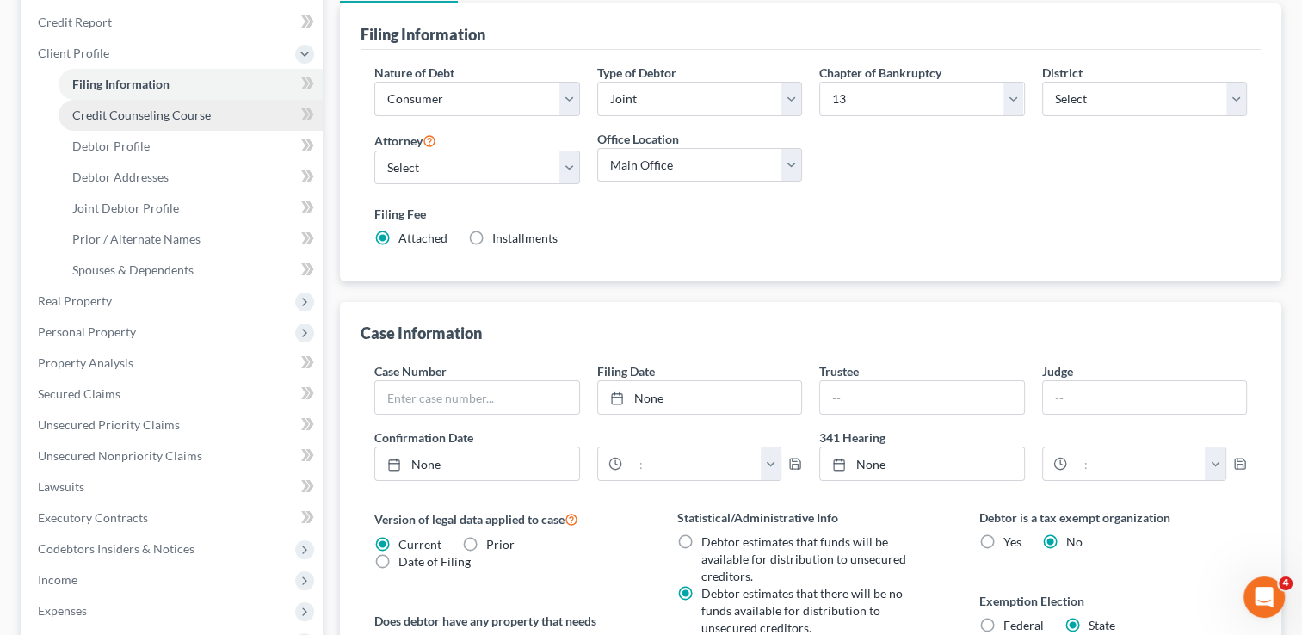
click at [140, 101] on link "Credit Counseling Course" at bounding box center [191, 115] width 264 height 31
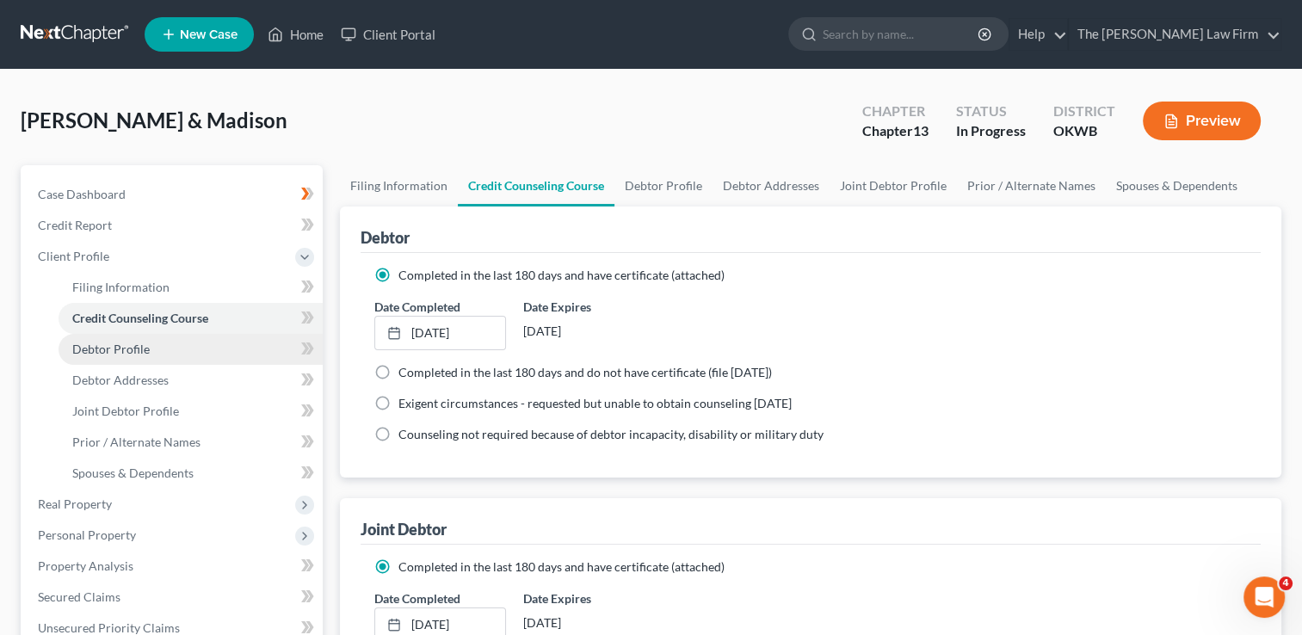
click at [140, 349] on span "Debtor Profile" at bounding box center [110, 349] width 77 height 15
select select "1"
select select "3"
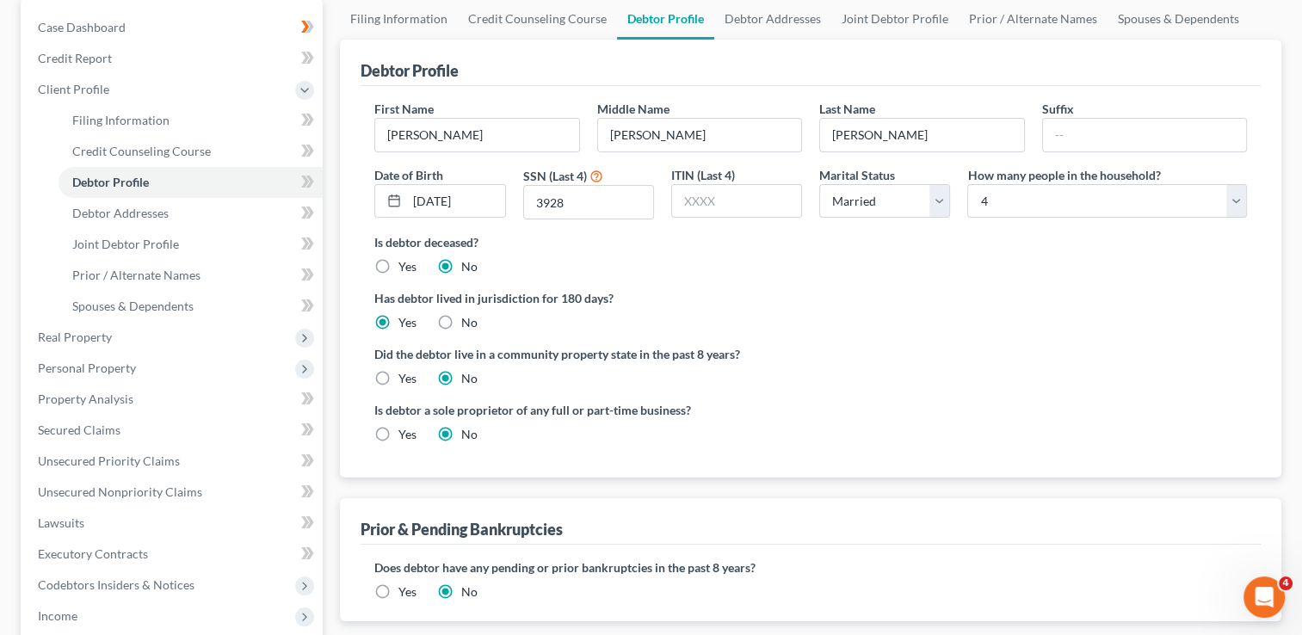
scroll to position [430, 0]
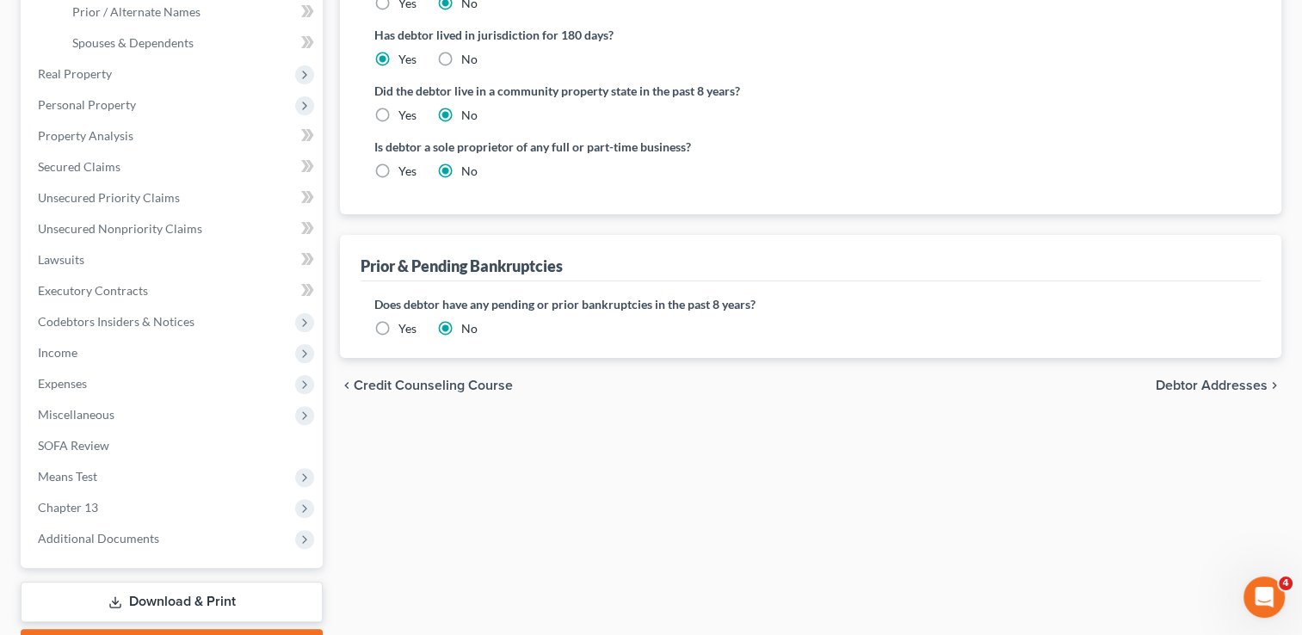
click at [399, 326] on label "Yes" at bounding box center [408, 328] width 18 height 17
click at [405, 326] on input "Yes" at bounding box center [410, 325] width 11 height 11
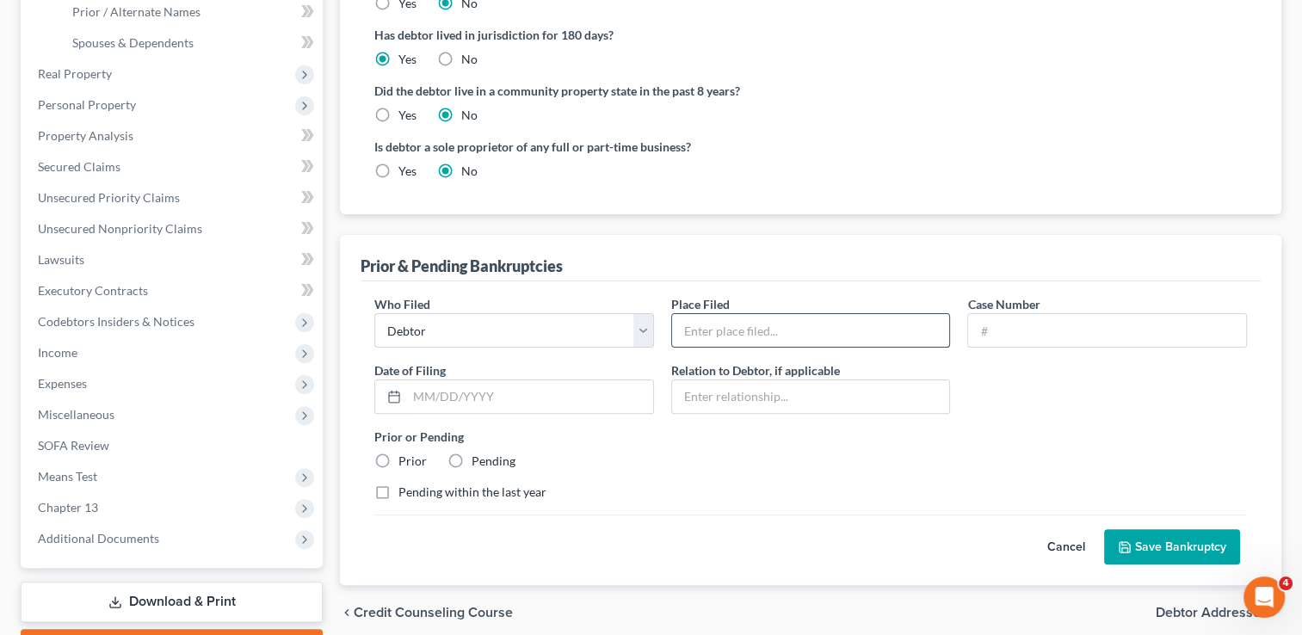
click at [782, 330] on input "text" at bounding box center [811, 330] width 278 height 33
type input "OKWB"
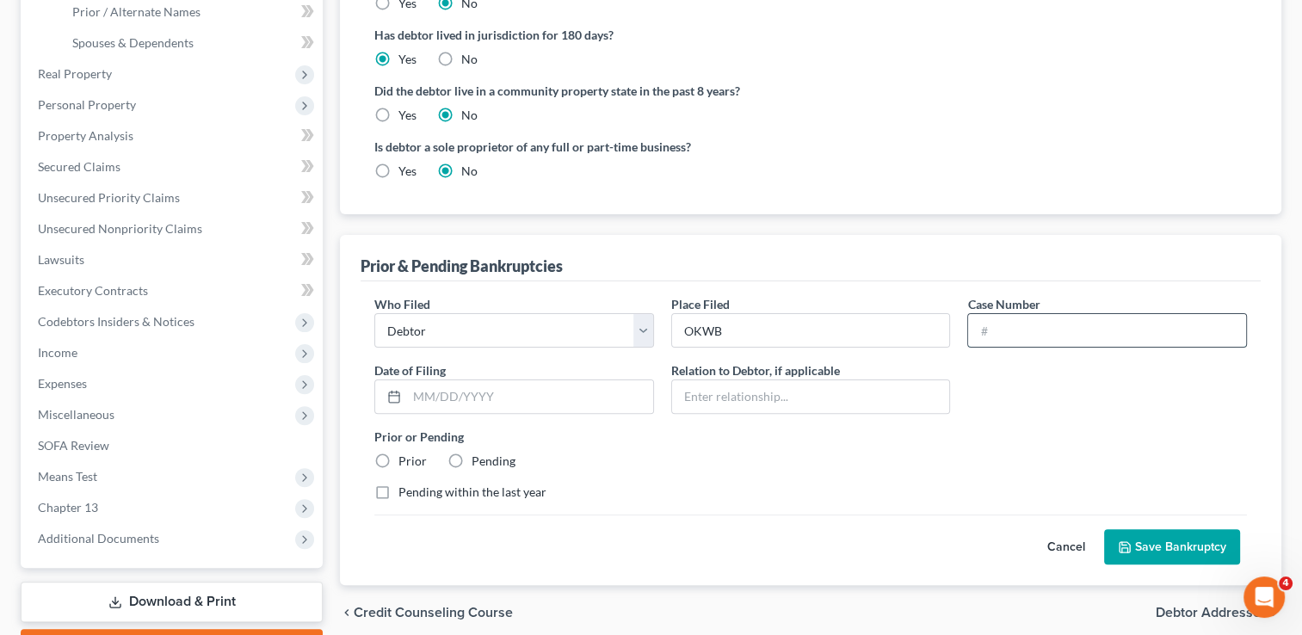
paste input "17-14661"
type input "17-14661"
paste input "11/17/2017"
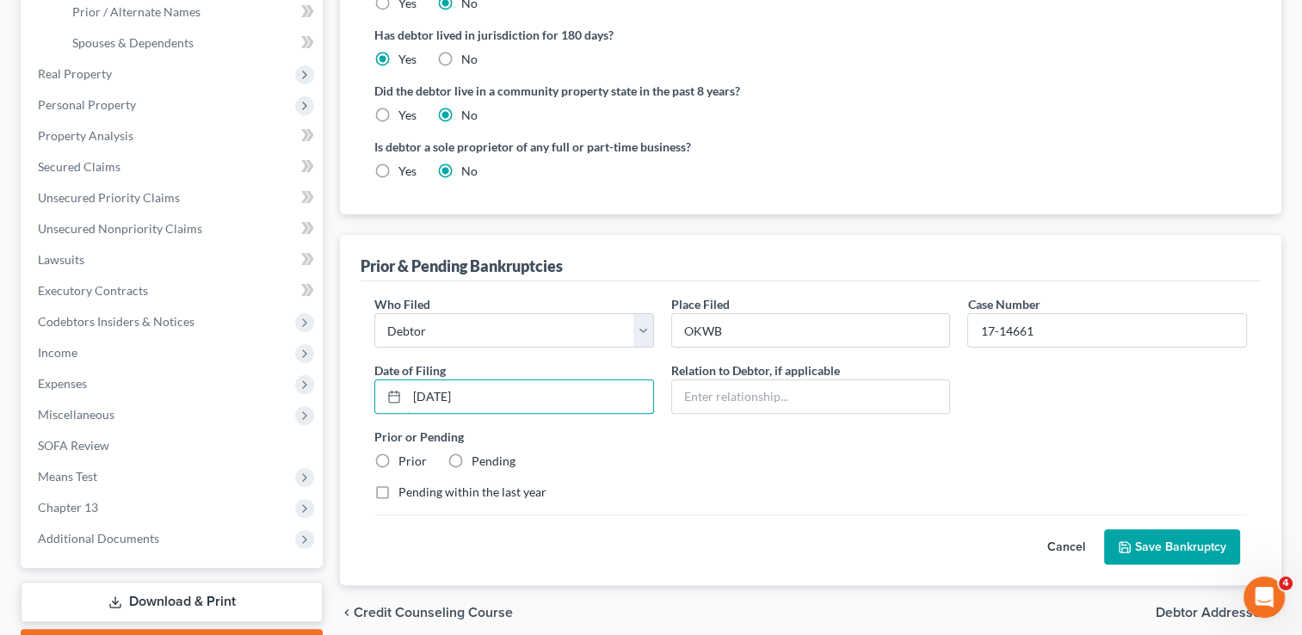
type input "11/17/2017"
click at [399, 457] on label "Prior" at bounding box center [413, 461] width 28 height 17
click at [405, 457] on input "Prior" at bounding box center [410, 458] width 11 height 11
radio input "true"
click at [1182, 549] on button "Save Bankruptcy" at bounding box center [1172, 547] width 136 height 36
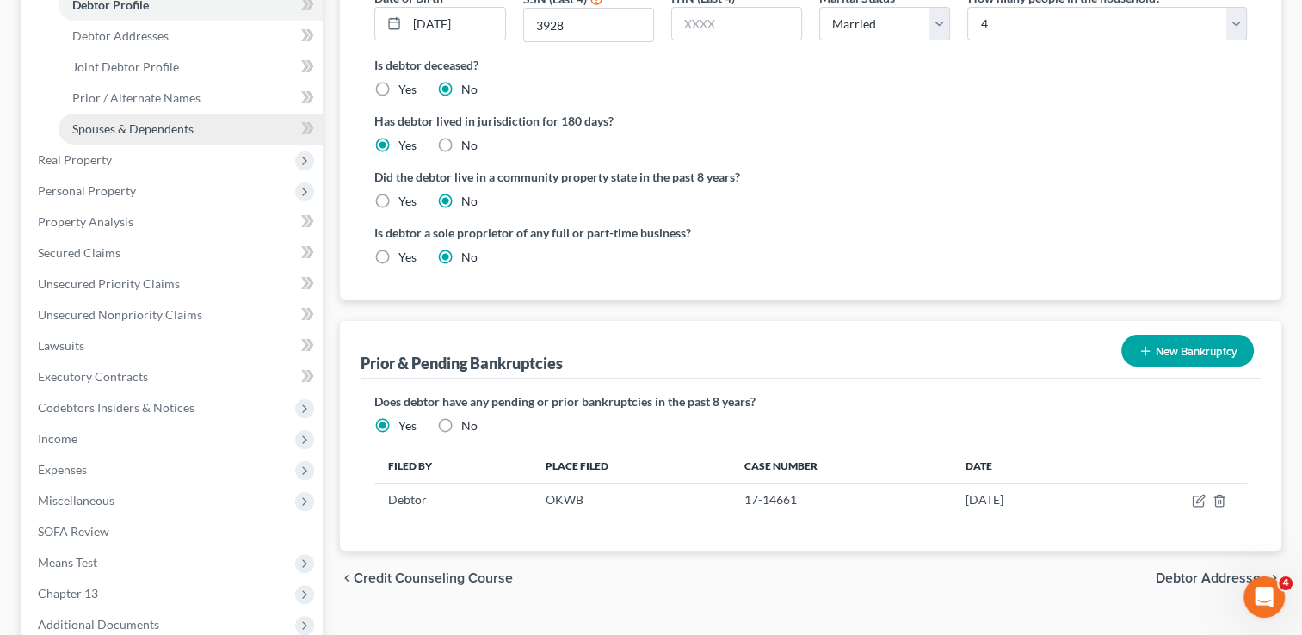
scroll to position [172, 0]
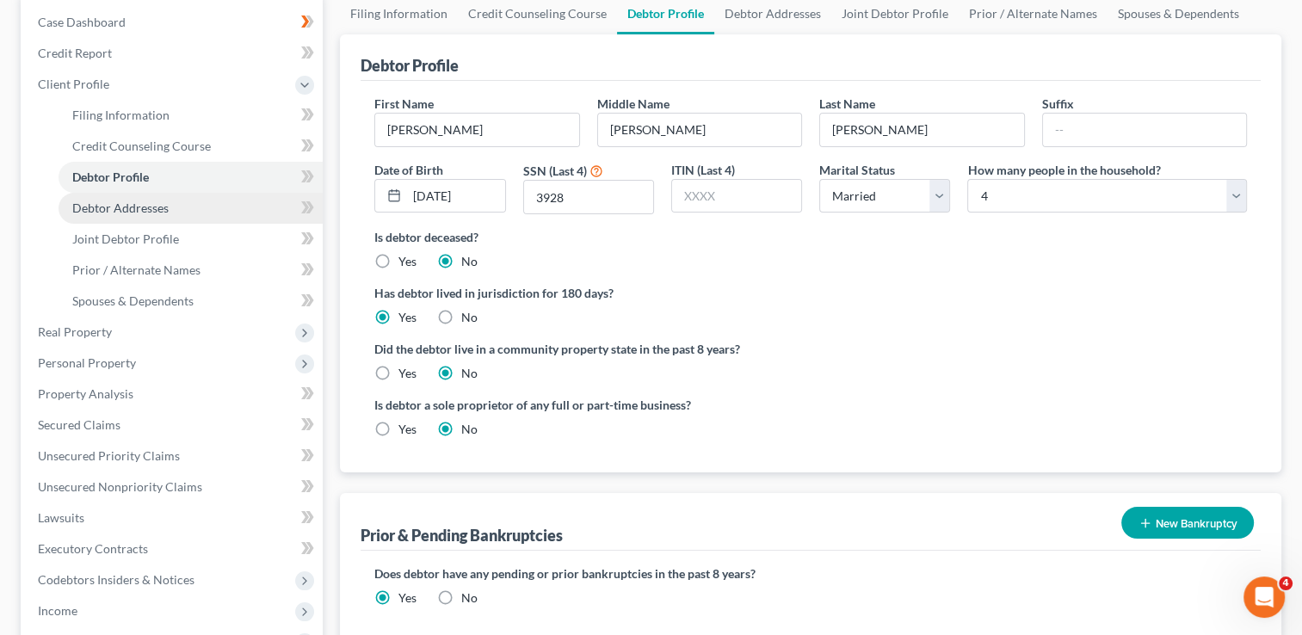
click at [158, 207] on span "Debtor Addresses" at bounding box center [120, 208] width 96 height 15
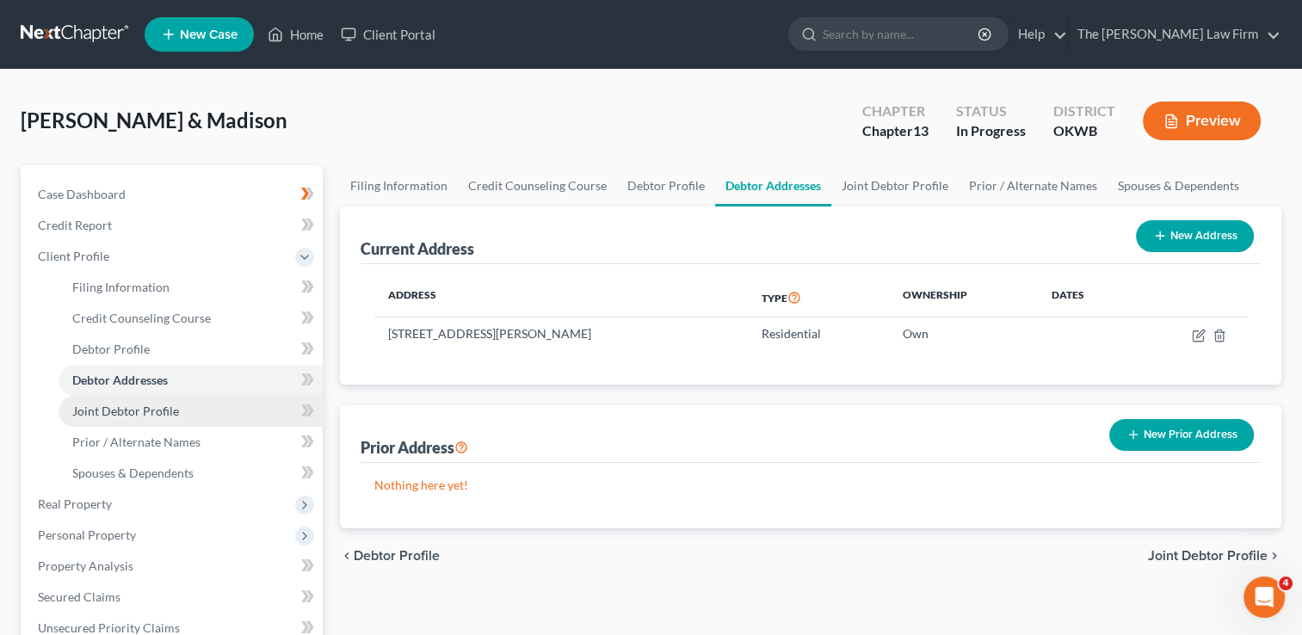
click at [167, 409] on span "Joint Debtor Profile" at bounding box center [125, 411] width 107 height 15
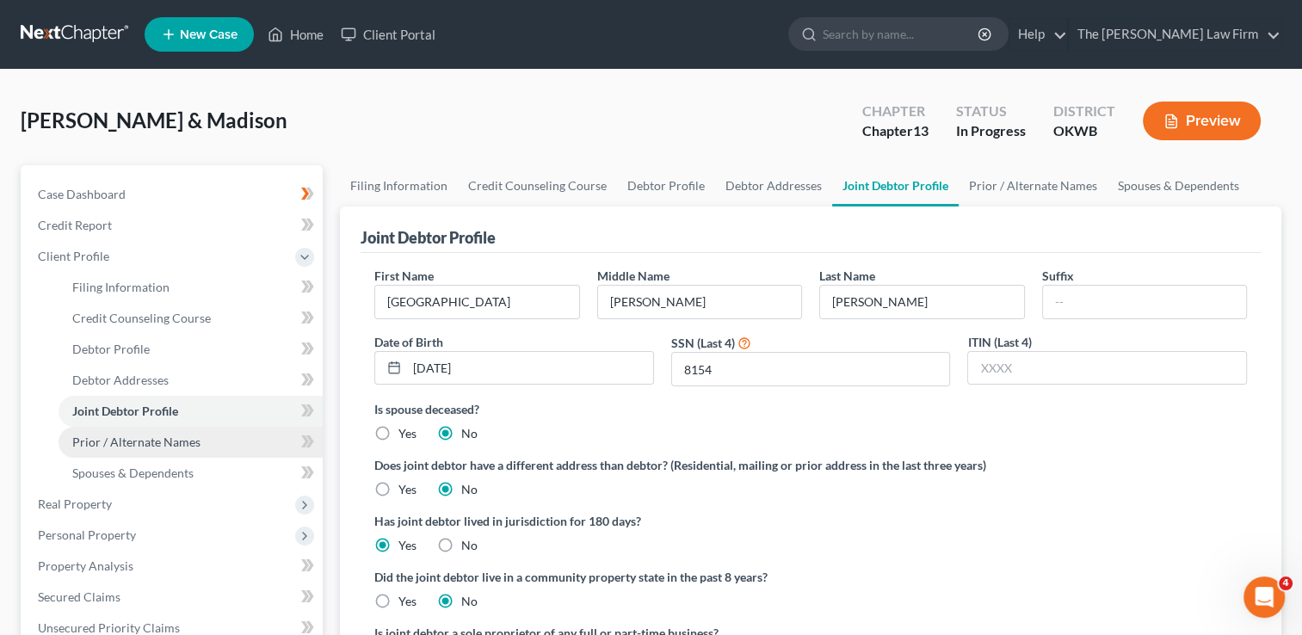
click at [173, 444] on span "Prior / Alternate Names" at bounding box center [136, 442] width 128 height 15
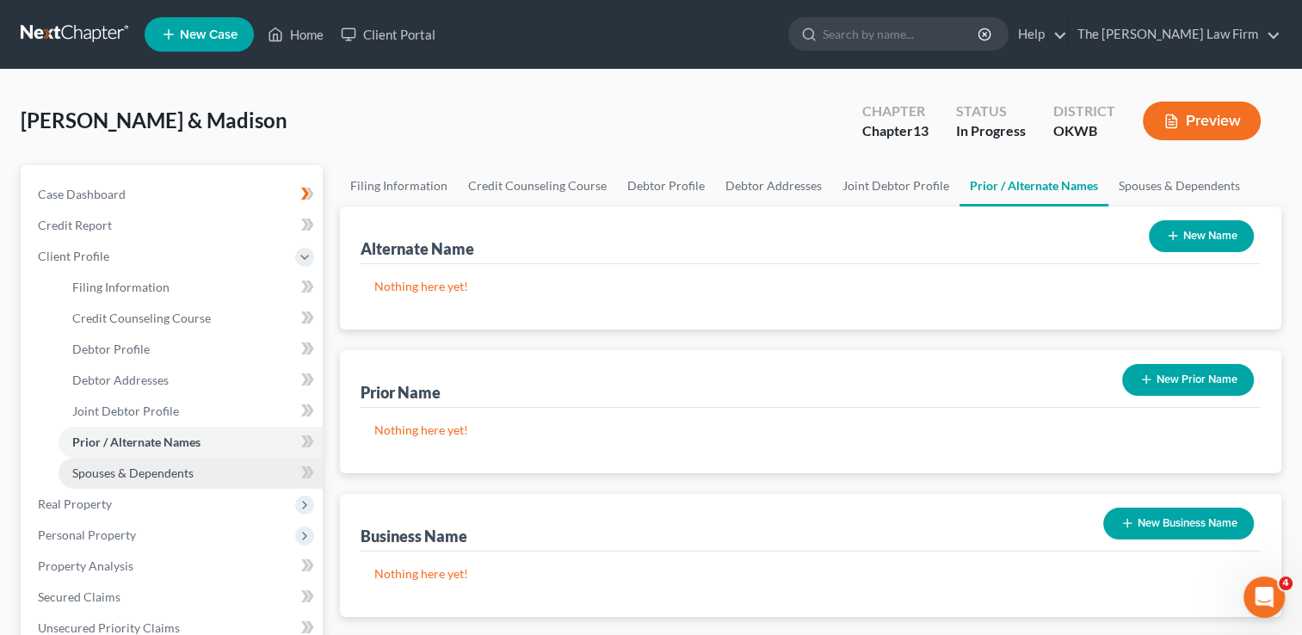
click at [182, 469] on span "Spouses & Dependents" at bounding box center [132, 473] width 121 height 15
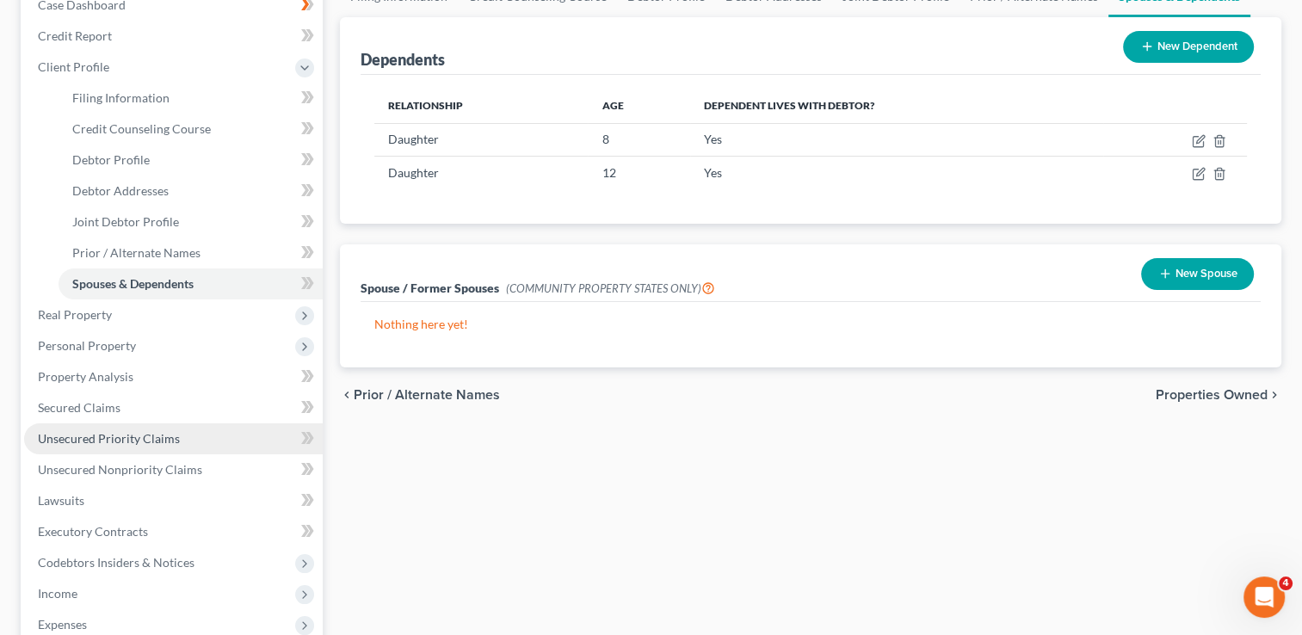
scroll to position [258, 0]
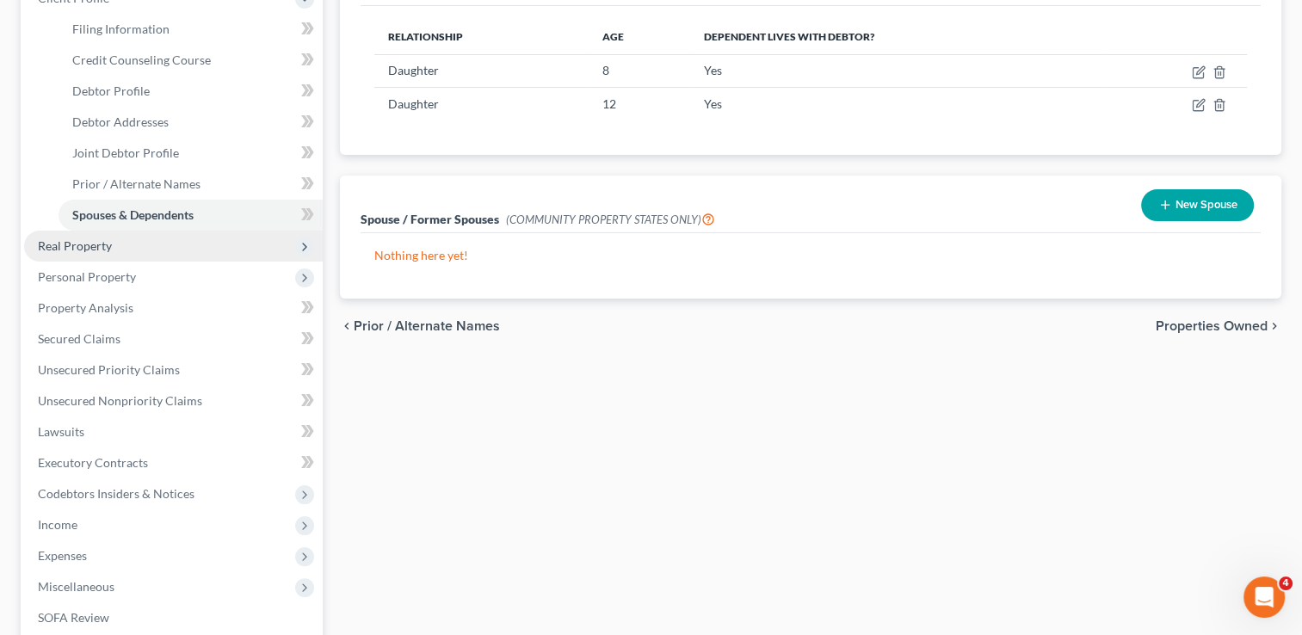
click at [110, 243] on span "Real Property" at bounding box center [75, 245] width 74 height 15
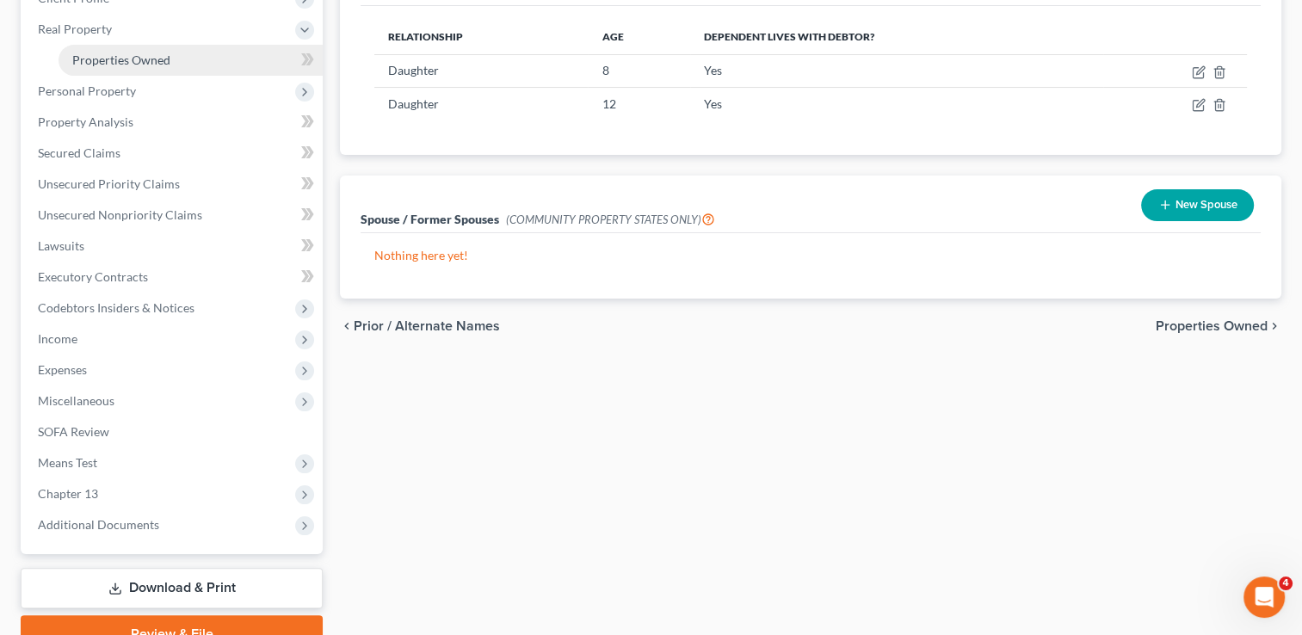
click at [153, 56] on span "Properties Owned" at bounding box center [121, 60] width 98 height 15
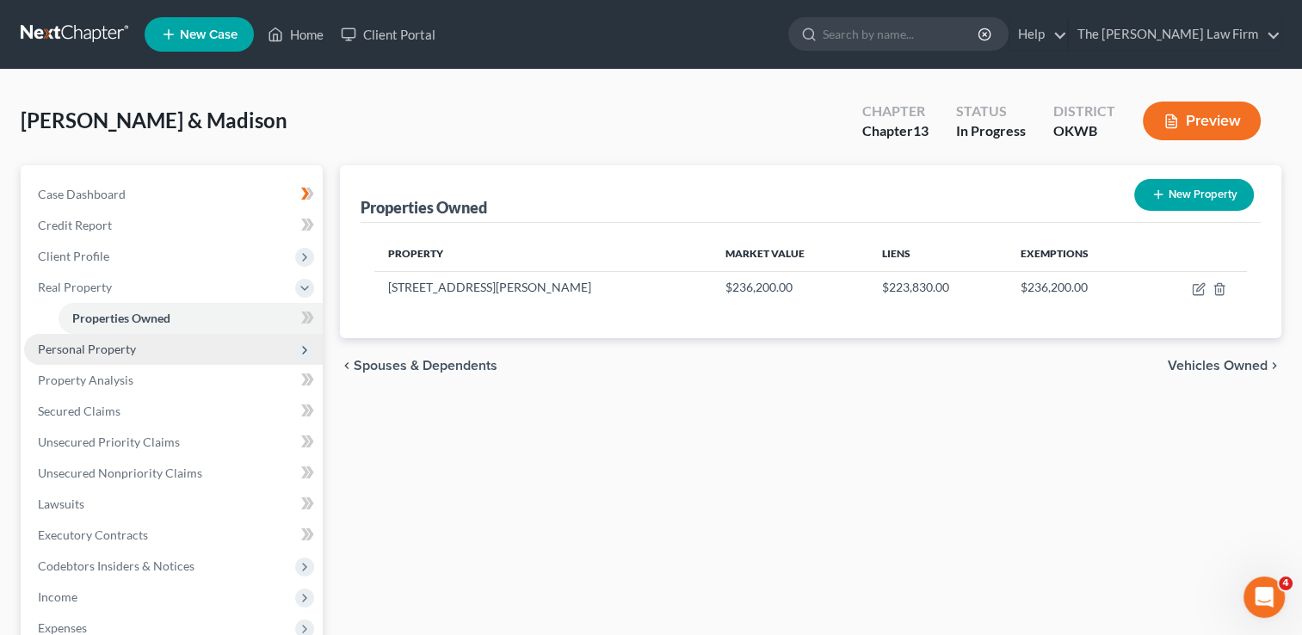
click at [124, 347] on span "Personal Property" at bounding box center [87, 349] width 98 height 15
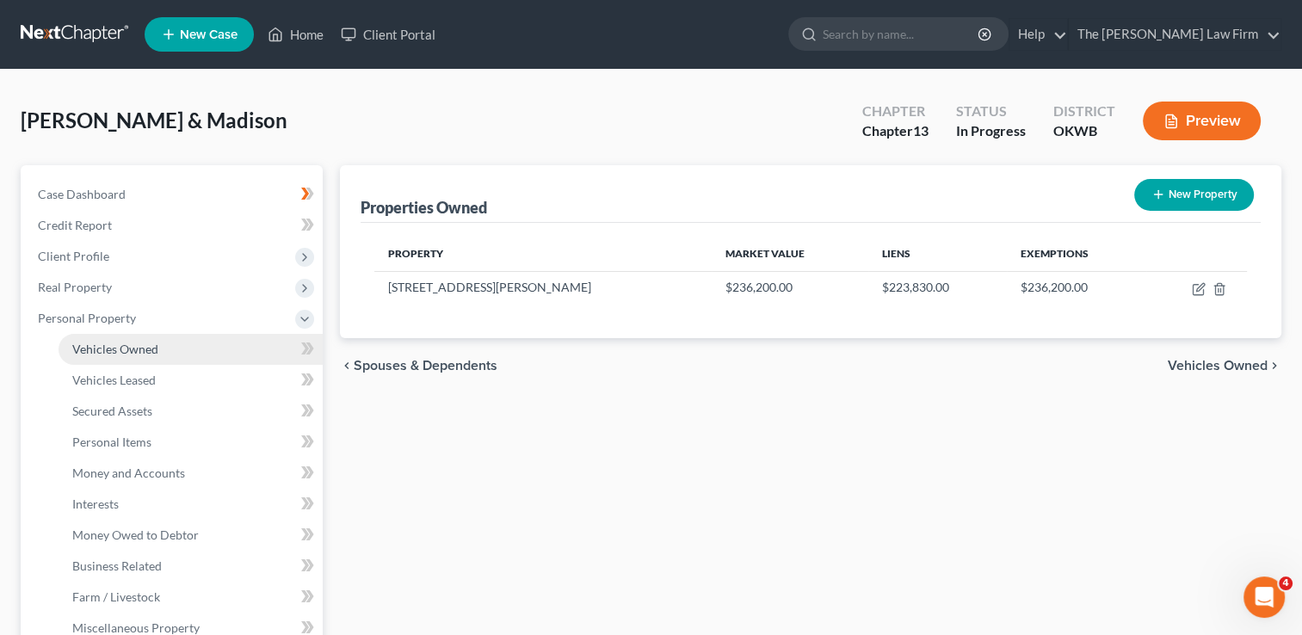
click at [124, 348] on span "Vehicles Owned" at bounding box center [115, 349] width 86 height 15
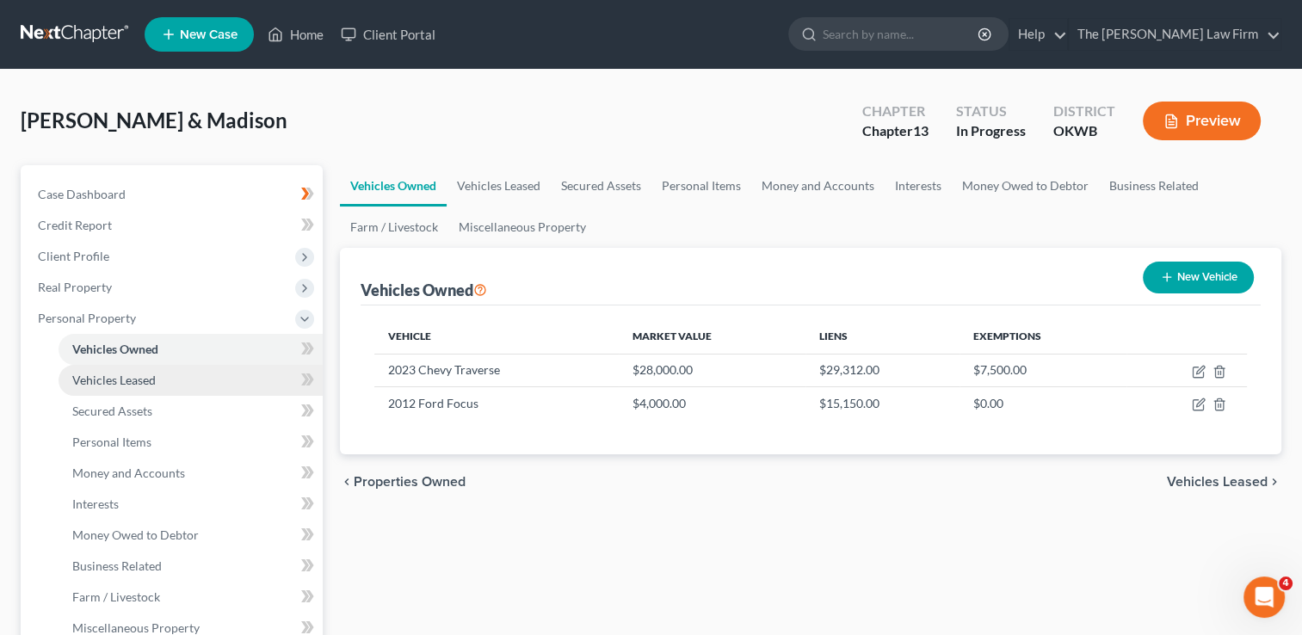
click at [107, 383] on span "Vehicles Leased" at bounding box center [114, 380] width 84 height 15
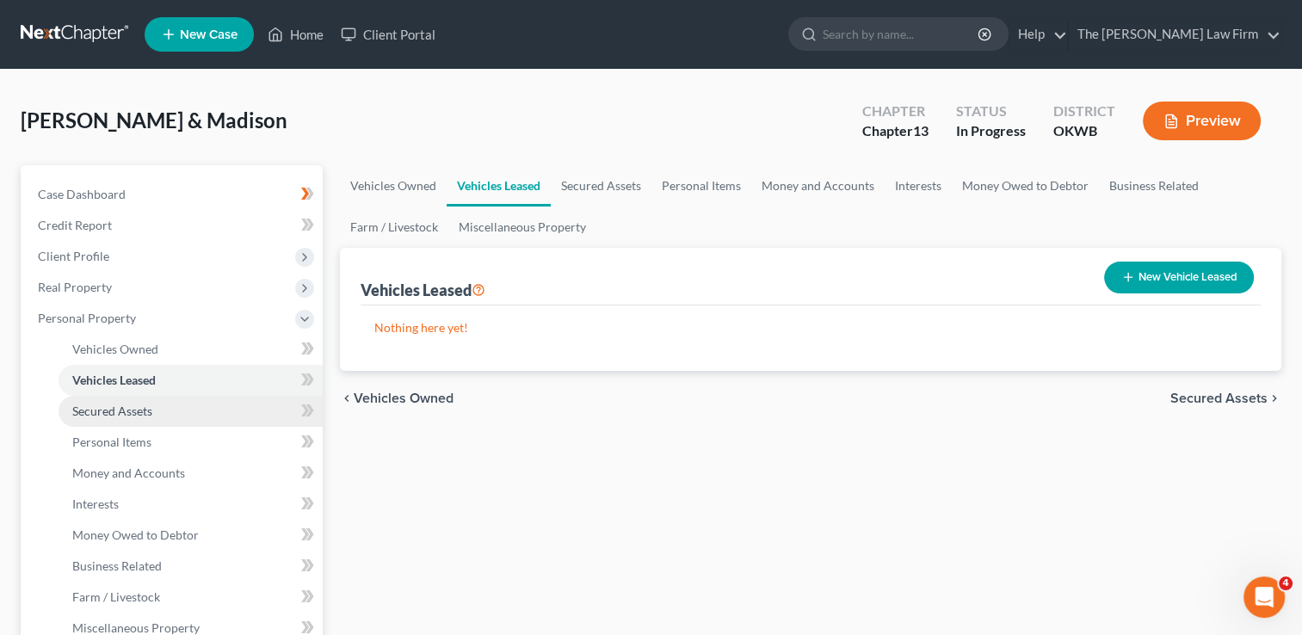
click at [127, 410] on span "Secured Assets" at bounding box center [112, 411] width 80 height 15
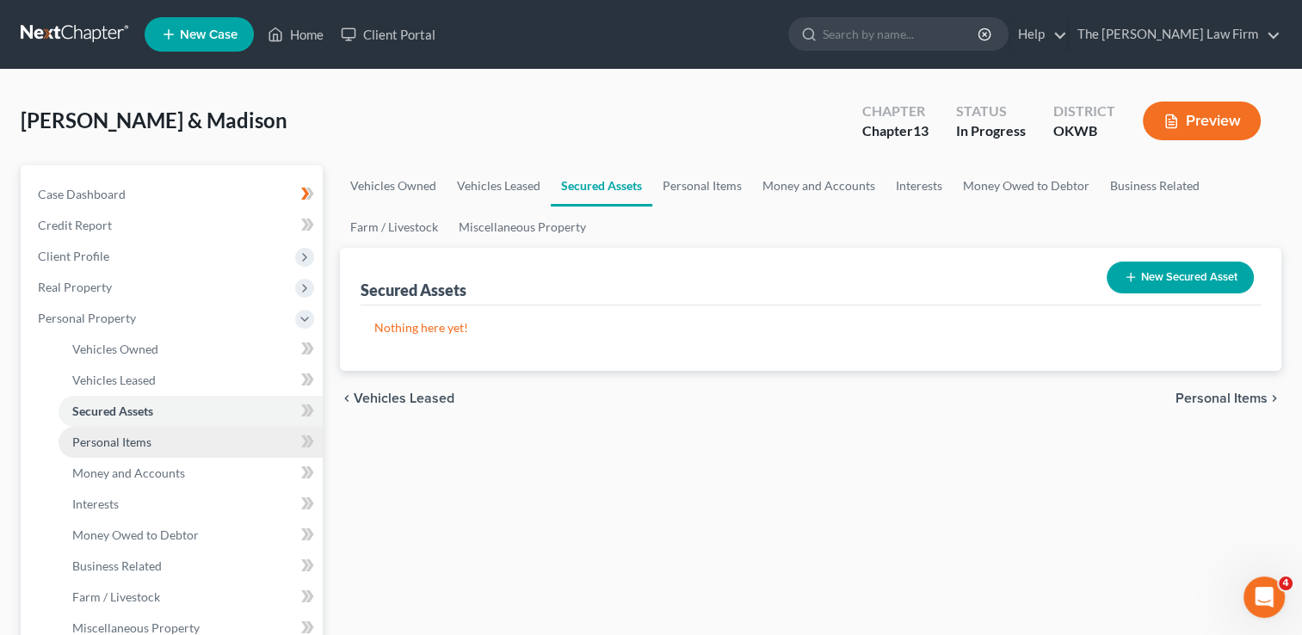
click at [124, 442] on span "Personal Items" at bounding box center [111, 442] width 79 height 15
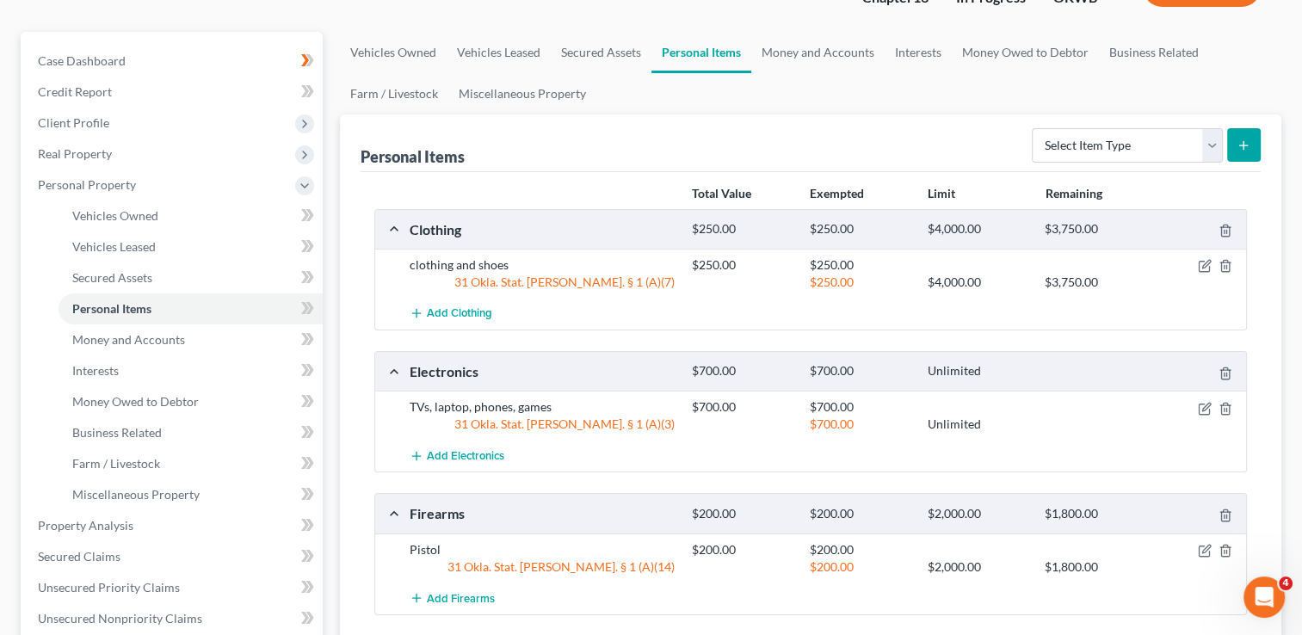
scroll to position [86, 0]
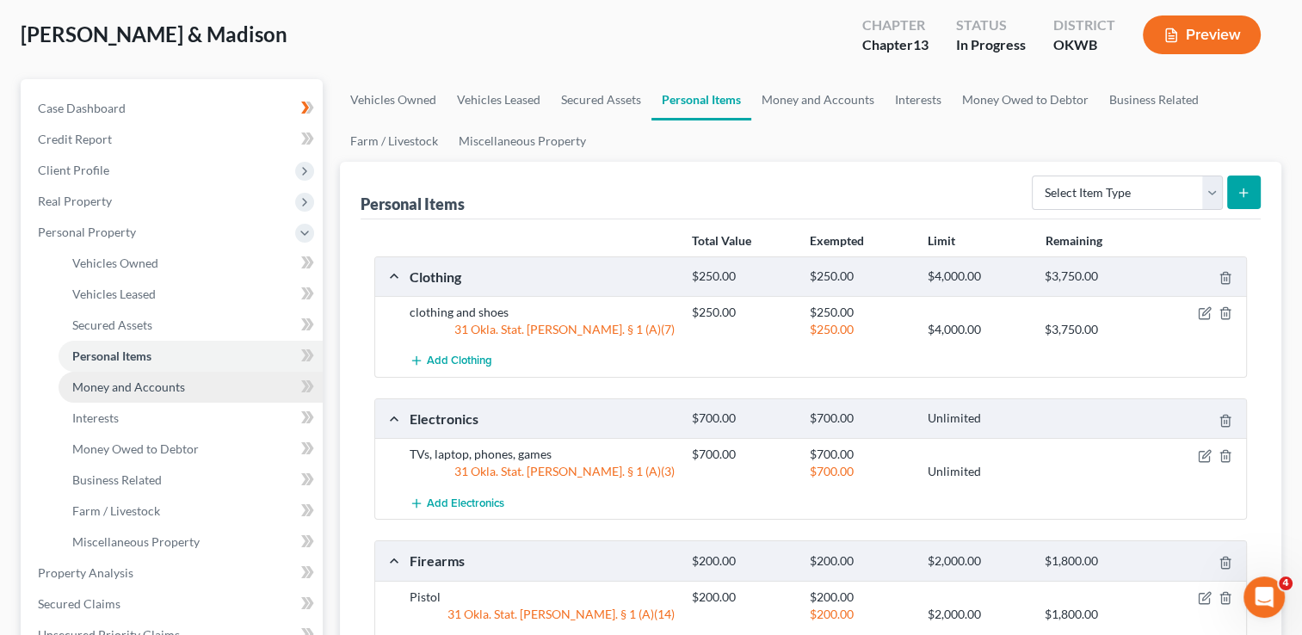
click at [98, 389] on span "Money and Accounts" at bounding box center [128, 387] width 113 height 15
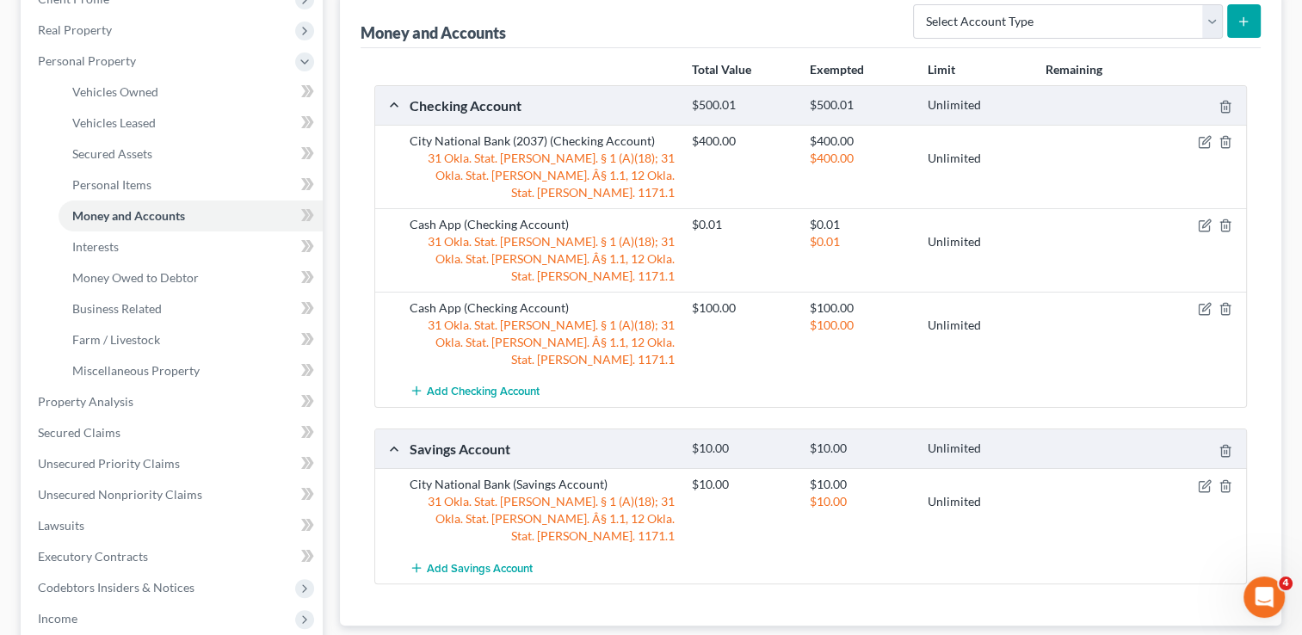
scroll to position [258, 0]
click at [101, 244] on span "Interests" at bounding box center [95, 245] width 46 height 15
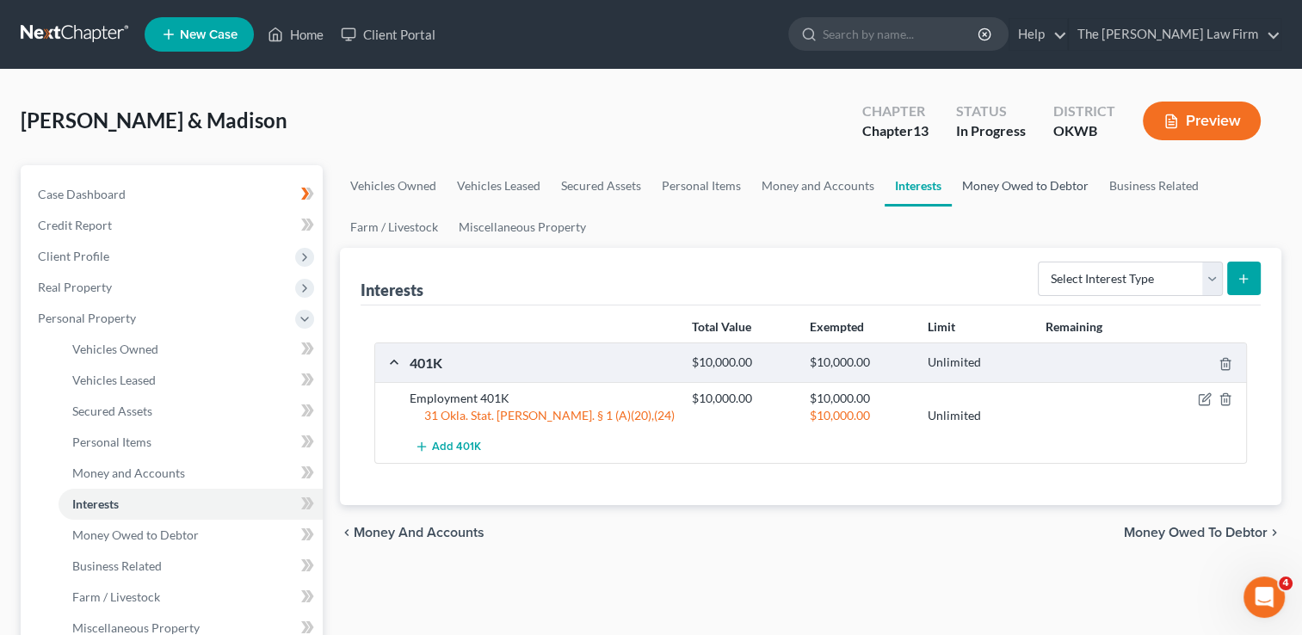
click at [1011, 183] on link "Money Owed to Debtor" at bounding box center [1025, 185] width 147 height 41
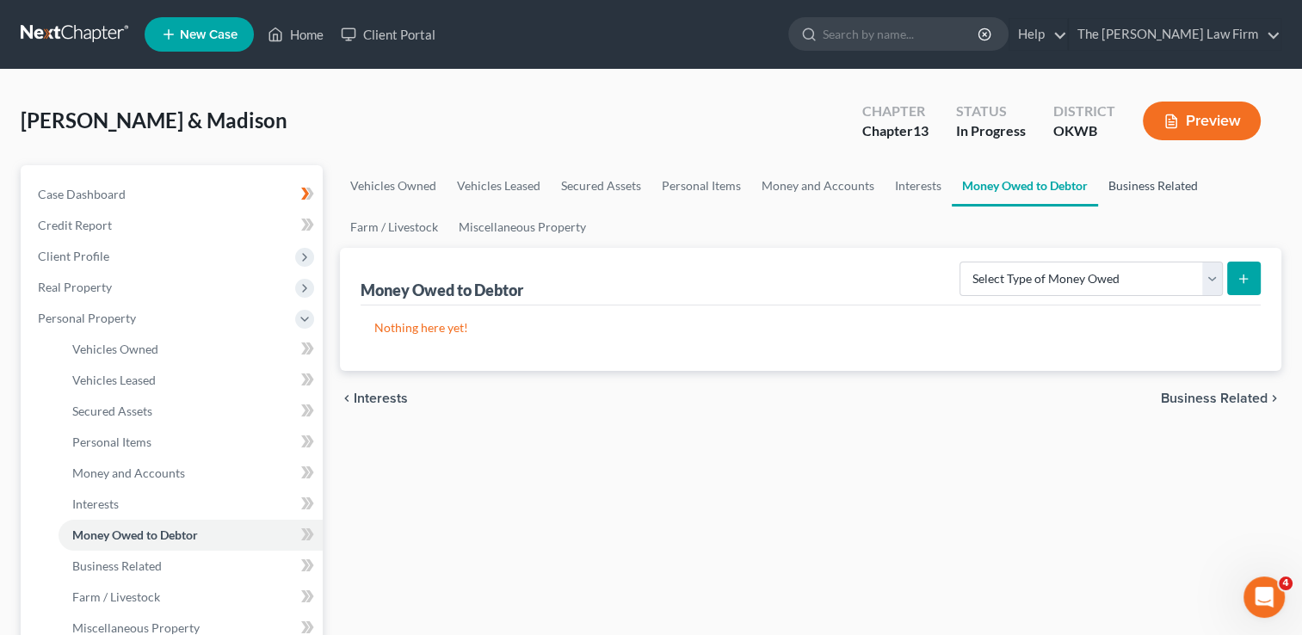
click at [1154, 186] on link "Business Related" at bounding box center [1153, 185] width 110 height 41
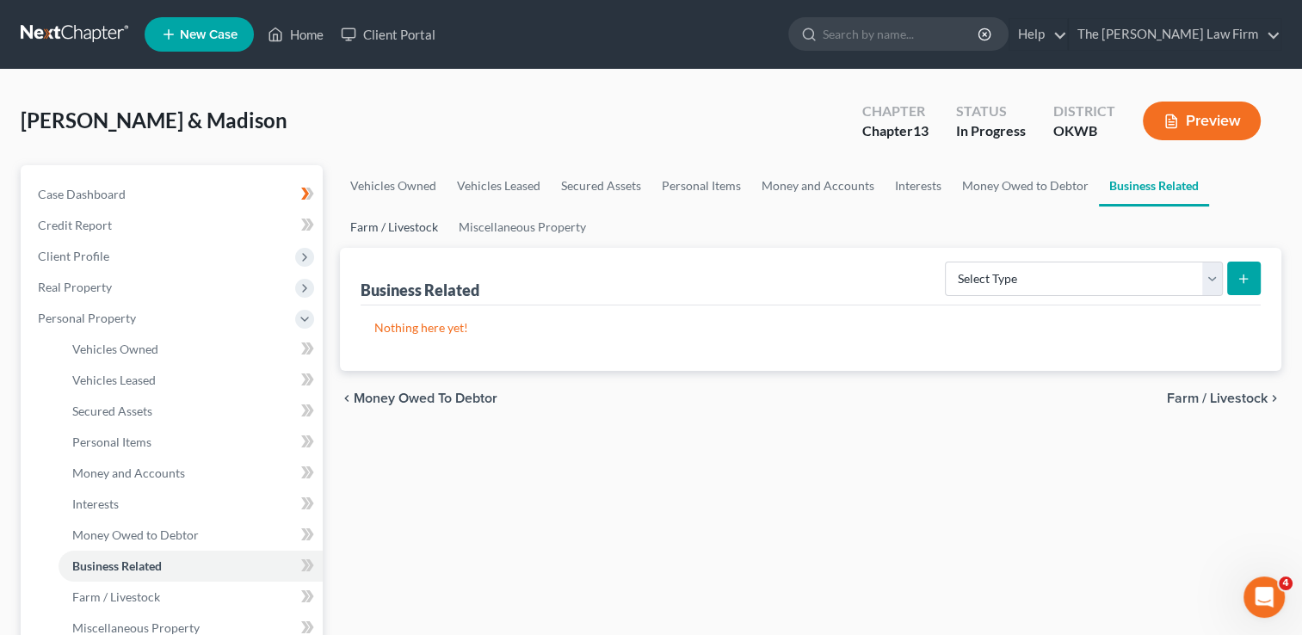
click at [377, 229] on link "Farm / Livestock" at bounding box center [394, 227] width 108 height 41
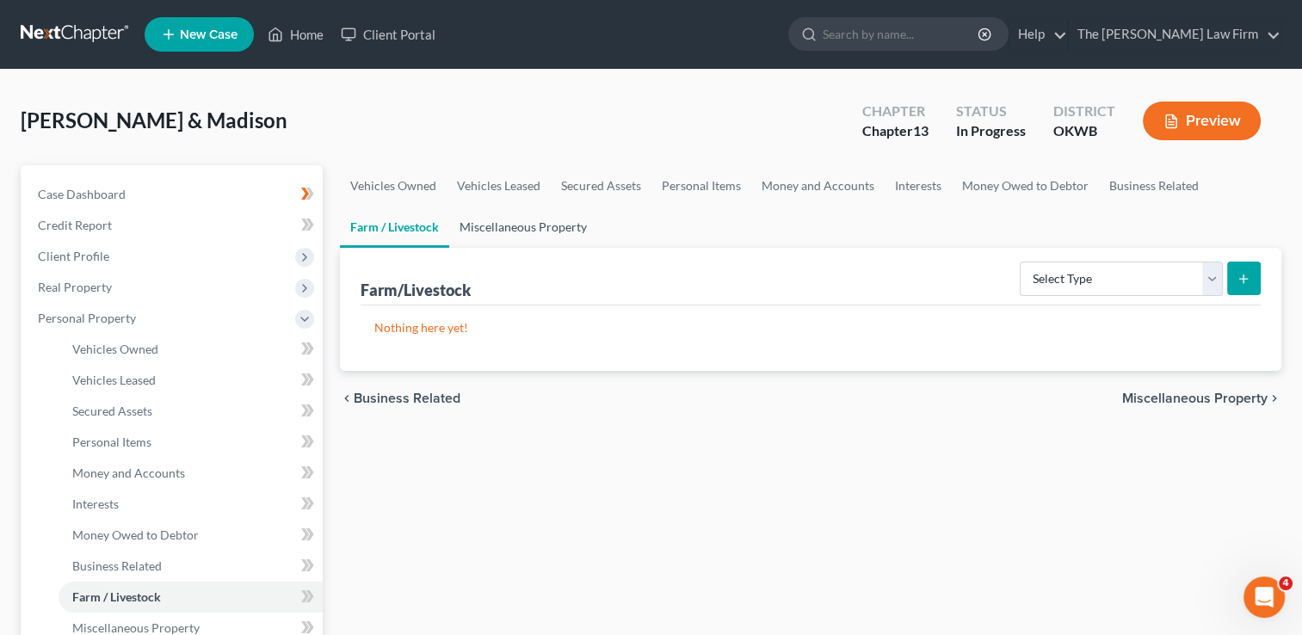
click at [517, 228] on link "Miscellaneous Property" at bounding box center [523, 227] width 148 height 41
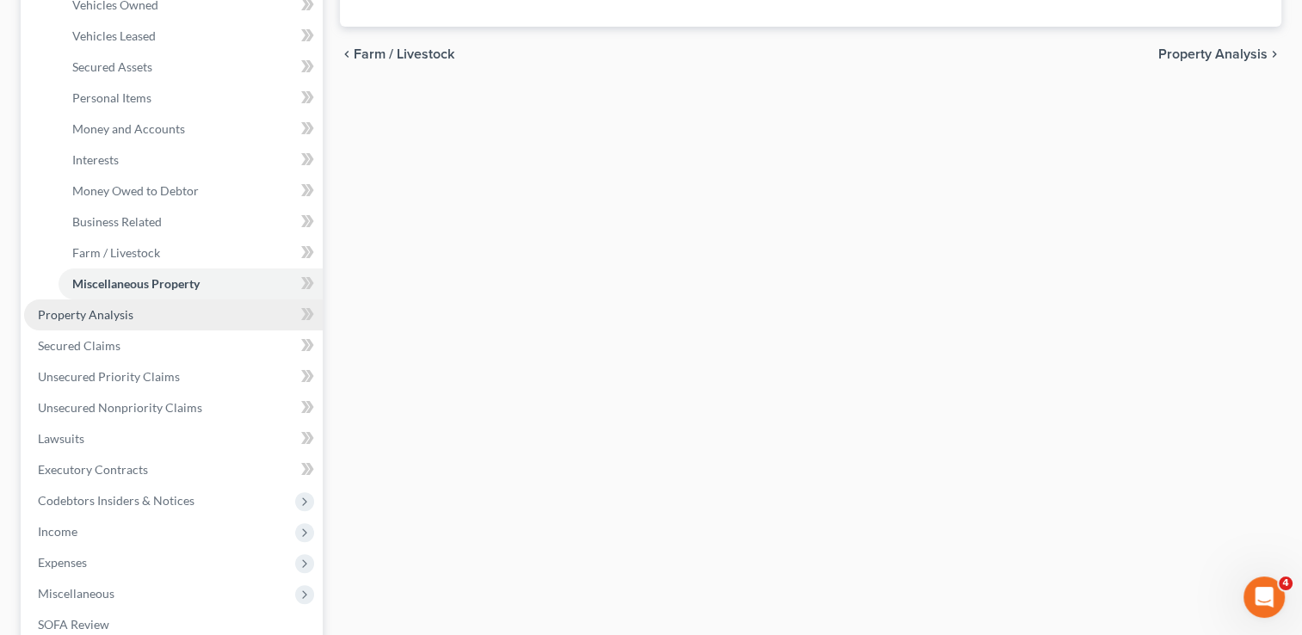
click at [115, 316] on span "Property Analysis" at bounding box center [86, 314] width 96 height 15
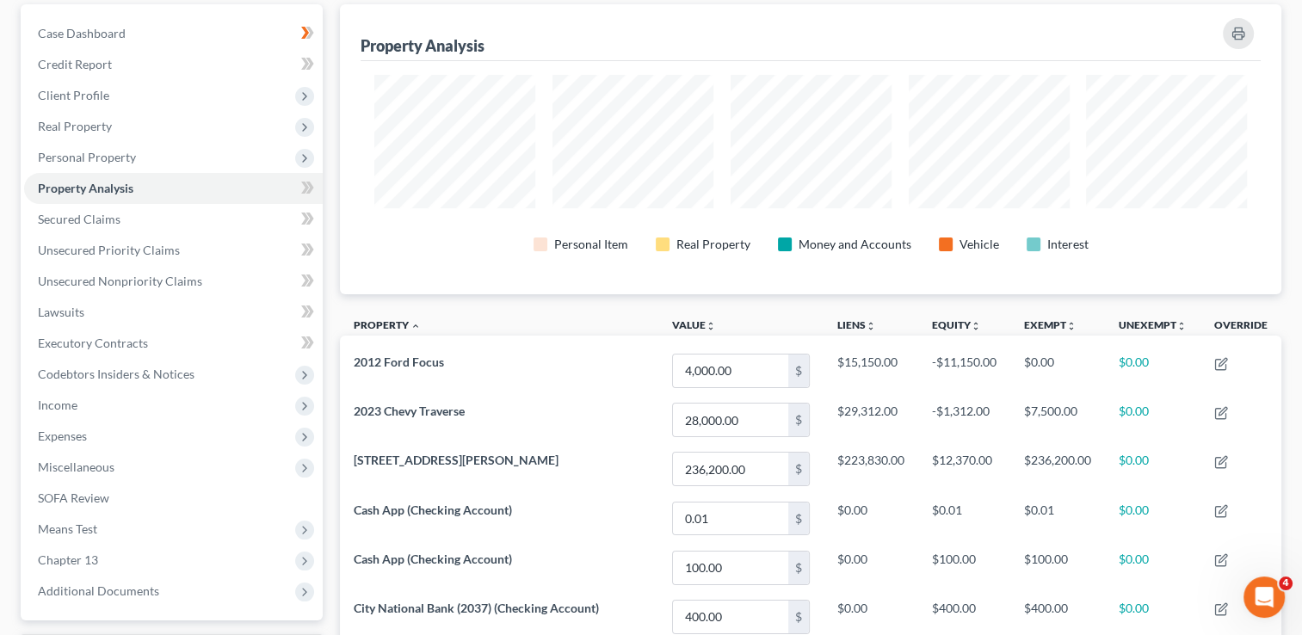
scroll to position [159, 0]
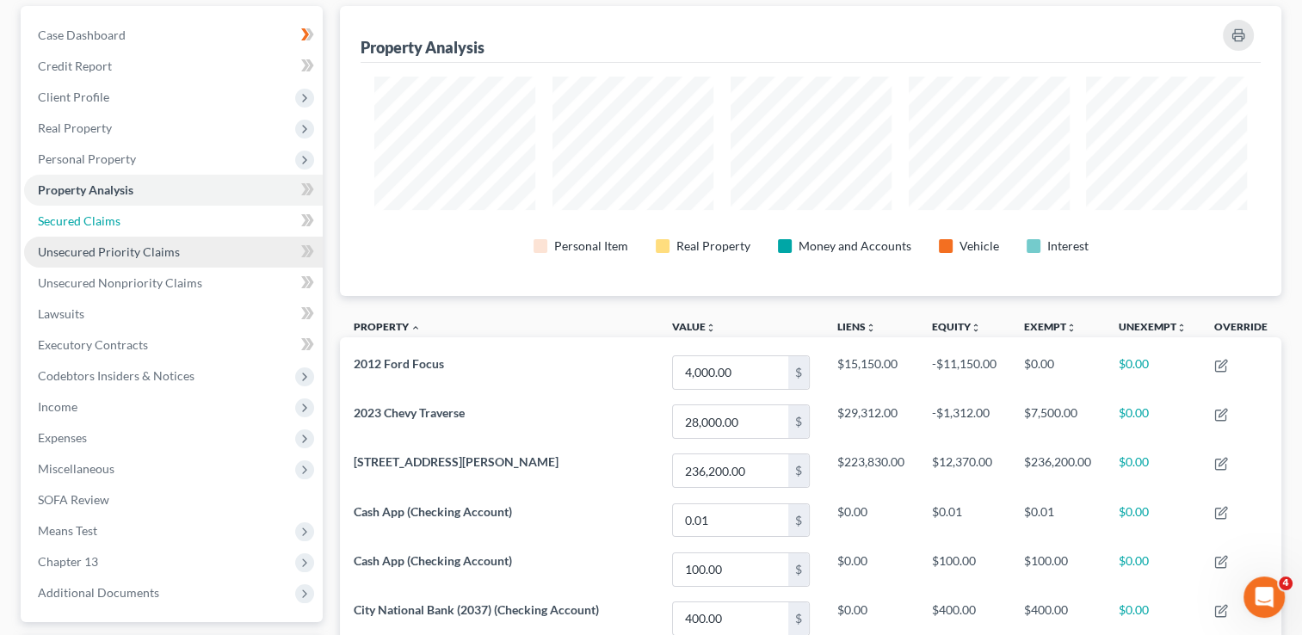
click at [89, 219] on span "Secured Claims" at bounding box center [79, 220] width 83 height 15
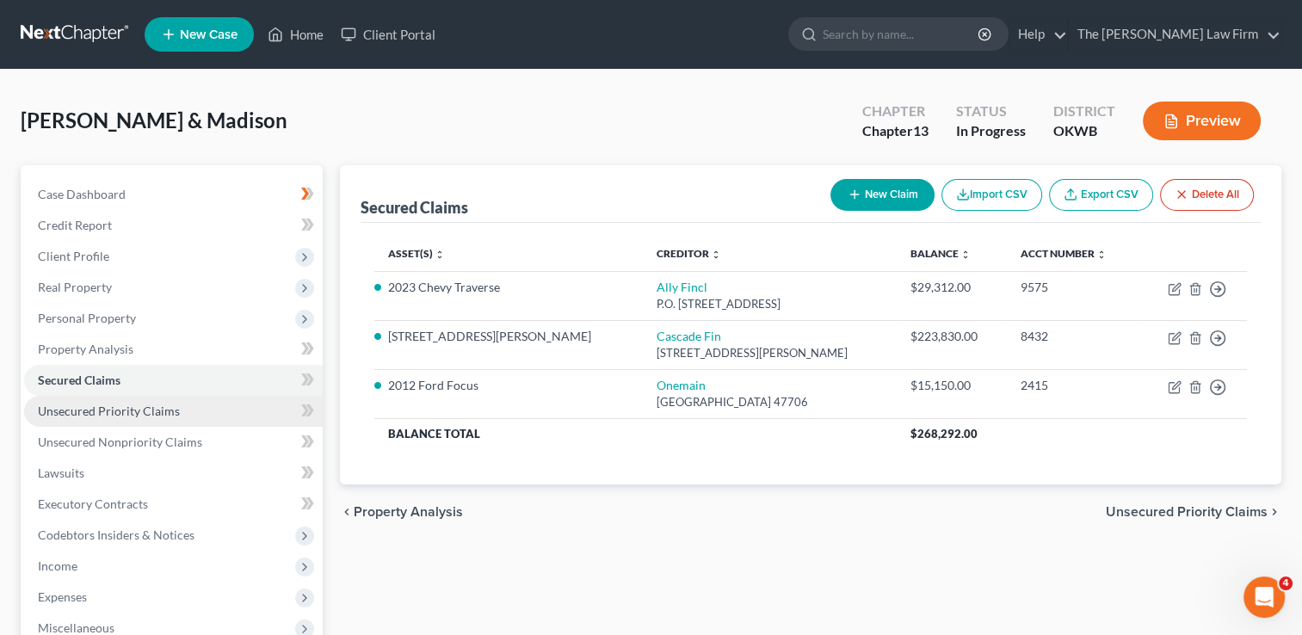
click at [128, 413] on span "Unsecured Priority Claims" at bounding box center [109, 411] width 142 height 15
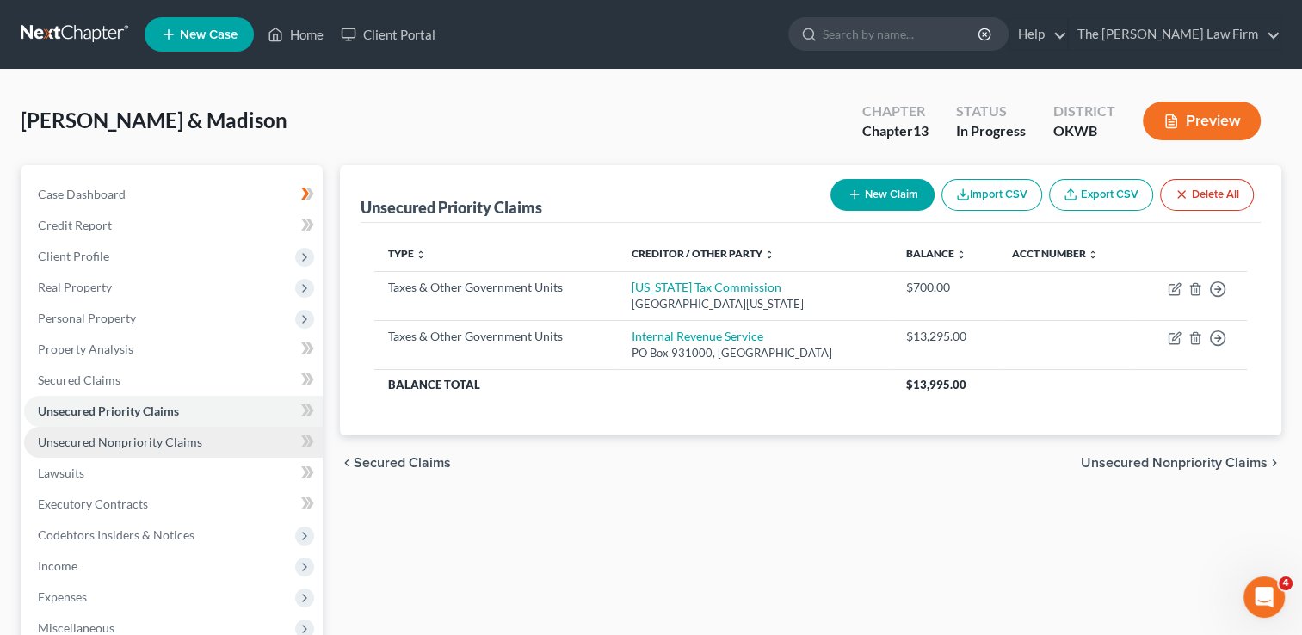
click at [96, 444] on span "Unsecured Nonpriority Claims" at bounding box center [120, 442] width 164 height 15
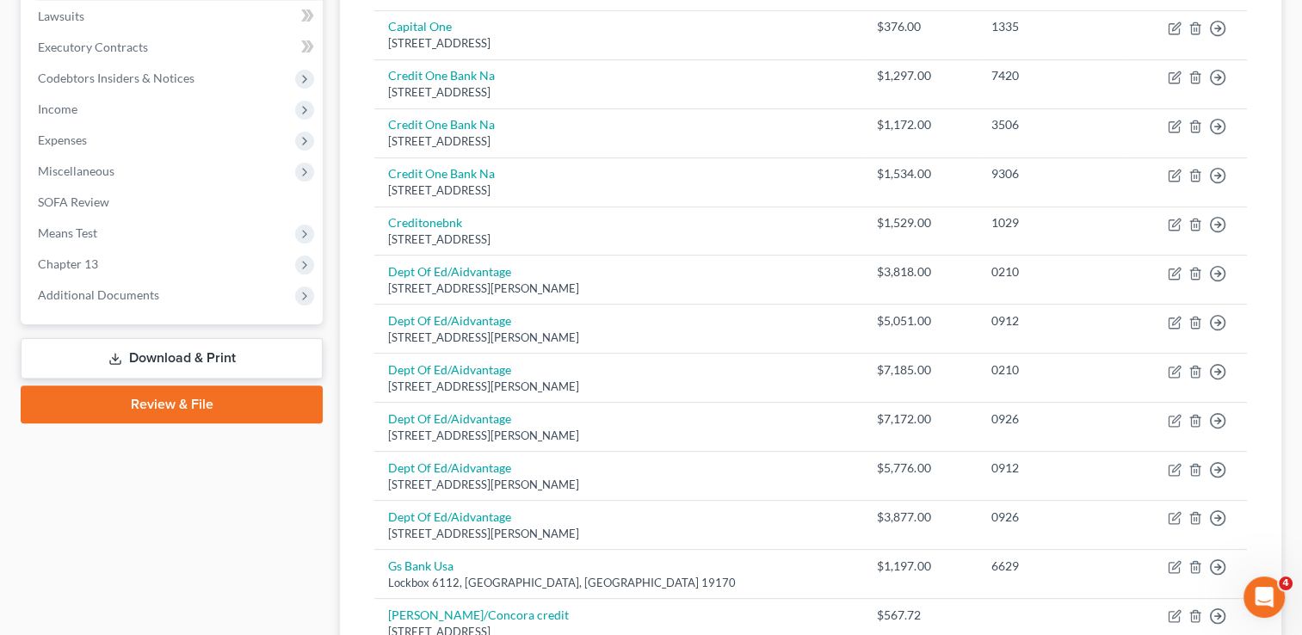
scroll to position [269, 0]
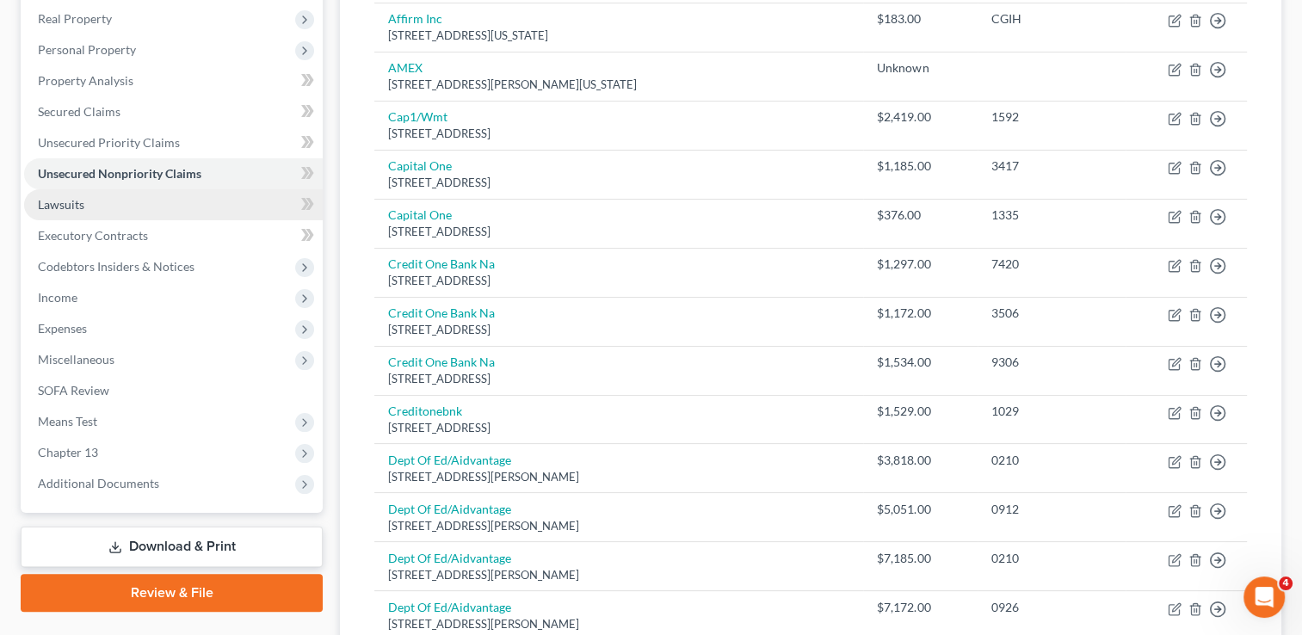
click at [77, 202] on span "Lawsuits" at bounding box center [61, 204] width 46 height 15
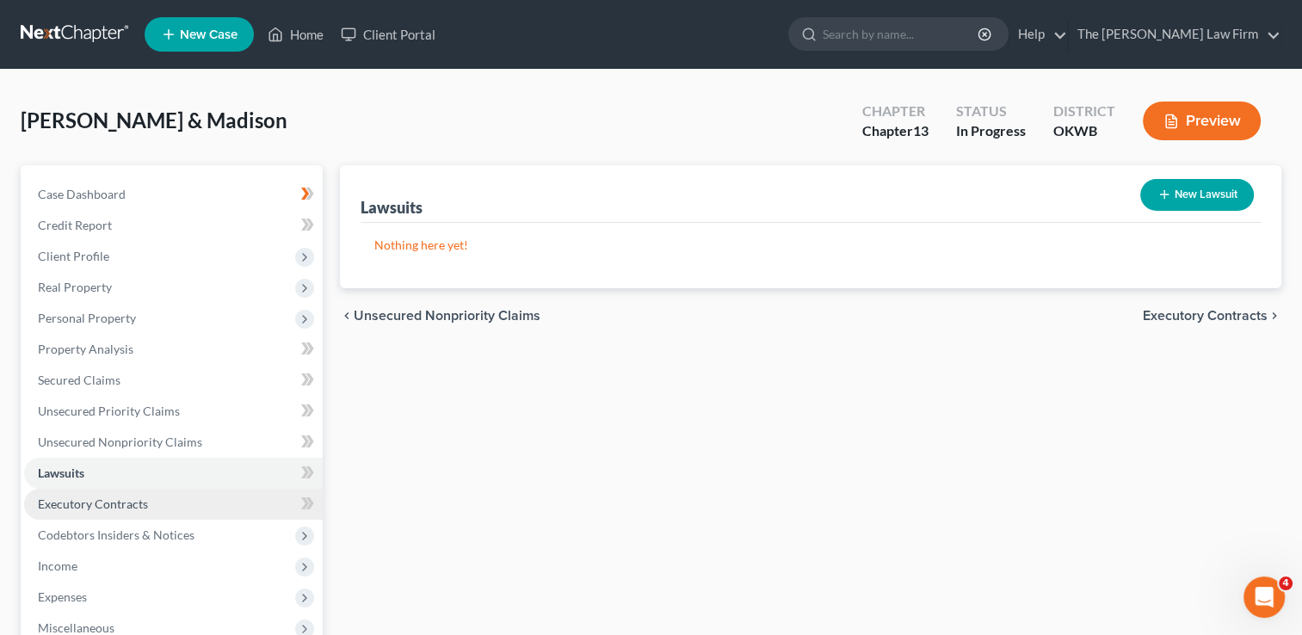
click at [102, 501] on span "Executory Contracts" at bounding box center [93, 504] width 110 height 15
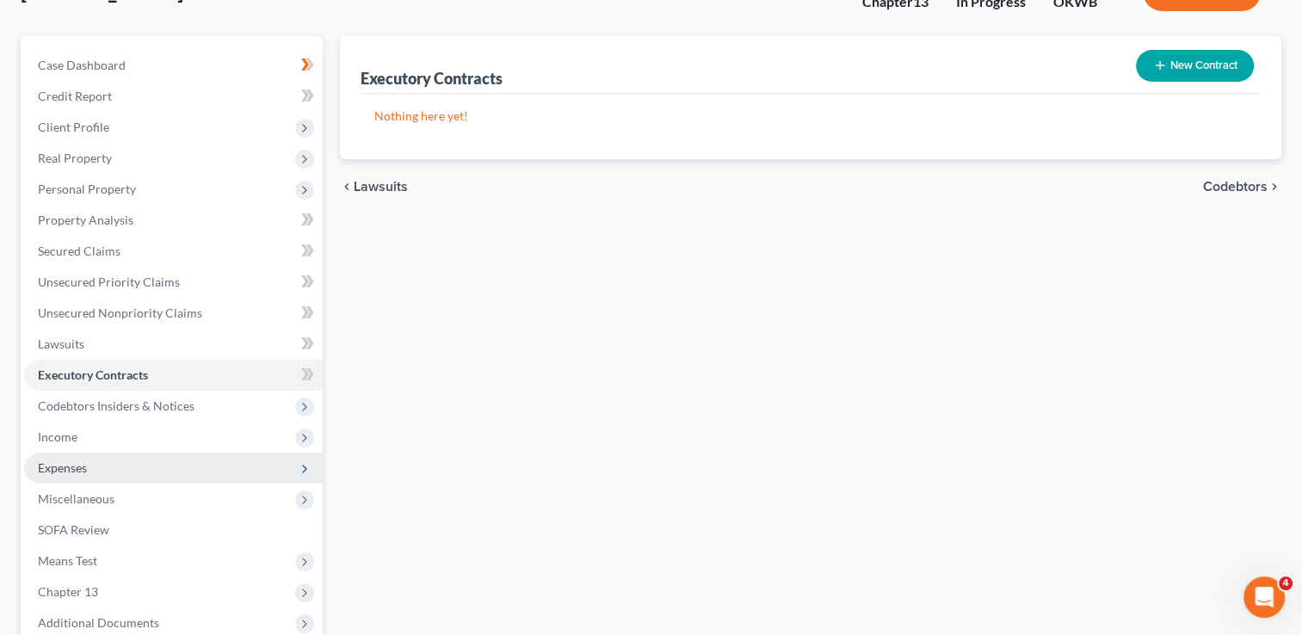
scroll to position [172, 0]
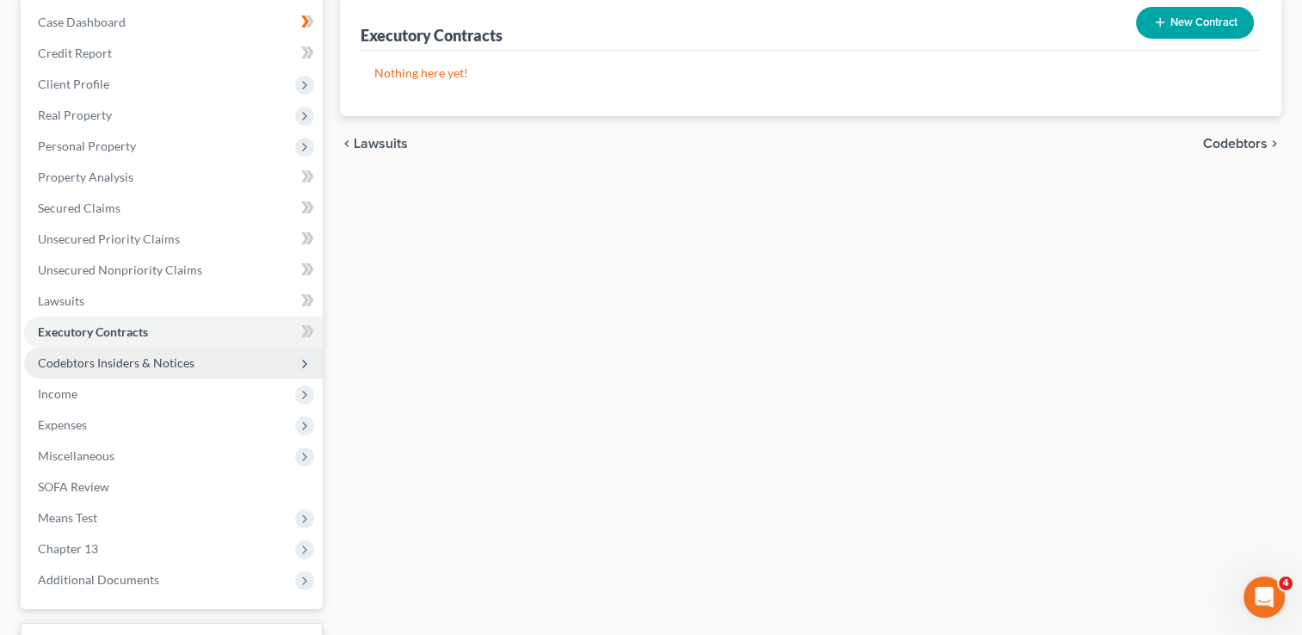
click at [139, 362] on span "Codebtors Insiders & Notices" at bounding box center [116, 363] width 157 height 15
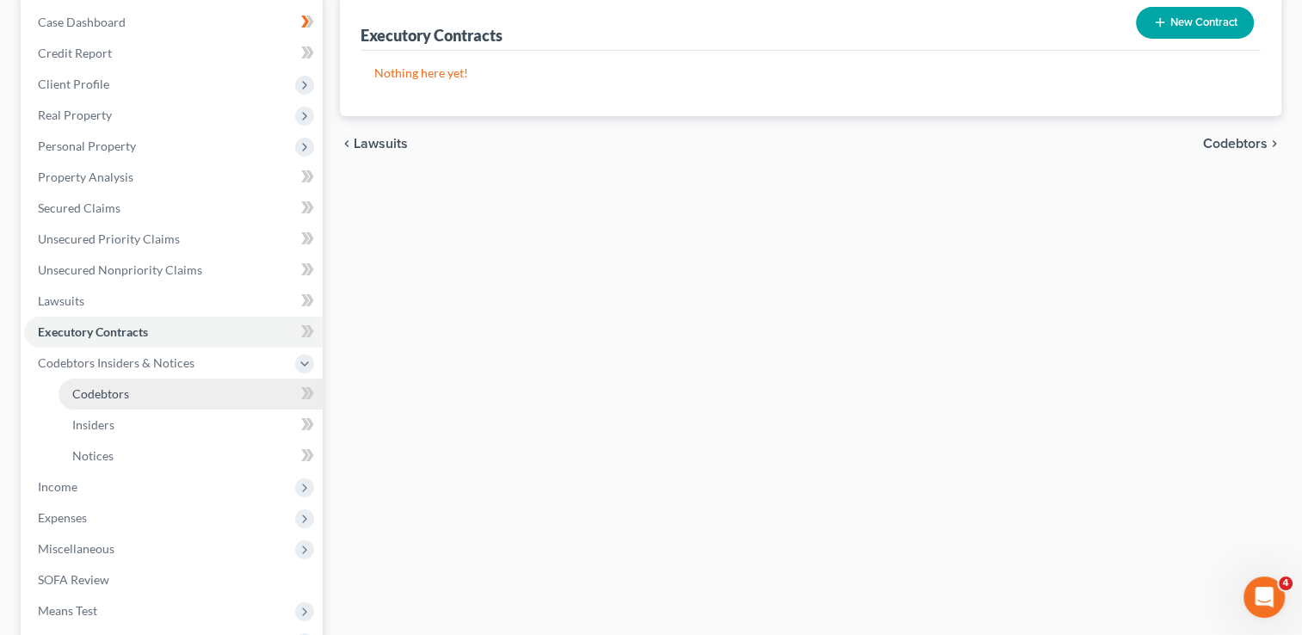
click at [124, 391] on span "Codebtors" at bounding box center [100, 394] width 57 height 15
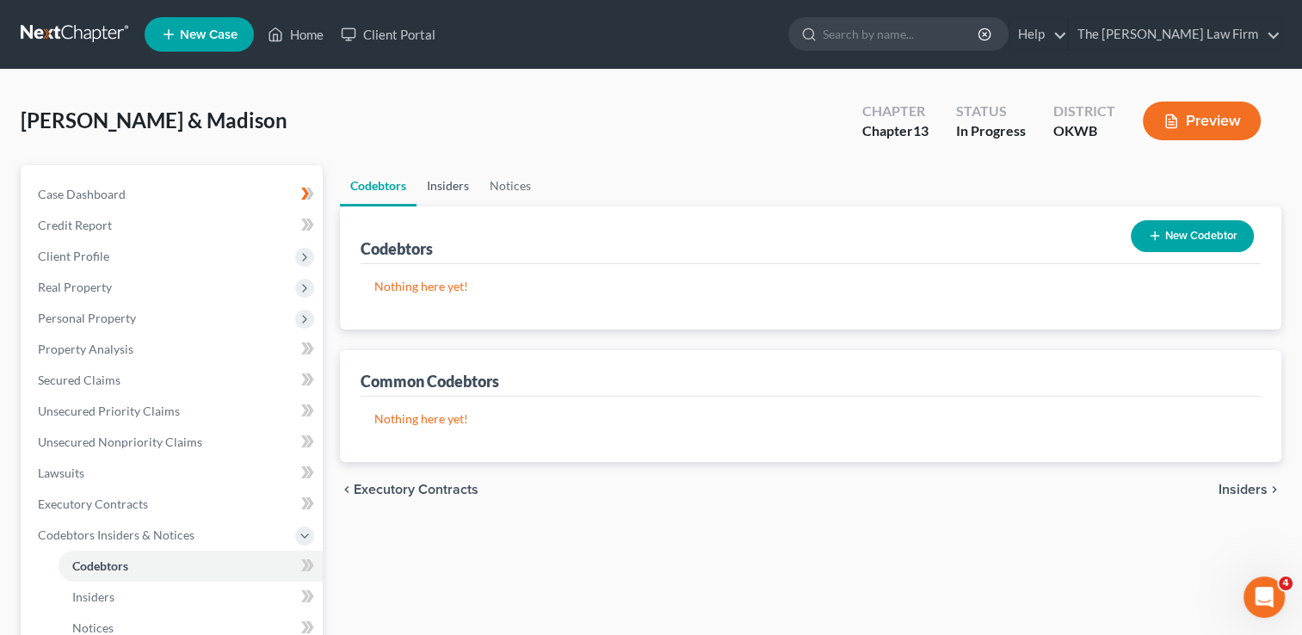
click at [453, 186] on link "Insiders" at bounding box center [448, 185] width 63 height 41
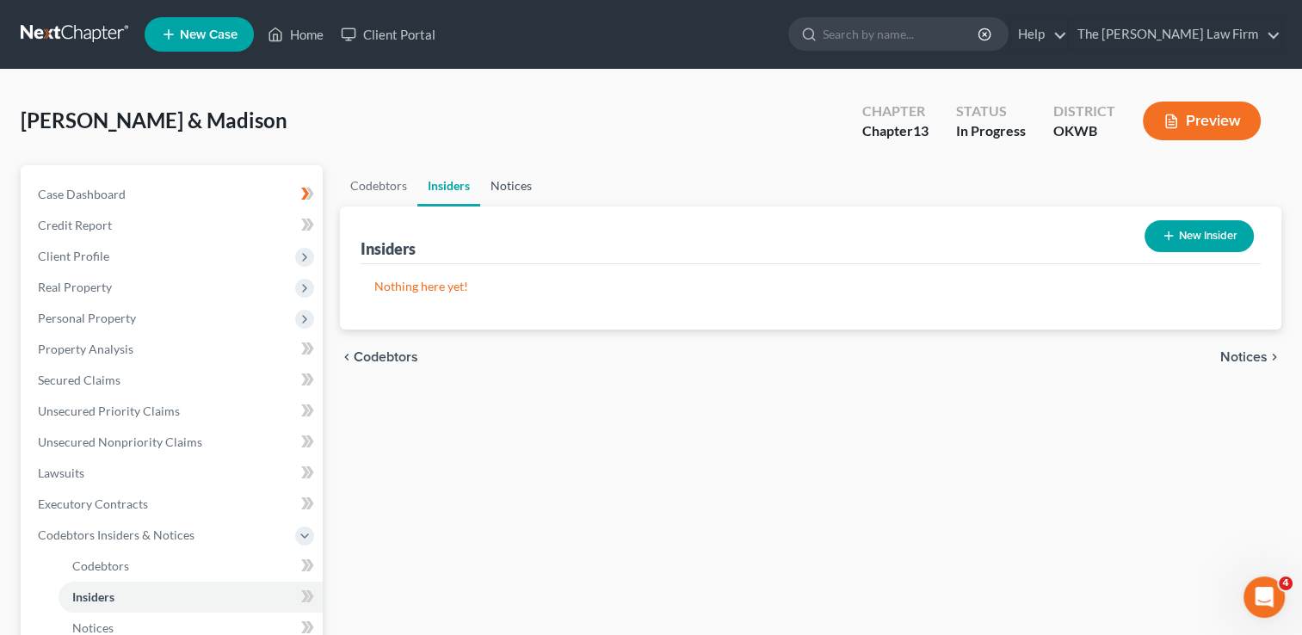
click at [516, 188] on link "Notices" at bounding box center [511, 185] width 62 height 41
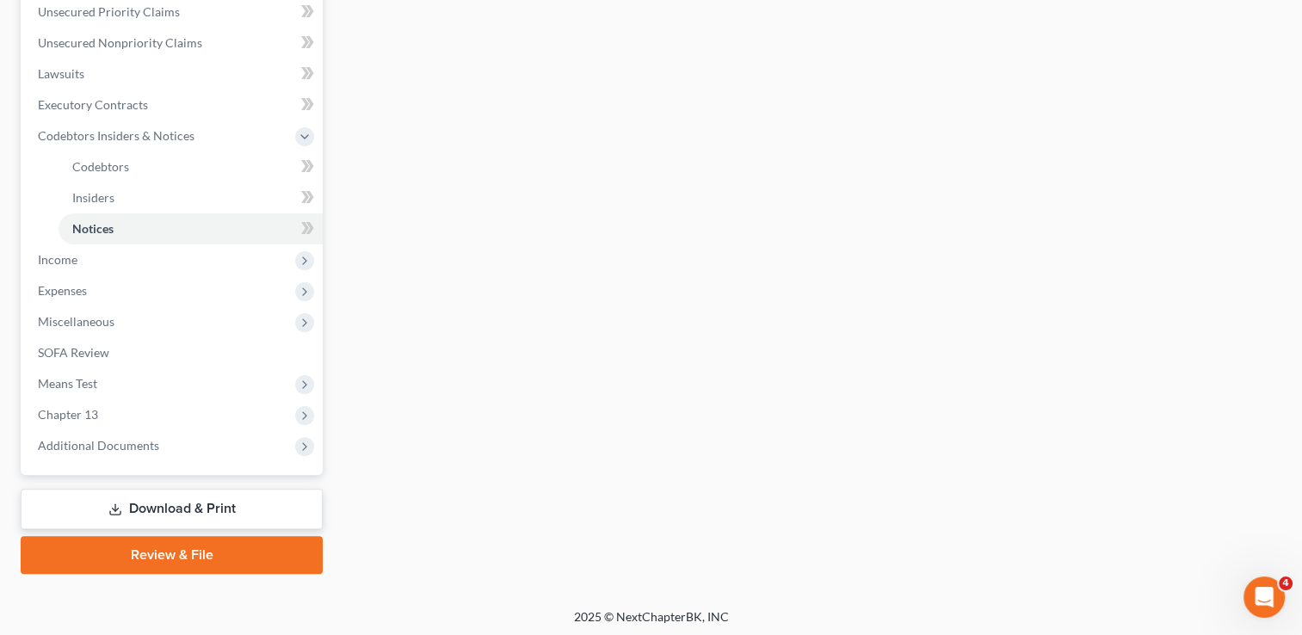
scroll to position [402, 0]
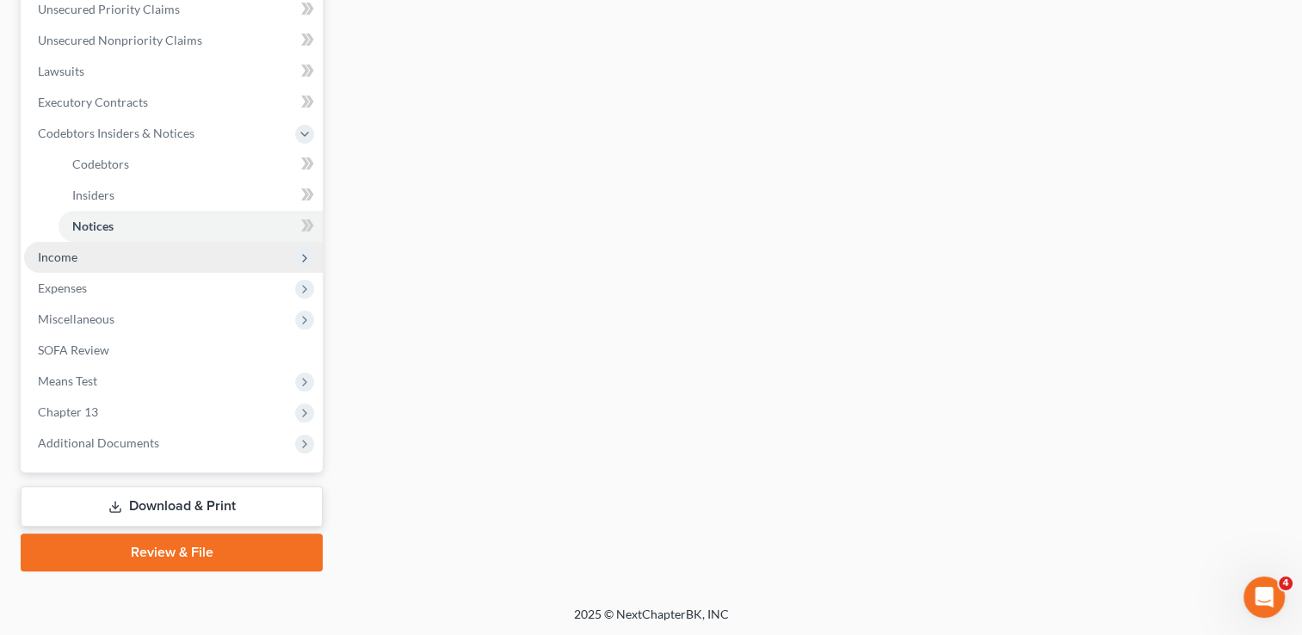
click at [95, 250] on span "Income" at bounding box center [173, 257] width 299 height 31
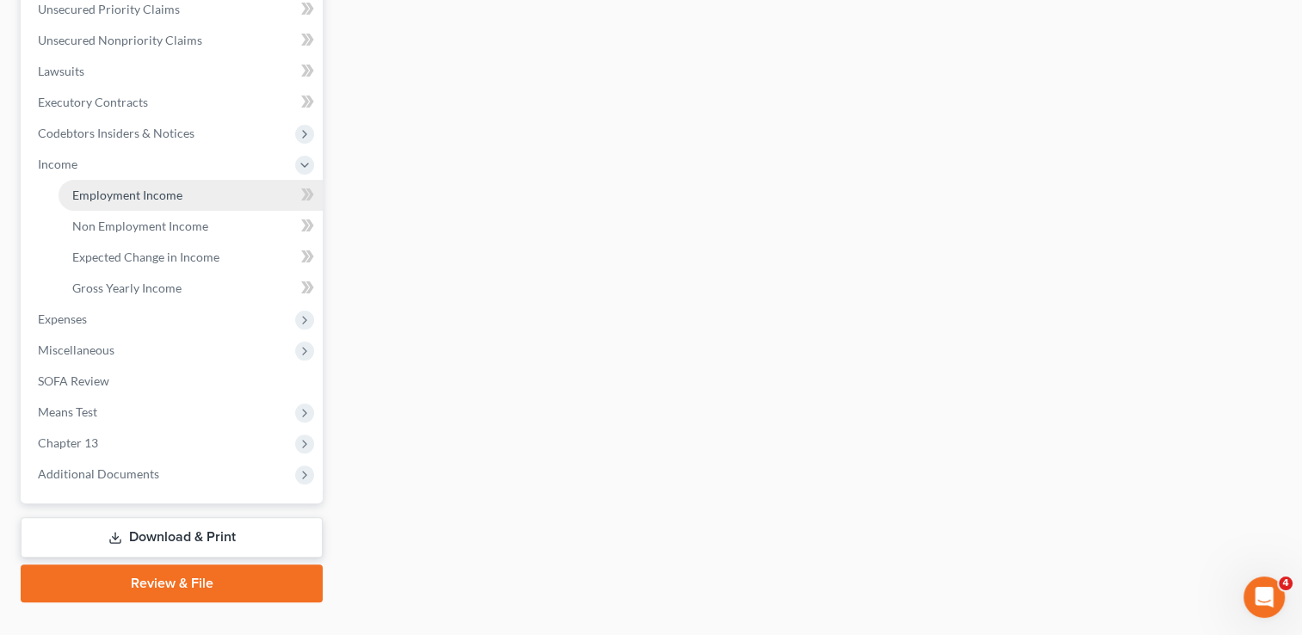
click at [147, 189] on span "Employment Income" at bounding box center [127, 195] width 110 height 15
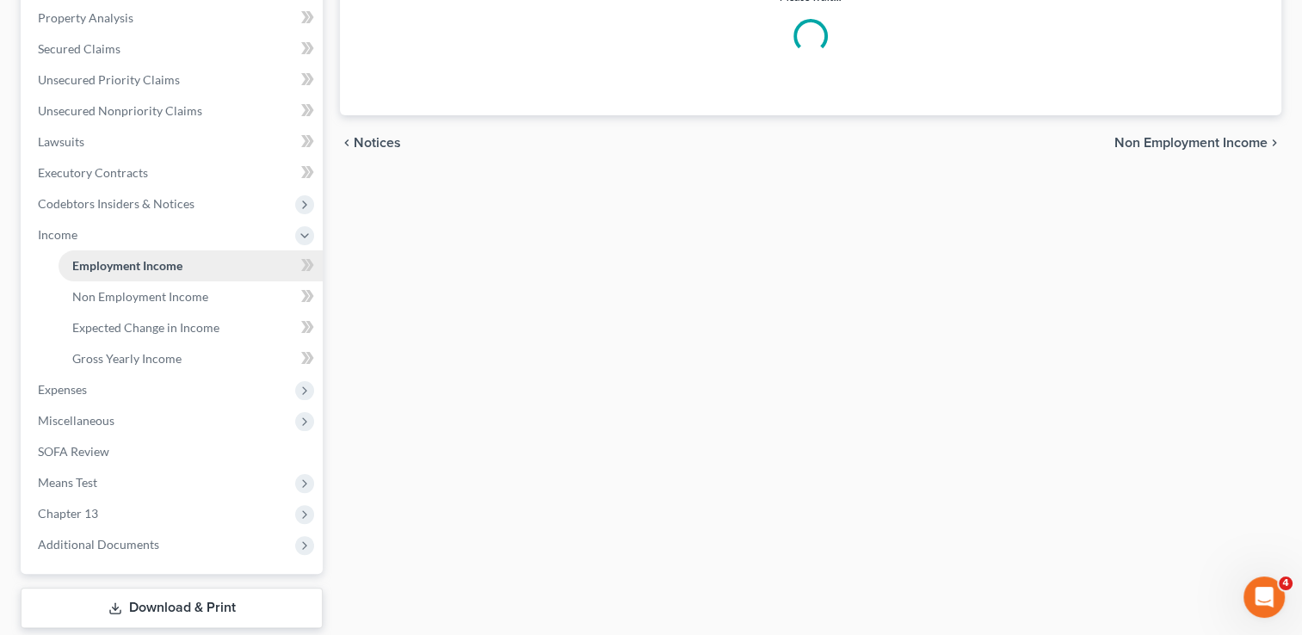
scroll to position [54, 0]
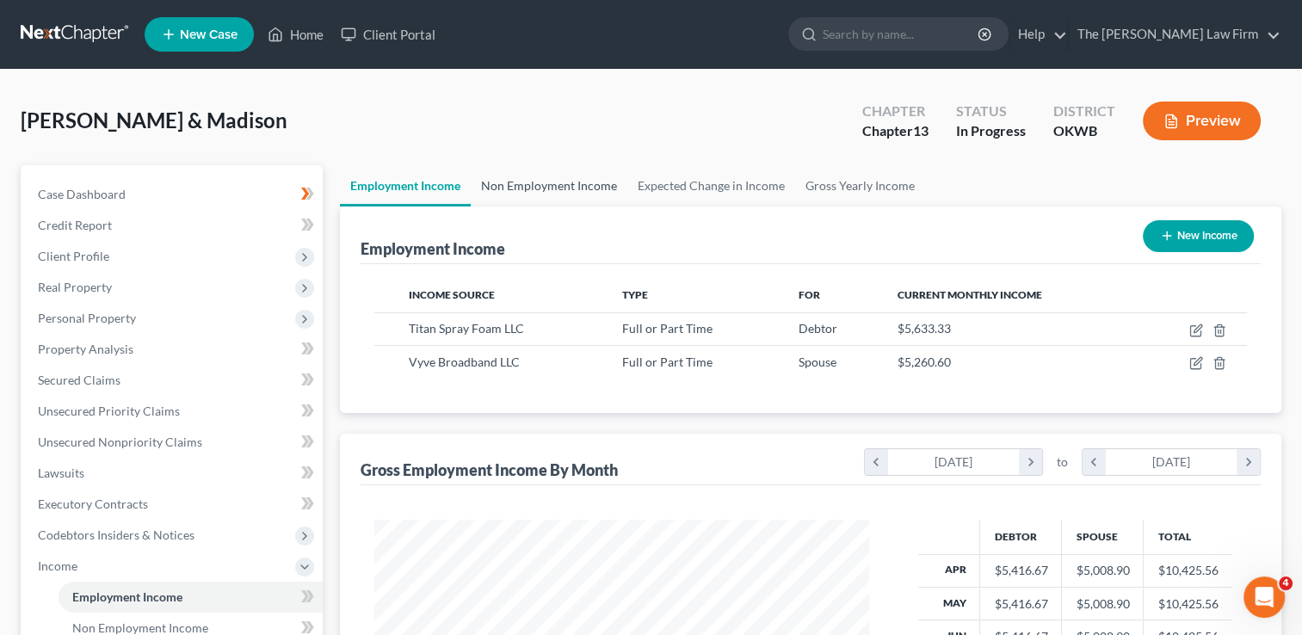
click at [547, 185] on link "Non Employment Income" at bounding box center [549, 185] width 157 height 41
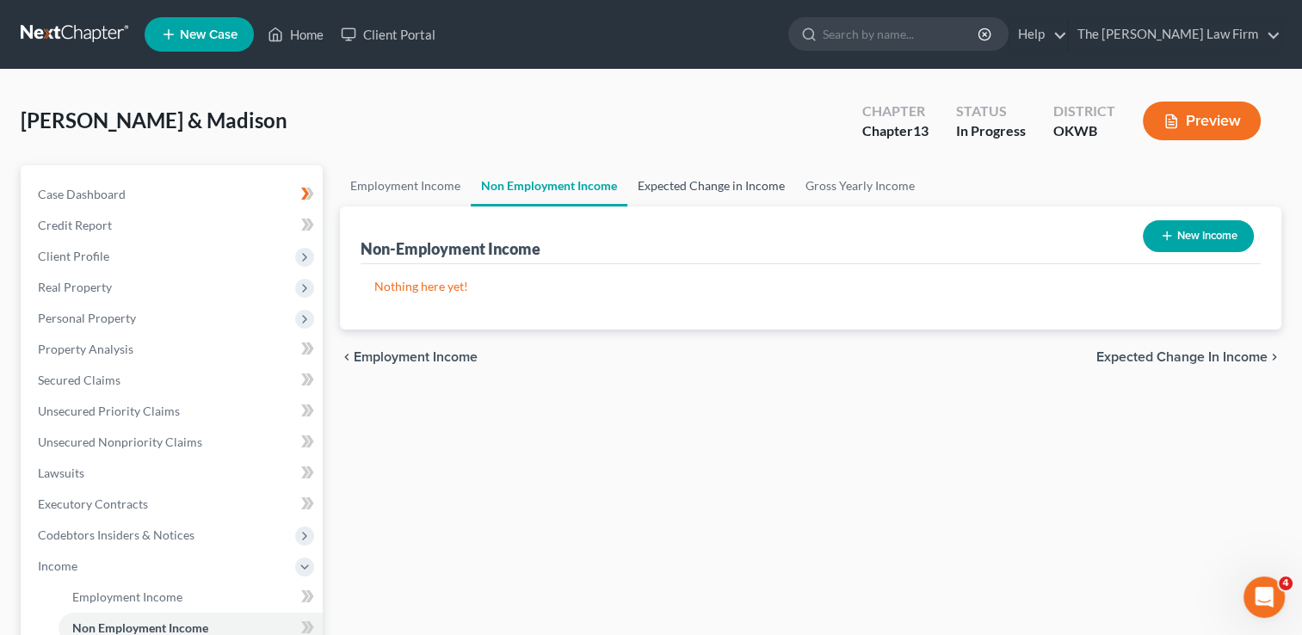
click at [696, 186] on link "Expected Change in Income" at bounding box center [712, 185] width 168 height 41
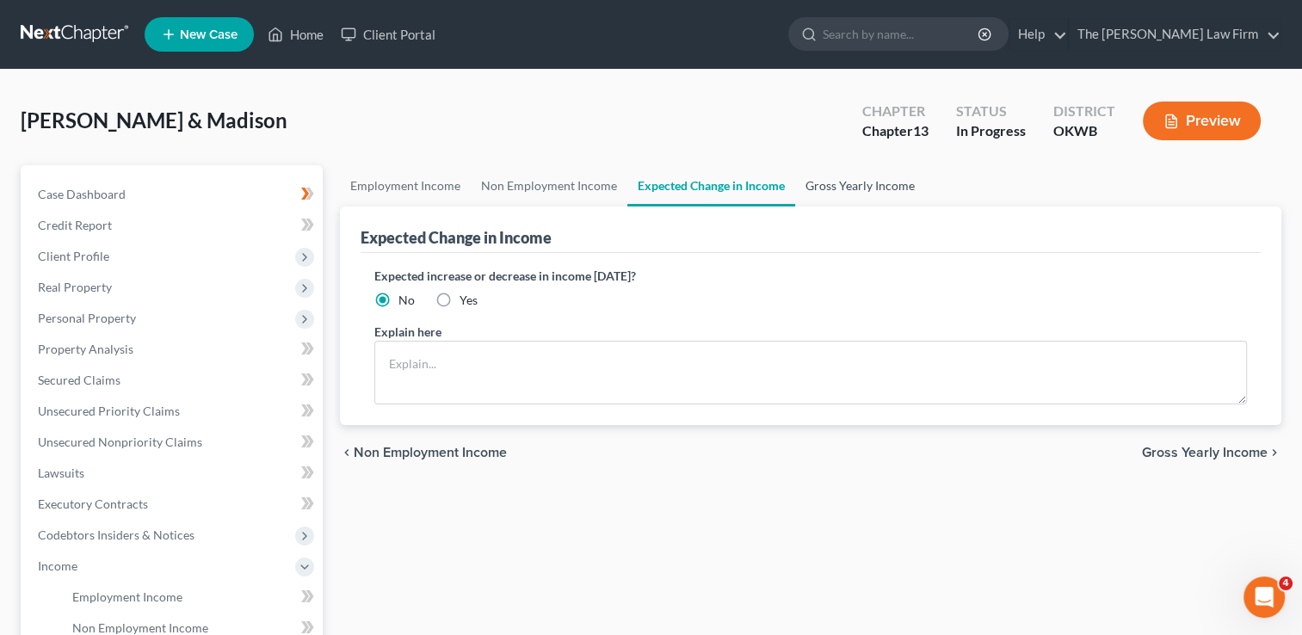
click at [837, 185] on link "Gross Yearly Income" at bounding box center [860, 185] width 130 height 41
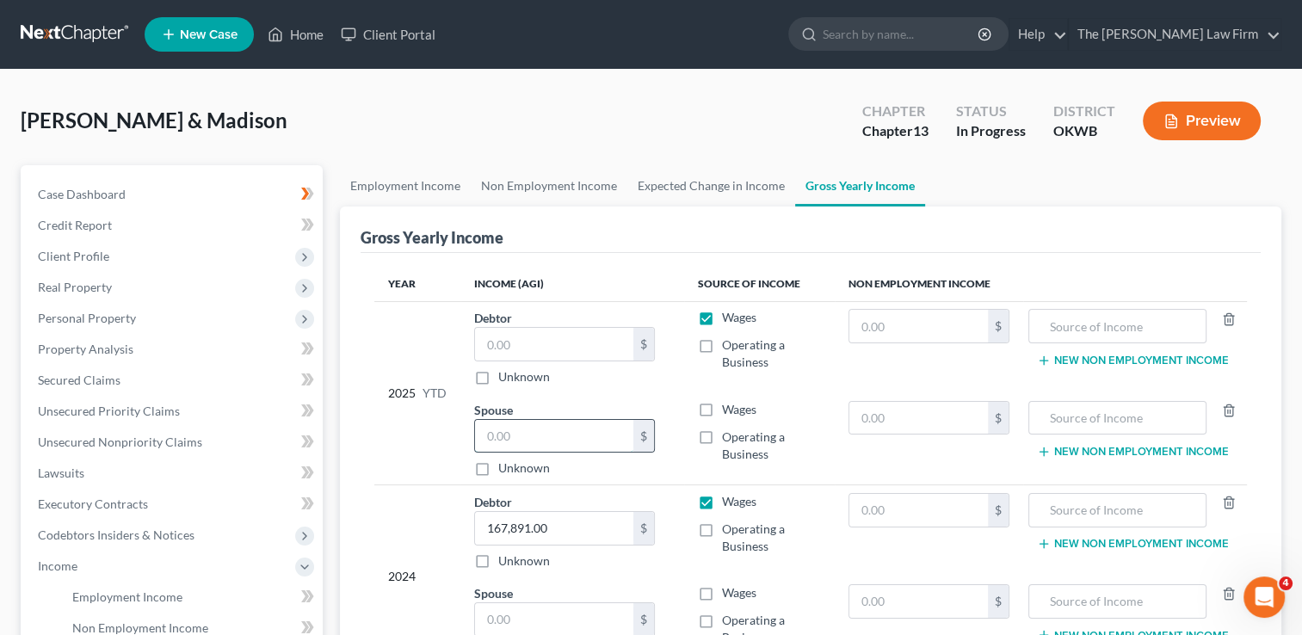
click at [580, 438] on input "text" at bounding box center [554, 436] width 158 height 33
click at [722, 407] on label "Wages" at bounding box center [739, 409] width 34 height 17
click at [729, 407] on input "Wages" at bounding box center [734, 406] width 11 height 11
checkbox input "true"
click at [506, 436] on input "text" at bounding box center [554, 436] width 158 height 33
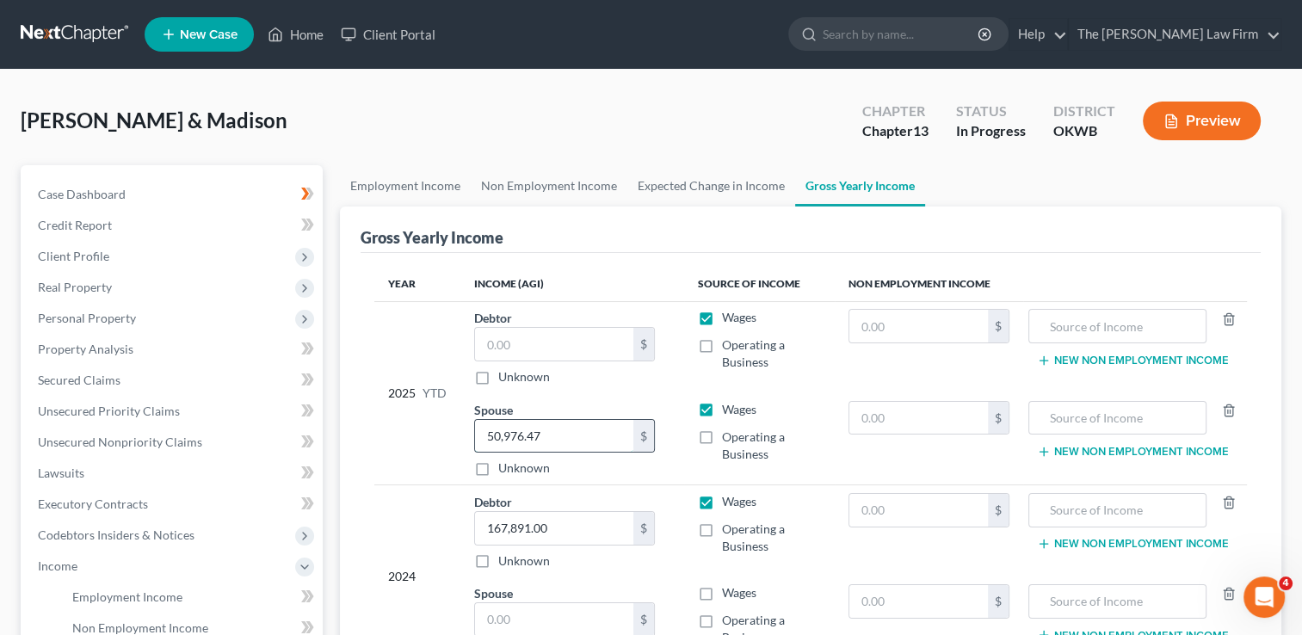
click at [570, 436] on input "50,976.47" at bounding box center [554, 436] width 158 height 33
type input "53,510.58"
click at [545, 341] on input "text" at bounding box center [554, 344] width 158 height 33
type input "52,243.75"
click at [423, 188] on link "Employment Income" at bounding box center [405, 185] width 131 height 41
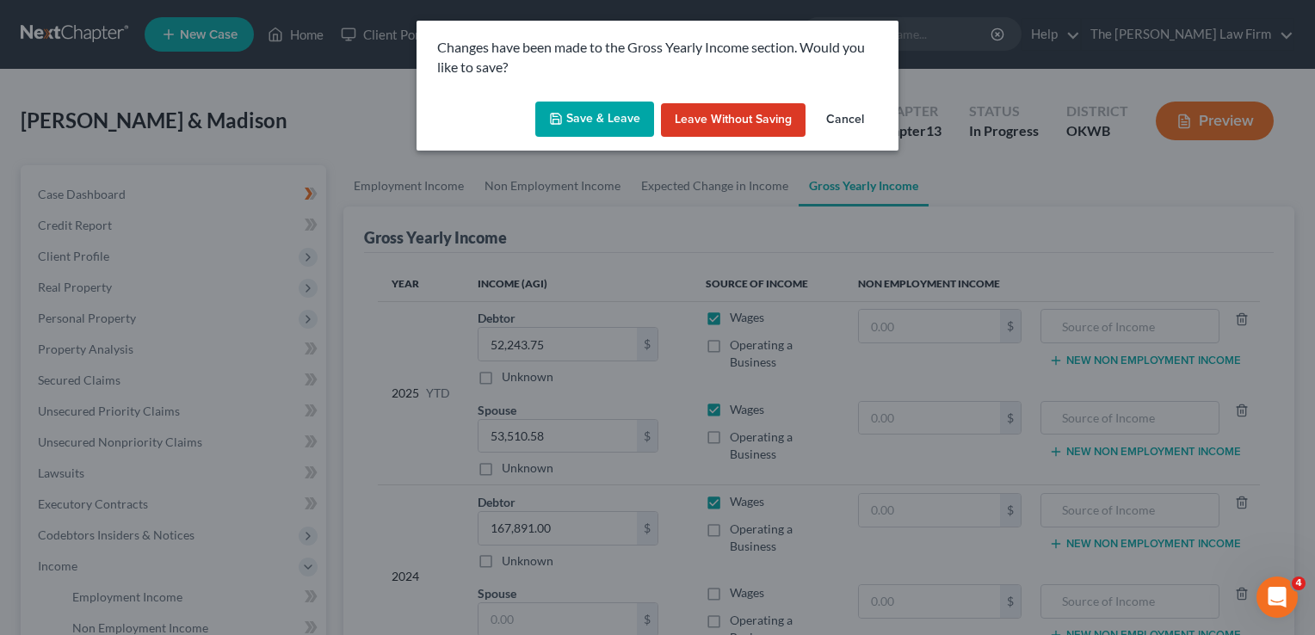
click at [605, 109] on button "Save & Leave" at bounding box center [594, 120] width 119 height 36
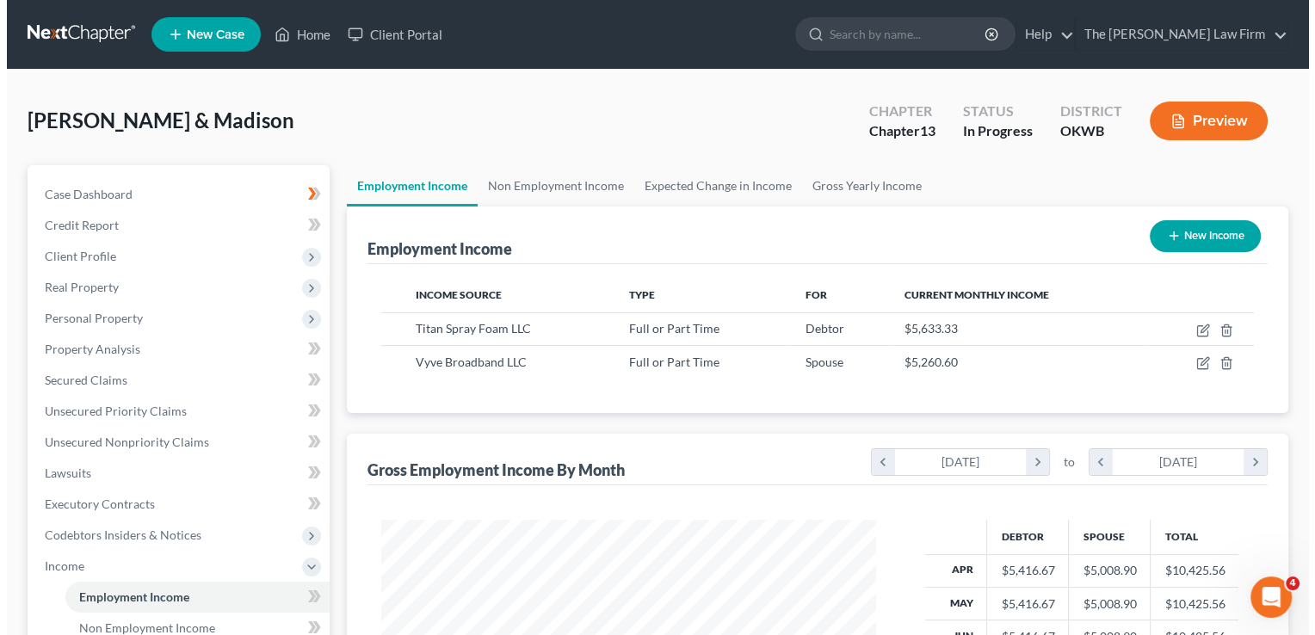
scroll to position [306, 529]
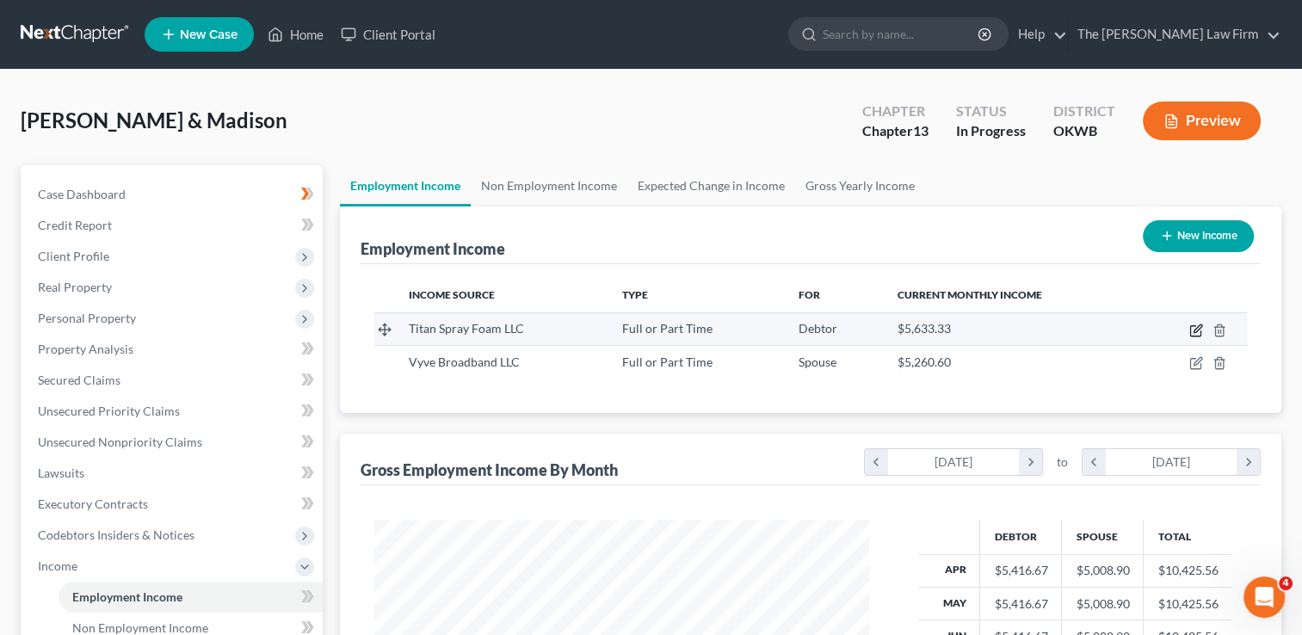
click at [1195, 332] on icon "button" at bounding box center [1197, 331] width 14 height 14
select select "0"
select select "37"
select select "3"
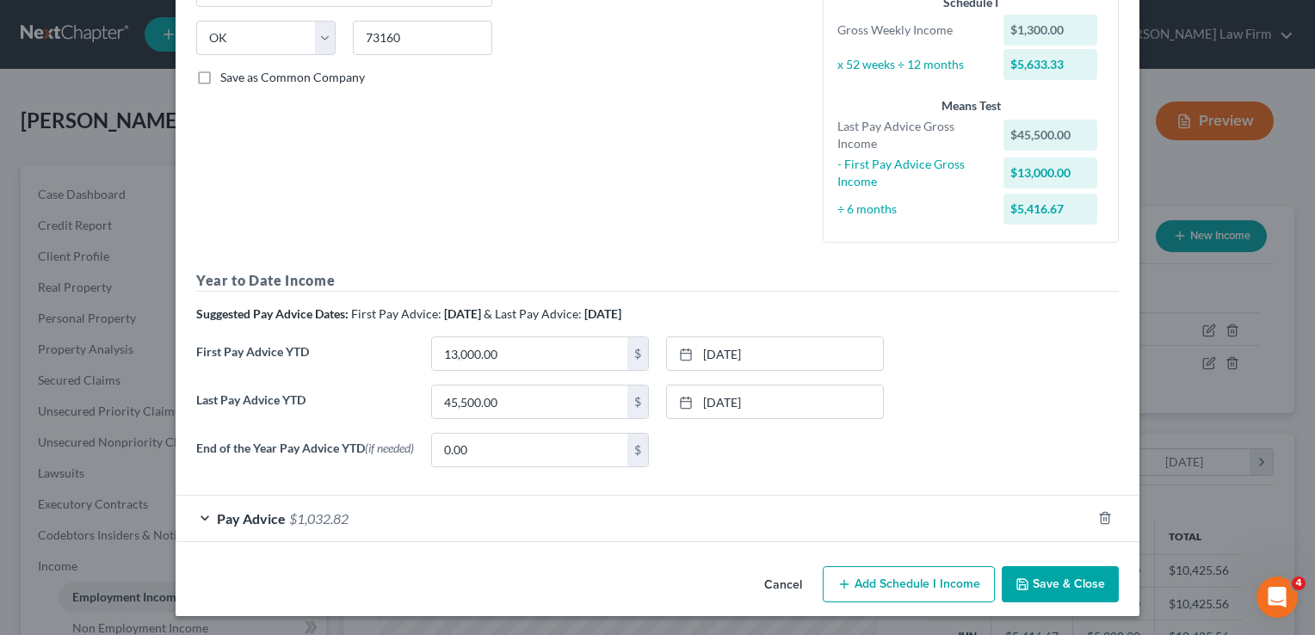
scroll to position [337, 0]
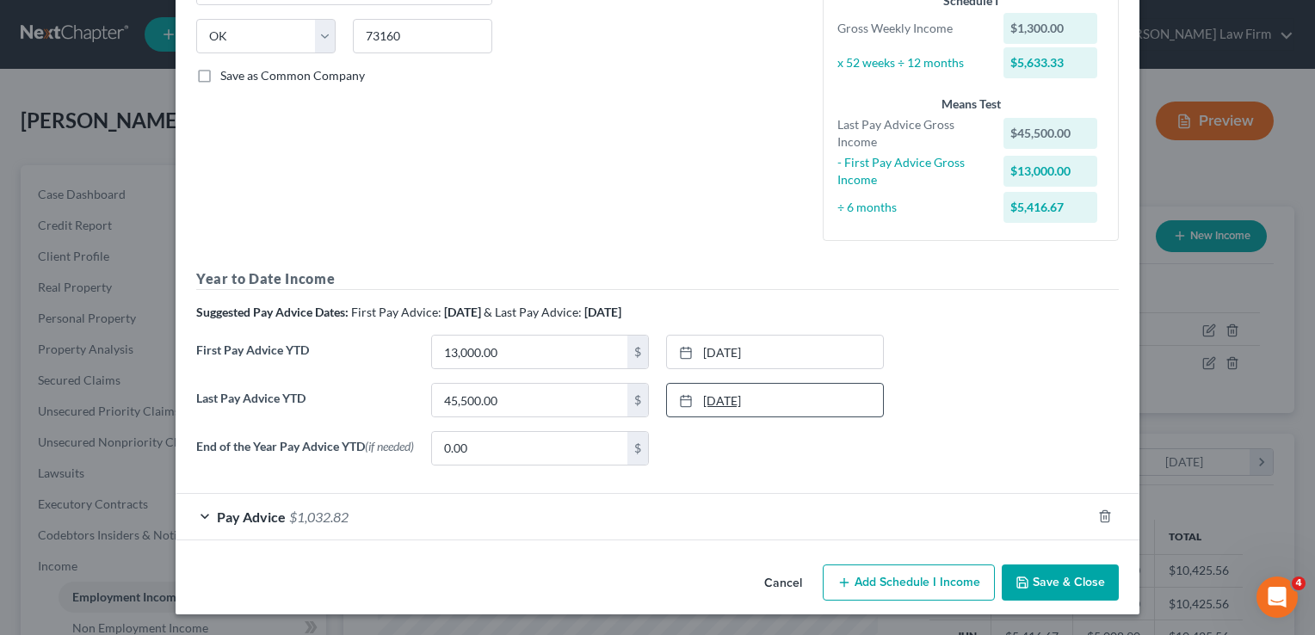
click at [733, 394] on link "8/29/2025" at bounding box center [775, 400] width 216 height 33
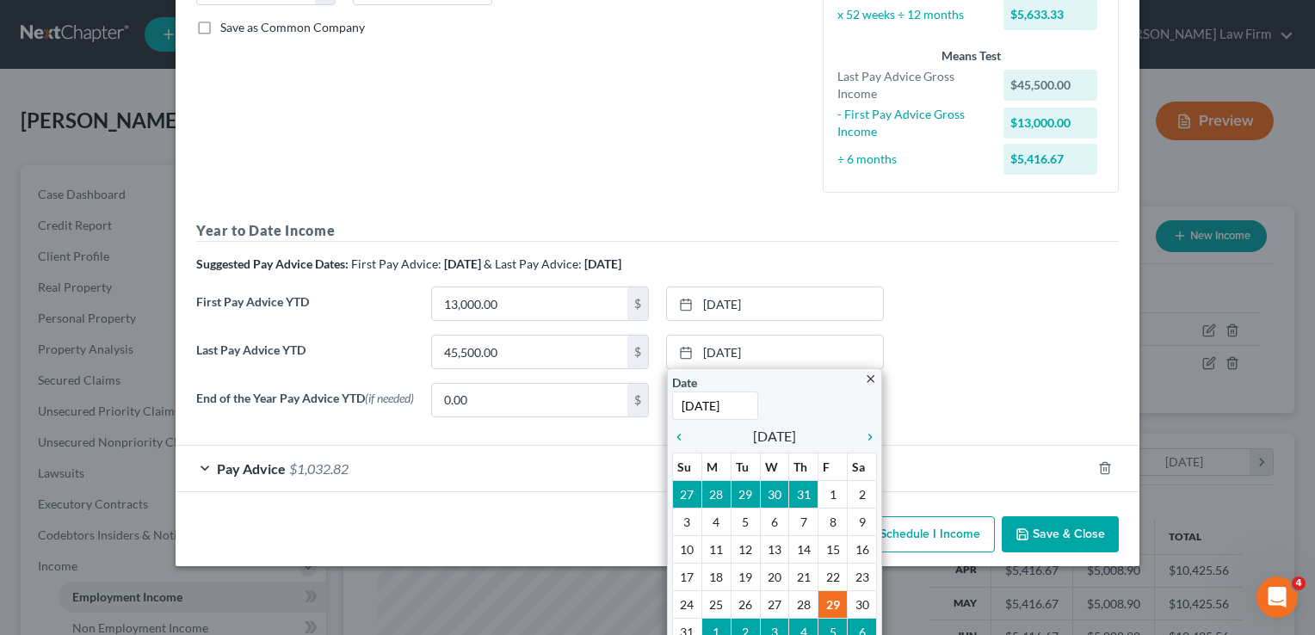
scroll to position [423, 0]
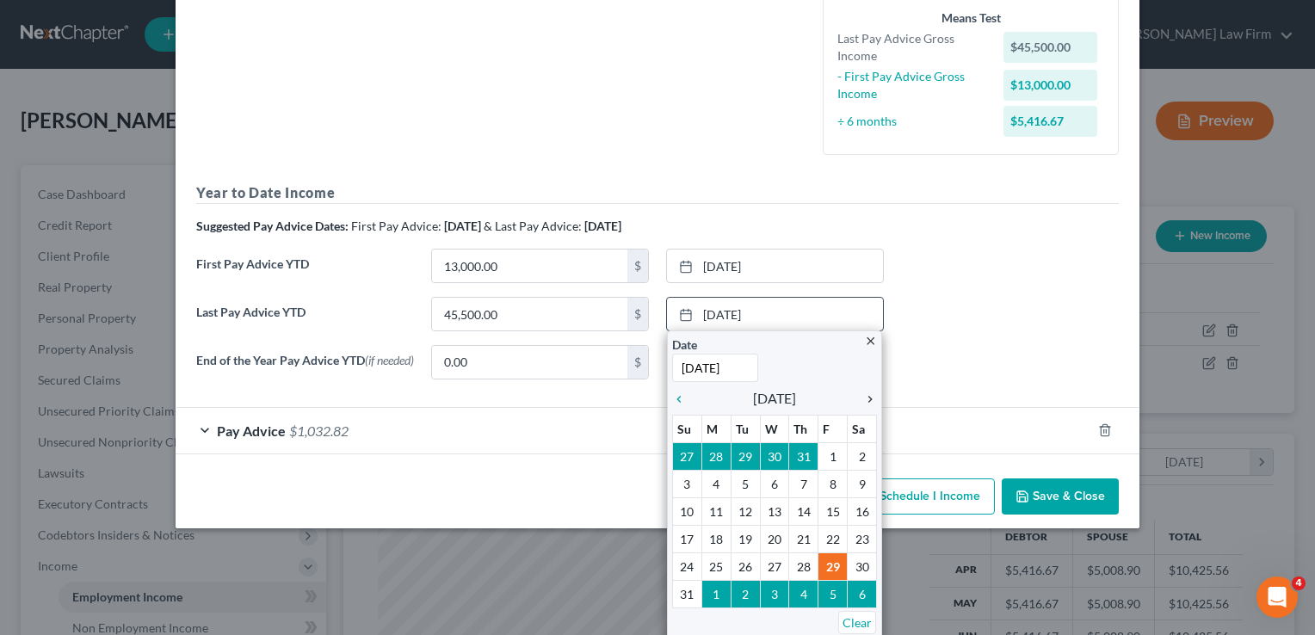
click at [862, 398] on icon "chevron_right" at bounding box center [866, 400] width 22 height 14
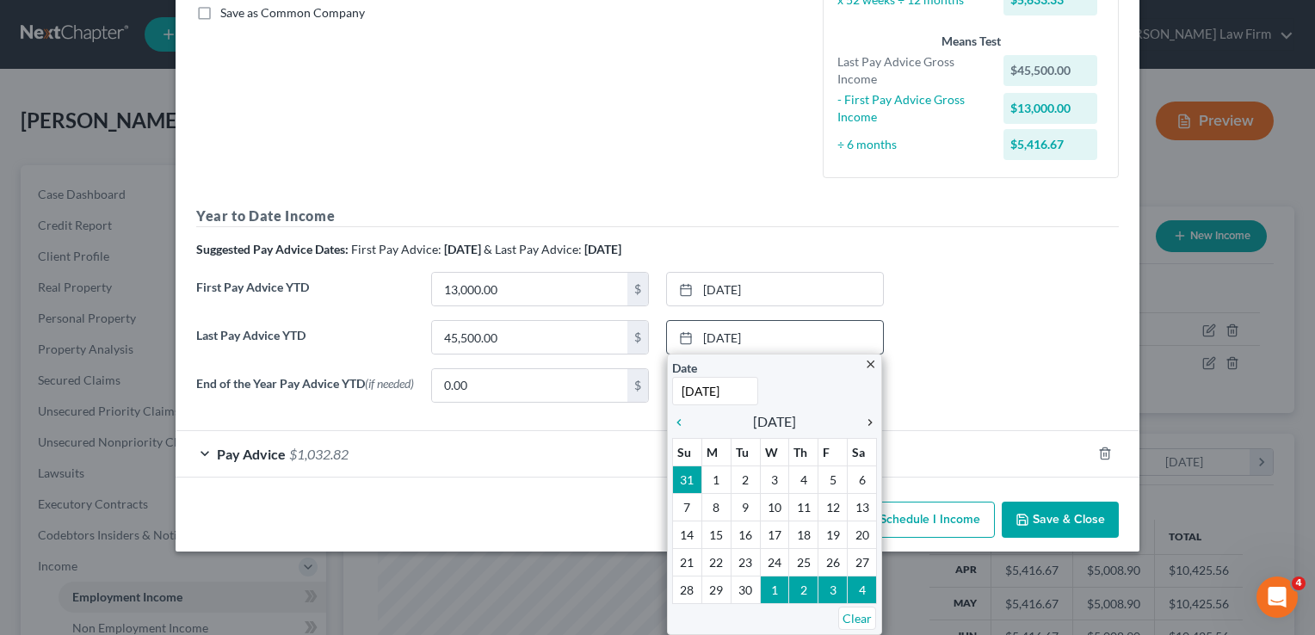
scroll to position [396, 0]
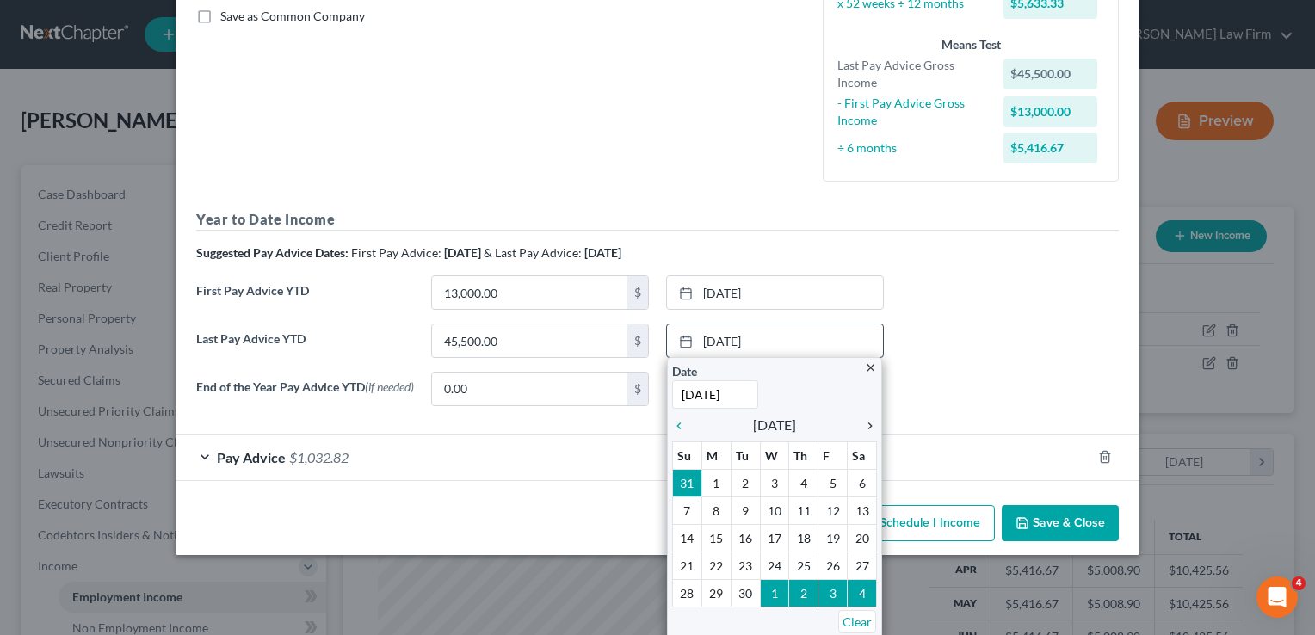
click at [863, 421] on icon "chevron_right" at bounding box center [866, 426] width 22 height 14
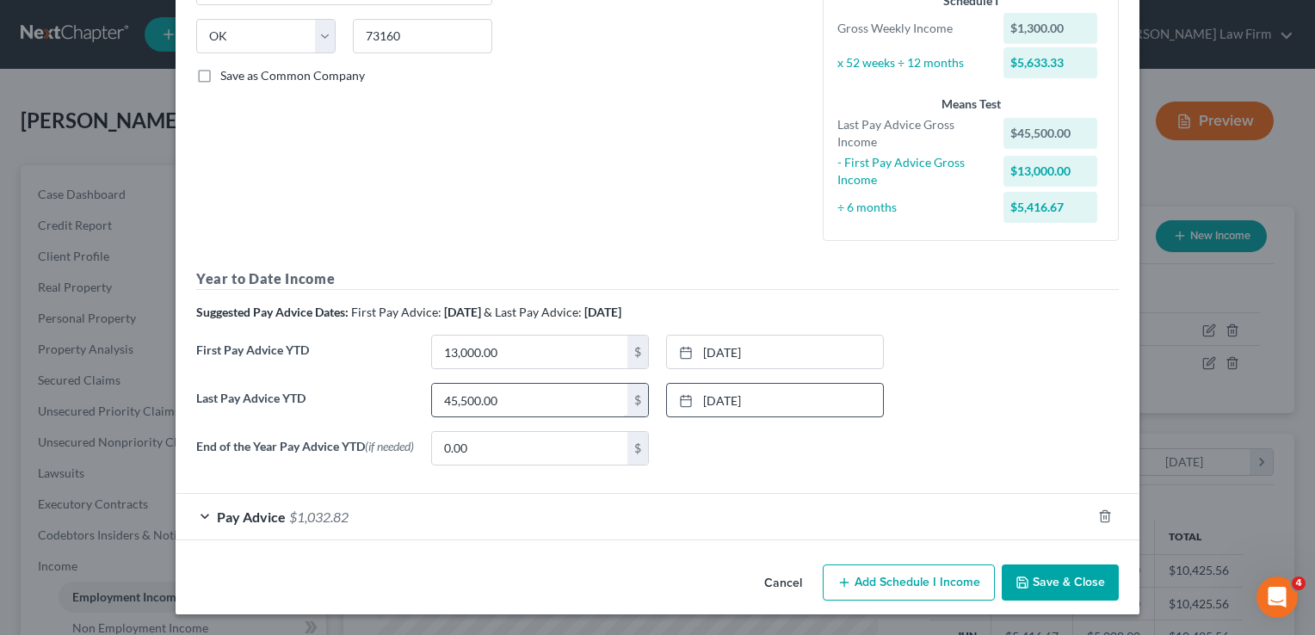
click at [510, 394] on input "45,500.00" at bounding box center [529, 400] width 195 height 33
type input "52,243.75"
click at [728, 346] on link "3/7/2025" at bounding box center [775, 352] width 216 height 33
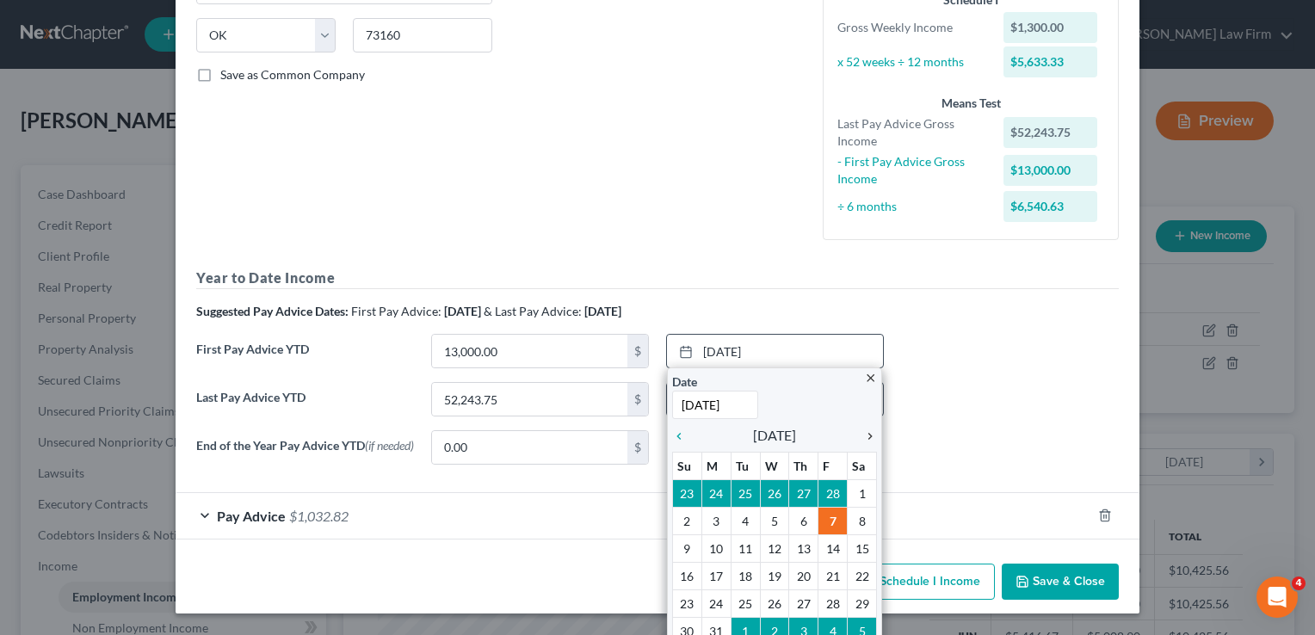
click at [862, 436] on icon "chevron_right" at bounding box center [866, 437] width 22 height 14
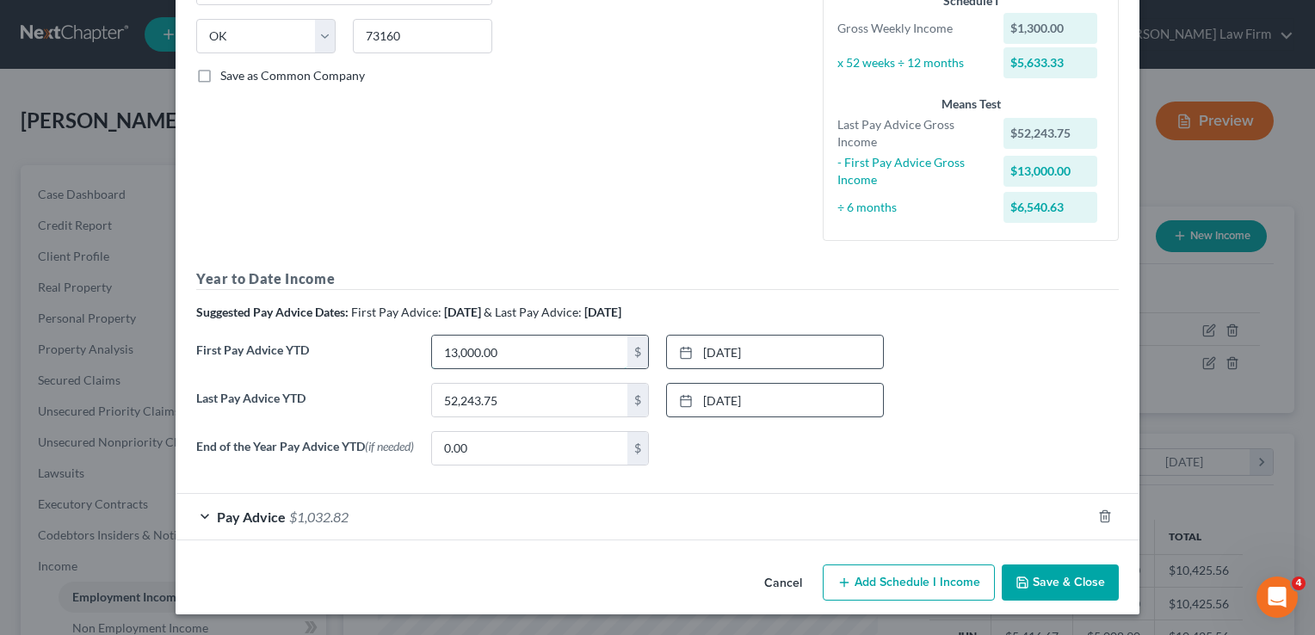
click at [507, 352] on input "13,000.00" at bounding box center [529, 352] width 195 height 33
type input "18,200.00"
click at [399, 521] on div "Pay Advice $1,032.82" at bounding box center [634, 517] width 916 height 46
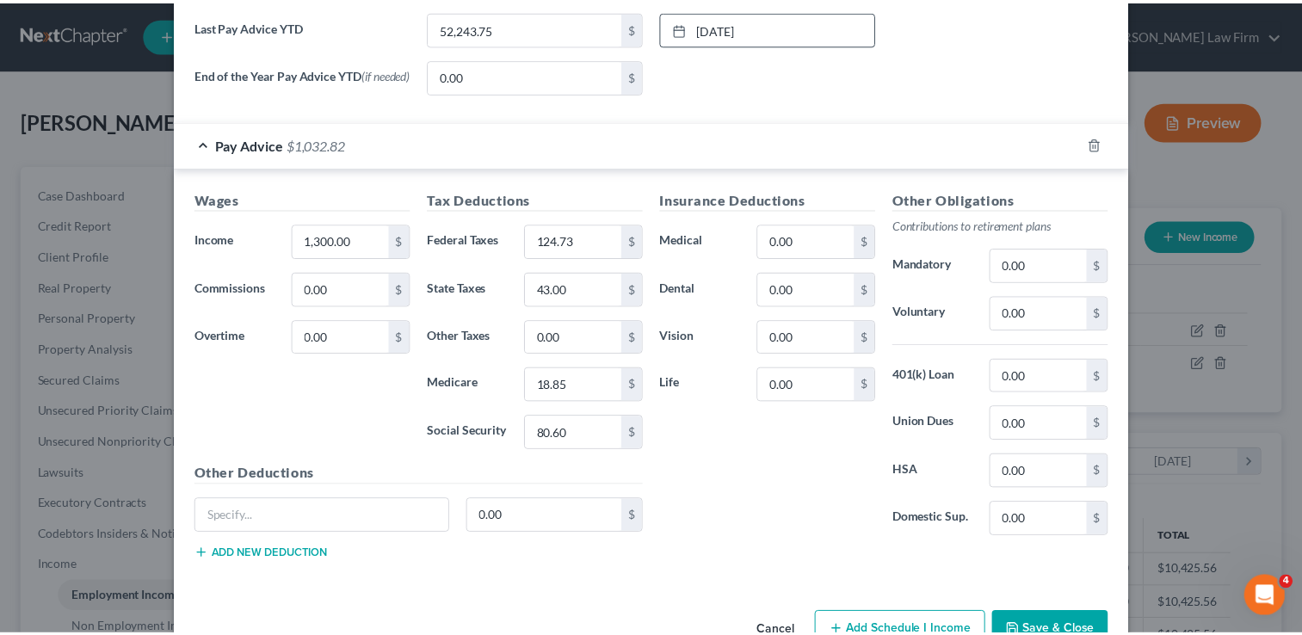
scroll to position [756, 0]
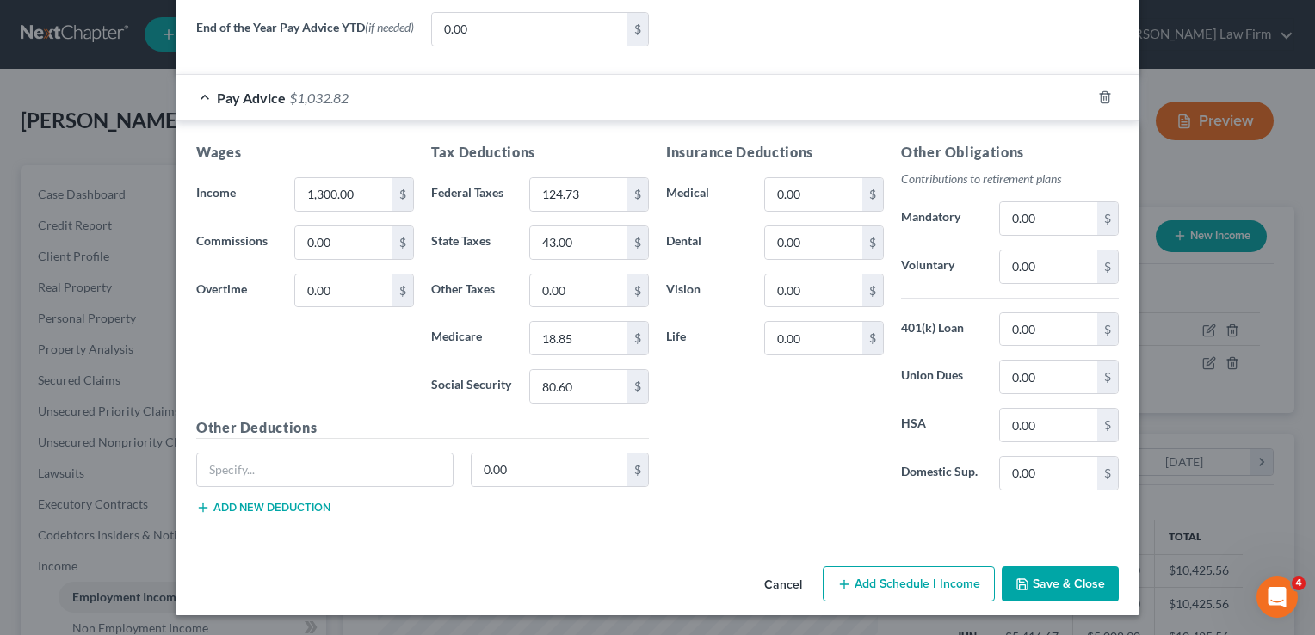
drag, startPoint x: 1071, startPoint y: 583, endPoint x: 895, endPoint y: 547, distance: 179.3
click at [1071, 583] on button "Save & Close" at bounding box center [1060, 584] width 117 height 36
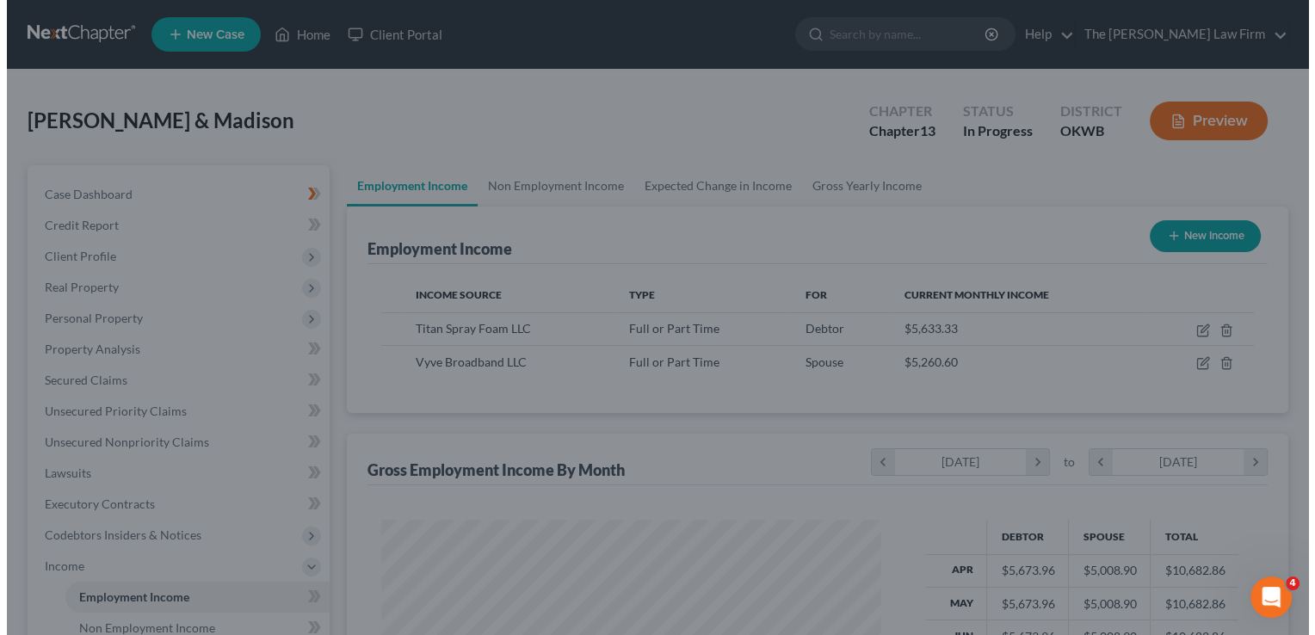
scroll to position [860536, 860314]
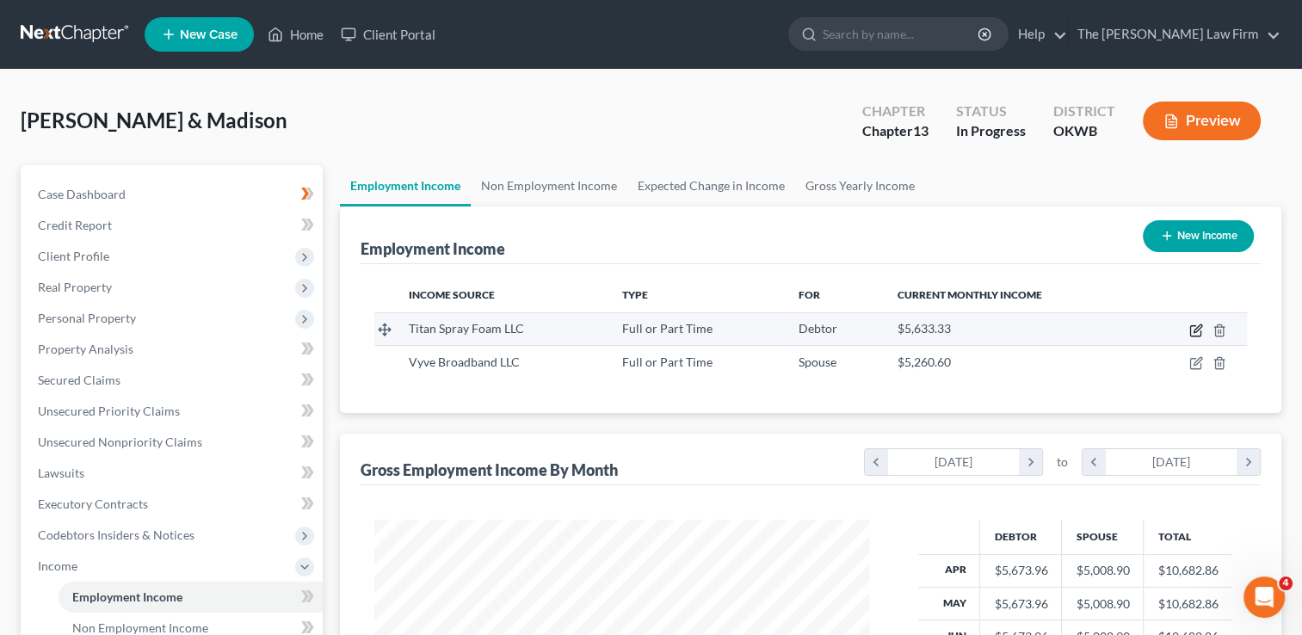
click at [1195, 331] on icon "button" at bounding box center [1198, 329] width 8 height 8
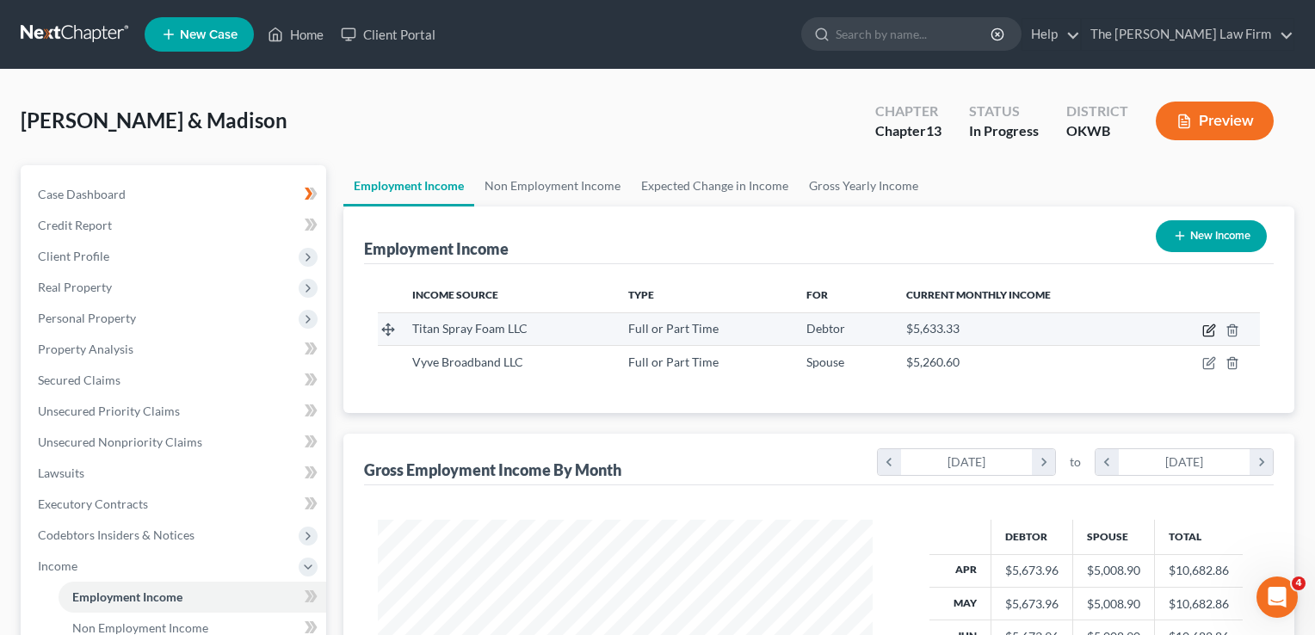
select select "0"
select select "37"
select select "3"
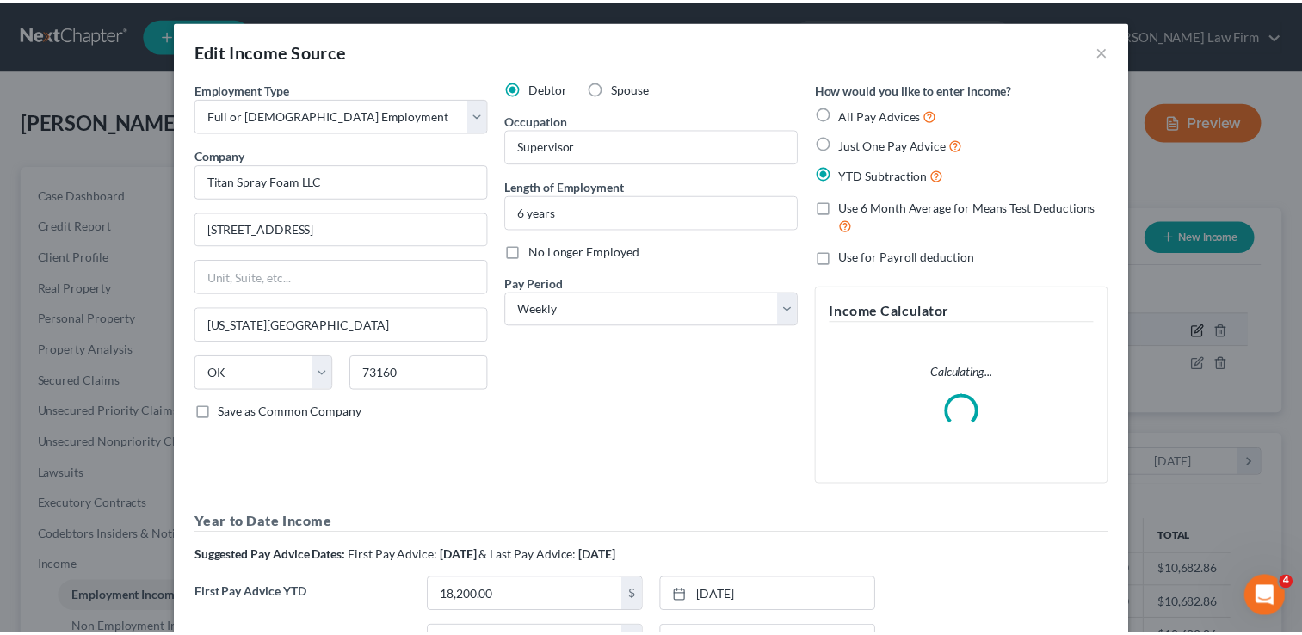
scroll to position [306, 534]
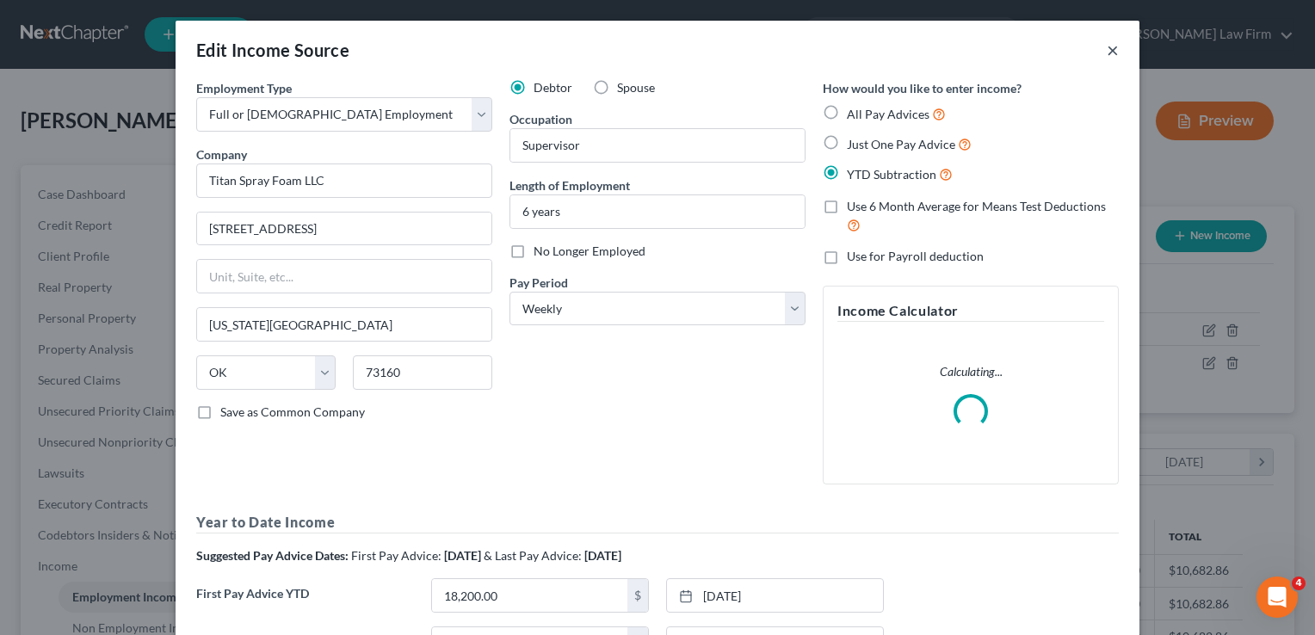
click at [1107, 50] on button "×" at bounding box center [1113, 50] width 12 height 21
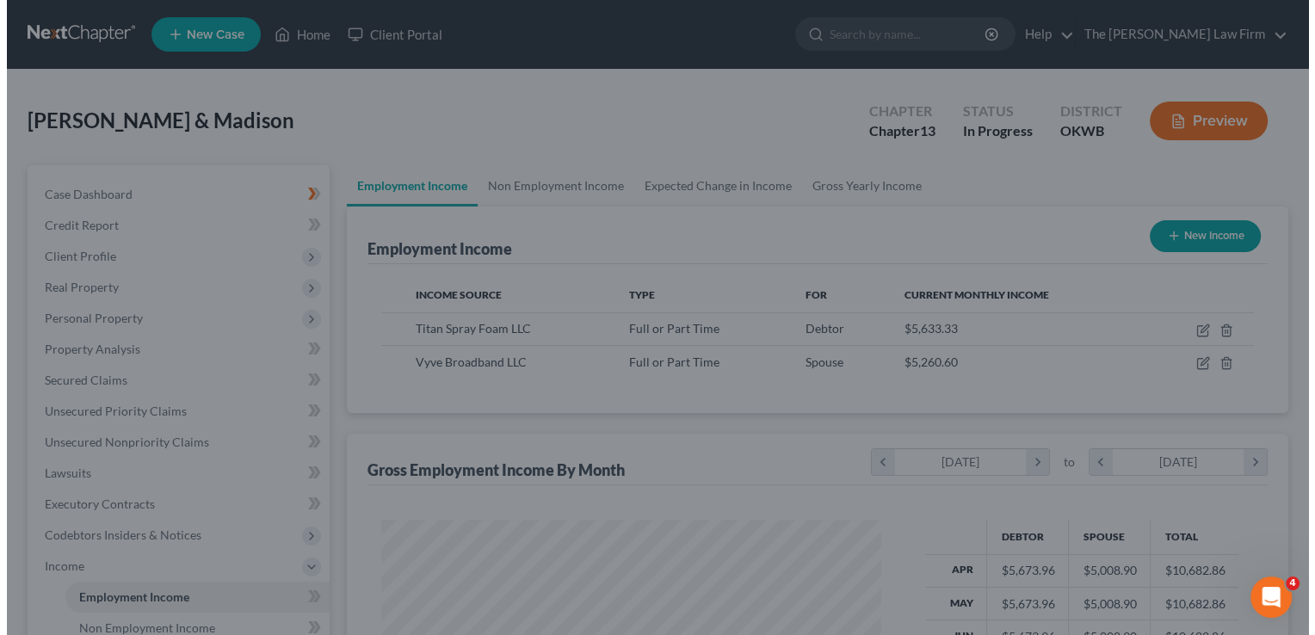
scroll to position [860536, 860314]
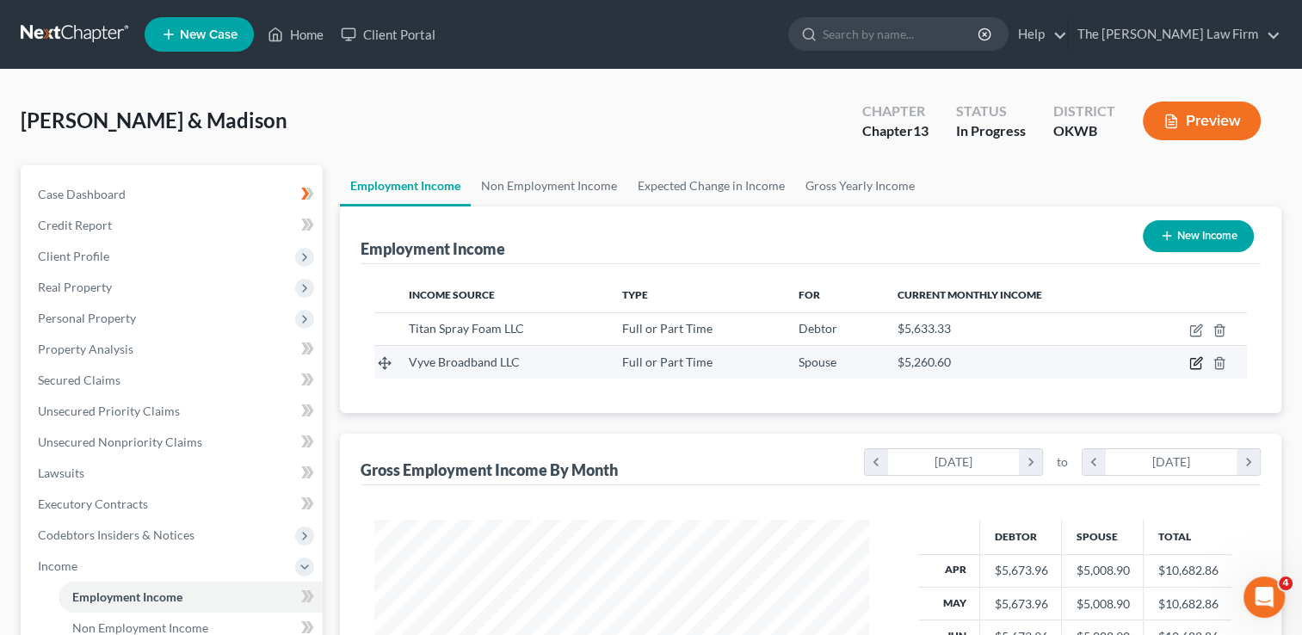
click at [1197, 361] on icon "button" at bounding box center [1197, 363] width 14 height 14
select select "0"
select select "35"
select select "2"
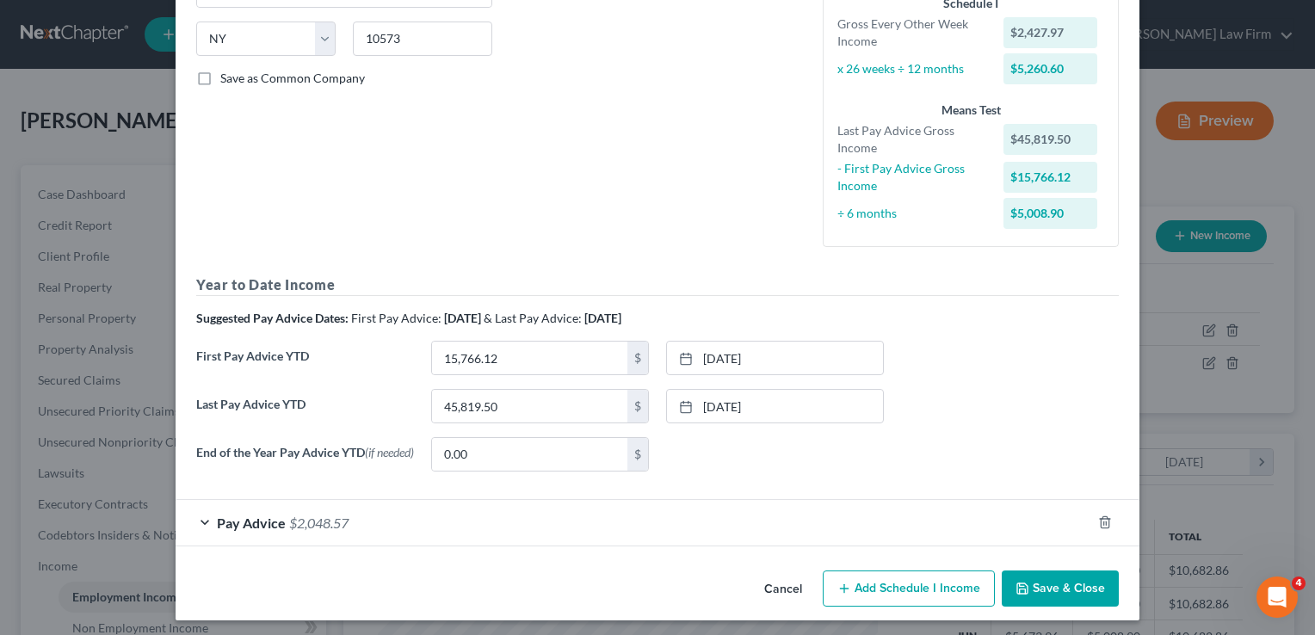
scroll to position [341, 0]
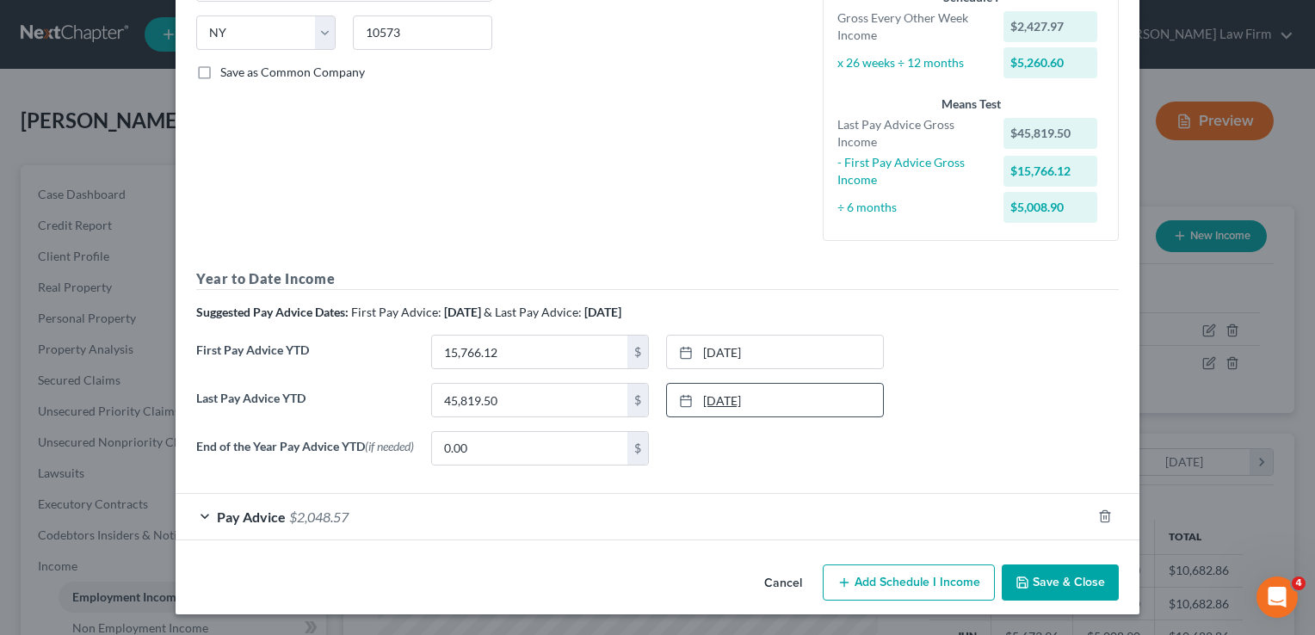
click at [723, 398] on link "8/22/2025" at bounding box center [775, 400] width 216 height 33
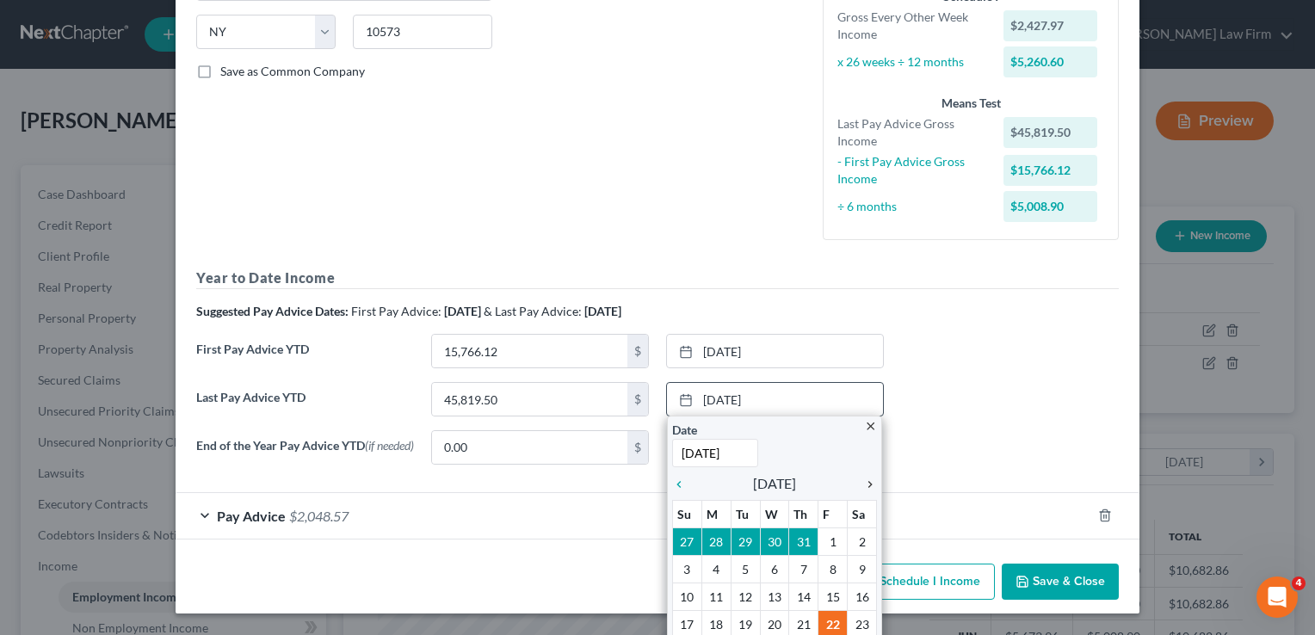
click at [862, 483] on icon "chevron_right" at bounding box center [866, 485] width 22 height 14
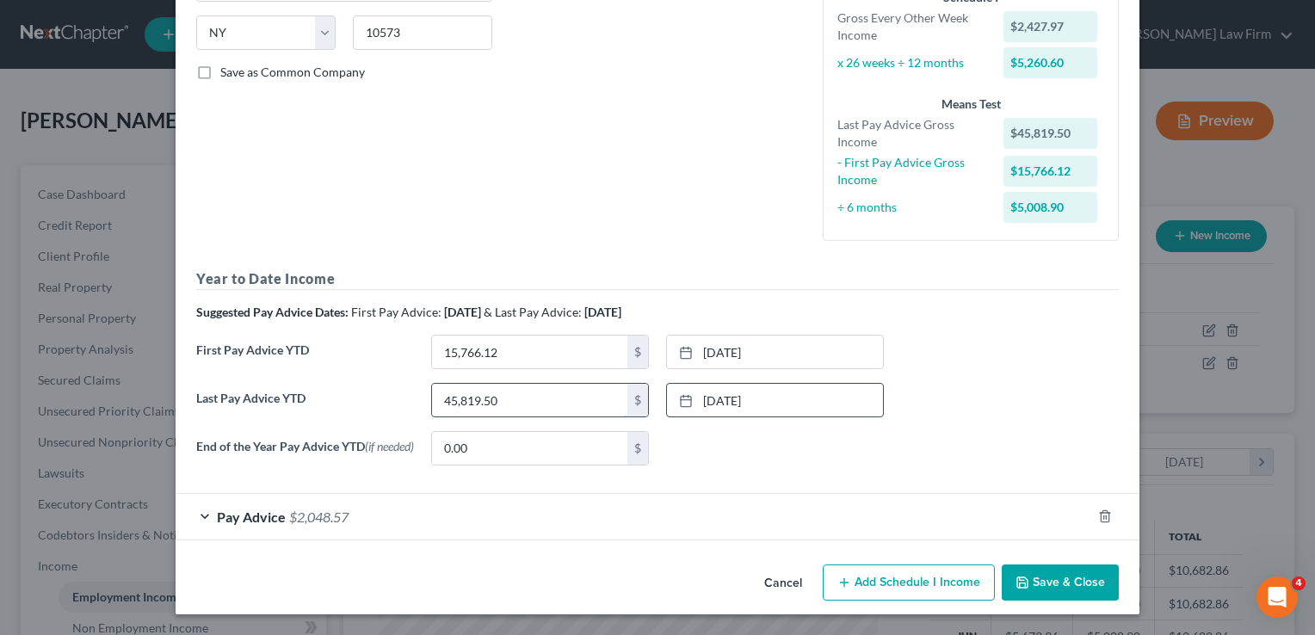
click at [516, 397] on input "45,819.50" at bounding box center [529, 400] width 195 height 33
type input "53,510.58"
click at [455, 513] on div "Pay Advice $2,048.57" at bounding box center [634, 517] width 916 height 46
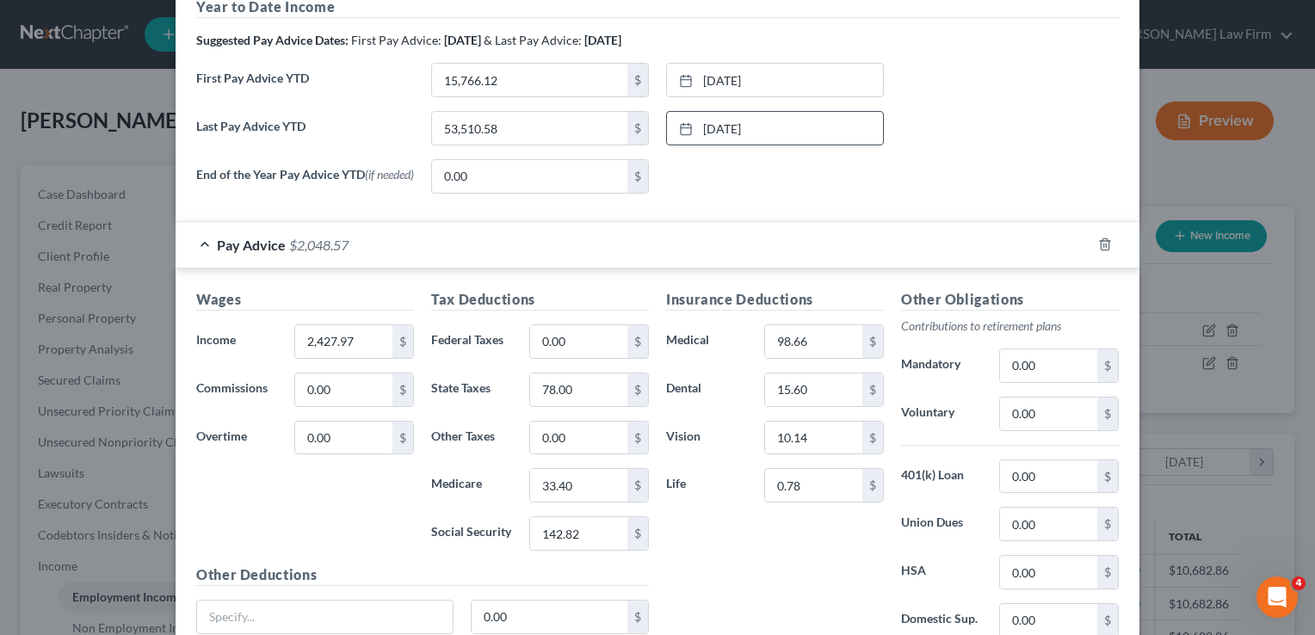
scroll to position [685, 0]
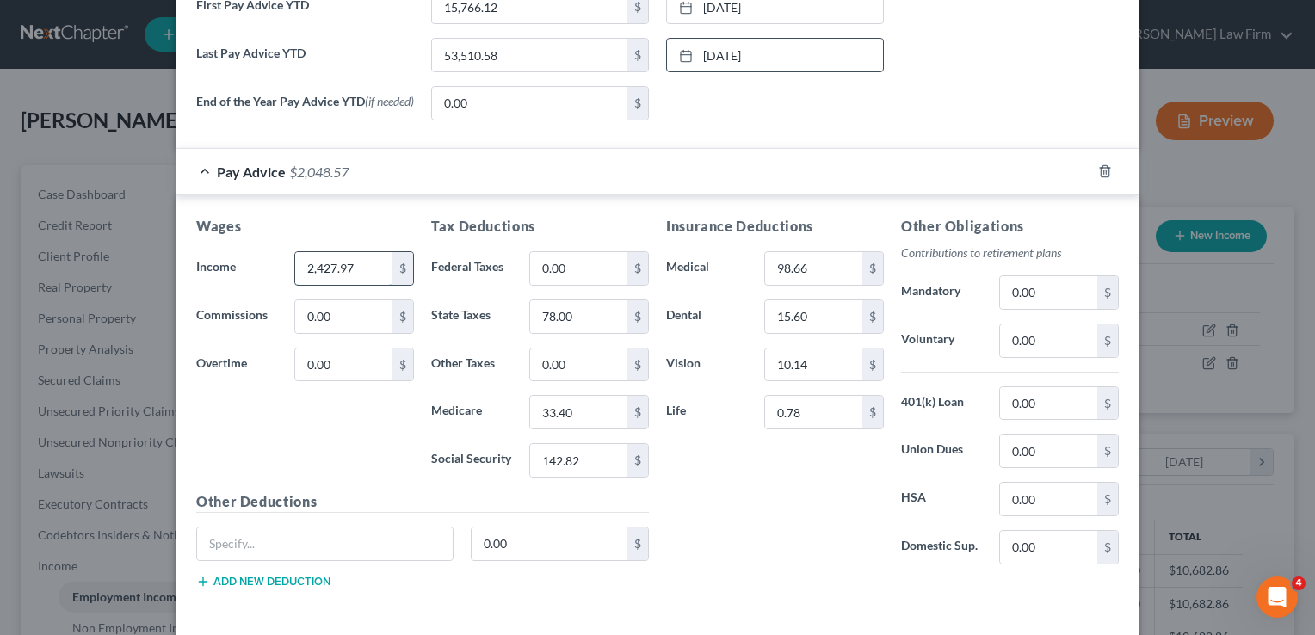
click at [361, 263] on input "2,427.97" at bounding box center [343, 268] width 97 height 33
type input "2,534.11"
click at [575, 324] on input "78.00" at bounding box center [578, 316] width 97 height 33
type input "83.00"
click at [578, 417] on input "33.40" at bounding box center [578, 412] width 97 height 33
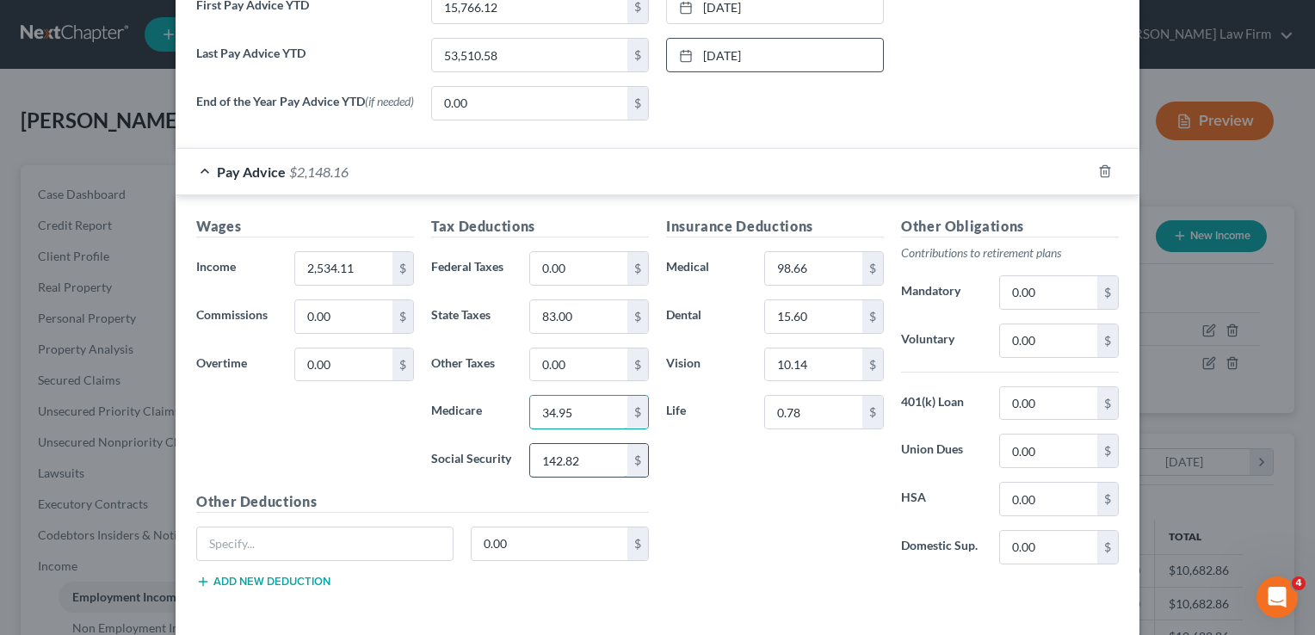
type input "34.95"
click at [586, 459] on input "142.82" at bounding box center [578, 460] width 97 height 33
type input "149.43"
drag, startPoint x: 749, startPoint y: 461, endPoint x: 764, endPoint y: 448, distance: 20.7
click at [750, 461] on div "Insurance Deductions Medical 98.66 $ Dental 15.60 $ Vision 10.14 $ Life 0.78 $" at bounding box center [775, 397] width 235 height 362
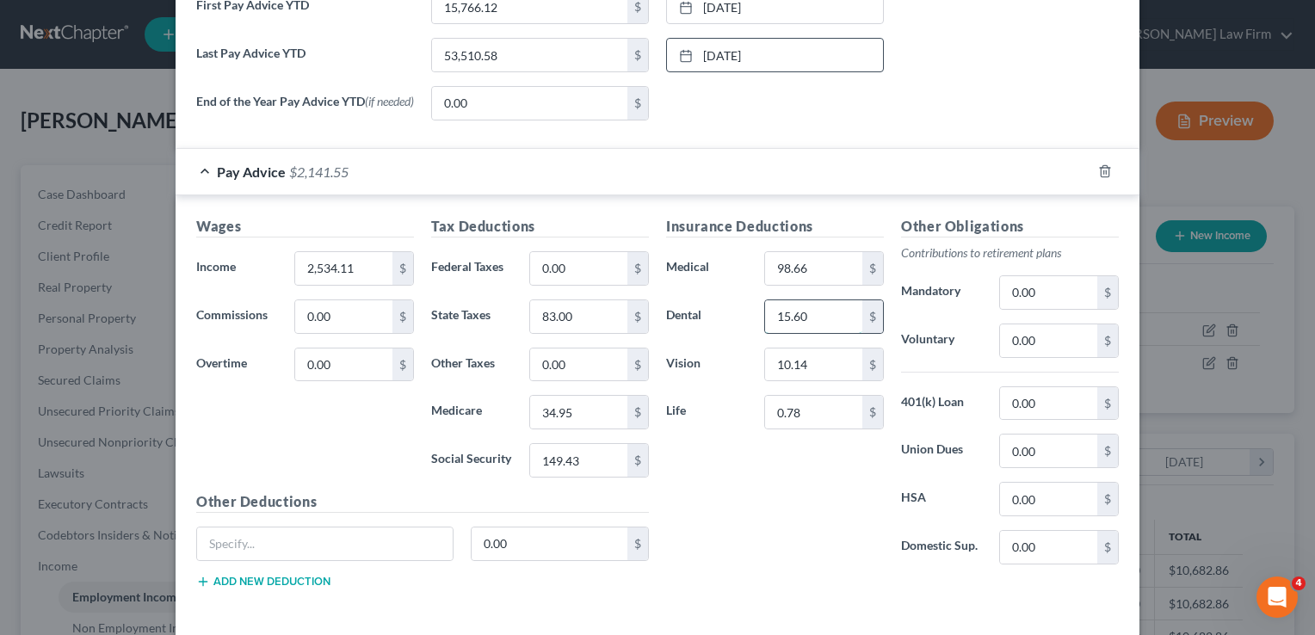
click at [809, 316] on input "15.60" at bounding box center [813, 316] width 97 height 33
type input "15.61"
click at [813, 370] on input "10.14" at bounding box center [813, 365] width 97 height 33
type input "9.66"
click at [799, 411] on input "0.78" at bounding box center [813, 412] width 97 height 33
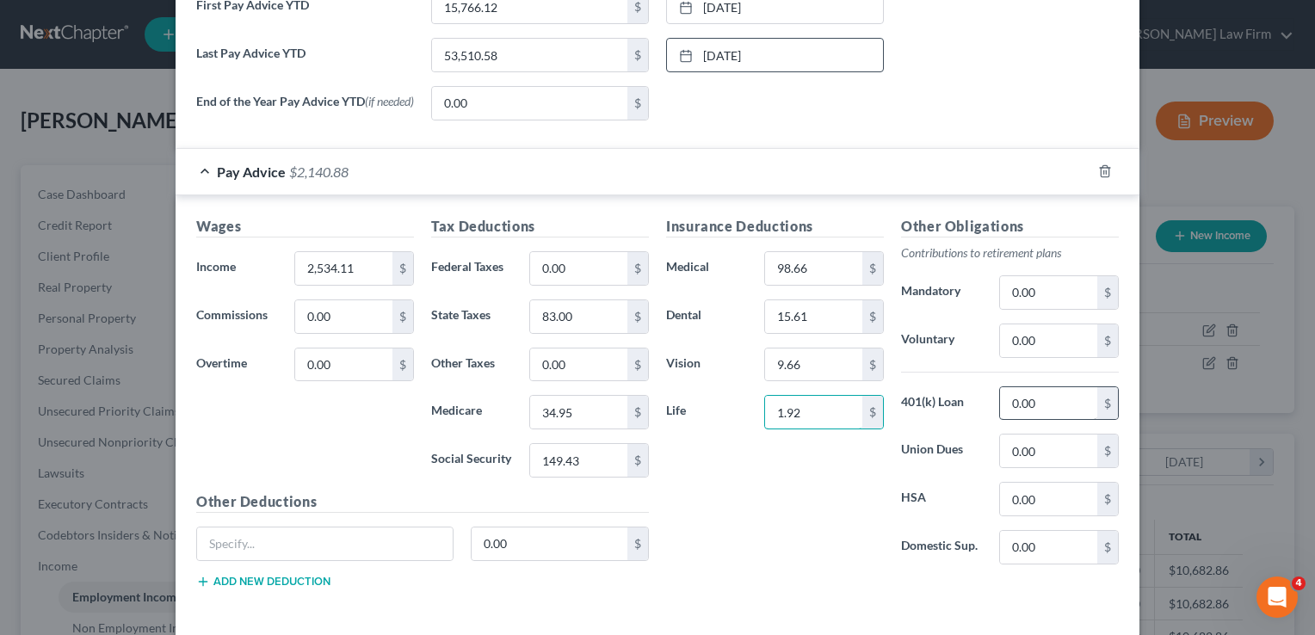
type input "1.92"
click at [1043, 400] on input "0.00" at bounding box center [1048, 403] width 97 height 33
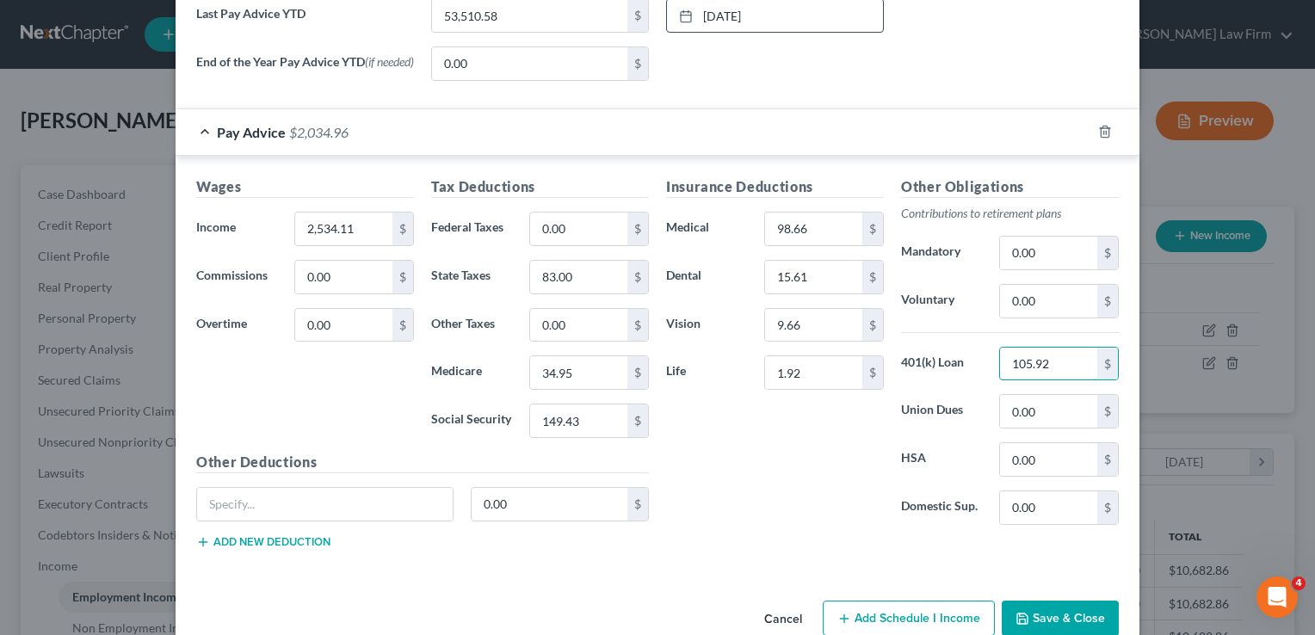
scroll to position [759, 0]
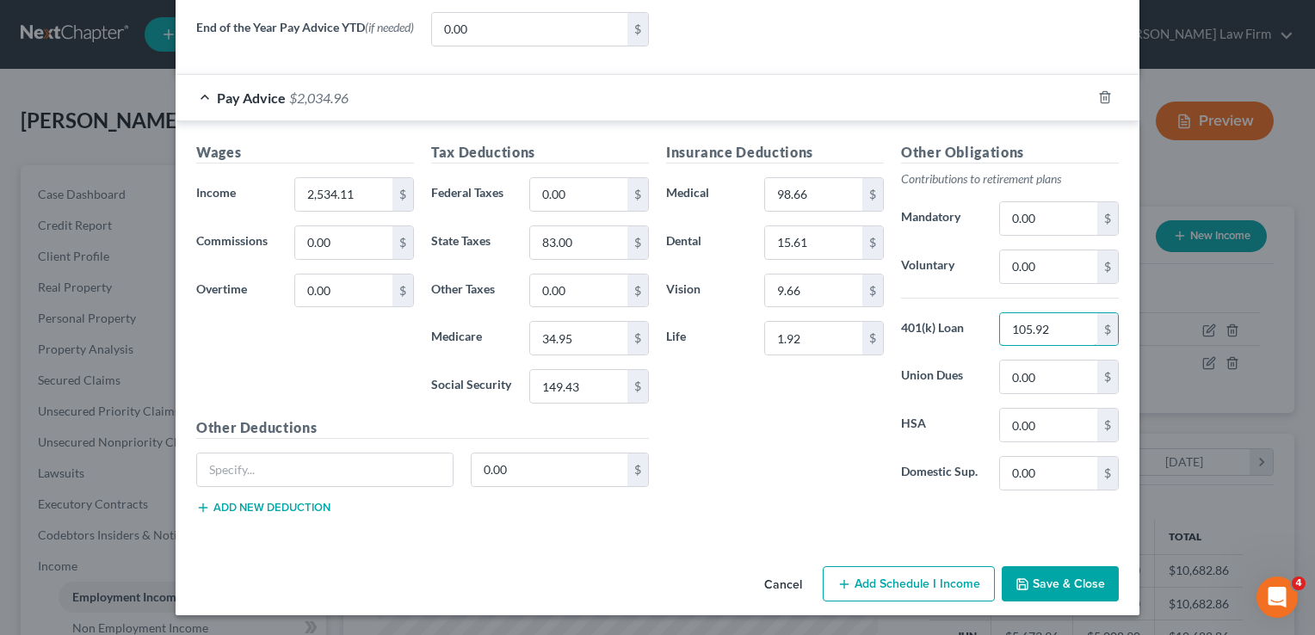
type input "105.92"
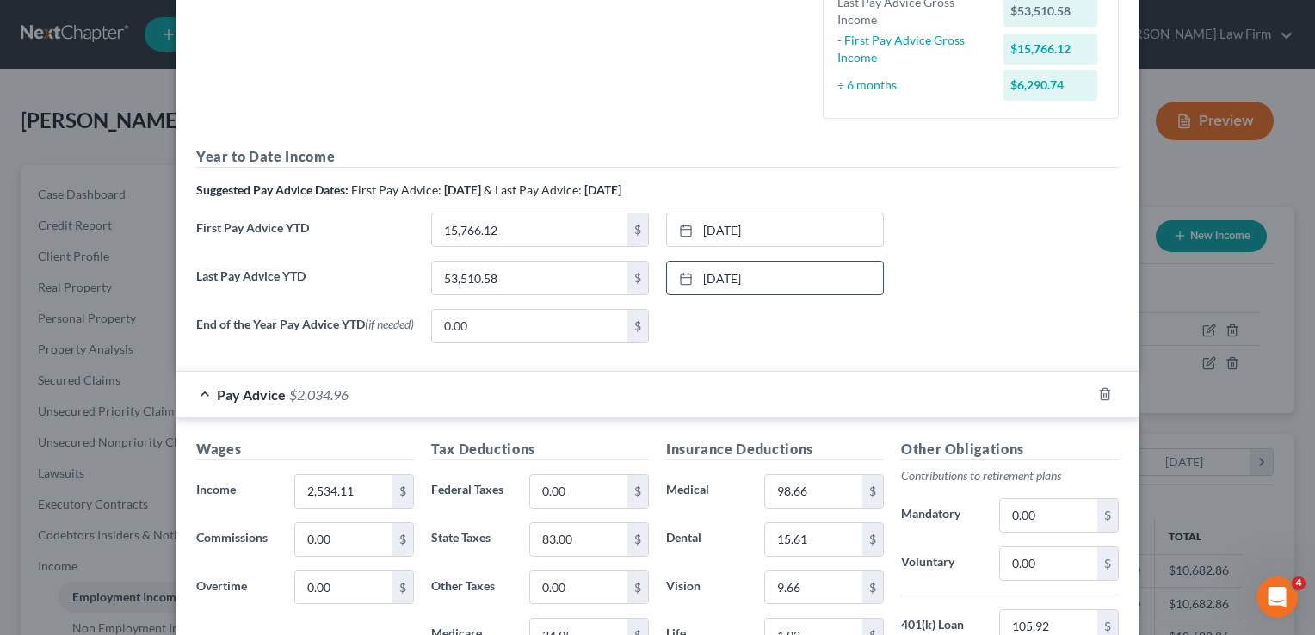
scroll to position [415, 0]
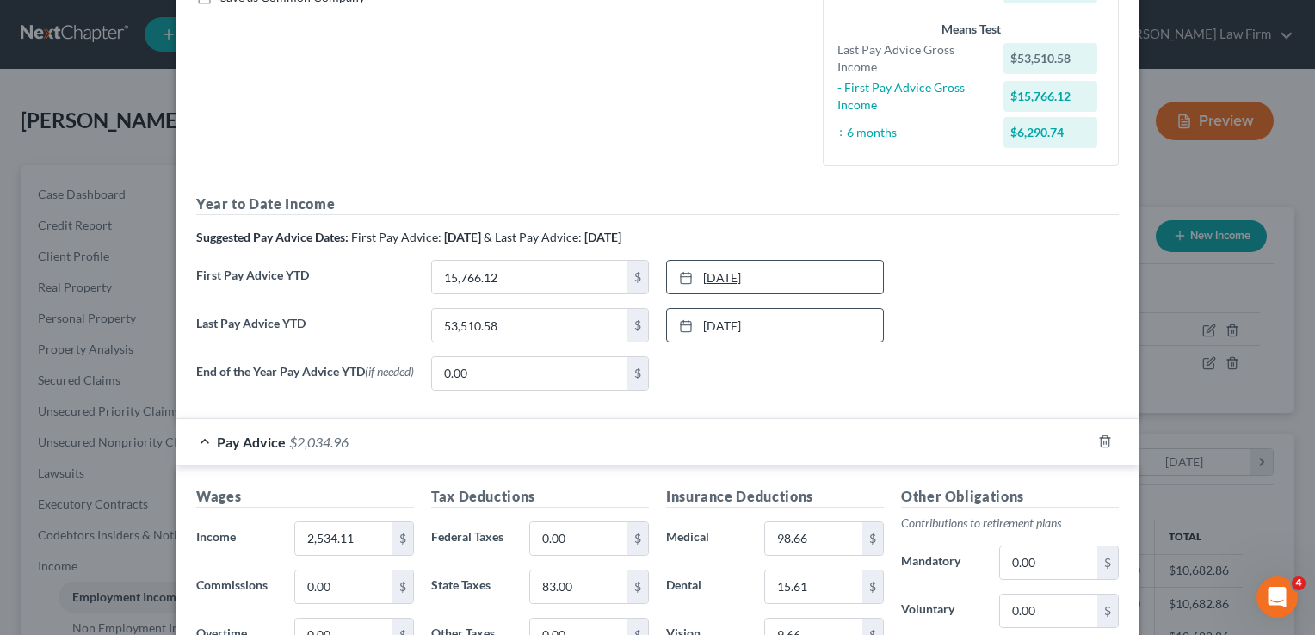
click at [737, 279] on link "3/7/2025" at bounding box center [775, 277] width 216 height 33
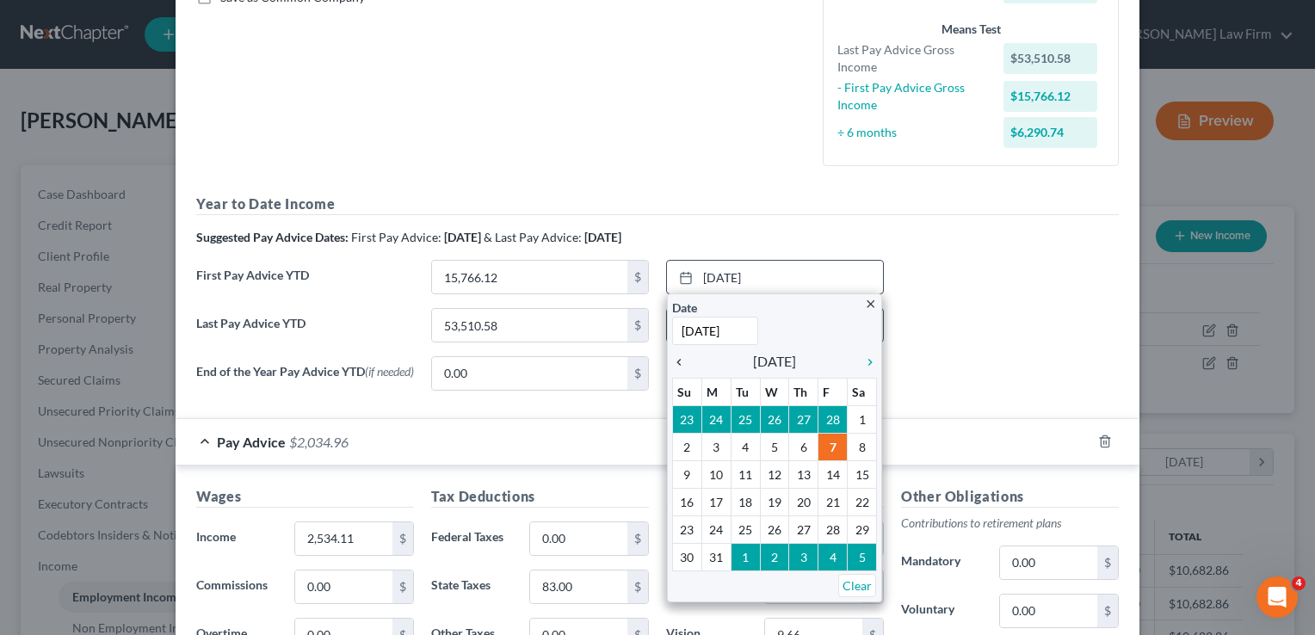
click at [677, 363] on icon "chevron_left" at bounding box center [683, 363] width 22 height 14
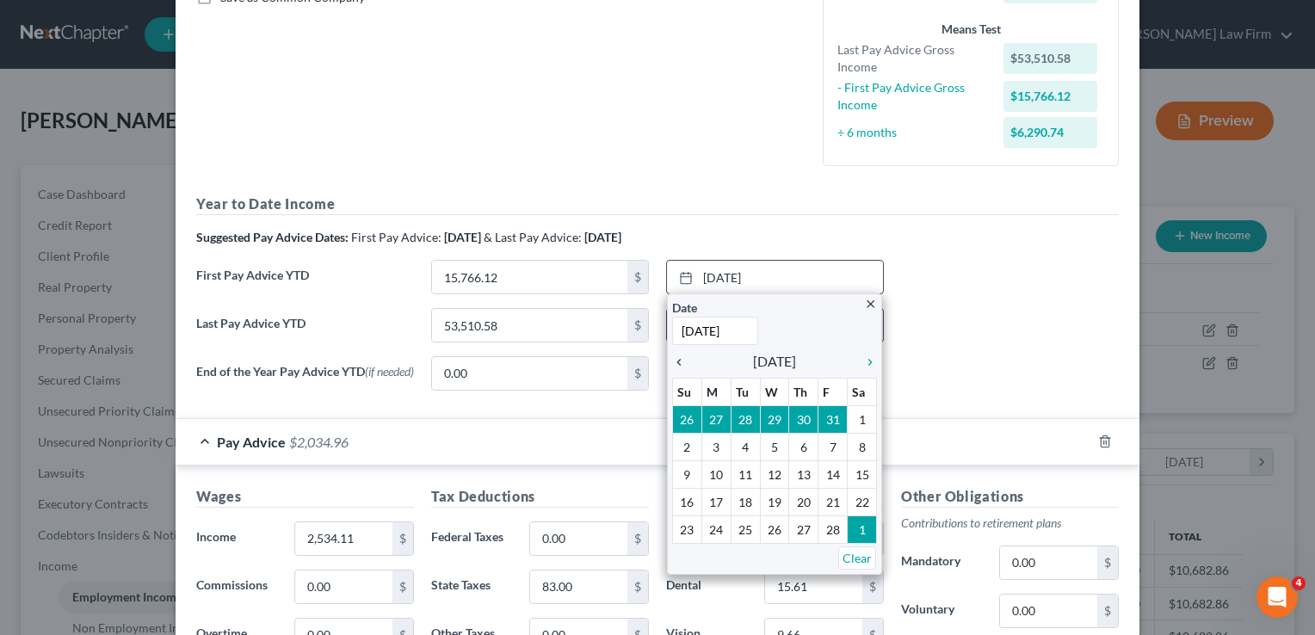
click at [673, 363] on icon "chevron_left" at bounding box center [683, 363] width 22 height 14
click at [861, 358] on icon "chevron_right" at bounding box center [866, 363] width 22 height 14
click at [861, 360] on icon "chevron_right" at bounding box center [866, 363] width 22 height 14
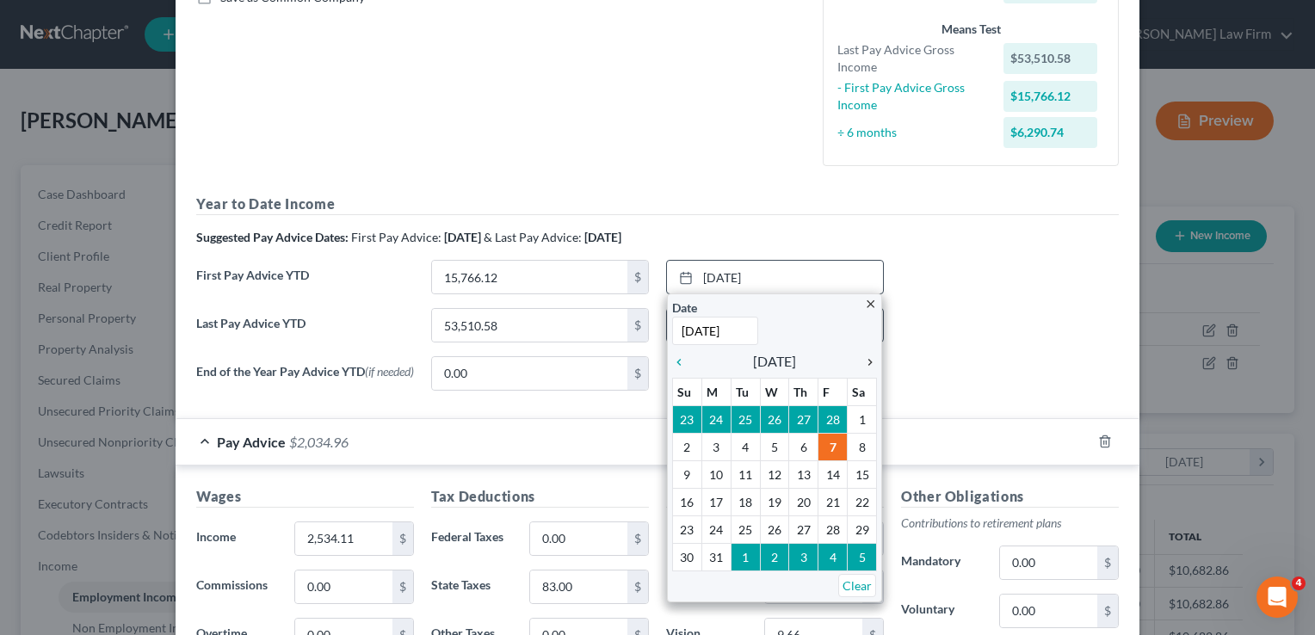
click at [861, 360] on icon "chevron_right" at bounding box center [866, 363] width 22 height 14
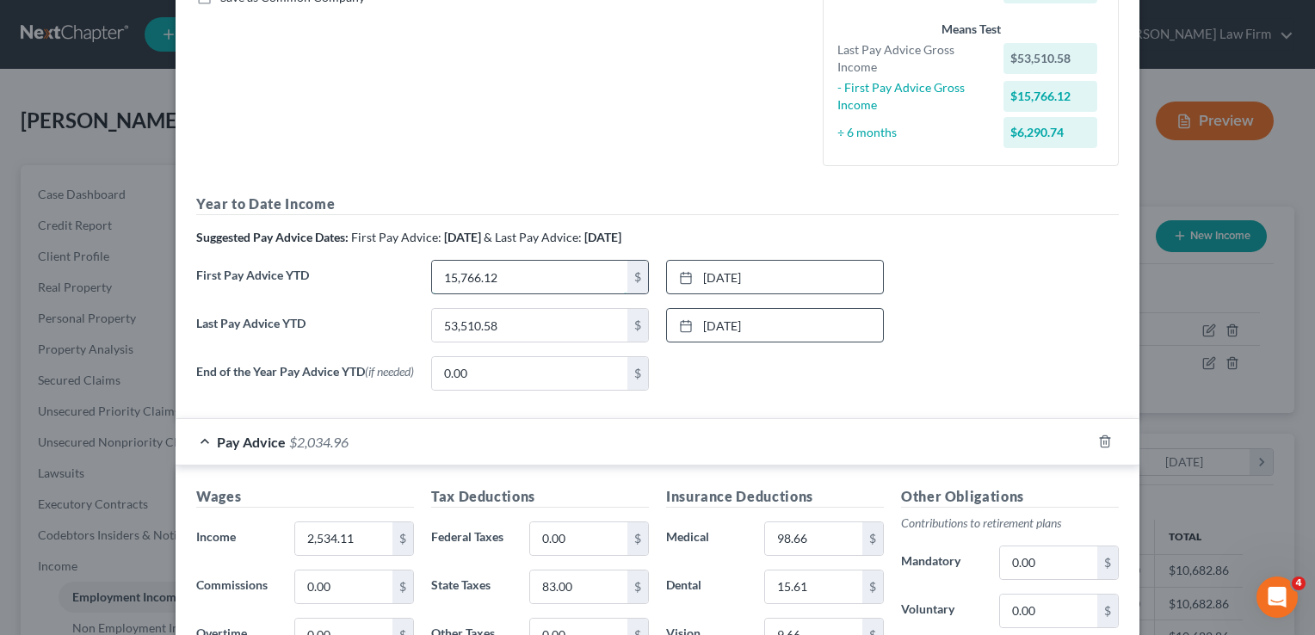
click at [511, 273] on input "15,766.12" at bounding box center [529, 277] width 195 height 33
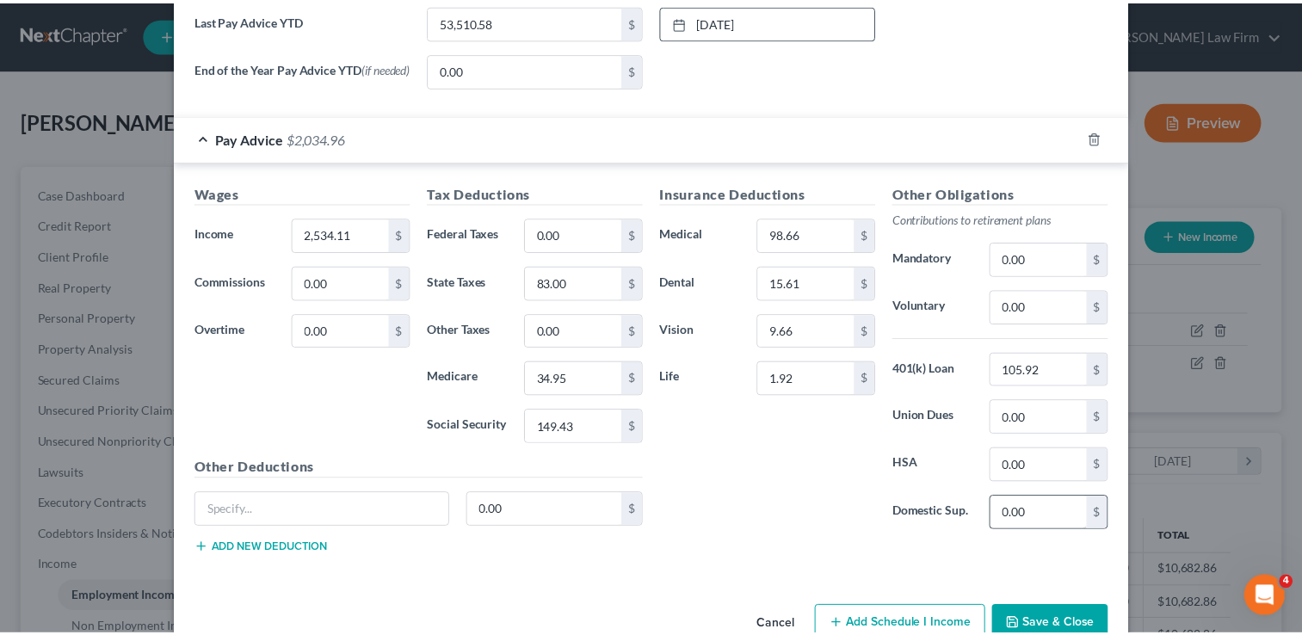
scroll to position [759, 0]
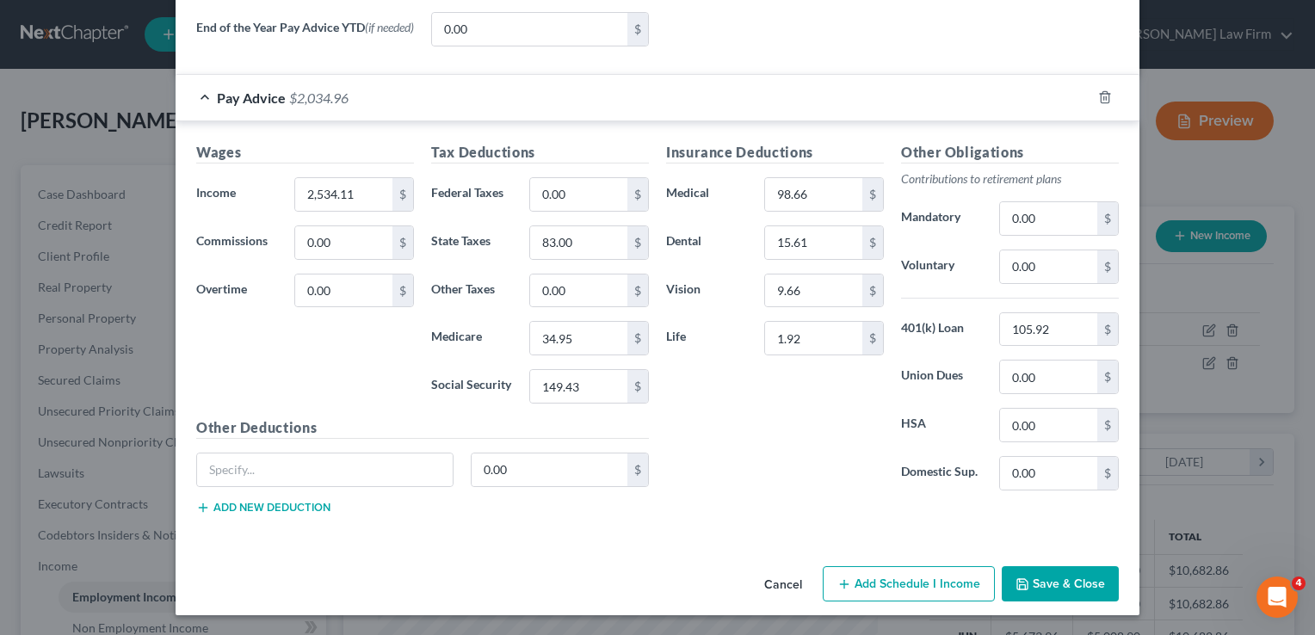
type input "20,765.66"
click at [1061, 590] on button "Save & Close" at bounding box center [1060, 584] width 117 height 36
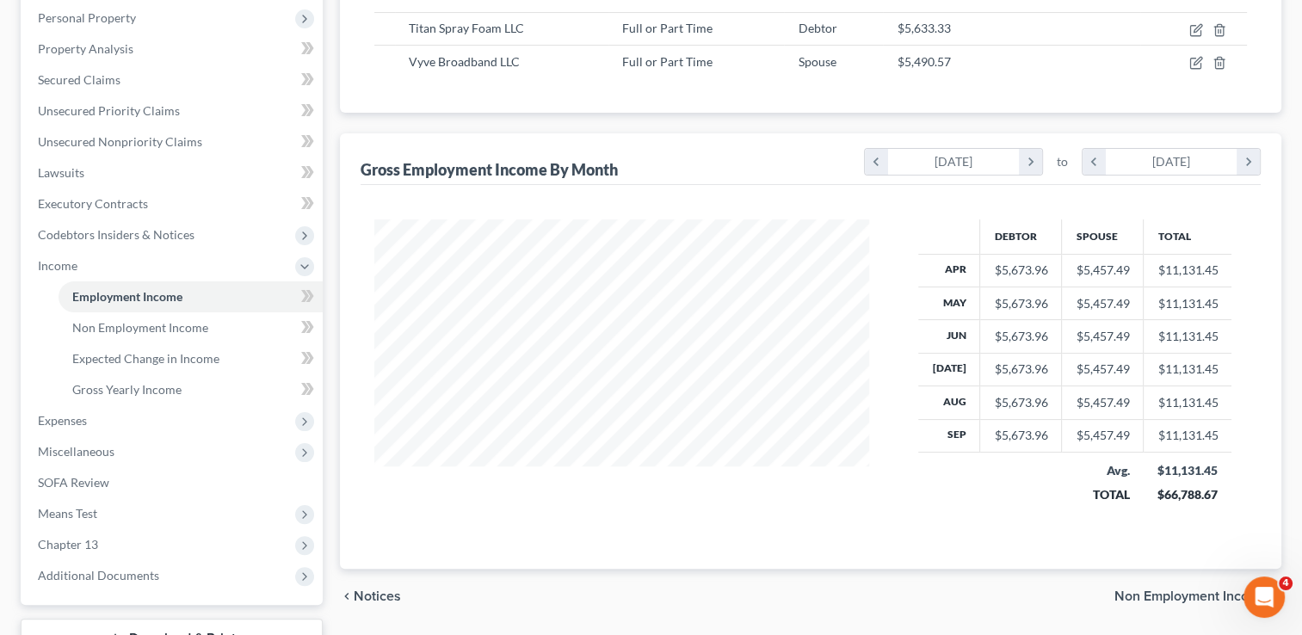
scroll to position [344, 0]
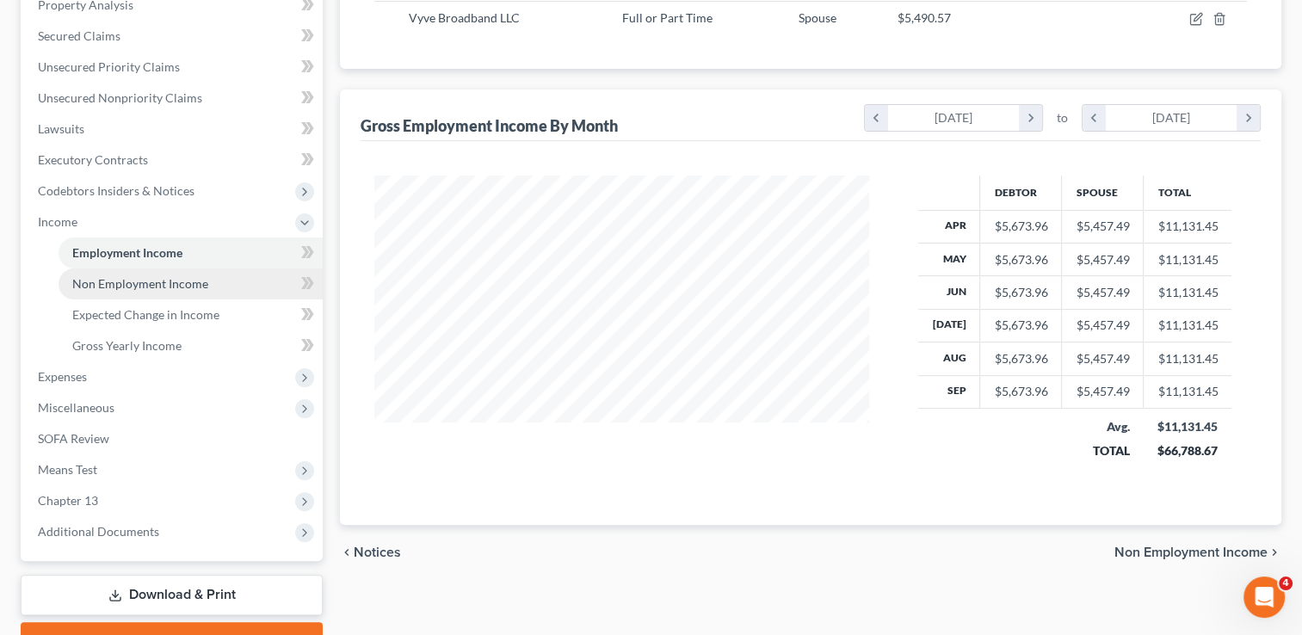
click at [164, 281] on span "Non Employment Income" at bounding box center [140, 283] width 136 height 15
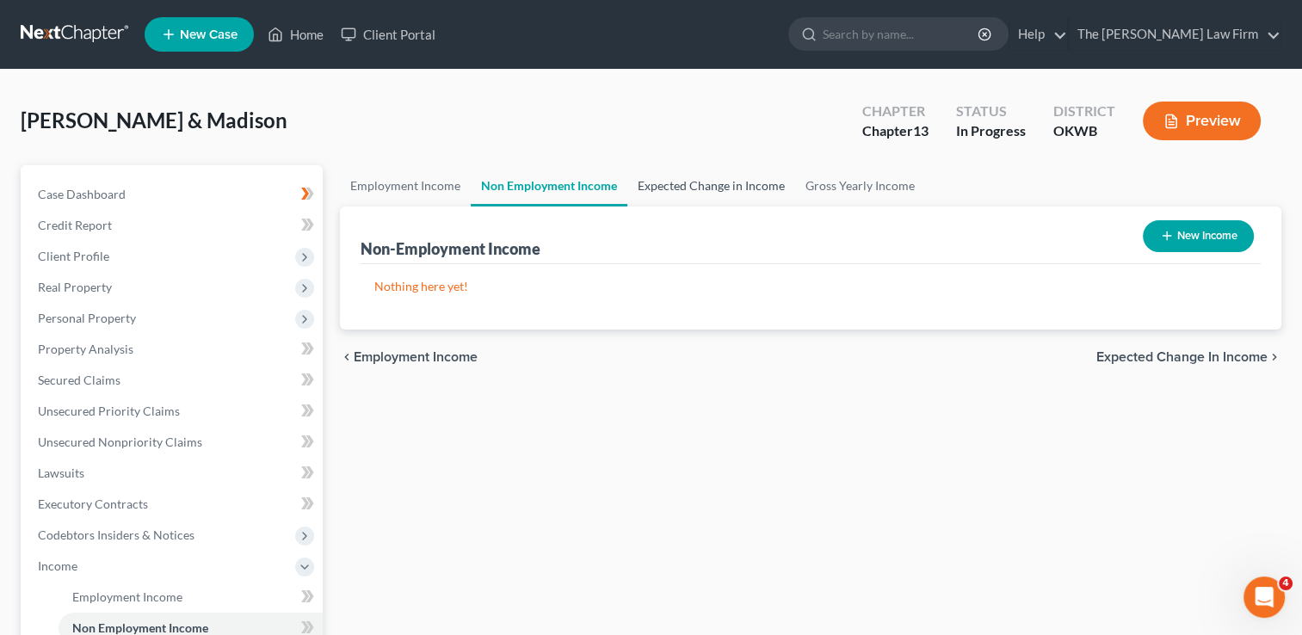
click at [689, 183] on link "Expected Change in Income" at bounding box center [712, 185] width 168 height 41
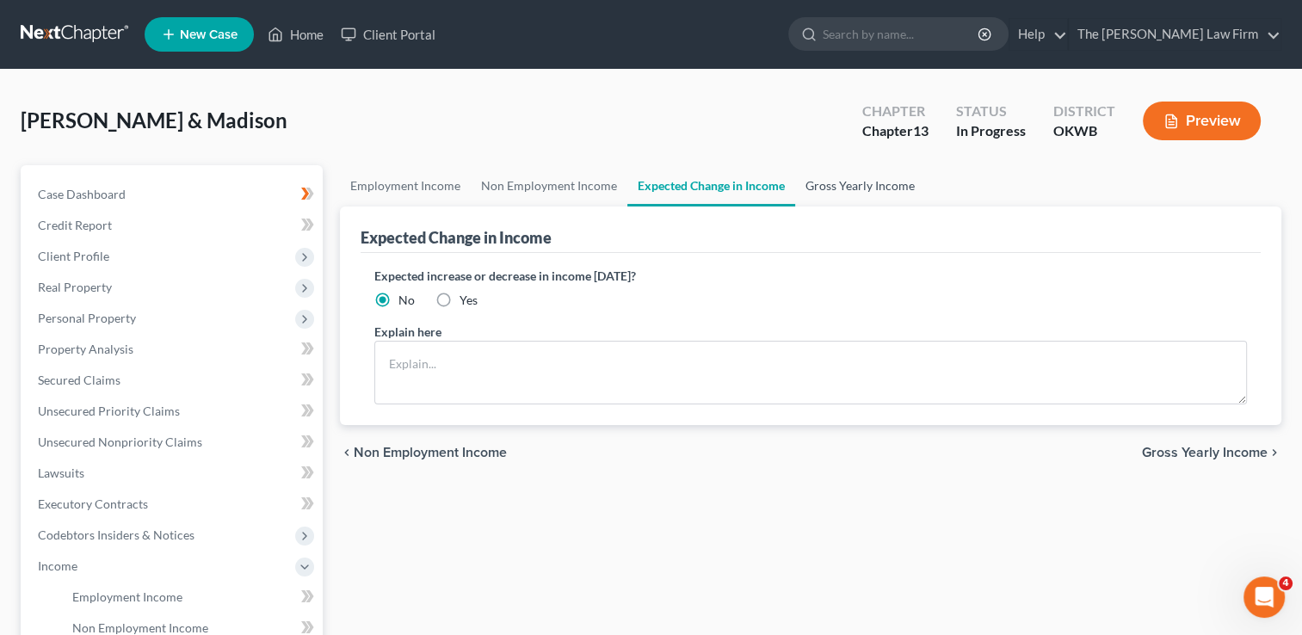
click at [854, 185] on link "Gross Yearly Income" at bounding box center [860, 185] width 130 height 41
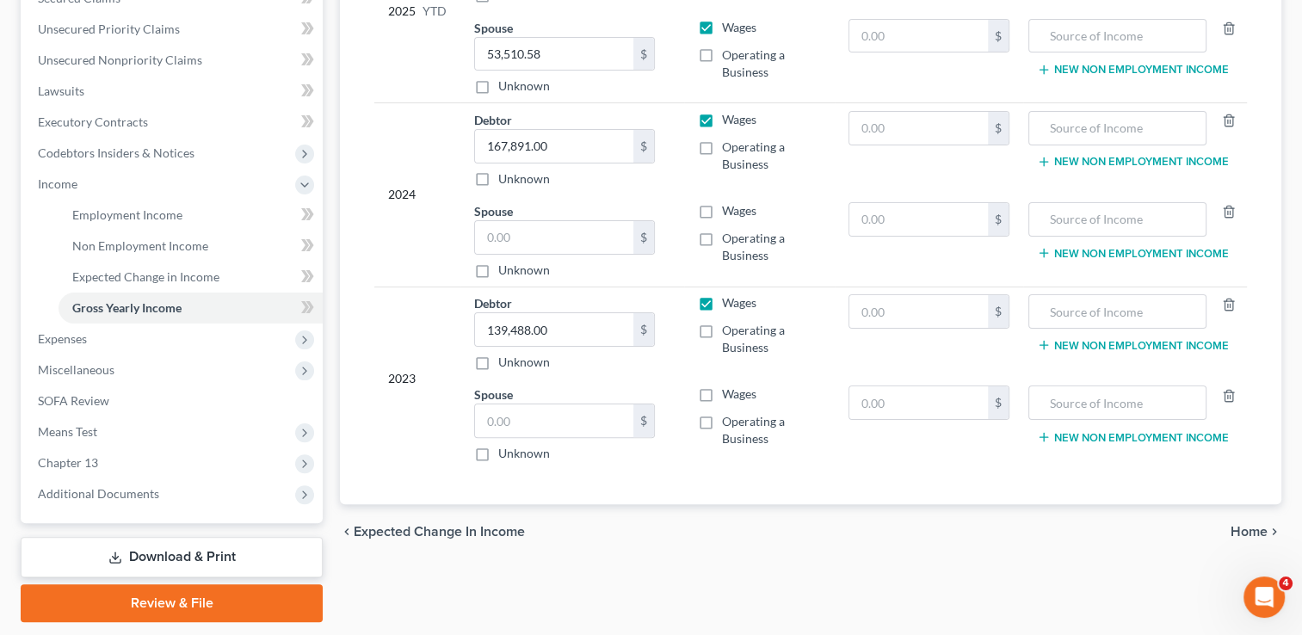
scroll to position [433, 0]
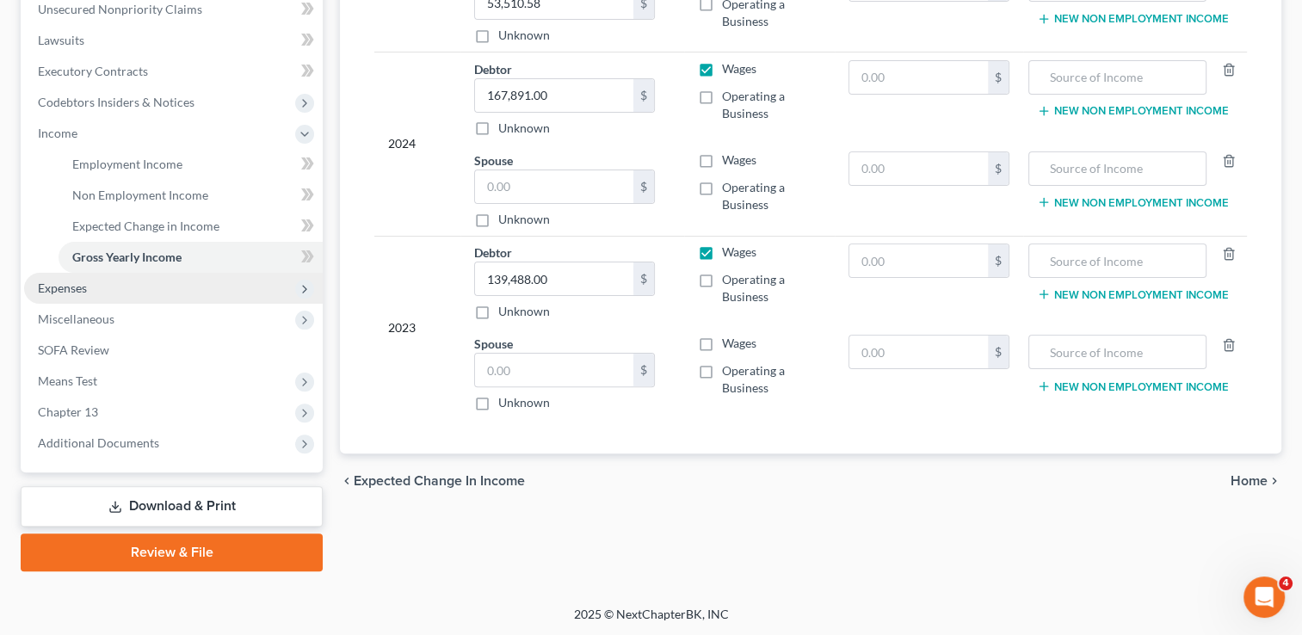
click at [102, 284] on span "Expenses" at bounding box center [173, 288] width 299 height 31
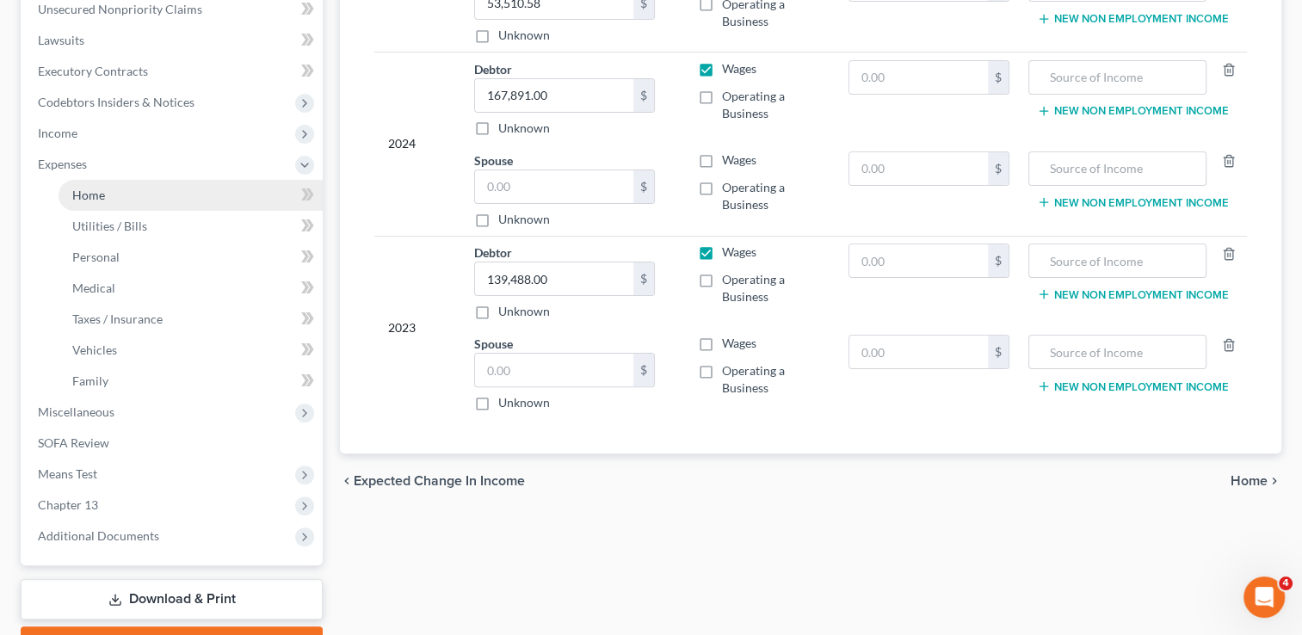
click at [125, 185] on link "Home" at bounding box center [191, 195] width 264 height 31
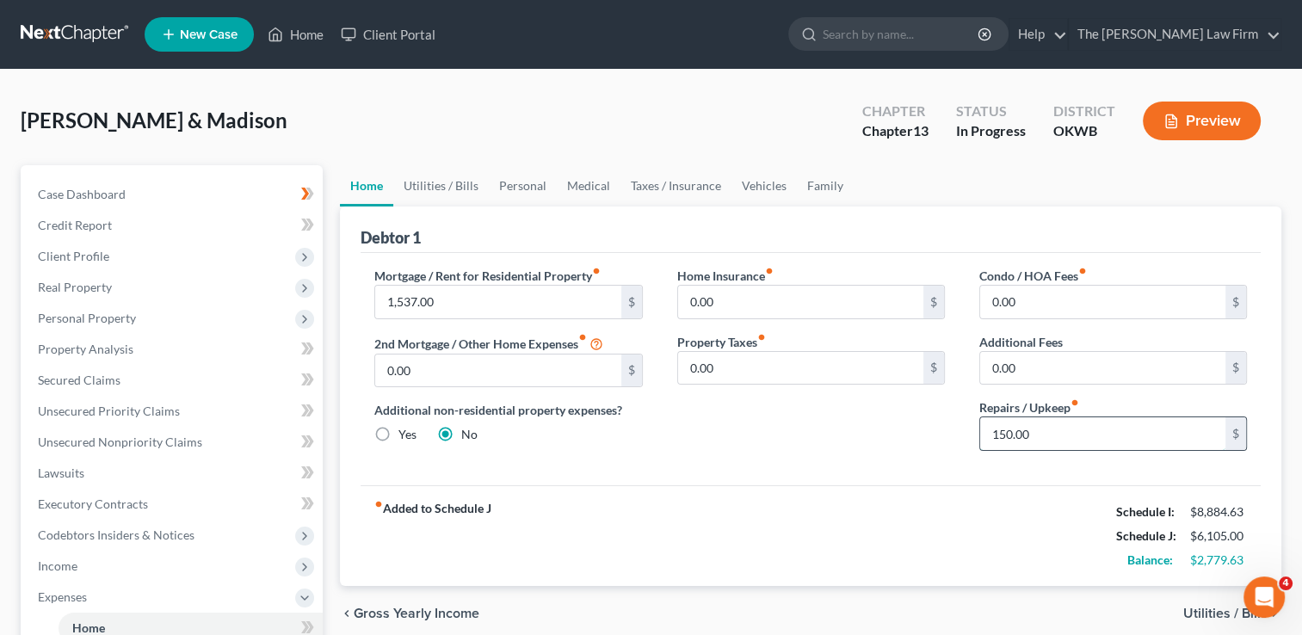
click at [1045, 430] on input "150.00" at bounding box center [1103, 434] width 245 height 33
type input "200.00"
click at [906, 436] on div "Home Insurance fiber_manual_record 0.00 $ Property Taxes fiber_manual_record 0.…" at bounding box center [811, 366] width 302 height 198
click at [444, 181] on link "Utilities / Bills" at bounding box center [441, 185] width 96 height 41
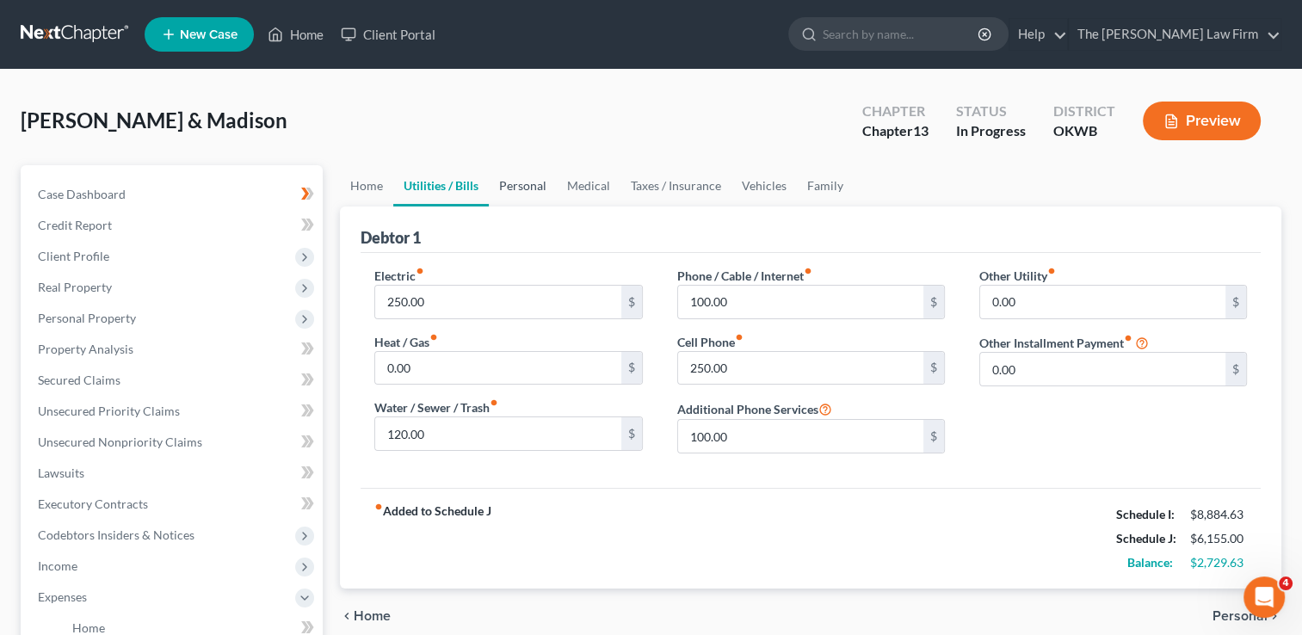
click at [529, 184] on link "Personal" at bounding box center [523, 185] width 68 height 41
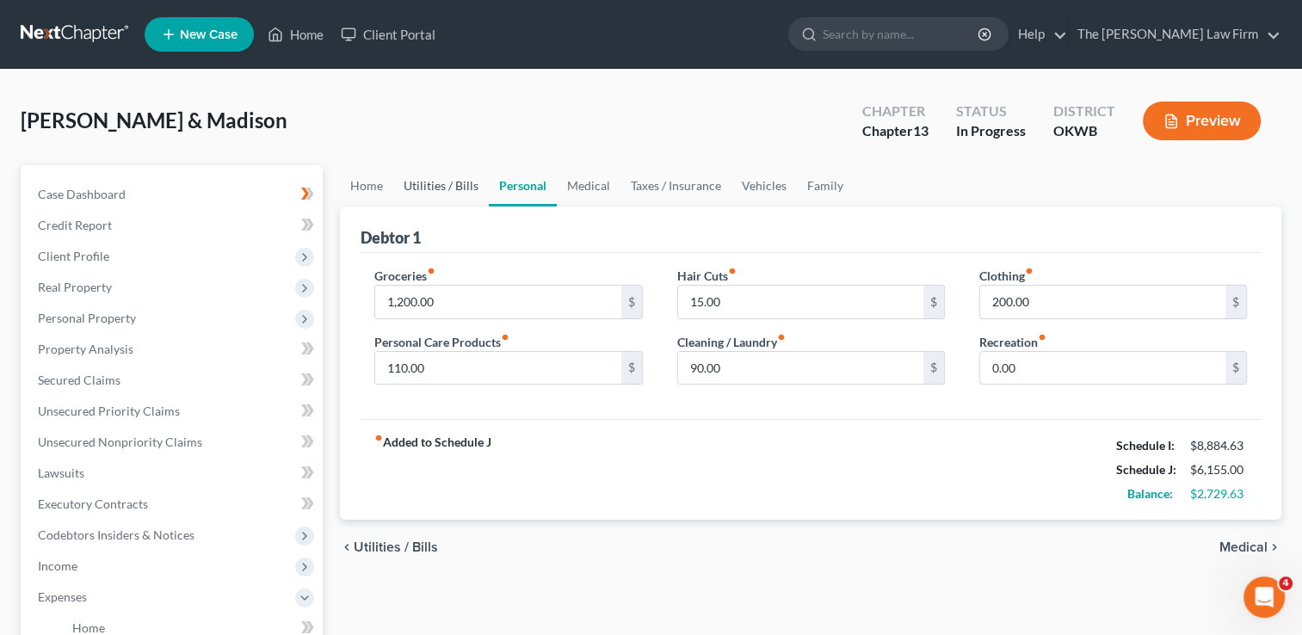
click at [448, 184] on link "Utilities / Bills" at bounding box center [441, 185] width 96 height 41
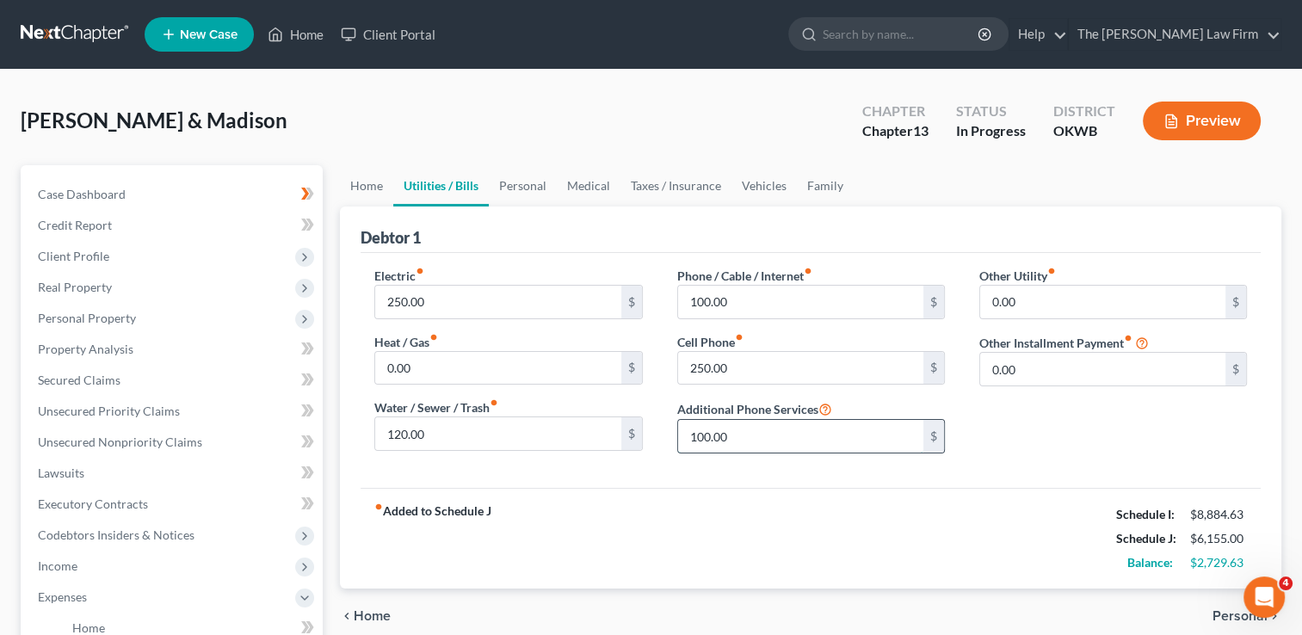
click at [737, 428] on input "100.00" at bounding box center [800, 436] width 245 height 33
click at [747, 522] on div "fiber_manual_record Added to Schedule J Schedule I: $8,884.63 Schedule J: $6,15…" at bounding box center [811, 538] width 900 height 101
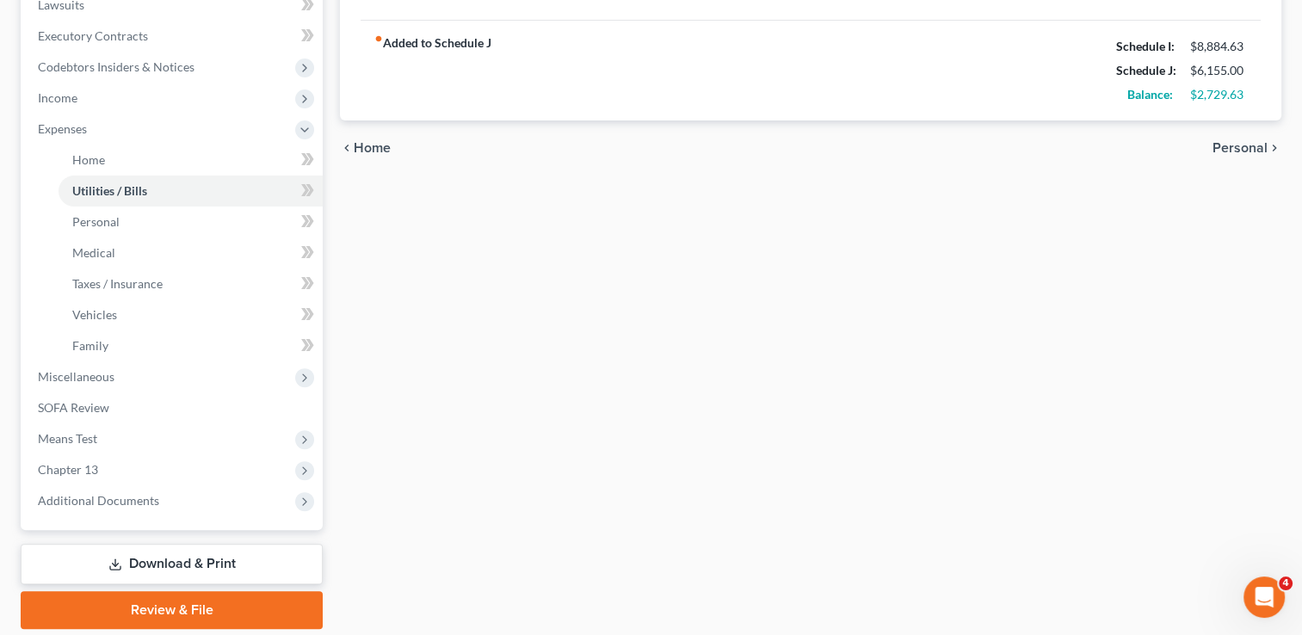
scroll to position [517, 0]
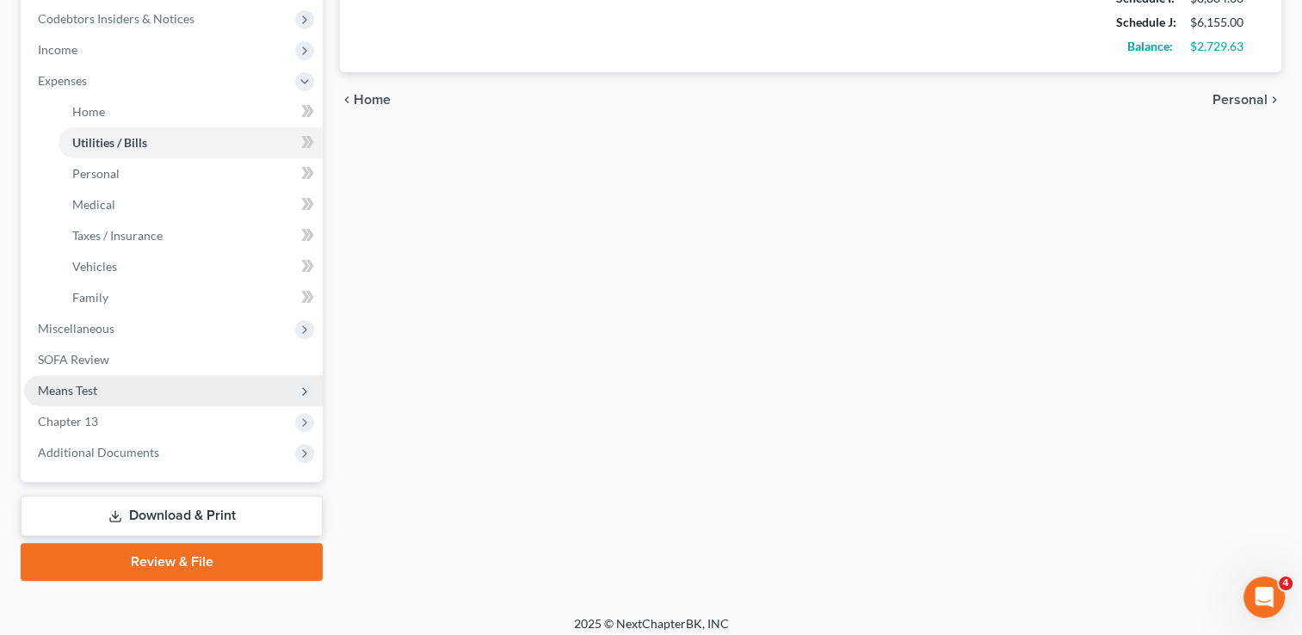
click at [86, 391] on span "Means Test" at bounding box center [67, 390] width 59 height 15
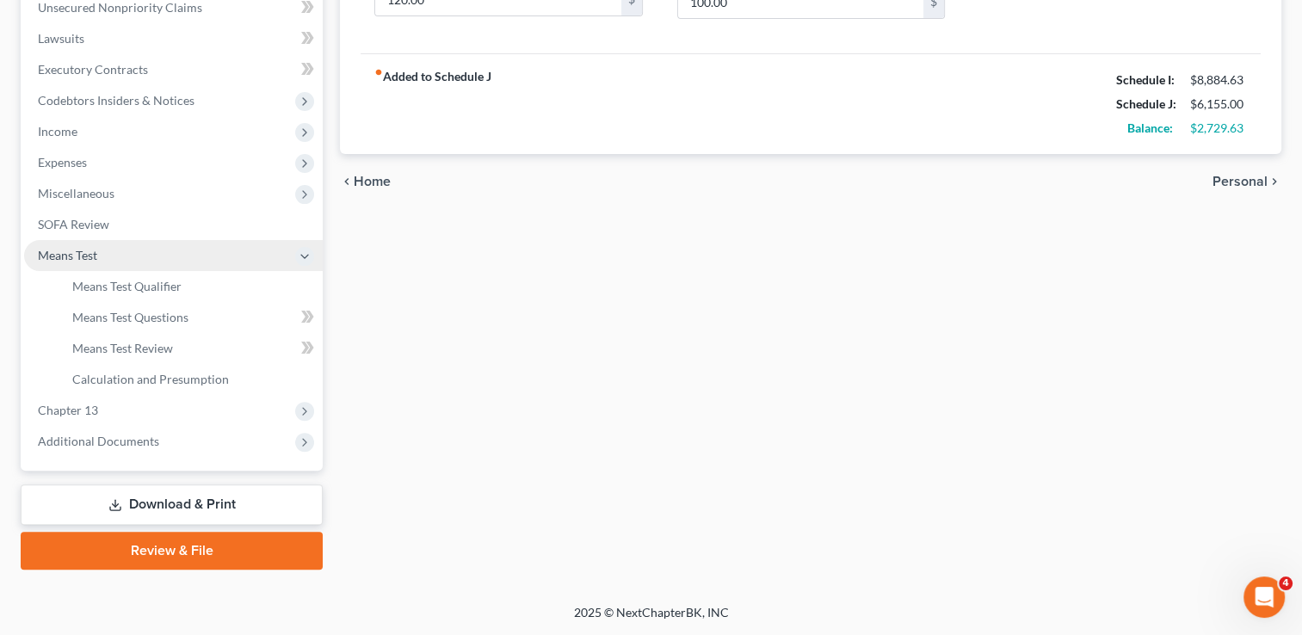
scroll to position [433, 0]
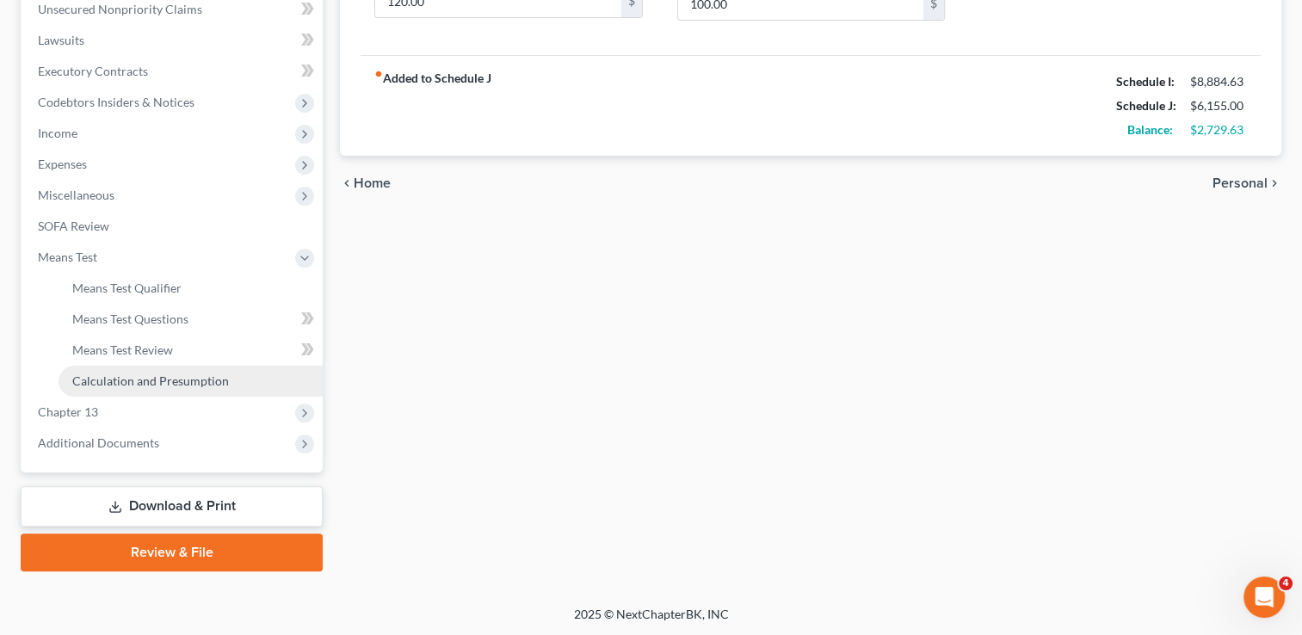
click at [152, 383] on span "Calculation and Presumption" at bounding box center [150, 381] width 157 height 15
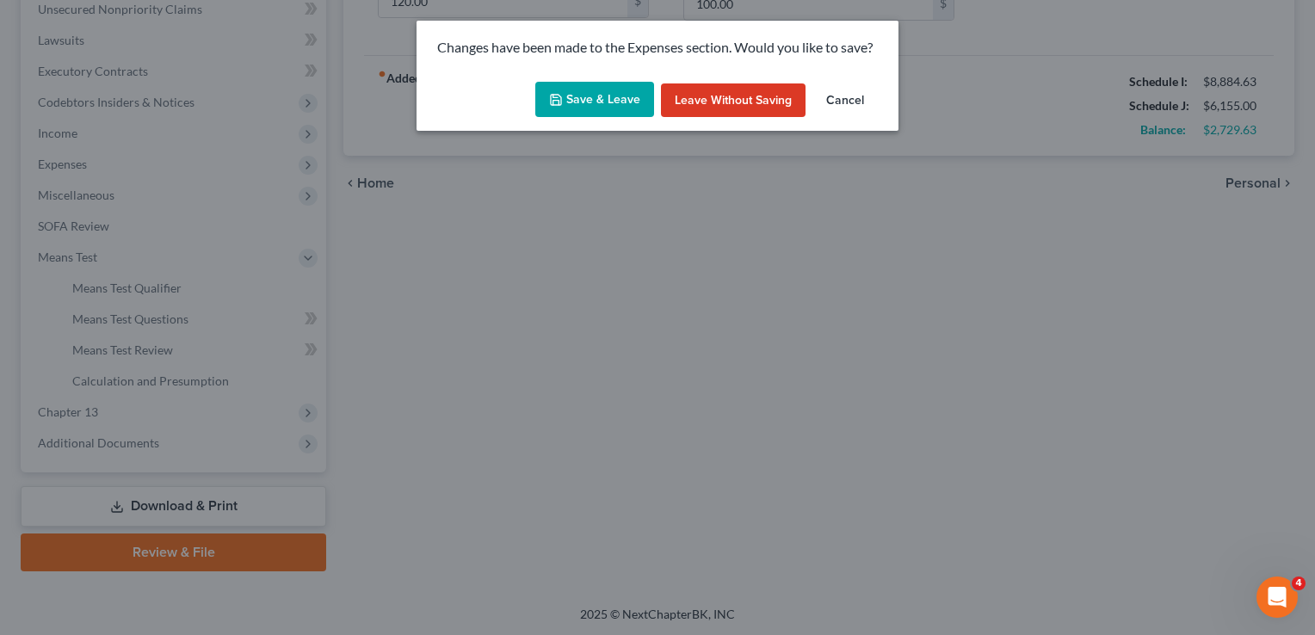
click at [578, 102] on button "Save & Leave" at bounding box center [594, 100] width 119 height 36
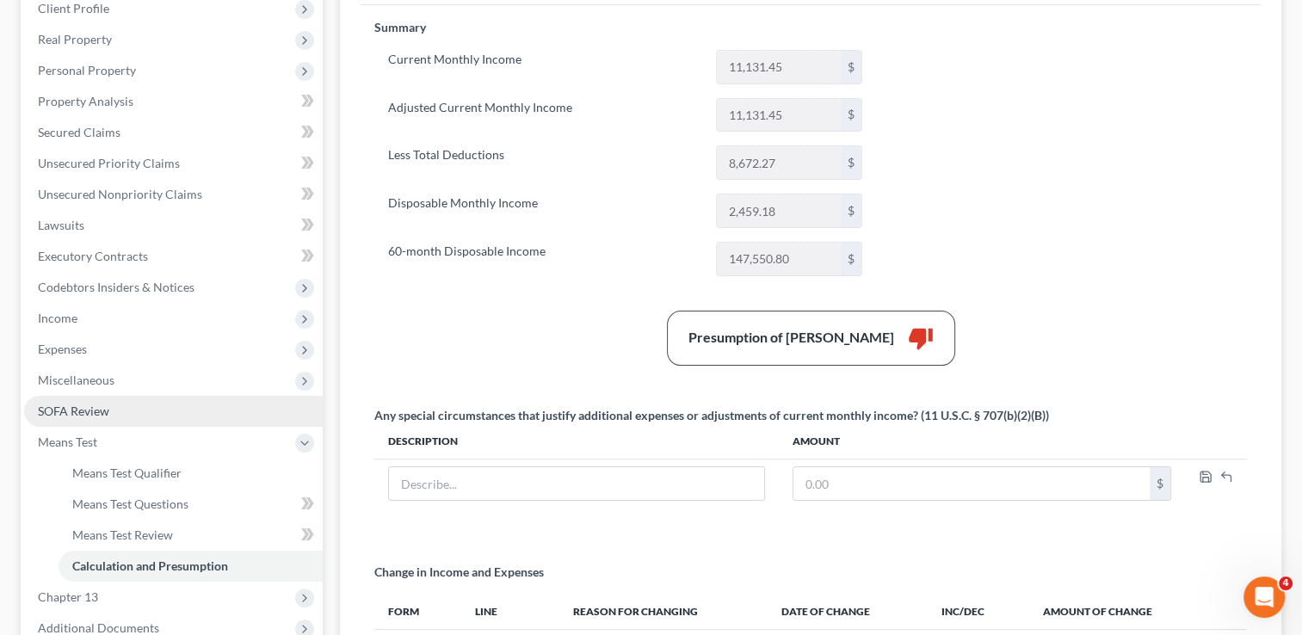
scroll to position [258, 0]
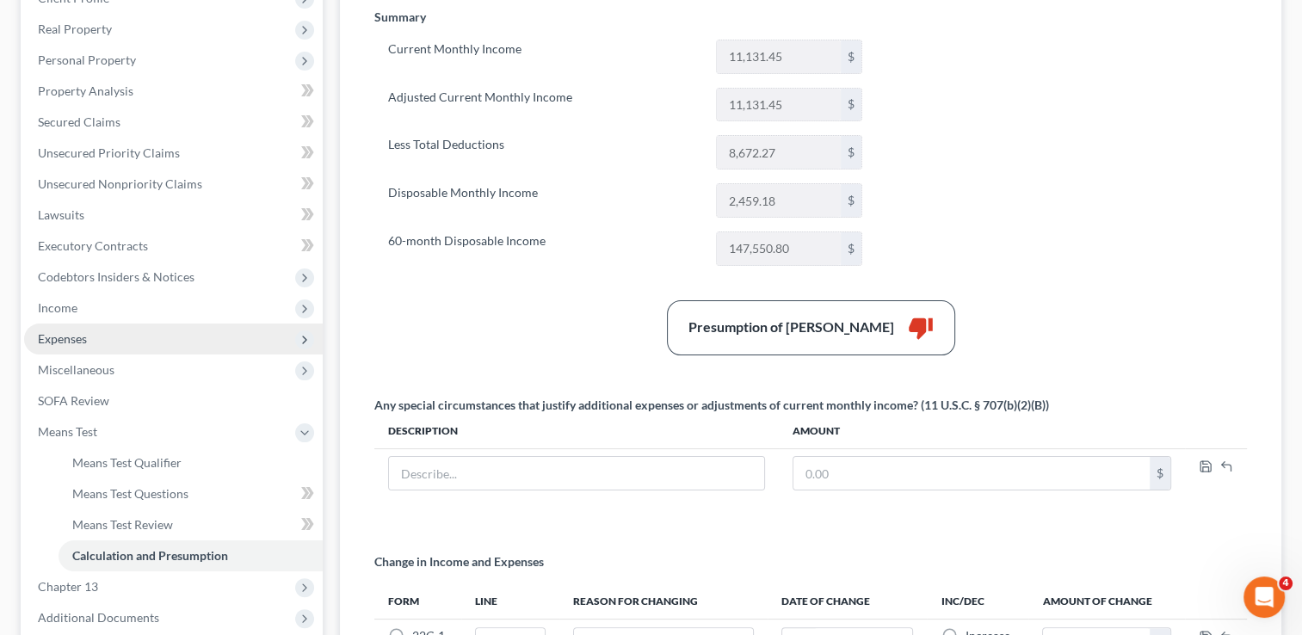
click at [72, 334] on span "Expenses" at bounding box center [62, 338] width 49 height 15
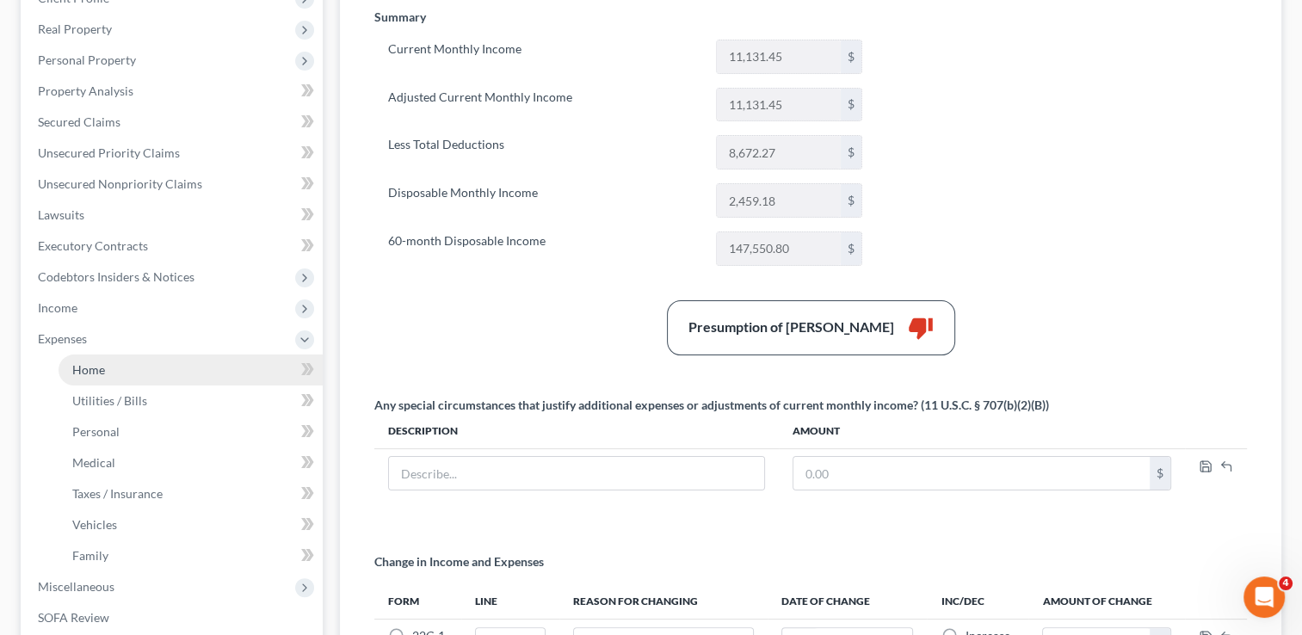
click at [116, 367] on link "Home" at bounding box center [191, 370] width 264 height 31
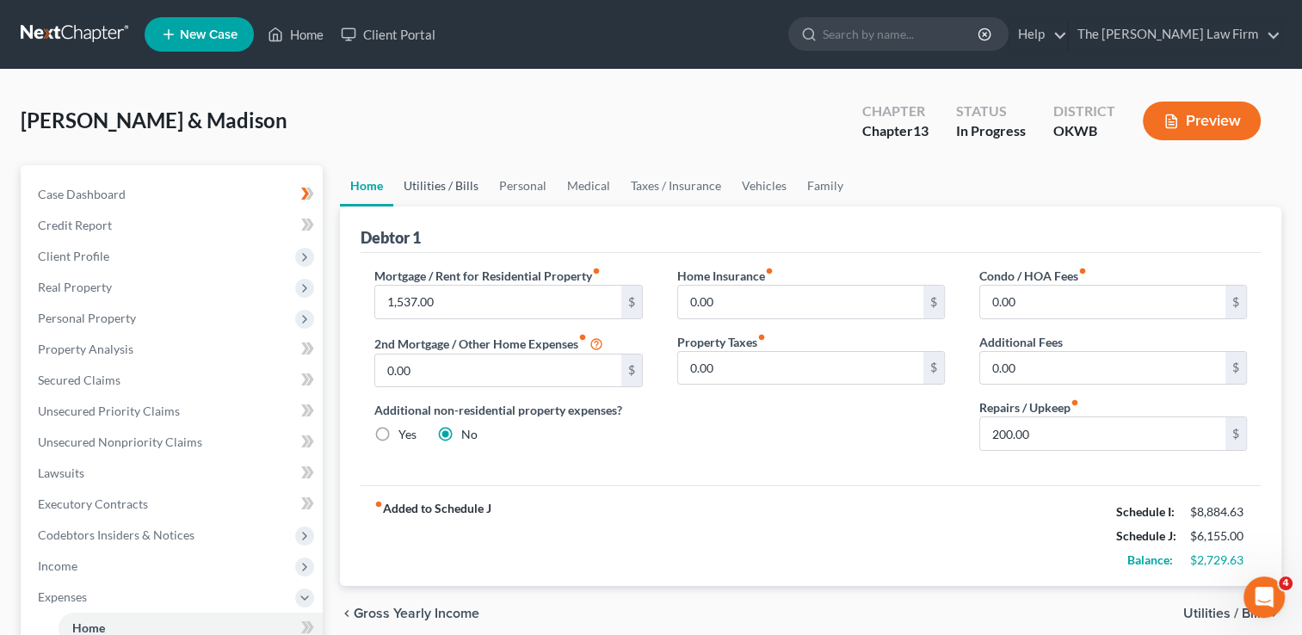
click at [444, 182] on link "Utilities / Bills" at bounding box center [441, 185] width 96 height 41
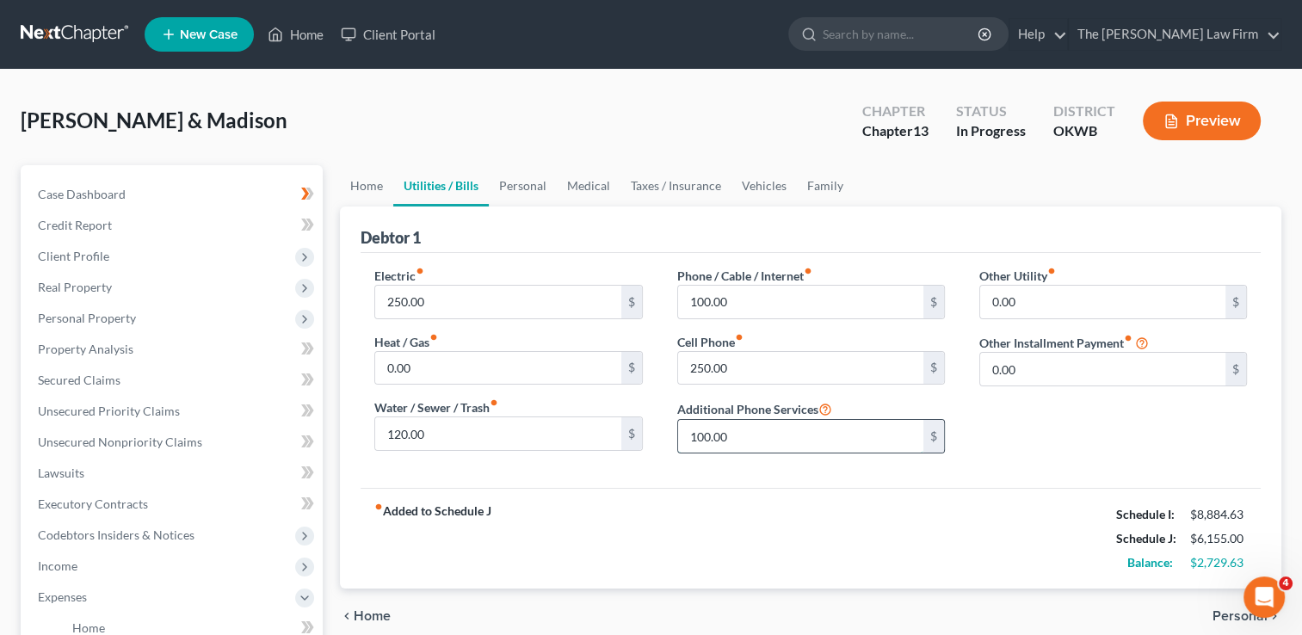
click at [754, 436] on input "100.00" at bounding box center [800, 436] width 245 height 33
type input "0.00"
click at [518, 176] on link "Personal" at bounding box center [523, 185] width 68 height 41
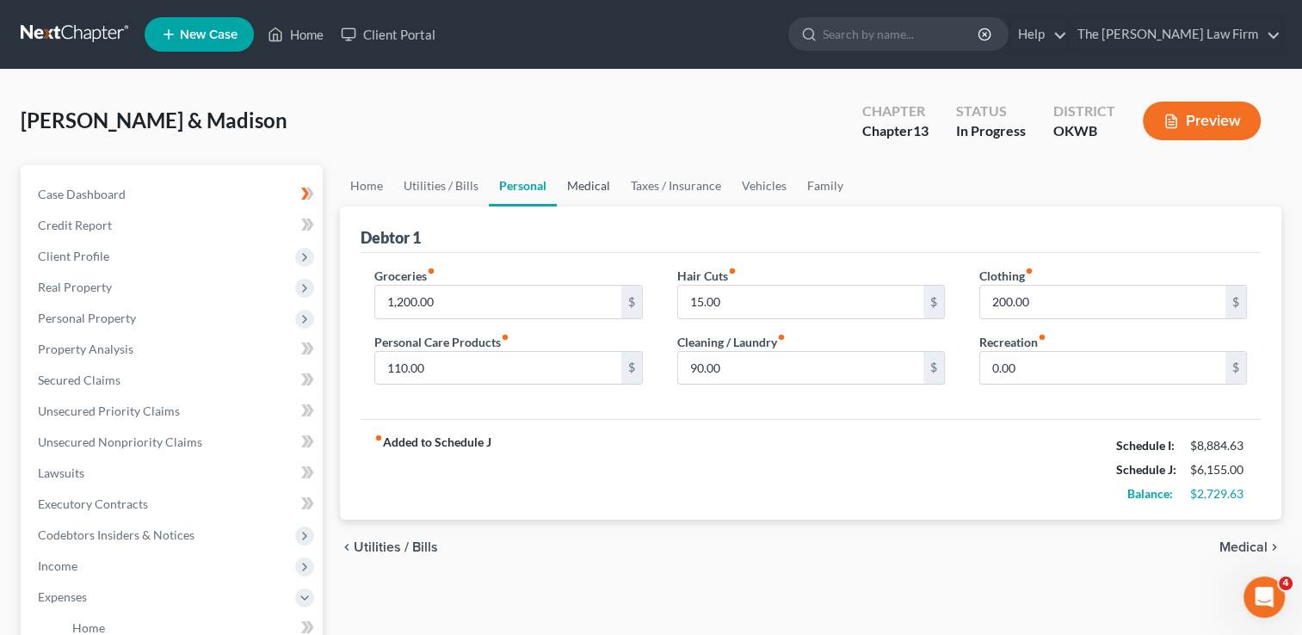
click at [589, 179] on link "Medical" at bounding box center [589, 185] width 64 height 41
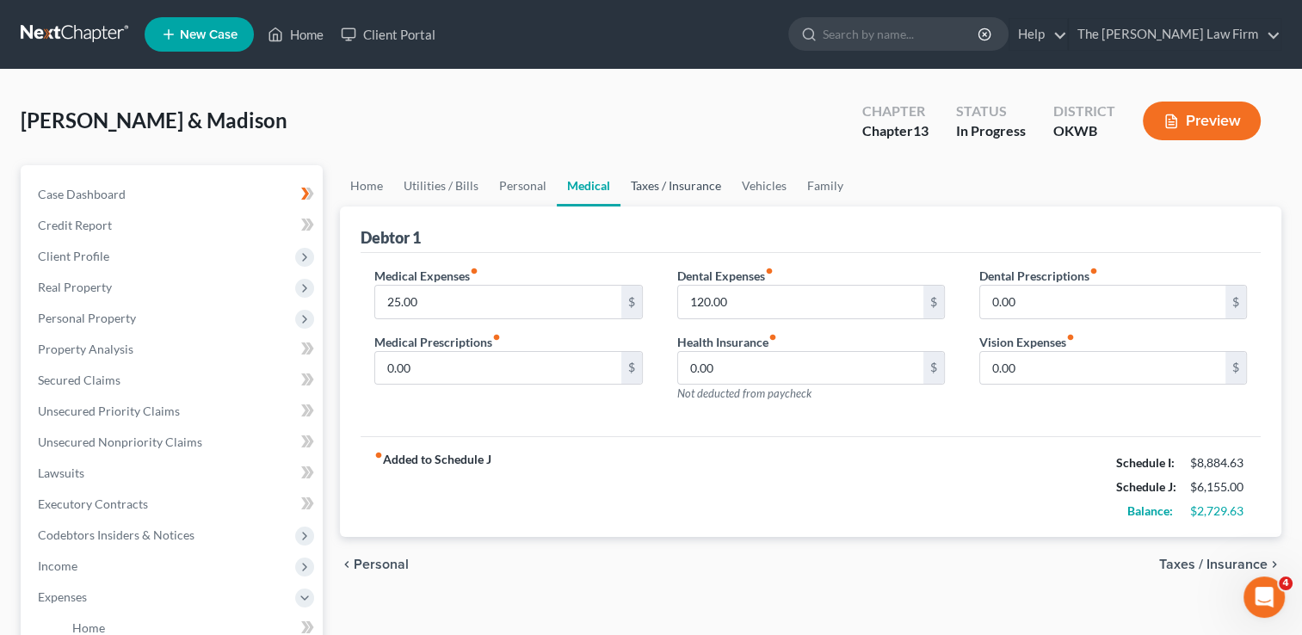
click at [665, 184] on link "Taxes / Insurance" at bounding box center [676, 185] width 111 height 41
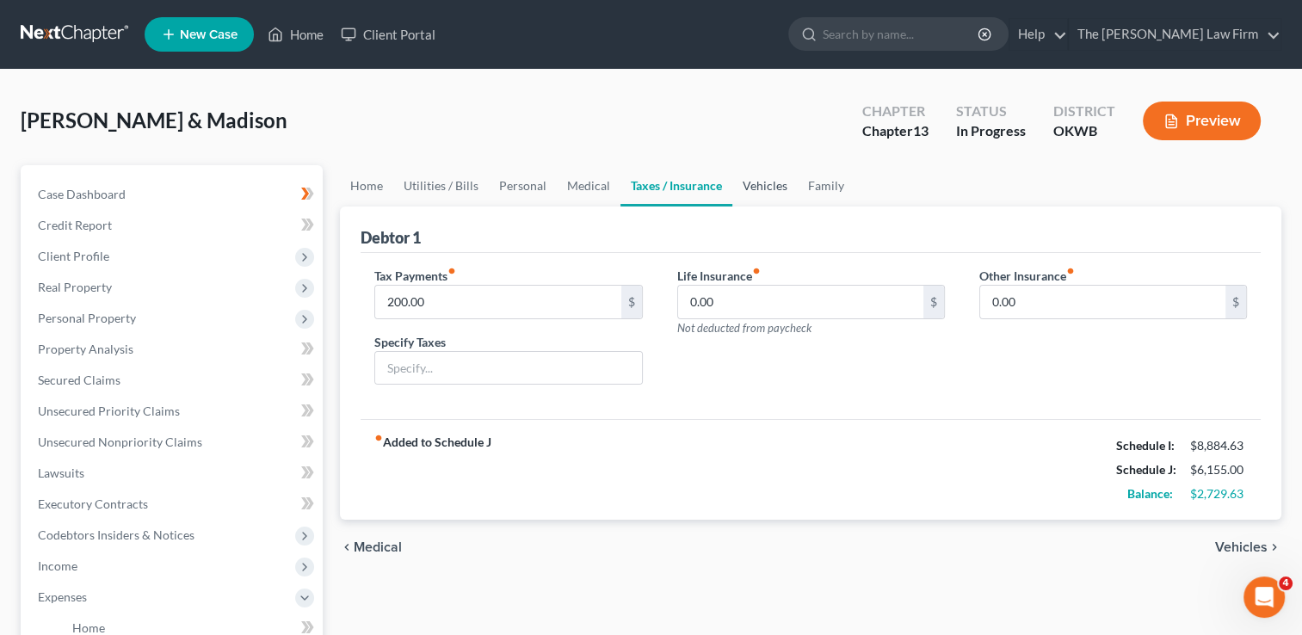
click at [754, 184] on link "Vehicles" at bounding box center [765, 185] width 65 height 41
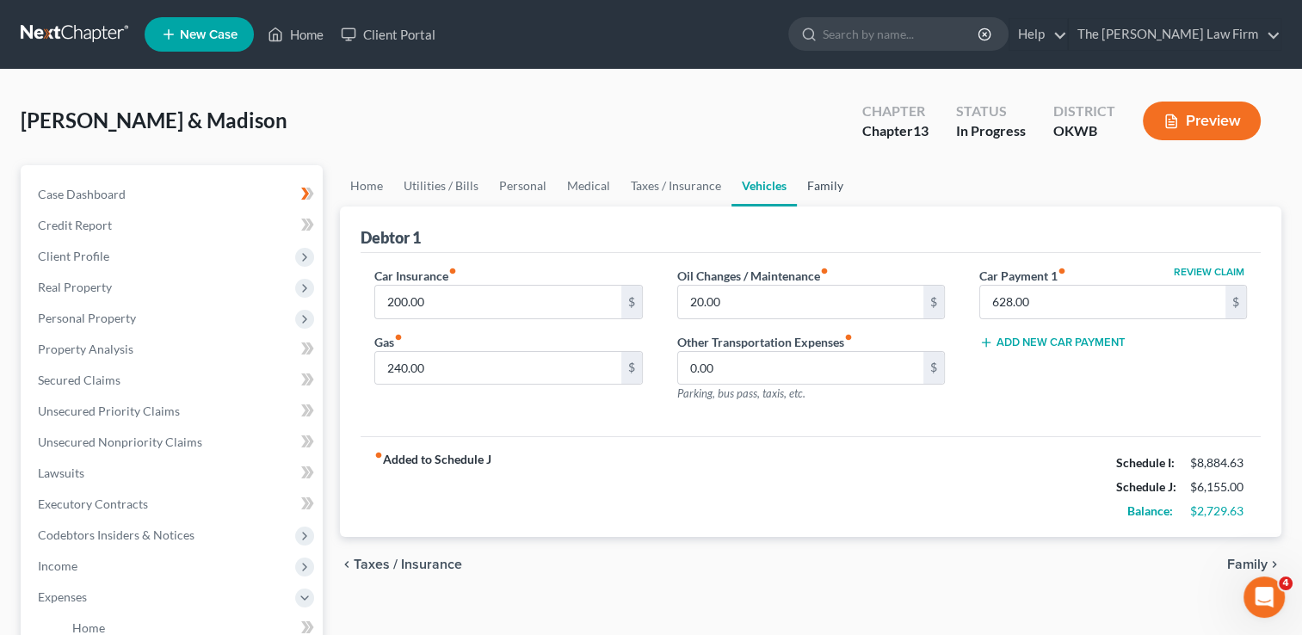
click at [826, 182] on link "Family" at bounding box center [825, 185] width 57 height 41
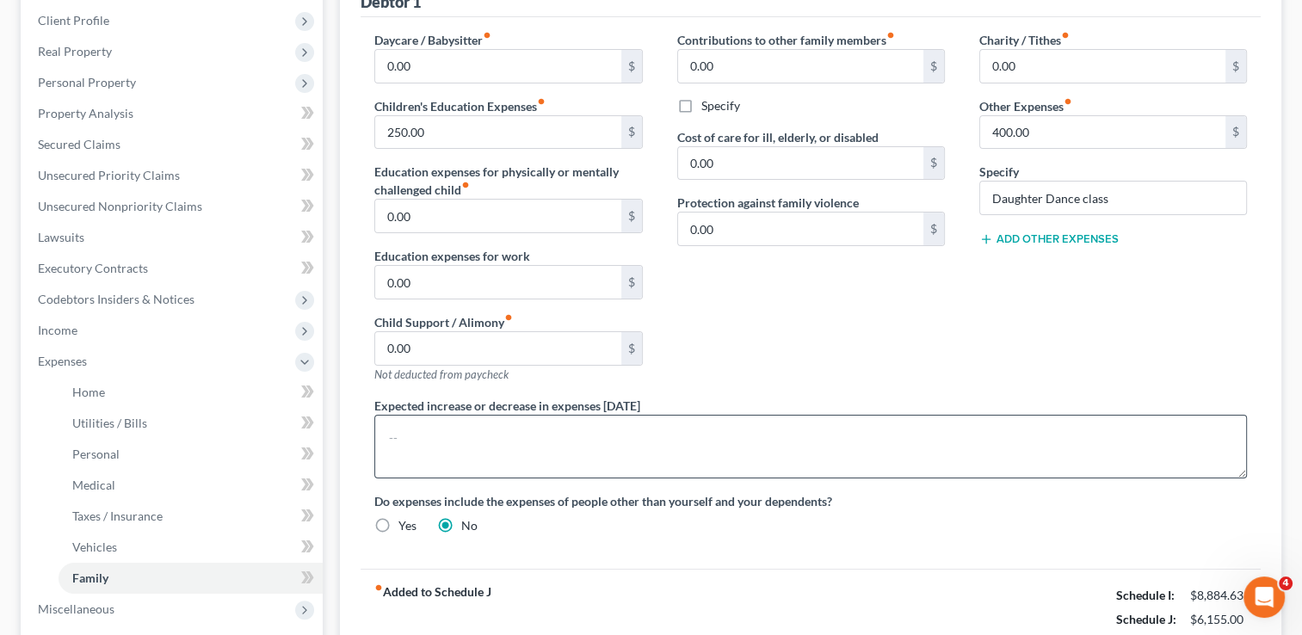
scroll to position [430, 0]
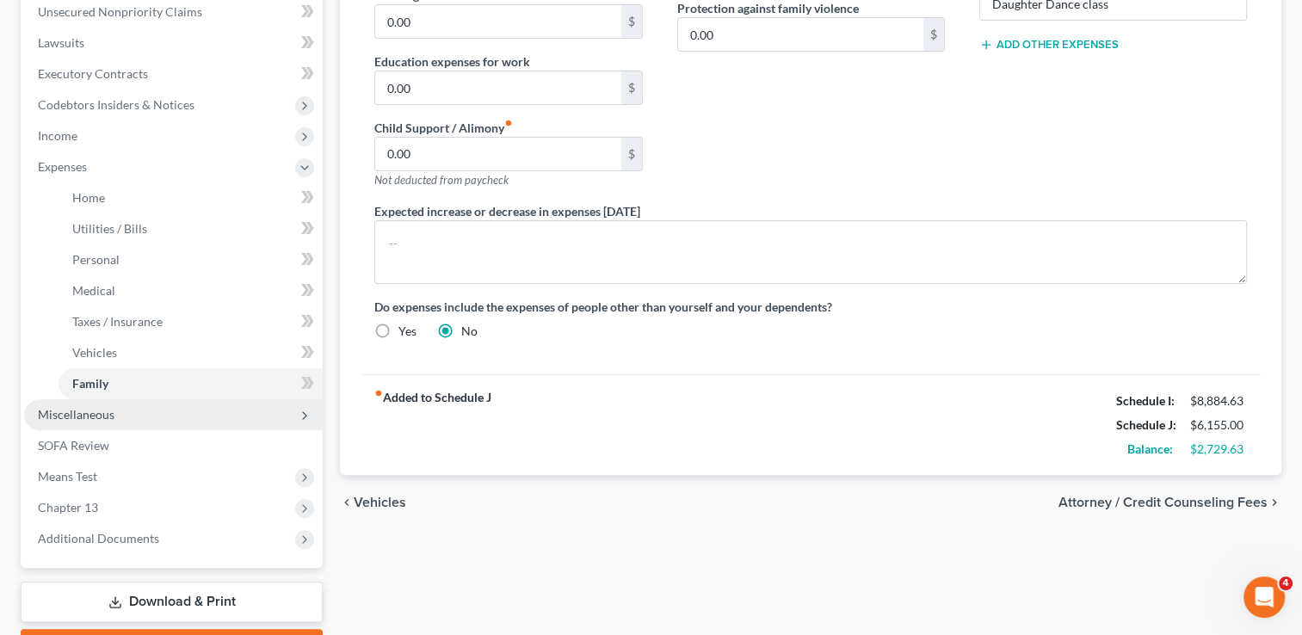
click at [117, 412] on span "Miscellaneous" at bounding box center [173, 414] width 299 height 31
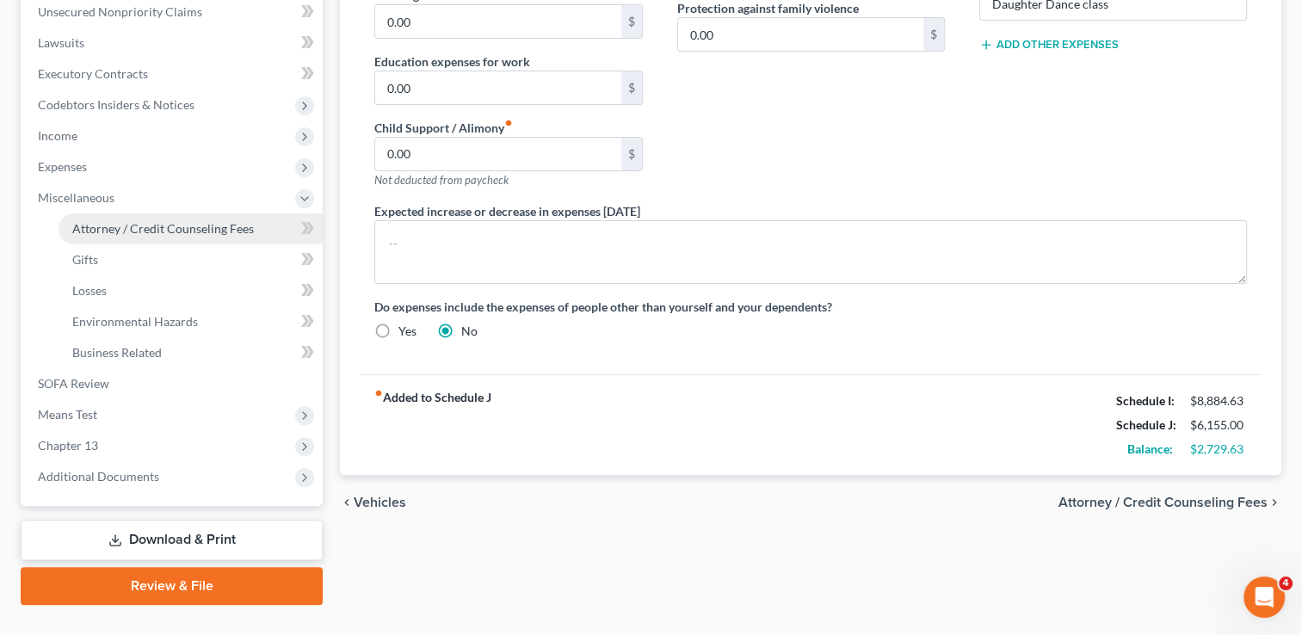
click at [172, 231] on span "Attorney / Credit Counseling Fees" at bounding box center [163, 228] width 182 height 15
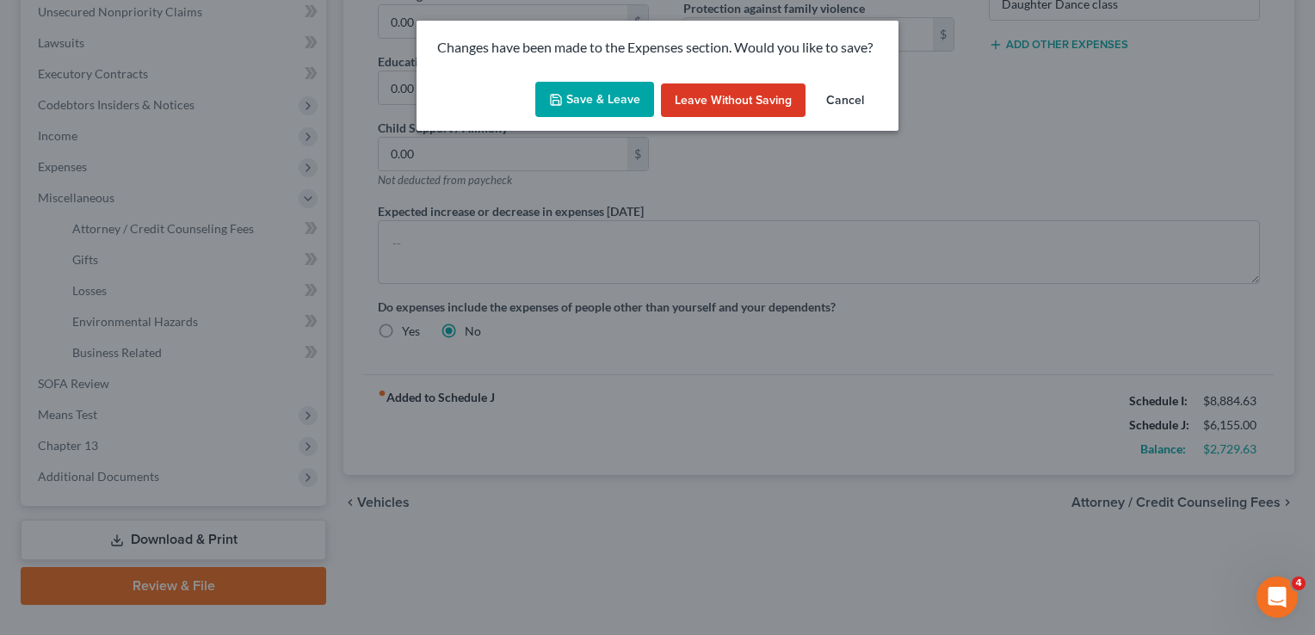
click at [623, 89] on button "Save & Leave" at bounding box center [594, 100] width 119 height 36
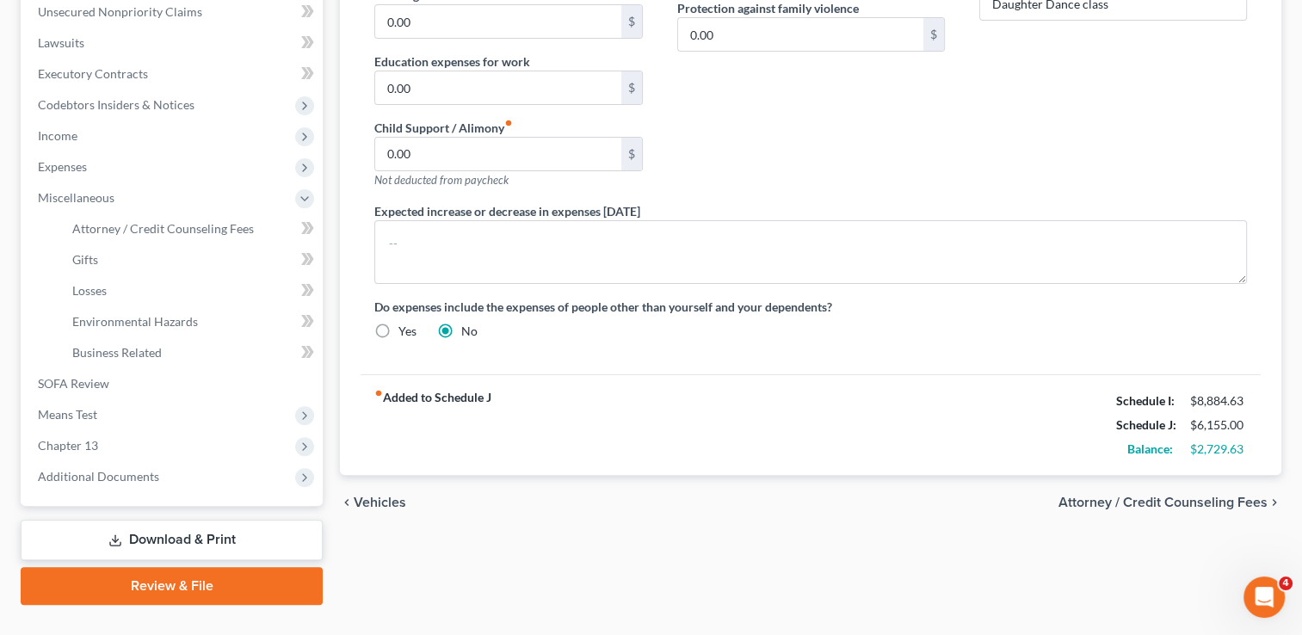
select select "0"
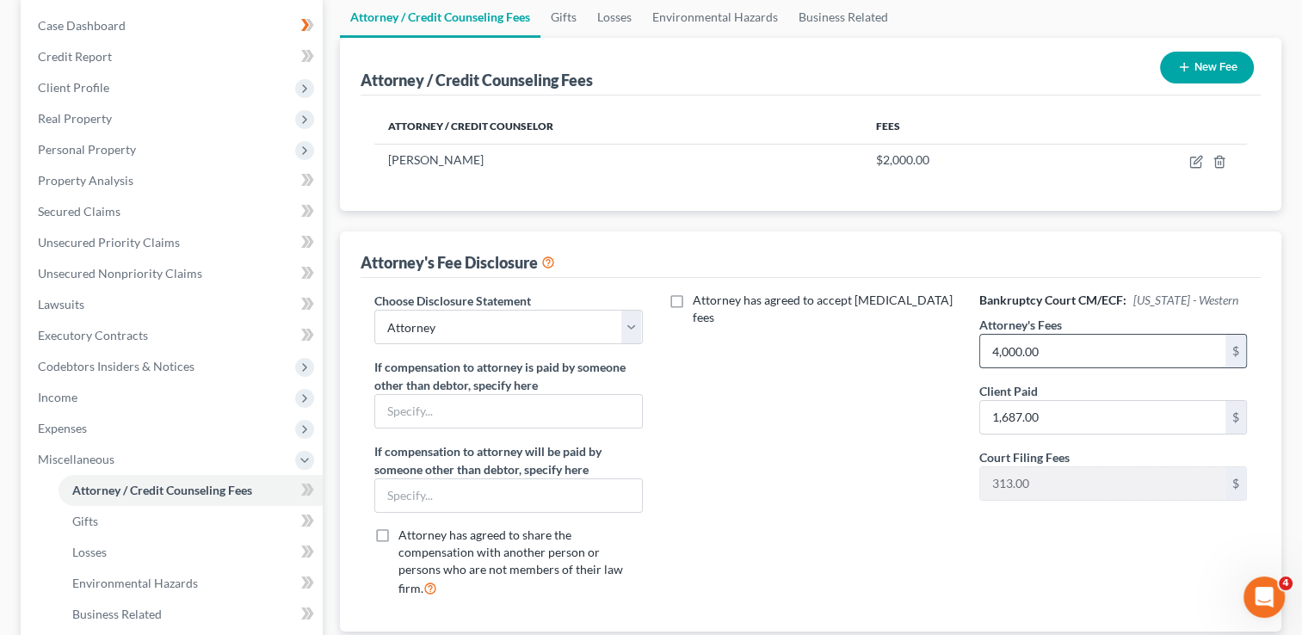
scroll to position [172, 0]
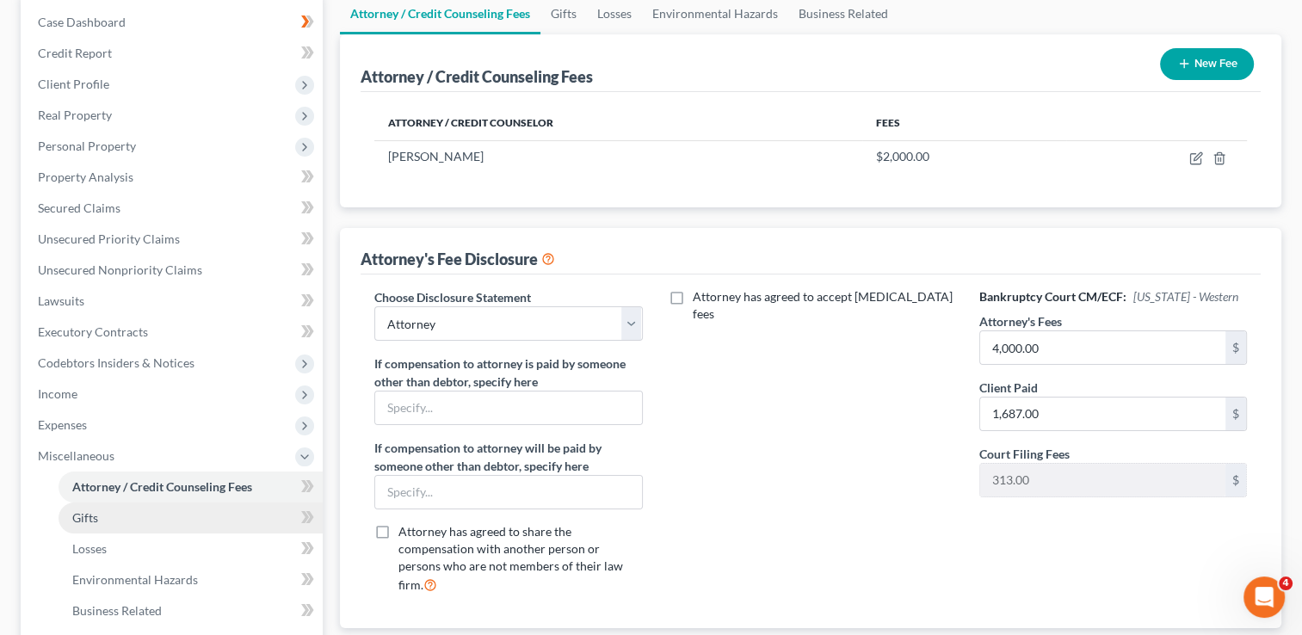
click at [79, 524] on span "Gifts" at bounding box center [85, 517] width 26 height 15
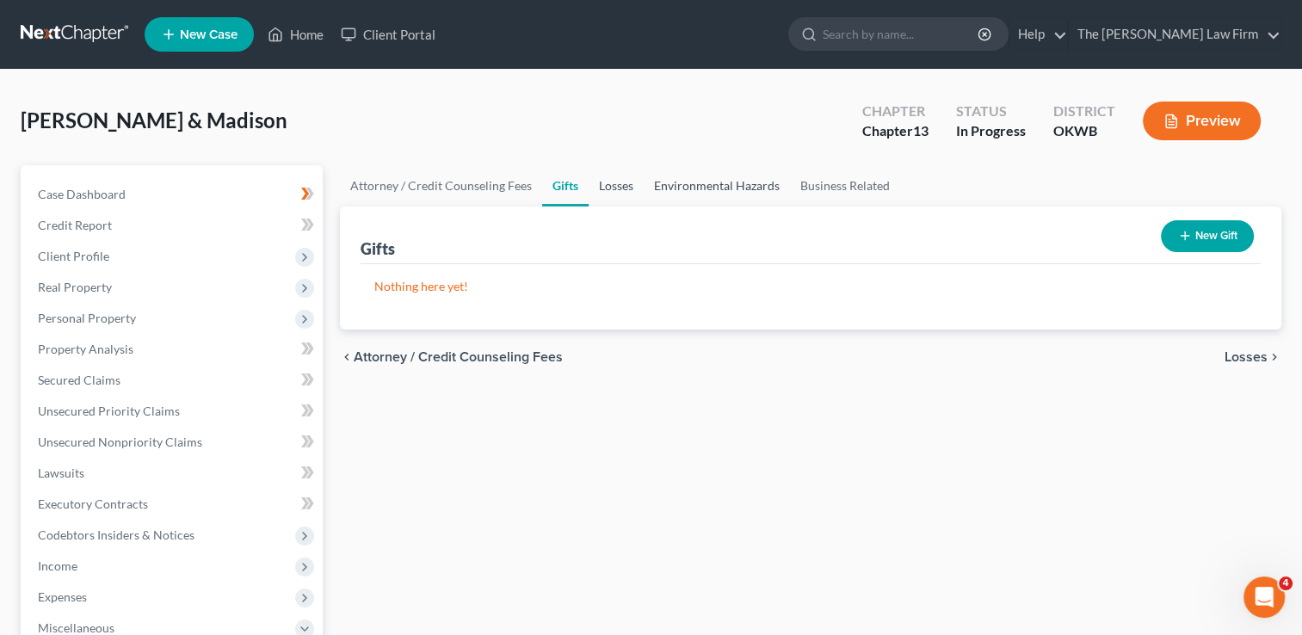
click at [613, 177] on link "Losses" at bounding box center [616, 185] width 55 height 41
click at [719, 182] on link "Environmental Hazards" at bounding box center [717, 185] width 146 height 41
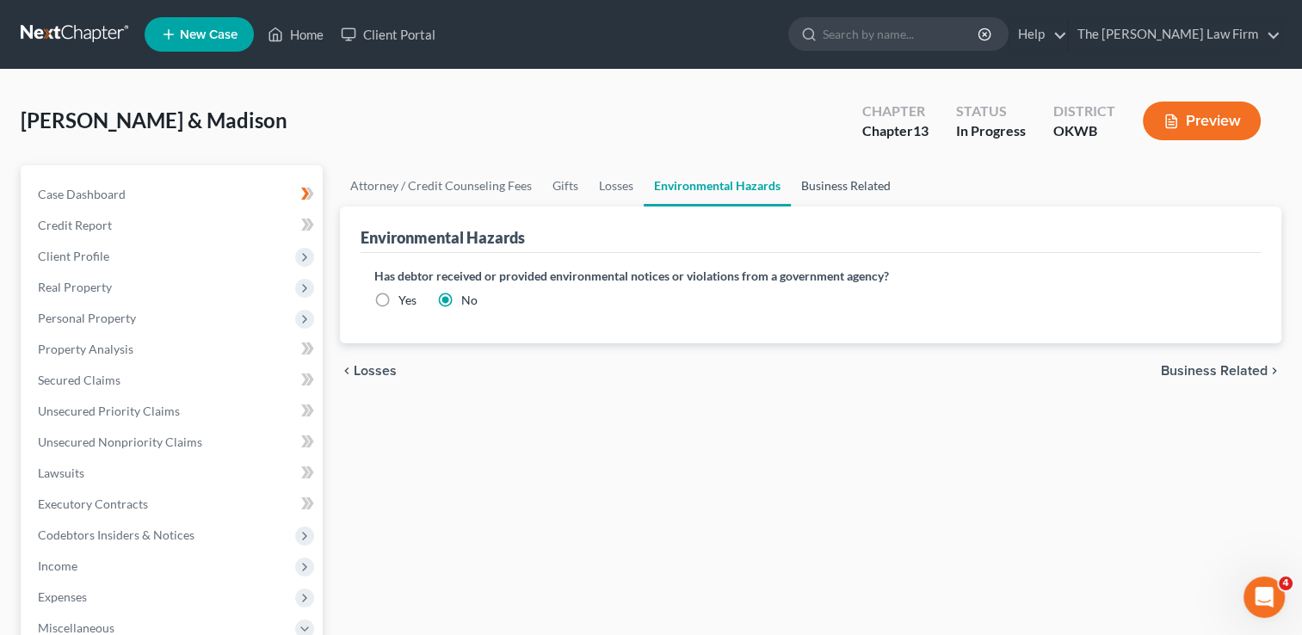
click at [837, 182] on link "Business Related" at bounding box center [846, 185] width 110 height 41
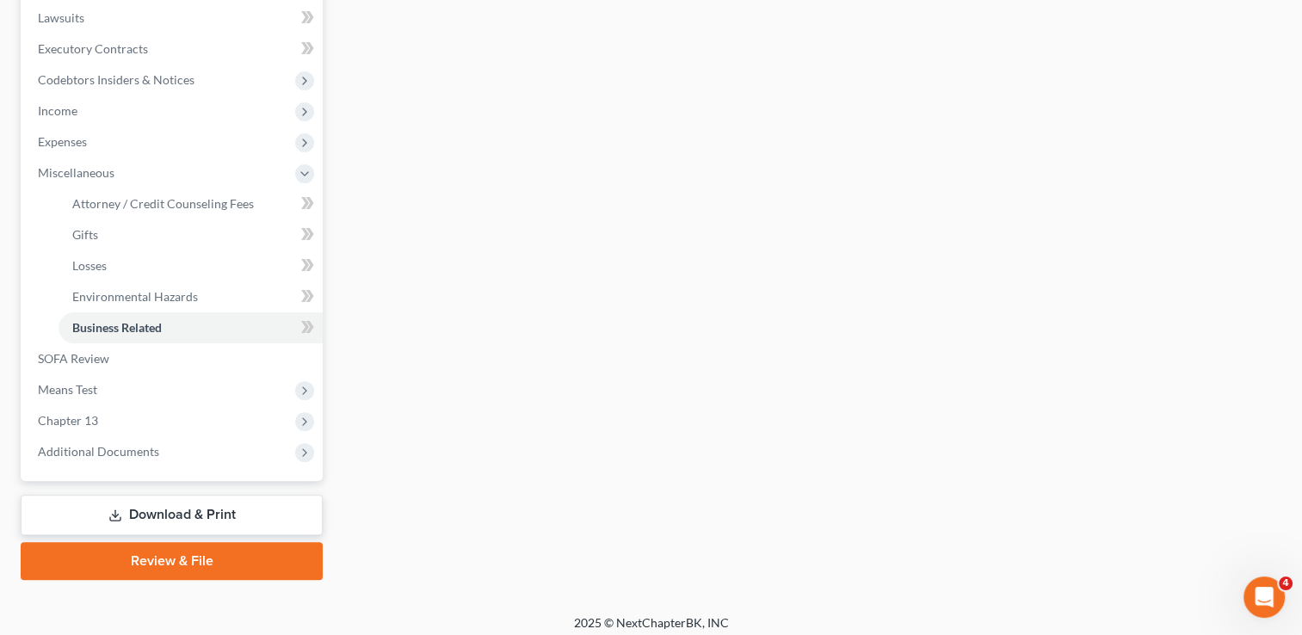
scroll to position [464, 0]
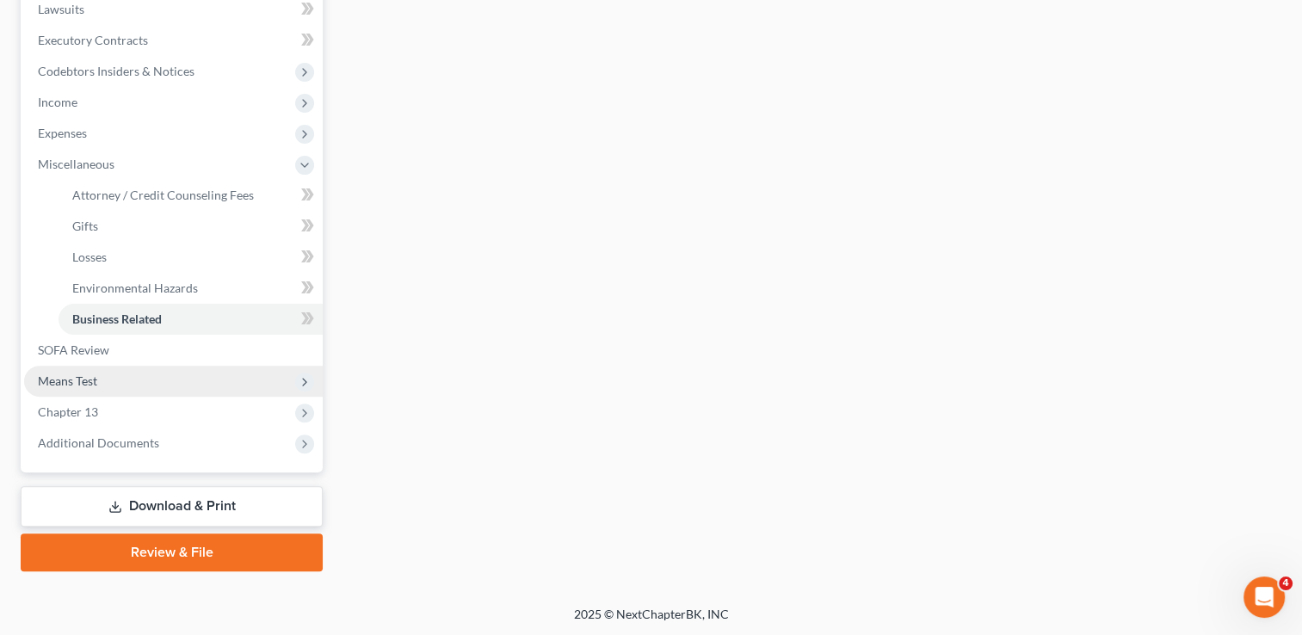
click at [62, 379] on span "Means Test" at bounding box center [67, 381] width 59 height 15
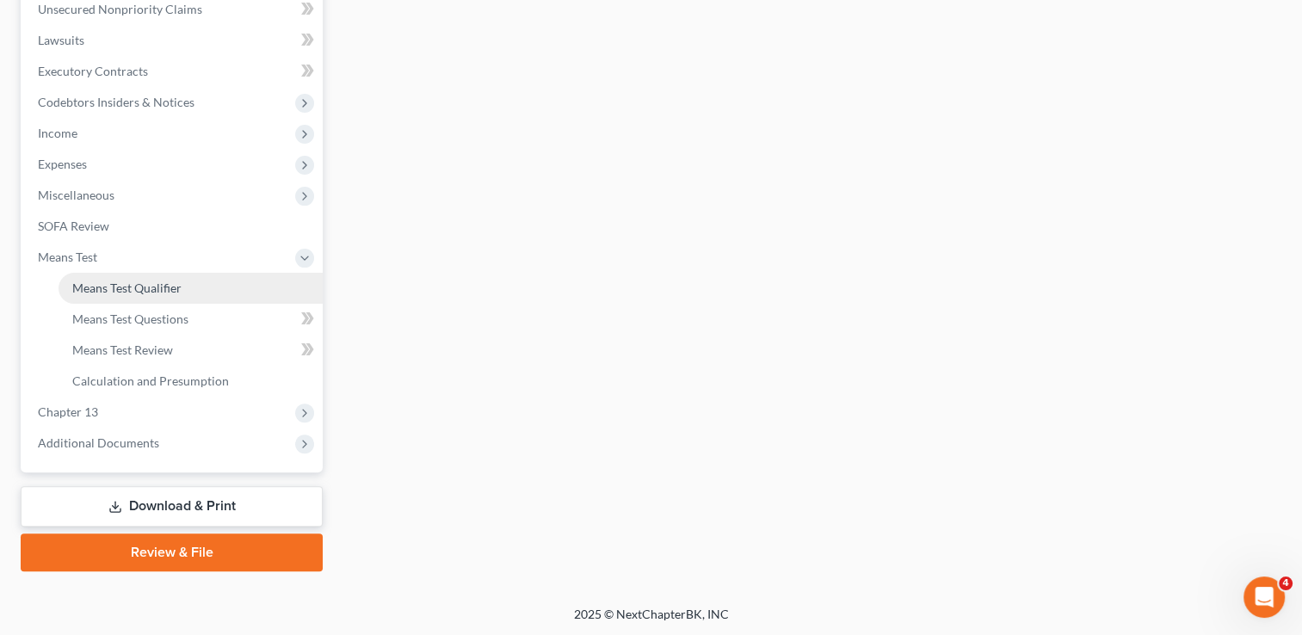
click at [128, 284] on span "Means Test Qualifier" at bounding box center [126, 288] width 109 height 15
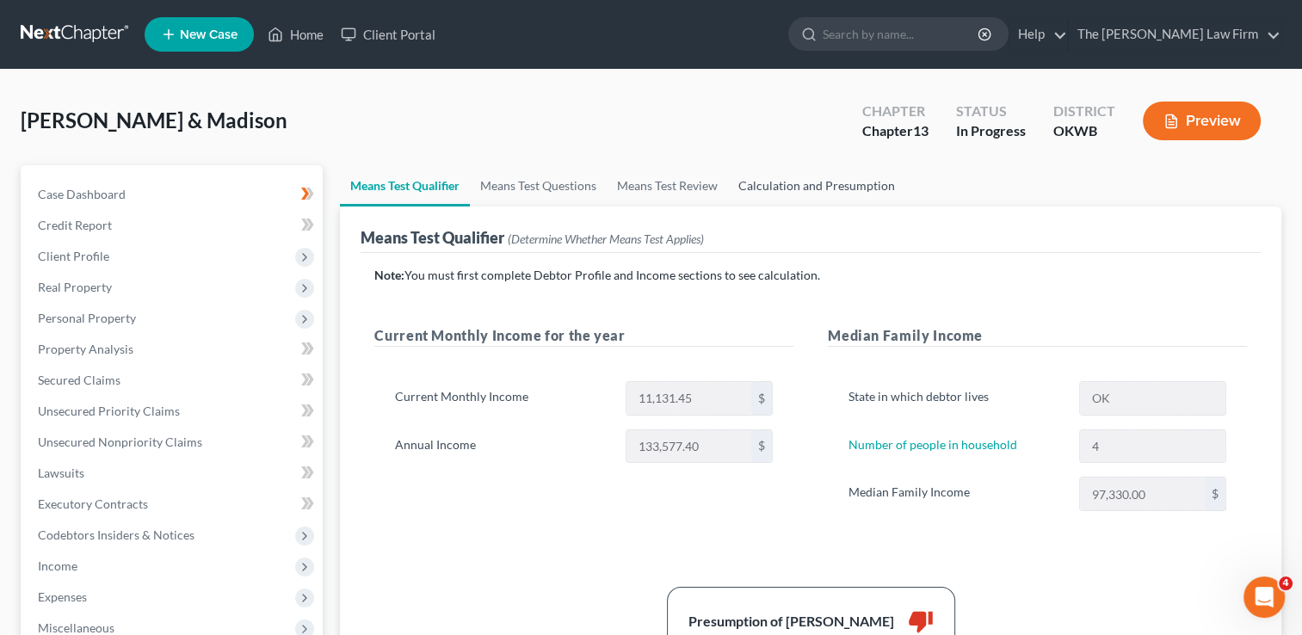
click at [820, 184] on link "Calculation and Presumption" at bounding box center [816, 185] width 177 height 41
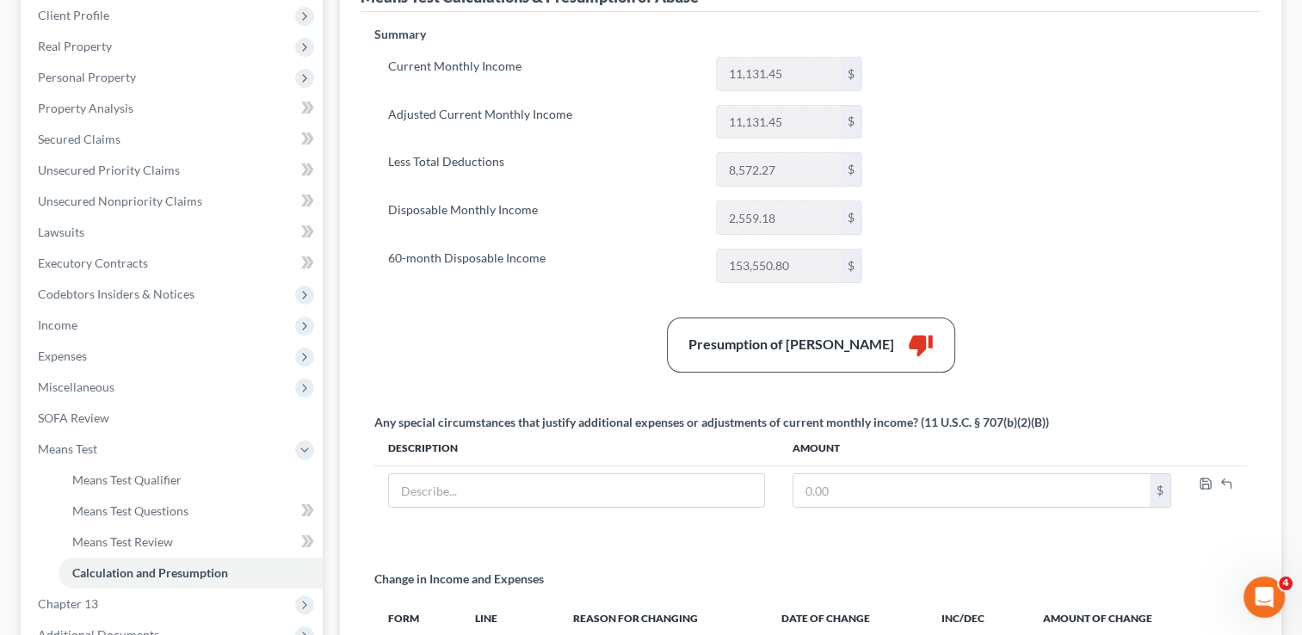
scroll to position [344, 0]
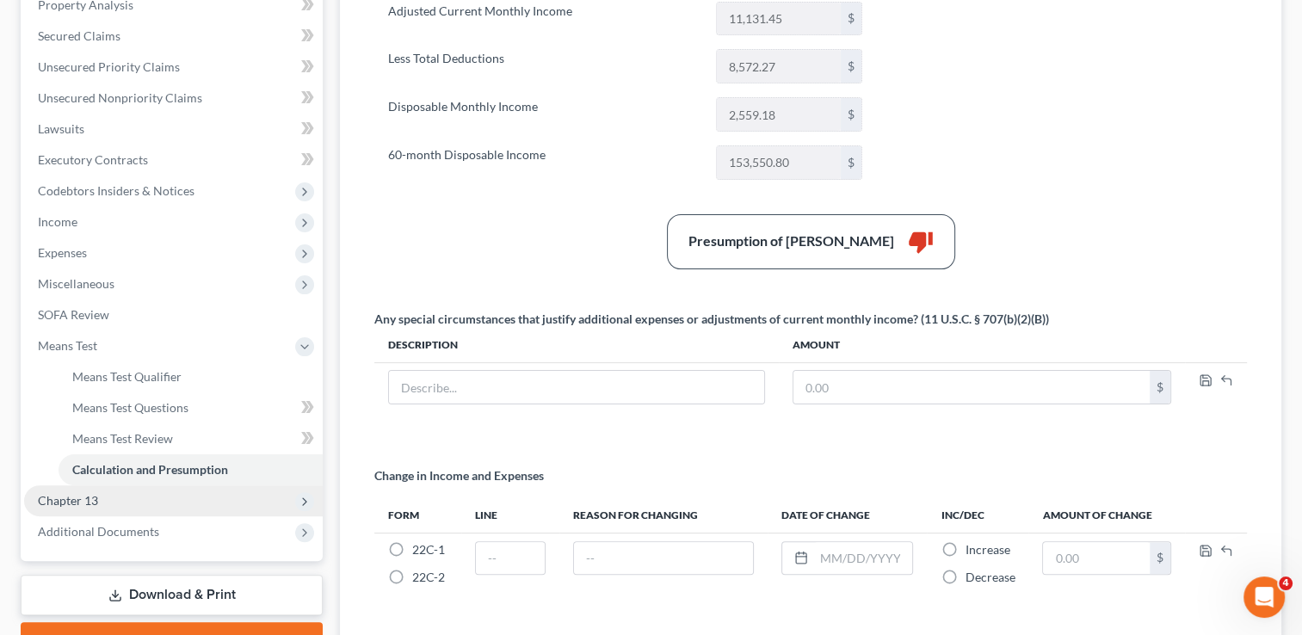
click at [71, 501] on span "Chapter 13" at bounding box center [68, 500] width 60 height 15
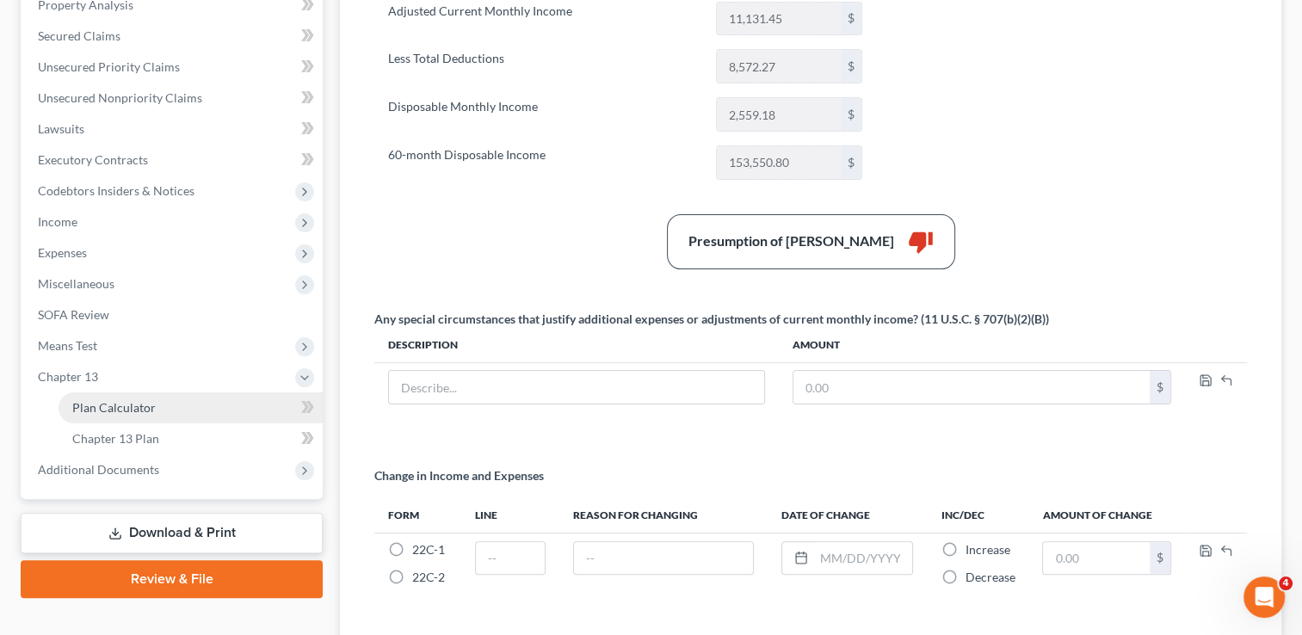
click at [151, 402] on span "Plan Calculator" at bounding box center [114, 407] width 84 height 15
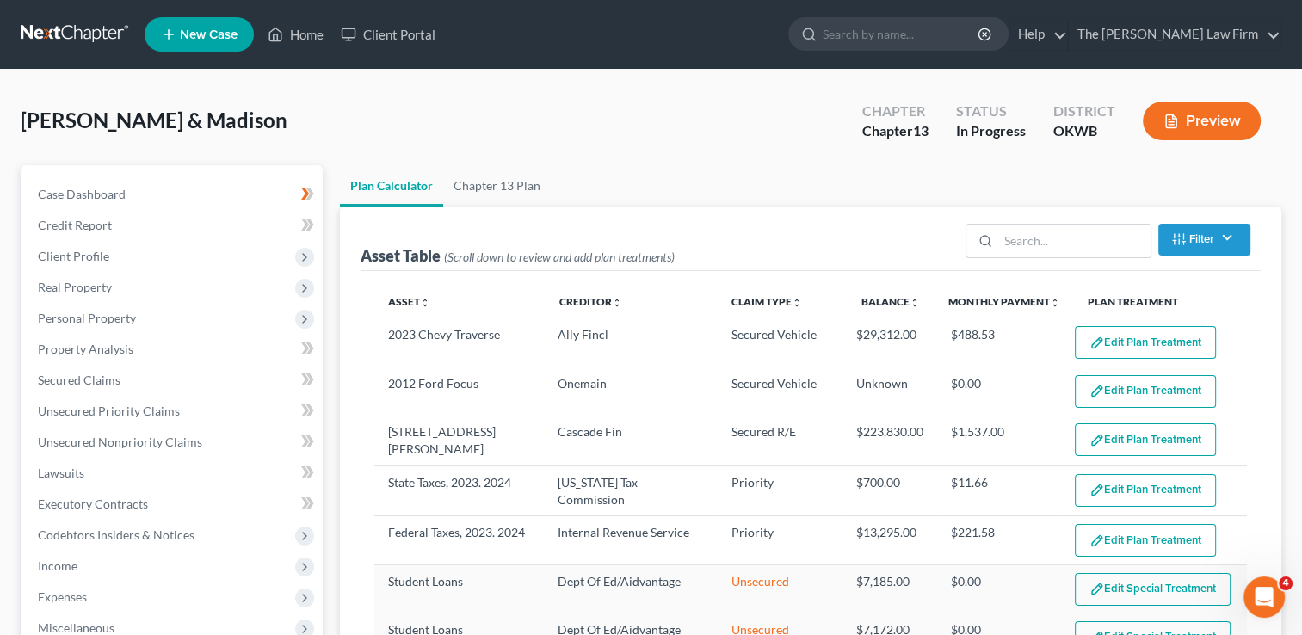
select select "59"
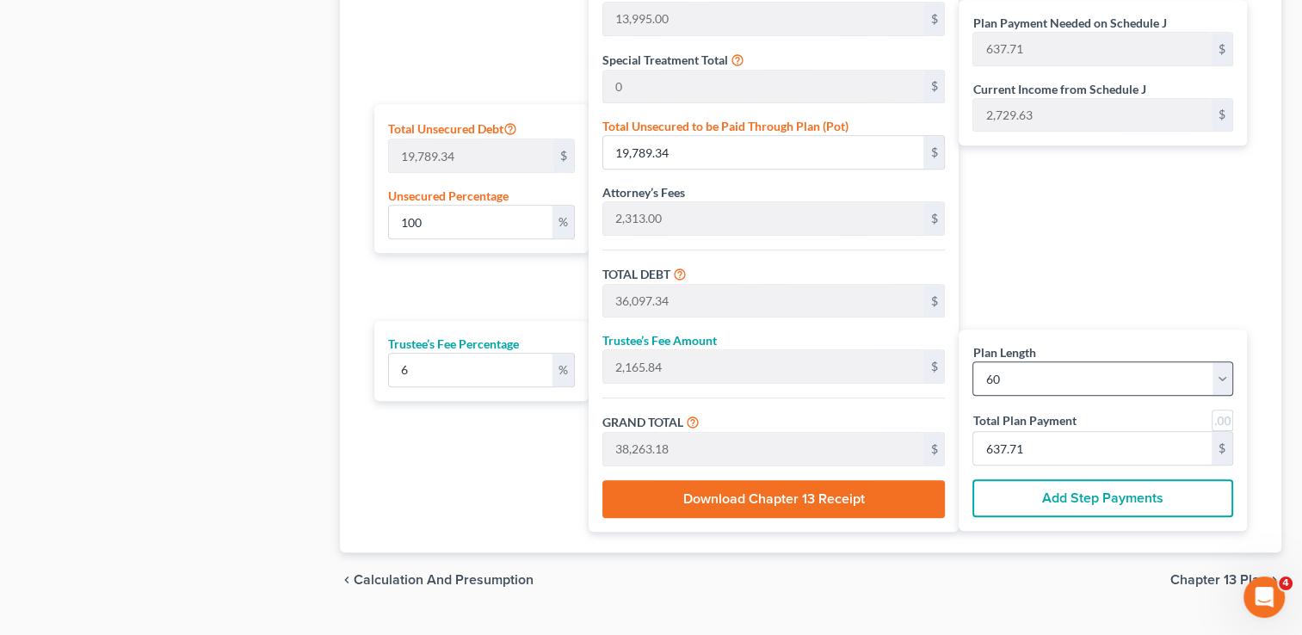
scroll to position [1033, 0]
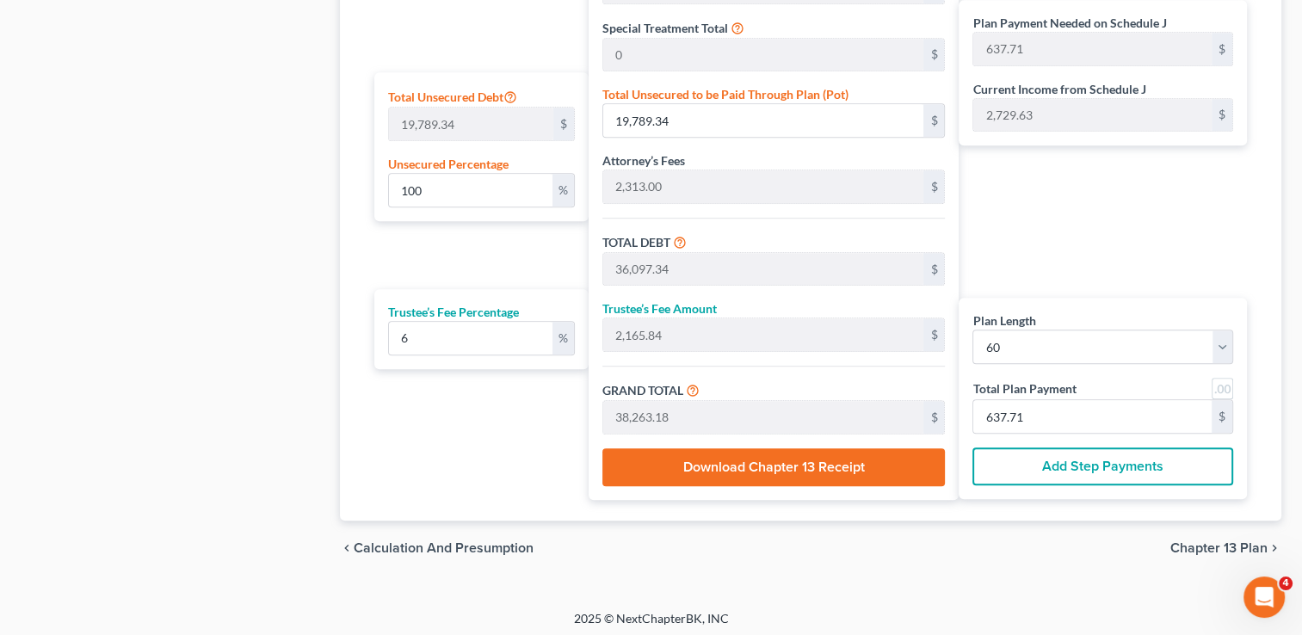
click at [740, 469] on button "Download Chapter 13 Receipt" at bounding box center [774, 467] width 343 height 38
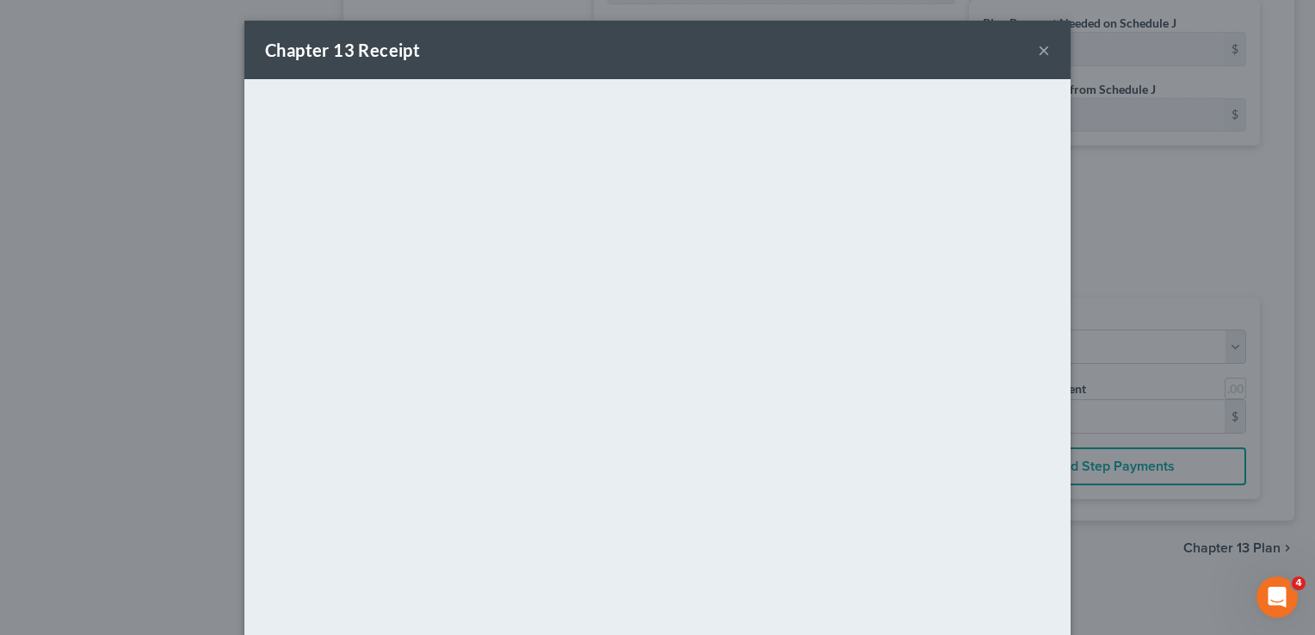
drag, startPoint x: 764, startPoint y: 44, endPoint x: 1030, endPoint y: 53, distance: 266.2
click at [764, 44] on div "Chapter 13 Receipt ×" at bounding box center [657, 50] width 826 height 59
click at [1039, 52] on button "×" at bounding box center [1044, 50] width 12 height 21
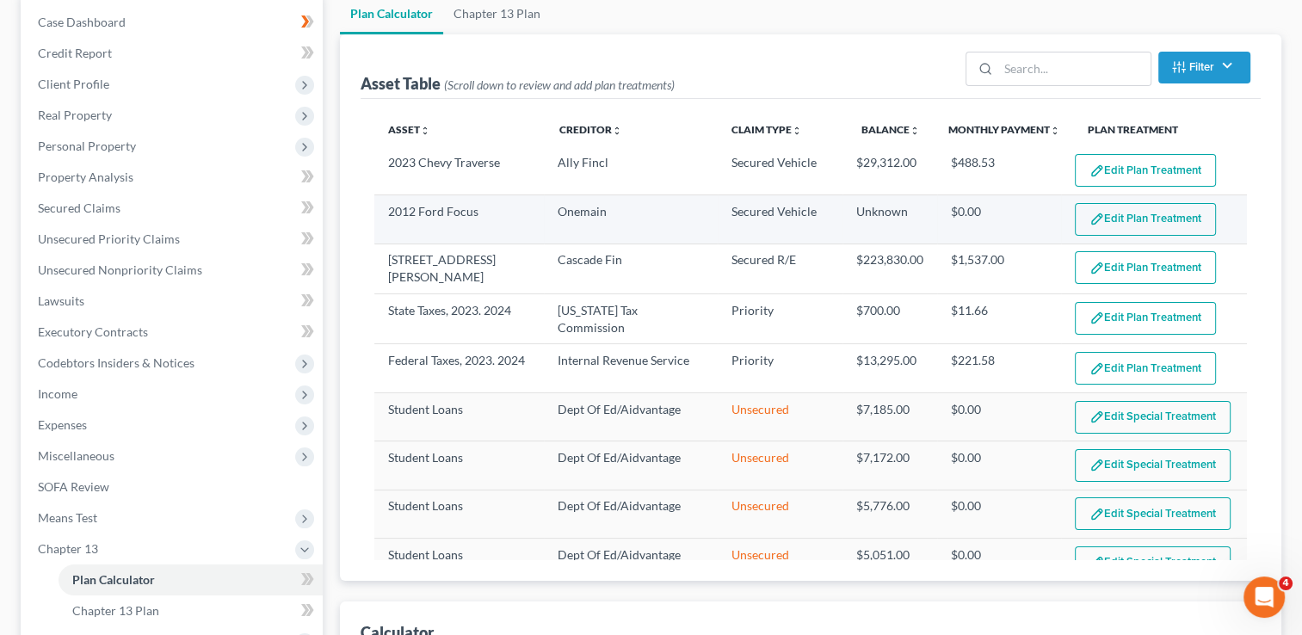
scroll to position [0, 0]
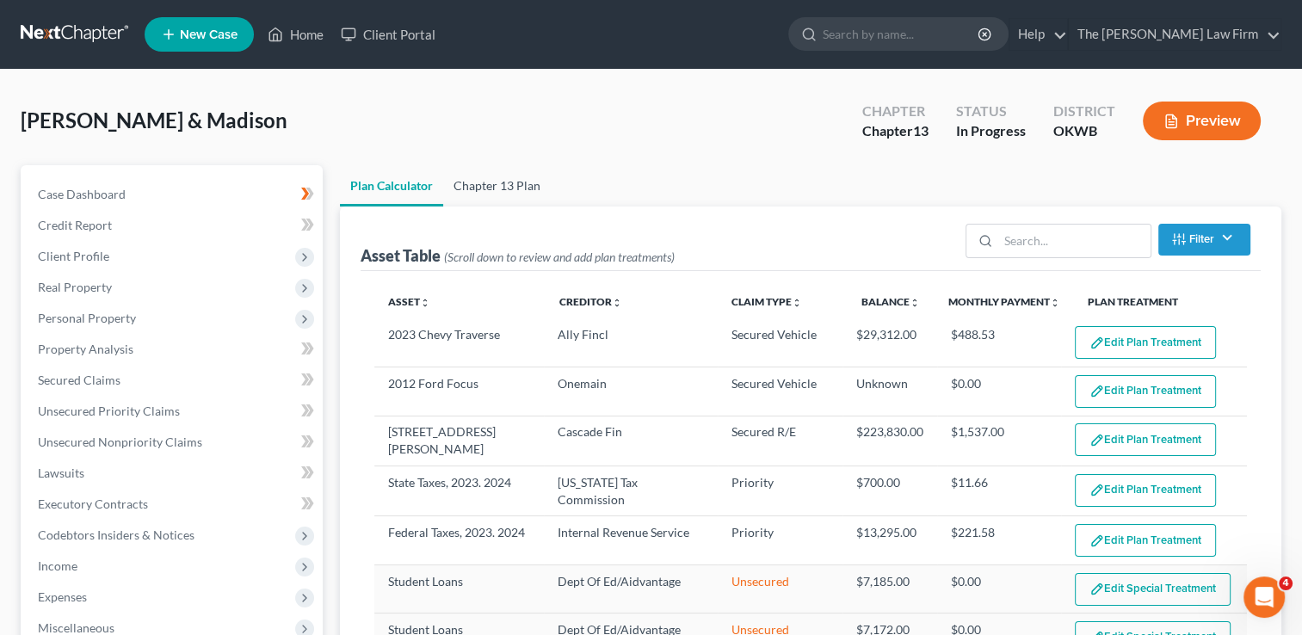
drag, startPoint x: 492, startPoint y: 171, endPoint x: 597, endPoint y: 187, distance: 105.3
click at [492, 171] on link "Chapter 13 Plan" at bounding box center [497, 185] width 108 height 41
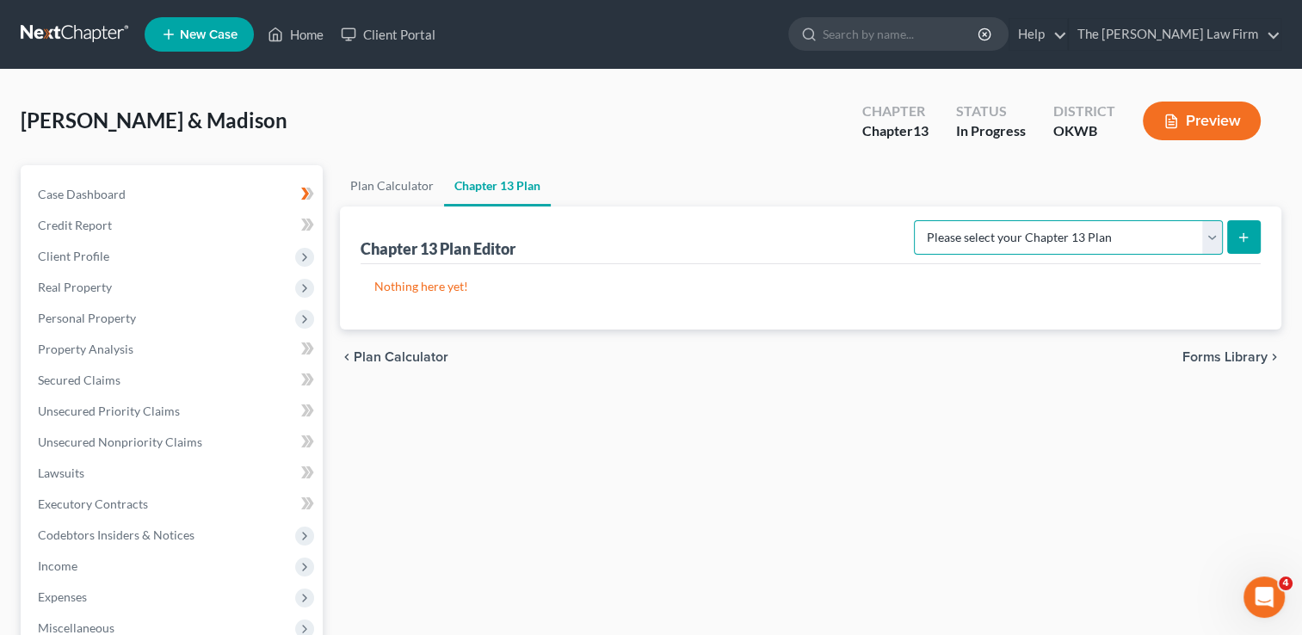
click at [1213, 238] on select "Please select your Chapter 13 Plan National Form Plan - Official Form 113 Weste…" at bounding box center [1068, 237] width 309 height 34
select select "2"
click at [917, 220] on select "Please select your Chapter 13 Plan National Form Plan - Official Form 113 Weste…" at bounding box center [1068, 237] width 309 height 34
click at [1240, 237] on icon "submit" at bounding box center [1244, 238] width 14 height 14
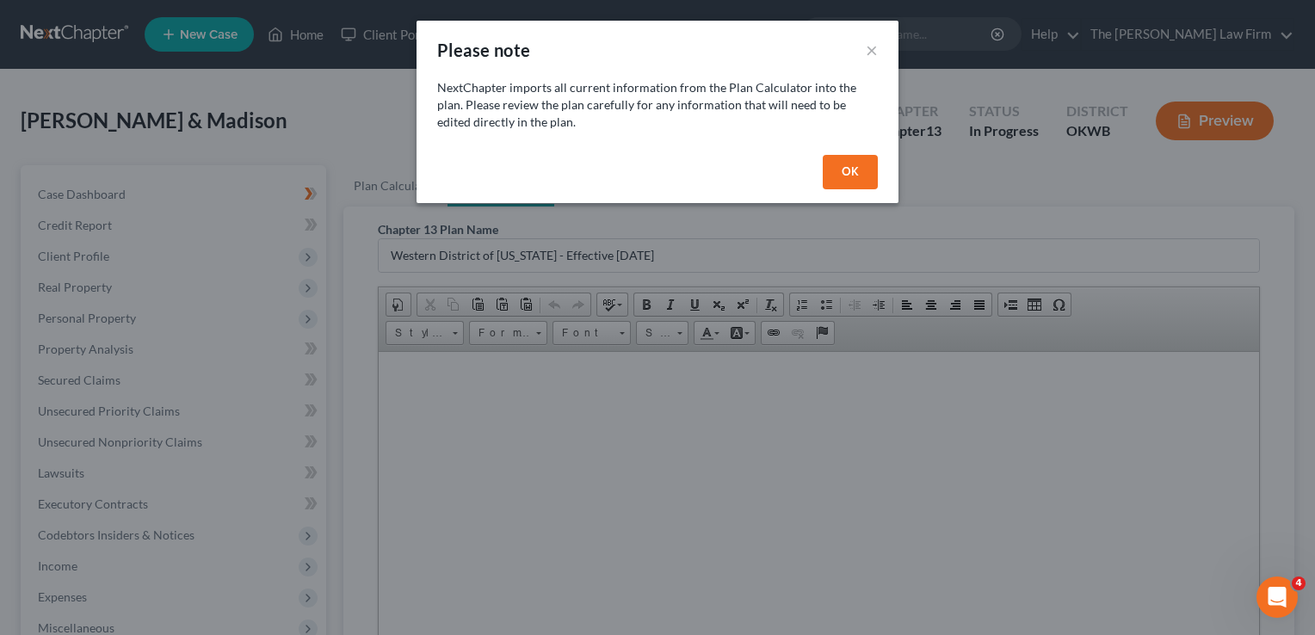
click at [844, 167] on button "OK" at bounding box center [850, 172] width 55 height 34
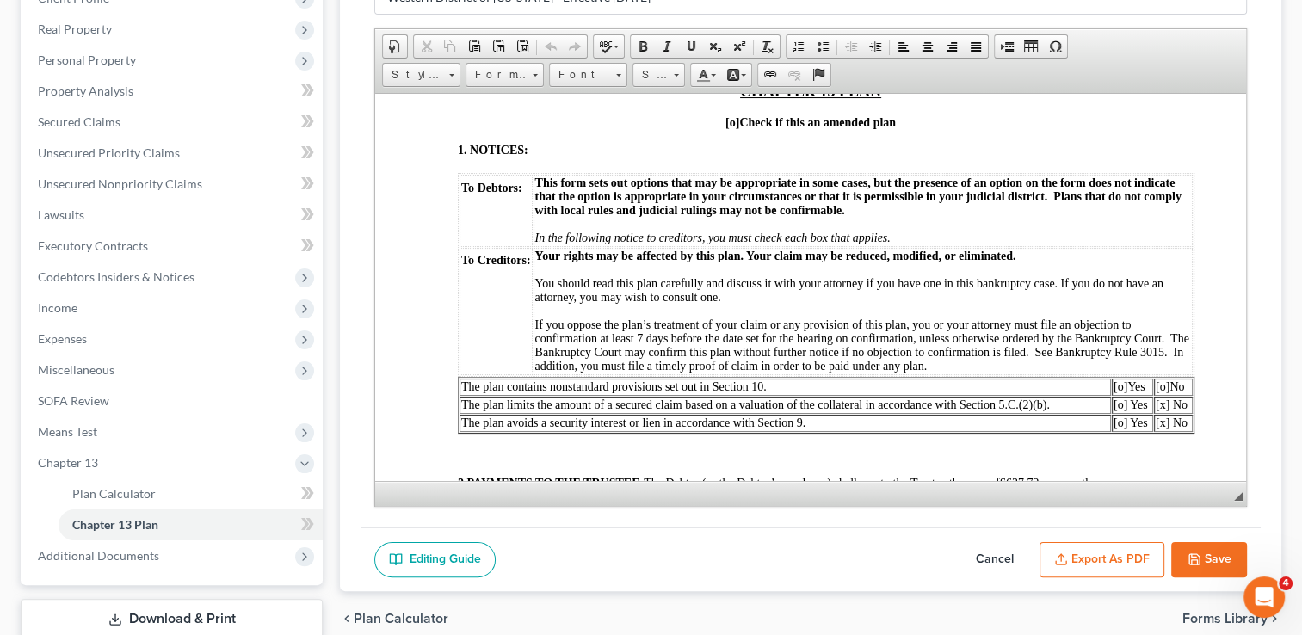
scroll to position [344, 0]
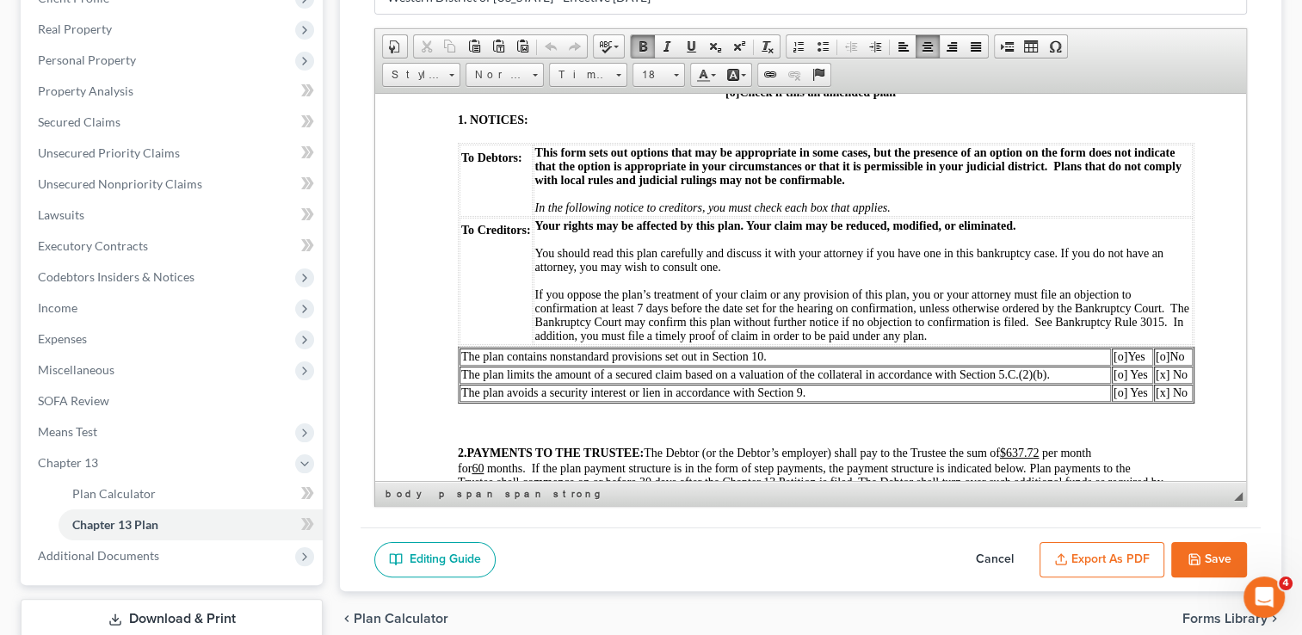
click at [1164, 362] on span "[o]" at bounding box center [1163, 356] width 14 height 13
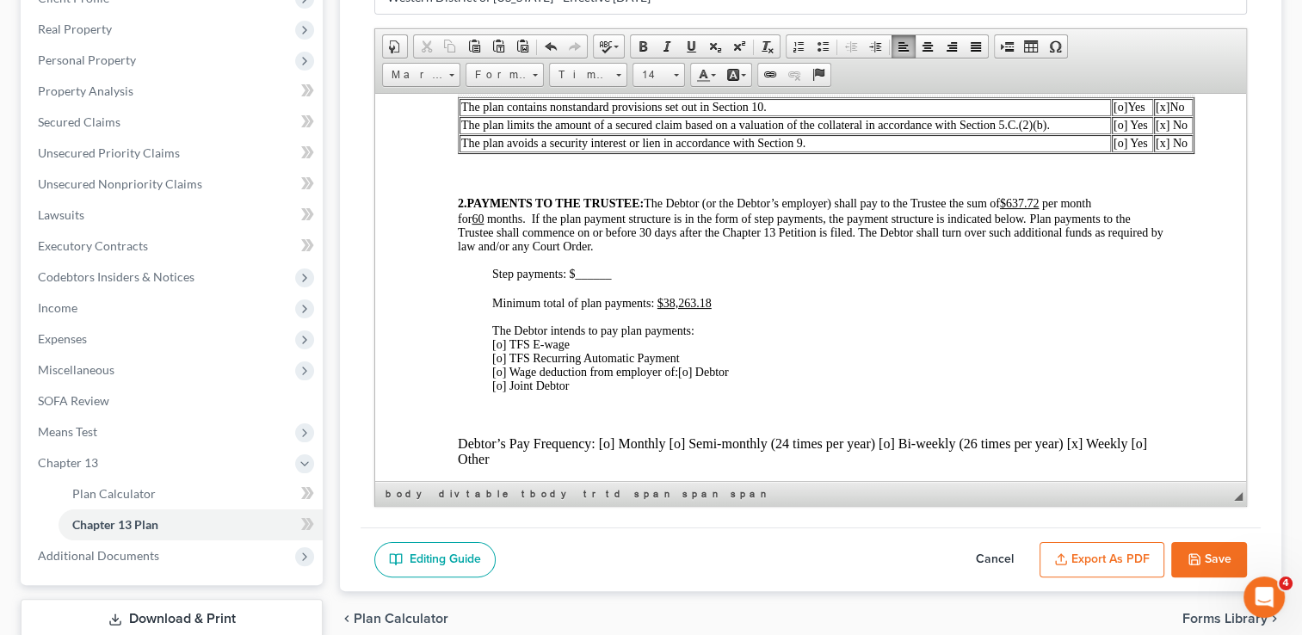
scroll to position [603, 0]
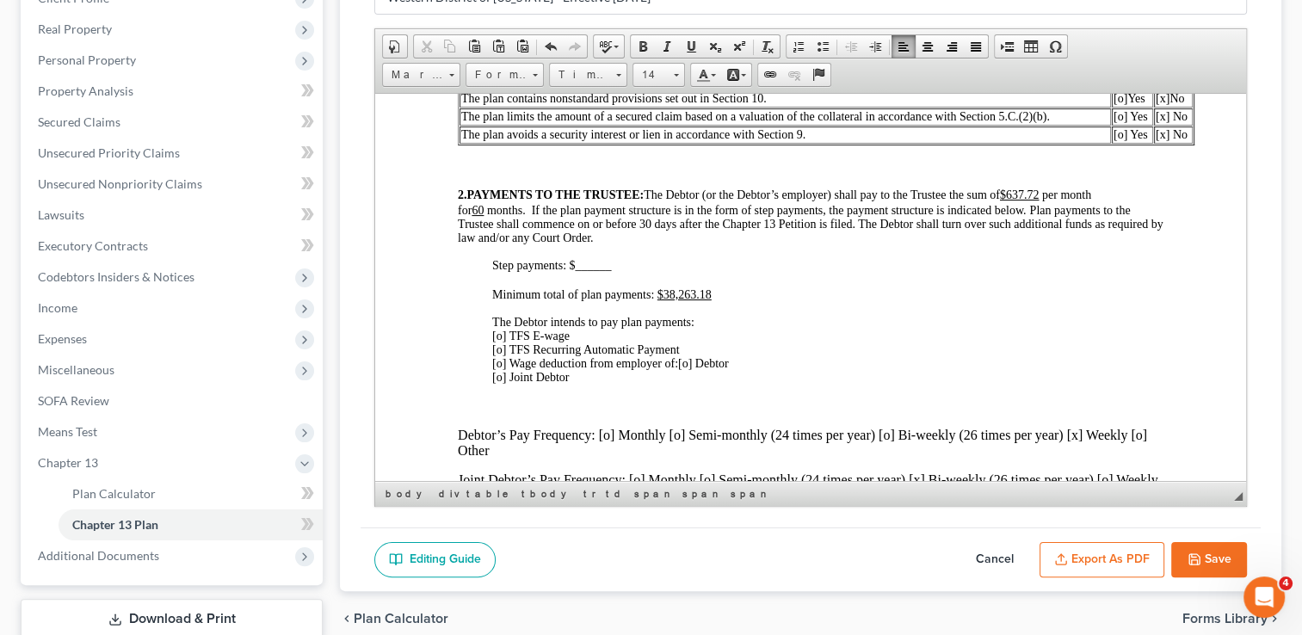
click at [499, 367] on span "[o] TFS E-wage [o] TFS Recurring Automatic Payment [o] Wage deduction from empl…" at bounding box center [586, 349] width 188 height 40
click at [692, 383] on span "[o] Debtor [o] Joint Debtor" at bounding box center [610, 369] width 237 height 27
click at [694, 383] on span "[x ] Debtor [o] Joint Debtor" at bounding box center [610, 369] width 237 height 27
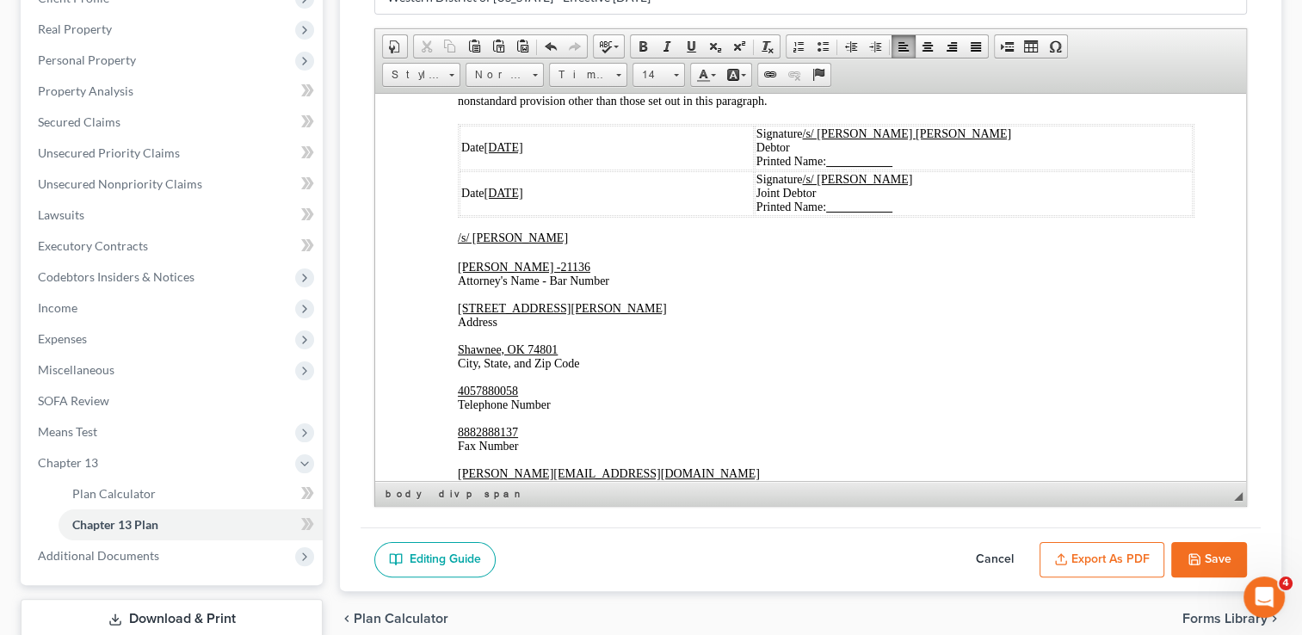
scroll to position [4132, 0]
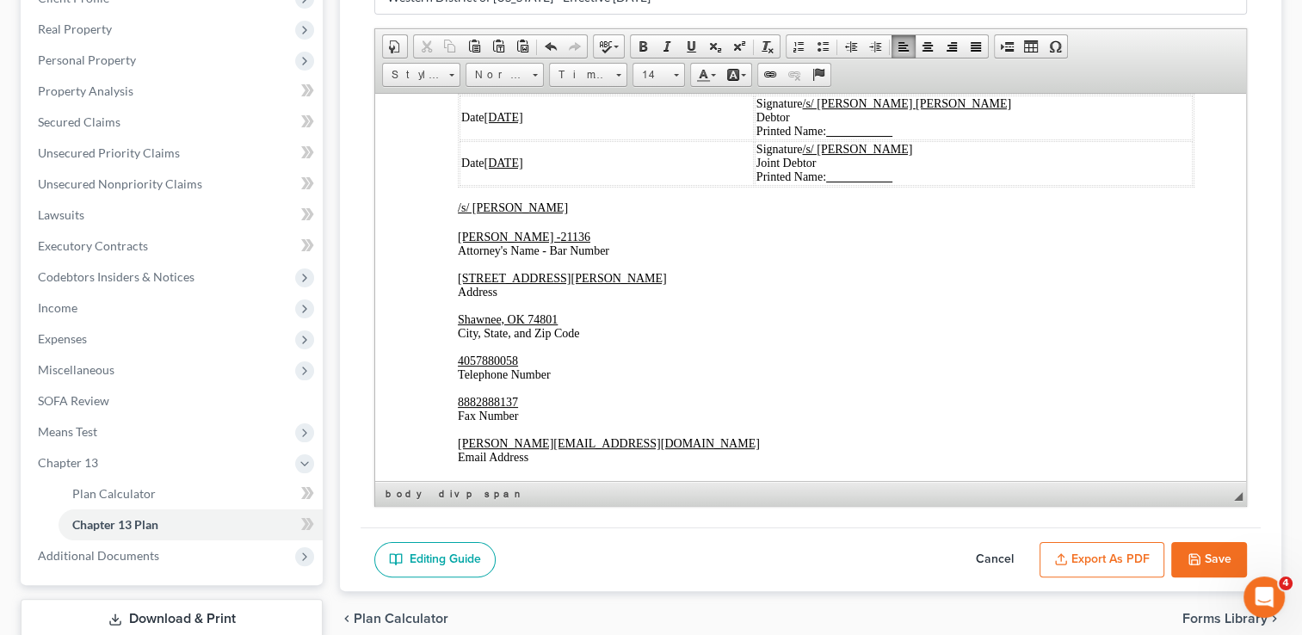
click at [513, 123] on u "10/07/2025" at bounding box center [503, 116] width 39 height 13
click at [513, 169] on u "10/07/2025" at bounding box center [503, 162] width 39 height 13
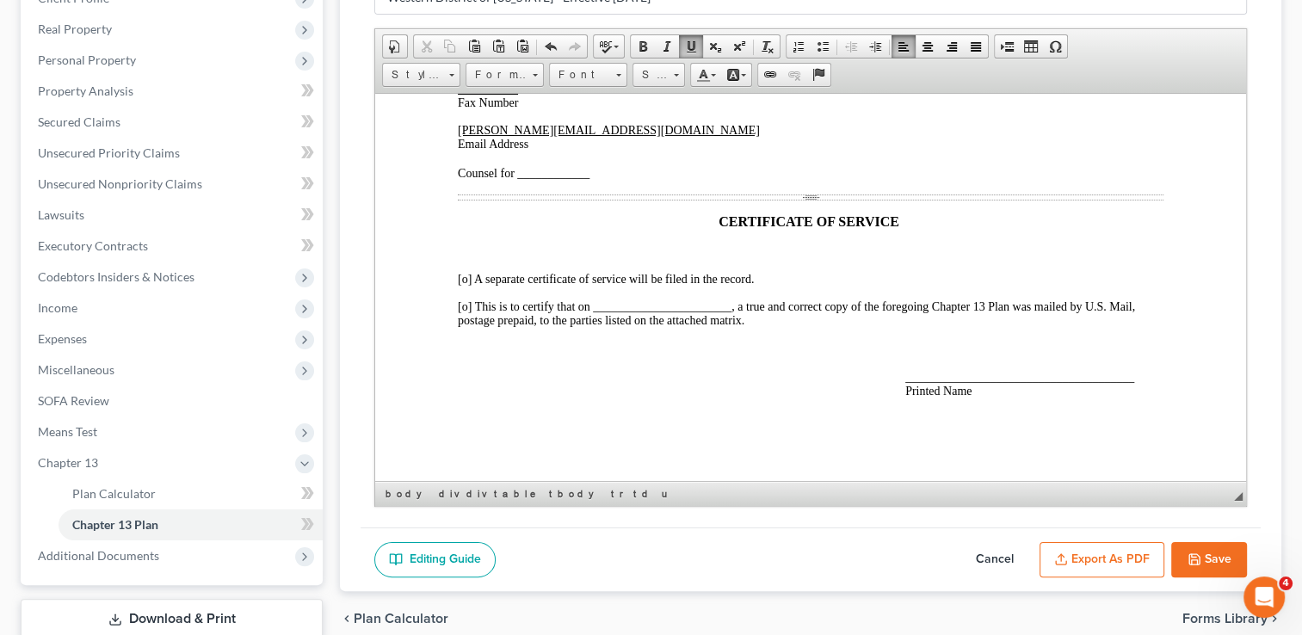
scroll to position [4562, 0]
click at [520, 178] on span "Counsel for ____________" at bounding box center [524, 172] width 132 height 13
drag, startPoint x: 561, startPoint y: 179, endPoint x: 523, endPoint y: 176, distance: 38.8
click at [523, 176] on span "Counsel for _Debtors ____" at bounding box center [522, 172] width 128 height 13
click at [690, 42] on span at bounding box center [691, 47] width 14 height 14
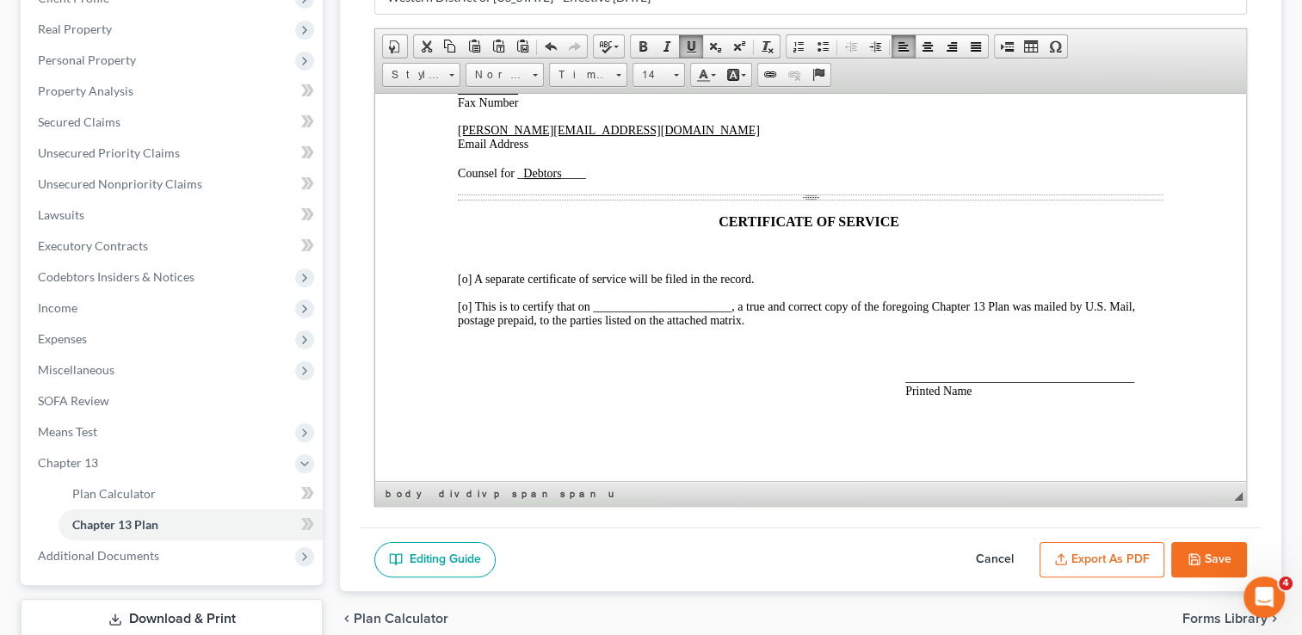
click at [467, 311] on span "[o] This is to certify that on _______________________, a true and correct copy…" at bounding box center [796, 313] width 677 height 27
click at [600, 313] on span "[x ] This is to certify that on _______________________, a true and correct cop…" at bounding box center [796, 313] width 677 height 27
drag, startPoint x: 600, startPoint y: 313, endPoint x: 658, endPoint y: 316, distance: 57.7
click at [658, 316] on span "[x ] This is to certify that on _10/10/2025 ___, a true and correct copy of the…" at bounding box center [806, 313] width 696 height 27
click at [685, 40] on span at bounding box center [691, 47] width 14 height 14
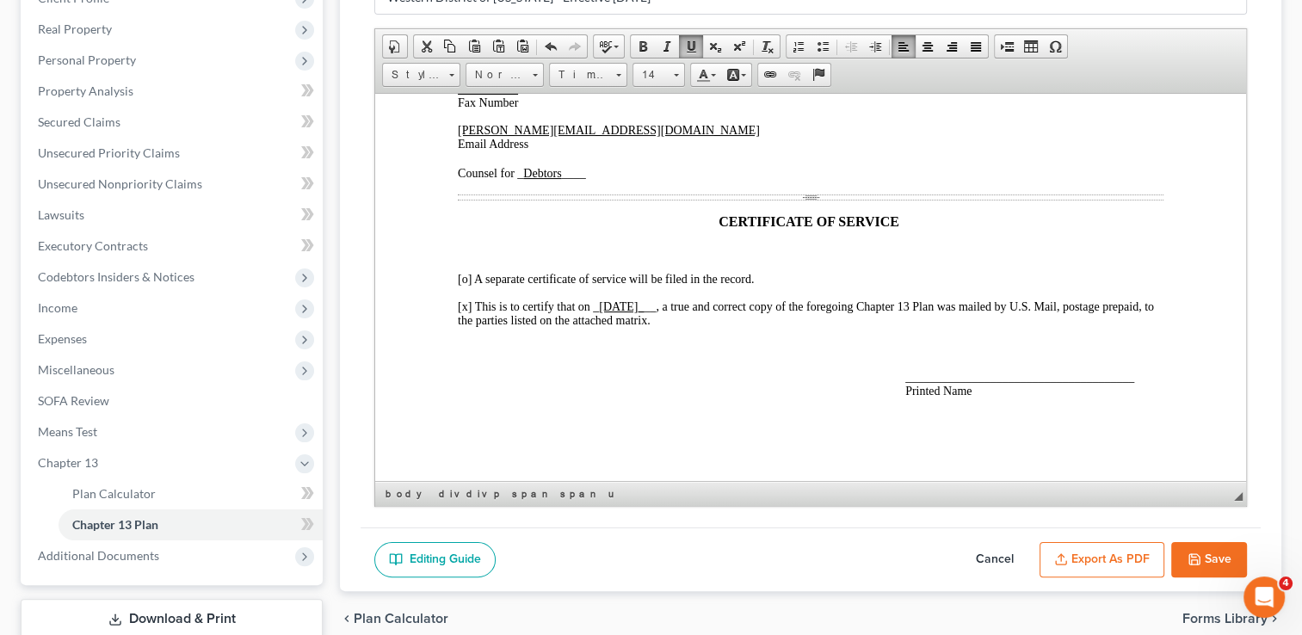
click at [913, 385] on span "______________________________________ Printed Name" at bounding box center [1020, 383] width 229 height 27
drag, startPoint x: 912, startPoint y: 385, endPoint x: 979, endPoint y: 391, distance: 67.4
click at [979, 391] on span "_Paul J. Choate ___________ Printed Name" at bounding box center [987, 383] width 162 height 27
click at [690, 43] on span at bounding box center [691, 47] width 14 height 14
click at [838, 543] on div "Editing Guide Cancel Export as PDF Save" at bounding box center [811, 560] width 900 height 65
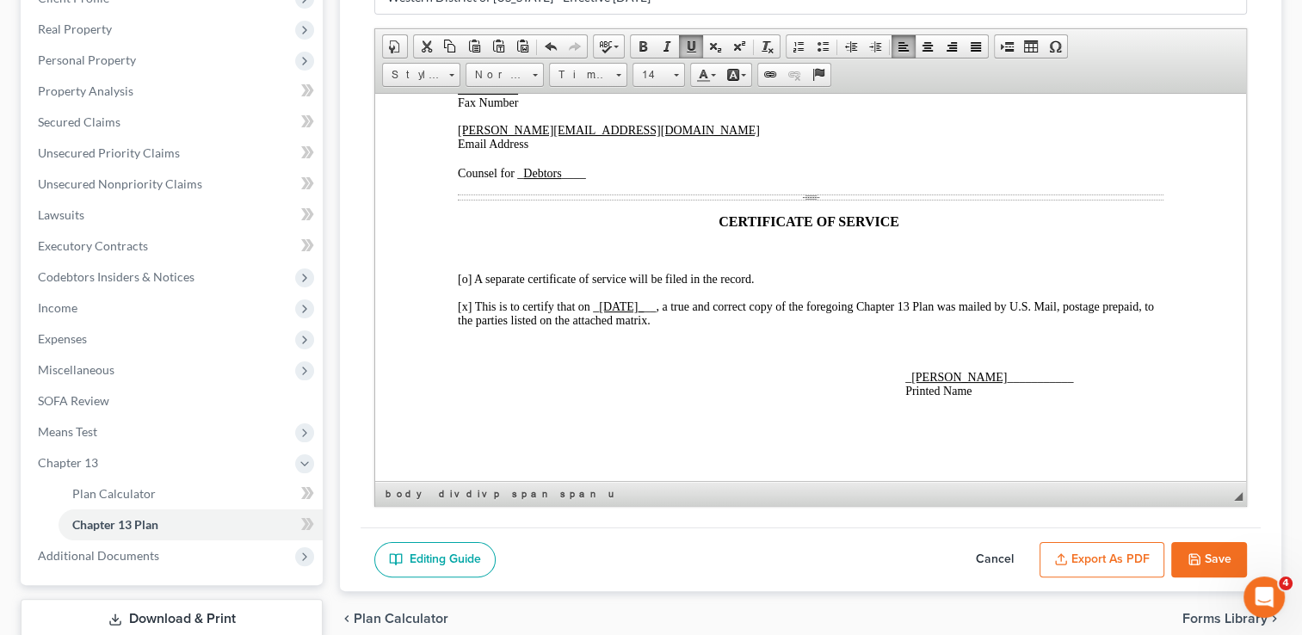
click at [1102, 356] on p at bounding box center [811, 348] width 706 height 15
click at [1201, 557] on icon "button" at bounding box center [1195, 560] width 14 height 14
select select "2"
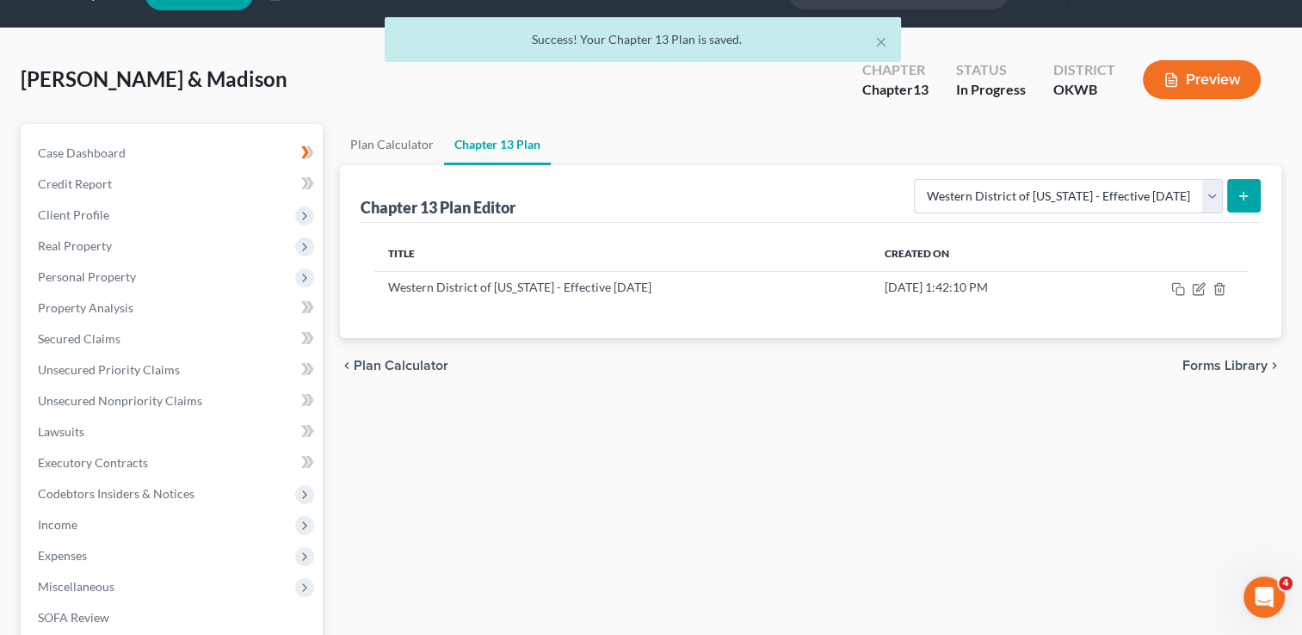
scroll to position [0, 0]
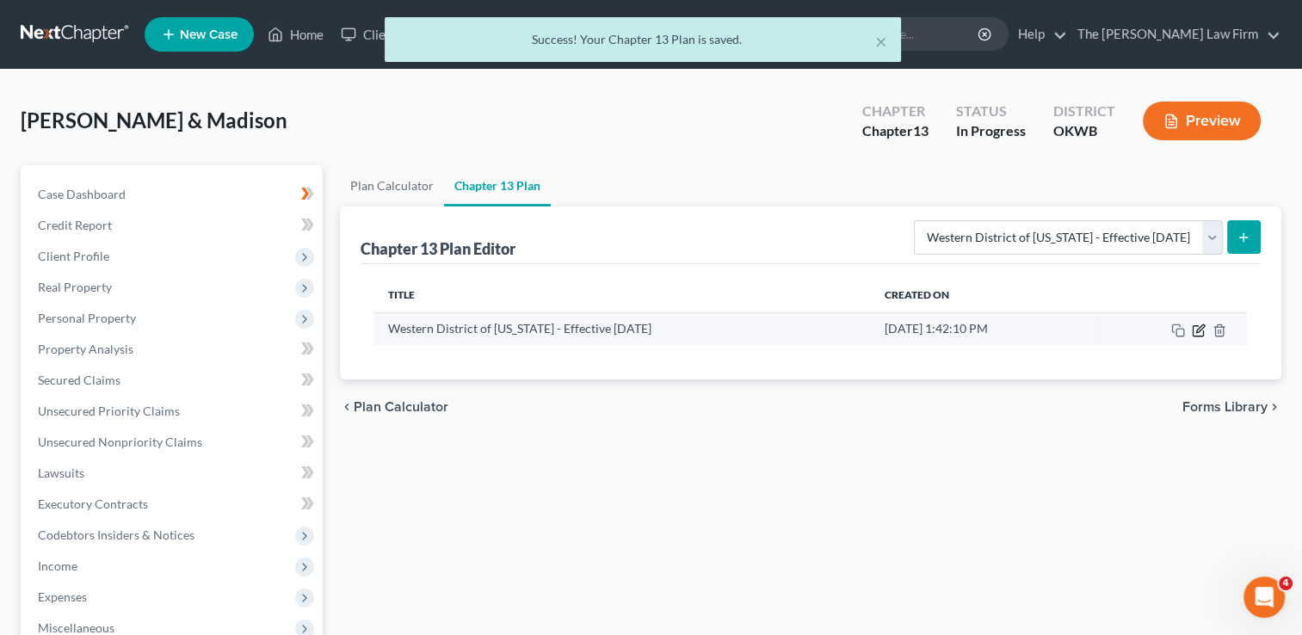
click at [1199, 328] on icon "button" at bounding box center [1199, 331] width 14 height 14
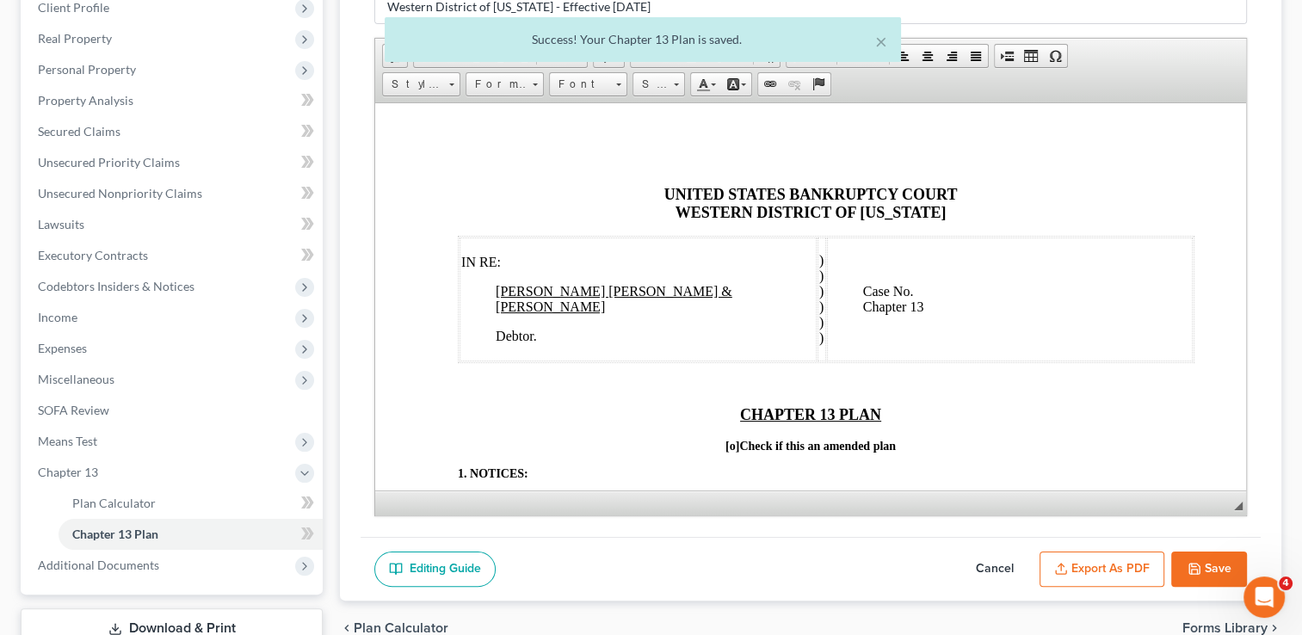
scroll to position [371, 0]
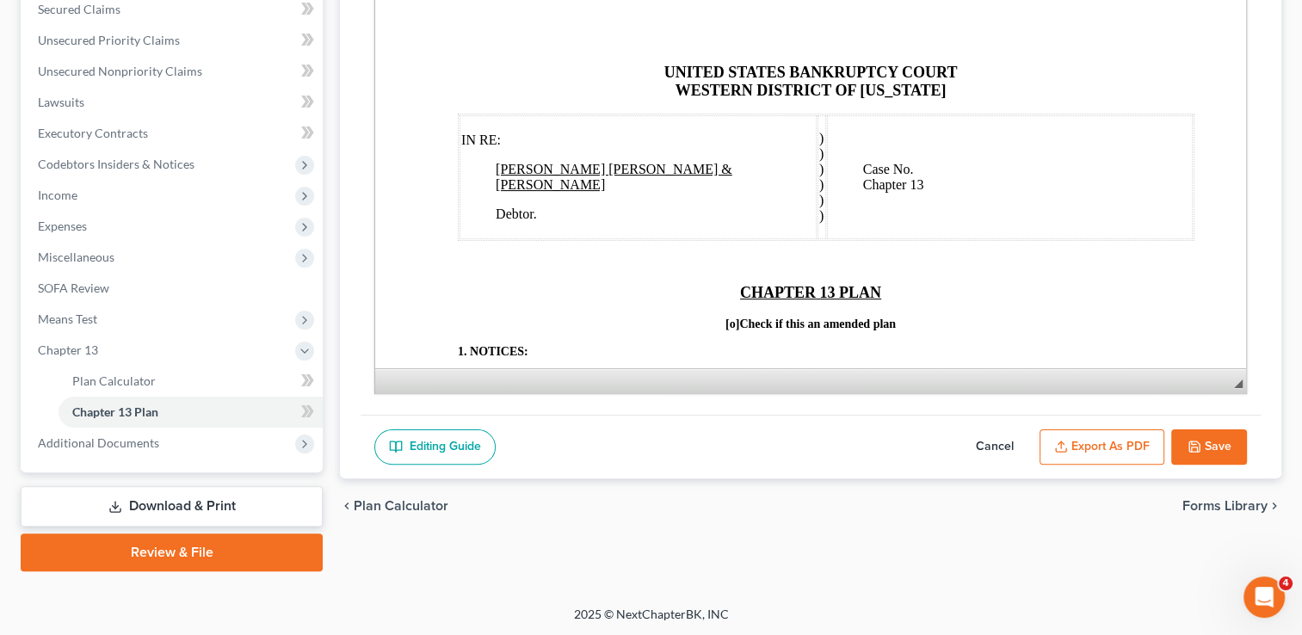
click at [1097, 442] on button "Export as PDF" at bounding box center [1102, 448] width 125 height 36
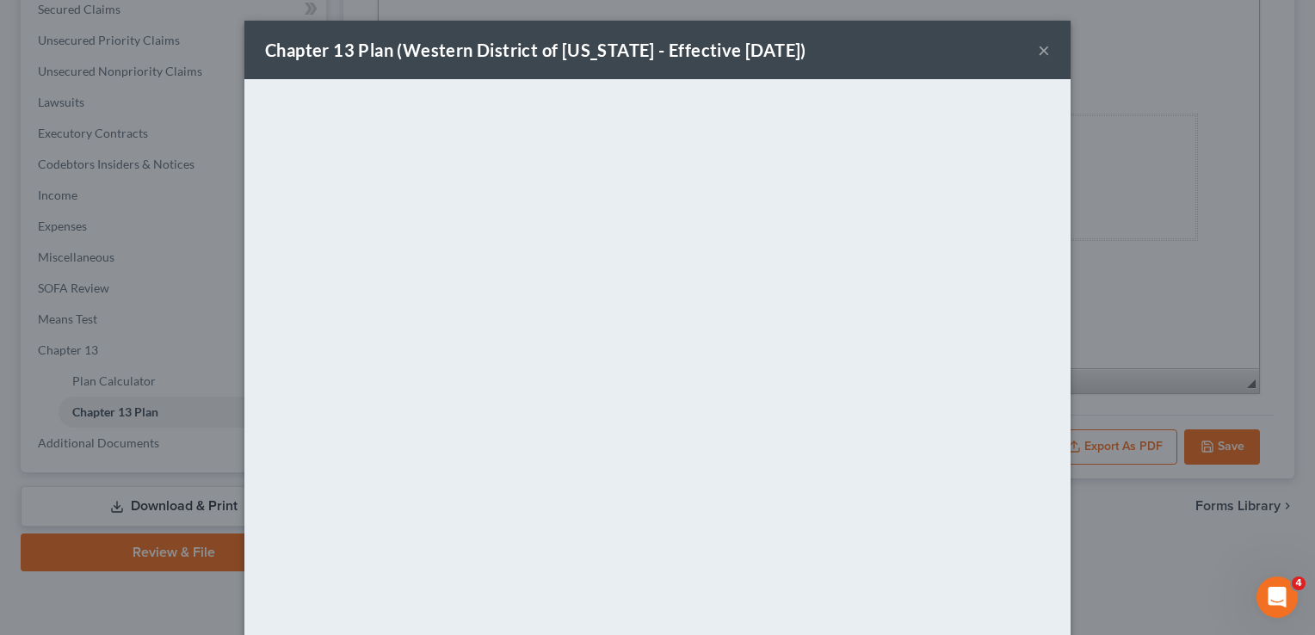
drag, startPoint x: 814, startPoint y: 49, endPoint x: 885, endPoint y: 59, distance: 71.3
click at [814, 49] on div "Chapter 13 Plan (Western District of Oklahoma - Effective 9/1/24) ×" at bounding box center [657, 50] width 826 height 59
click at [1038, 52] on button "×" at bounding box center [1044, 50] width 12 height 21
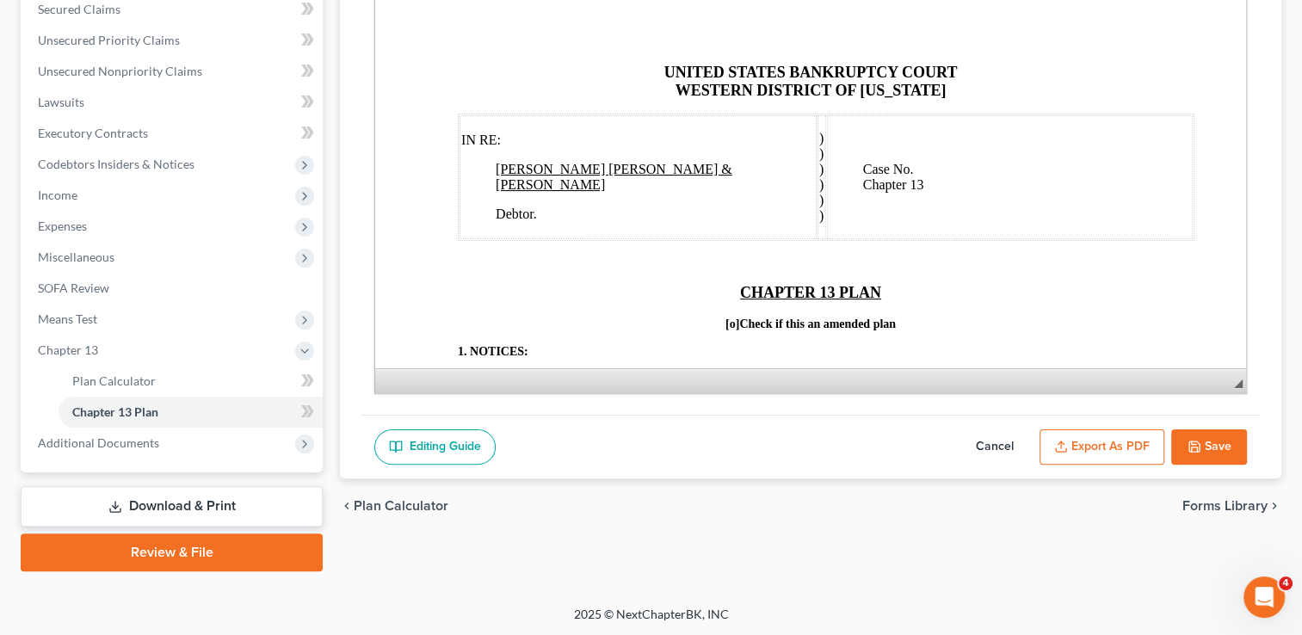
click at [193, 501] on link "Download & Print" at bounding box center [172, 506] width 302 height 40
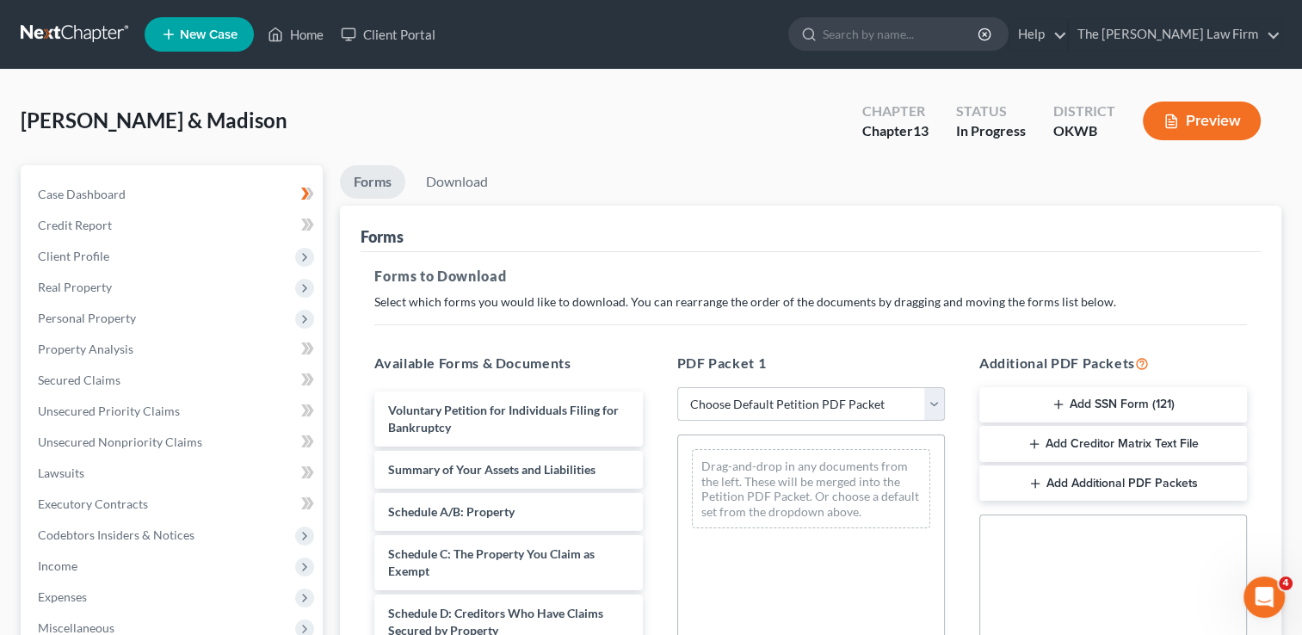
click at [789, 405] on select "Choose Default Petition PDF Packet Complete Bankruptcy Petition (all forms and …" at bounding box center [811, 404] width 268 height 34
select select "0"
click at [677, 387] on select "Choose Default Petition PDF Packet Complete Bankruptcy Petition (all forms and …" at bounding box center [811, 404] width 268 height 34
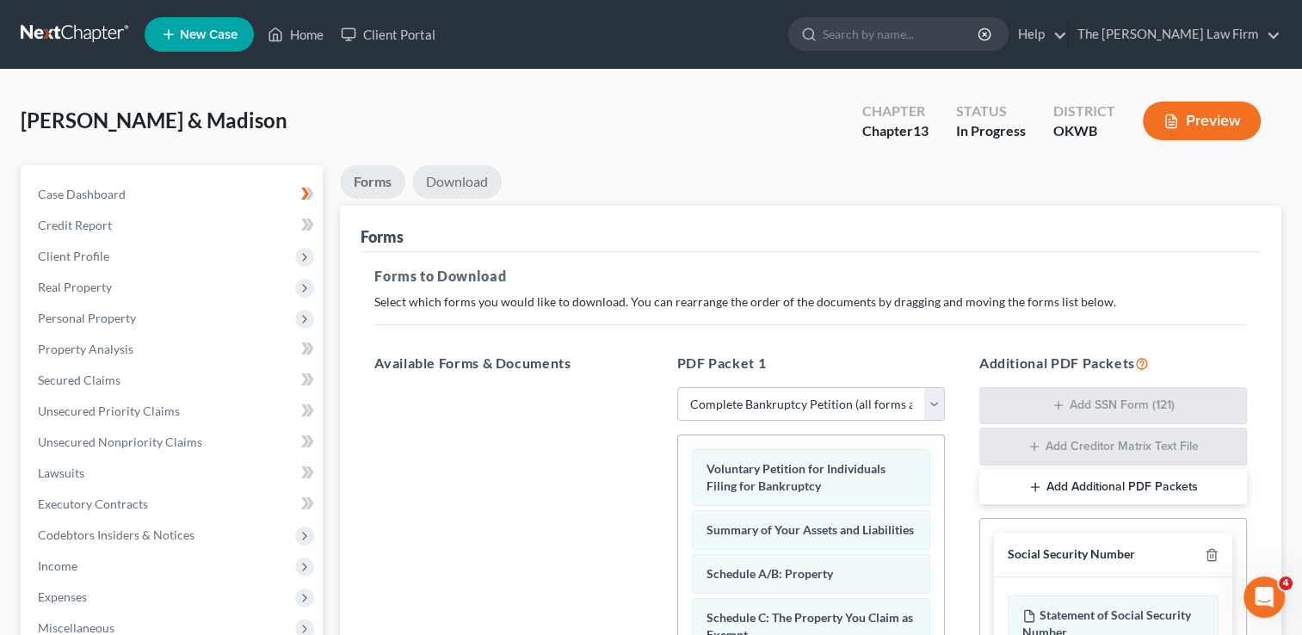
click at [469, 167] on link "Download" at bounding box center [457, 182] width 90 height 34
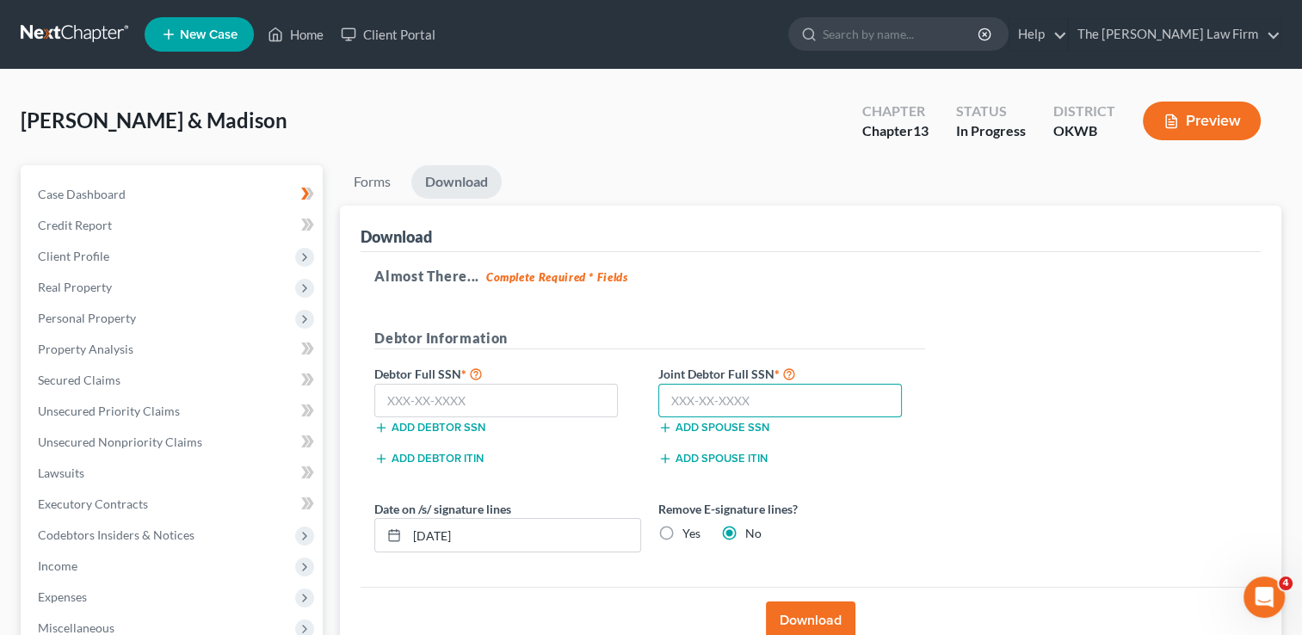
drag, startPoint x: 776, startPoint y: 402, endPoint x: 1085, endPoint y: 401, distance: 309.0
click at [776, 401] on input "text" at bounding box center [781, 401] width 244 height 34
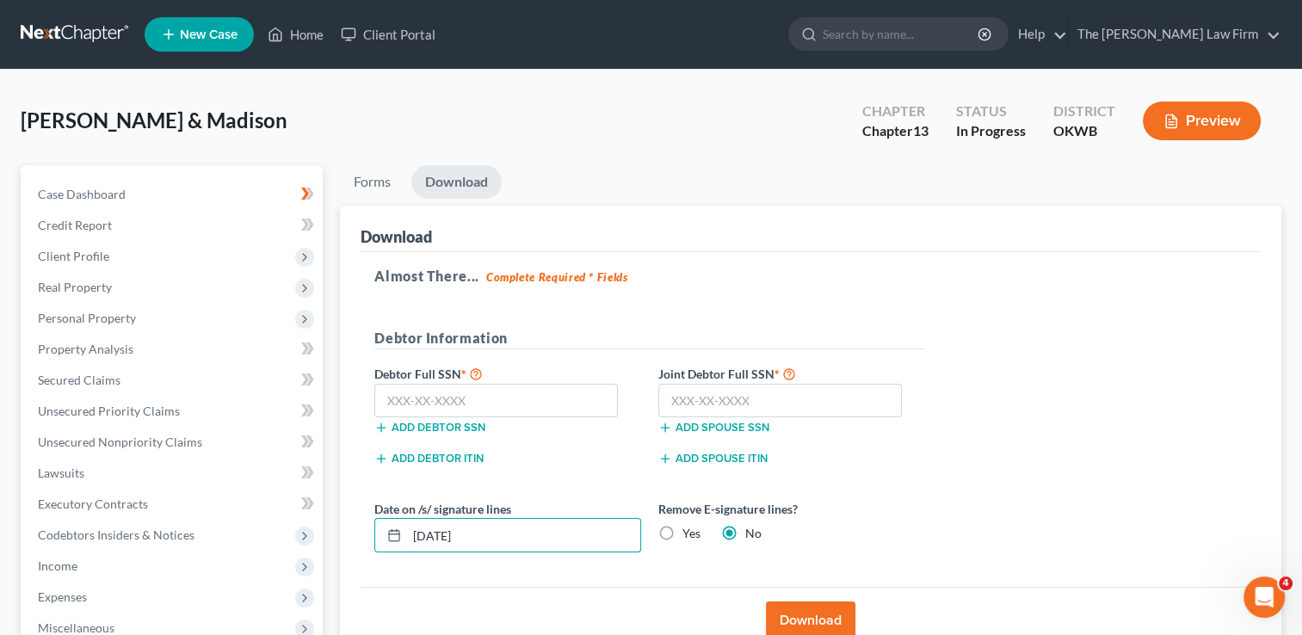
drag, startPoint x: 504, startPoint y: 527, endPoint x: 362, endPoint y: 539, distance: 142.5
click at [362, 539] on div "Almost There... Complete Required * Fields Debtor Information Debtor Full SSN *…" at bounding box center [811, 420] width 900 height 336
type input "10/10/2025"
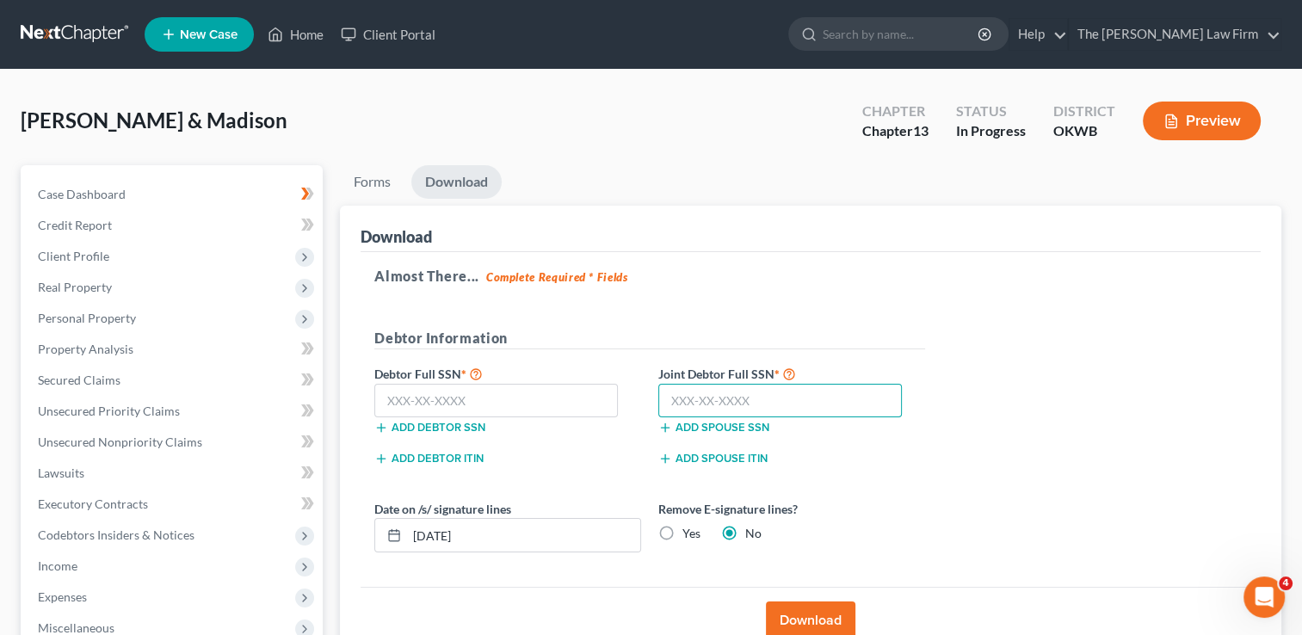
click at [731, 402] on input "text" at bounding box center [781, 401] width 244 height 34
type input "445-04-8154"
click at [504, 393] on input "text" at bounding box center [496, 401] width 244 height 34
type input "410-65-3928"
click at [796, 611] on button "Download" at bounding box center [811, 621] width 90 height 38
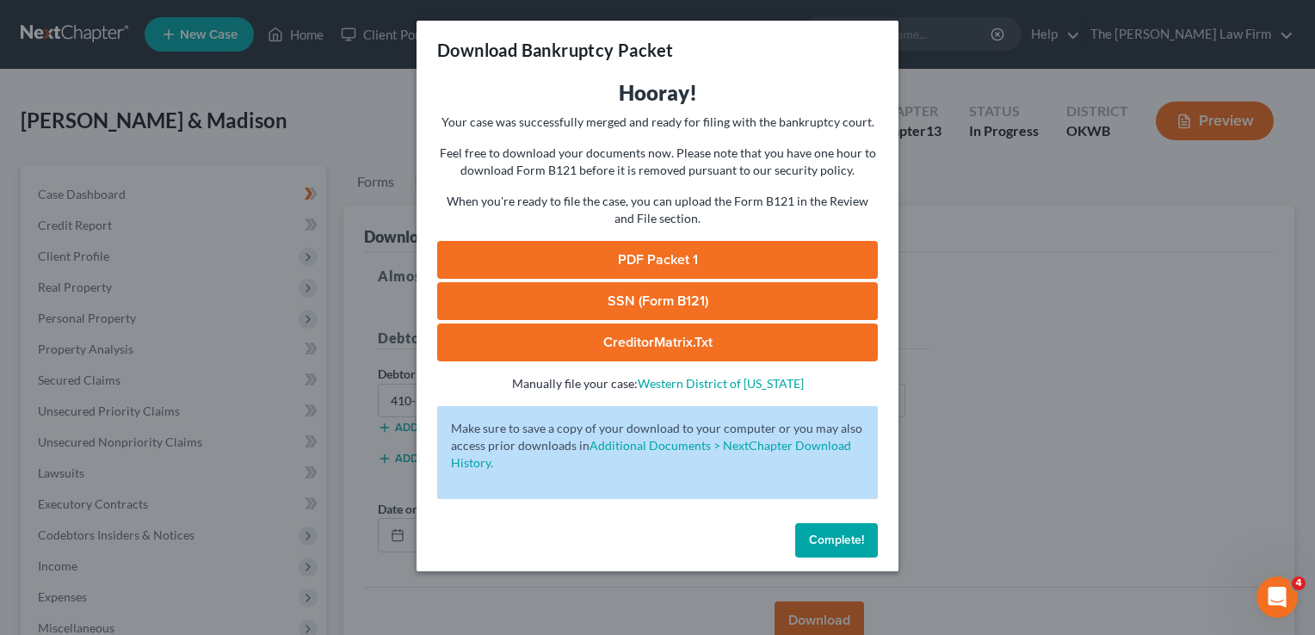
click at [700, 293] on link "SSN (Form B121)" at bounding box center [657, 301] width 441 height 38
click at [654, 258] on link "PDF Packet 1" at bounding box center [657, 260] width 441 height 38
click at [843, 546] on span "Complete!" at bounding box center [836, 540] width 55 height 15
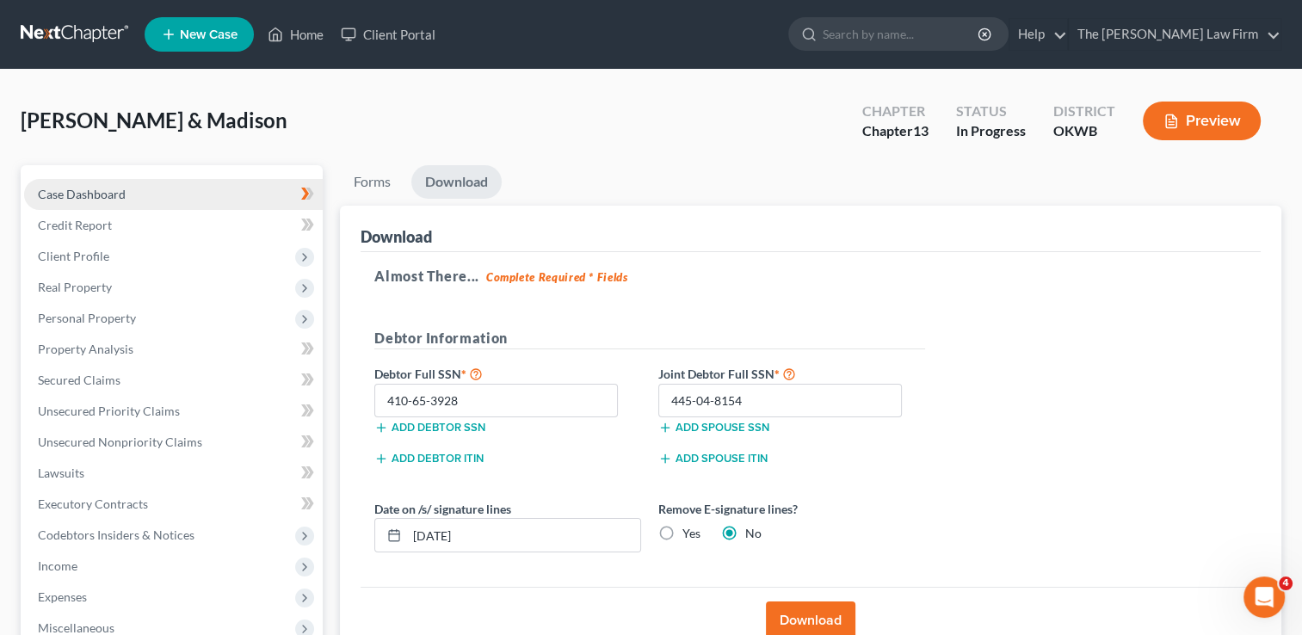
click at [123, 195] on span "Case Dashboard" at bounding box center [82, 194] width 88 height 15
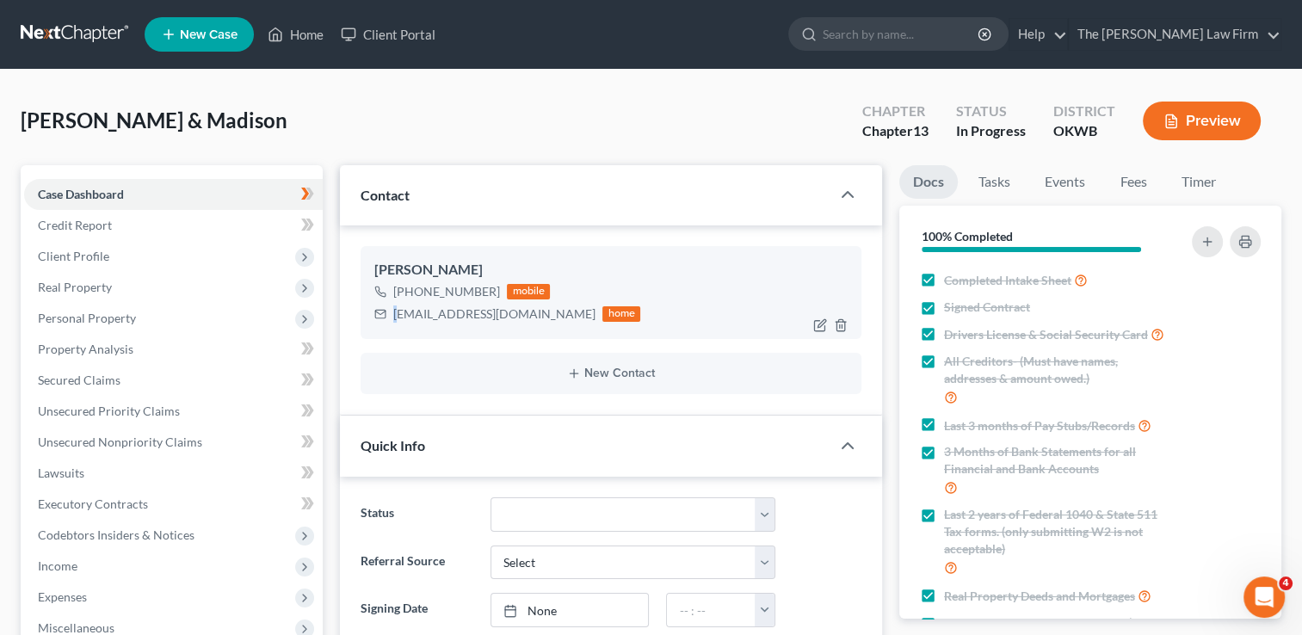
scroll to position [442, 0]
drag, startPoint x: 396, startPoint y: 314, endPoint x: 557, endPoint y: 320, distance: 161.1
click at [557, 320] on div "kevinwilliams1813@icloud.com home" at bounding box center [507, 314] width 266 height 22
copy div "kevinwilliams1813@icloud.com"
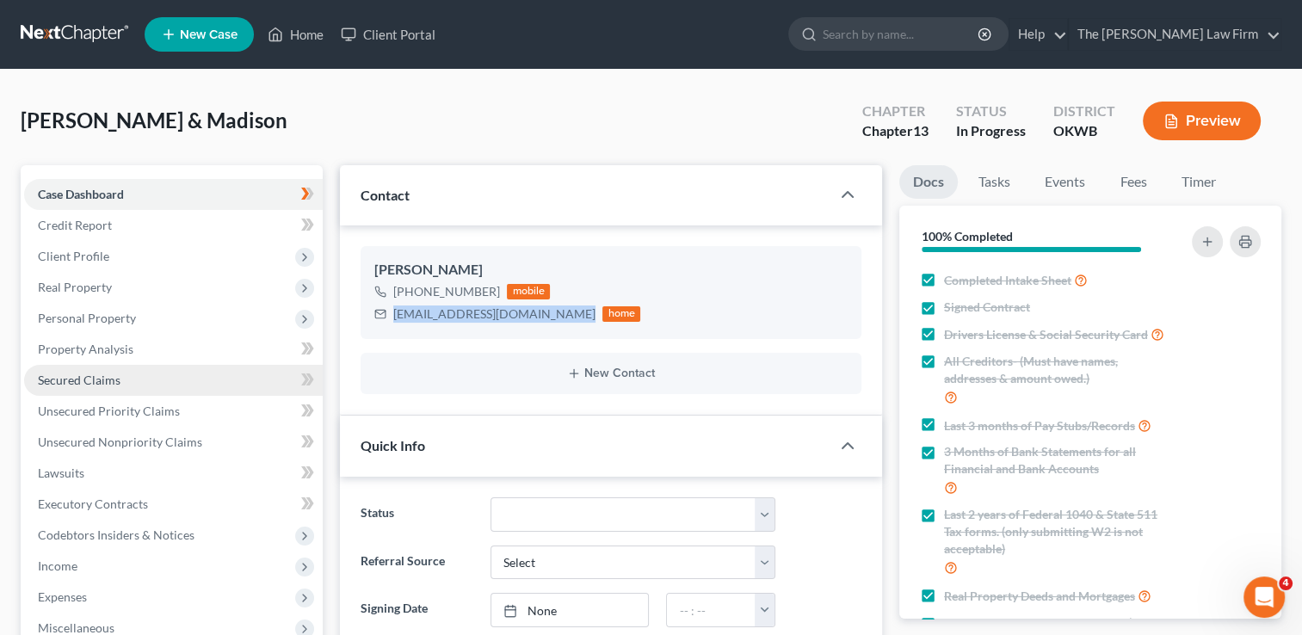
click at [79, 379] on span "Secured Claims" at bounding box center [79, 380] width 83 height 15
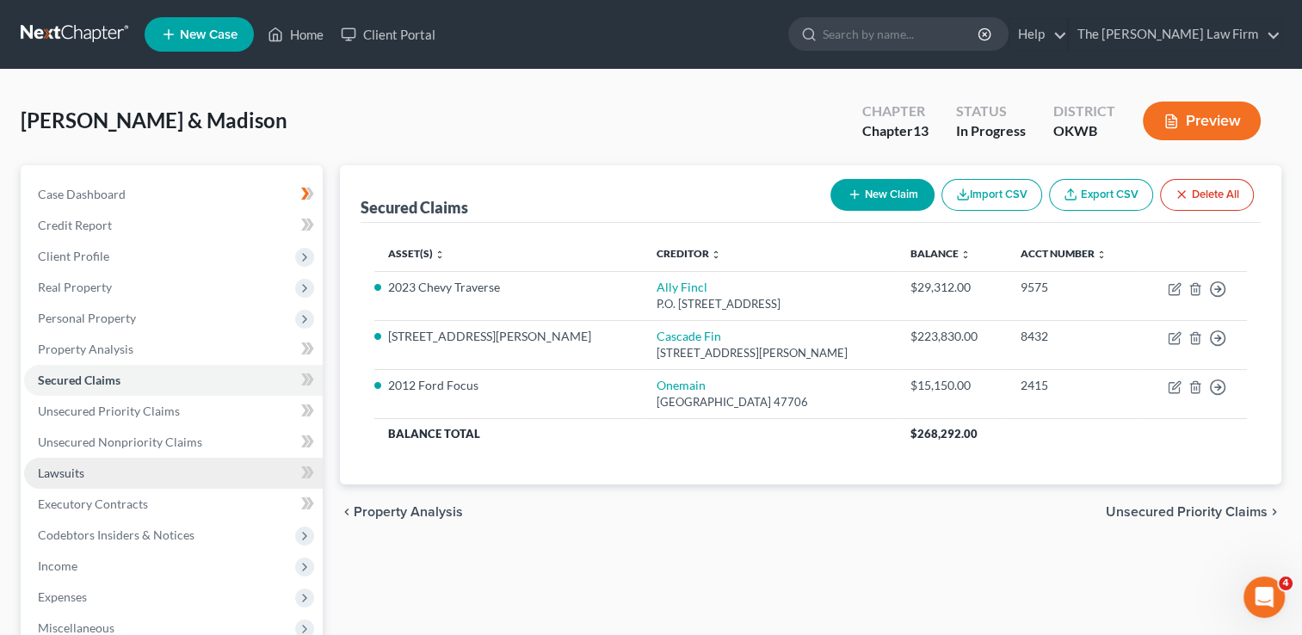
click at [69, 474] on span "Lawsuits" at bounding box center [61, 473] width 46 height 15
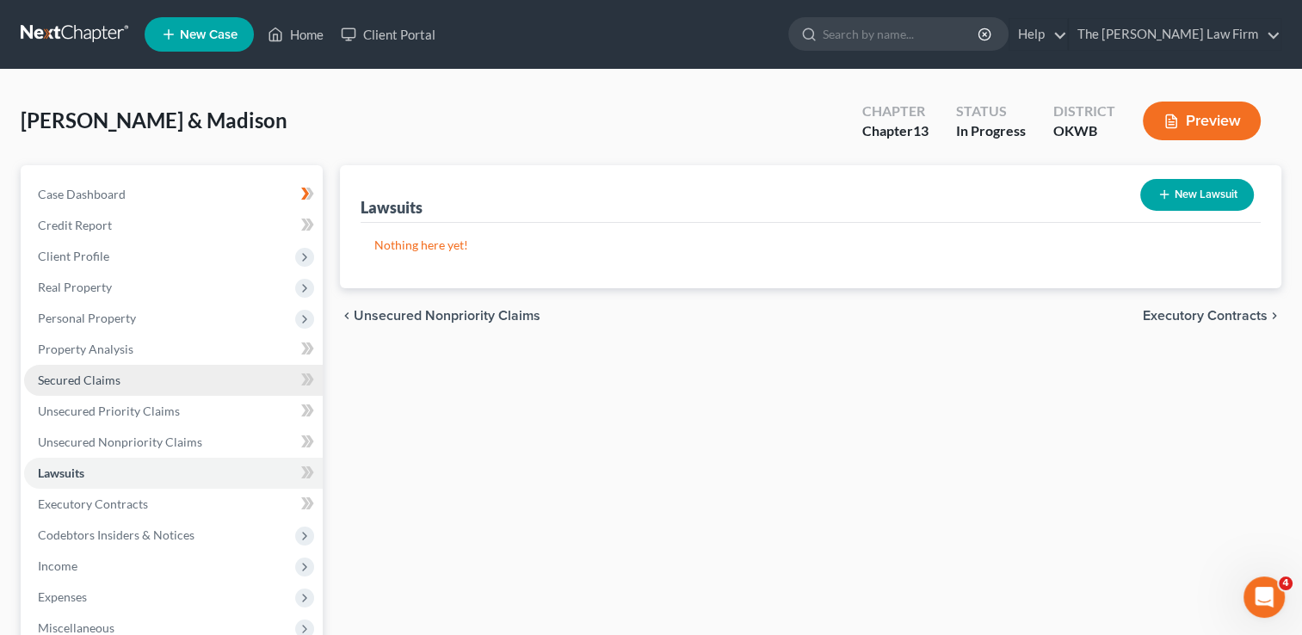
click at [84, 373] on span "Secured Claims" at bounding box center [79, 380] width 83 height 15
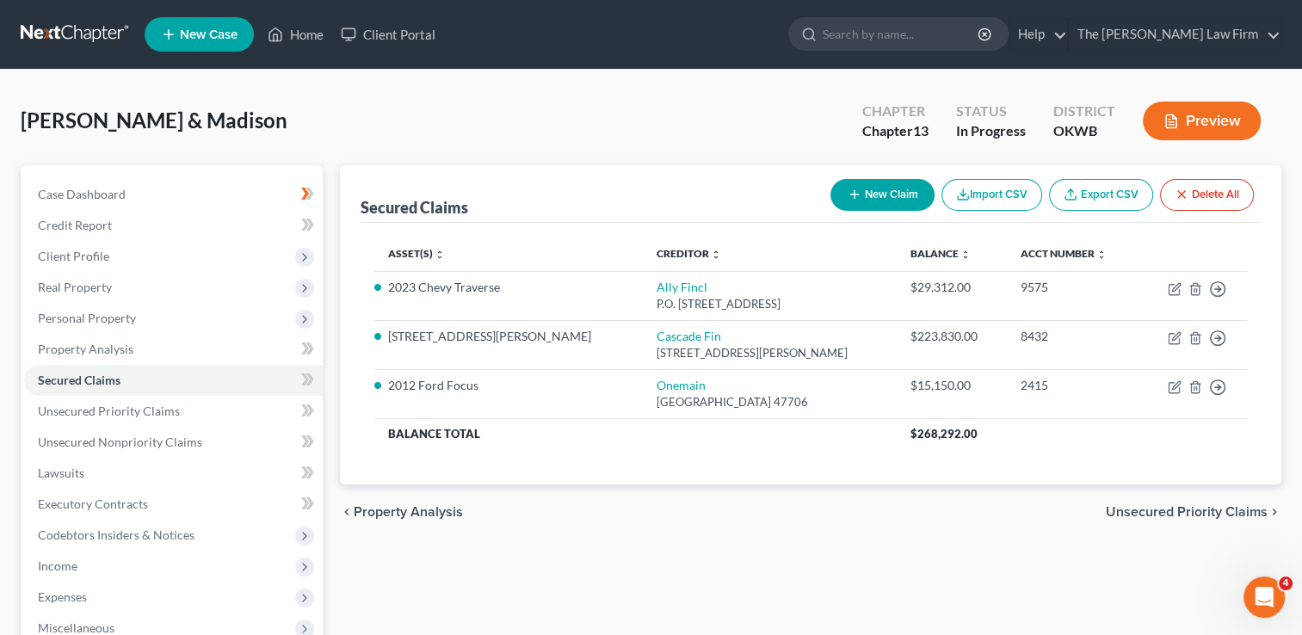
drag, startPoint x: 55, startPoint y: 34, endPoint x: 169, endPoint y: 81, distance: 123.1
click at [55, 34] on link at bounding box center [76, 34] width 110 height 31
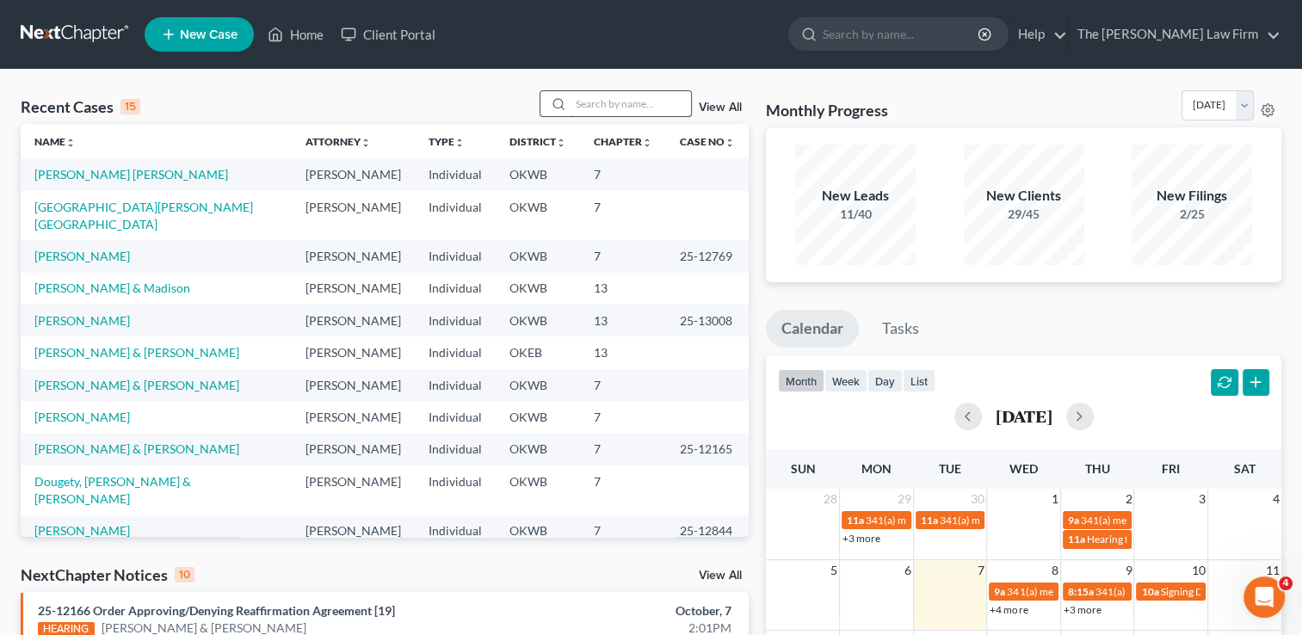
click at [605, 107] on input "search" at bounding box center [631, 103] width 121 height 25
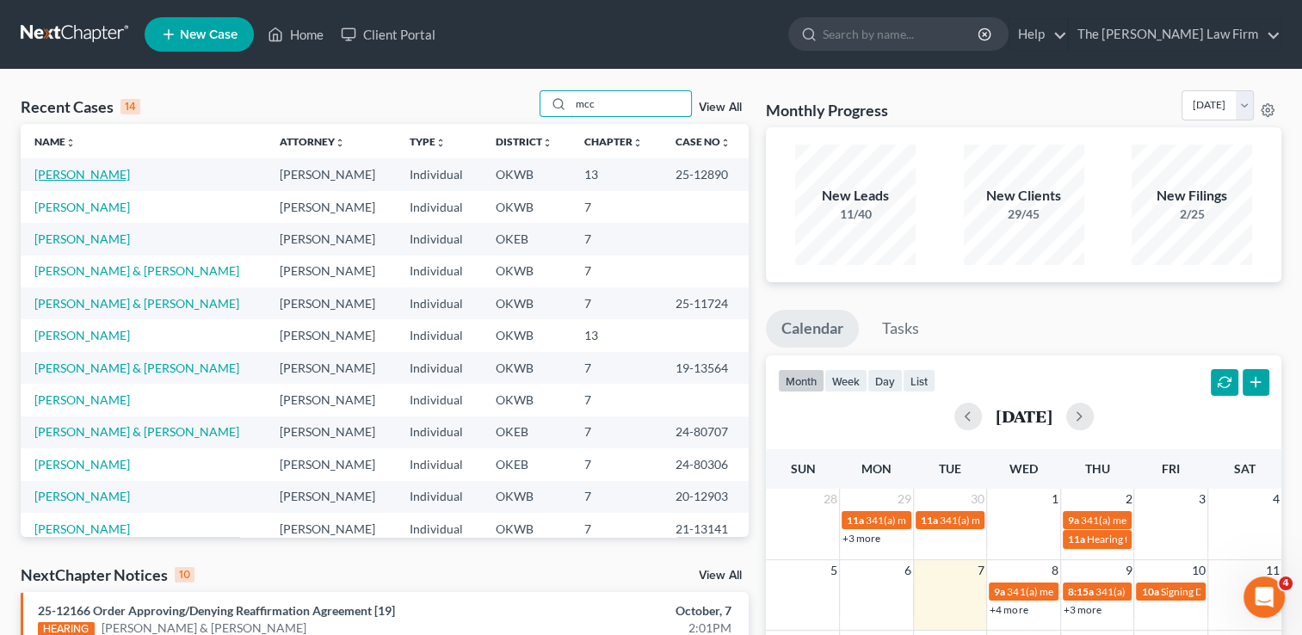
type input "mcc"
click at [87, 177] on link "[PERSON_NAME]" at bounding box center [82, 174] width 96 height 15
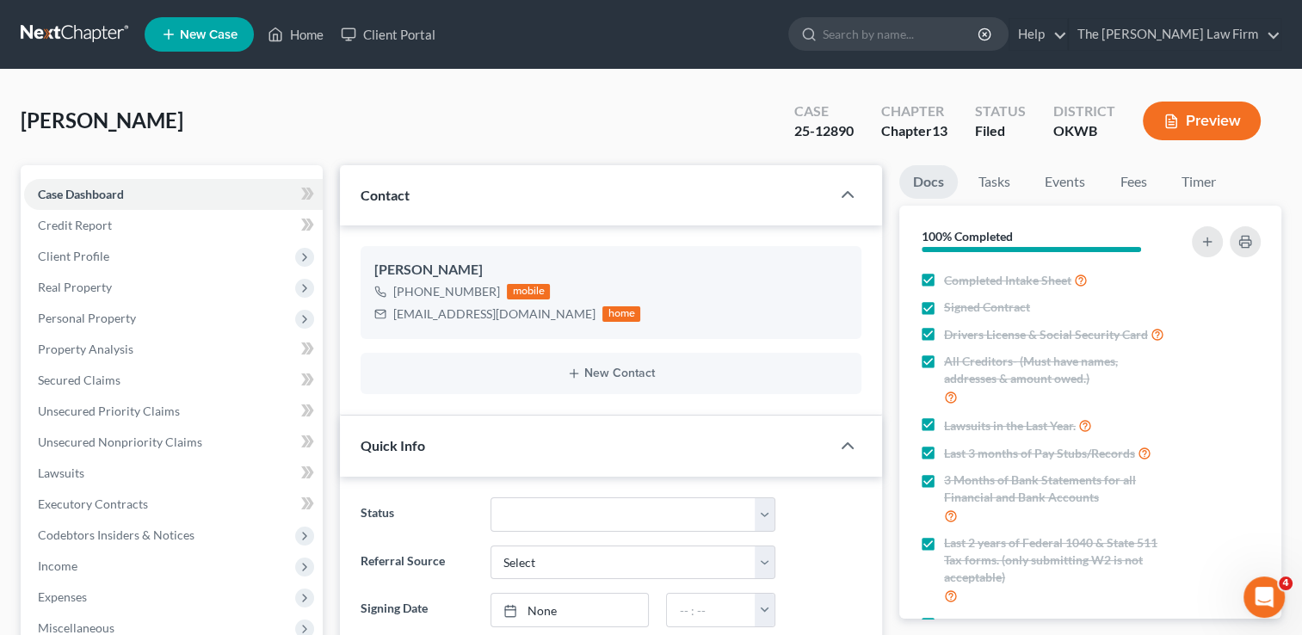
scroll to position [1811, 0]
drag, startPoint x: 395, startPoint y: 316, endPoint x: 560, endPoint y: 319, distance: 165.3
click at [560, 319] on div "[EMAIL_ADDRESS][DOMAIN_NAME] home" at bounding box center [507, 314] width 266 height 22
drag, startPoint x: 560, startPoint y: 319, endPoint x: 464, endPoint y: 312, distance: 96.7
copy div "[EMAIL_ADDRESS][DOMAIN_NAME]"
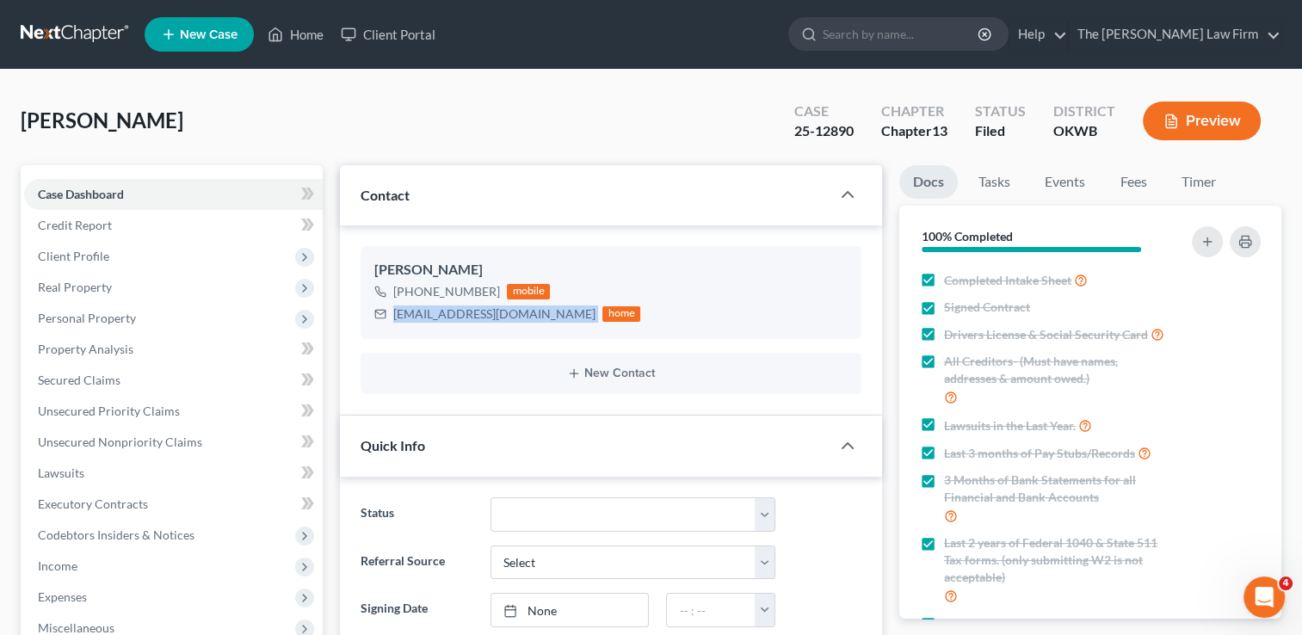
click at [83, 29] on link at bounding box center [76, 34] width 110 height 31
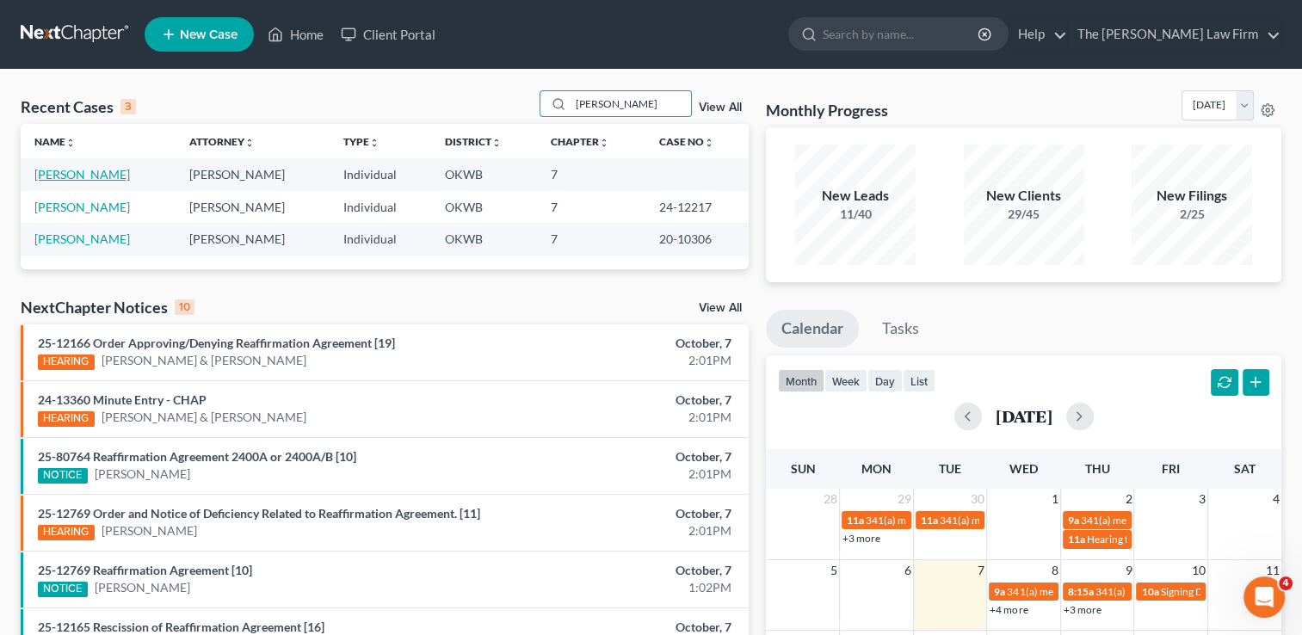
type input "[PERSON_NAME]"
click at [83, 176] on link "[PERSON_NAME]" at bounding box center [82, 174] width 96 height 15
select select "1"
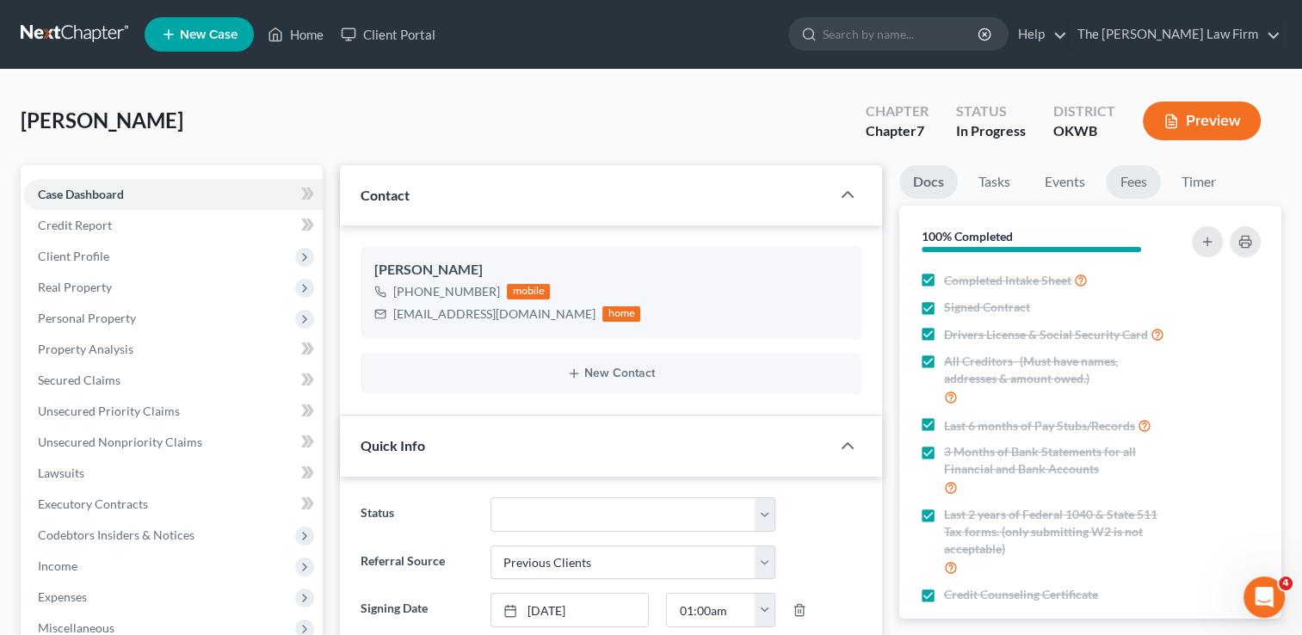
scroll to position [1437, 0]
click at [1139, 184] on link "Fees" at bounding box center [1133, 182] width 55 height 34
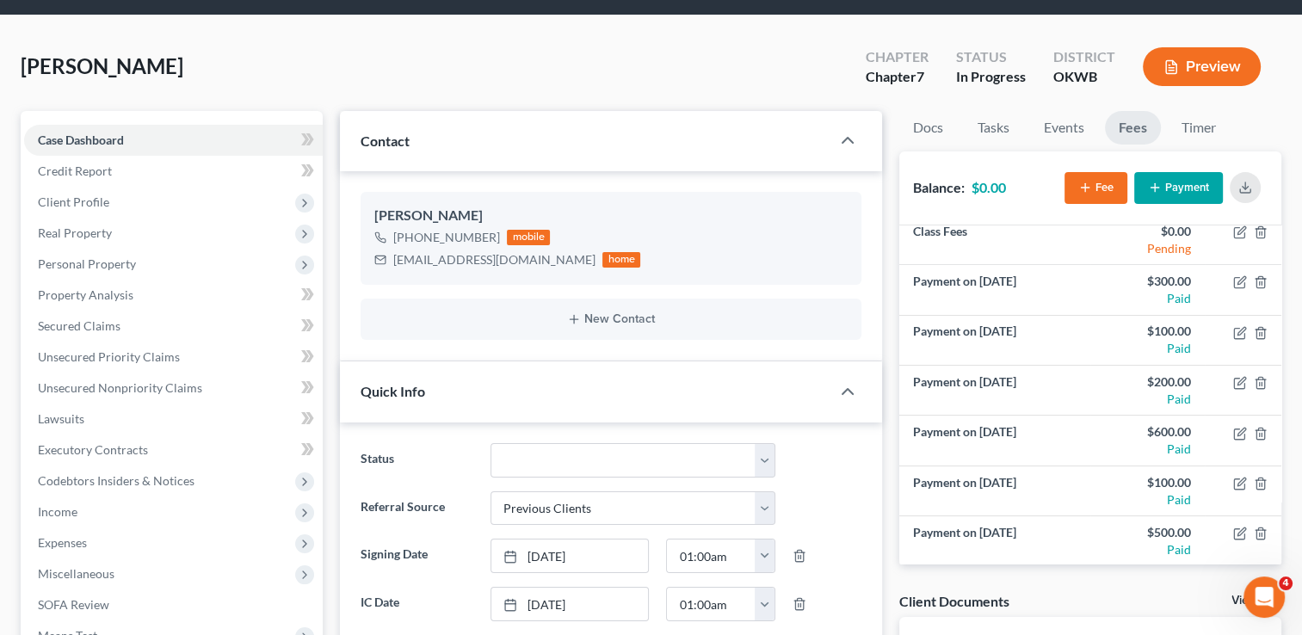
scroll to position [0, 0]
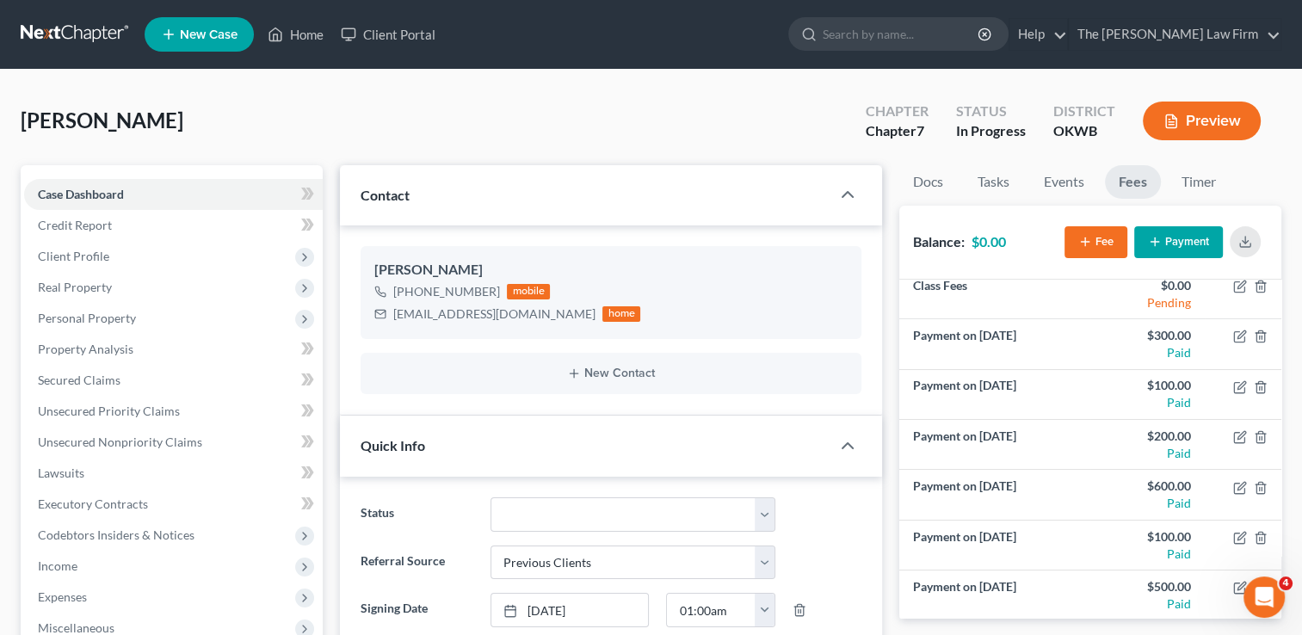
click at [77, 28] on link at bounding box center [76, 34] width 110 height 31
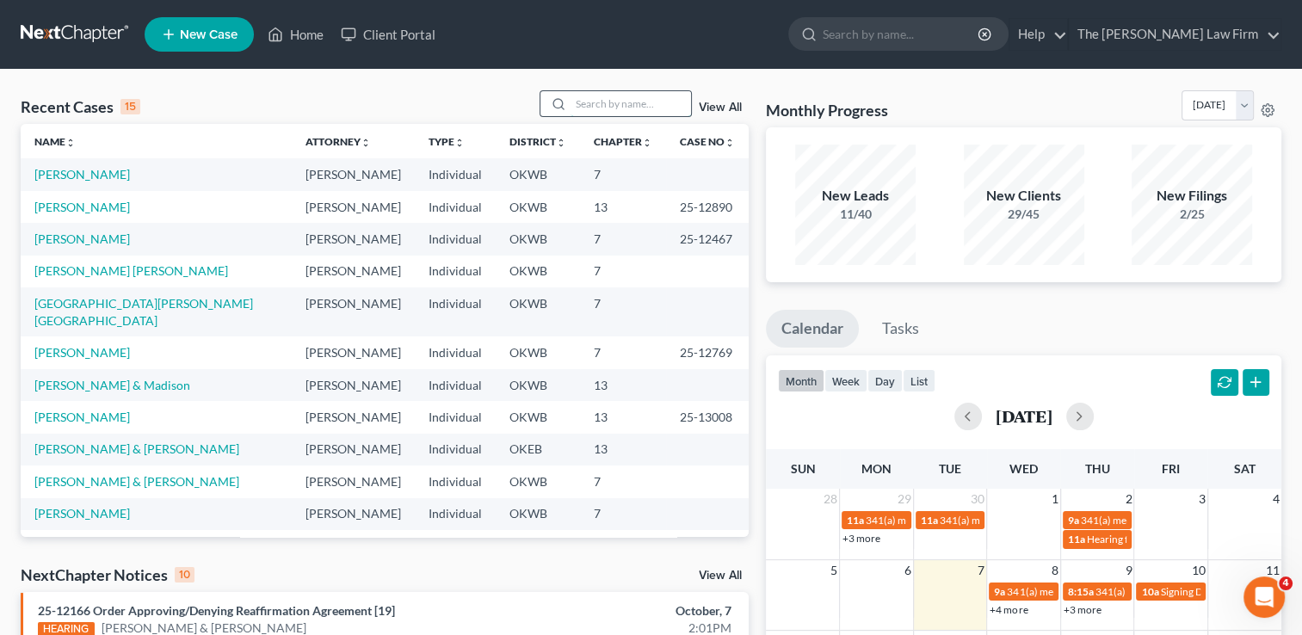
click at [642, 107] on input "search" at bounding box center [631, 103] width 121 height 25
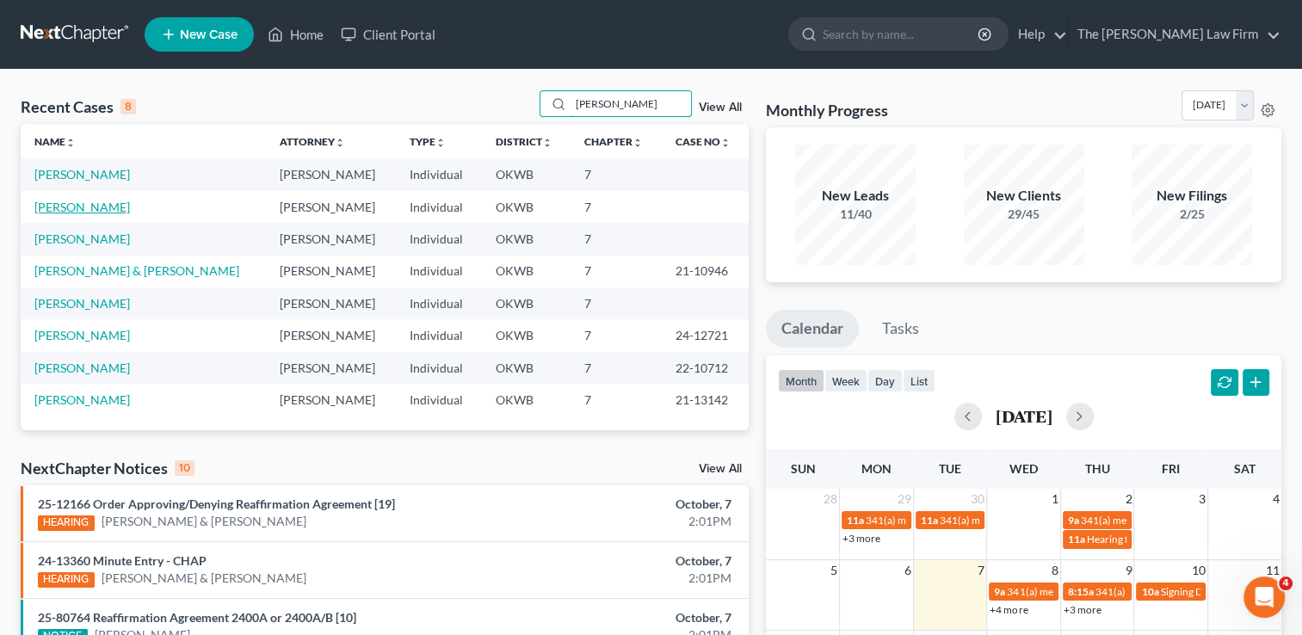
type input "[PERSON_NAME]"
click at [67, 205] on link "[PERSON_NAME]" at bounding box center [82, 207] width 96 height 15
select select "0"
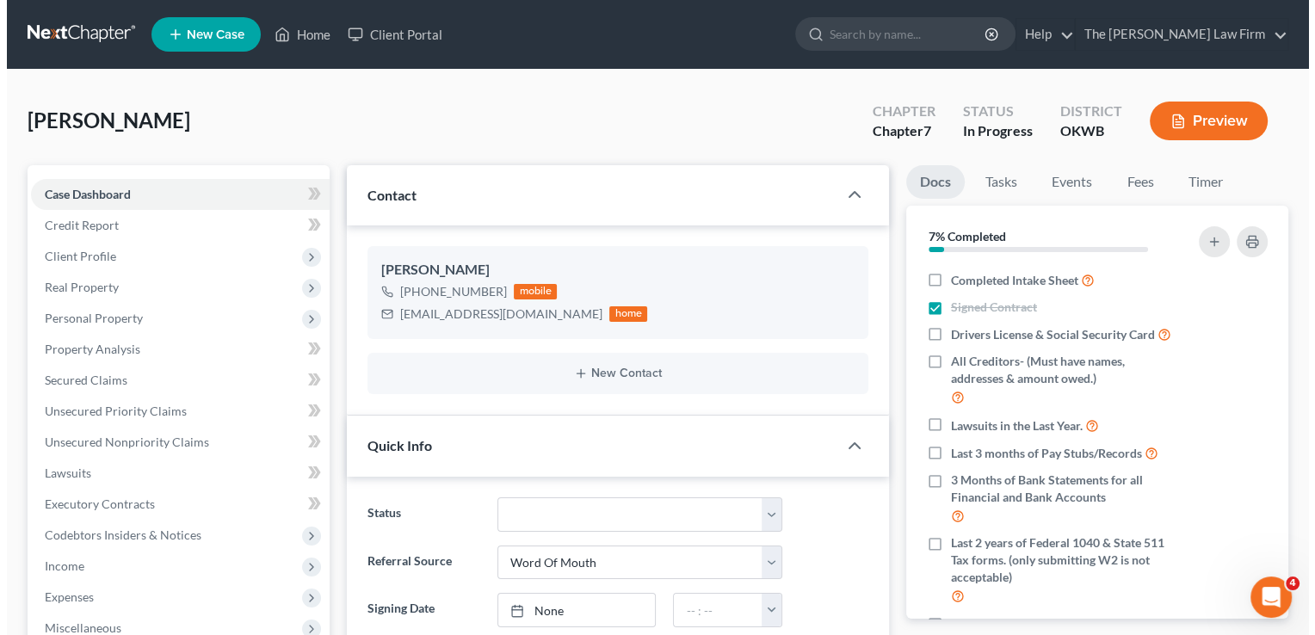
scroll to position [13, 0]
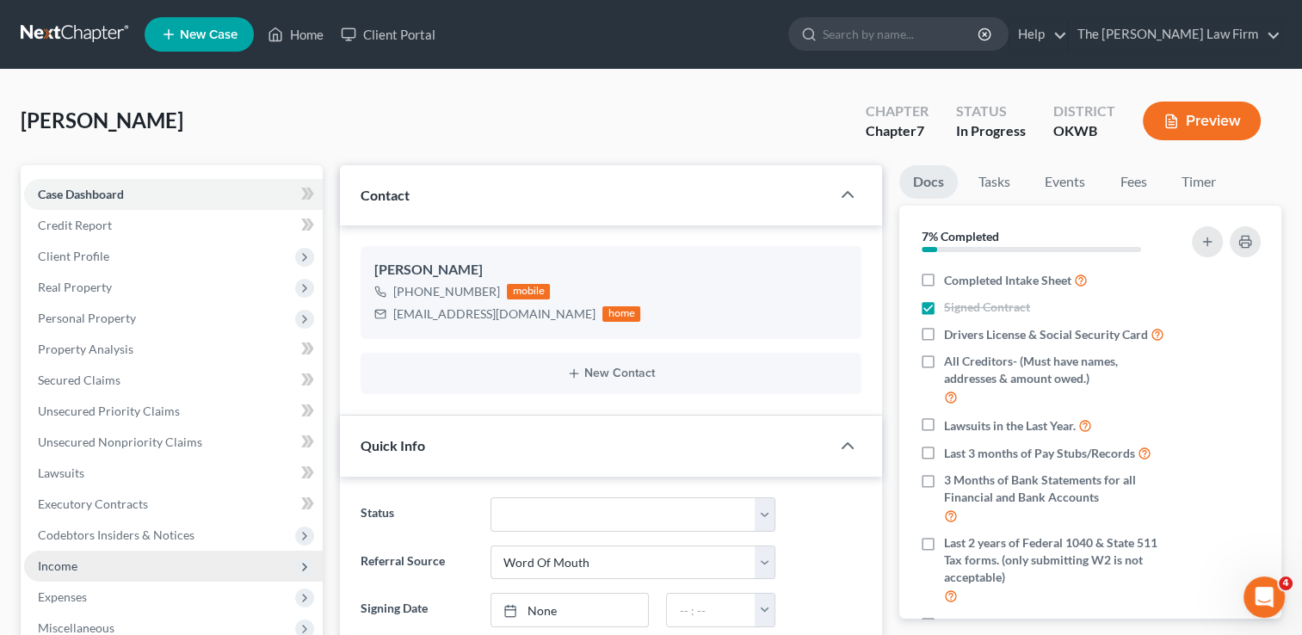
click at [65, 568] on span "Income" at bounding box center [58, 566] width 40 height 15
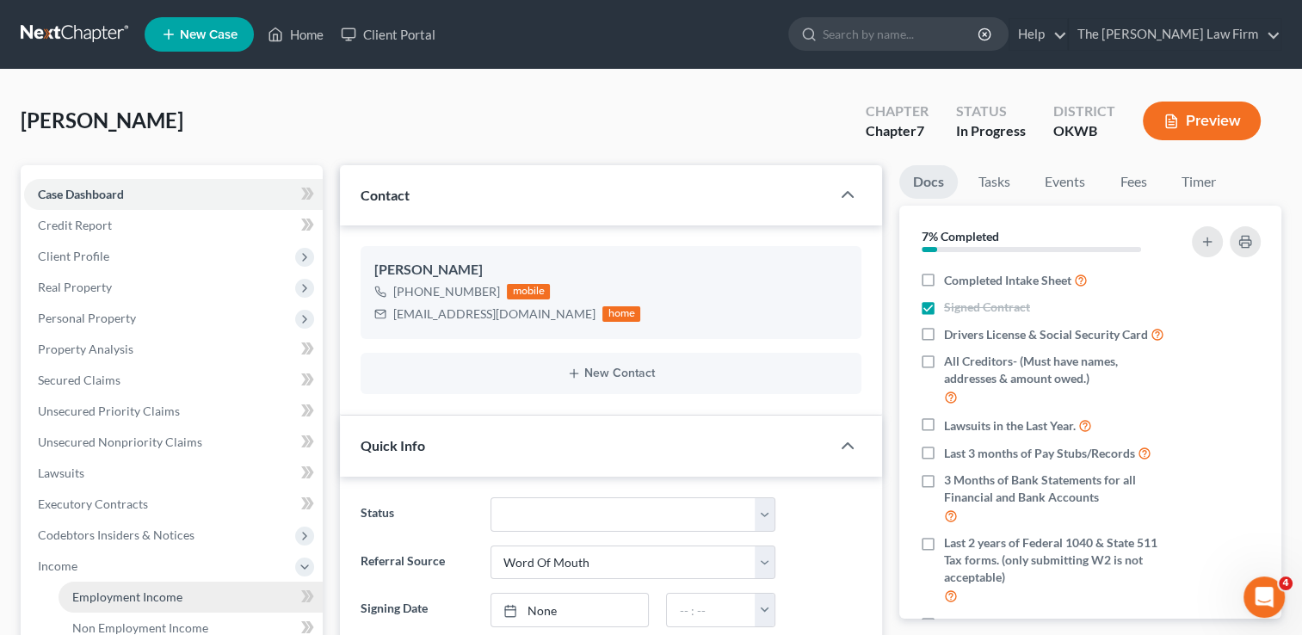
click at [134, 600] on span "Employment Income" at bounding box center [127, 597] width 110 height 15
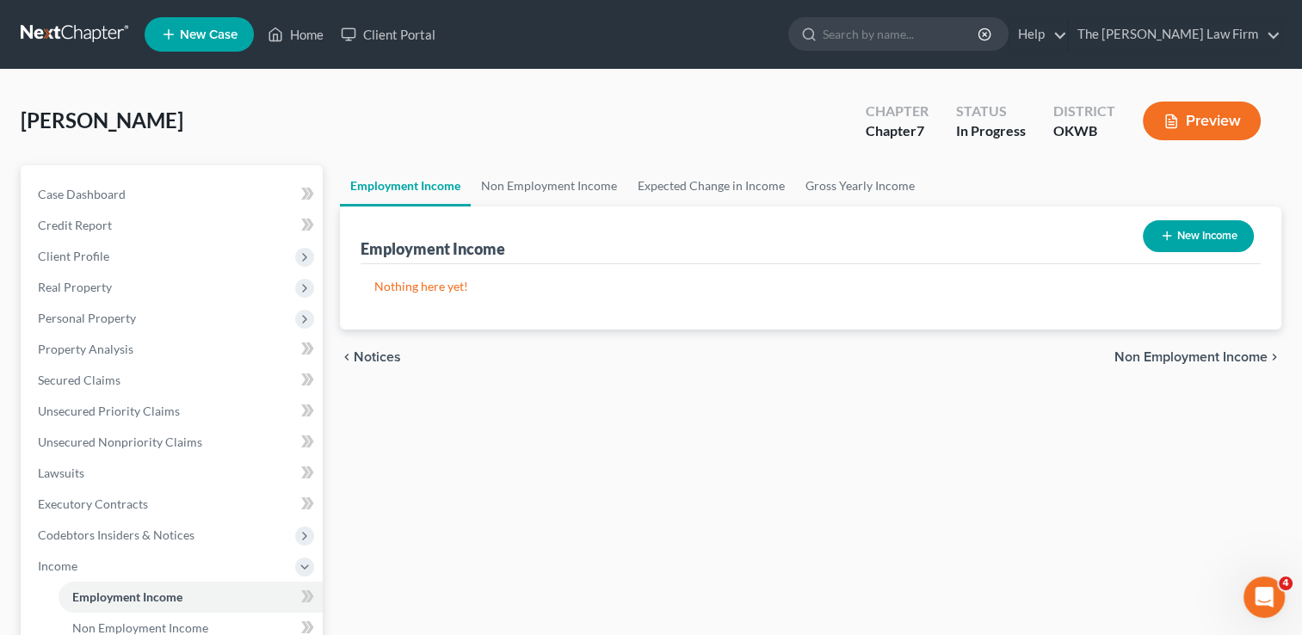
click at [1195, 232] on button "New Income" at bounding box center [1198, 236] width 111 height 32
select select "0"
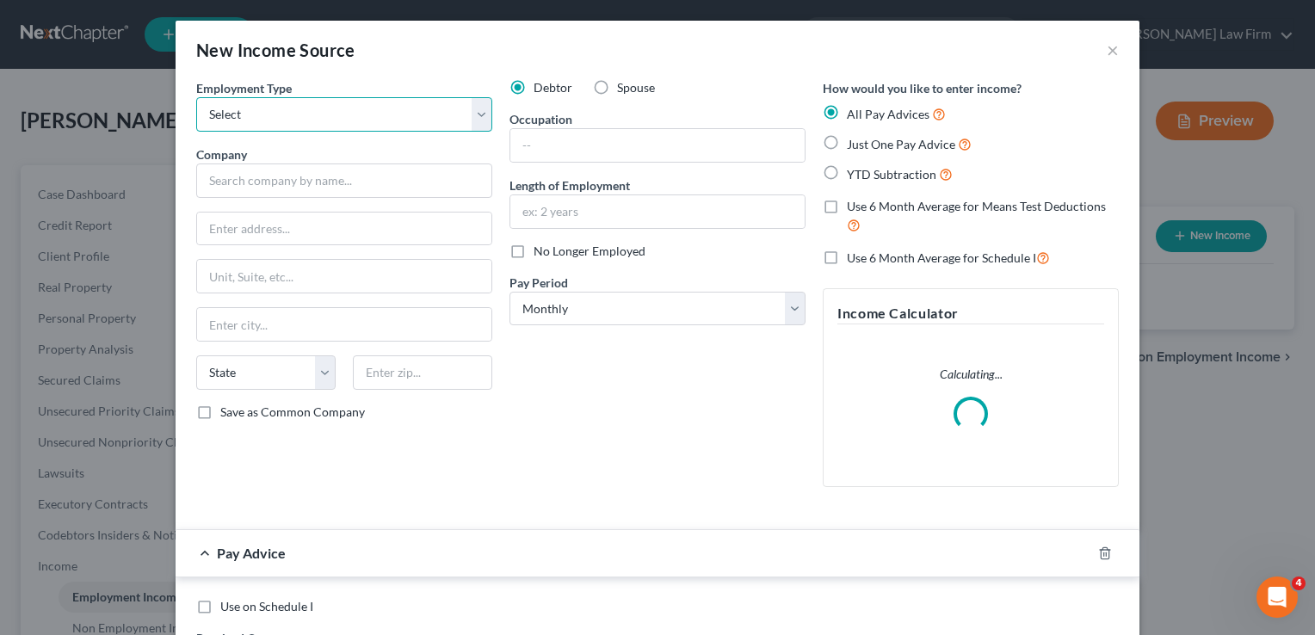
click at [336, 121] on select "Select Full or [DEMOGRAPHIC_DATA] Employment Self Employment" at bounding box center [344, 114] width 296 height 34
select select "0"
click at [196, 97] on select "Select Full or [DEMOGRAPHIC_DATA] Employment Self Employment" at bounding box center [344, 114] width 296 height 34
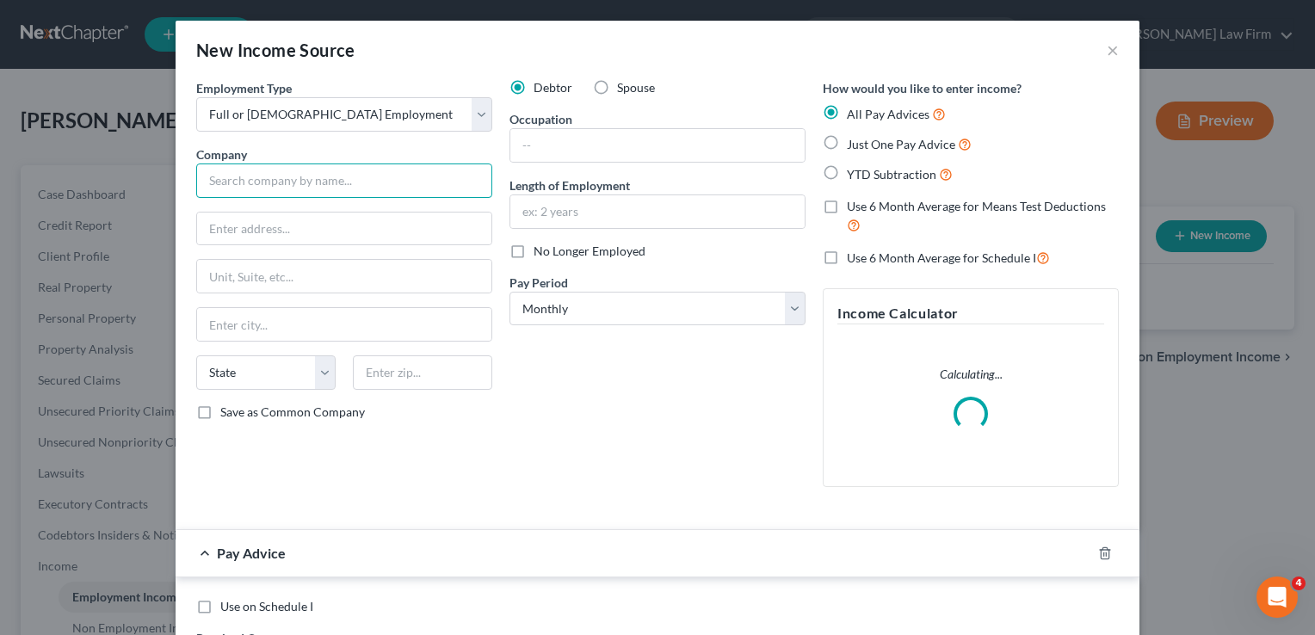
click at [271, 184] on input "text" at bounding box center [344, 181] width 296 height 34
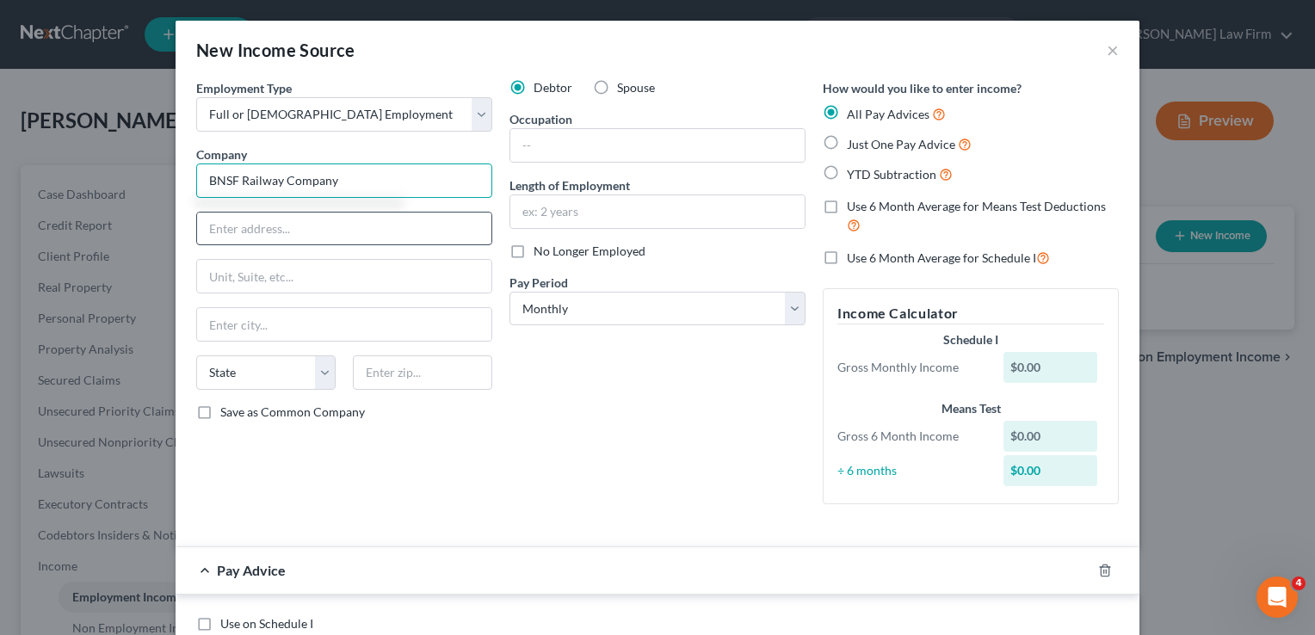
type input "BNSF Railway Company"
click at [333, 226] on input "text" at bounding box center [344, 229] width 294 height 33
type input "PO Box 1738"
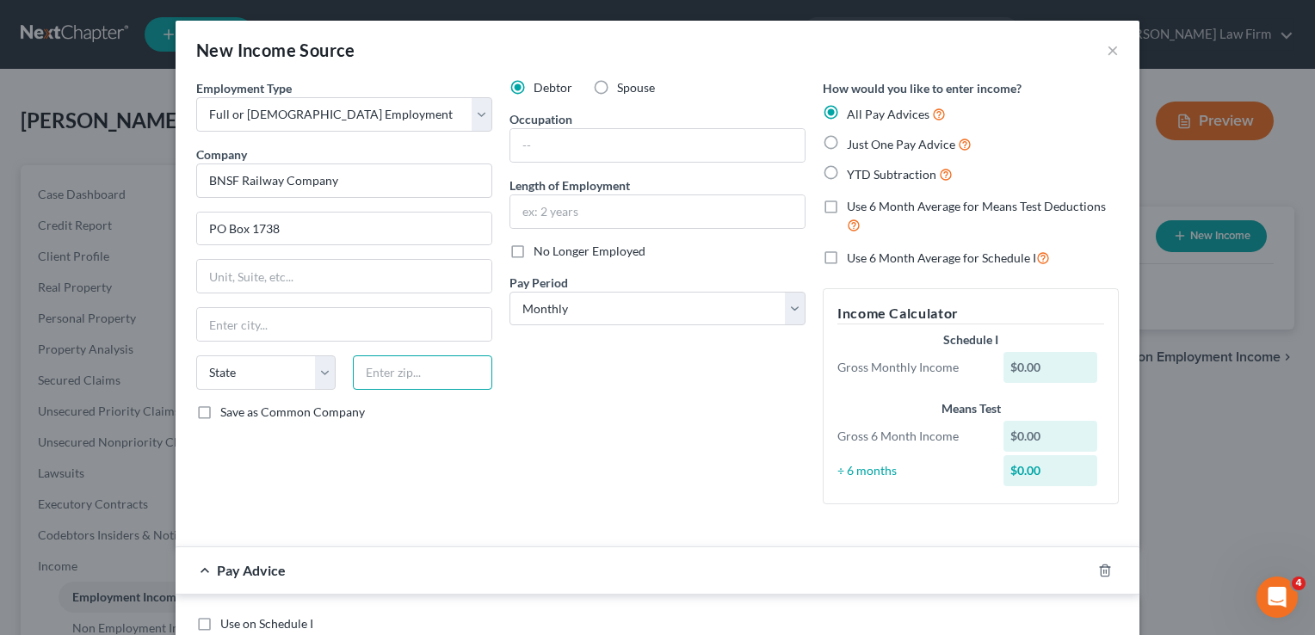
click at [418, 373] on input "text" at bounding box center [422, 373] width 139 height 34
type input "66601"
type input "Topeka"
select select "17"
click at [598, 370] on div "Debtor Spouse Occupation Length of Employment No Longer Employed Pay Period * S…" at bounding box center [657, 298] width 313 height 439
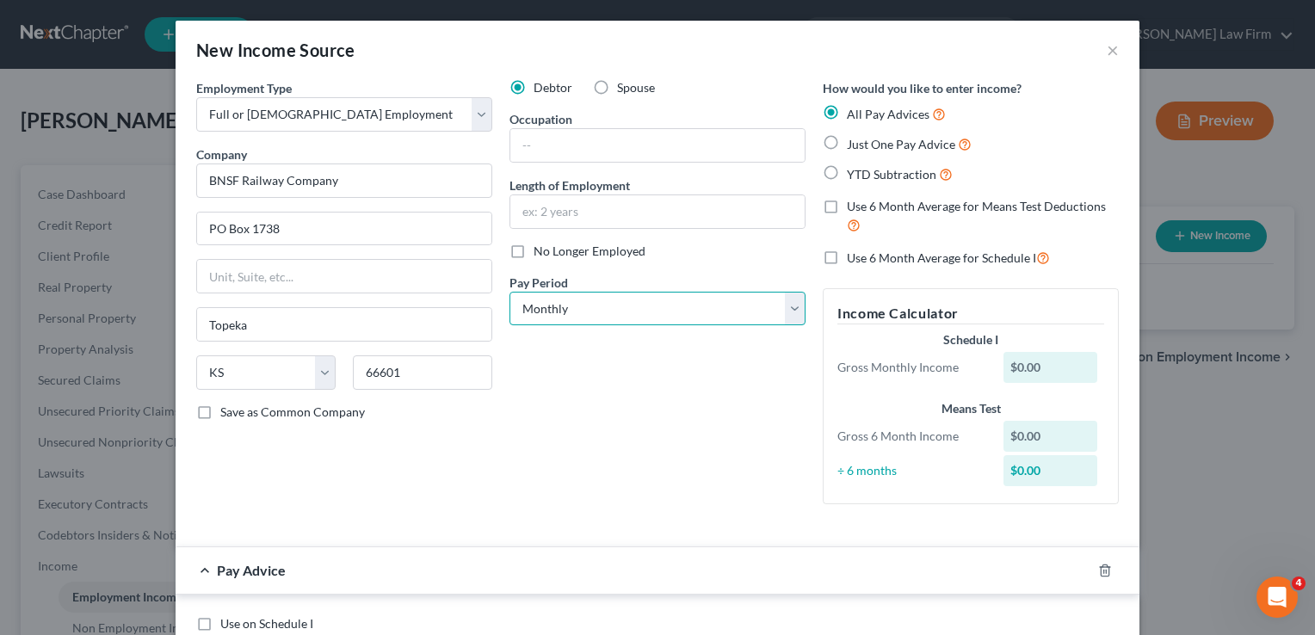
click at [554, 294] on select "Select Monthly Twice Monthly Every Other Week Weekly" at bounding box center [658, 309] width 296 height 34
select select "1"
click at [510, 292] on select "Select Monthly Twice Monthly Every Other Week Weekly" at bounding box center [658, 309] width 296 height 34
click at [607, 366] on div "Debtor Spouse Occupation Length of Employment No Longer Employed Pay Period * S…" at bounding box center [657, 298] width 313 height 439
click at [847, 171] on label "YTD Subtraction" at bounding box center [900, 174] width 106 height 20
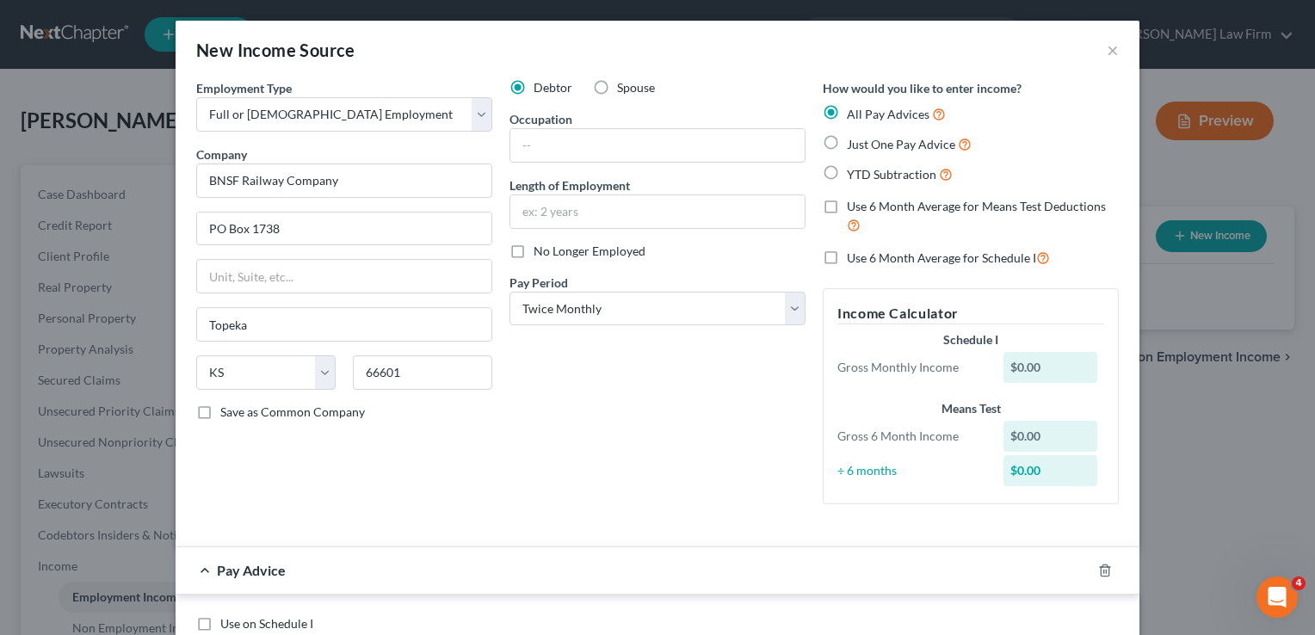
click at [854, 171] on input "YTD Subtraction" at bounding box center [859, 169] width 11 height 11
radio input "true"
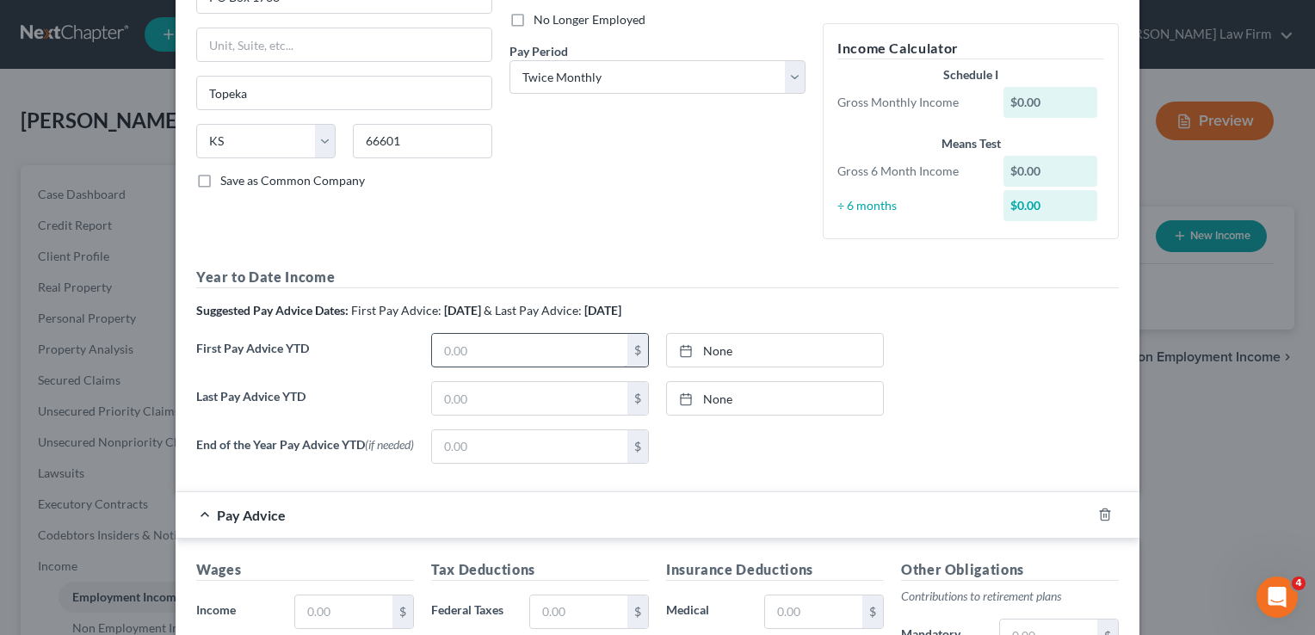
scroll to position [258, 0]
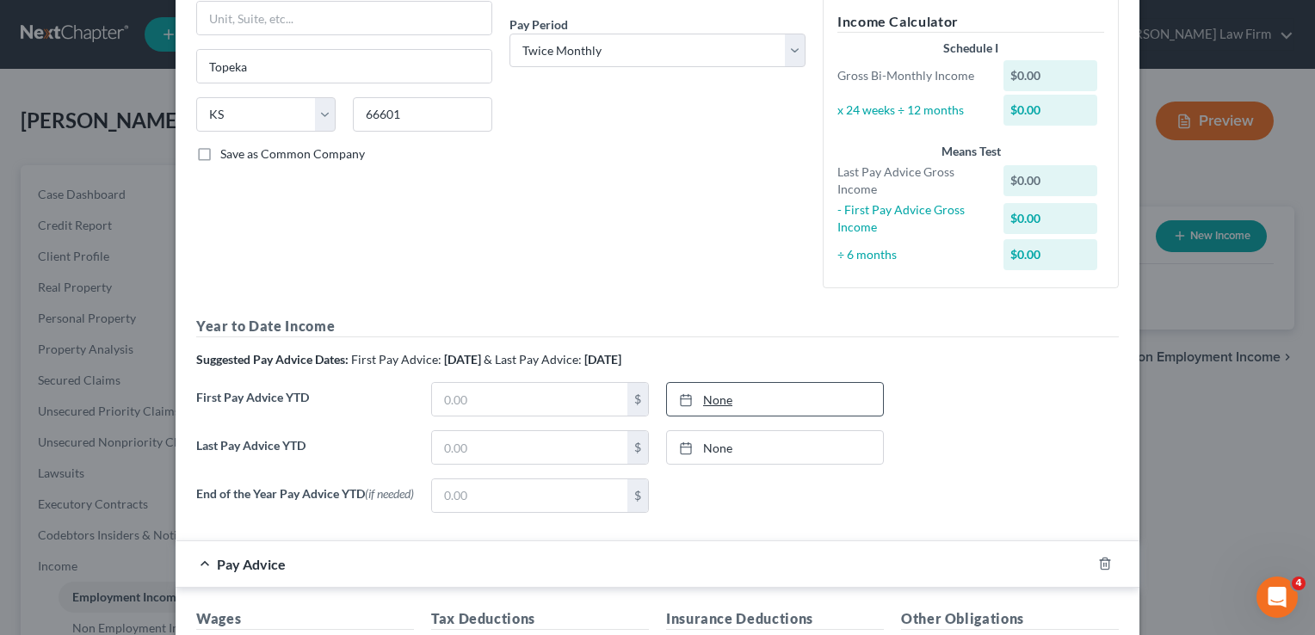
click at [702, 397] on link "None" at bounding box center [775, 399] width 216 height 33
type input "[DATE]"
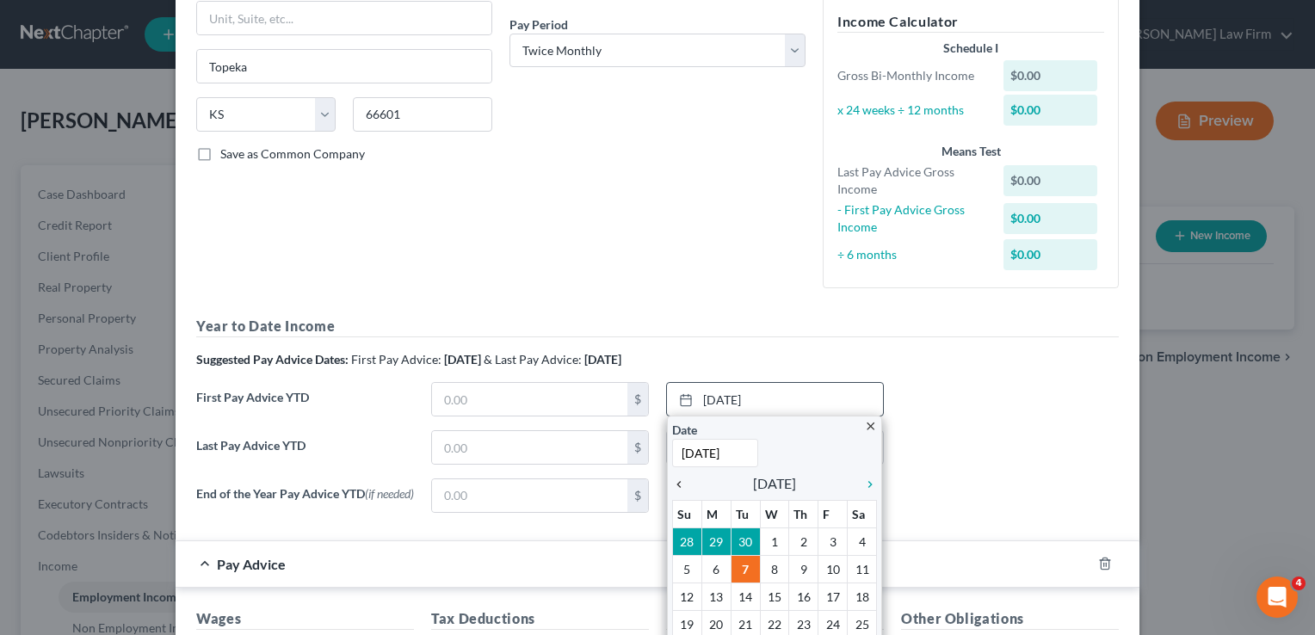
click at [672, 484] on icon "chevron_left" at bounding box center [683, 485] width 22 height 14
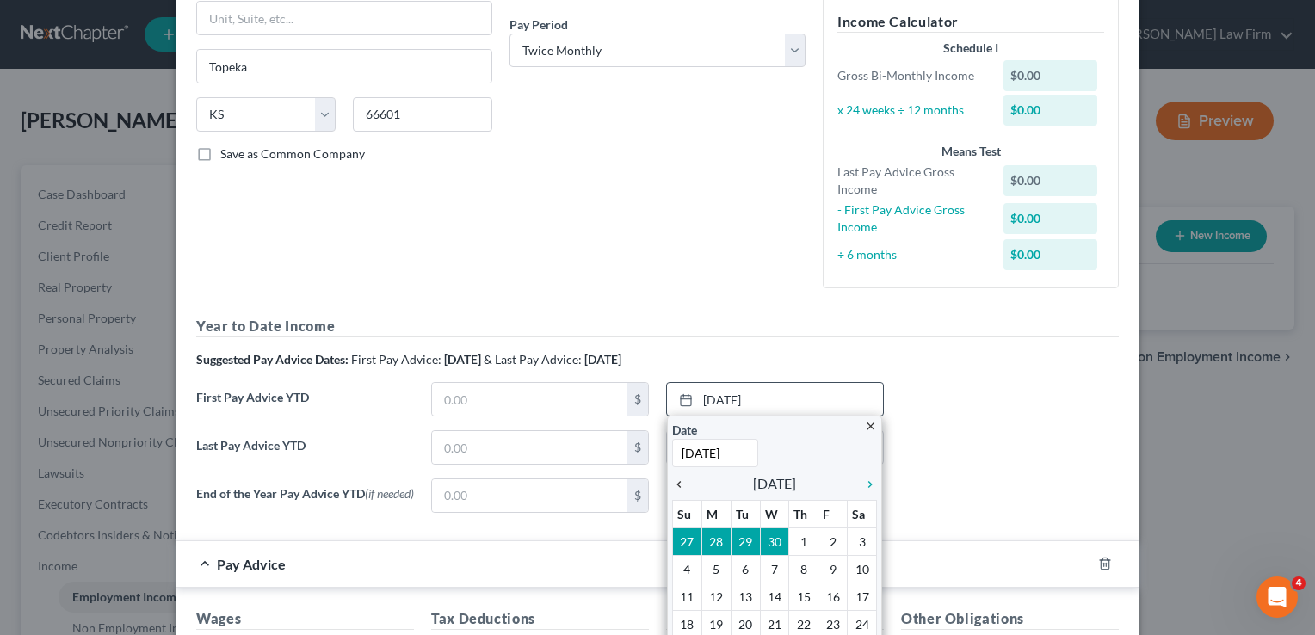
click at [672, 484] on icon "chevron_left" at bounding box center [683, 485] width 22 height 14
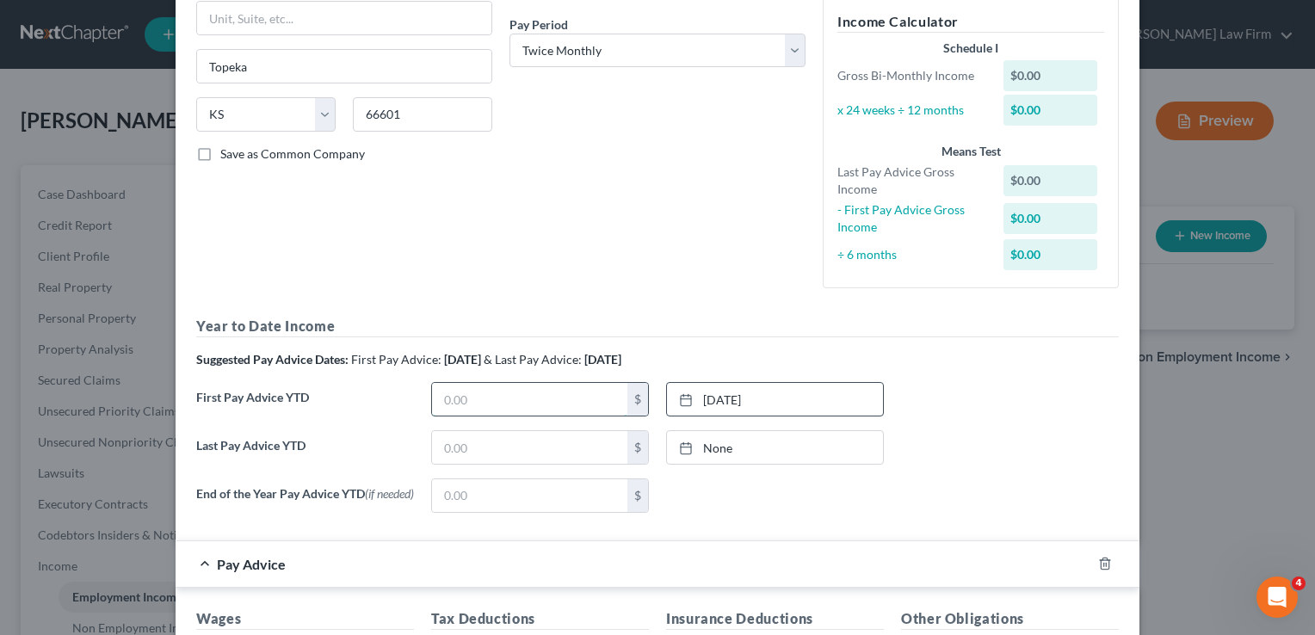
click at [523, 400] on input "text" at bounding box center [529, 399] width 195 height 33
type input "11,677.90"
click at [710, 448] on link "None" at bounding box center [775, 447] width 216 height 33
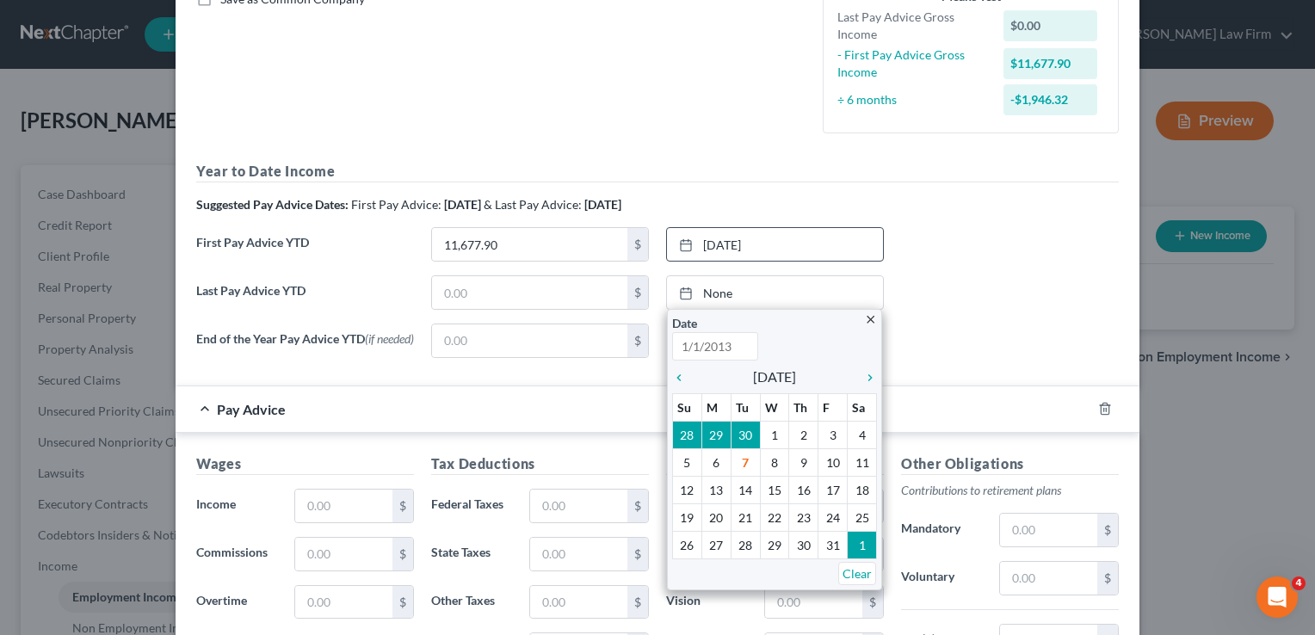
scroll to position [430, 0]
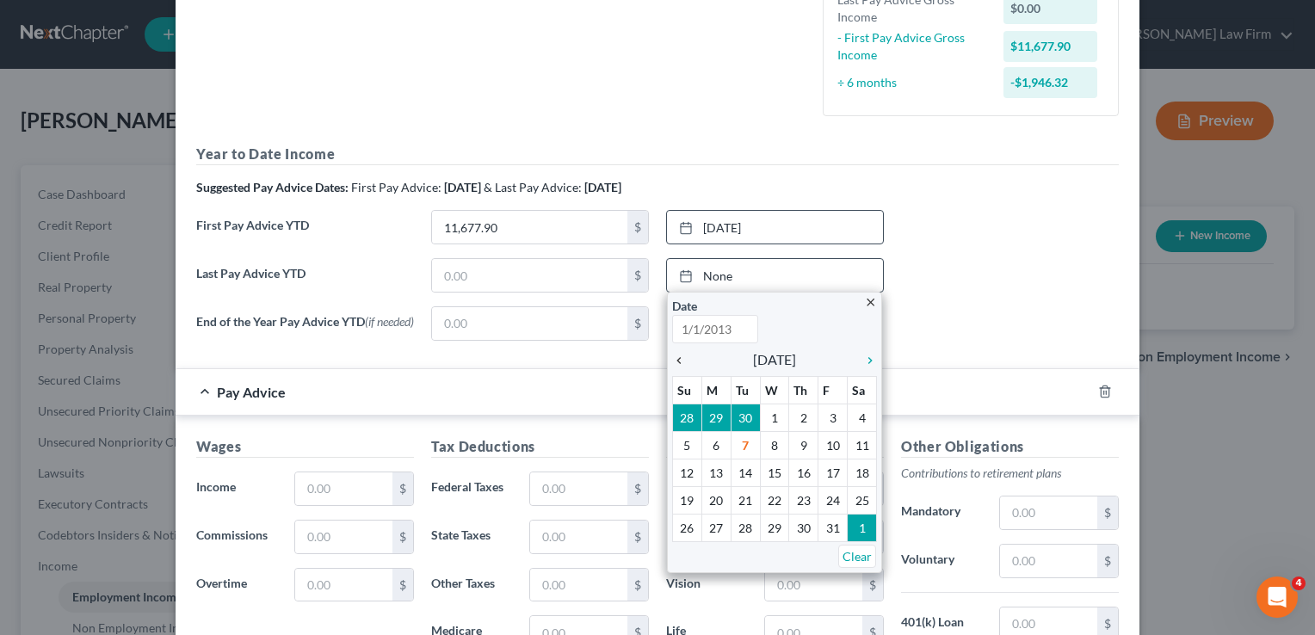
type input "[DATE]"
click at [675, 359] on icon "chevron_left" at bounding box center [683, 361] width 22 height 14
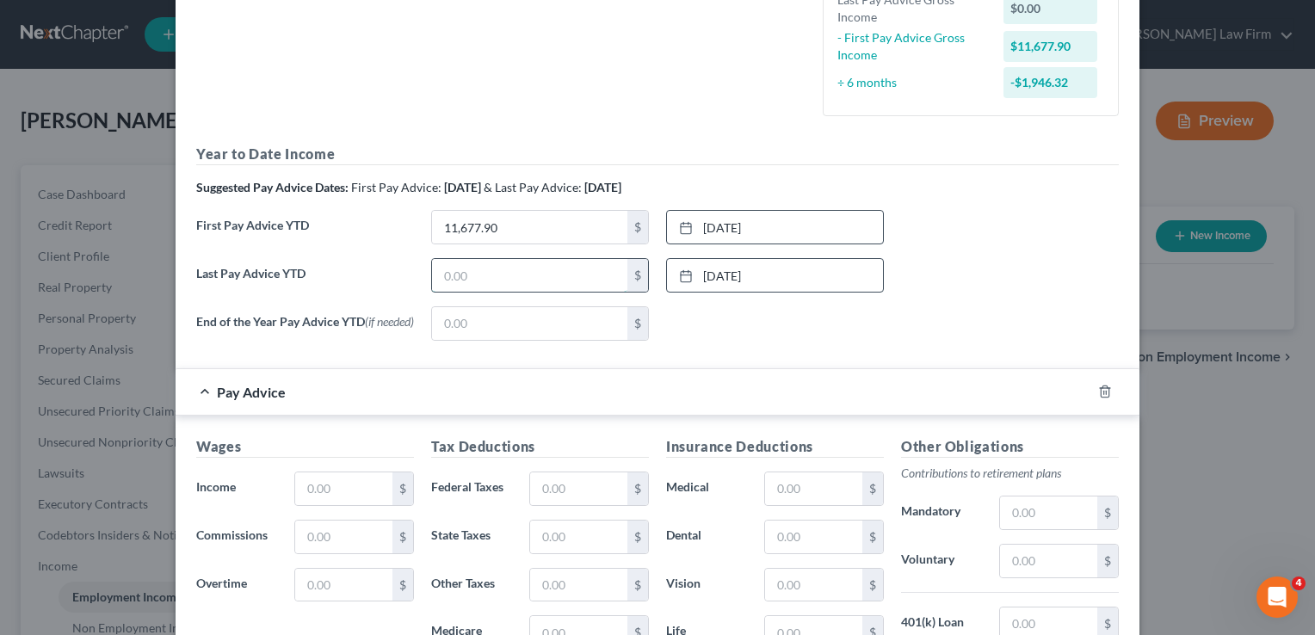
click at [479, 274] on input "text" at bounding box center [529, 275] width 195 height 33
type input "41,172.40"
click at [971, 257] on div "First Pay Advice YTD 41,172.40 $ [DATE] close Date [DATE] Time 12:00 AM chevron…" at bounding box center [658, 234] width 940 height 48
drag, startPoint x: 486, startPoint y: 273, endPoint x: 576, endPoint y: 278, distance: 90.5
click at [486, 273] on input "text" at bounding box center [529, 275] width 195 height 33
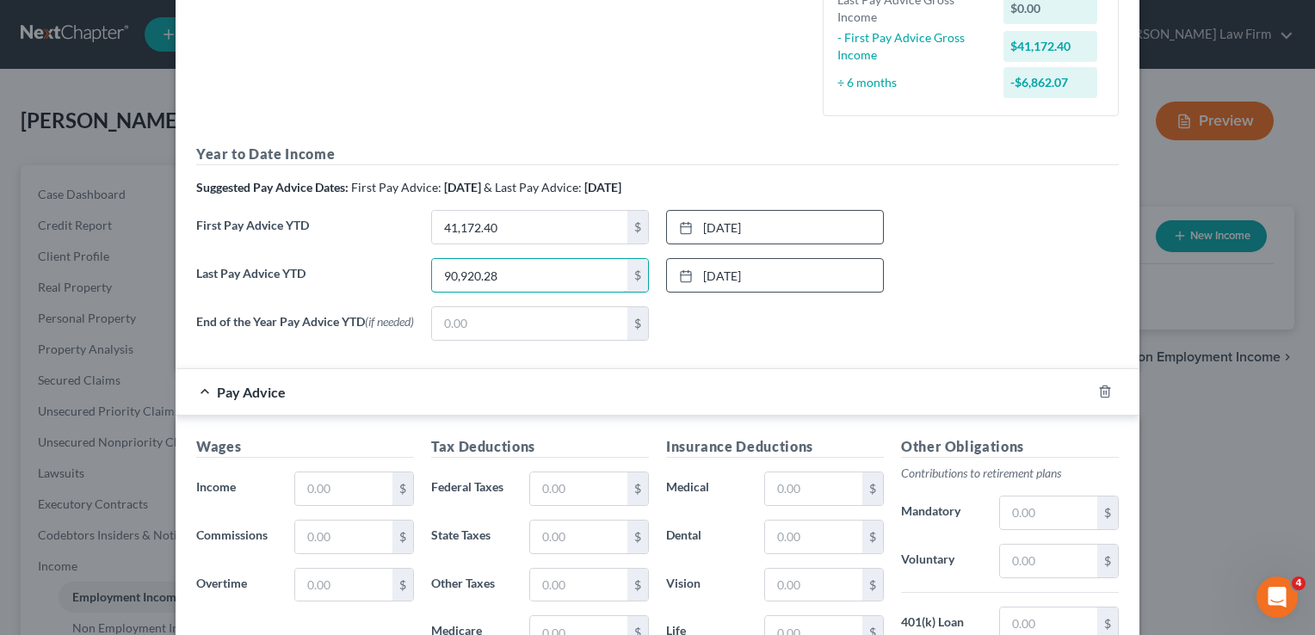
type input "90,920.28"
click at [981, 301] on div "Last Pay Advice YTD 90,920.28 $ [DATE] close Date [DATE] Time 12:00 AM chevron_…" at bounding box center [658, 282] width 940 height 48
click at [357, 486] on input "text" at bounding box center [343, 489] width 97 height 33
drag, startPoint x: 368, startPoint y: 492, endPoint x: 257, endPoint y: 487, distance: 111.2
click at [257, 487] on div "Income * 3,405.60 $" at bounding box center [305, 489] width 235 height 34
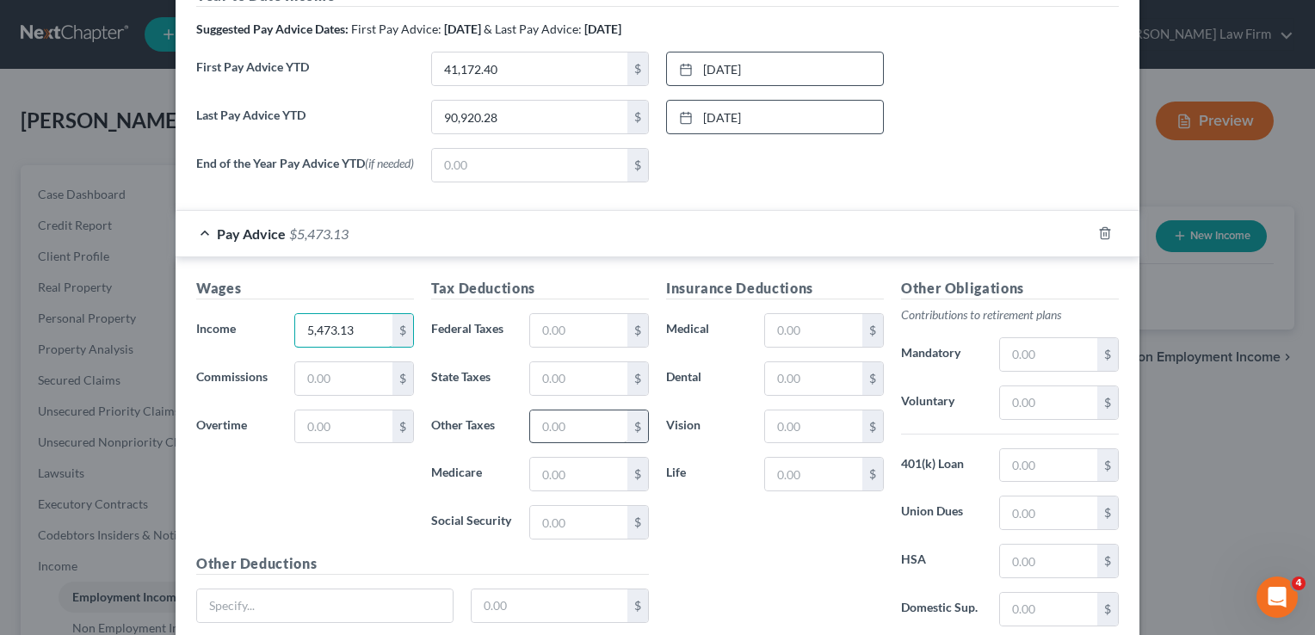
scroll to position [603, 0]
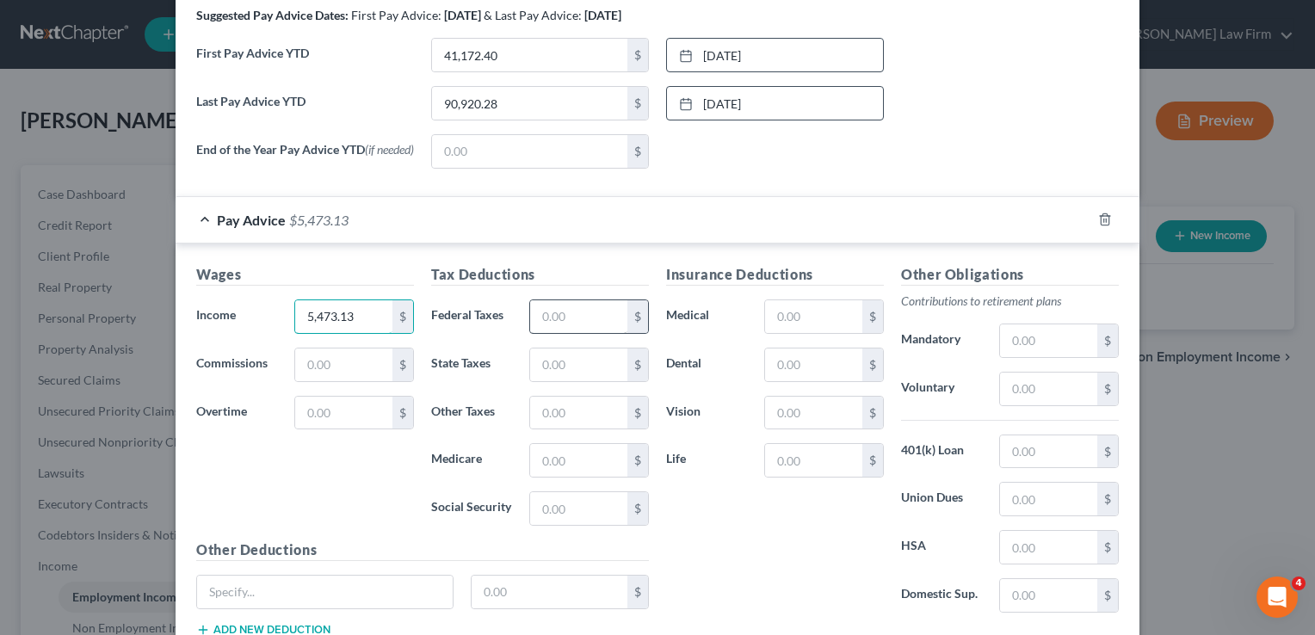
type input "5,473.13"
click at [575, 318] on input "text" at bounding box center [578, 316] width 97 height 33
type input "554.17"
click at [555, 367] on input "text" at bounding box center [578, 365] width 97 height 33
type input "175.00"
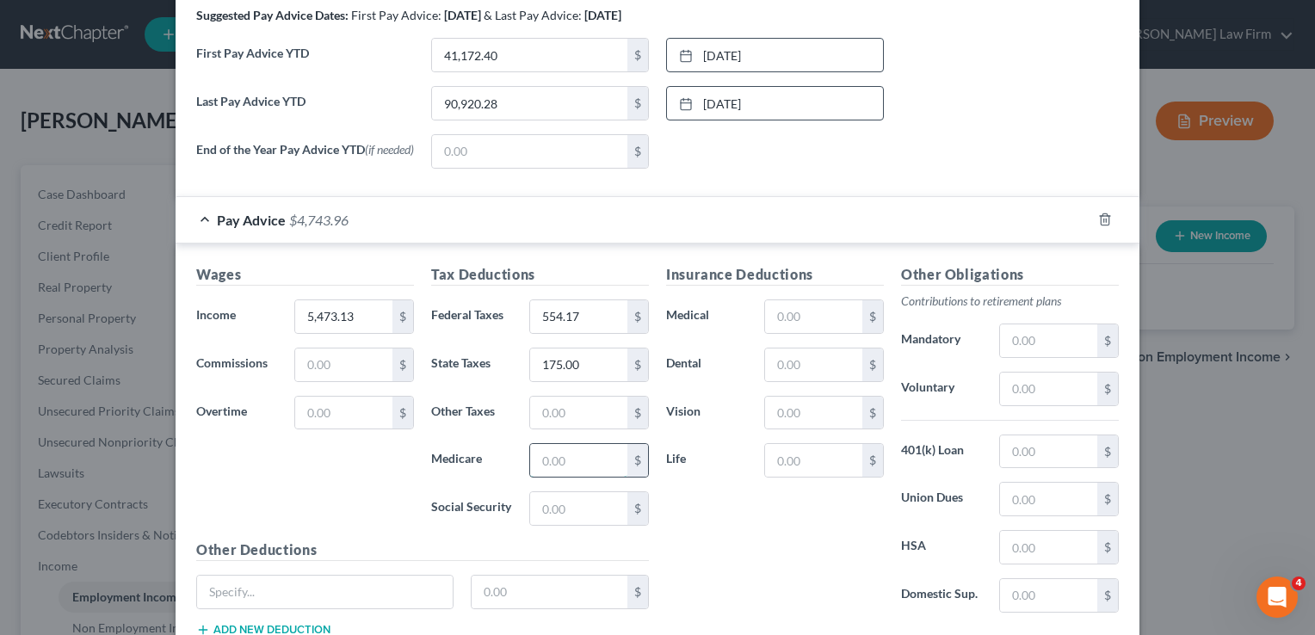
click at [573, 463] on input "text" at bounding box center [578, 460] width 97 height 33
type input "59.55"
click at [1041, 382] on input "text" at bounding box center [1048, 389] width 97 height 33
type input "455.90"
click at [818, 319] on input "text" at bounding box center [813, 316] width 97 height 33
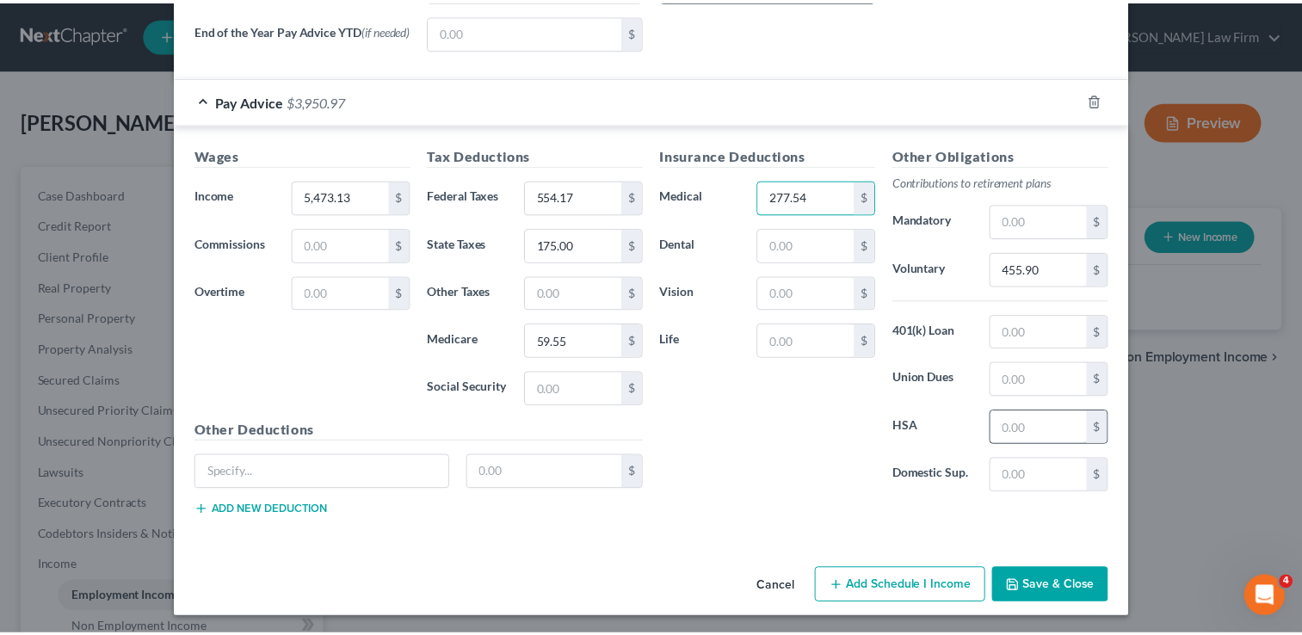
scroll to position [725, 0]
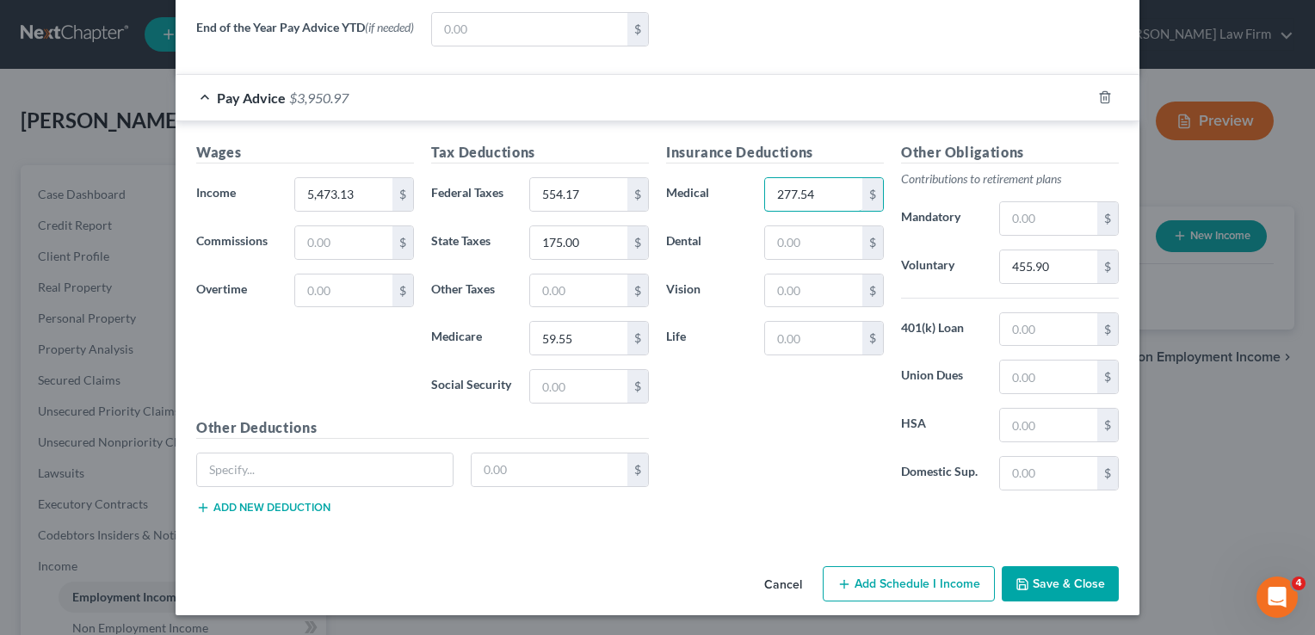
type input "277.54"
click at [1046, 579] on button "Save & Close" at bounding box center [1060, 584] width 117 height 36
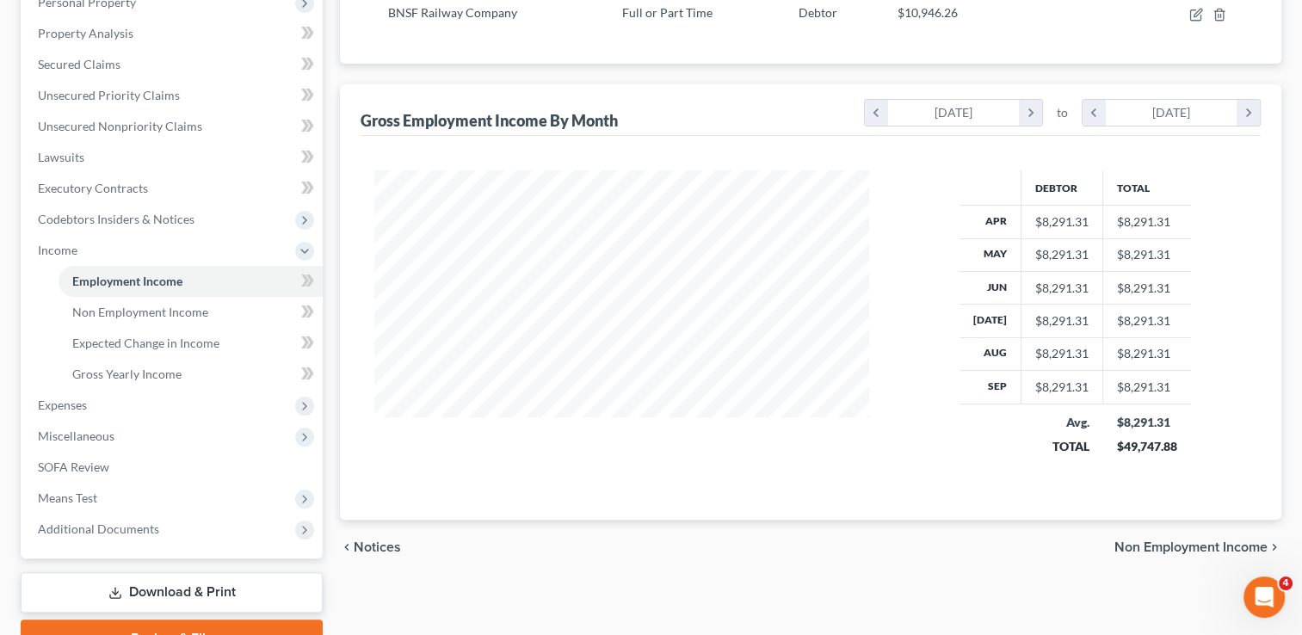
scroll to position [344, 0]
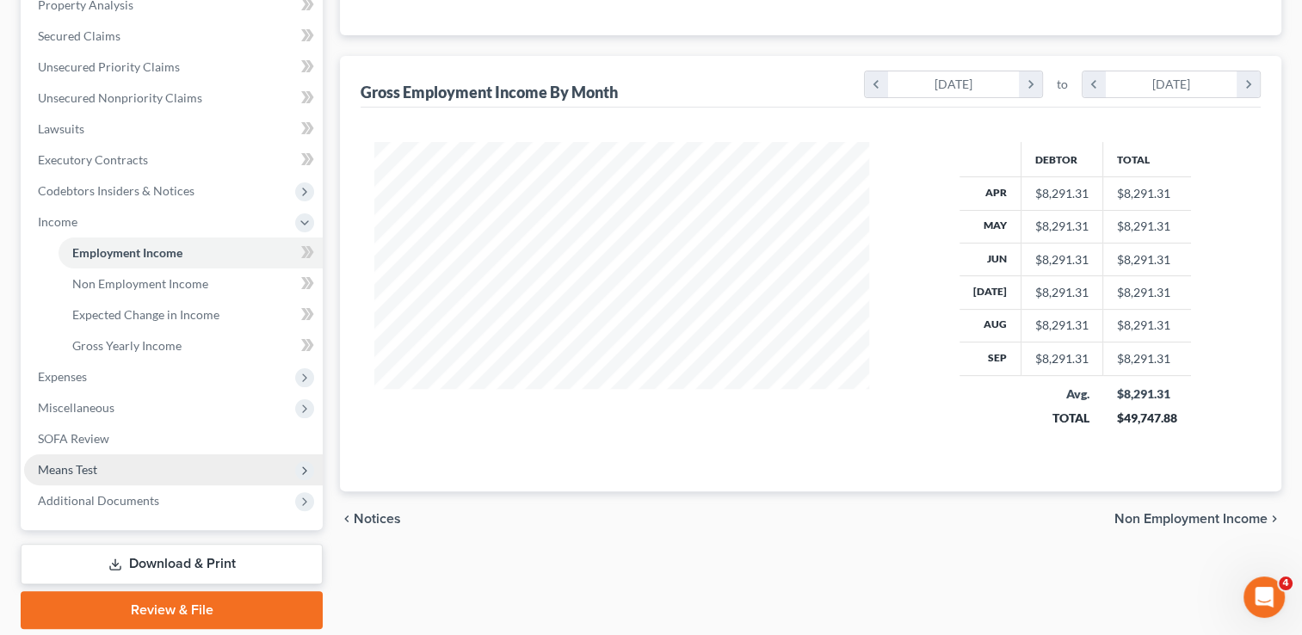
click at [81, 467] on span "Means Test" at bounding box center [67, 469] width 59 height 15
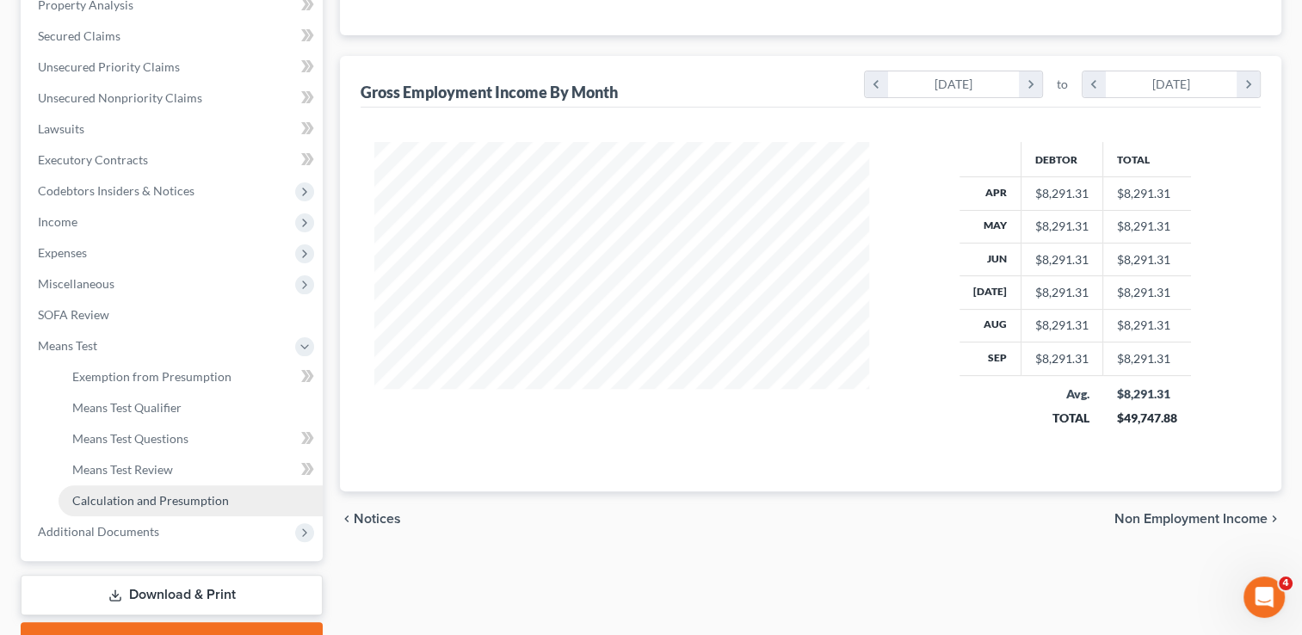
click at [152, 495] on span "Calculation and Presumption" at bounding box center [150, 500] width 157 height 15
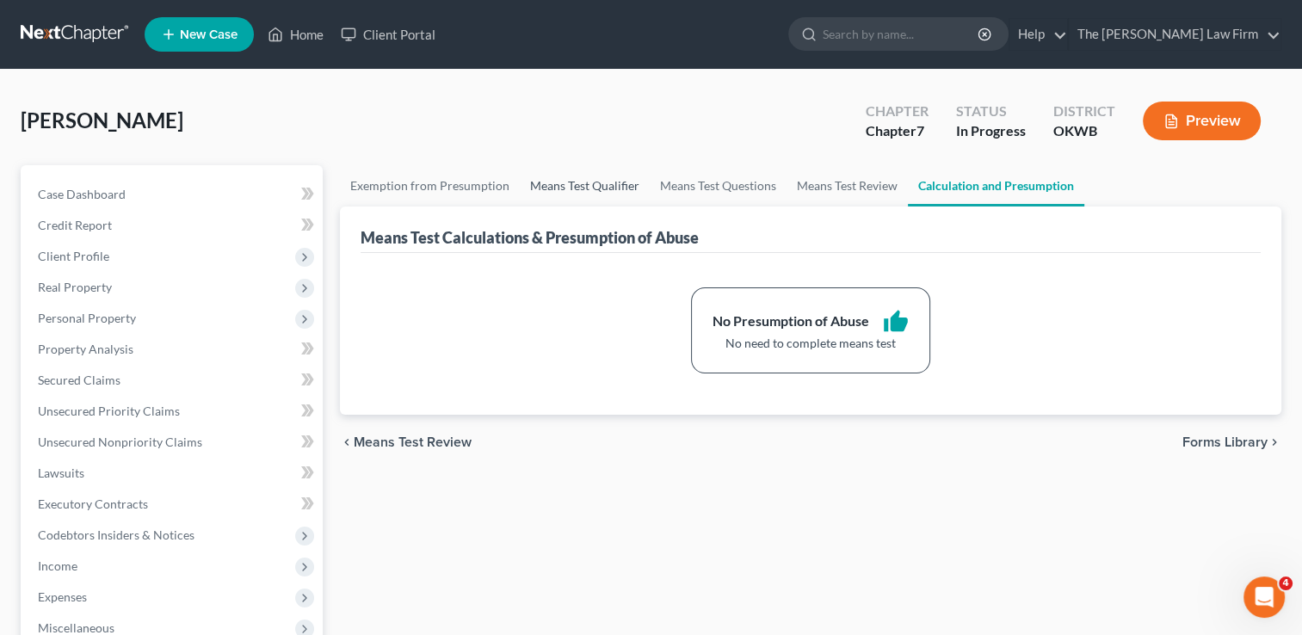
click at [564, 184] on link "Means Test Qualifier" at bounding box center [585, 185] width 130 height 41
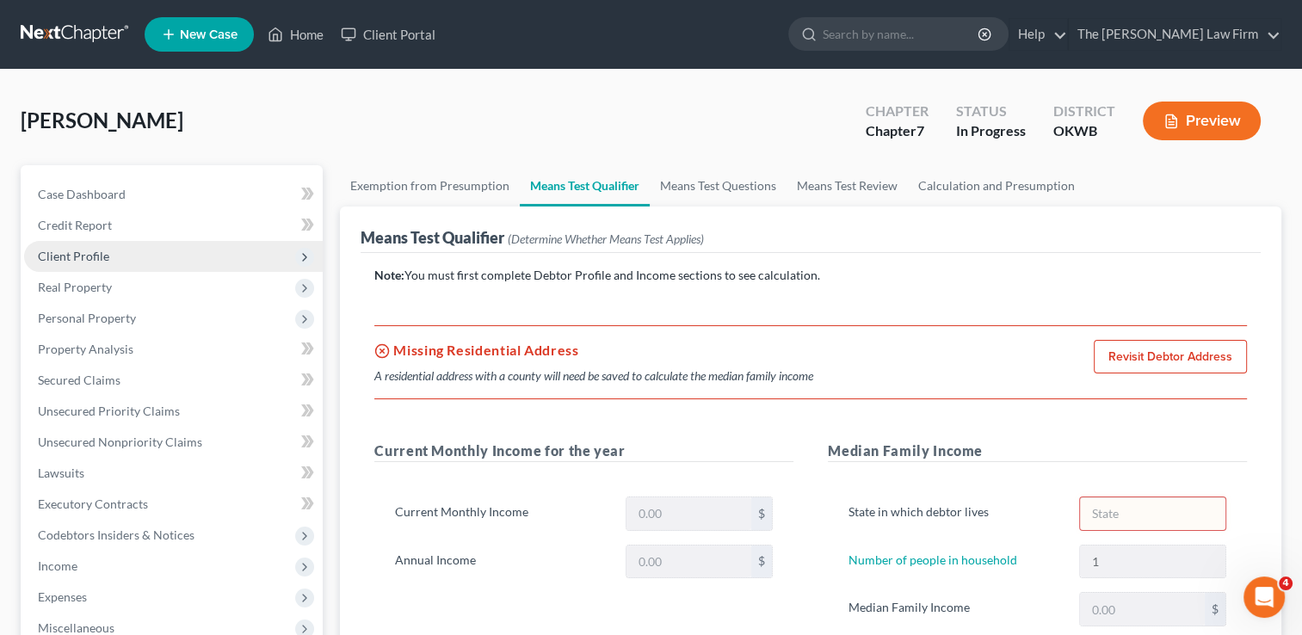
click at [72, 256] on span "Client Profile" at bounding box center [73, 256] width 71 height 15
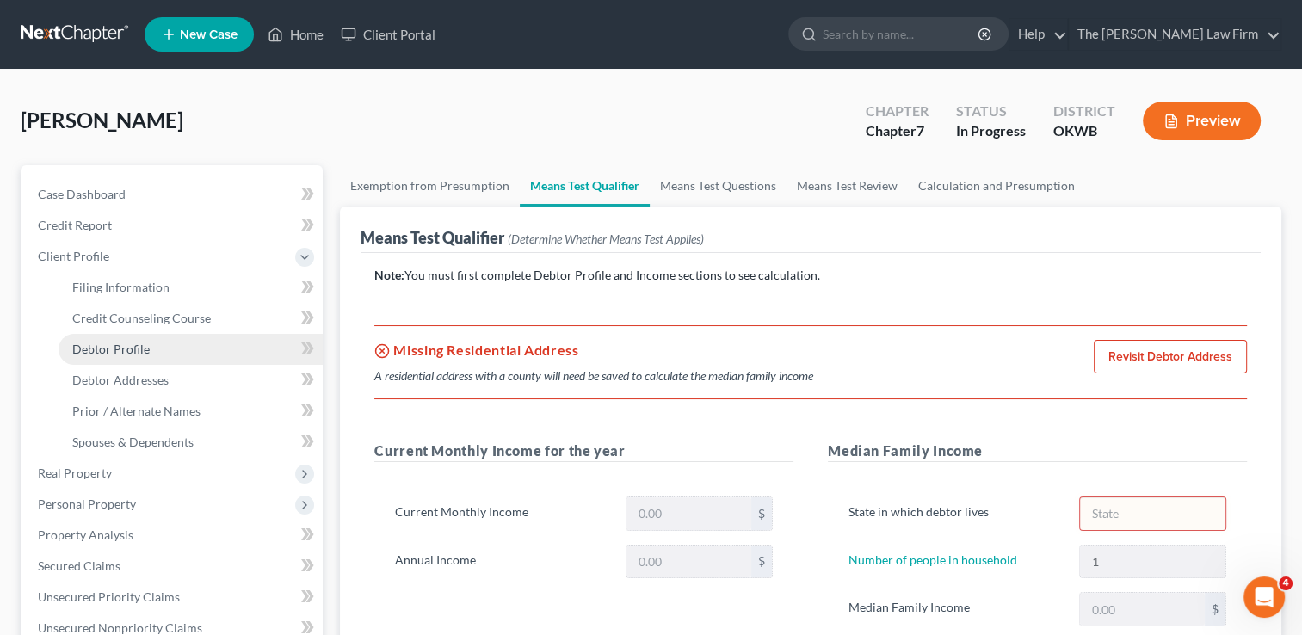
click at [102, 343] on span "Debtor Profile" at bounding box center [110, 349] width 77 height 15
select select "0"
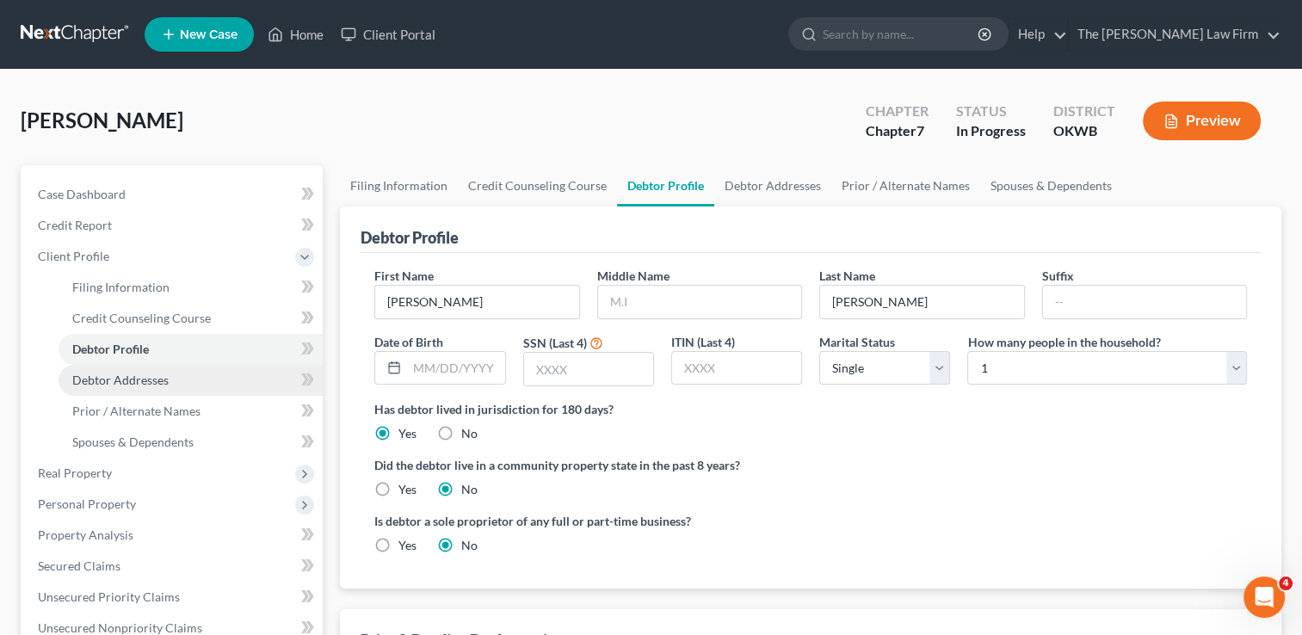
click at [152, 379] on span "Debtor Addresses" at bounding box center [120, 380] width 96 height 15
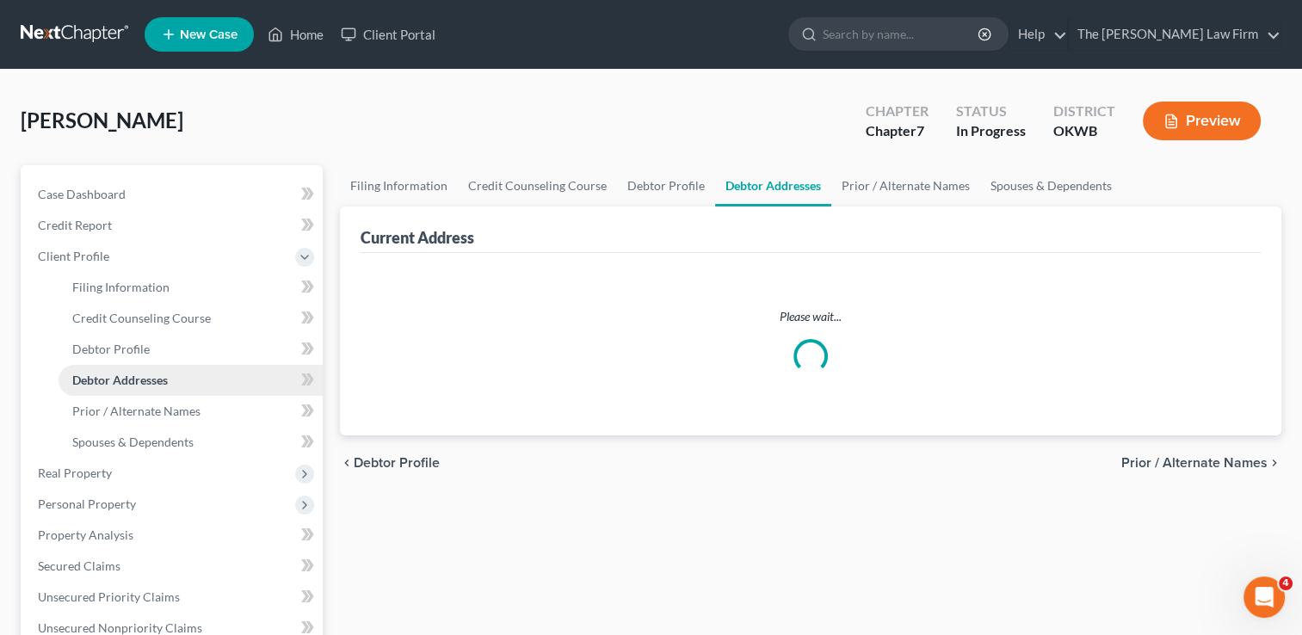
select select "0"
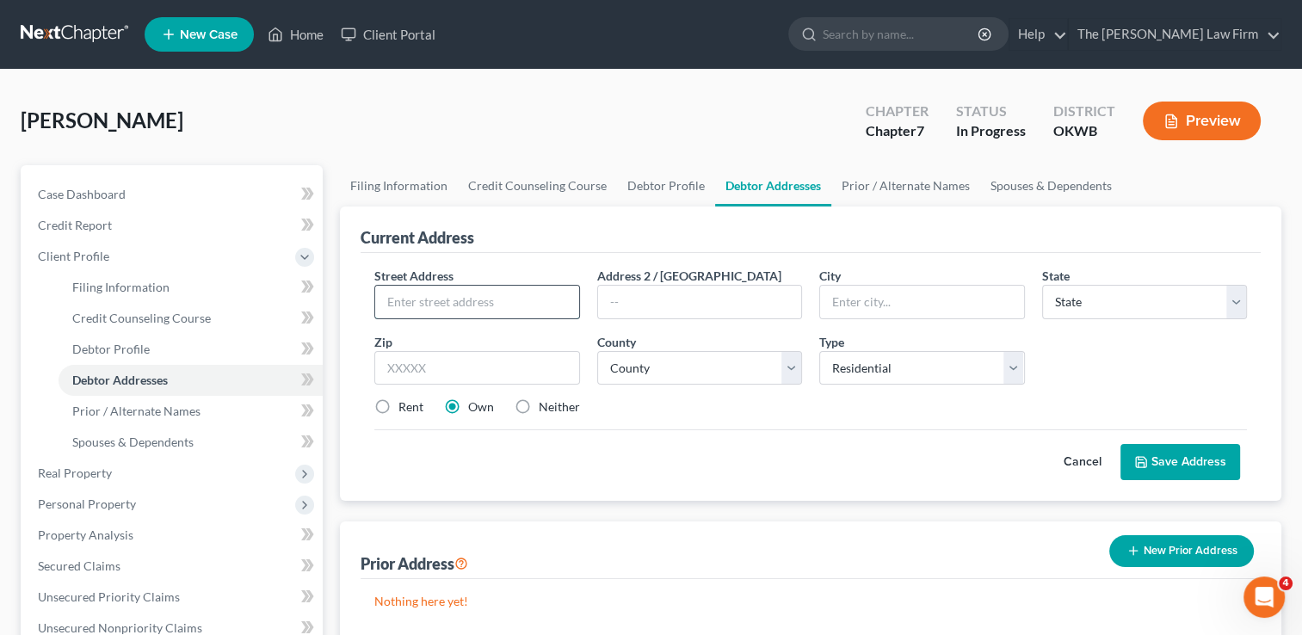
click at [479, 300] on input "text" at bounding box center [476, 302] width 203 height 33
type input "[STREET_ADDRESS]"
click at [454, 365] on input "text" at bounding box center [476, 368] width 205 height 34
type input "74868"
click at [823, 444] on div "Cancel Save Address" at bounding box center [810, 455] width 873 height 51
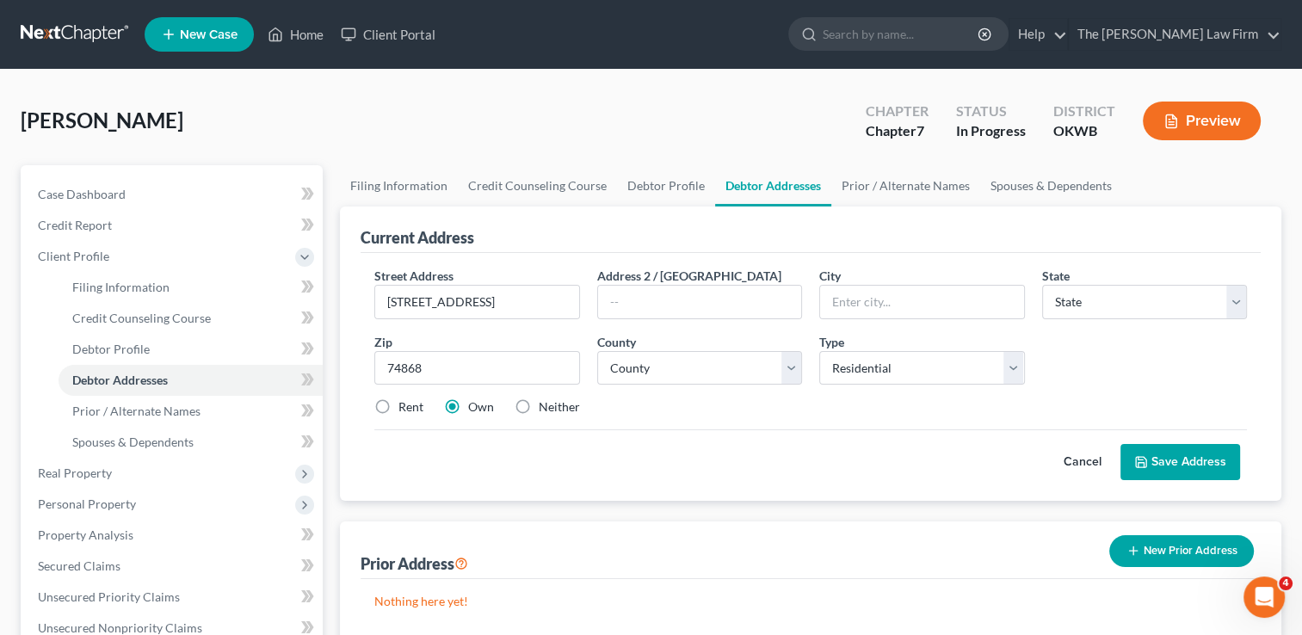
type input "Seminole"
select select "37"
click at [789, 362] on select "County" at bounding box center [699, 368] width 205 height 34
select select "66"
click at [597, 351] on select "County [GEOGRAPHIC_DATA] [GEOGRAPHIC_DATA] [GEOGRAPHIC_DATA] [GEOGRAPHIC_DATA] …" at bounding box center [699, 368] width 205 height 34
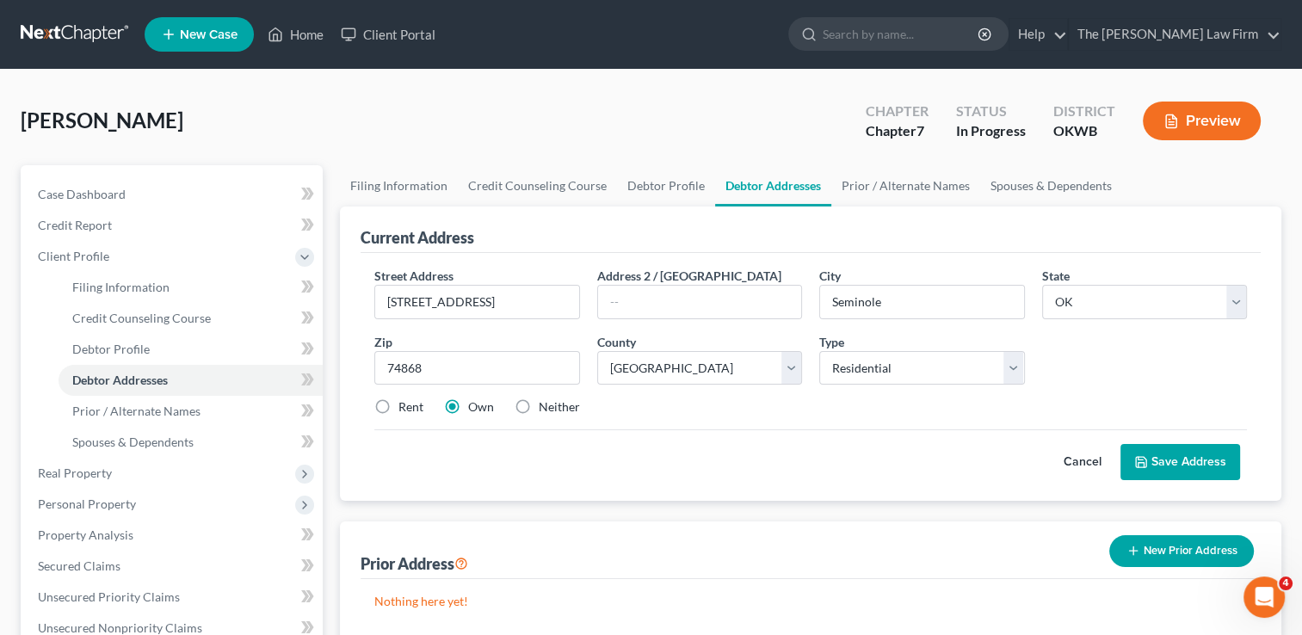
drag, startPoint x: 716, startPoint y: 412, endPoint x: 801, endPoint y: 418, distance: 84.6
click at [716, 411] on div "Rent Own Neither" at bounding box center [811, 407] width 890 height 17
click at [1198, 460] on button "Save Address" at bounding box center [1181, 462] width 120 height 36
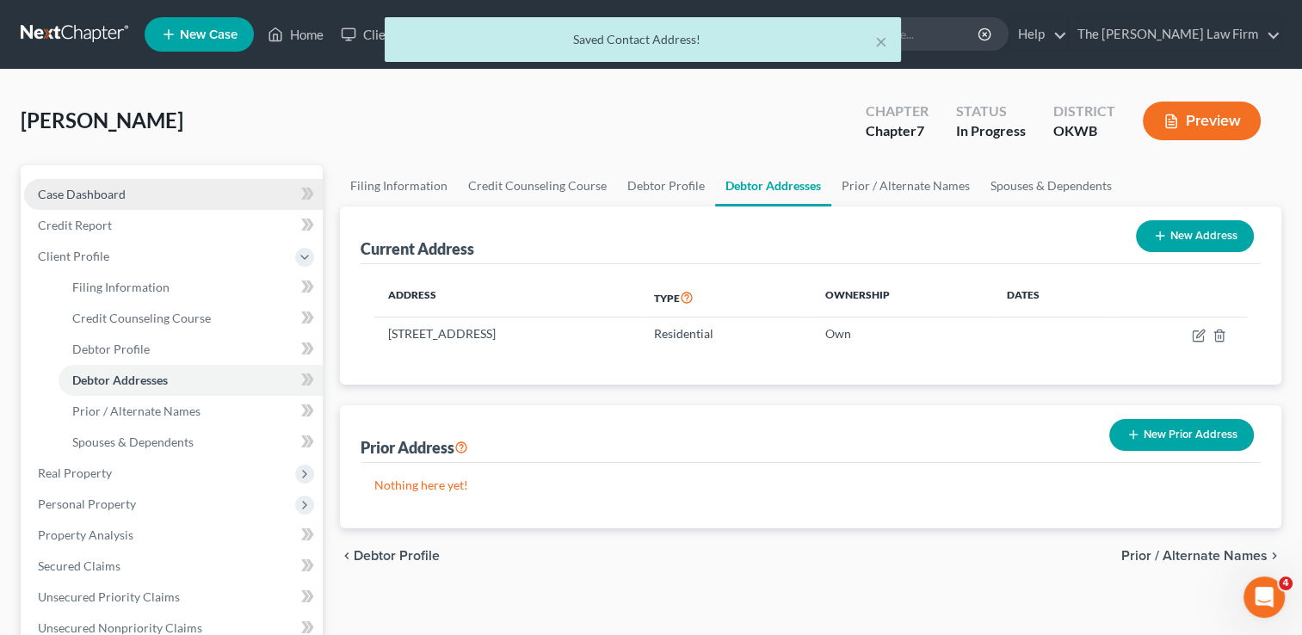
click at [90, 194] on span "Case Dashboard" at bounding box center [82, 194] width 88 height 15
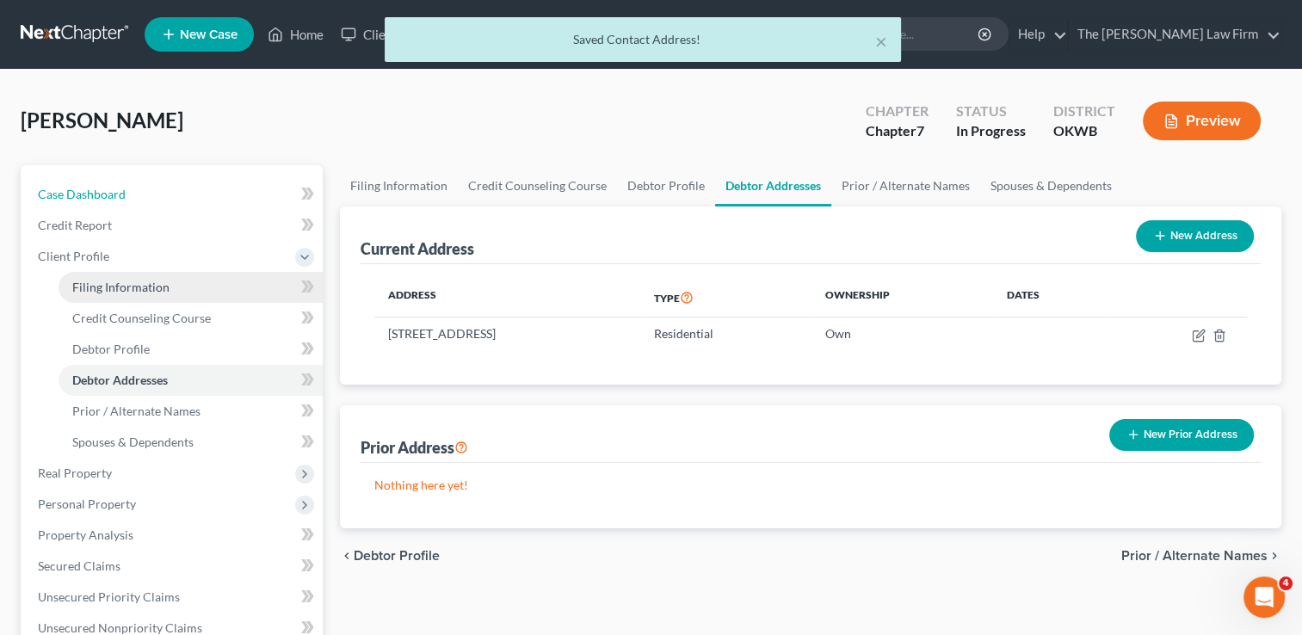
select select "0"
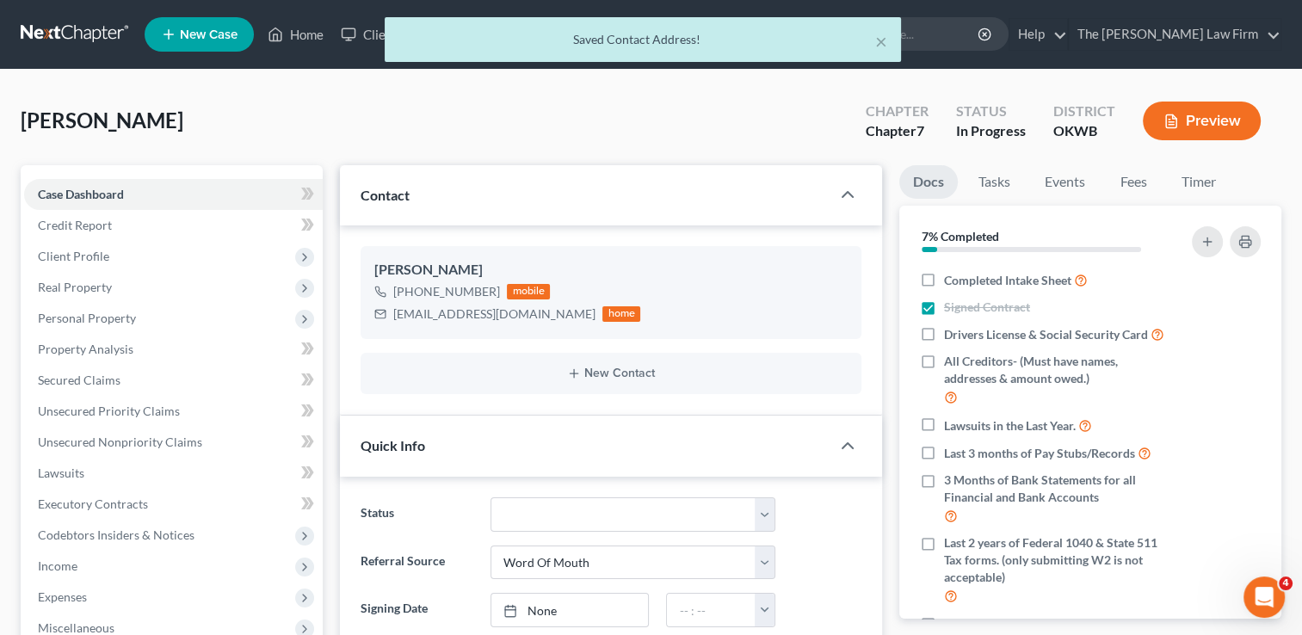
scroll to position [424, 0]
click at [108, 287] on span "Real Property" at bounding box center [75, 287] width 74 height 15
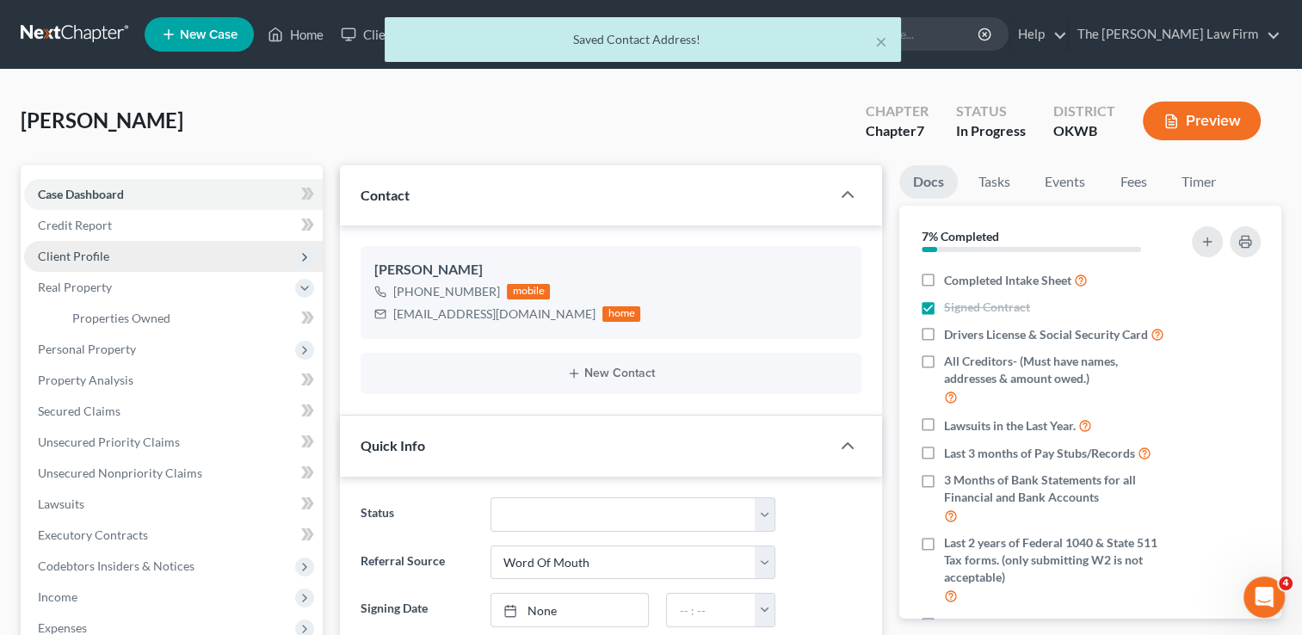
scroll to position [13, 0]
click at [116, 227] on link "Credit Report" at bounding box center [173, 225] width 299 height 31
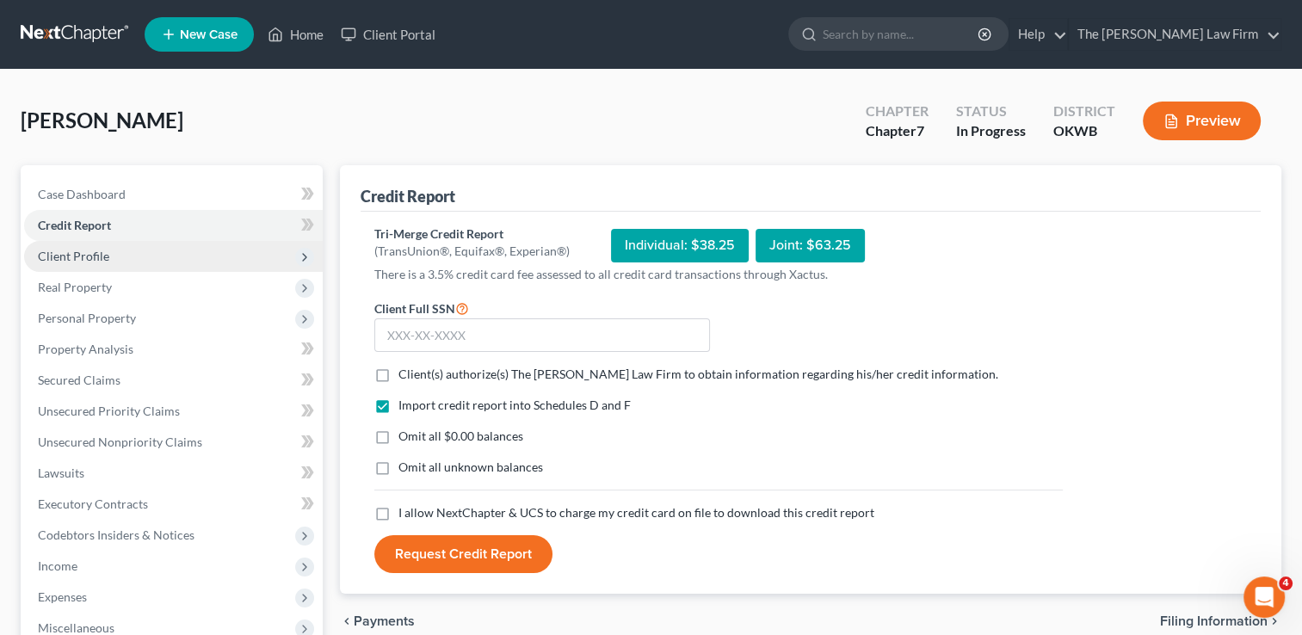
click at [108, 257] on span "Client Profile" at bounding box center [173, 256] width 299 height 31
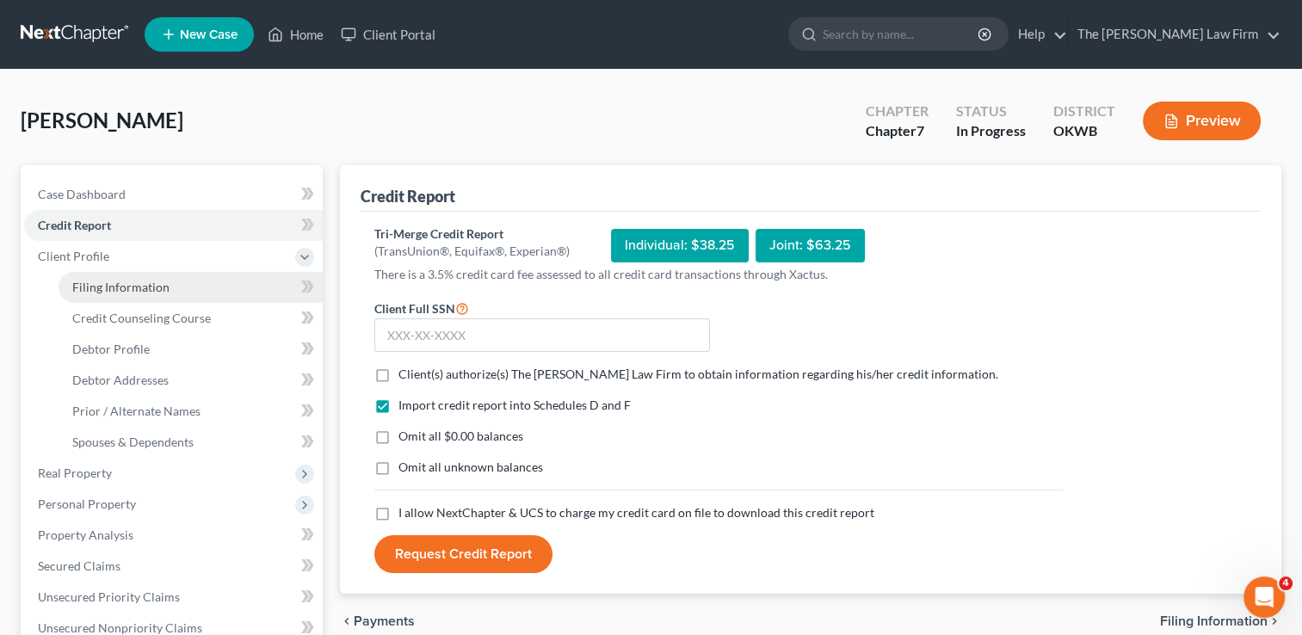
click at [150, 290] on span "Filing Information" at bounding box center [120, 287] width 97 height 15
select select "1"
select select "0"
select select "37"
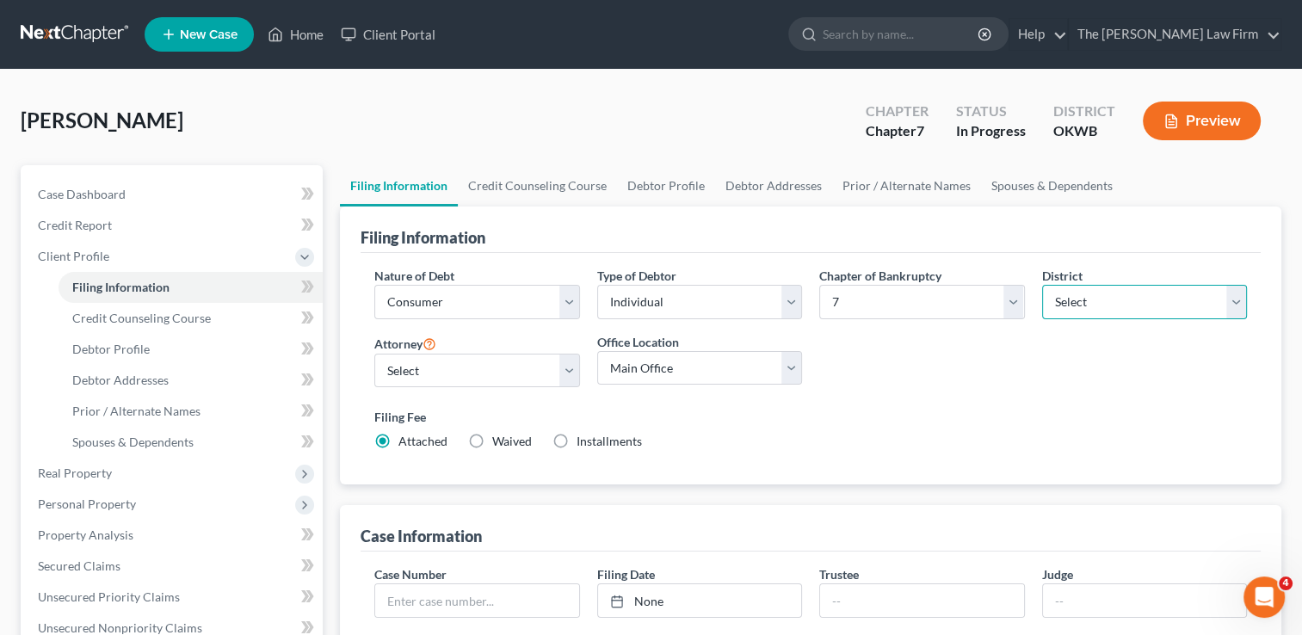
click at [1133, 304] on select "Select [US_STATE] - [GEOGRAPHIC_DATA] [US_STATE] - [GEOGRAPHIC_DATA][US_STATE] …" at bounding box center [1144, 302] width 205 height 34
select select "63"
click at [1042, 285] on select "Select [US_STATE] - [GEOGRAPHIC_DATA] [US_STATE] - [GEOGRAPHIC_DATA][US_STATE] …" at bounding box center [1144, 302] width 205 height 34
click at [967, 382] on div "Nature of Debt Select Business Consumer Other Nature of Business Select Clearin…" at bounding box center [811, 366] width 890 height 198
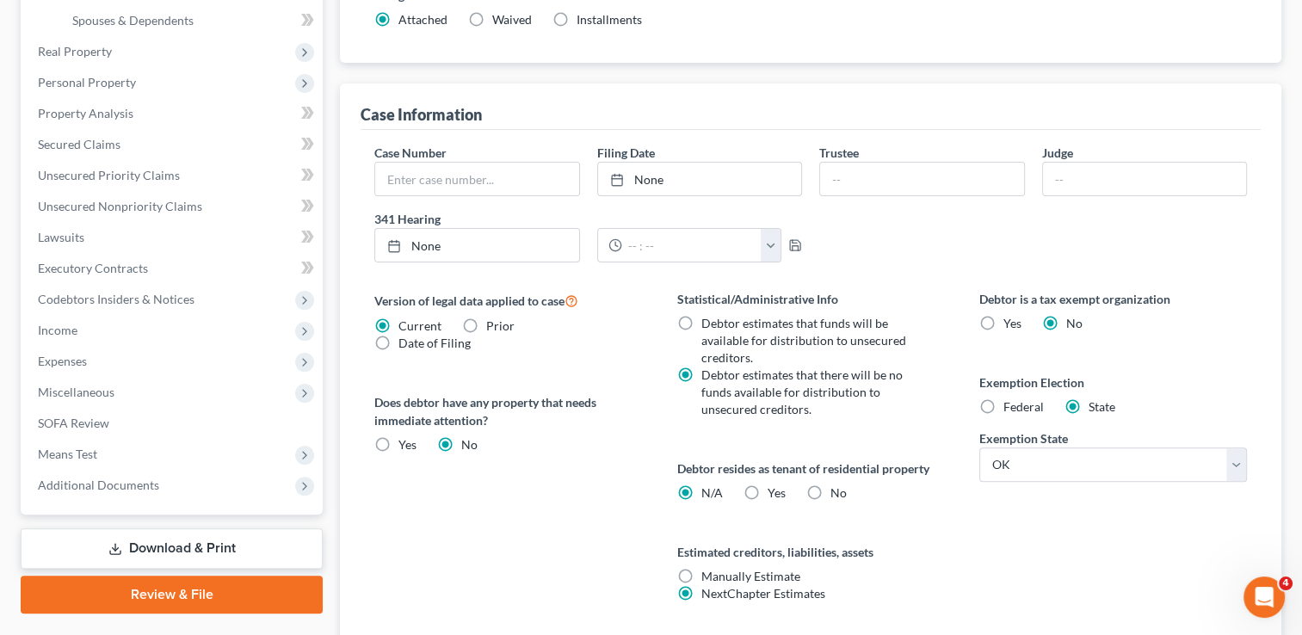
scroll to position [547, 0]
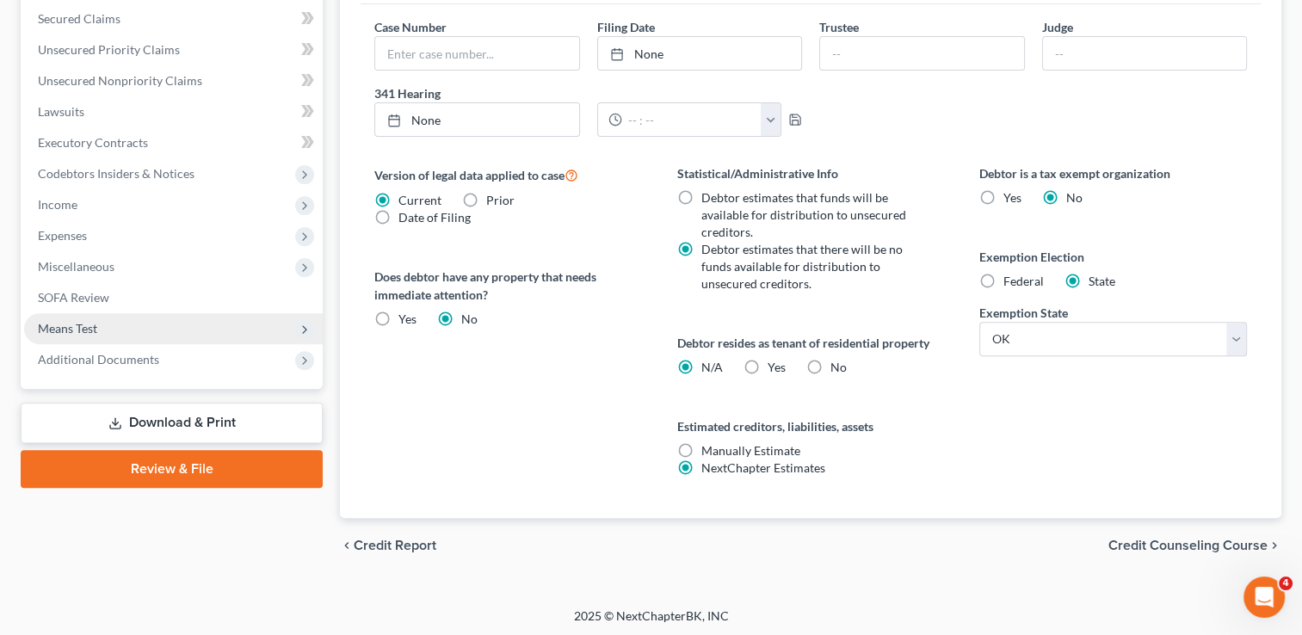
click at [100, 326] on span "Means Test" at bounding box center [173, 328] width 299 height 31
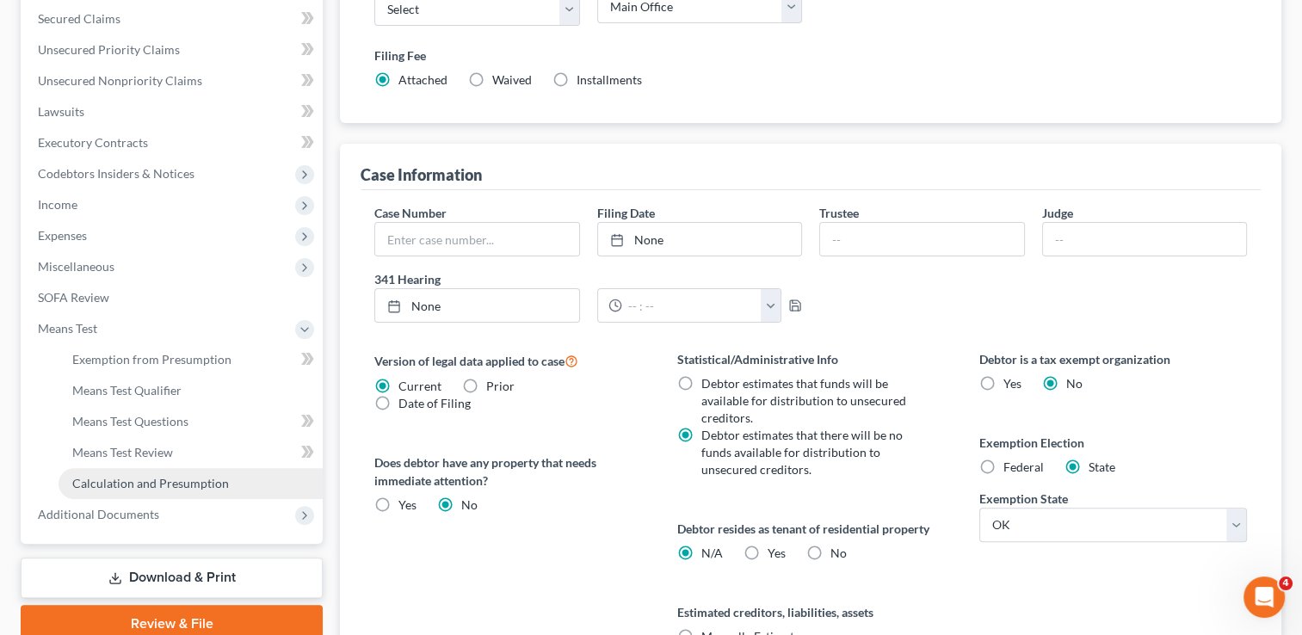
click at [145, 479] on span "Calculation and Presumption" at bounding box center [150, 483] width 157 height 15
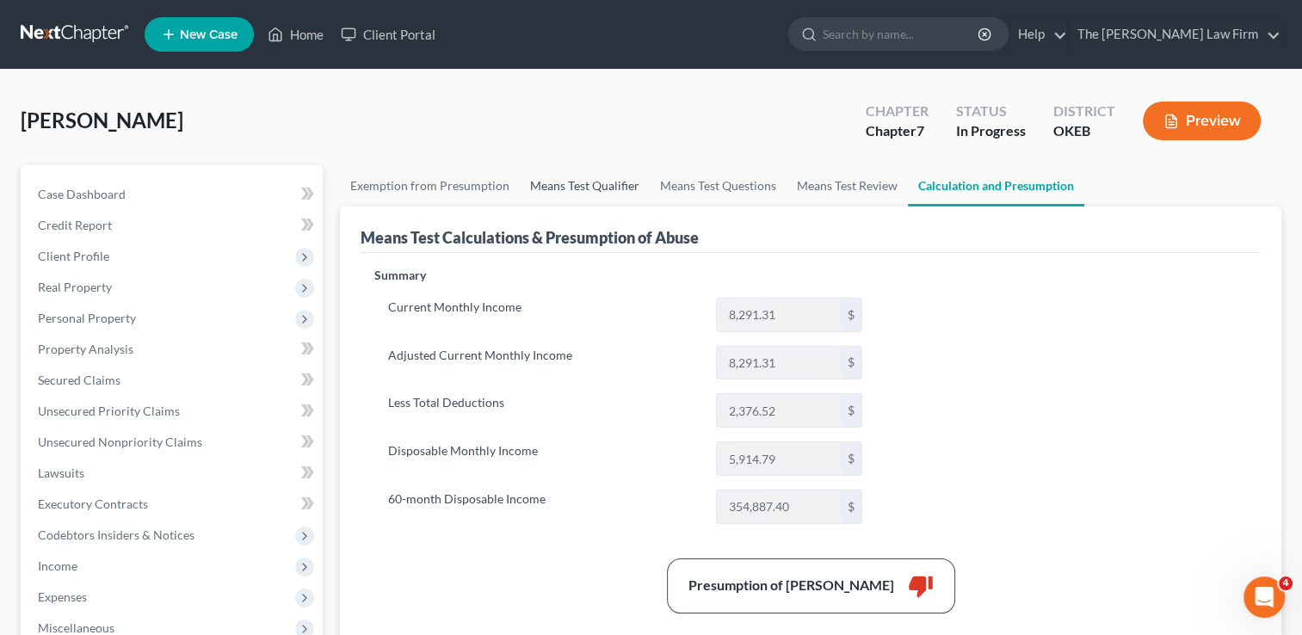
click at [572, 183] on link "Means Test Qualifier" at bounding box center [585, 185] width 130 height 41
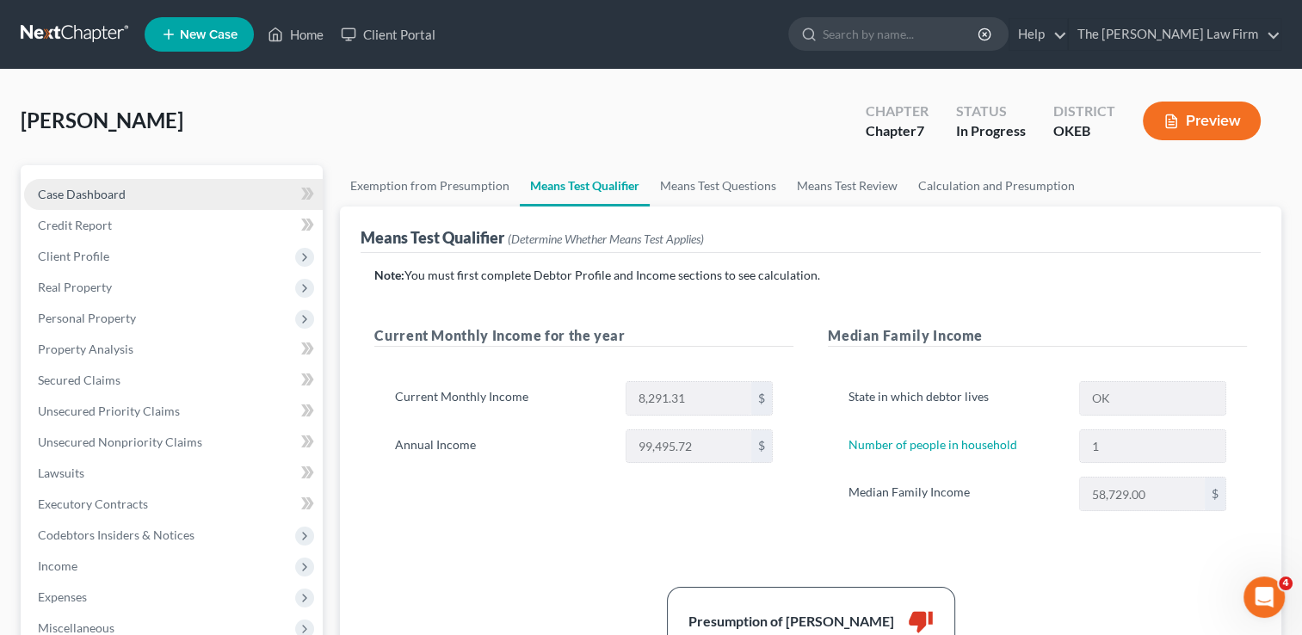
click at [102, 187] on span "Case Dashboard" at bounding box center [82, 194] width 88 height 15
select select "0"
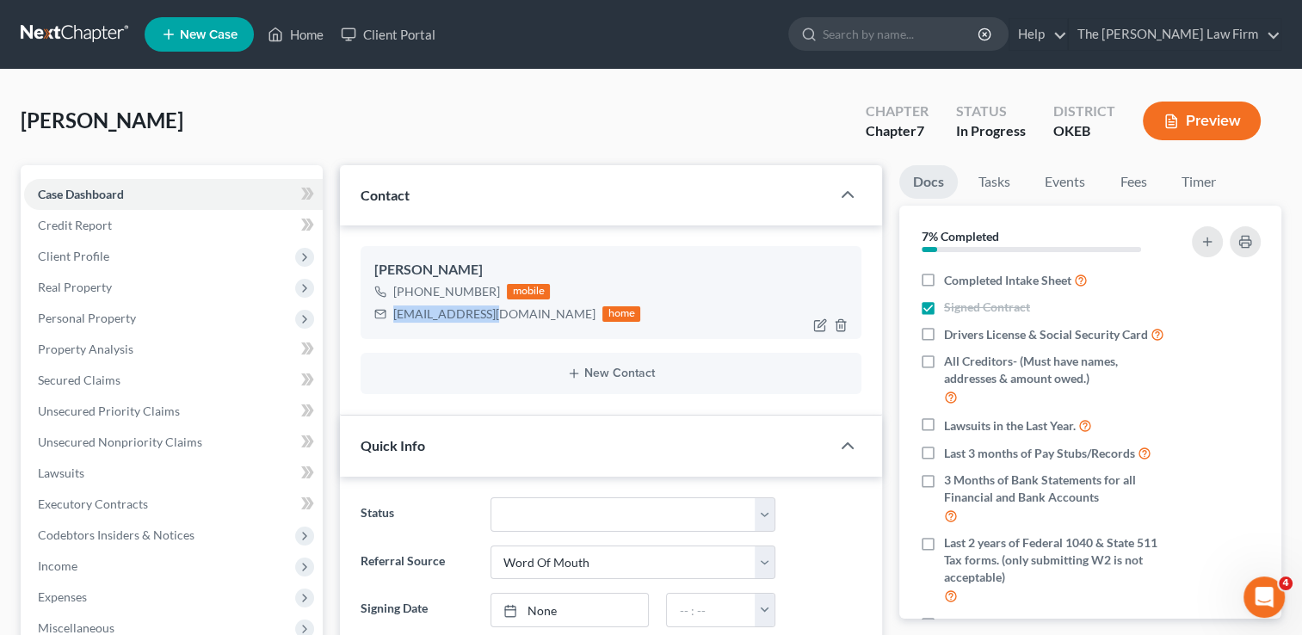
scroll to position [13, 0]
drag, startPoint x: 469, startPoint y: 317, endPoint x: 522, endPoint y: 319, distance: 52.6
click at [522, 319] on div "[EMAIL_ADDRESS][DOMAIN_NAME]" at bounding box center [494, 314] width 202 height 17
drag, startPoint x: 517, startPoint y: 319, endPoint x: 483, endPoint y: 312, distance: 35.1
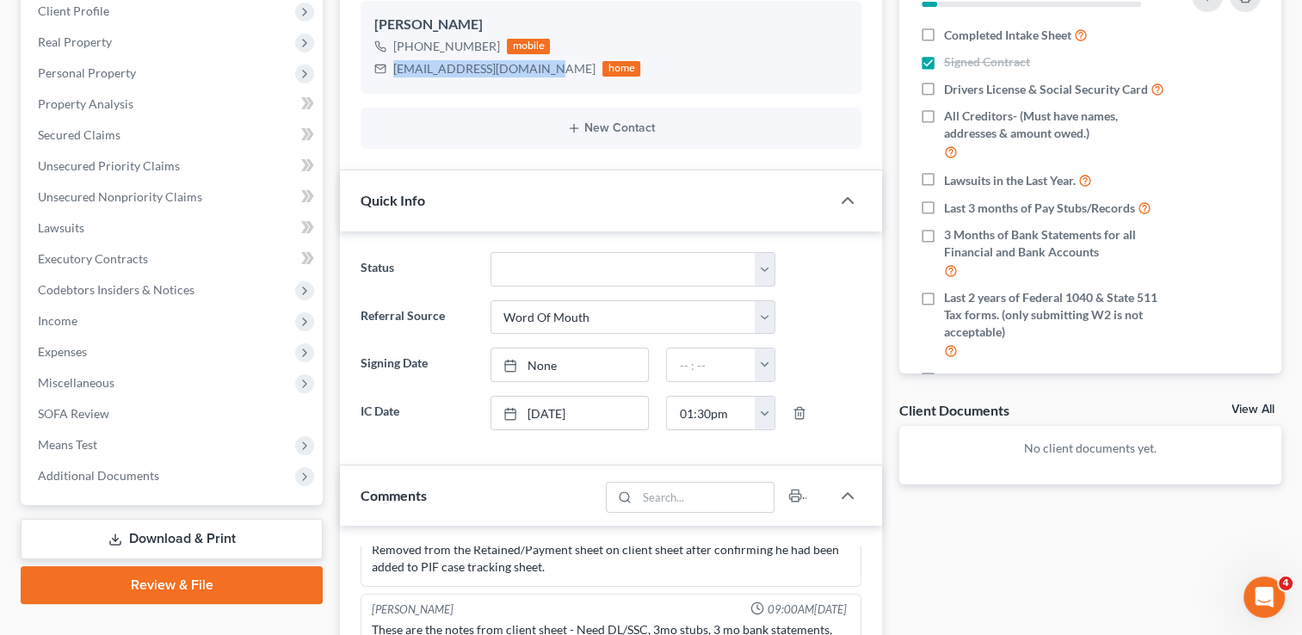
scroll to position [258, 0]
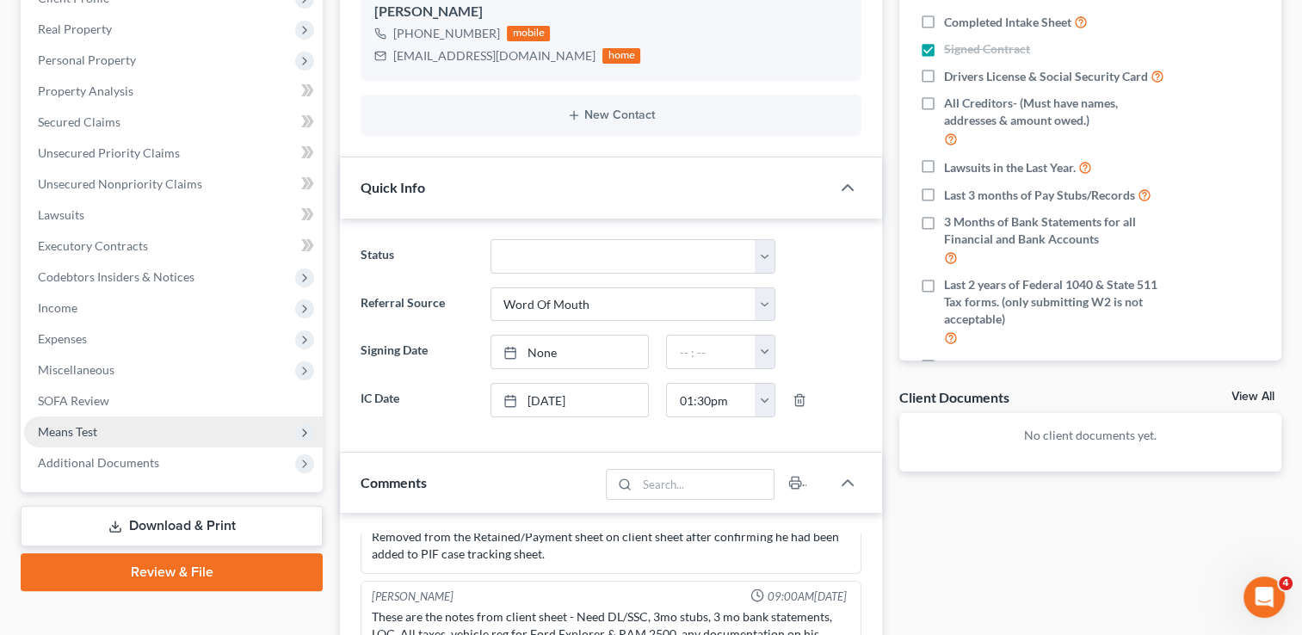
click at [72, 430] on span "Means Test" at bounding box center [67, 431] width 59 height 15
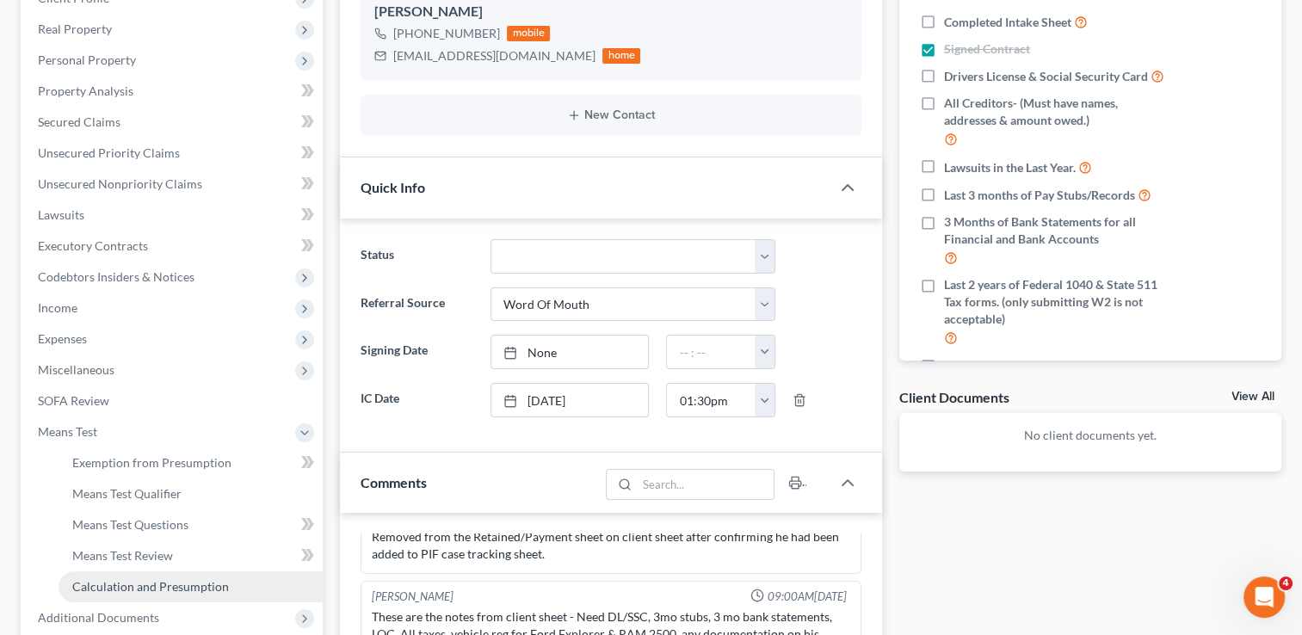
click at [127, 583] on span "Calculation and Presumption" at bounding box center [150, 586] width 157 height 15
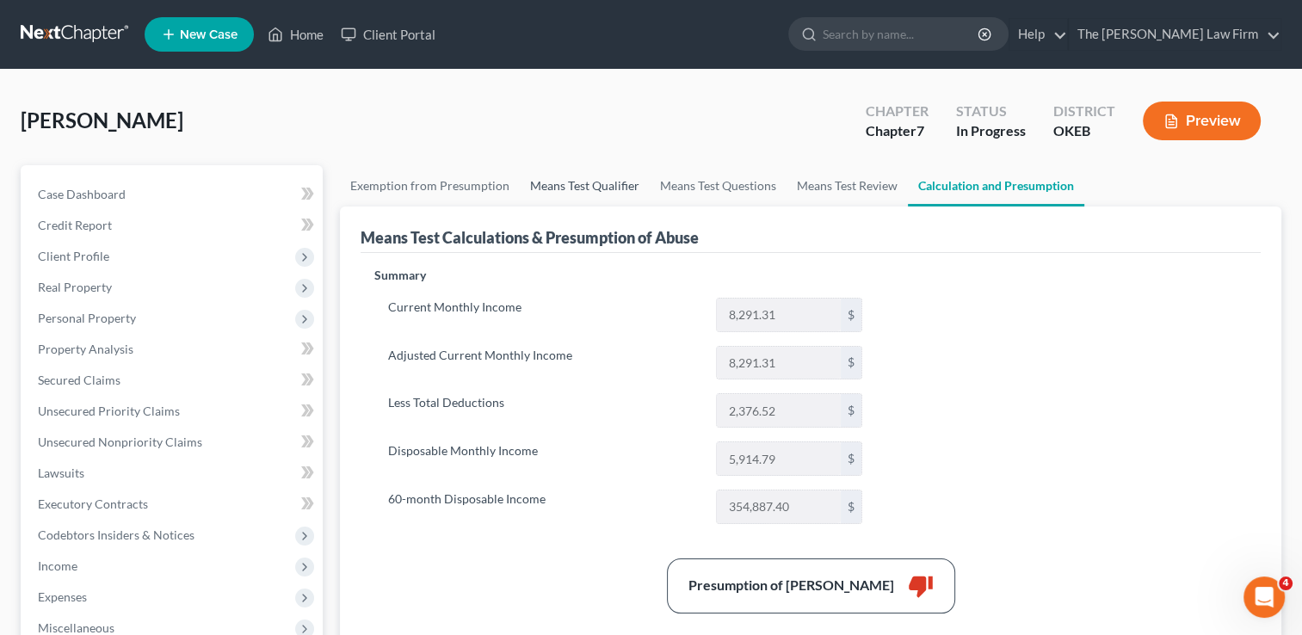
click at [572, 180] on link "Means Test Qualifier" at bounding box center [585, 185] width 130 height 41
